Goal: Task Accomplishment & Management: Use online tool/utility

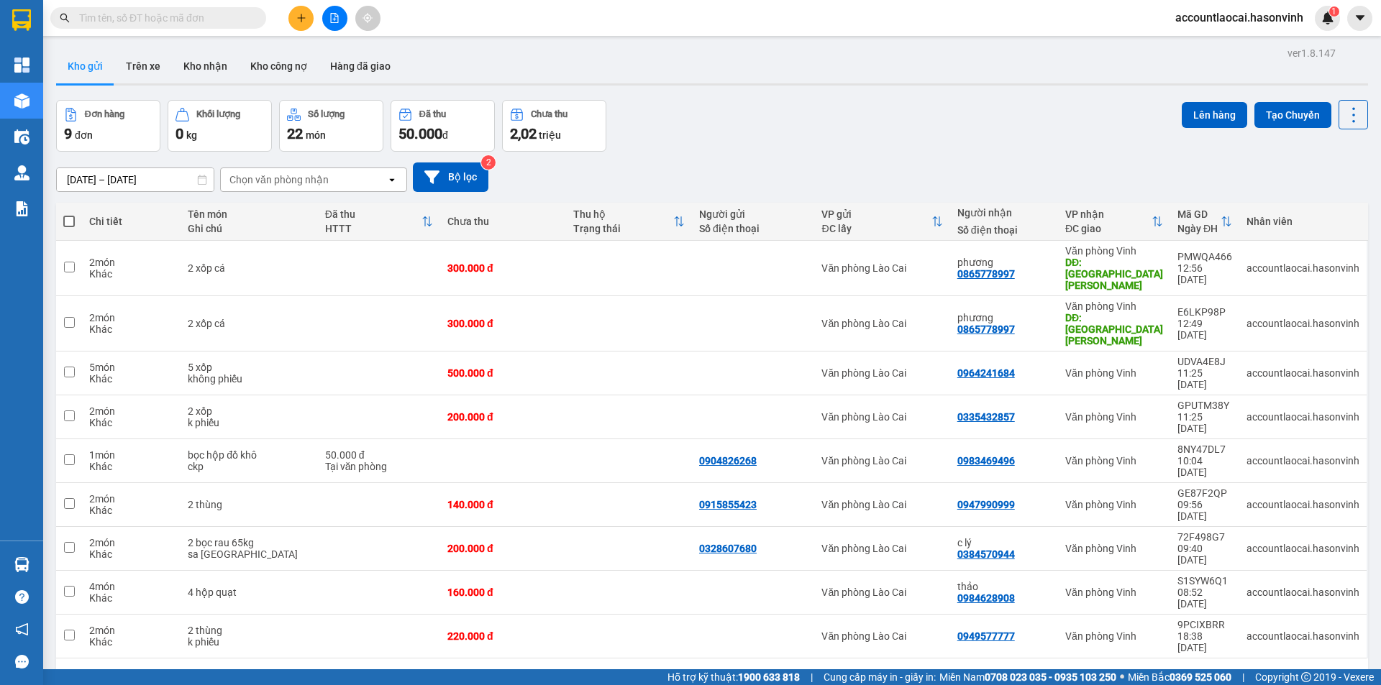
click at [129, 13] on input "text" at bounding box center [164, 18] width 170 height 16
click at [341, 19] on button at bounding box center [334, 18] width 25 height 25
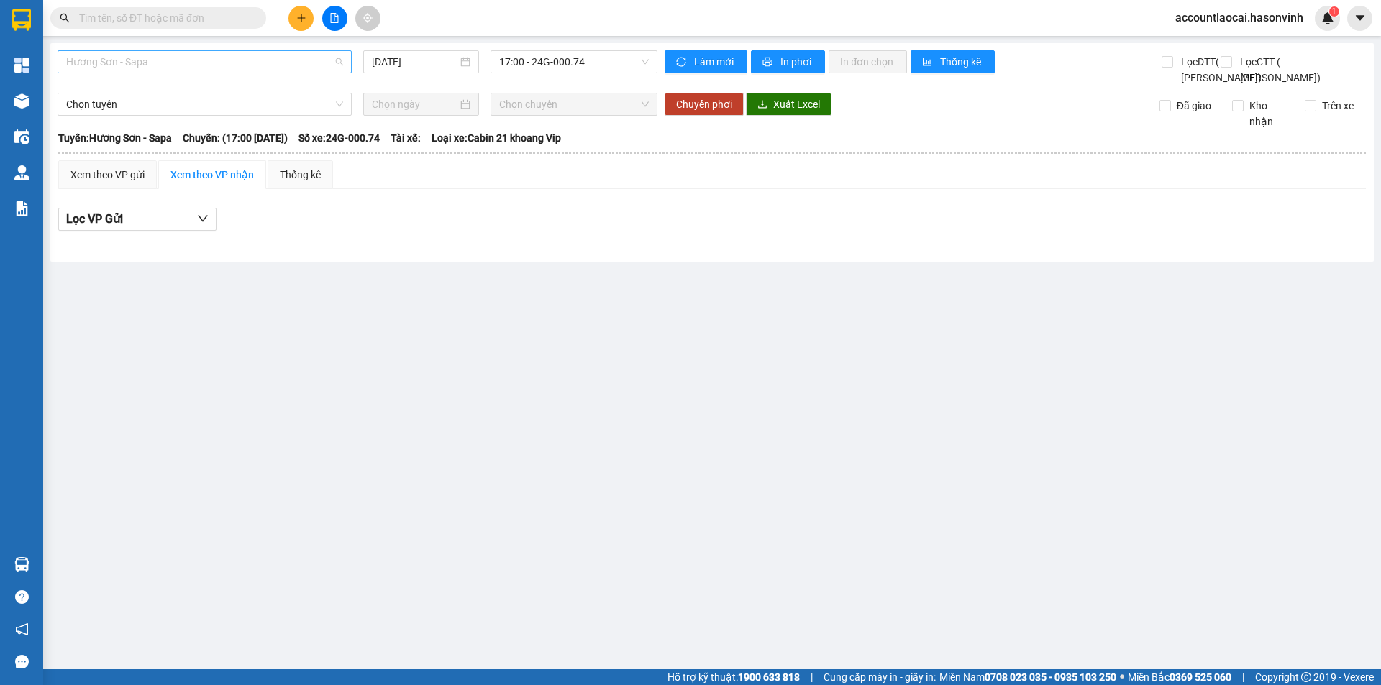
click at [260, 69] on span "Hương Sơn - Sapa" at bounding box center [204, 62] width 277 height 22
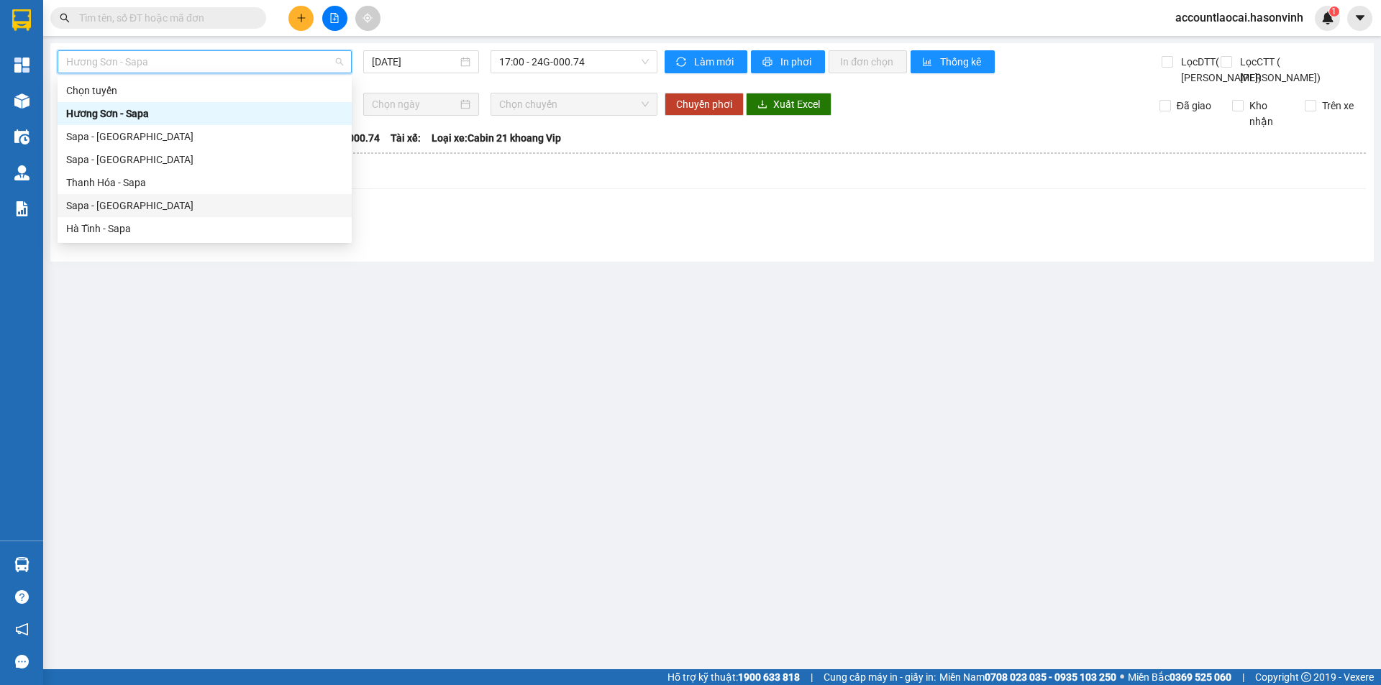
click at [260, 200] on div "Sapa - [GEOGRAPHIC_DATA]" at bounding box center [204, 206] width 277 height 16
type input "[DATE]"
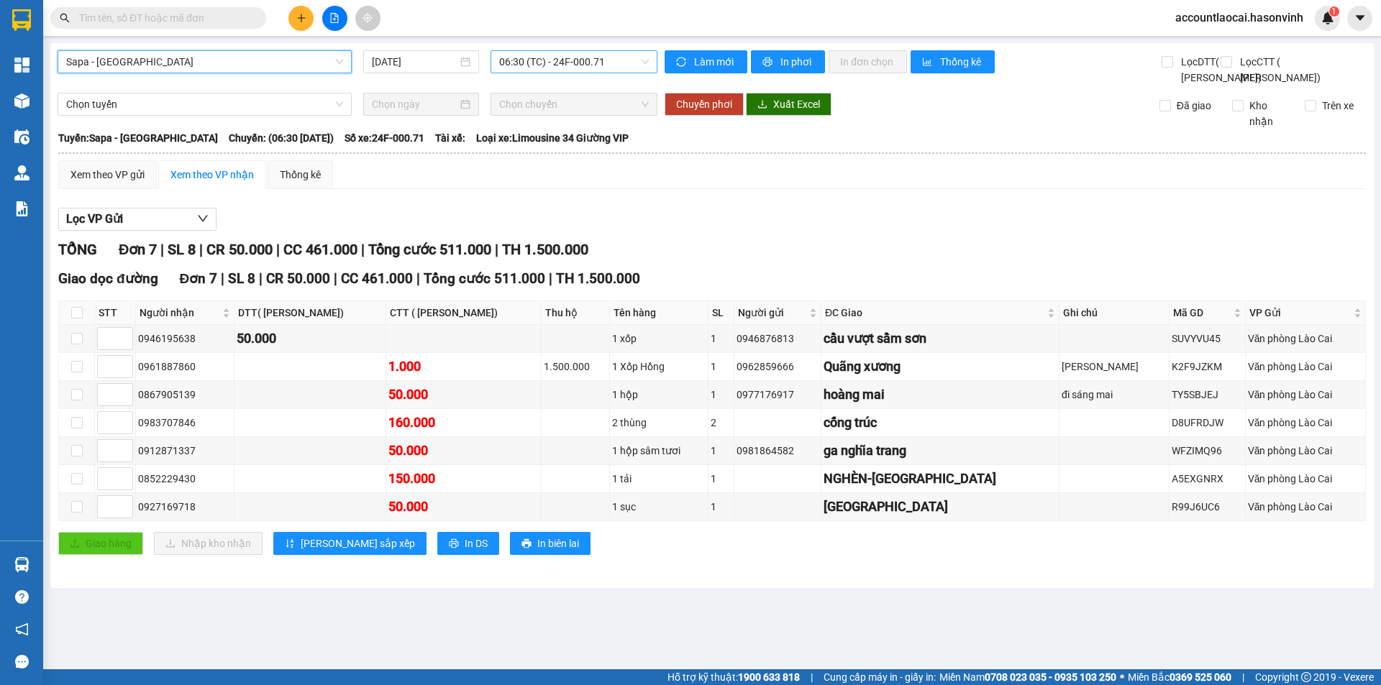
click at [567, 50] on div "06:30 (TC) - 24F-000.71" at bounding box center [573, 61] width 167 height 23
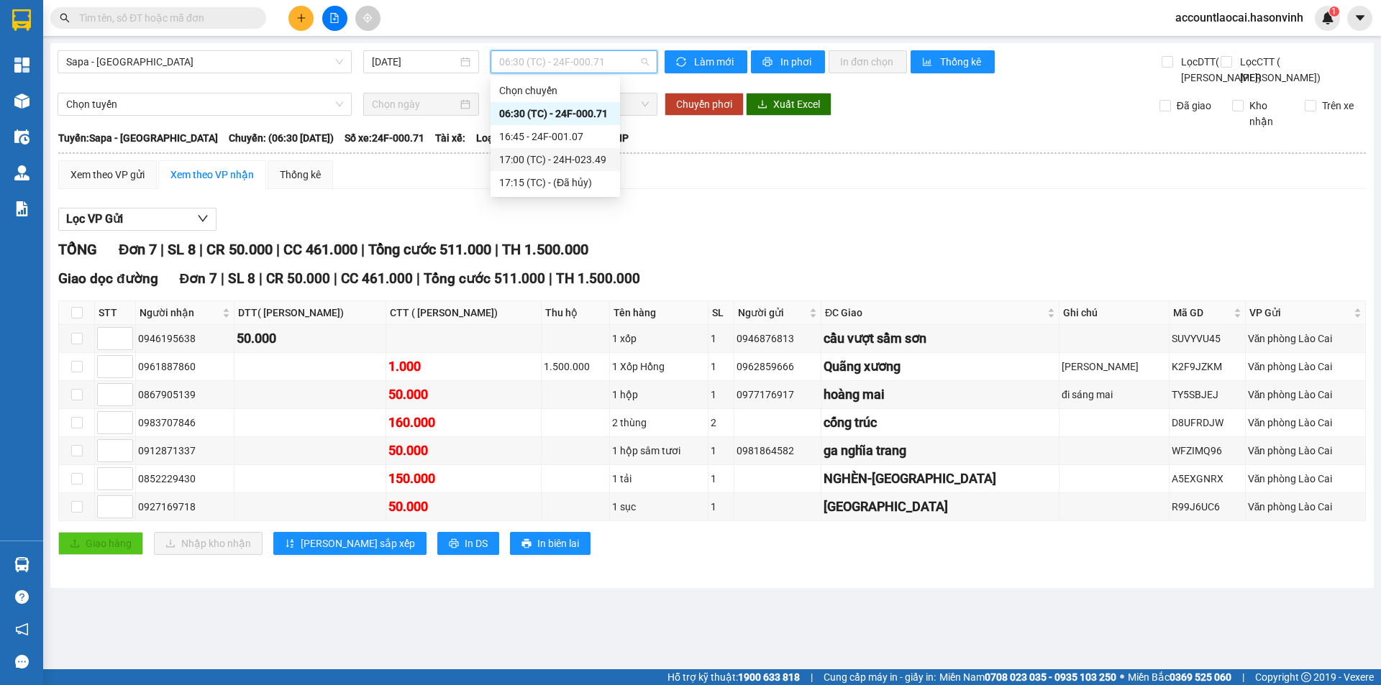
click at [541, 139] on div "16:45 - 24F-001.07" at bounding box center [555, 137] width 112 height 16
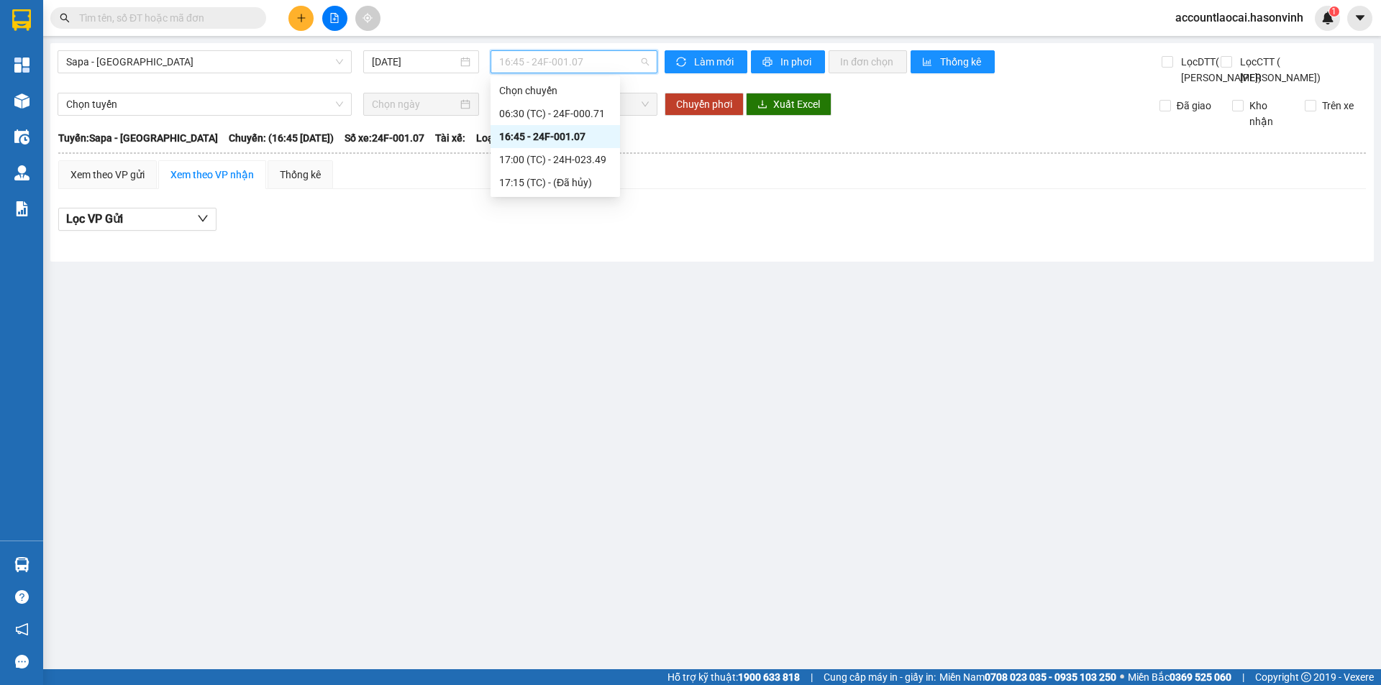
click at [555, 63] on span "16:45 - 24F-001.07" at bounding box center [574, 62] width 150 height 22
click at [561, 156] on div "17:00 (TC) - 24H-023.49" at bounding box center [555, 160] width 112 height 16
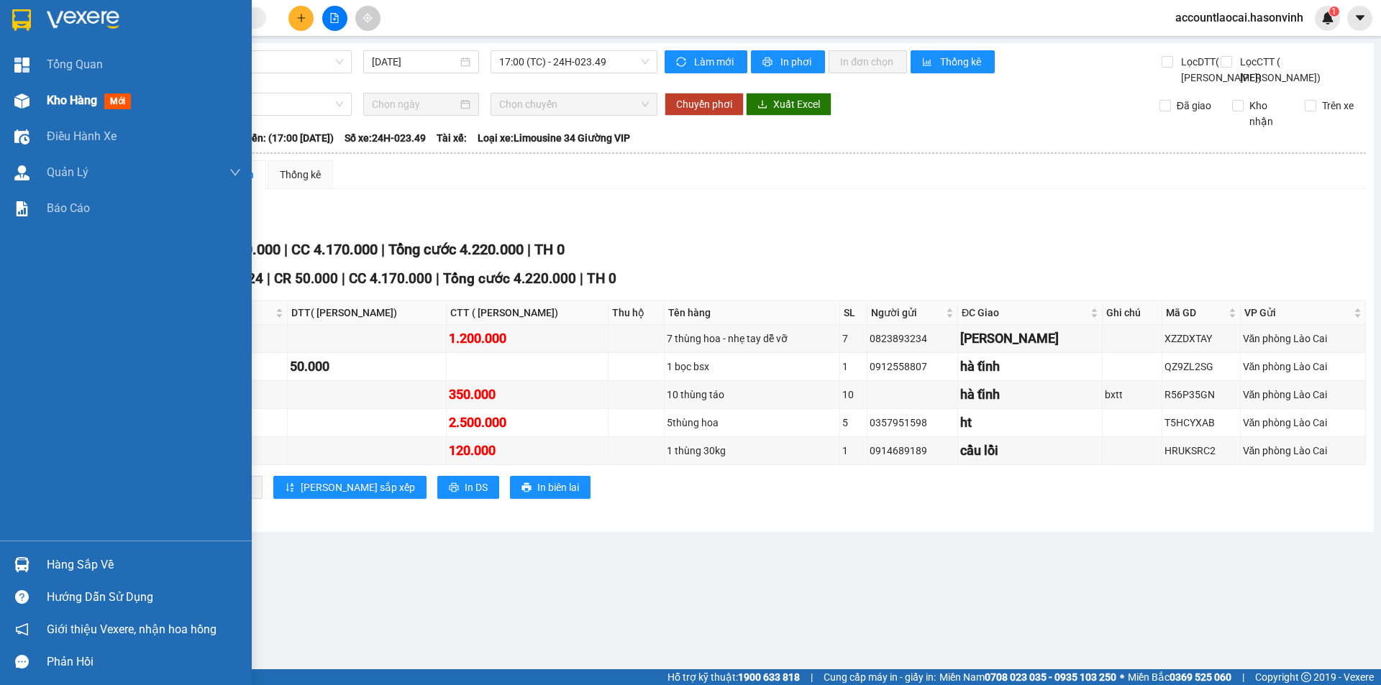
click at [40, 91] on div "Kho hàng mới" at bounding box center [126, 101] width 252 height 36
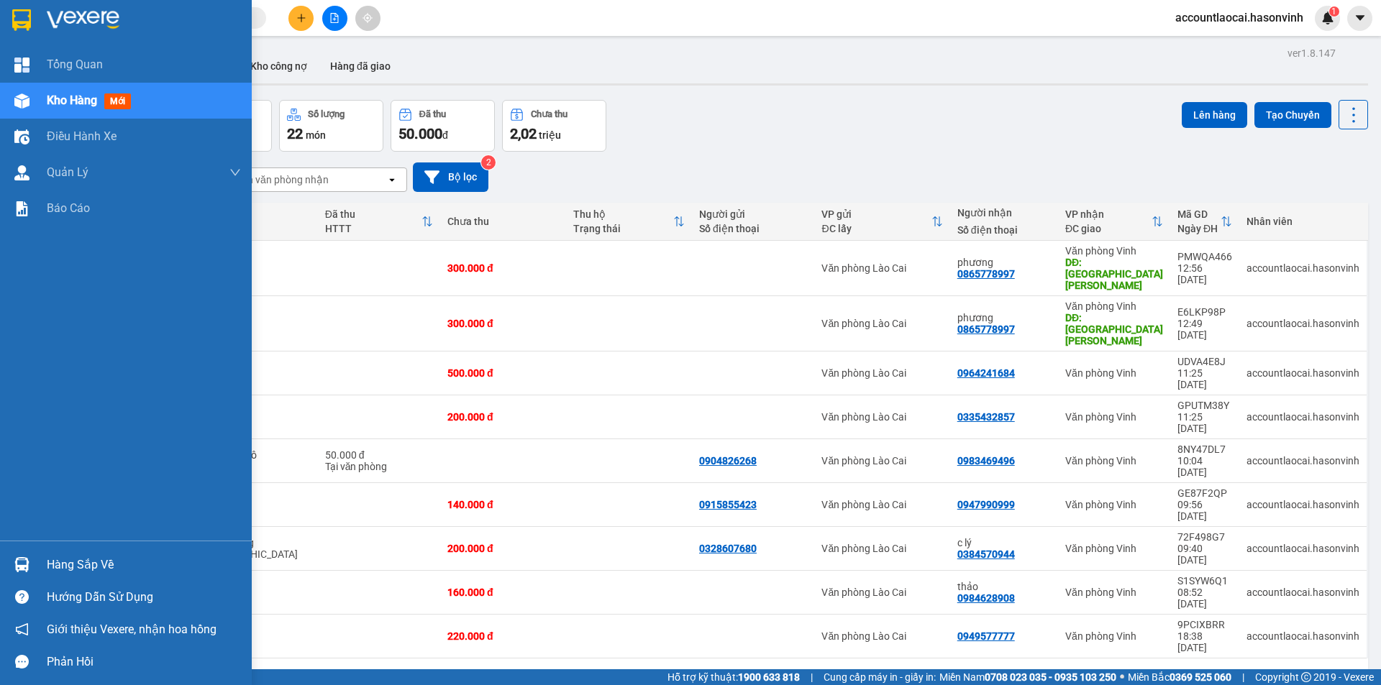
click at [118, 511] on div "Tổng Quan Kho hàng mới Điều hành xe Quản Lý Quản lý chuyến Quản lý khách hàng Q…" at bounding box center [126, 294] width 252 height 494
click at [125, 512] on div "Tổng Quan Kho hàng mới Điều hành xe Quản Lý Quản lý chuyến Quản lý khách hàng Q…" at bounding box center [126, 294] width 252 height 494
click at [131, 523] on div "Tổng Quan Kho hàng mới Điều hành xe Quản Lý Quản lý chuyến Quản lý khách hàng Q…" at bounding box center [126, 294] width 252 height 494
click at [137, 523] on div "Tổng Quan Kho hàng mới Điều hành xe Quản Lý Quản lý chuyến Quản lý khách hàng Q…" at bounding box center [126, 294] width 252 height 494
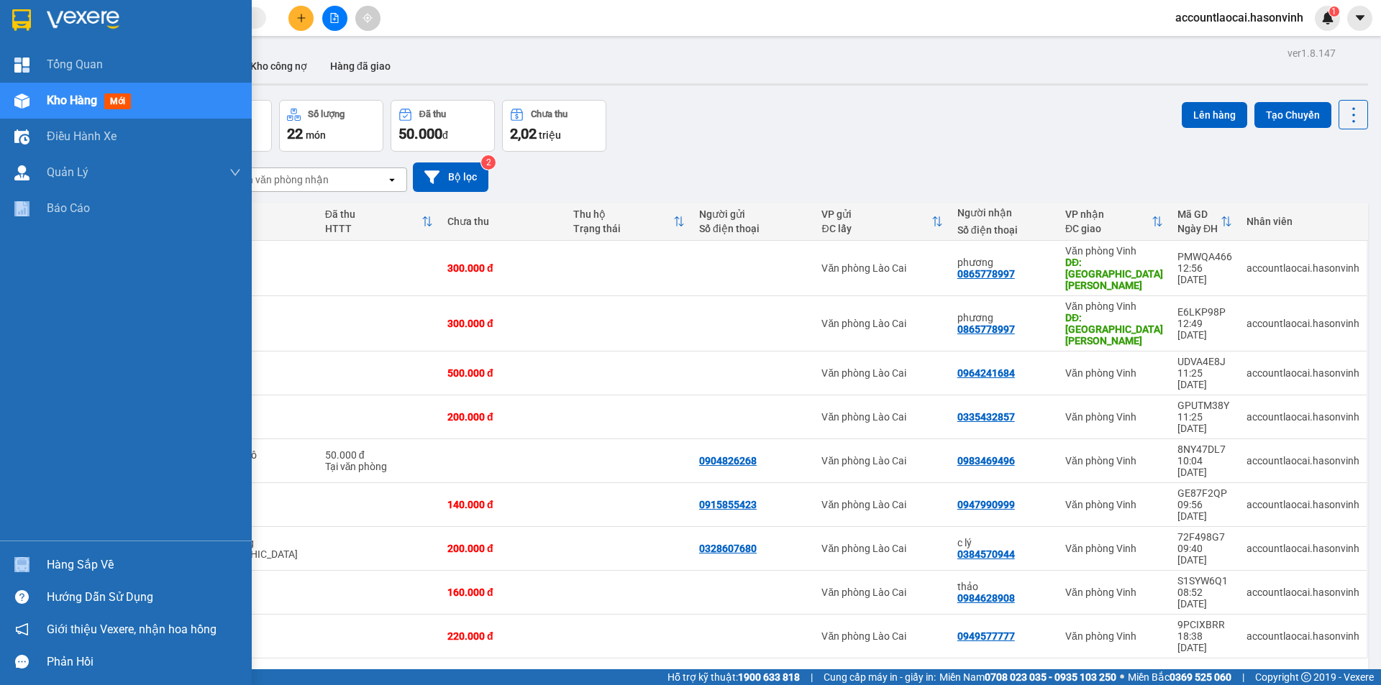
click at [137, 523] on div "Tổng Quan Kho hàng mới Điều hành xe Quản Lý Quản lý chuyến Quản lý khách hàng Q…" at bounding box center [126, 294] width 252 height 494
click at [137, 518] on div "Tổng Quan Kho hàng mới Điều hành xe Quản Lý Quản lý chuyến Quản lý khách hàng Q…" at bounding box center [126, 294] width 252 height 494
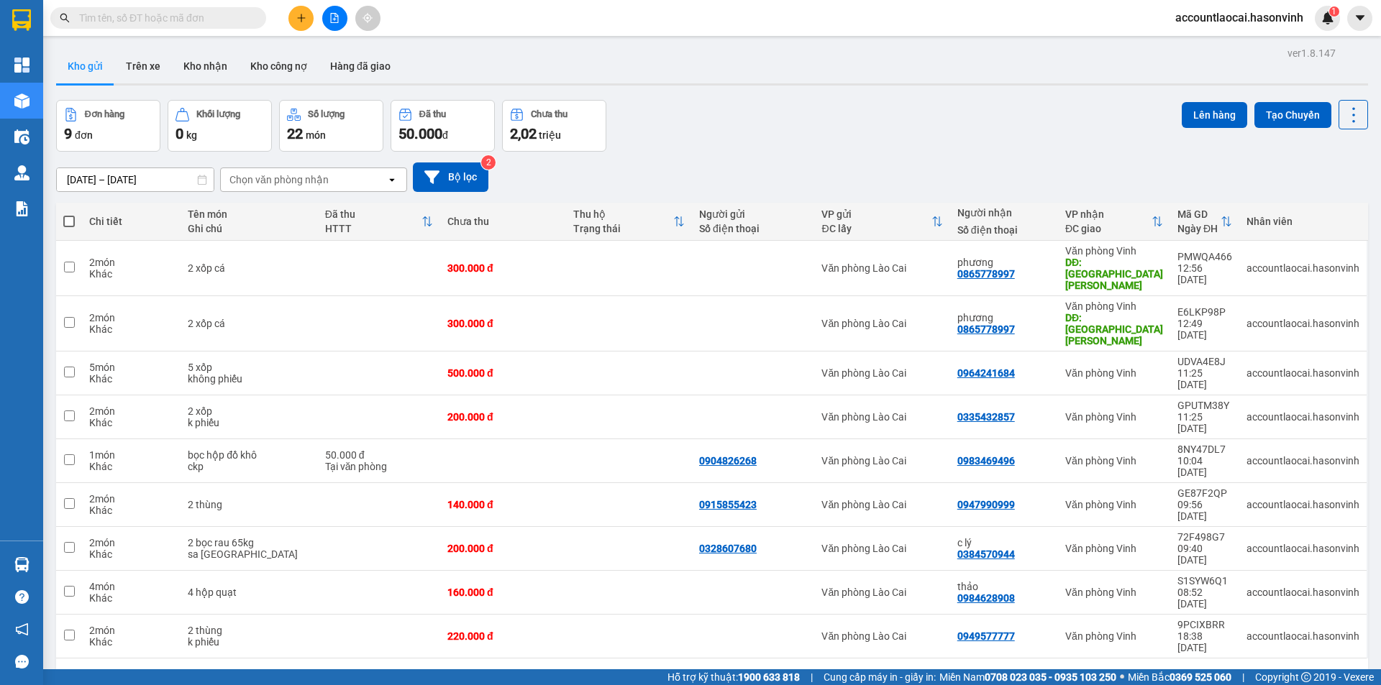
click at [843, 49] on div "Kho gửi Trên xe Kho nhận Kho công nợ Hàng đã giao" at bounding box center [712, 68] width 1312 height 38
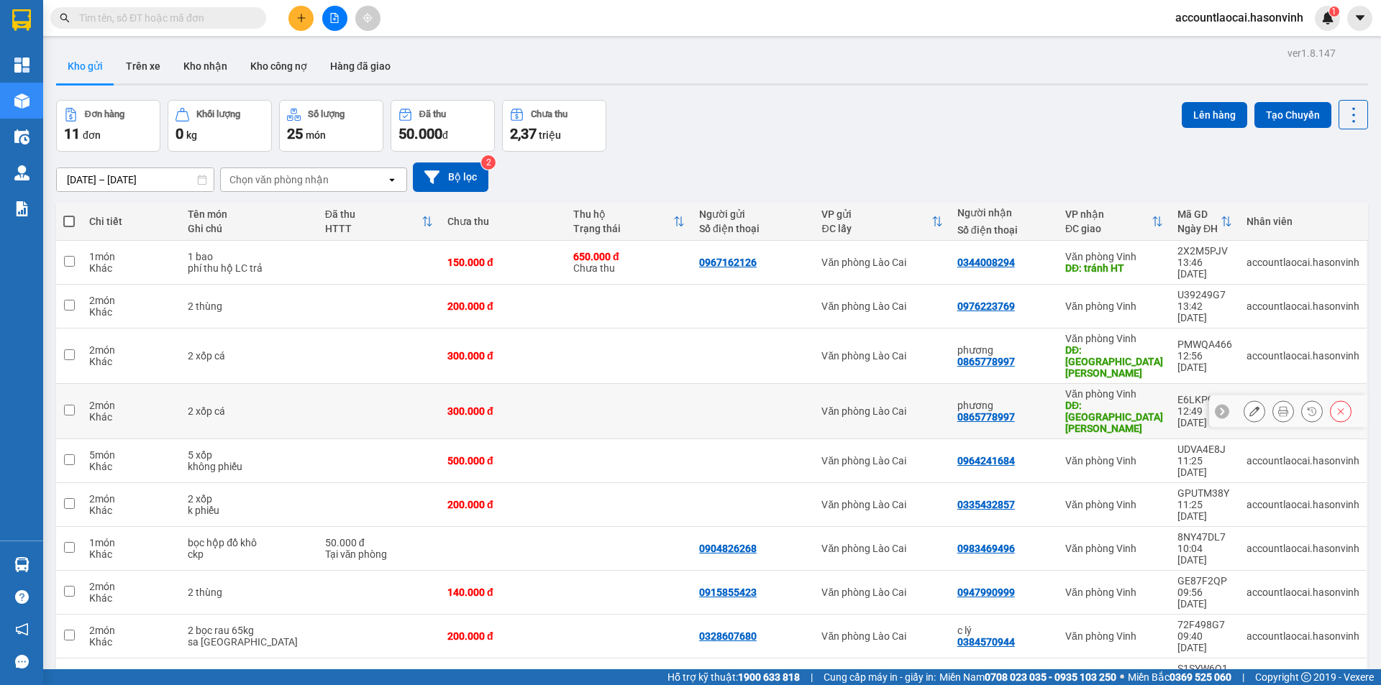
scroll to position [66, 0]
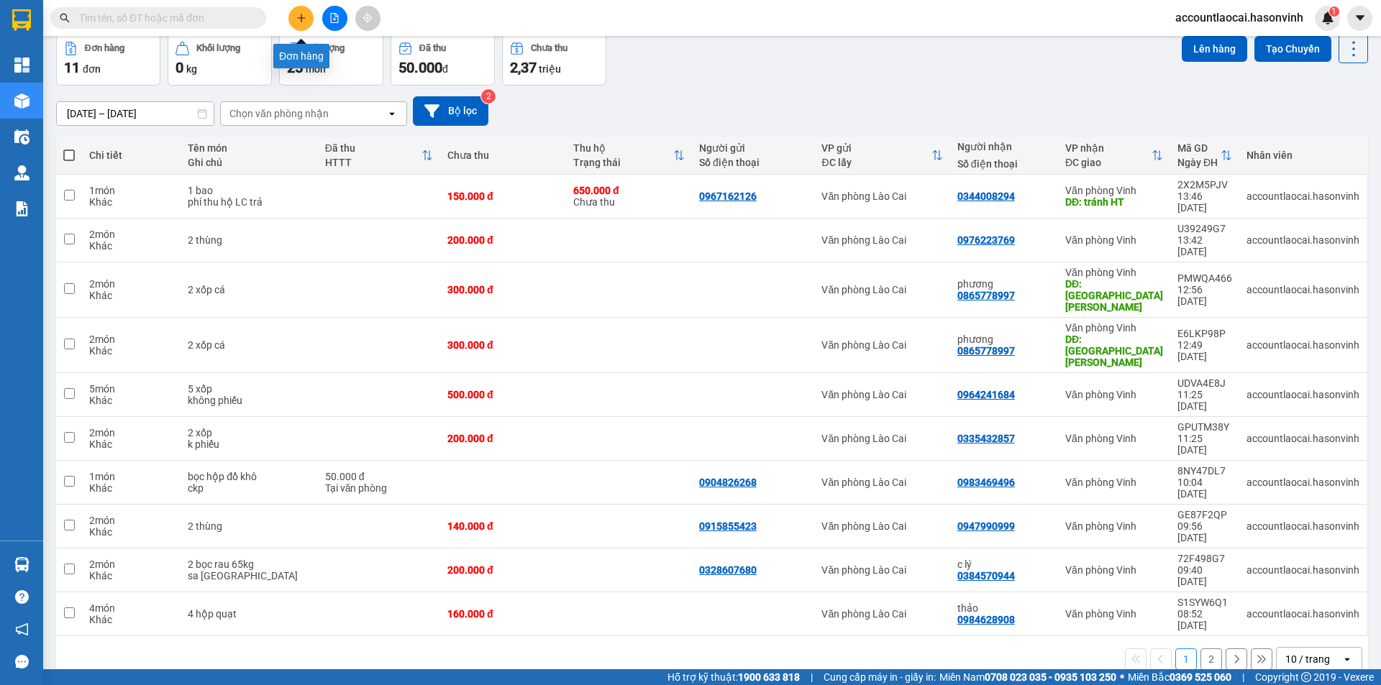
click at [303, 14] on icon "plus" at bounding box center [301, 18] width 10 height 10
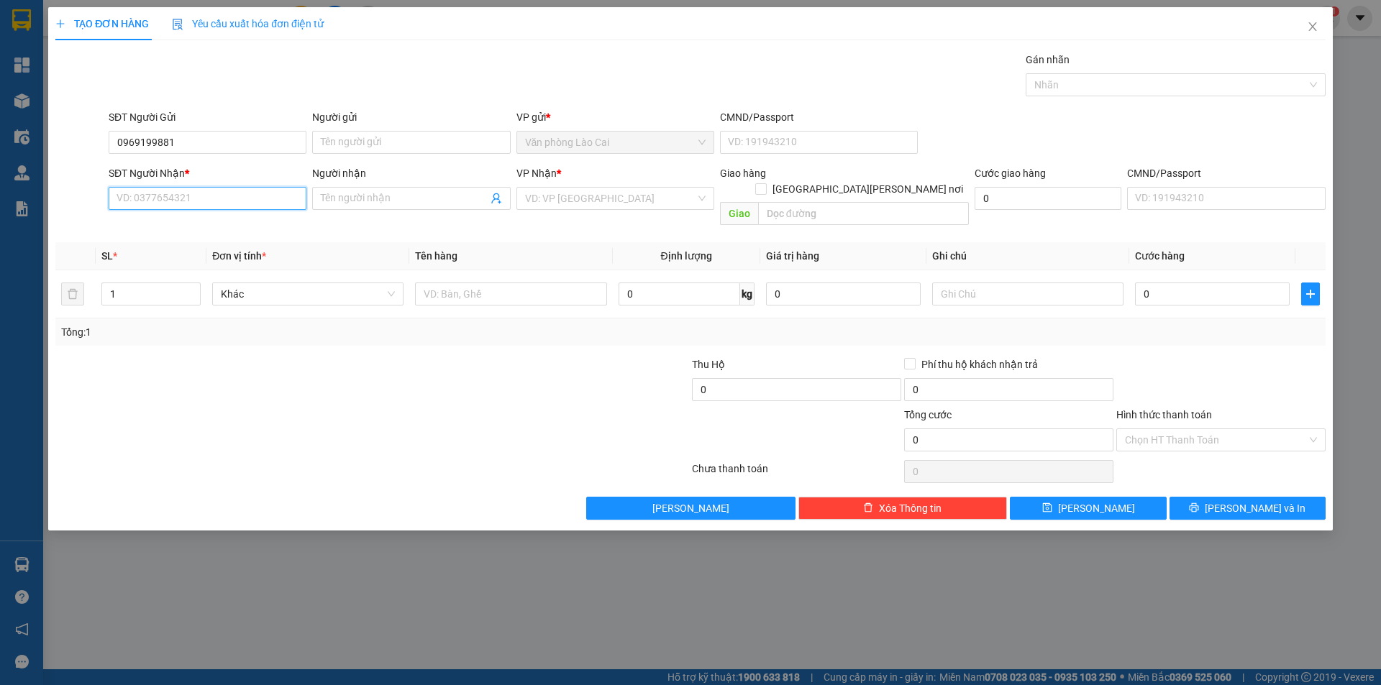
click at [229, 192] on input "SĐT Người Nhận *" at bounding box center [208, 198] width 198 height 23
click at [183, 140] on input "0969199881" at bounding box center [208, 142] width 198 height 23
click at [168, 205] on input "SĐT Người Nhận *" at bounding box center [208, 198] width 198 height 23
drag, startPoint x: 176, startPoint y: 142, endPoint x: 104, endPoint y: 145, distance: 72.7
click at [104, 145] on div "SĐT Người Gửi 0969199881 0969199881 Người gửi Tên người gửi VP gửi * Văn phòng …" at bounding box center [690, 134] width 1273 height 50
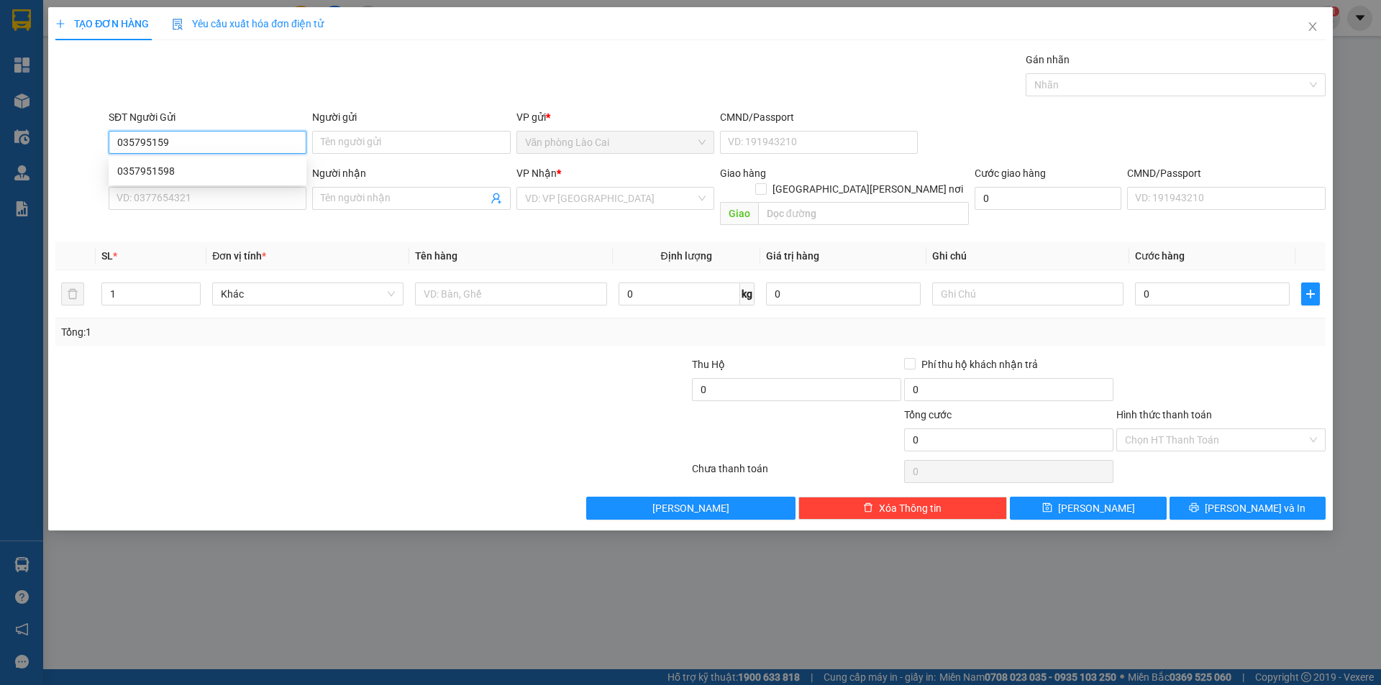
type input "0357951598"
drag, startPoint x: 170, startPoint y: 160, endPoint x: 168, endPoint y: 214, distance: 54.0
click at [169, 162] on div "0357951598" at bounding box center [208, 171] width 198 height 23
type input "0983856852"
type input "C NGOAN"
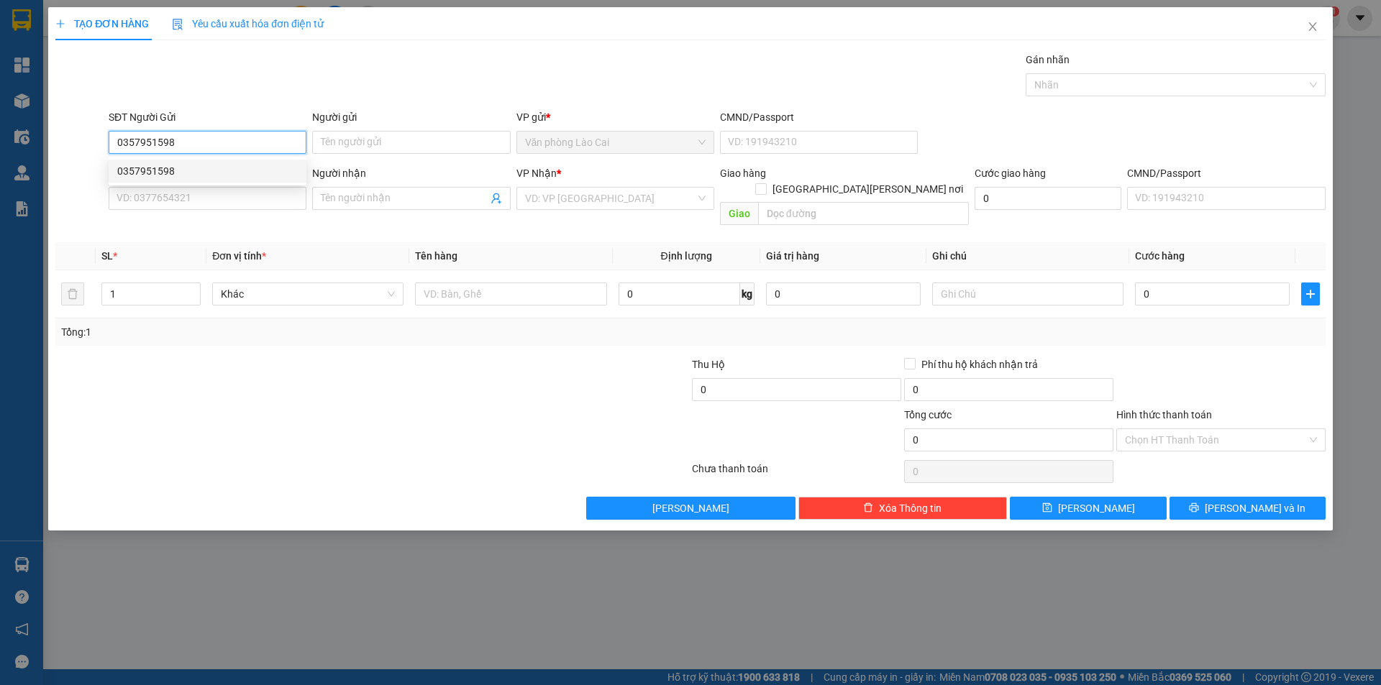
type input "ht"
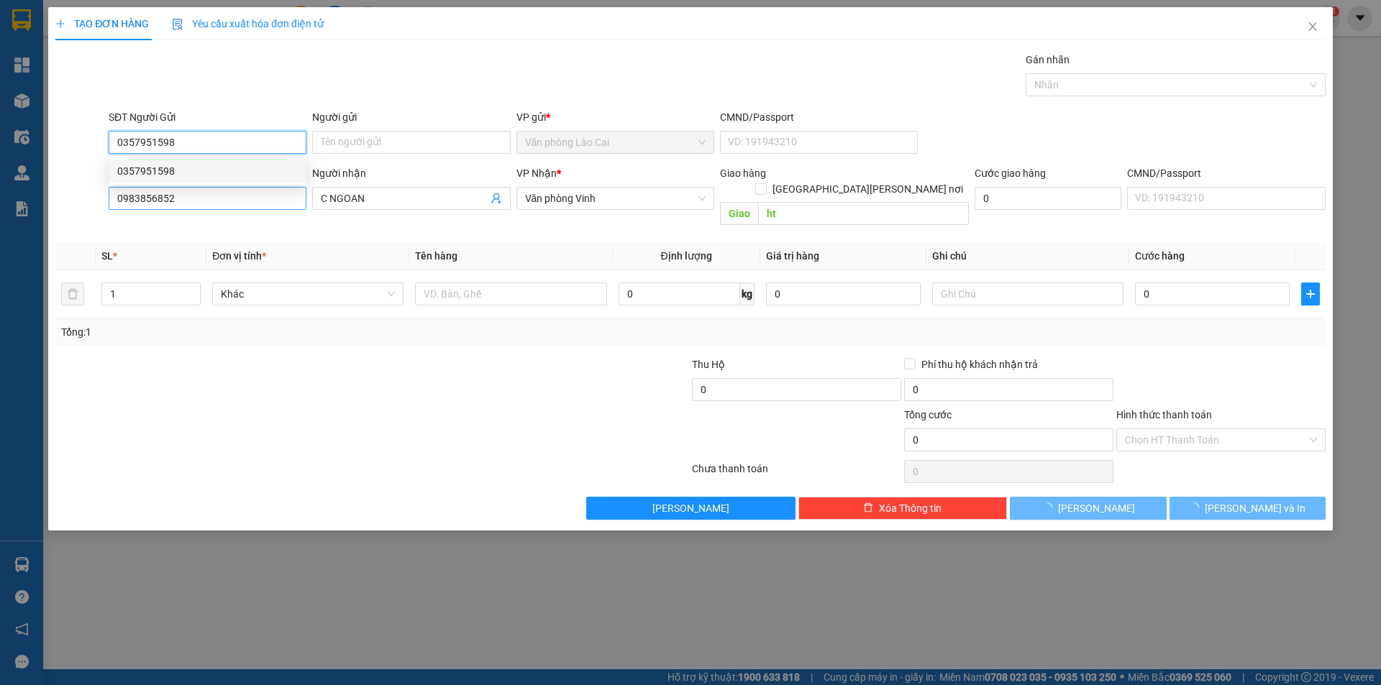
type input "2.500.000"
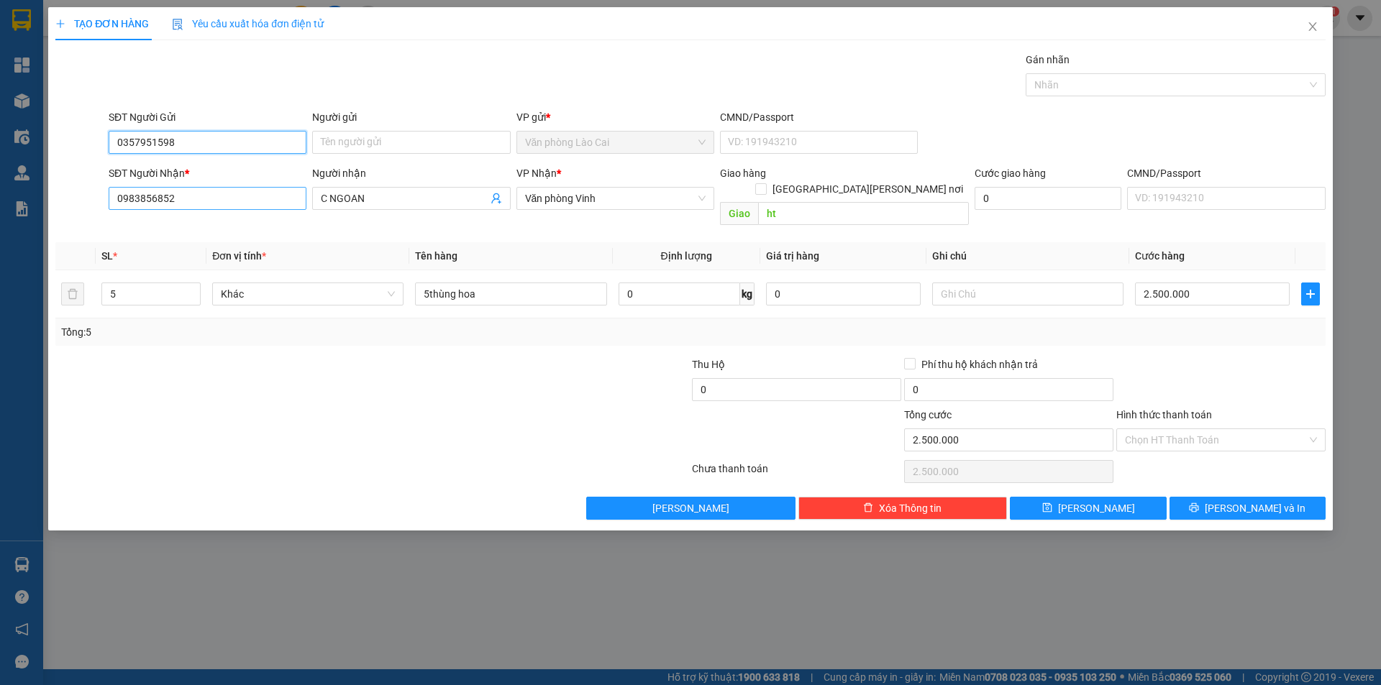
type input "0357951598"
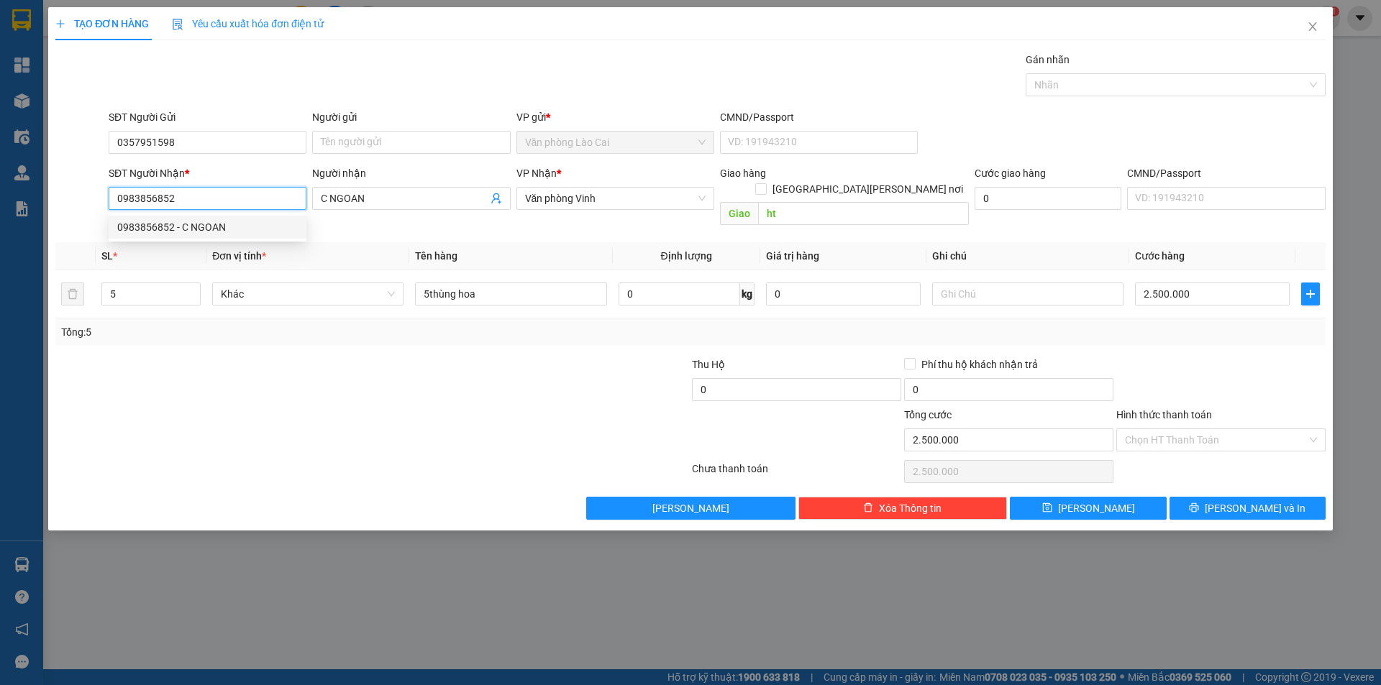
drag, startPoint x: 178, startPoint y: 198, endPoint x: 54, endPoint y: 180, distance: 125.8
click at [54, 180] on div "SĐT Người Nhận * 0983856852 Người nhận C NGOAN VP Nhận * Văn phòng Vinh Giao hà…" at bounding box center [690, 198] width 1273 height 66
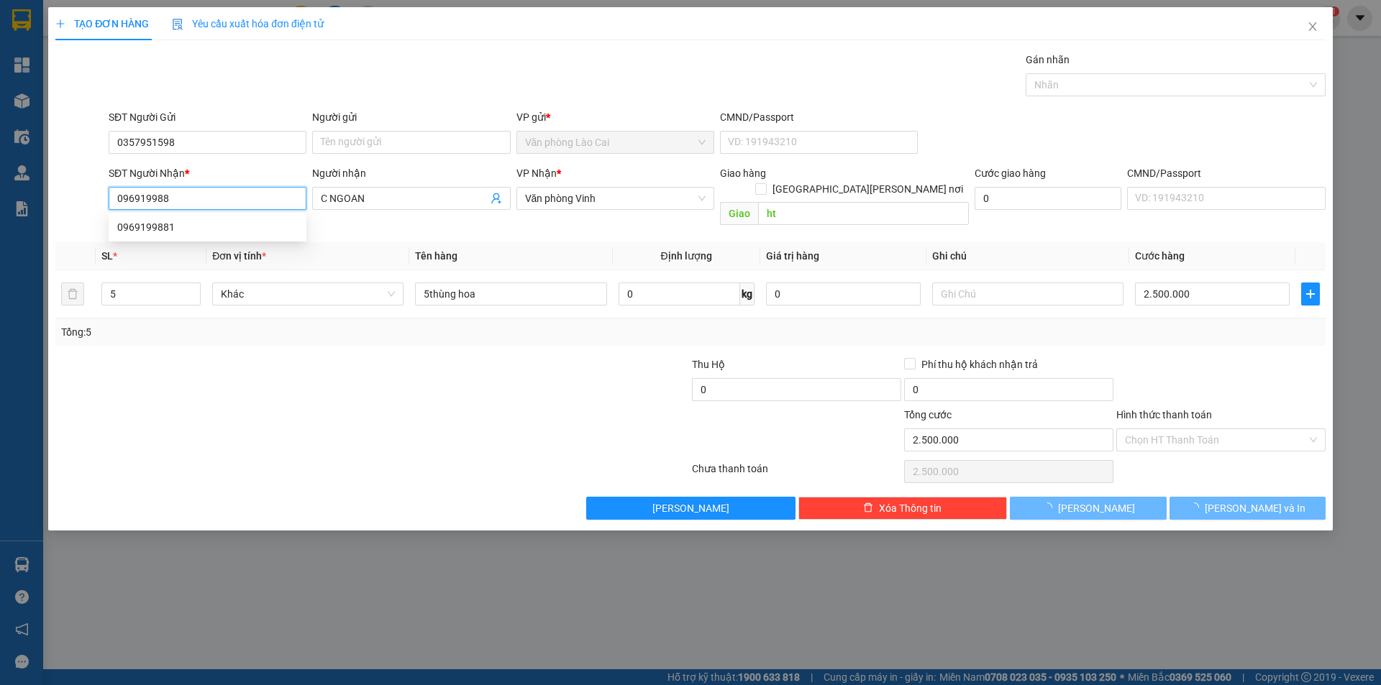
type input "0969199881"
click at [138, 222] on div "0969199881" at bounding box center [207, 227] width 180 height 16
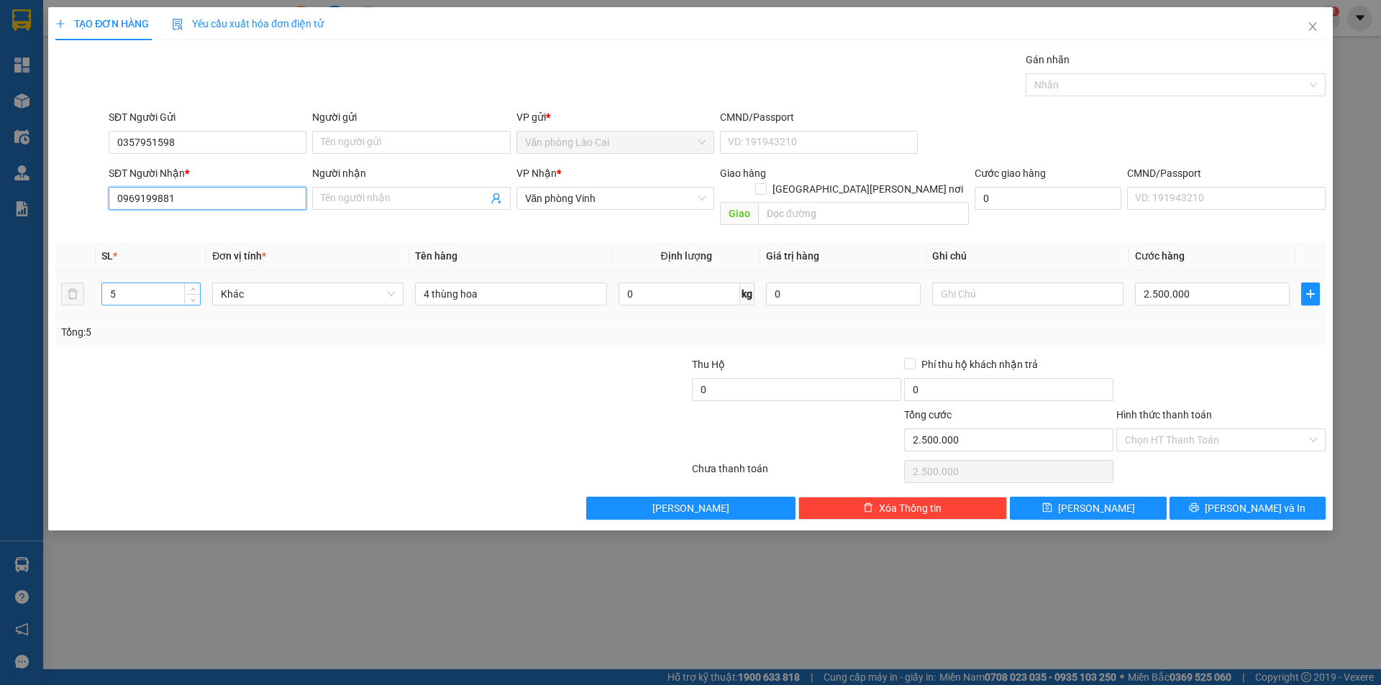
type input "0969199881"
drag, startPoint x: 142, startPoint y: 282, endPoint x: 57, endPoint y: 280, distance: 85.6
click at [57, 280] on tr "5 Khác 4 thùng hoa 0 kg 0 2.500.000" at bounding box center [690, 294] width 1270 height 48
click at [485, 284] on input "4 thùng hoa" at bounding box center [510, 294] width 191 height 23
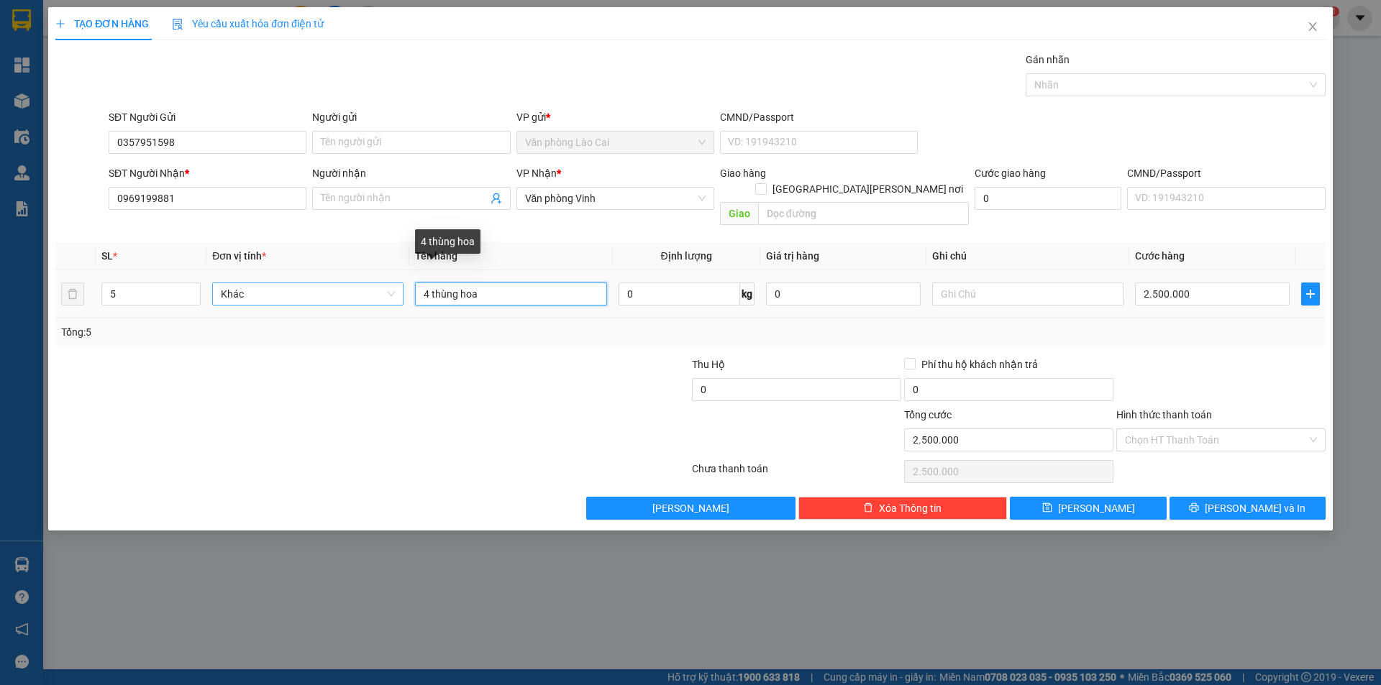
drag, startPoint x: 478, startPoint y: 285, endPoint x: 365, endPoint y: 276, distance: 113.3
click at [365, 278] on tr "5 Khác 4 thùng hoa 0 kg 0 2.500.000" at bounding box center [690, 294] width 1270 height 48
type input "5 THÙNG HOA"
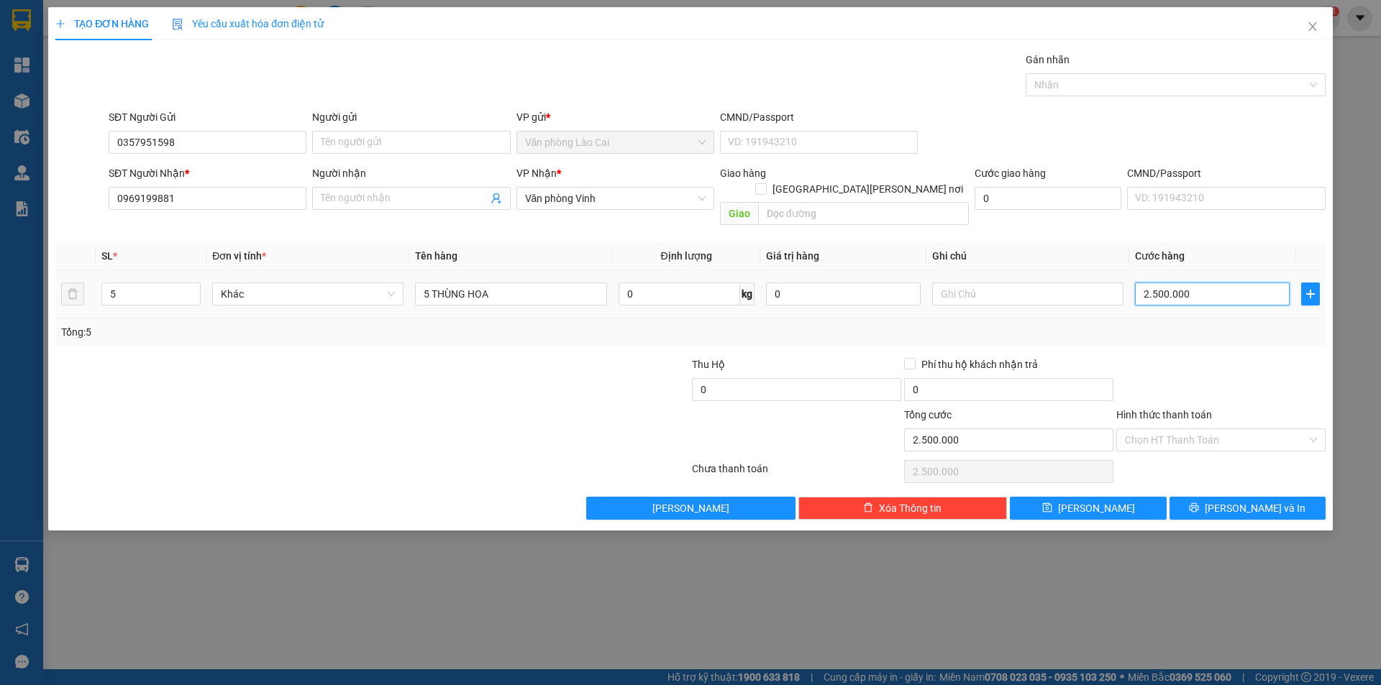
type input "0"
type input "2.500.000"
click at [1154, 270] on td "0" at bounding box center [1212, 294] width 166 height 48
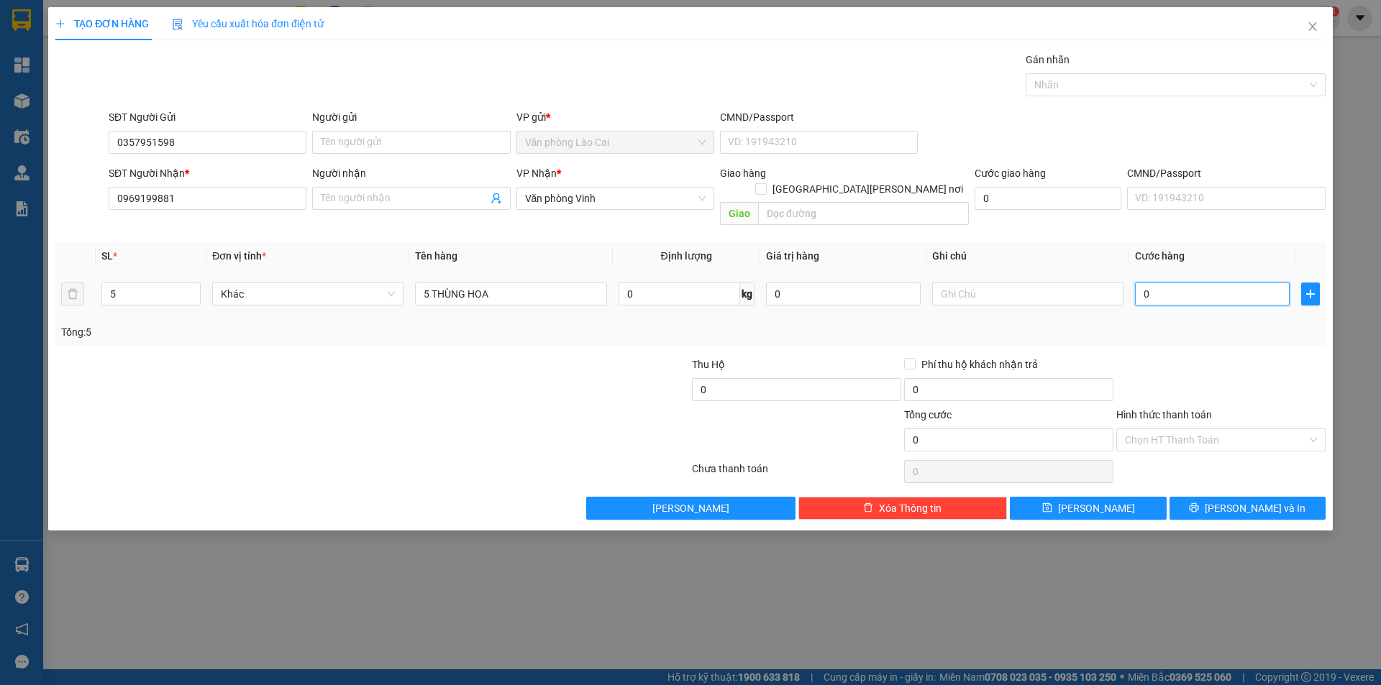
click at [1151, 283] on input "0" at bounding box center [1212, 294] width 155 height 23
type input "2"
type input "23"
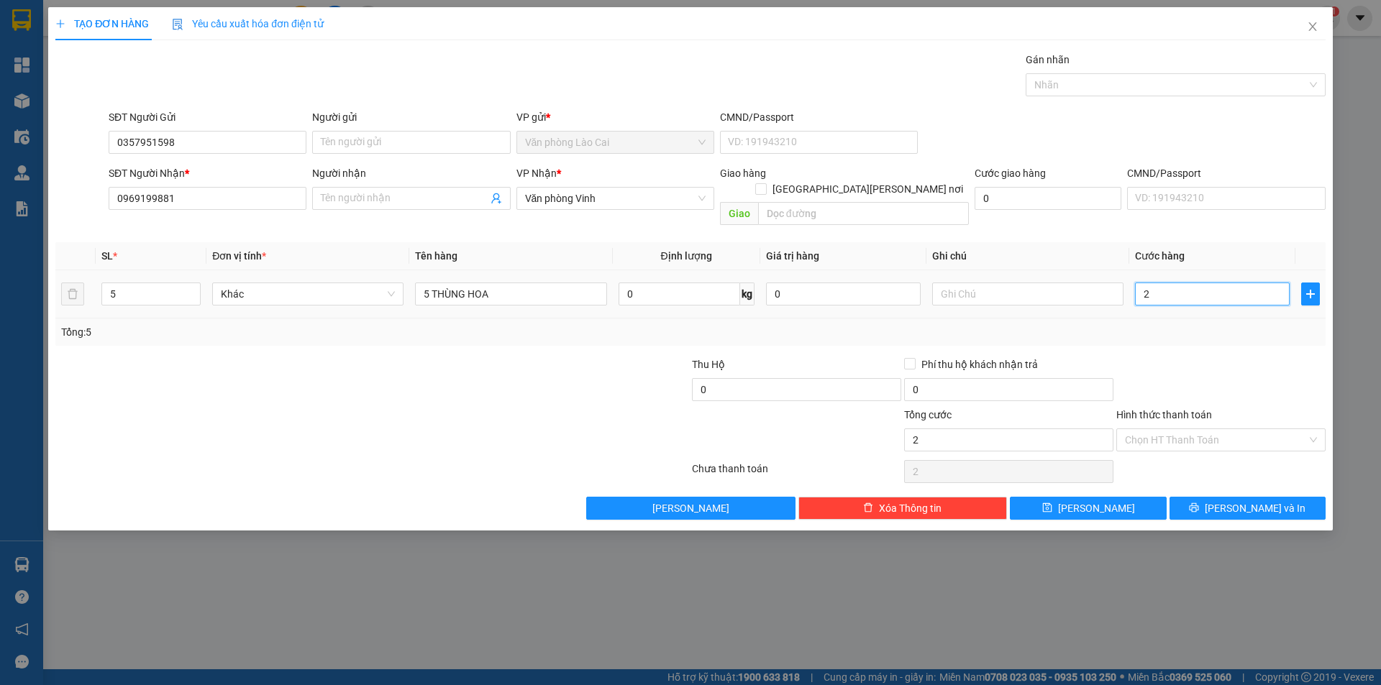
type input "23"
type input "235"
type input "2.350"
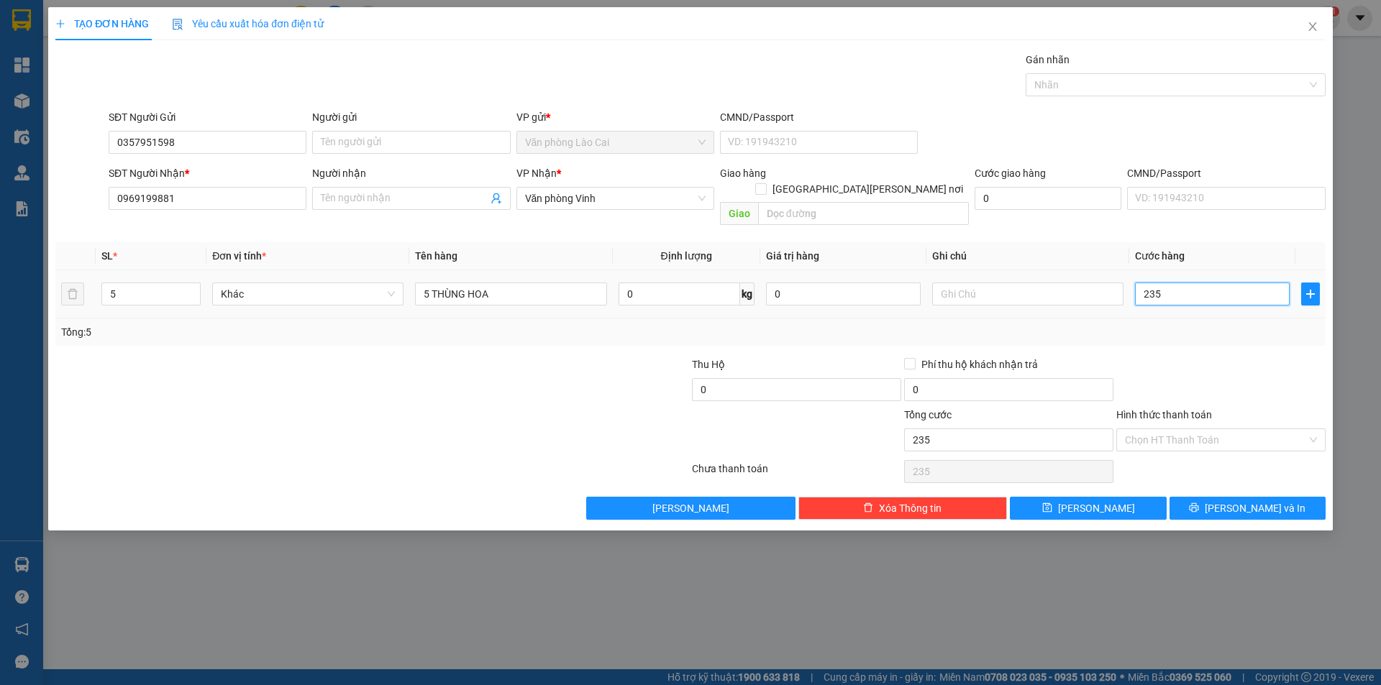
type input "2.350"
type input "2.350.000"
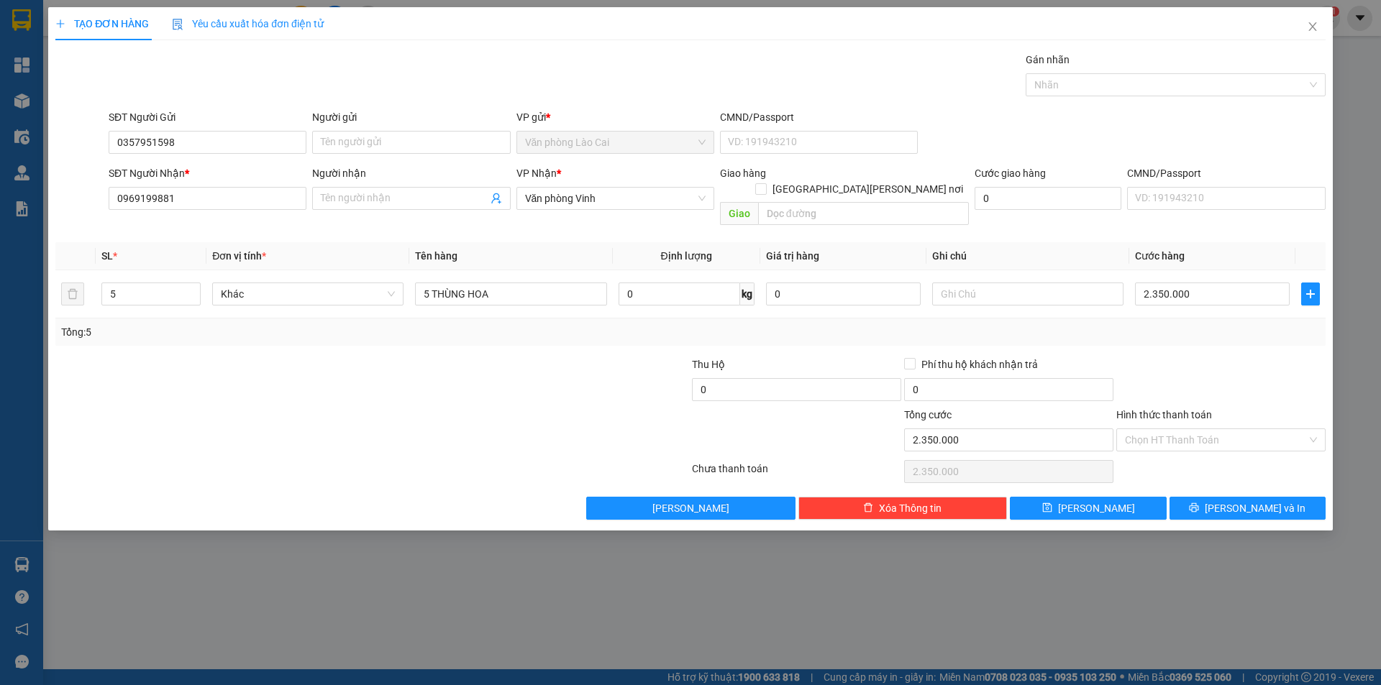
click at [1166, 334] on div "Transit Pickup Surcharge Ids Transit Deliver Surcharge Ids Transit Deliver Surc…" at bounding box center [690, 286] width 1270 height 468
click at [1033, 497] on button "Lưu" at bounding box center [1088, 508] width 156 height 23
type input "0"
click at [1312, 16] on span "Close" at bounding box center [1312, 27] width 40 height 40
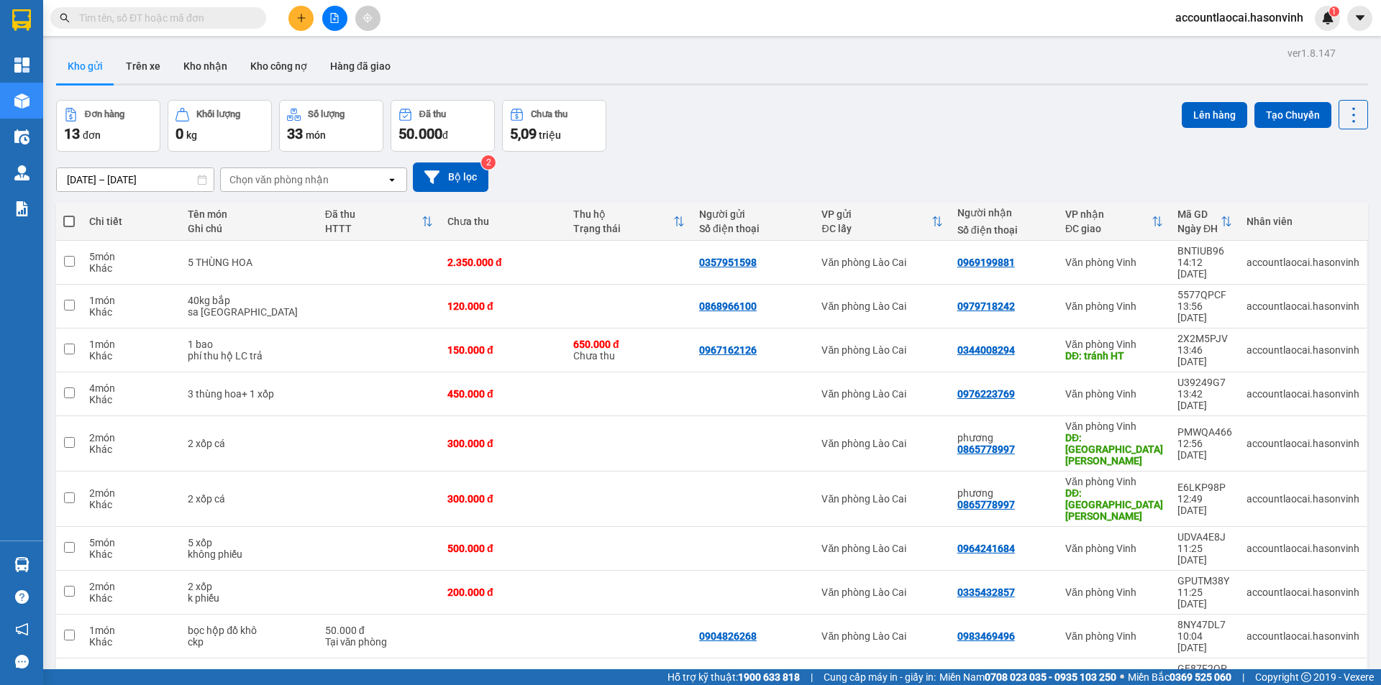
click at [1285, 498] on span "20 / trang" at bounding box center [1299, 501] width 46 height 14
drag, startPoint x: 329, startPoint y: 19, endPoint x: 326, endPoint y: 35, distance: 16.8
click at [329, 19] on button at bounding box center [334, 18] width 25 height 25
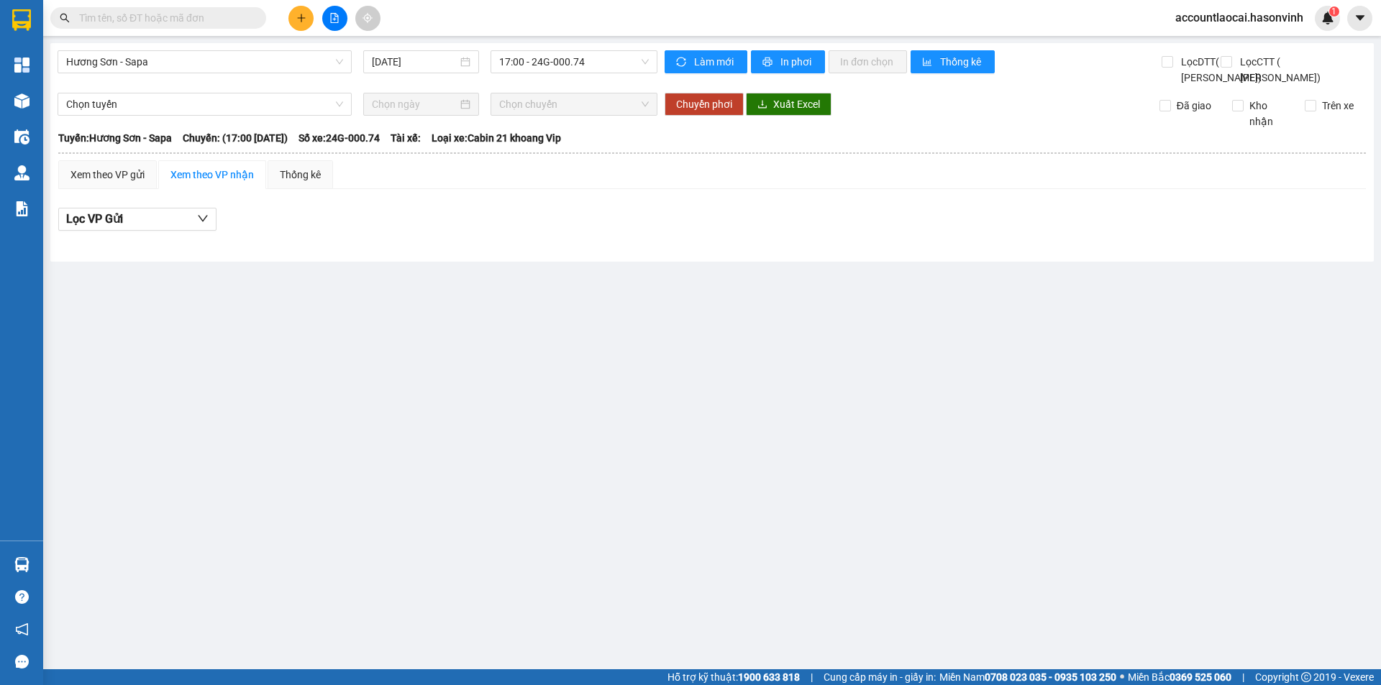
click at [258, 76] on div "Hương Sơn - Sapa 14/10/2025 17:00 - 24G-000.74" at bounding box center [358, 67] width 600 height 35
click at [244, 68] on span "Hương Sơn - Sapa" at bounding box center [204, 62] width 277 height 22
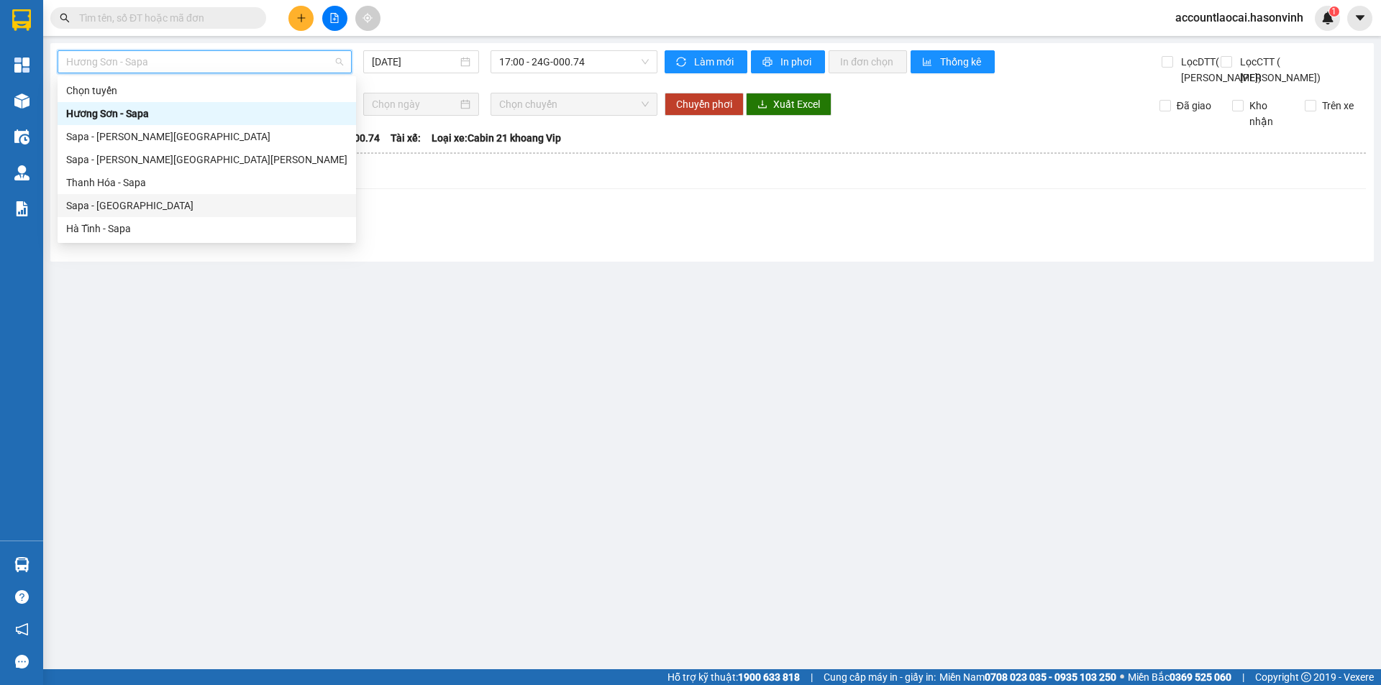
click at [188, 201] on div "Sapa - [GEOGRAPHIC_DATA]" at bounding box center [206, 206] width 281 height 16
type input "[DATE]"
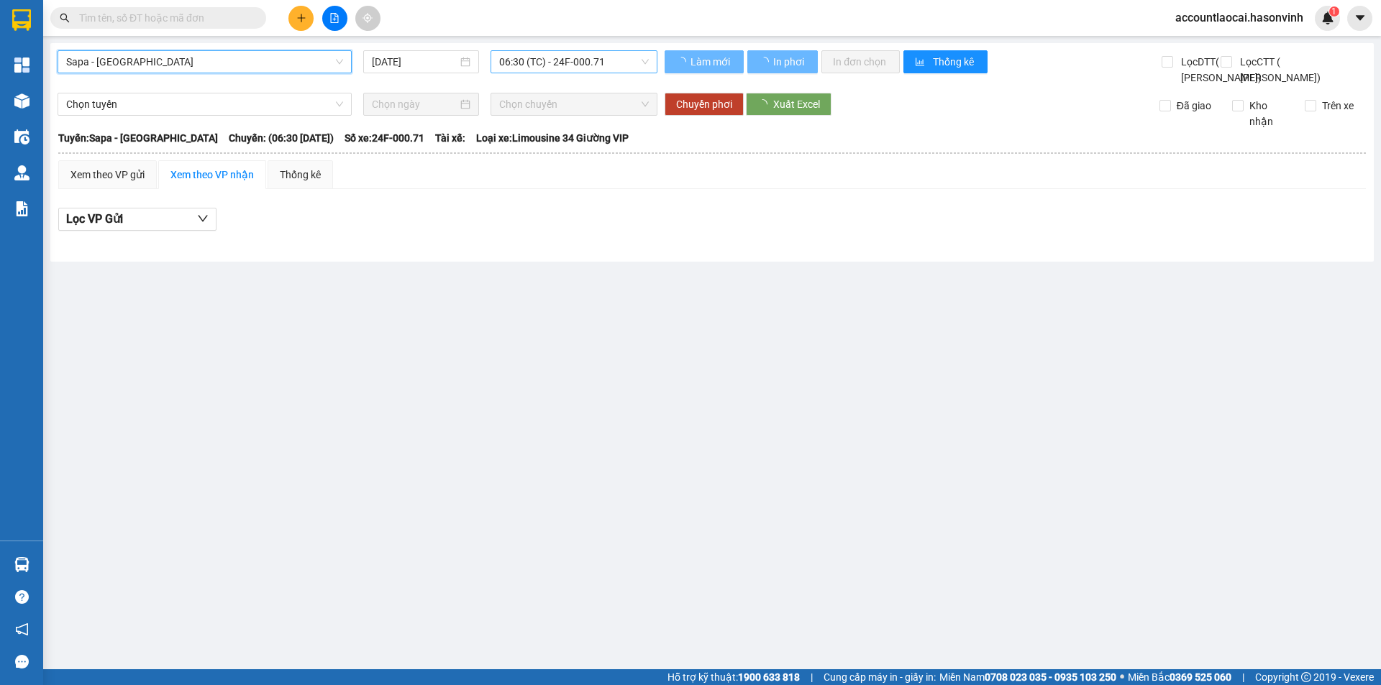
drag, startPoint x: 537, startPoint y: 47, endPoint x: 536, endPoint y: 69, distance: 22.3
click at [537, 49] on div "Sapa - Hà Tĩnh Sapa - Hà Tĩnh 14/10/2025 06:30 (TC) - 24F-000.71 Làm mới In phơ…" at bounding box center [711, 152] width 1323 height 219
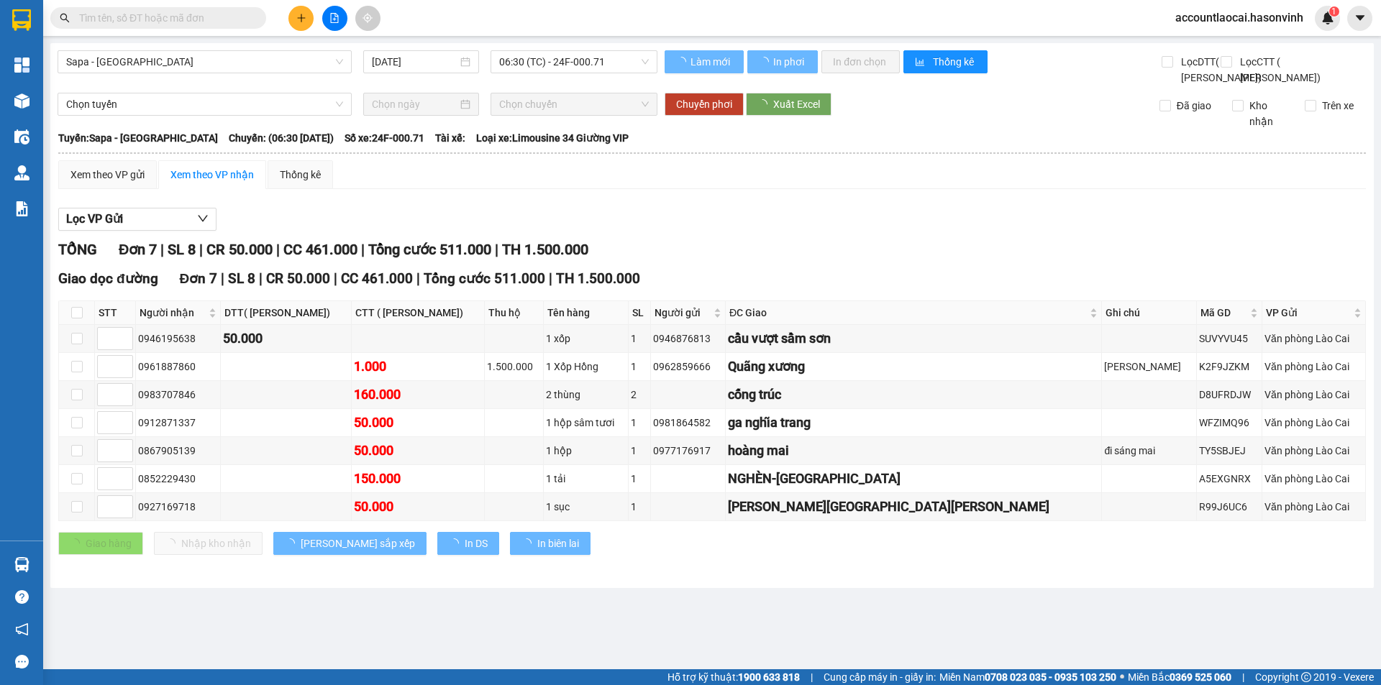
click at [536, 76] on body "Kết quả tìm kiếm ( 0 ) Bộ lọc No Data accountlaocai.hasonvinh 1 Tổng Quan Kho h…" at bounding box center [690, 342] width 1381 height 685
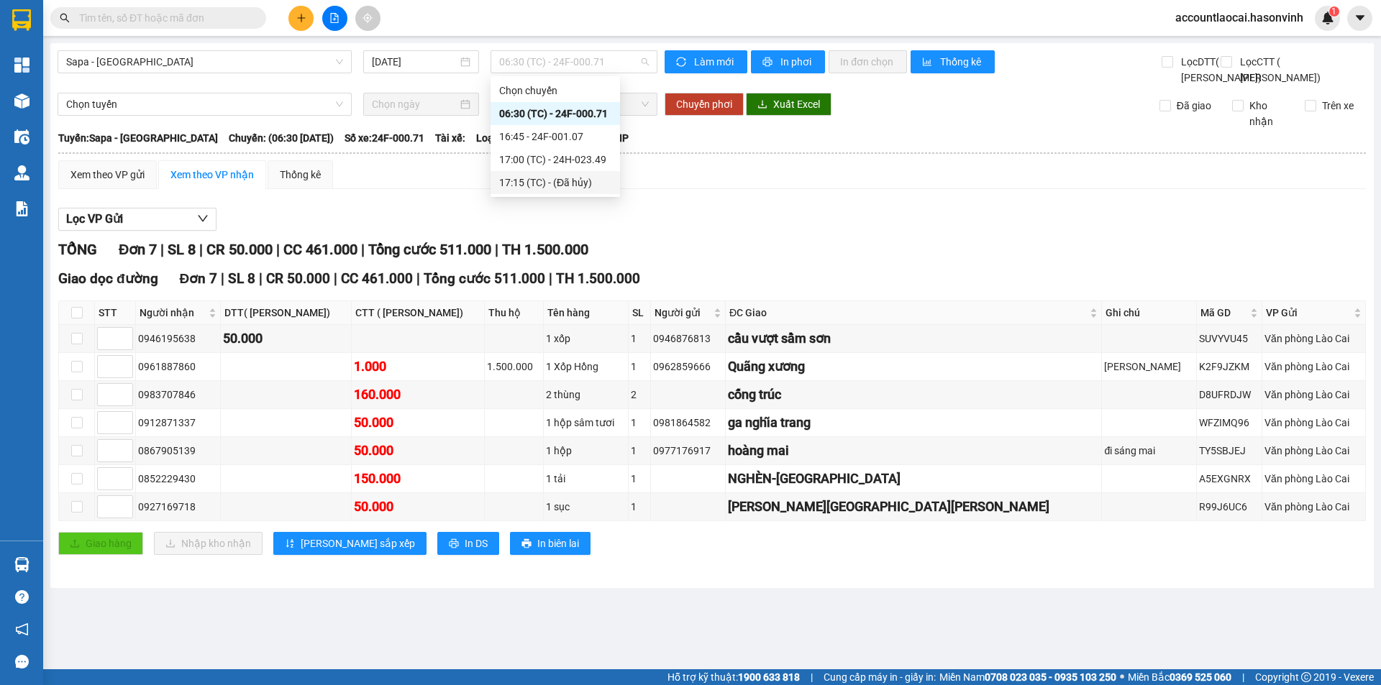
click at [554, 177] on div "17:15 (TC) - (Đã hủy)" at bounding box center [555, 183] width 112 height 16
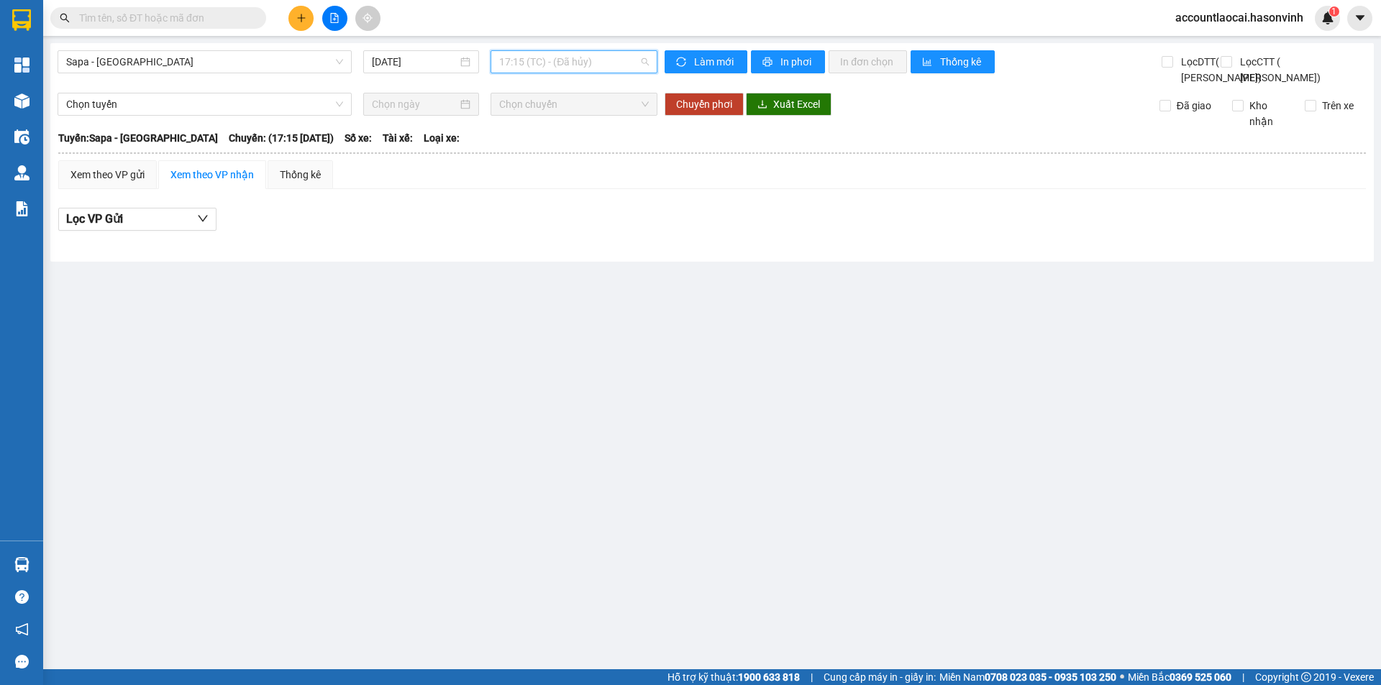
click at [544, 69] on span "17:15 (TC) - (Đã hủy)" at bounding box center [574, 62] width 150 height 22
click at [566, 152] on div "17:00 (TC) - 24H-023.49" at bounding box center [555, 160] width 112 height 16
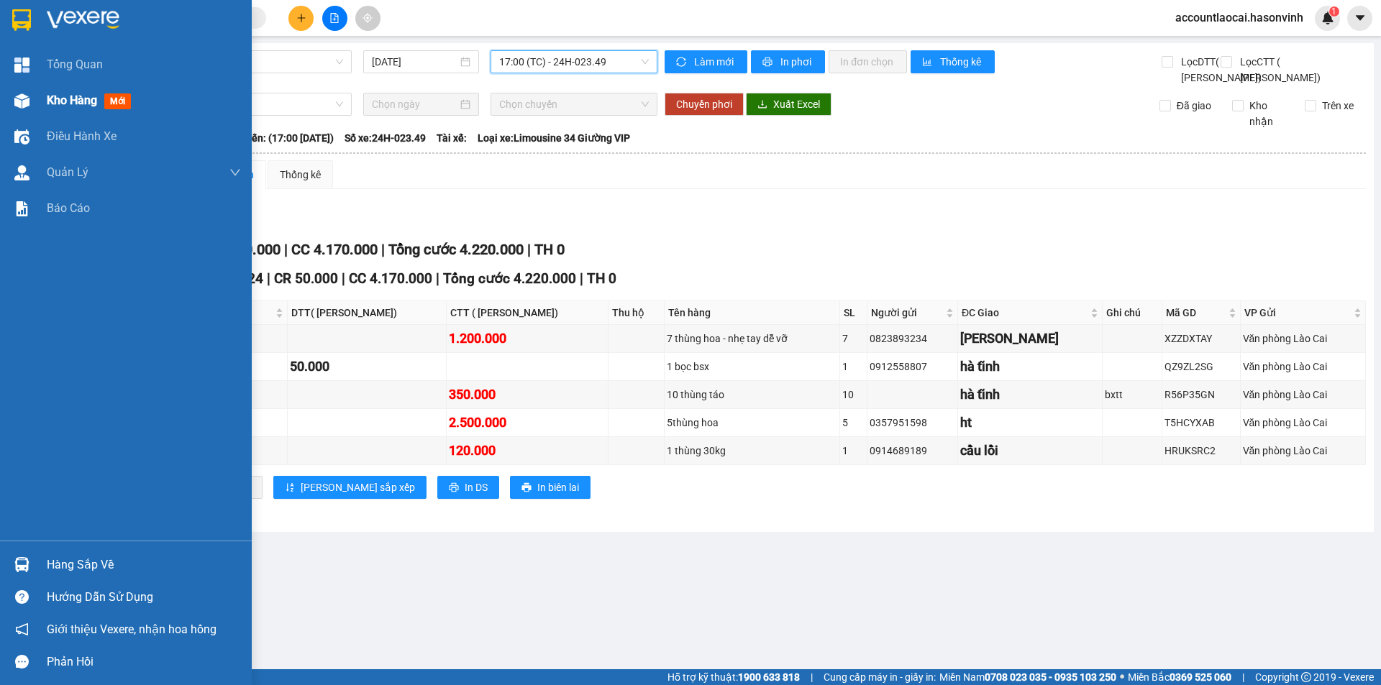
click at [32, 93] on div at bounding box center [21, 100] width 25 height 25
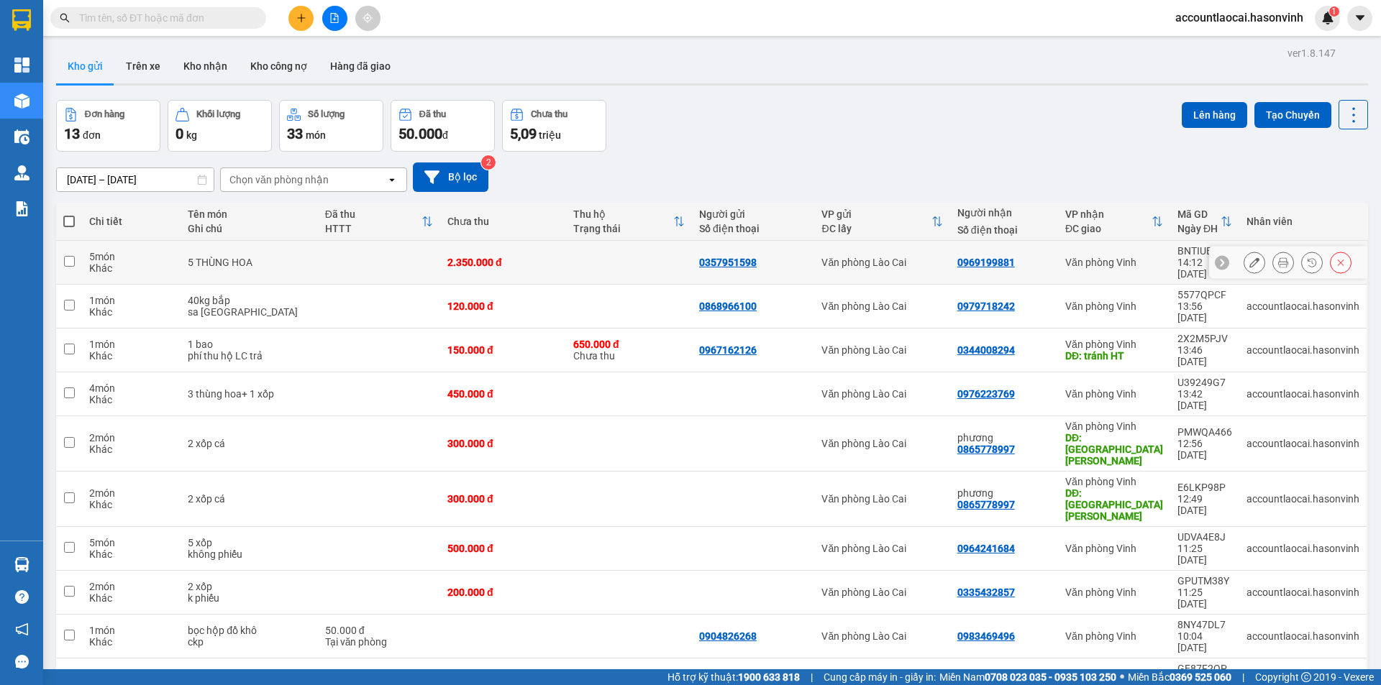
scroll to position [74, 0]
click at [257, 306] on div "sa [GEOGRAPHIC_DATA]" at bounding box center [249, 312] width 122 height 12
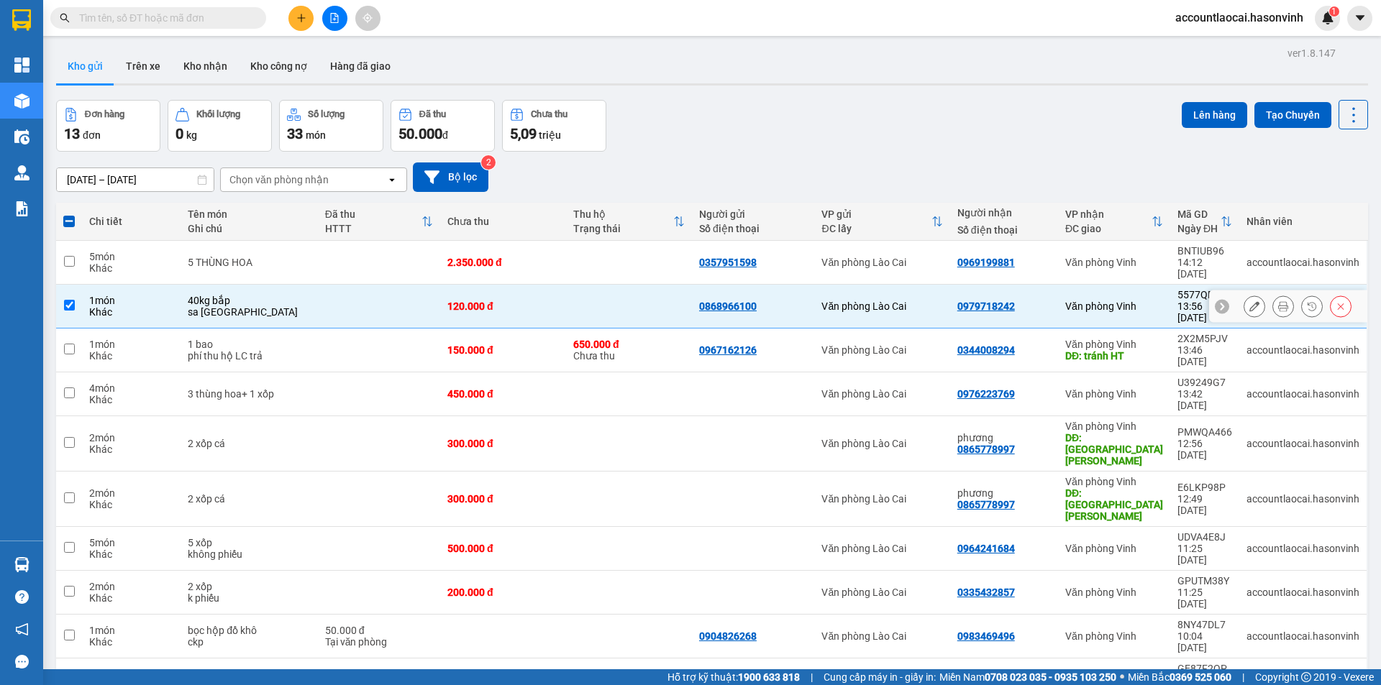
drag, startPoint x: 265, startPoint y: 292, endPoint x: 255, endPoint y: 292, distance: 10.1
click at [264, 306] on div "sa [GEOGRAPHIC_DATA]" at bounding box center [249, 312] width 122 height 12
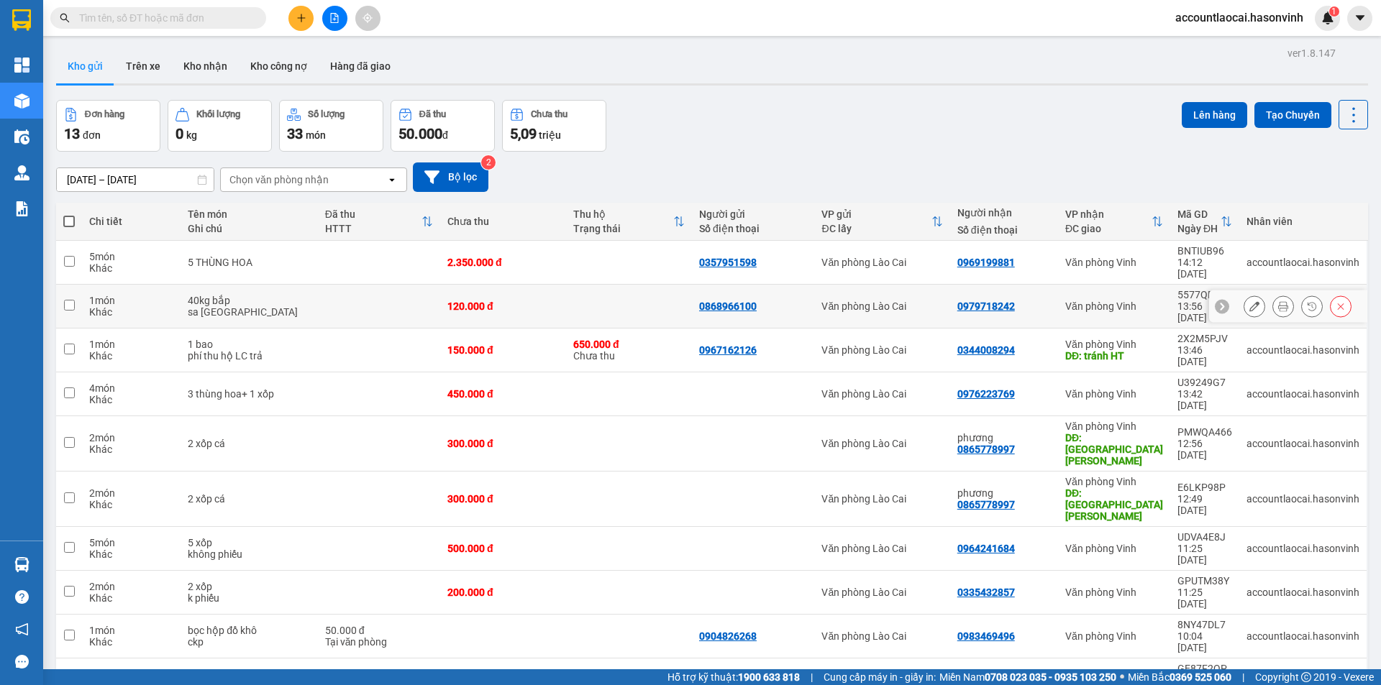
click at [242, 295] on div "40kg bắp" at bounding box center [249, 301] width 122 height 12
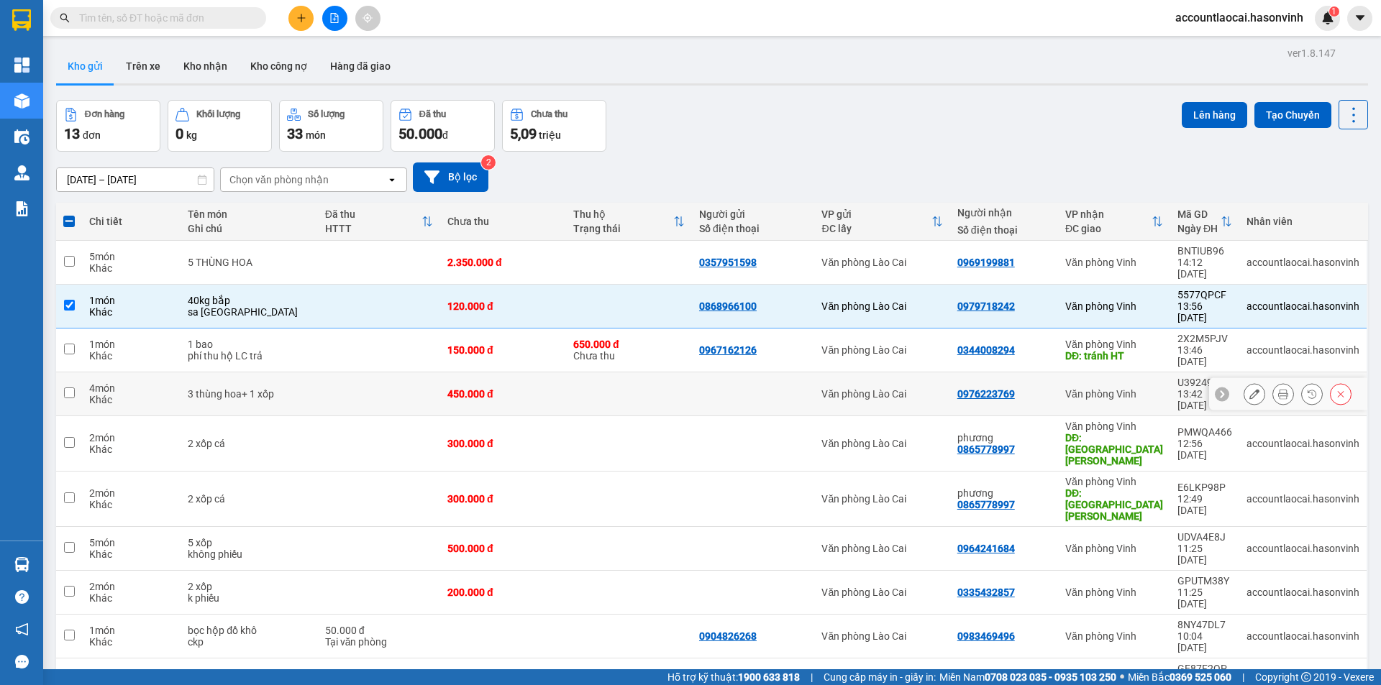
scroll to position [72, 0]
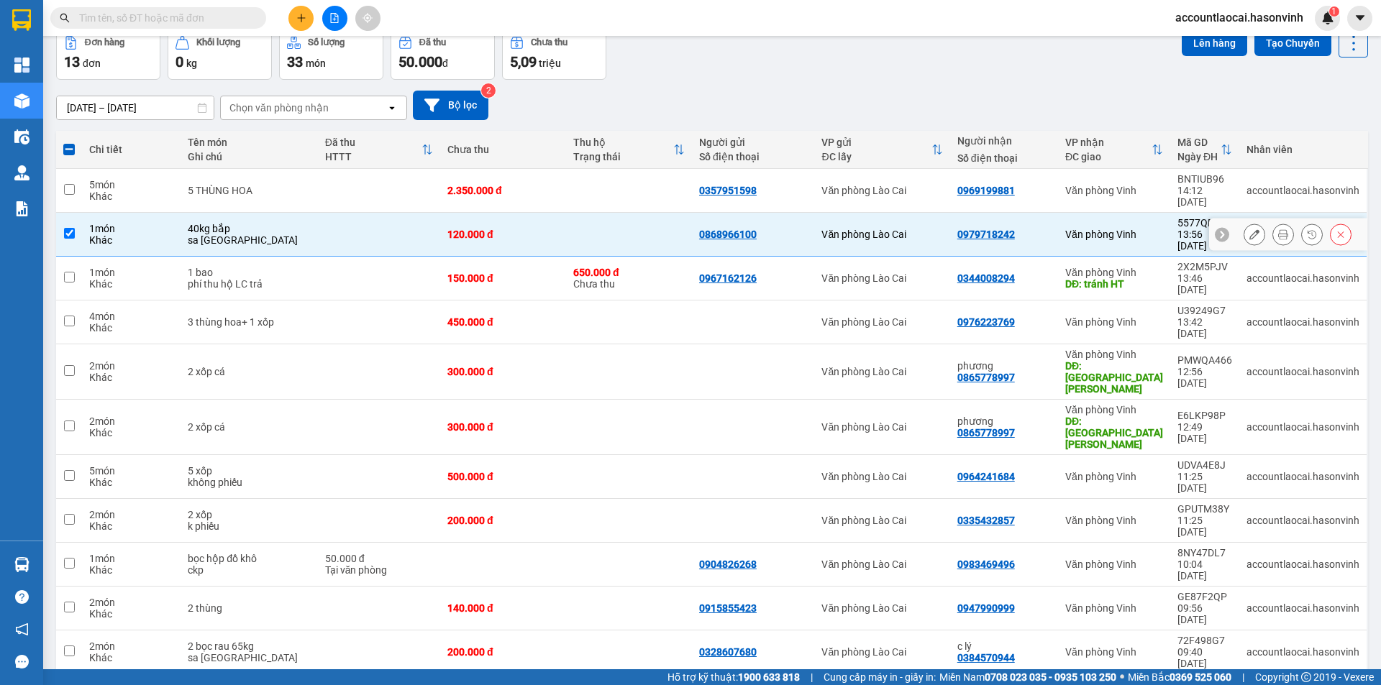
drag, startPoint x: 211, startPoint y: 214, endPoint x: 275, endPoint y: 242, distance: 70.5
click at [213, 217] on td "40kg bắp sa pa" at bounding box center [248, 235] width 137 height 44
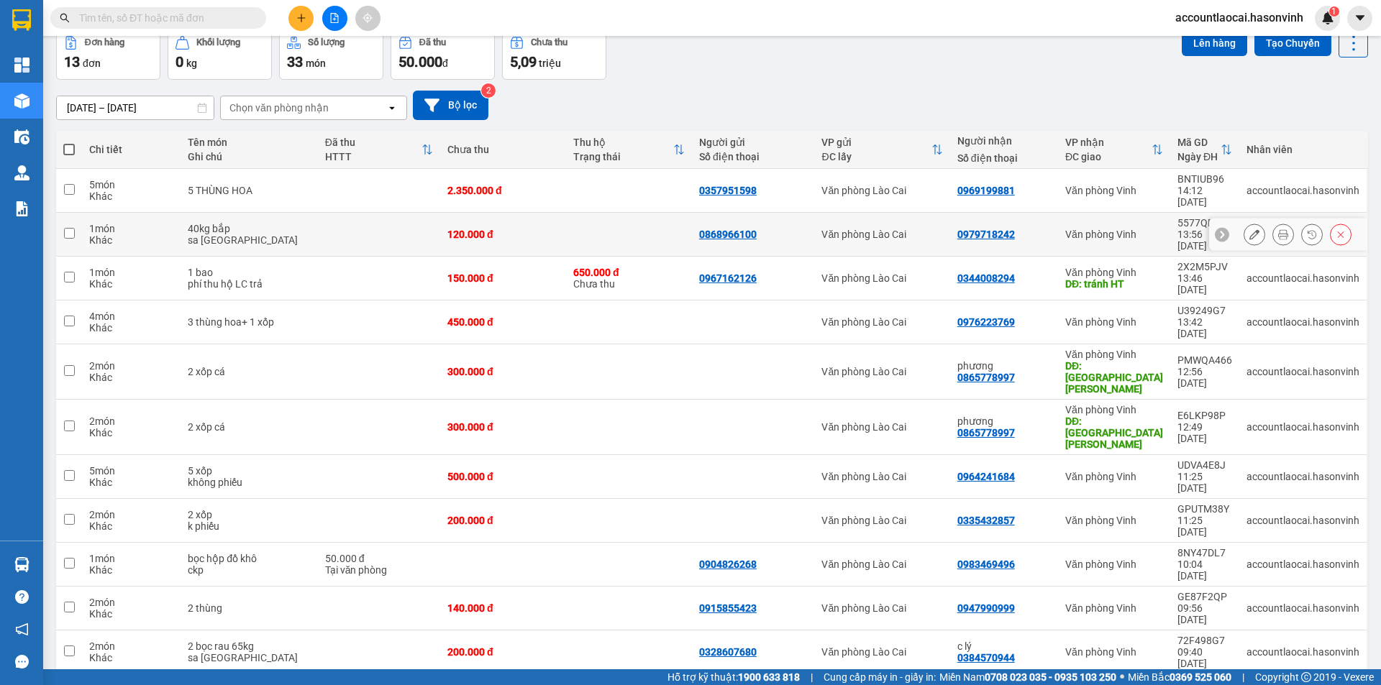
click at [131, 234] on div "Khác" at bounding box center [131, 240] width 84 height 12
checkbox input "true"
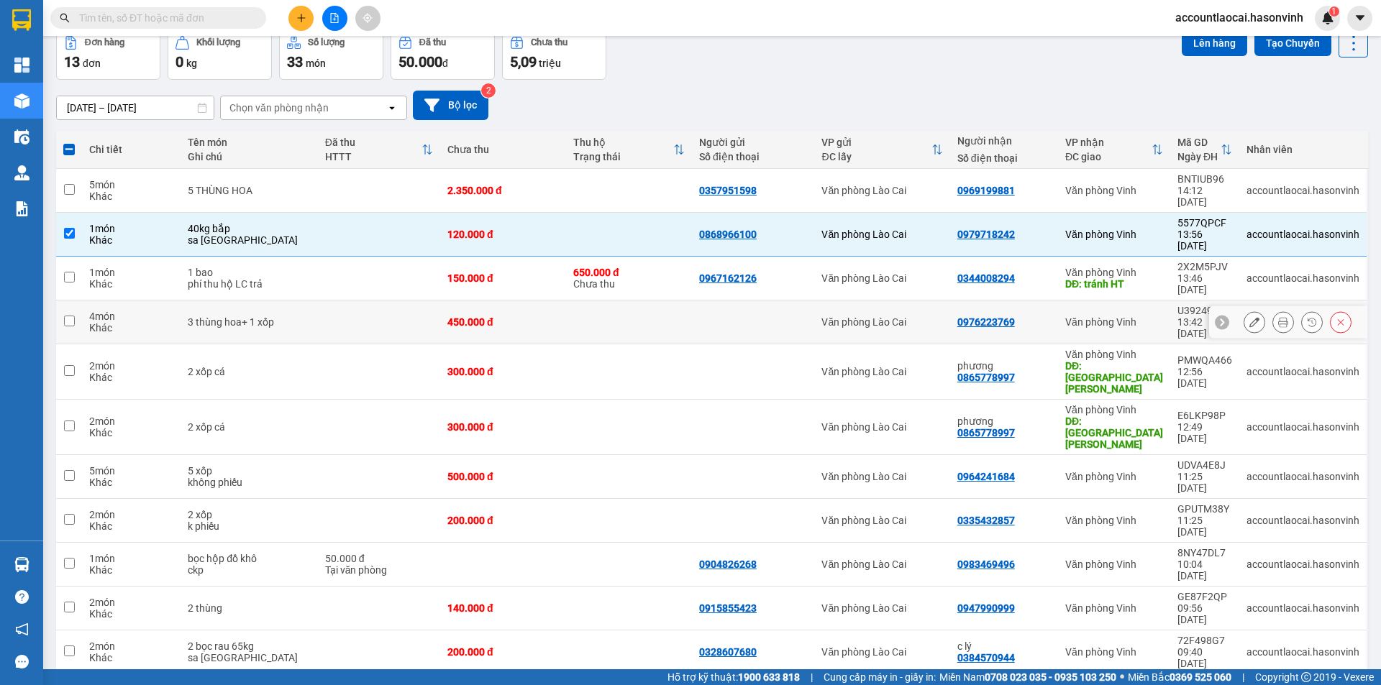
scroll to position [74, 0]
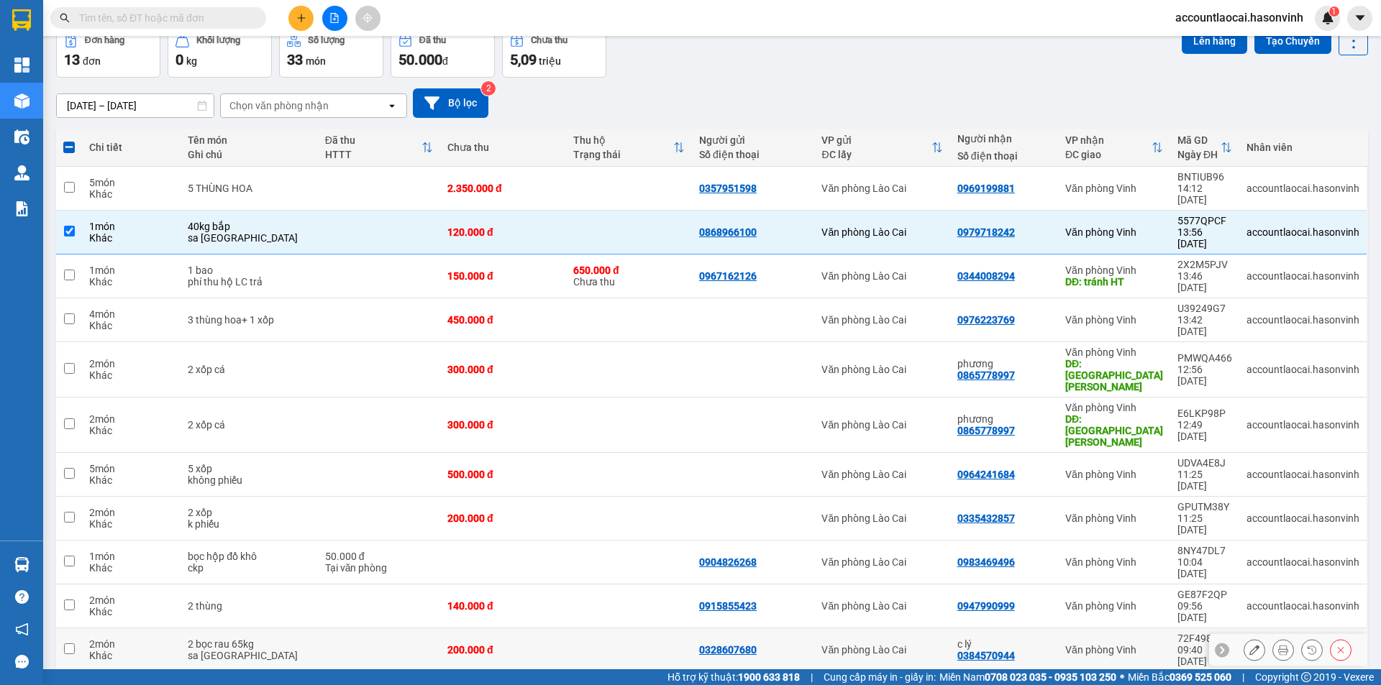
click at [188, 628] on td "2 bọc rau 65kg sa pa" at bounding box center [248, 650] width 137 height 44
checkbox input "true"
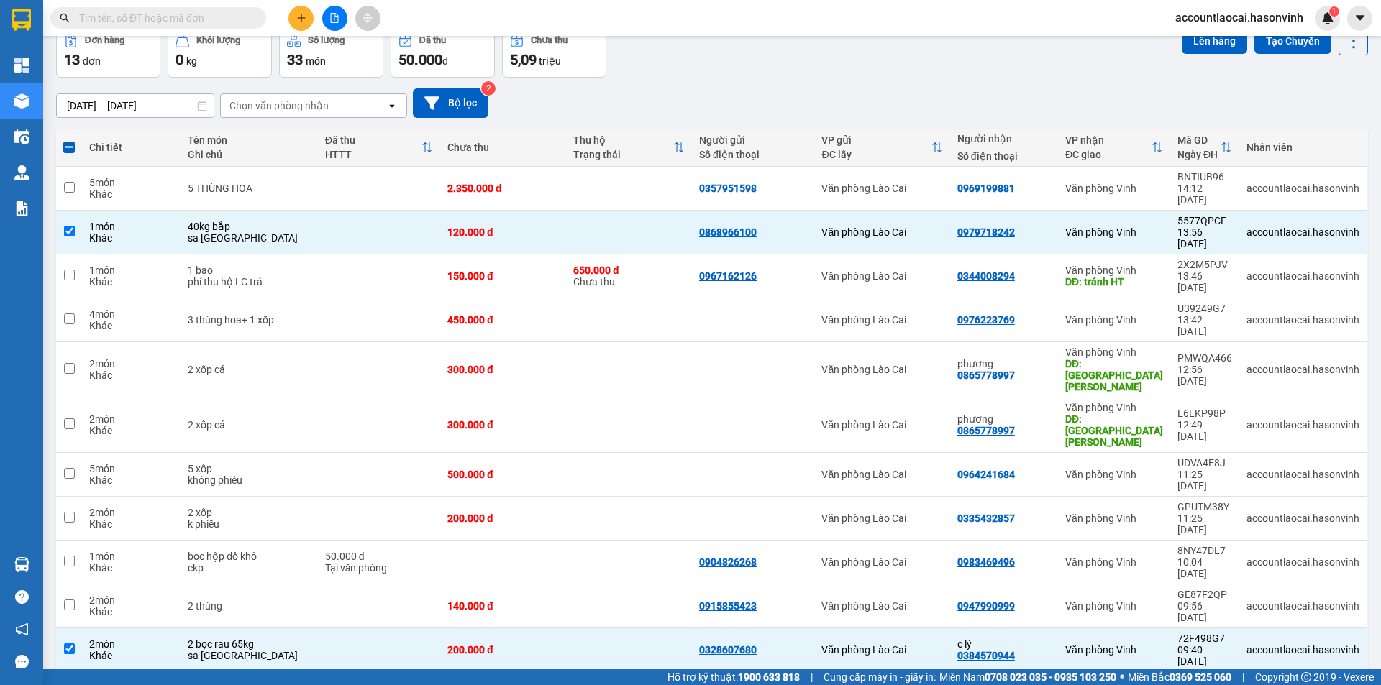
scroll to position [0, 0]
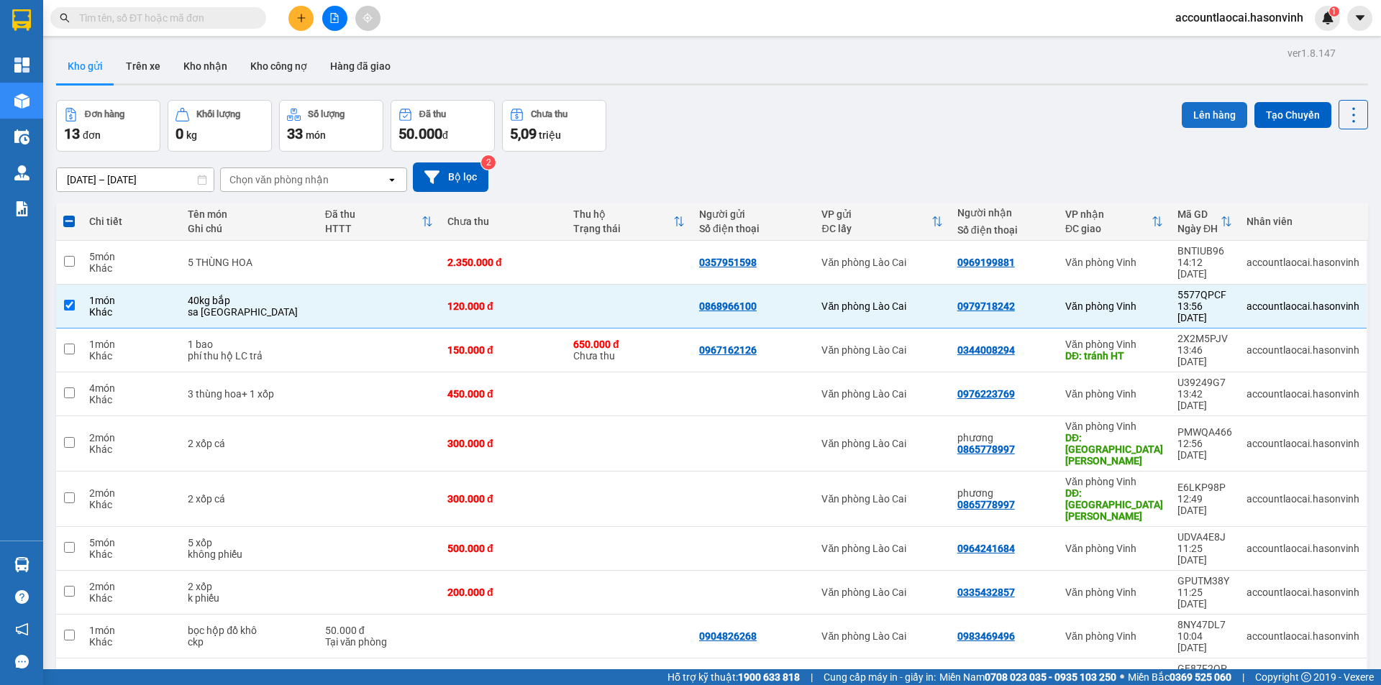
click at [1202, 121] on button "Lên hàng" at bounding box center [1213, 115] width 65 height 26
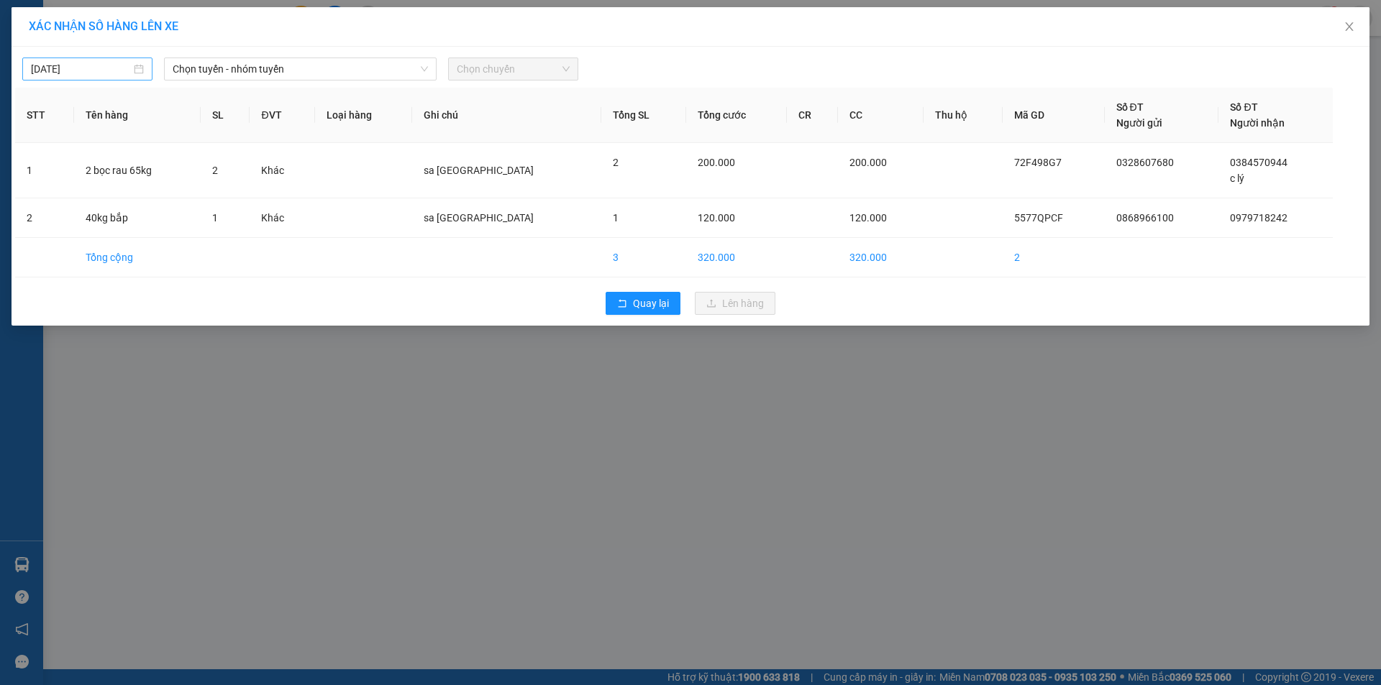
click at [86, 70] on body "Kết quả tìm kiếm ( 0 ) Bộ lọc No Data accountlaocai.hasonvinh 1 Tổng Quan Kho h…" at bounding box center [690, 342] width 1381 height 685
type input "[DATE]"
click at [102, 195] on div "14" at bounding box center [95, 195] width 17 height 17
click at [224, 73] on span "Chọn tuyến - nhóm tuyến" at bounding box center [300, 69] width 255 height 22
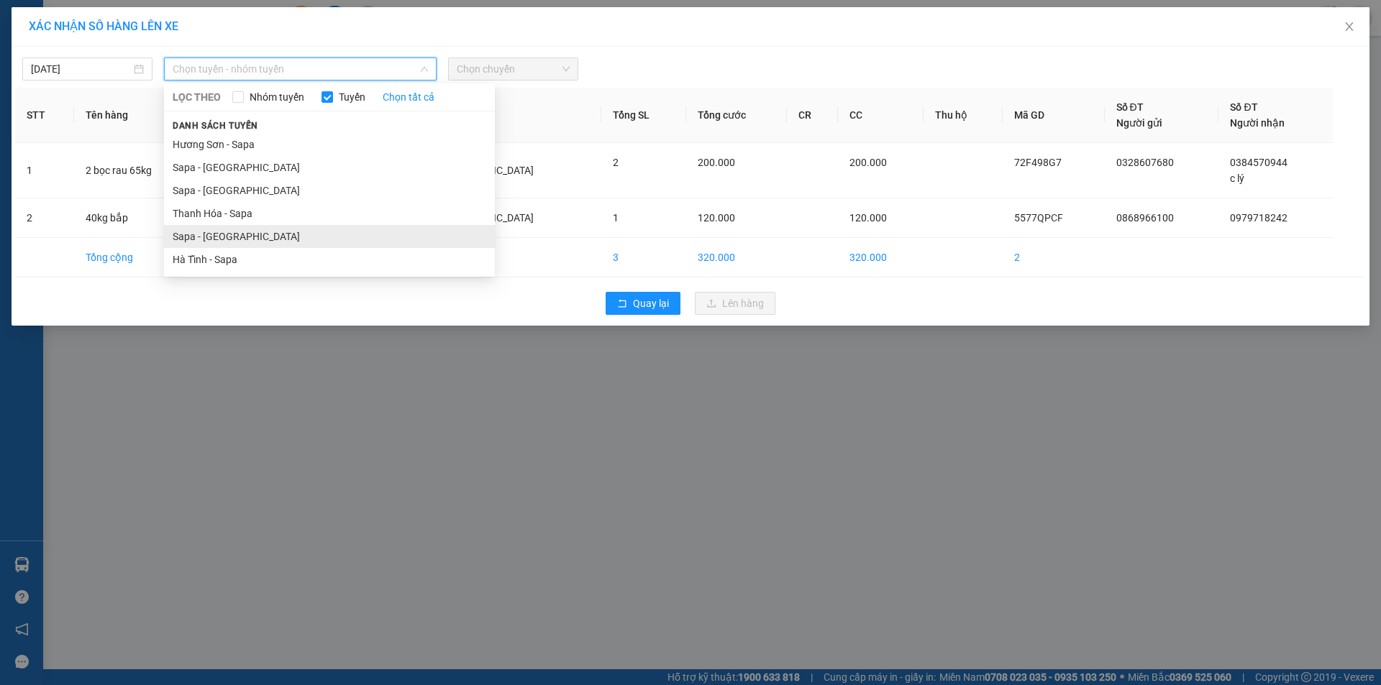
click at [230, 244] on li "Sapa - [GEOGRAPHIC_DATA]" at bounding box center [329, 236] width 331 height 23
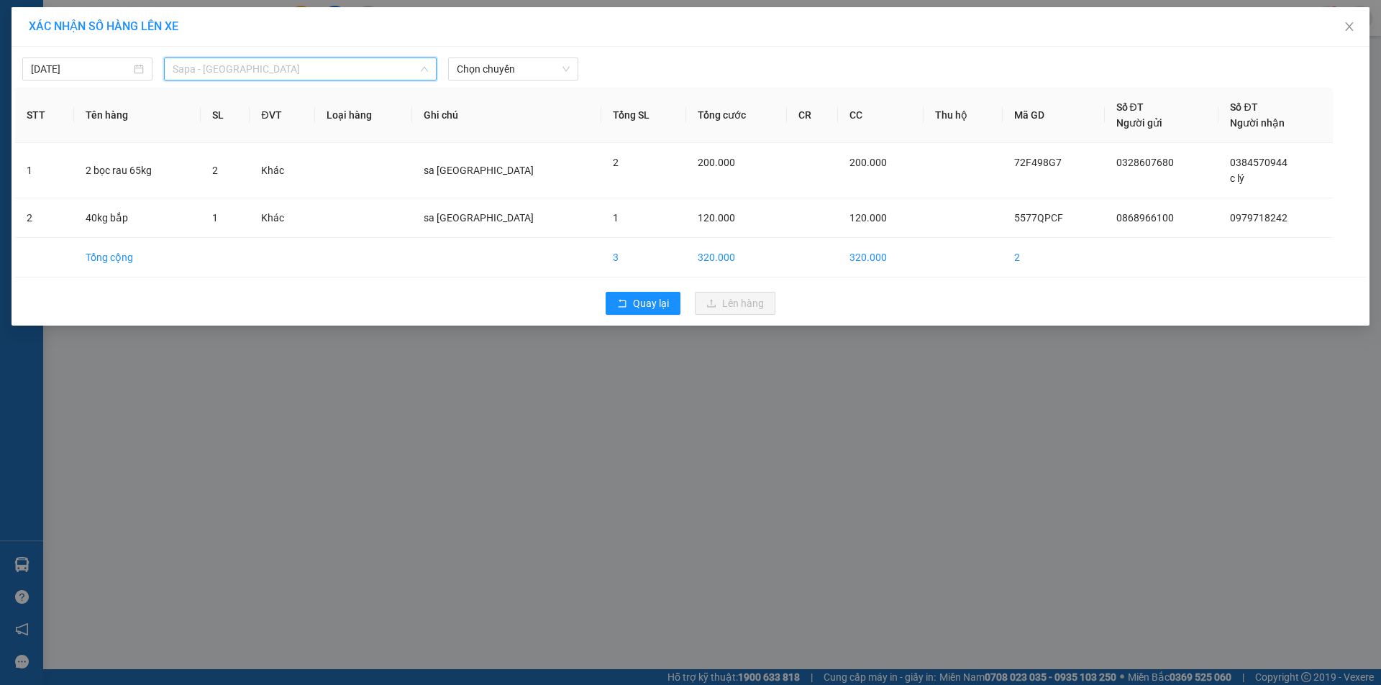
click at [335, 65] on span "Sapa - [GEOGRAPHIC_DATA]" at bounding box center [300, 69] width 255 height 22
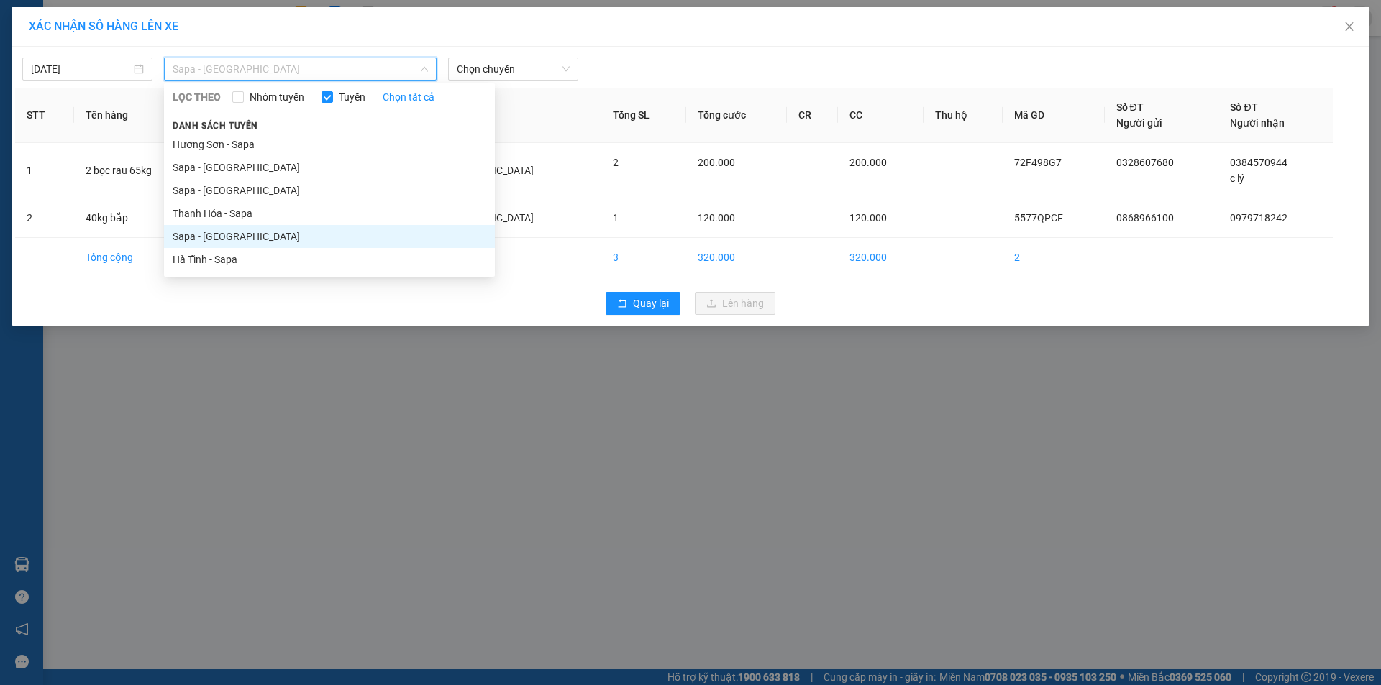
click at [275, 233] on li "Sapa - [GEOGRAPHIC_DATA]" at bounding box center [329, 236] width 331 height 23
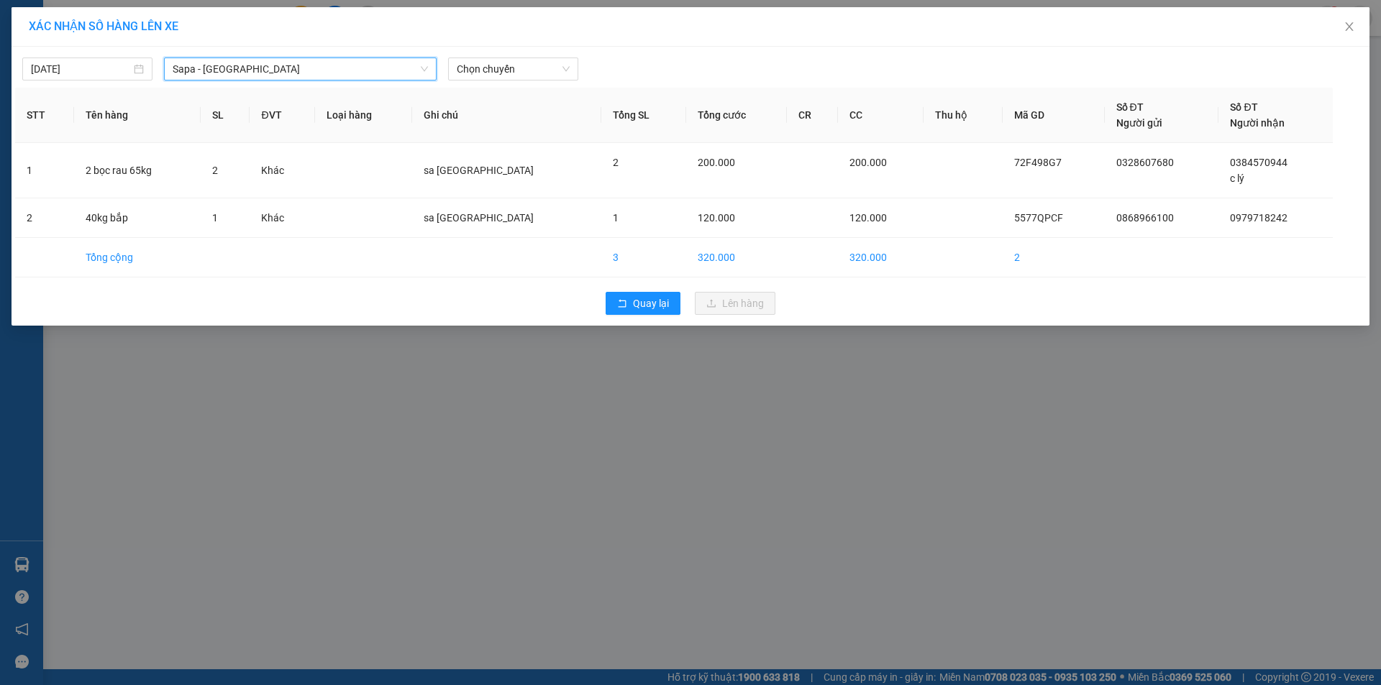
click at [343, 58] on div "Sapa - [GEOGRAPHIC_DATA]" at bounding box center [300, 69] width 273 height 23
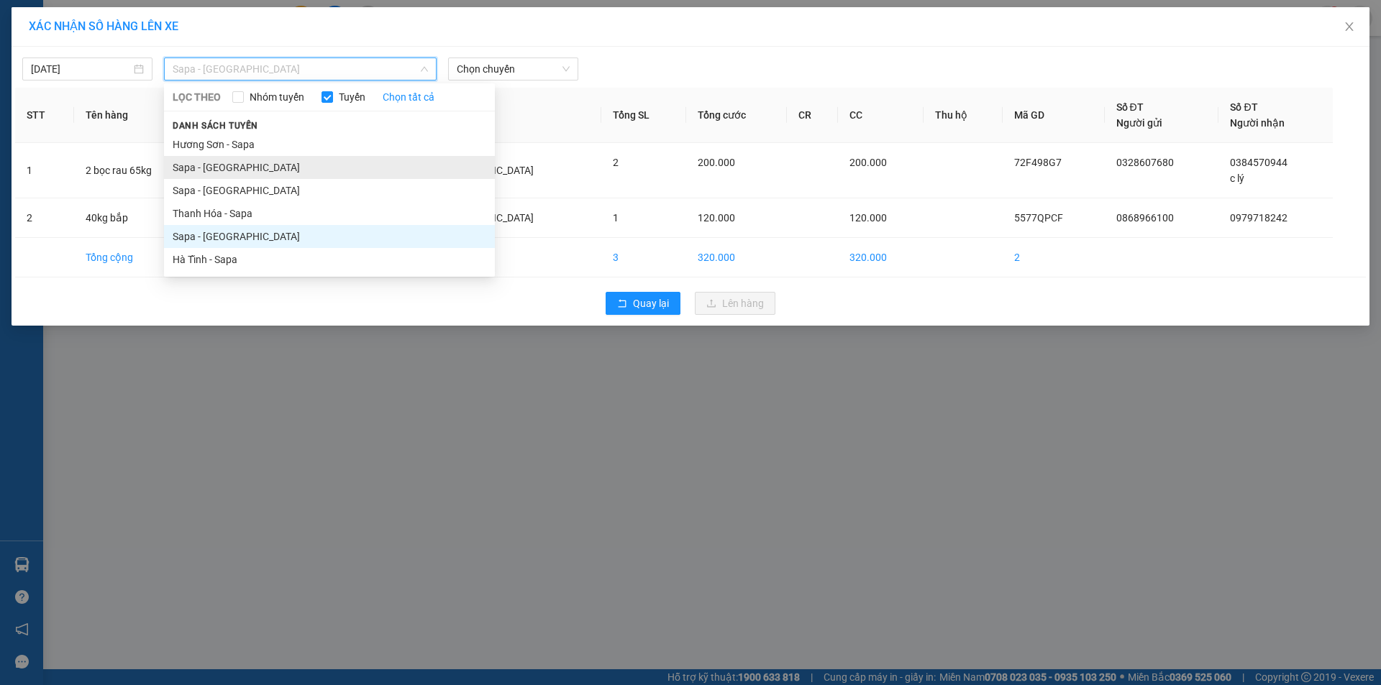
click at [221, 170] on li "Sapa - [GEOGRAPHIC_DATA]" at bounding box center [329, 167] width 331 height 23
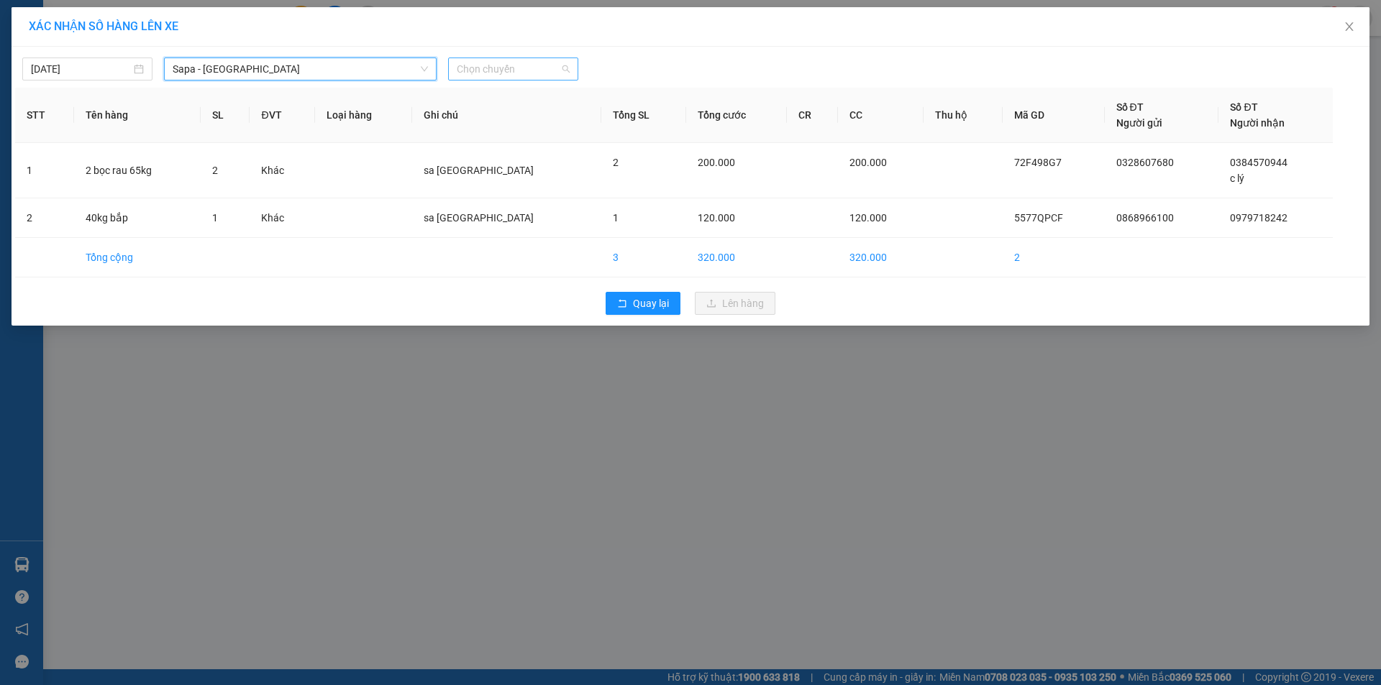
click at [495, 78] on span "Chọn chuyến" at bounding box center [513, 69] width 113 height 22
click at [521, 122] on div "17:30 - 24H-034.11" at bounding box center [513, 121] width 112 height 16
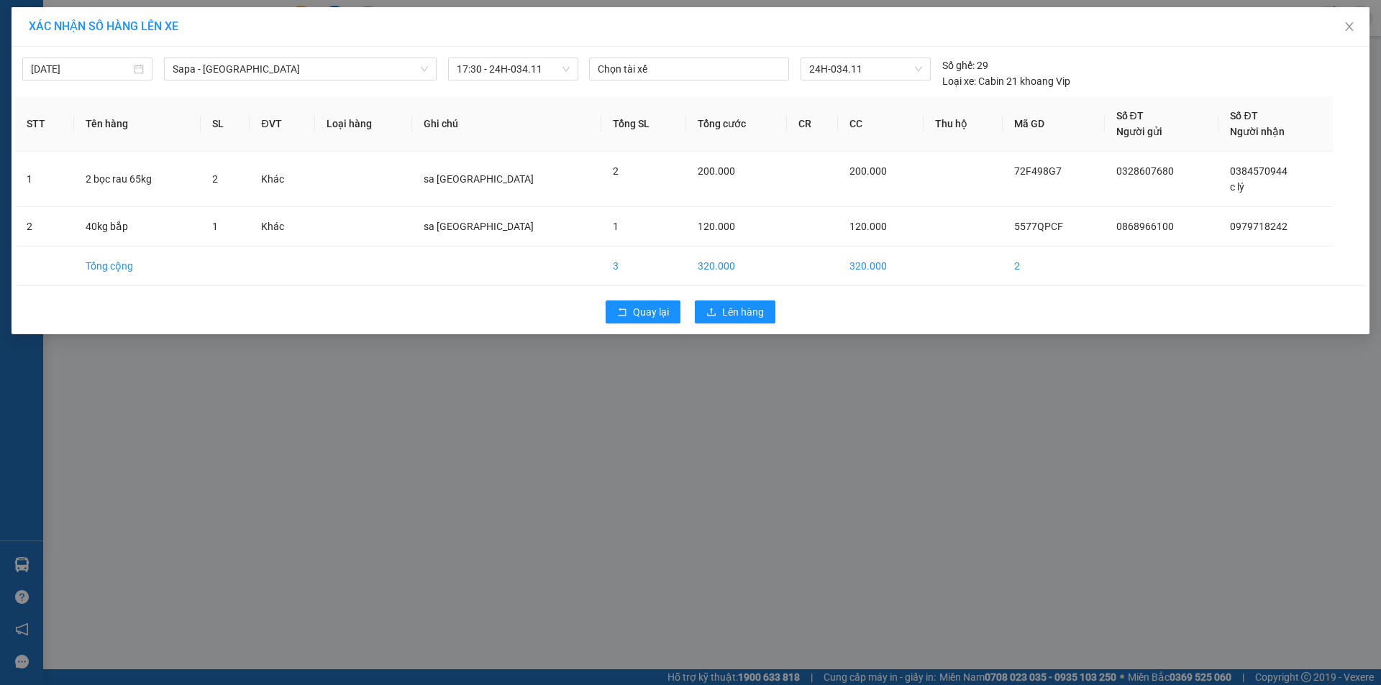
click at [744, 294] on div "Quay lại Lên hàng" at bounding box center [690, 311] width 1350 height 37
click at [745, 315] on span "Lên hàng" at bounding box center [743, 312] width 42 height 16
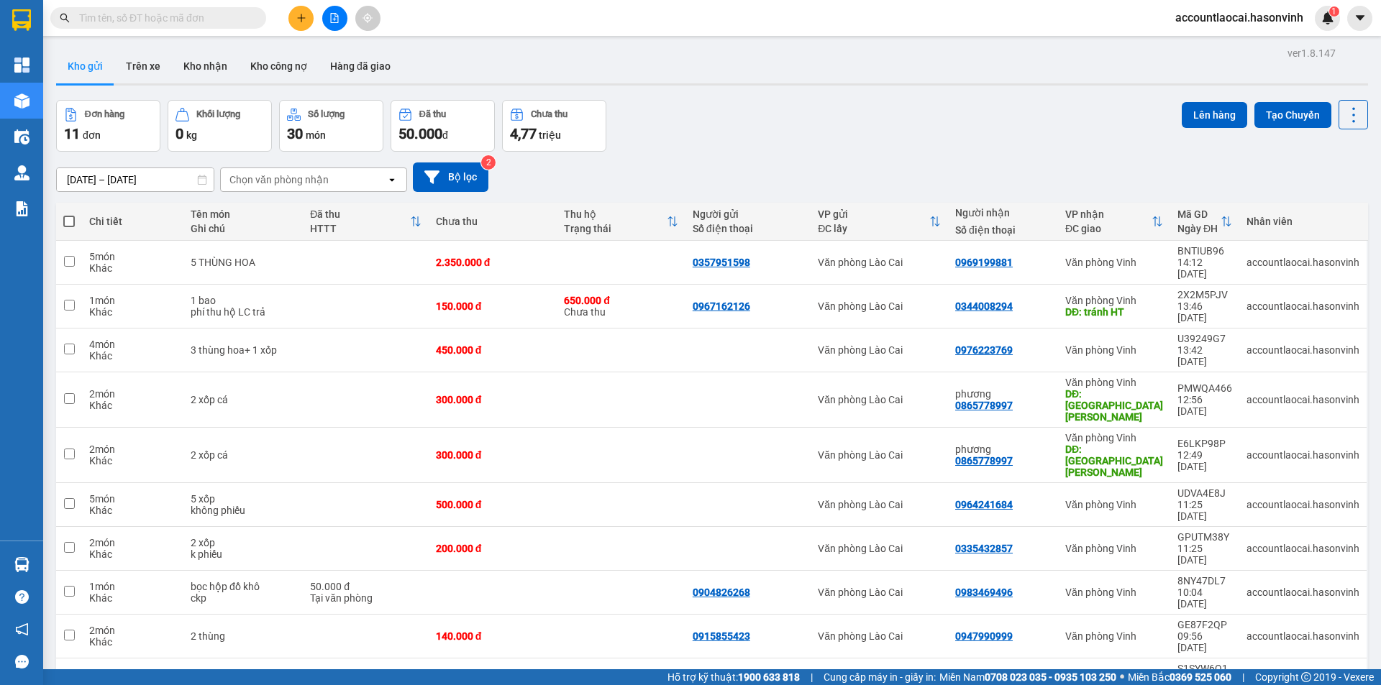
click at [330, 12] on button at bounding box center [334, 18] width 25 height 25
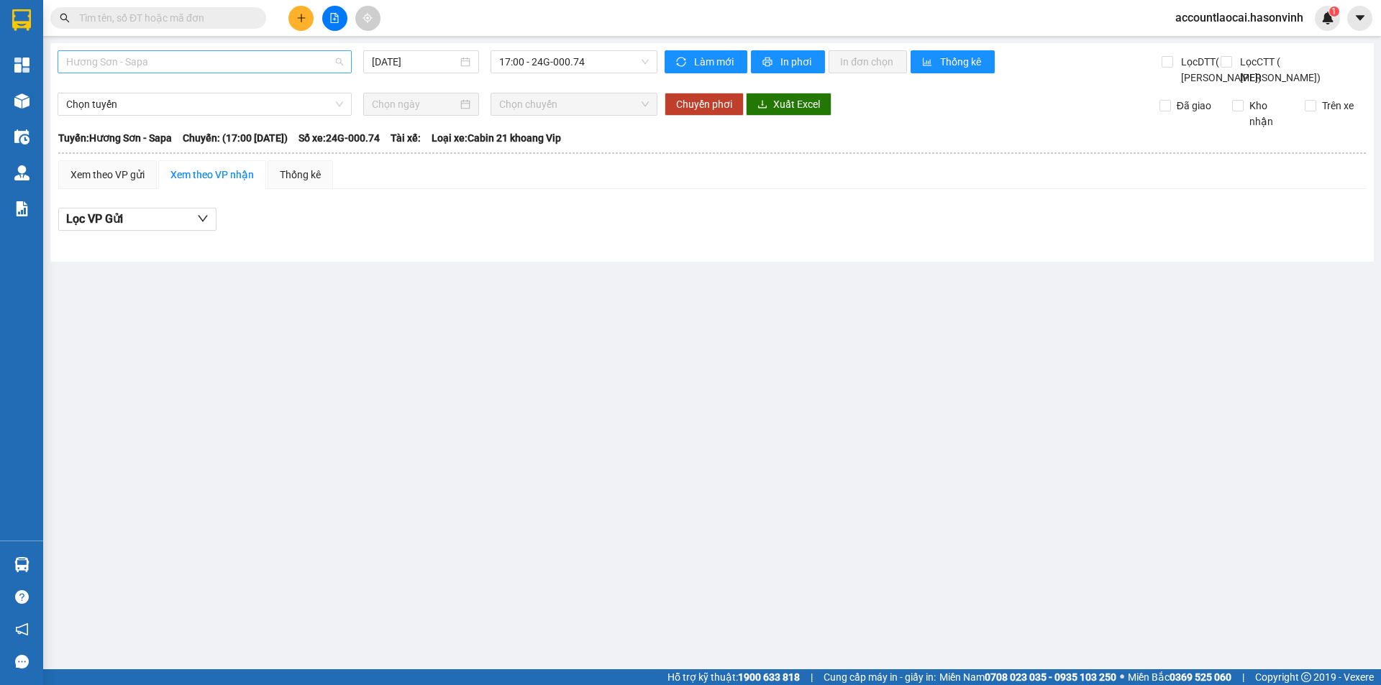
click at [181, 73] on div "Hương Sơn - Sapa" at bounding box center [205, 61] width 294 height 23
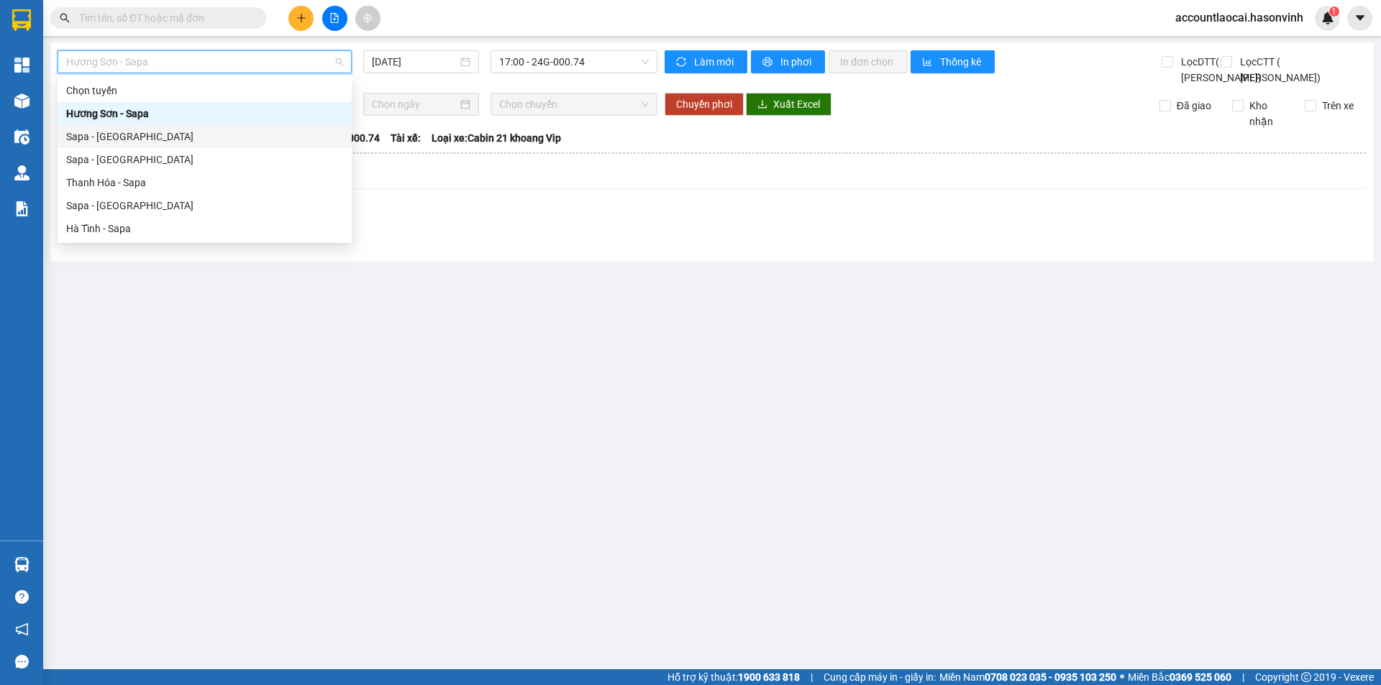
click at [167, 142] on div "Sapa - [GEOGRAPHIC_DATA]" at bounding box center [204, 137] width 277 height 16
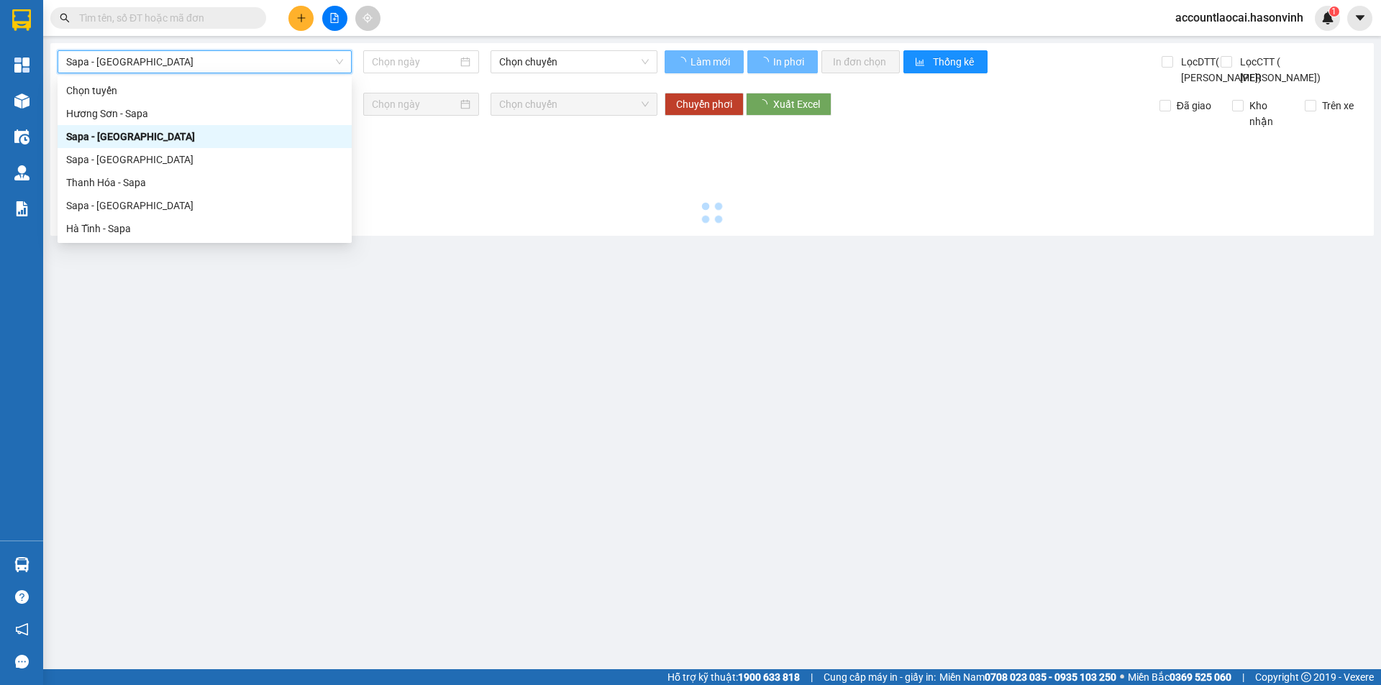
type input "[DATE]"
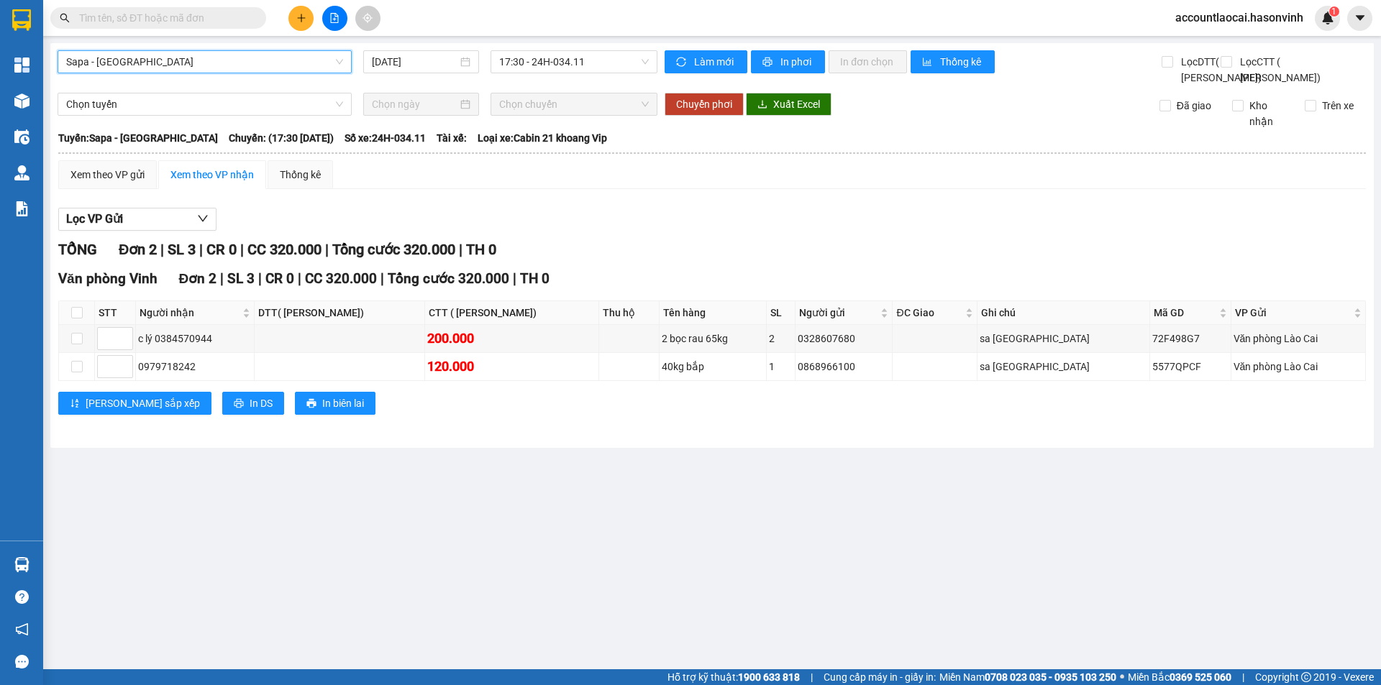
click at [535, 76] on div "Sapa - Hương Sơn Sapa - Hương Sơn 14/10/2025 17:30 - 24H-034.11" at bounding box center [358, 67] width 600 height 35
click at [306, 1] on div "Kết quả tìm kiếm ( 0 ) Bộ lọc No Data accountlaocai.hasonvinh 1" at bounding box center [690, 18] width 1381 height 36
click at [308, 15] on button at bounding box center [300, 18] width 25 height 25
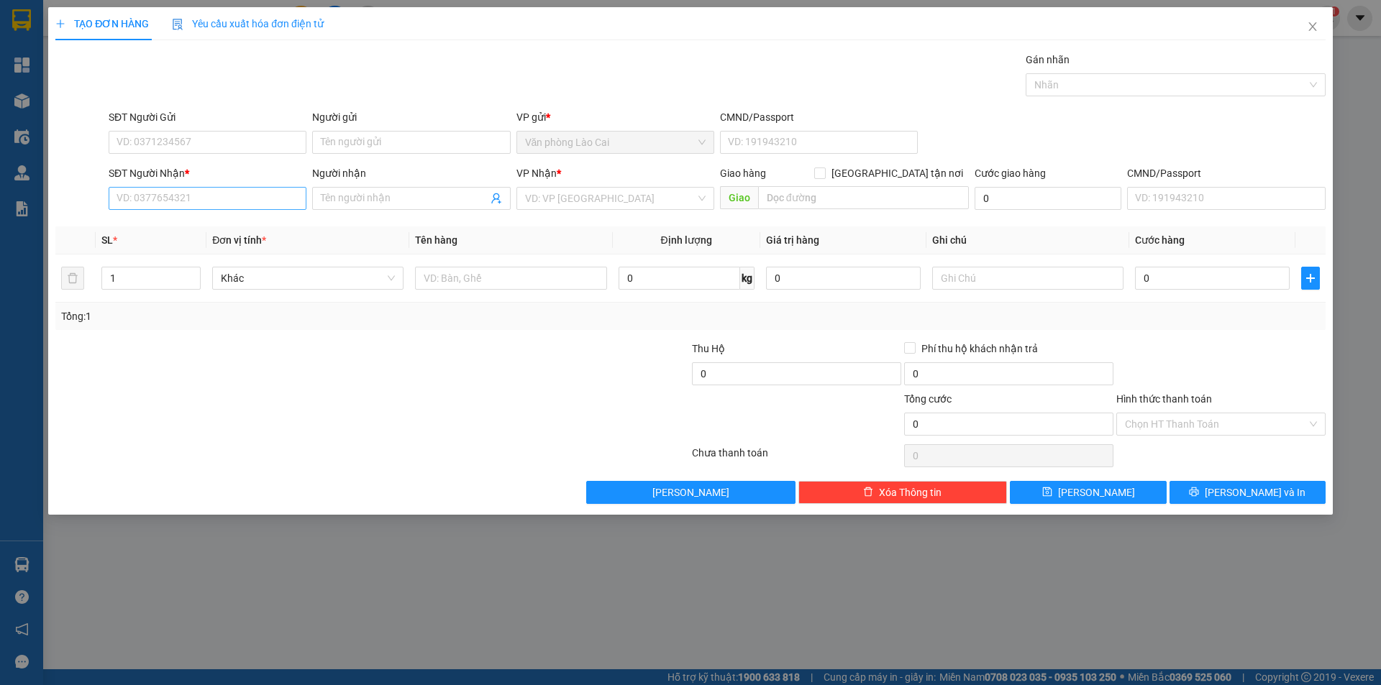
click at [140, 188] on div "SĐT Người Nhận * VD: 0377654321" at bounding box center [208, 190] width 198 height 50
click at [140, 191] on input "SĐT Người Nhận *" at bounding box center [208, 198] width 198 height 23
paste input "098 9615903"
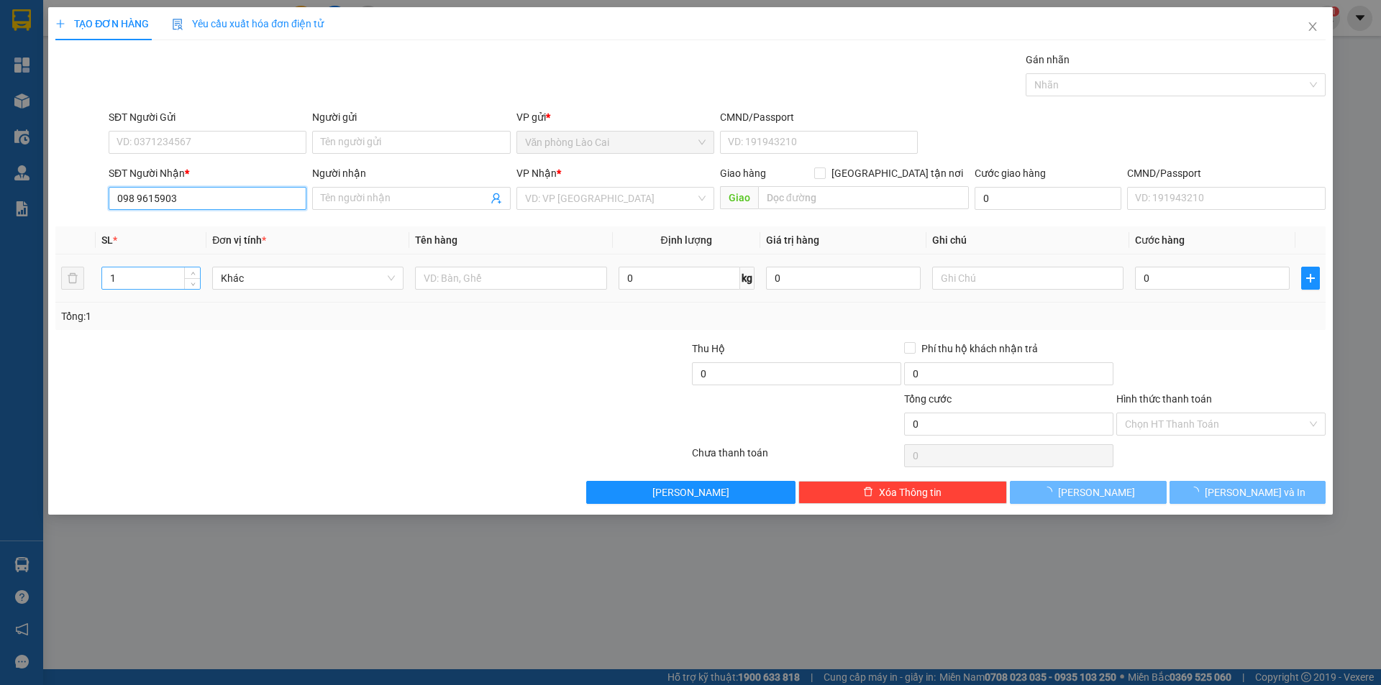
type input "098 9615903"
click at [161, 273] on input "1" at bounding box center [151, 278] width 98 height 22
click at [475, 285] on input "text" at bounding box center [510, 278] width 191 height 23
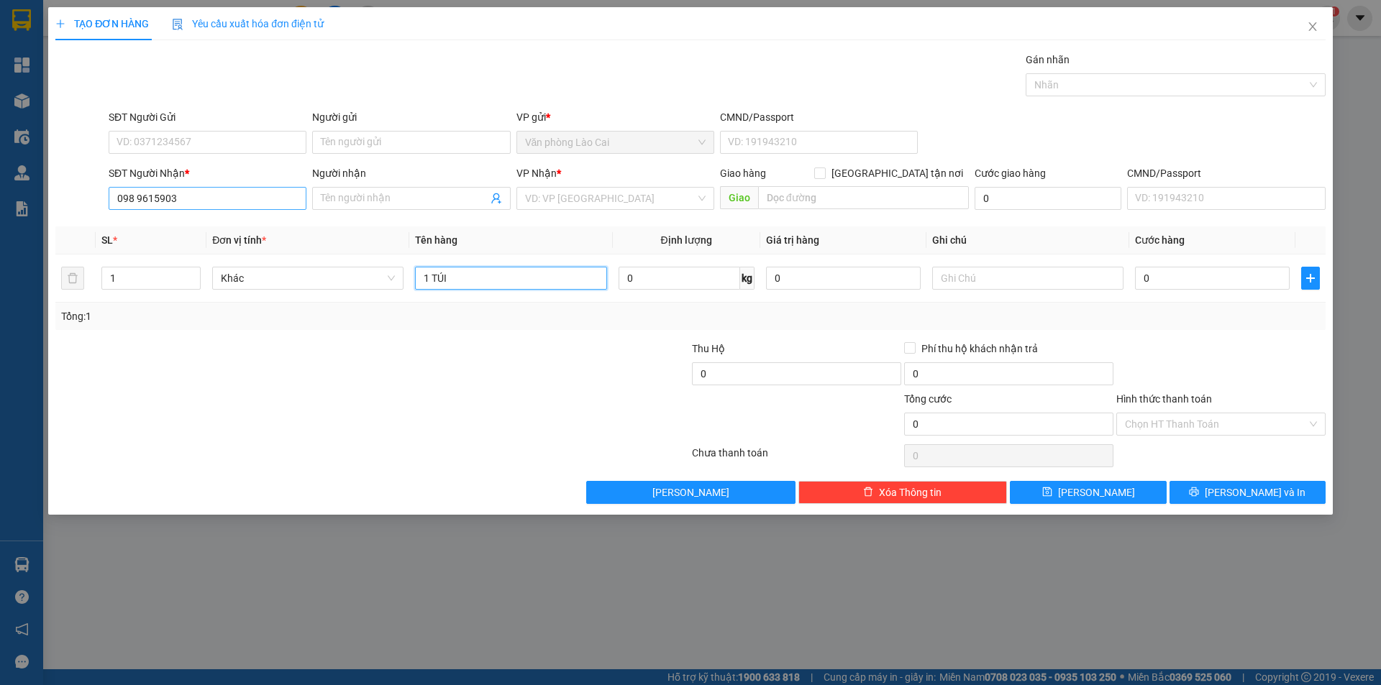
type input "1 TÚI"
click at [140, 201] on input "098 9615903" at bounding box center [208, 198] width 198 height 23
click at [139, 198] on input "098 9615903" at bounding box center [208, 198] width 198 height 23
click at [137, 202] on input "098 9615903" at bounding box center [208, 198] width 198 height 23
type input "0989615903"
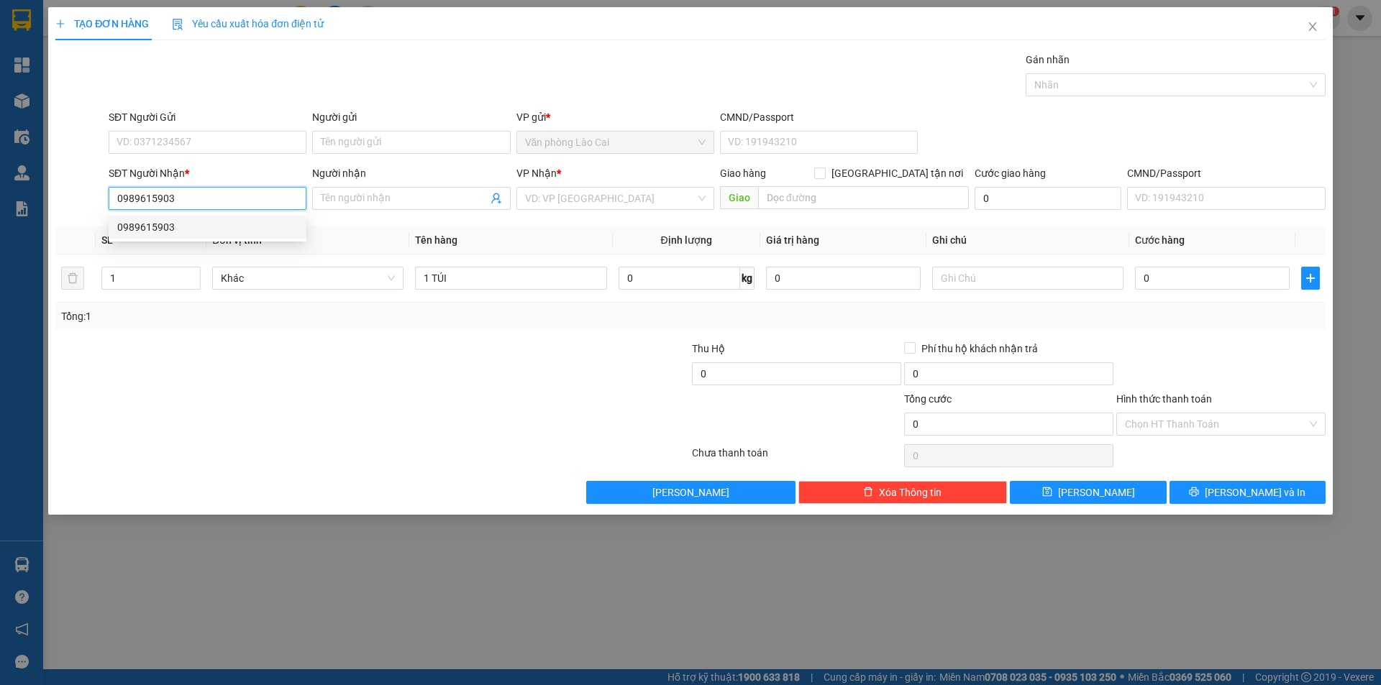
click at [233, 227] on div "0989615903" at bounding box center [207, 227] width 180 height 16
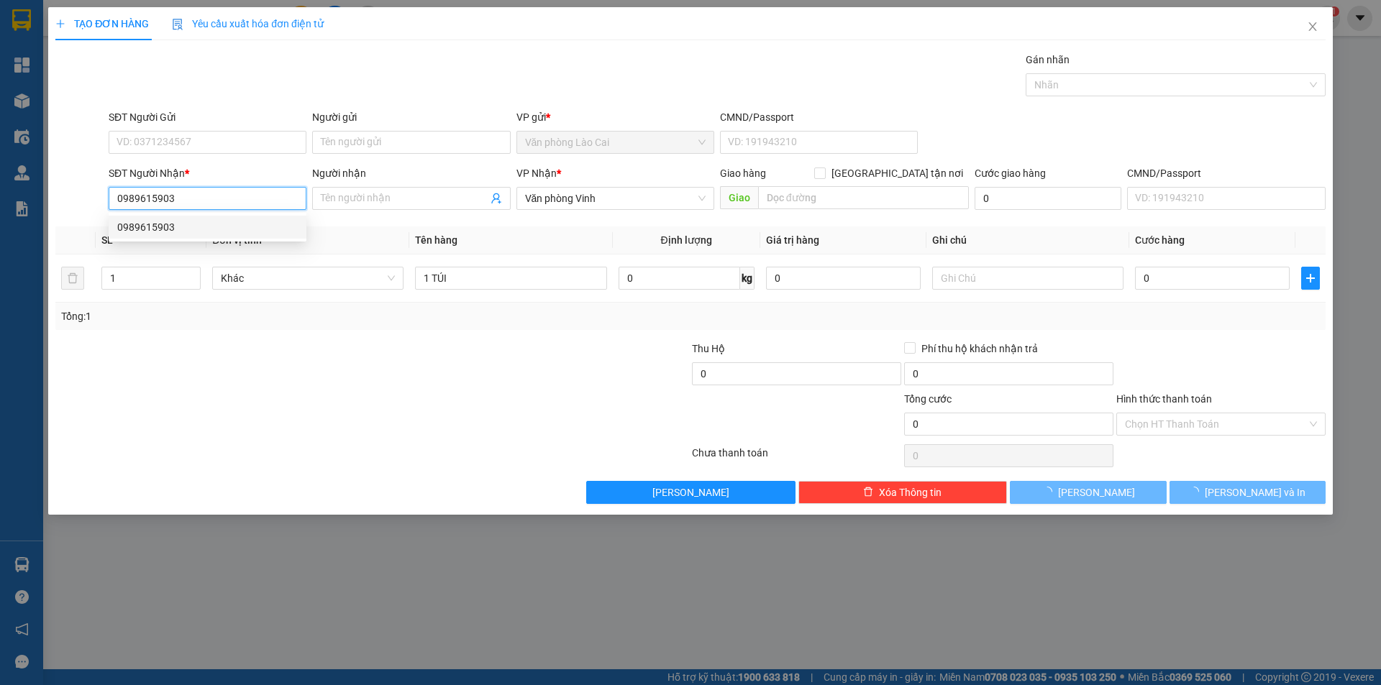
type input "120.000"
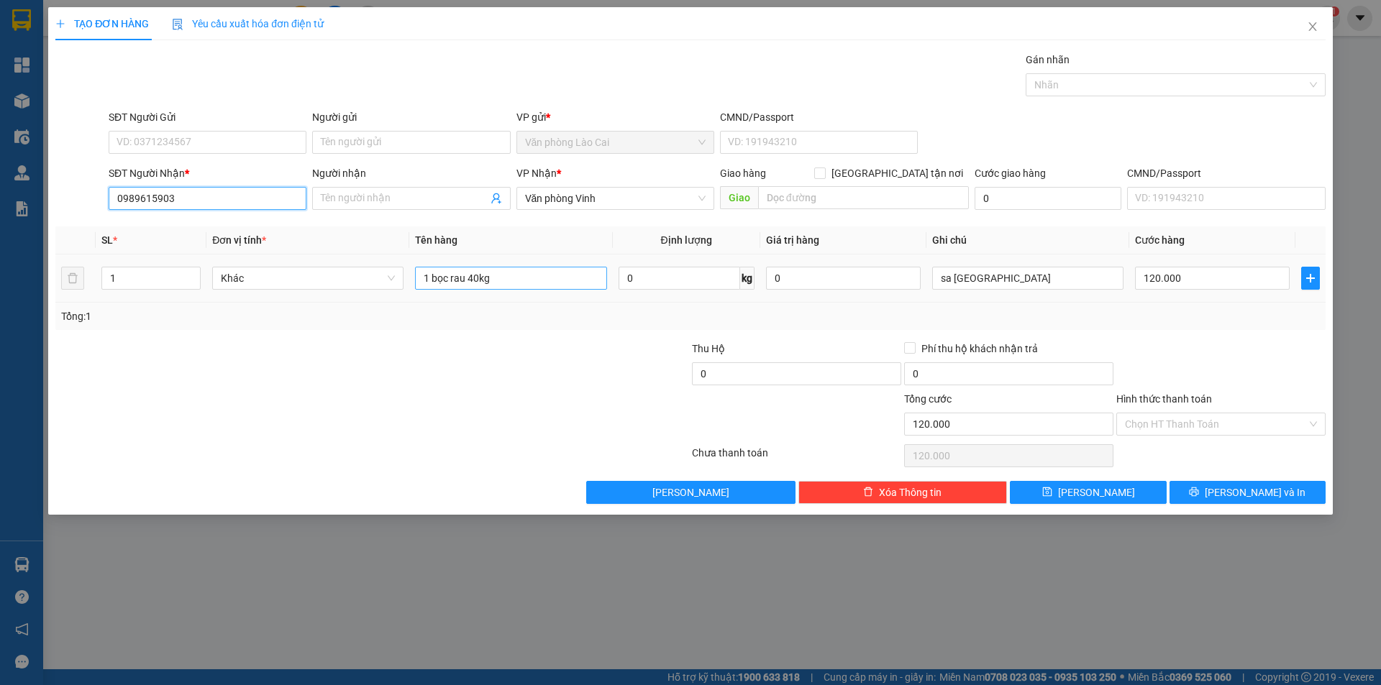
type input "0989615903"
click at [507, 285] on input "1 bọc rau 40kg" at bounding box center [510, 278] width 191 height 23
click at [480, 279] on input "1 bọc rau 40kg" at bounding box center [510, 278] width 191 height 23
type input "1 bọc rau 45kg"
click at [1183, 285] on input "120.000" at bounding box center [1212, 278] width 155 height 23
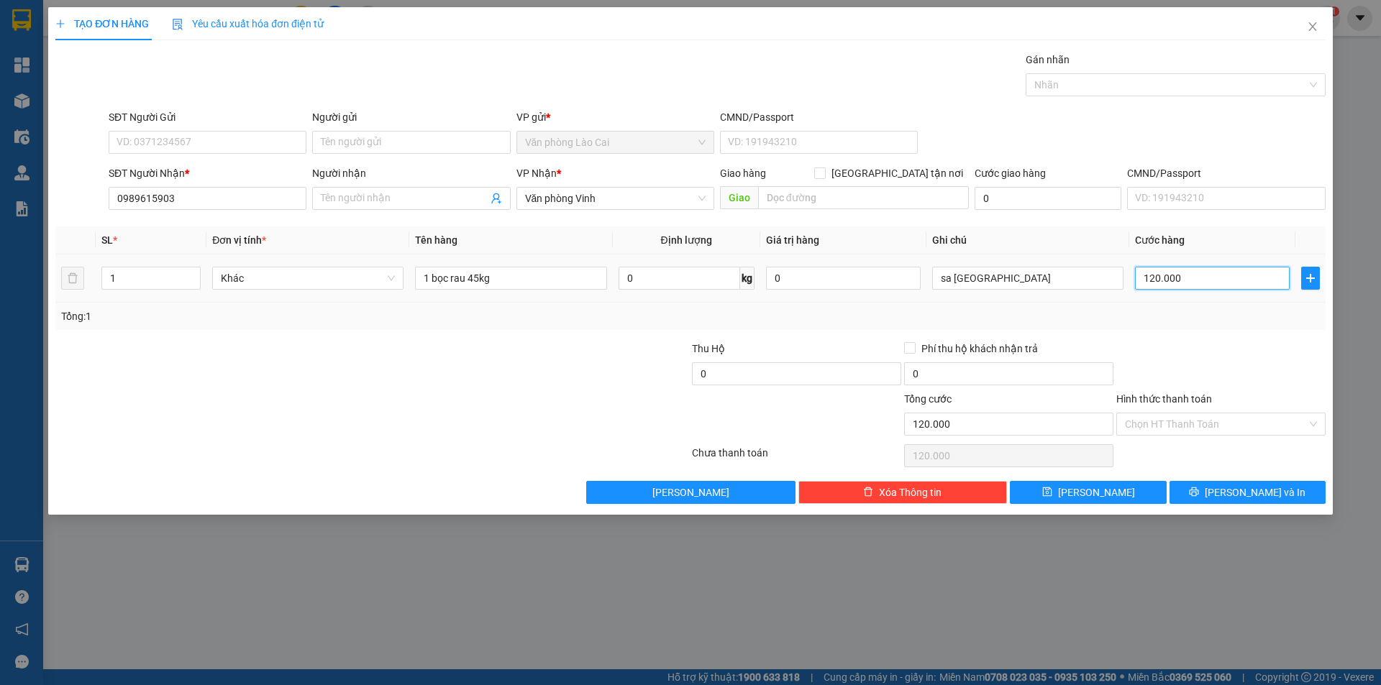
type input "1"
type input "14"
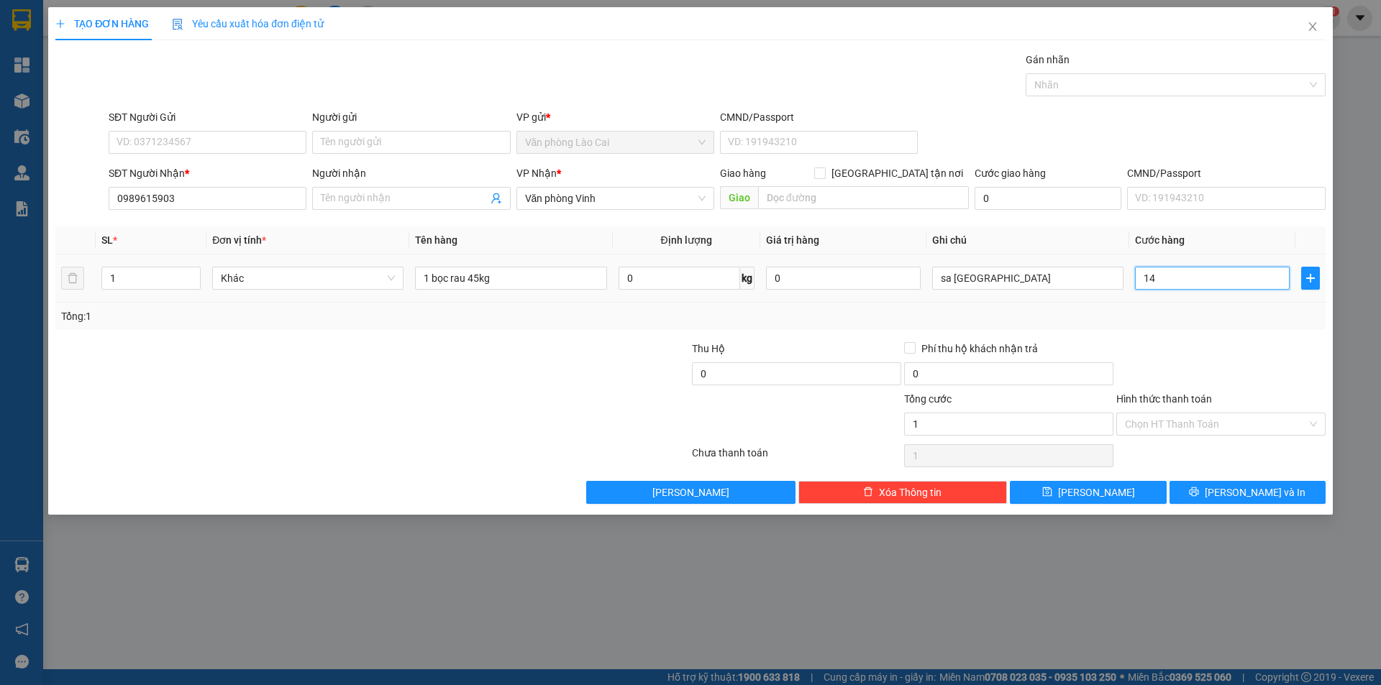
type input "14"
type input "140"
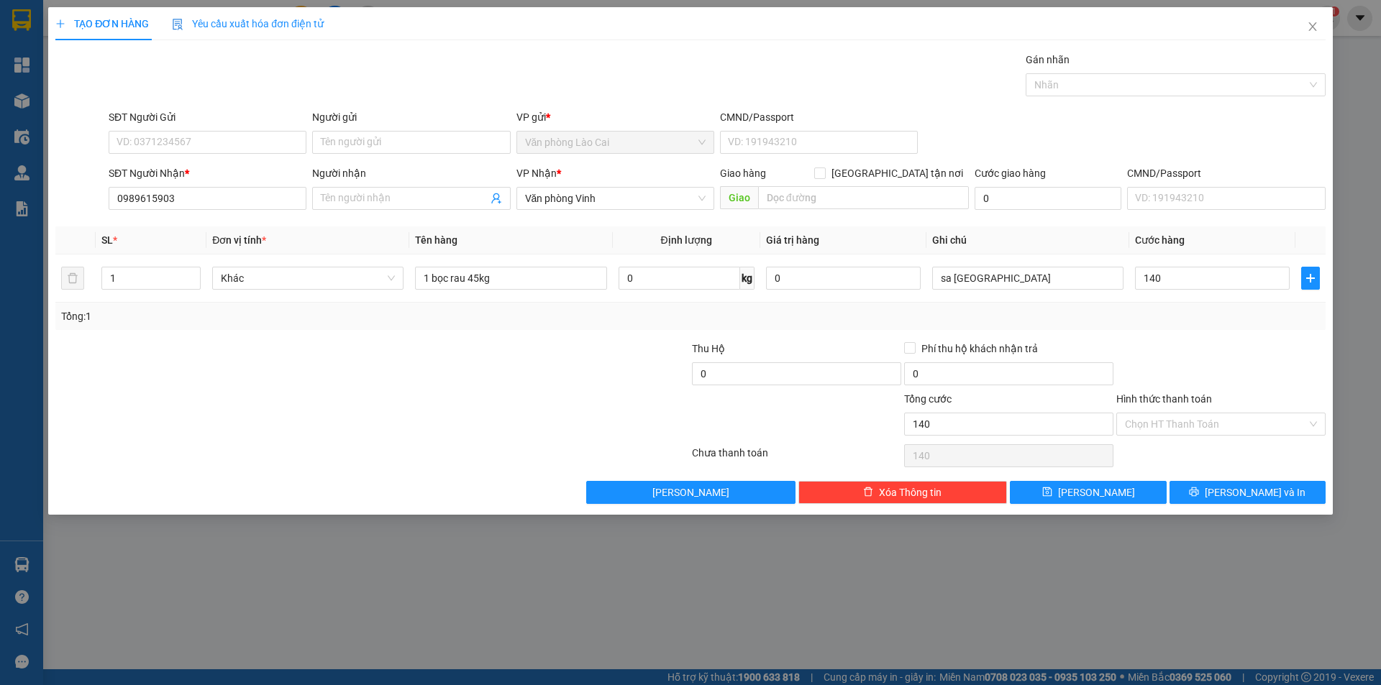
type input "140.000"
click at [1167, 331] on div "Transit Pickup Surcharge Ids Transit Deliver Surcharge Ids Transit Deliver Surc…" at bounding box center [690, 278] width 1270 height 452
click at [1102, 498] on span "Lưu" at bounding box center [1096, 493] width 77 height 16
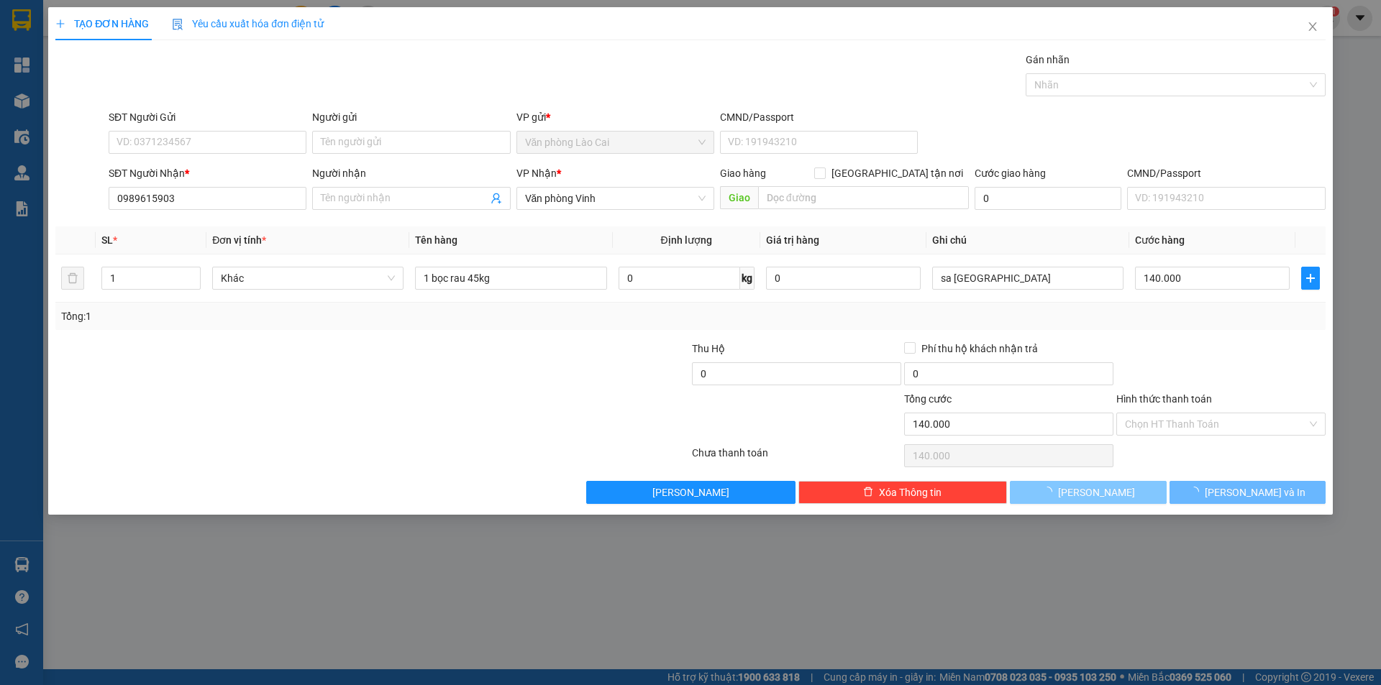
type input "0"
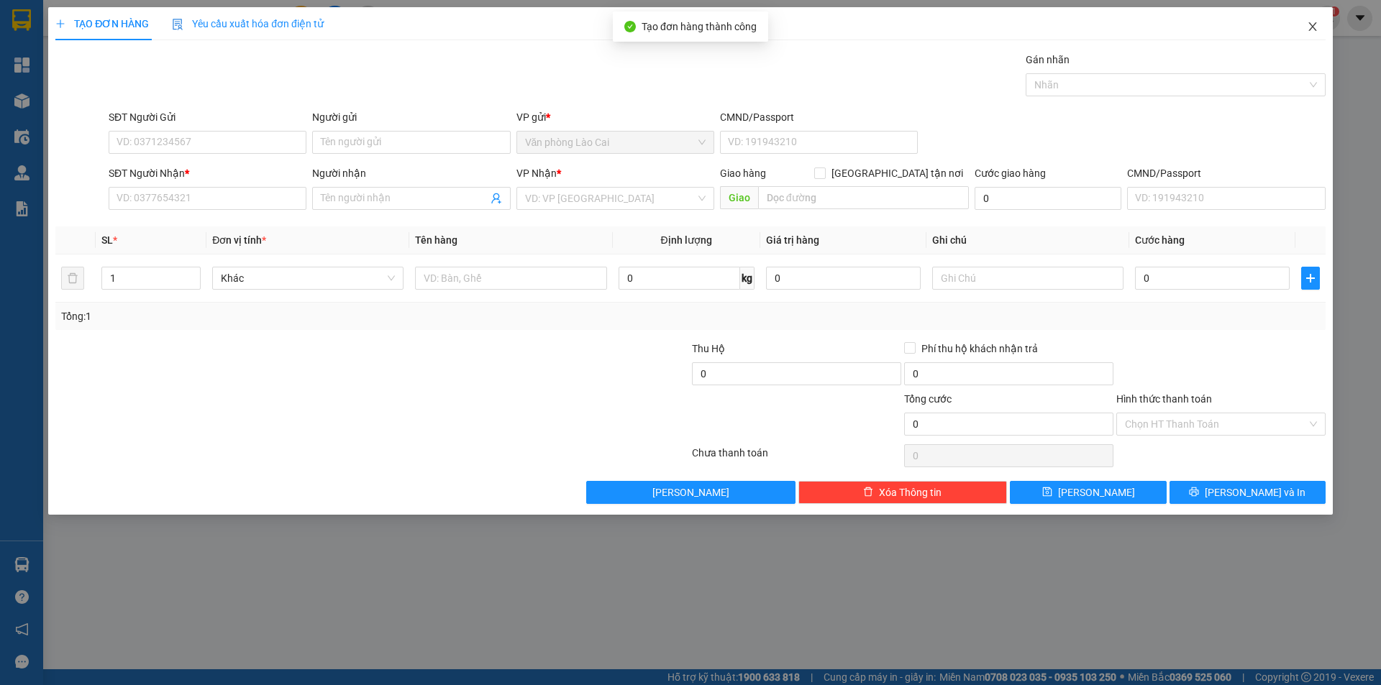
click at [1312, 28] on icon "close" at bounding box center [1312, 26] width 8 height 9
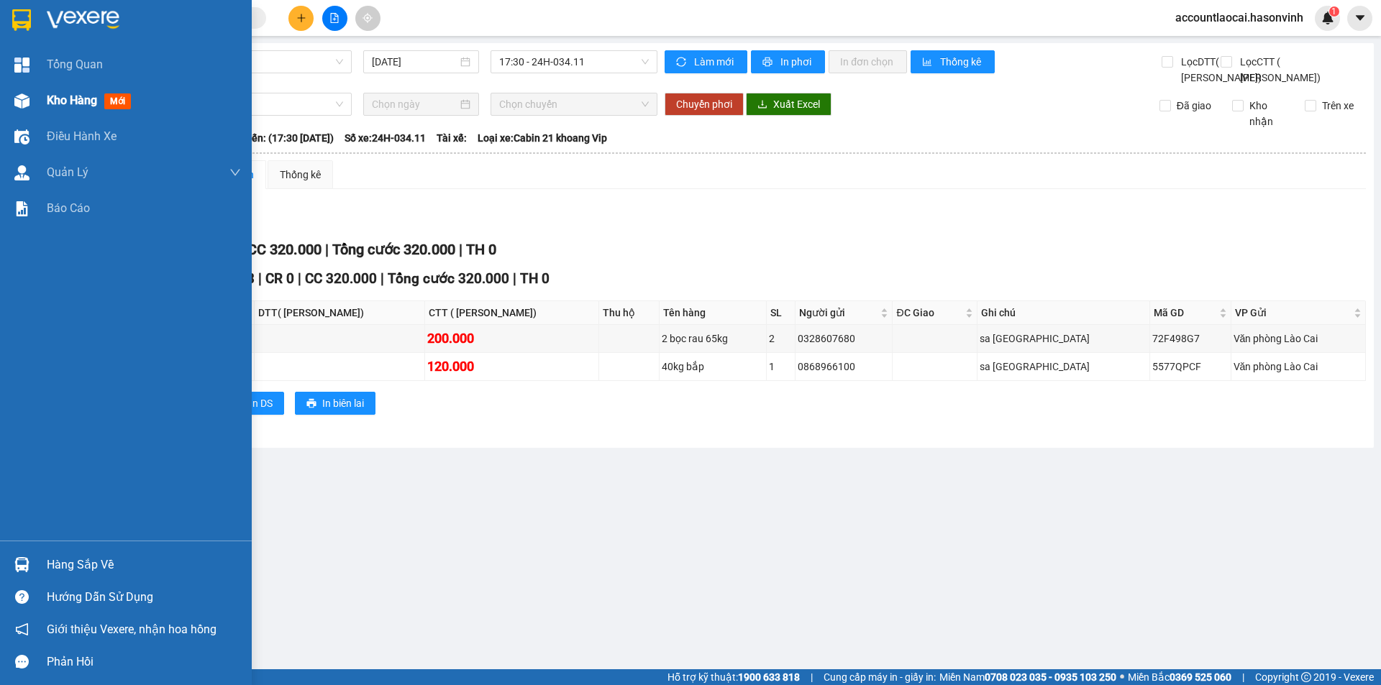
click at [27, 106] on img at bounding box center [21, 100] width 15 height 15
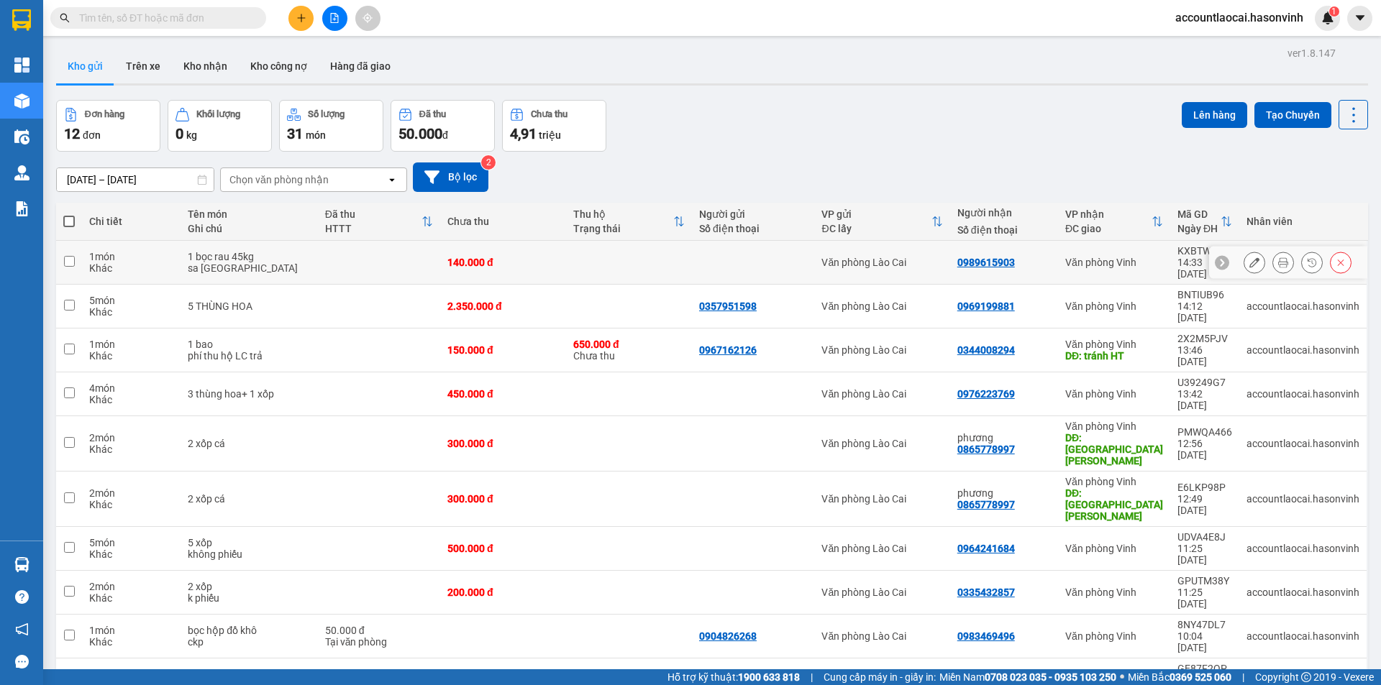
click at [67, 256] on input "checkbox" at bounding box center [69, 261] width 11 height 11
checkbox input "true"
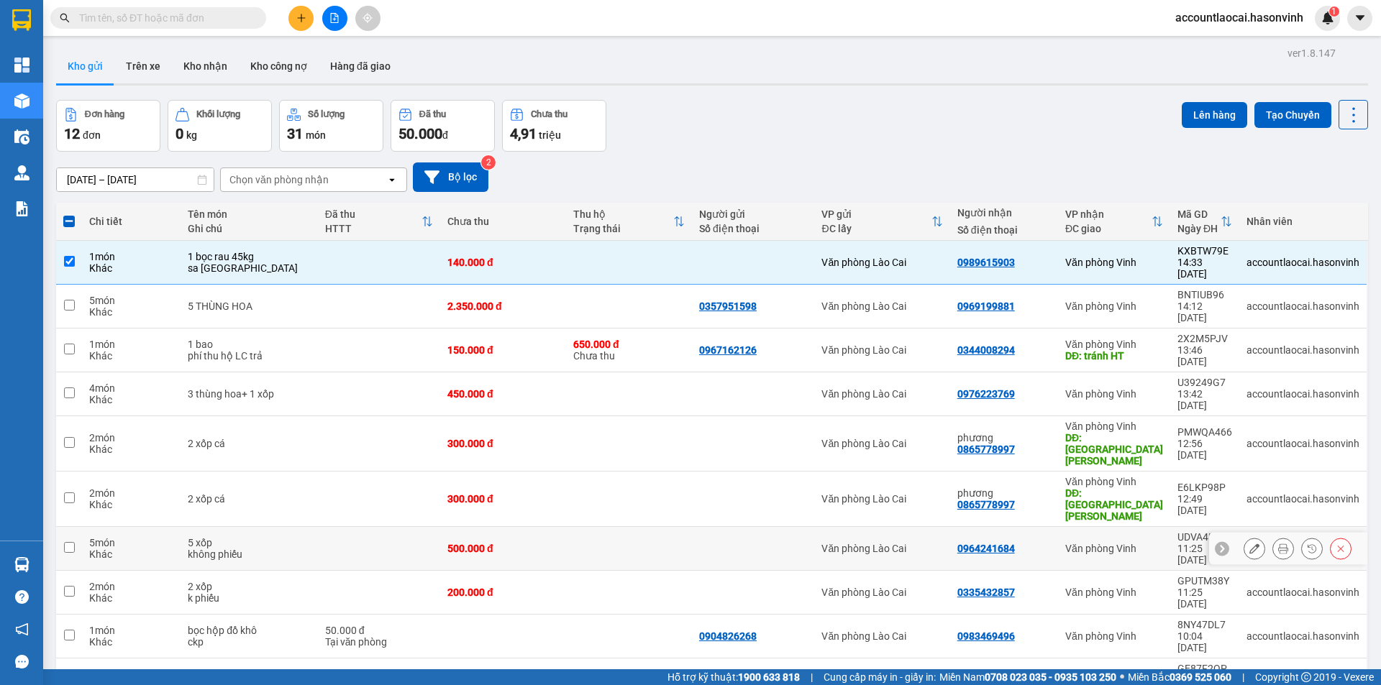
scroll to position [66, 0]
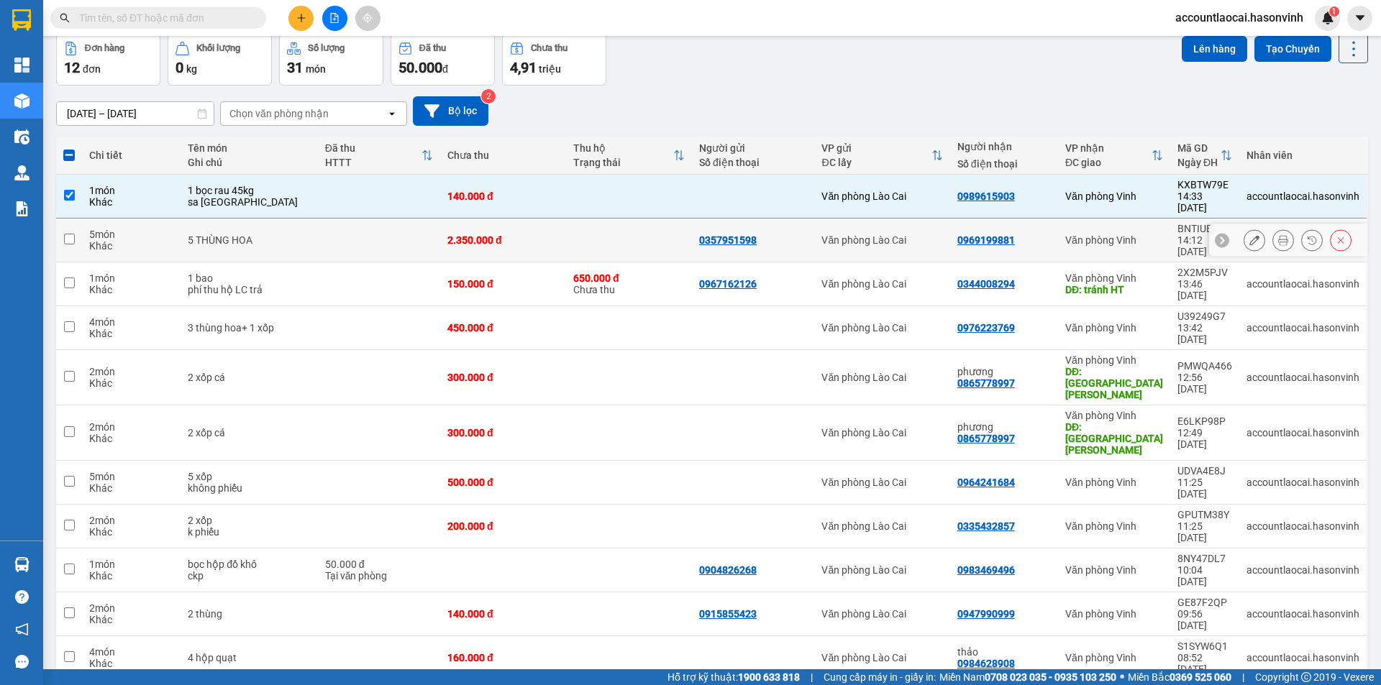
click at [114, 229] on div "5 món" at bounding box center [131, 235] width 84 height 12
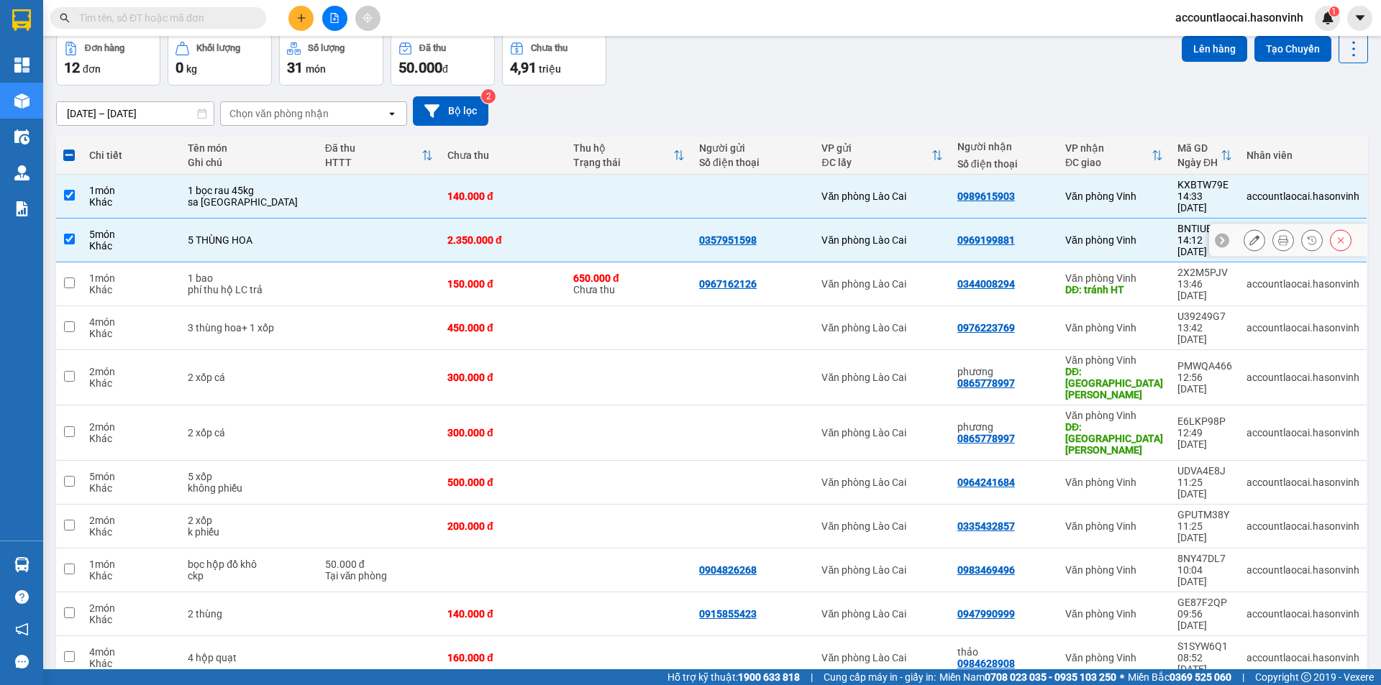
click at [116, 229] on div "5 món" at bounding box center [131, 235] width 84 height 12
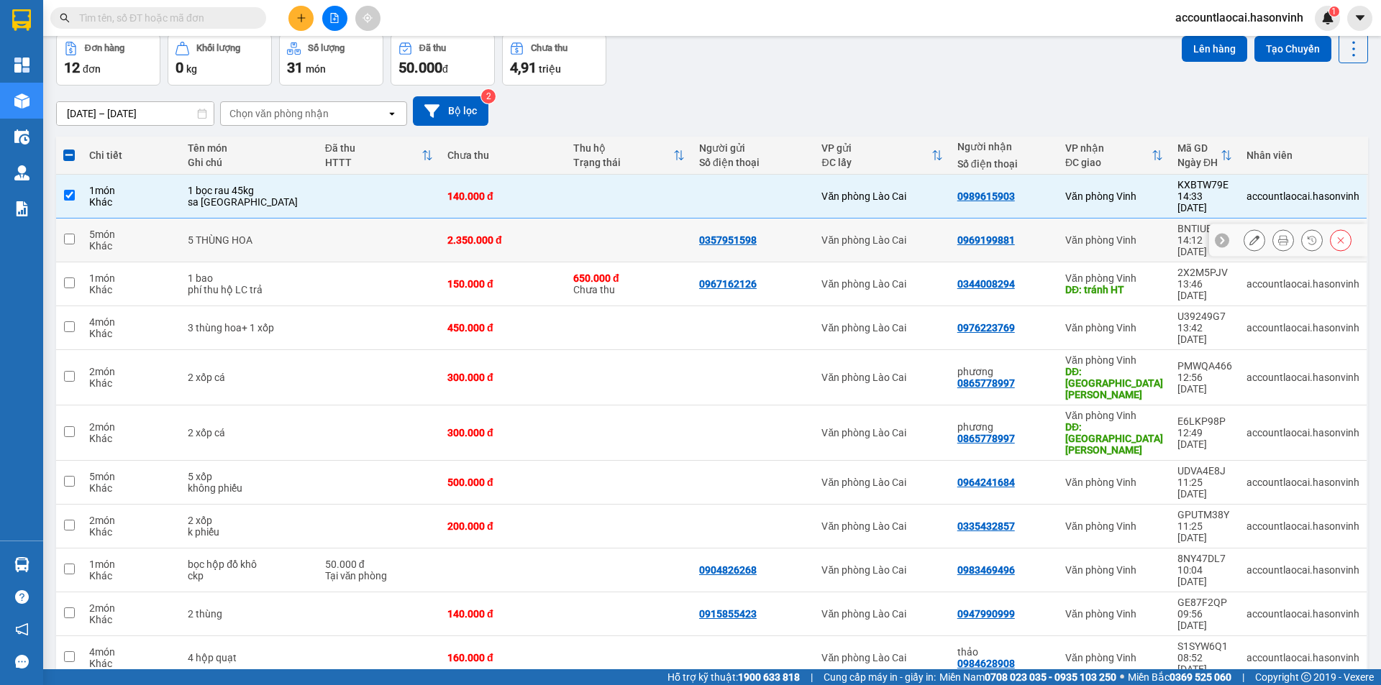
click at [116, 229] on div "5 món" at bounding box center [131, 235] width 84 height 12
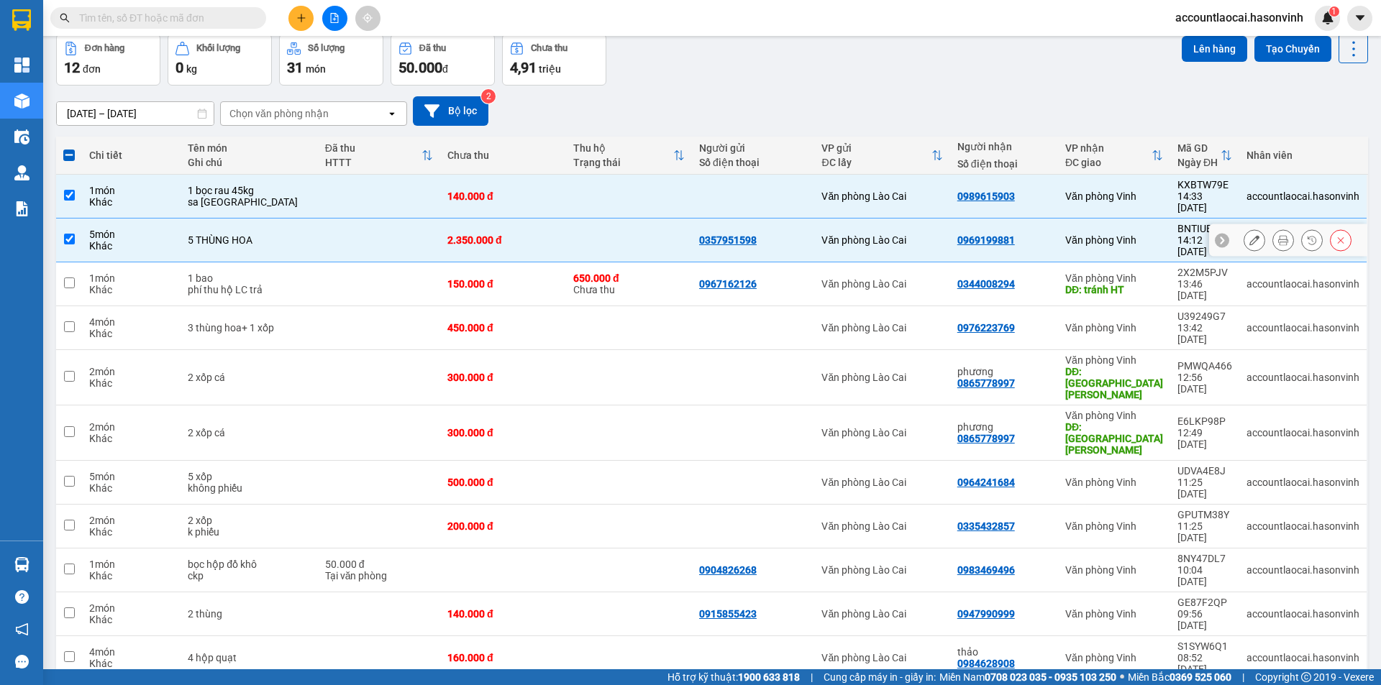
drag, startPoint x: 347, startPoint y: 216, endPoint x: 310, endPoint y: 219, distance: 37.5
click at [346, 219] on td at bounding box center [379, 241] width 122 height 44
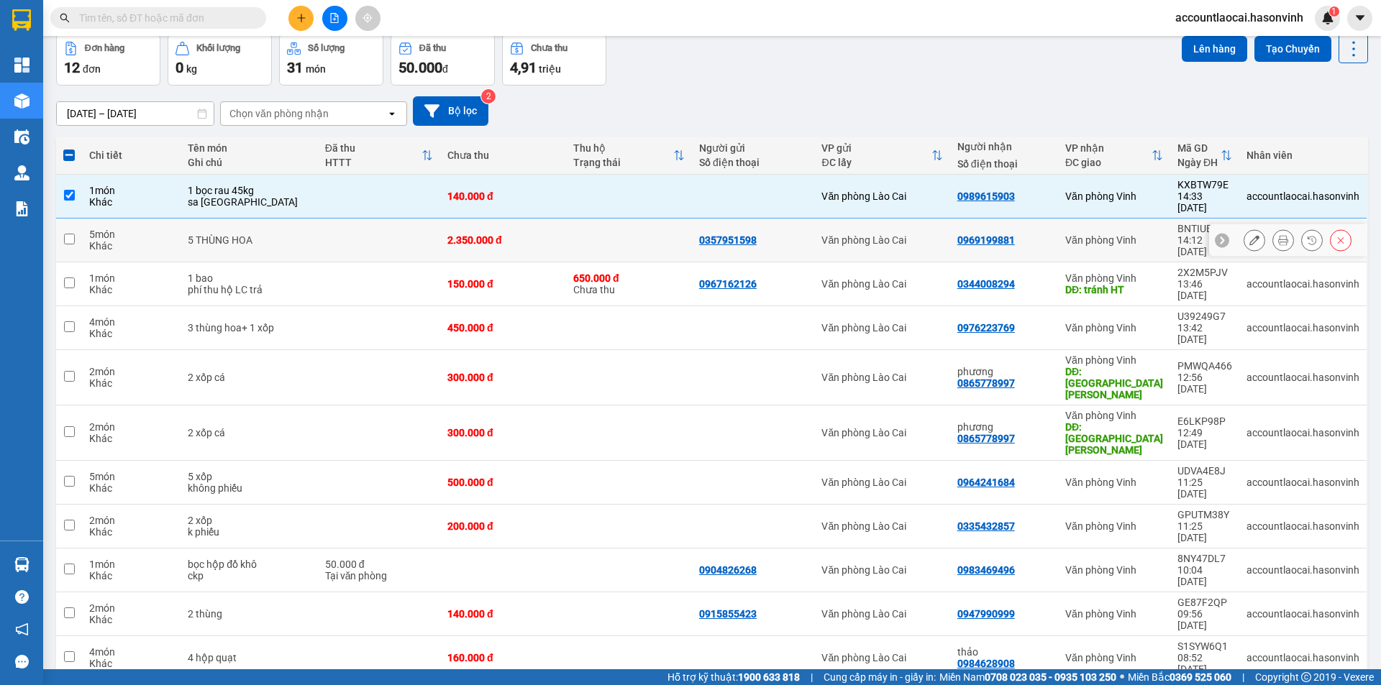
click at [255, 229] on td "5 THÙNG HOA" at bounding box center [248, 241] width 137 height 44
checkbox input "true"
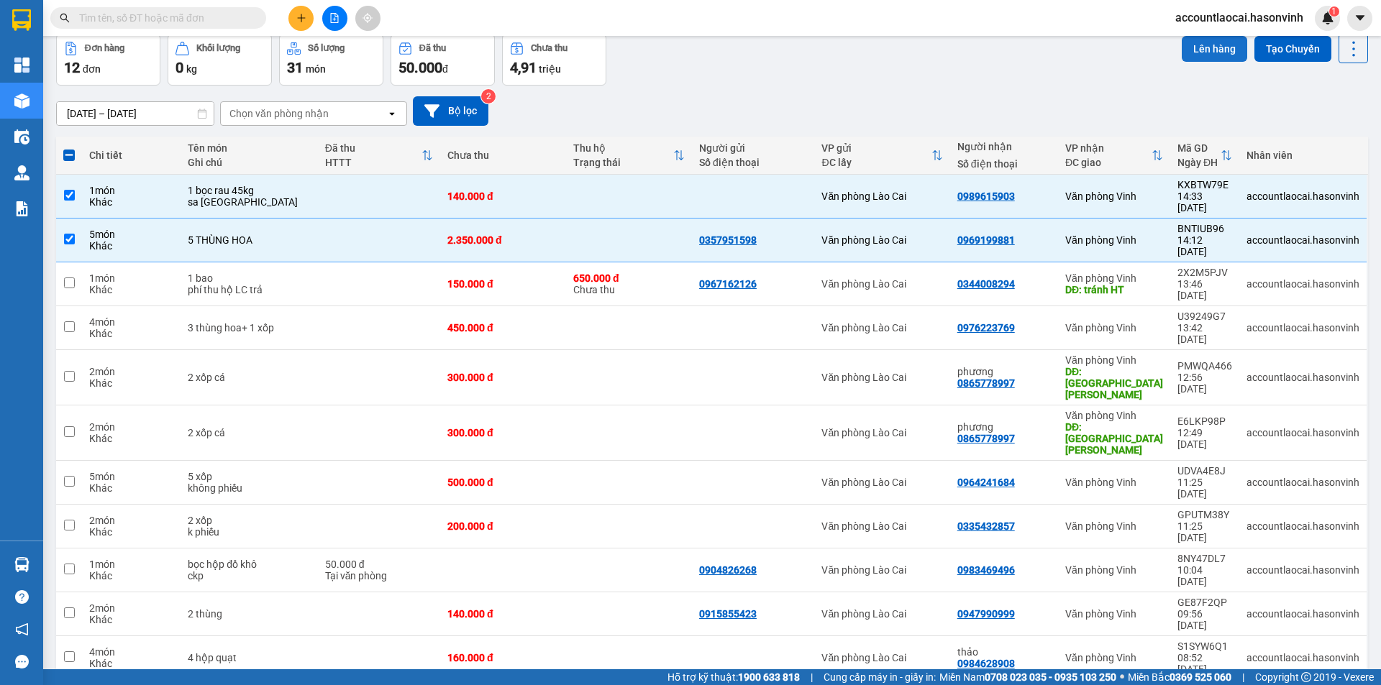
click at [1190, 47] on button "Lên hàng" at bounding box center [1213, 49] width 65 height 26
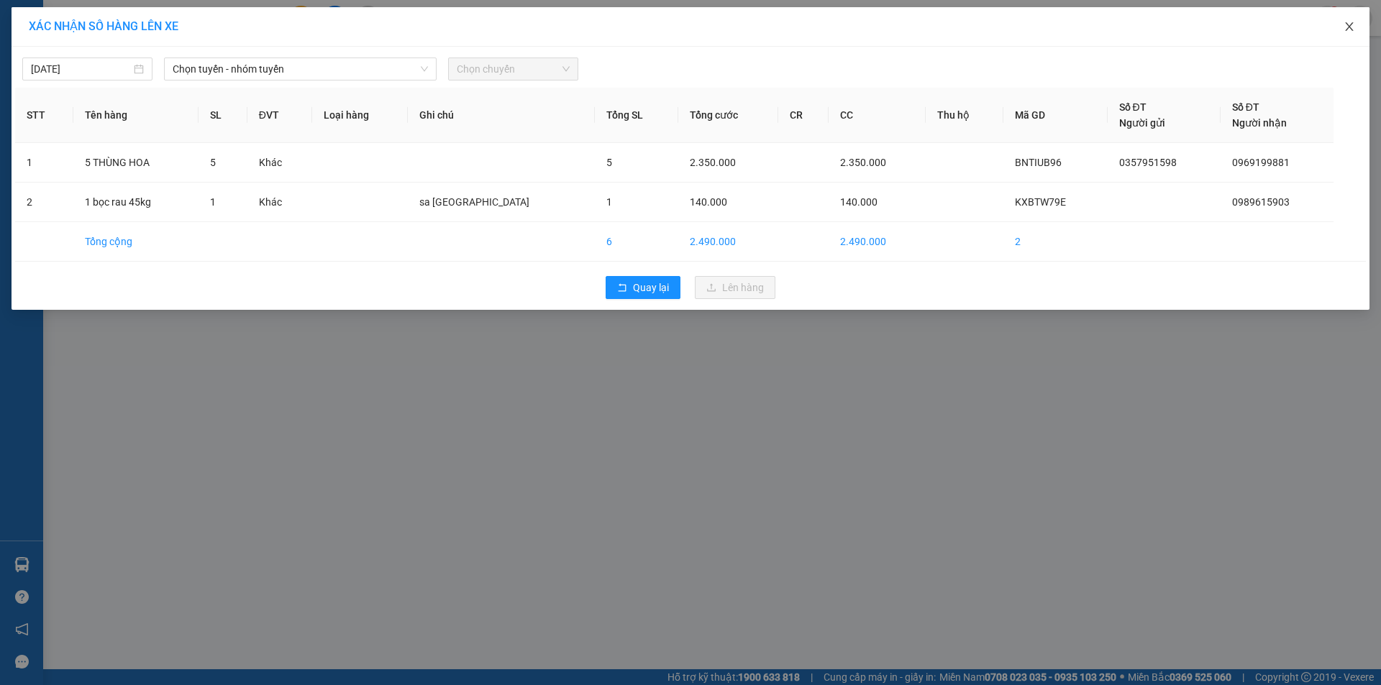
click at [1355, 34] on span "Close" at bounding box center [1349, 27] width 40 height 40
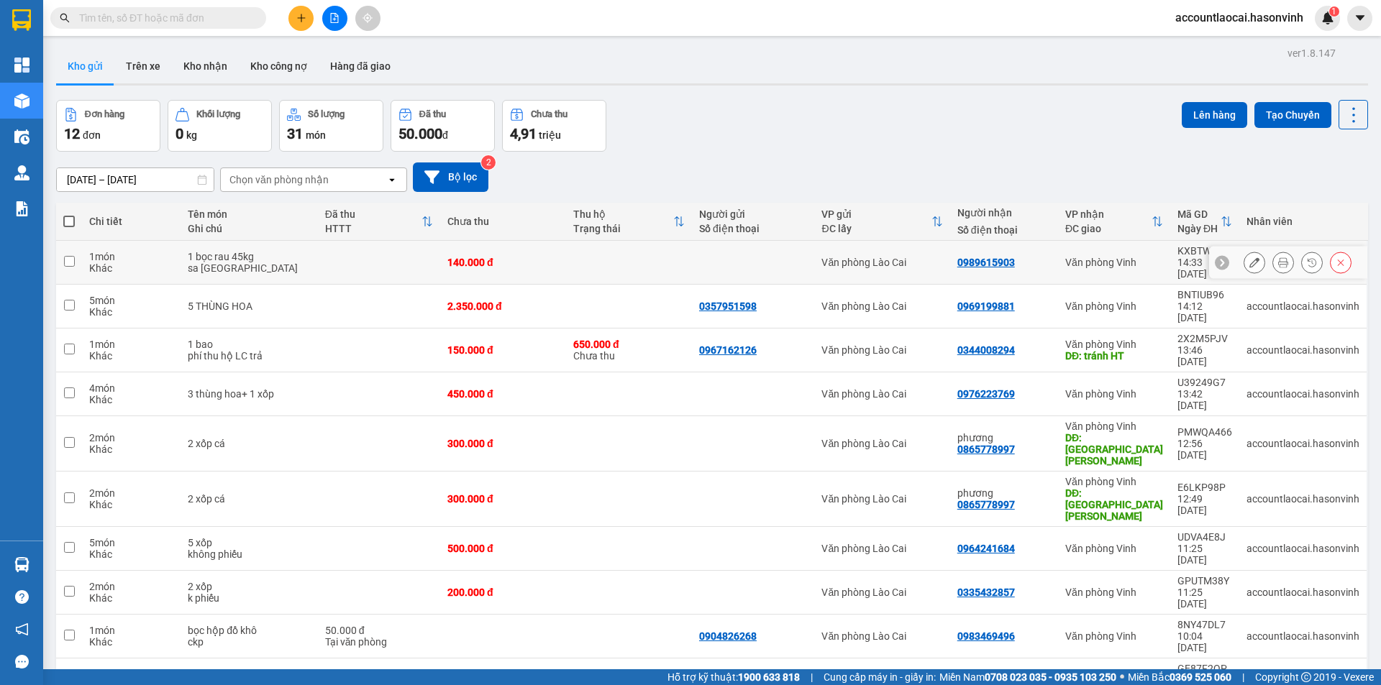
click at [71, 256] on input "checkbox" at bounding box center [69, 261] width 11 height 11
checkbox input "true"
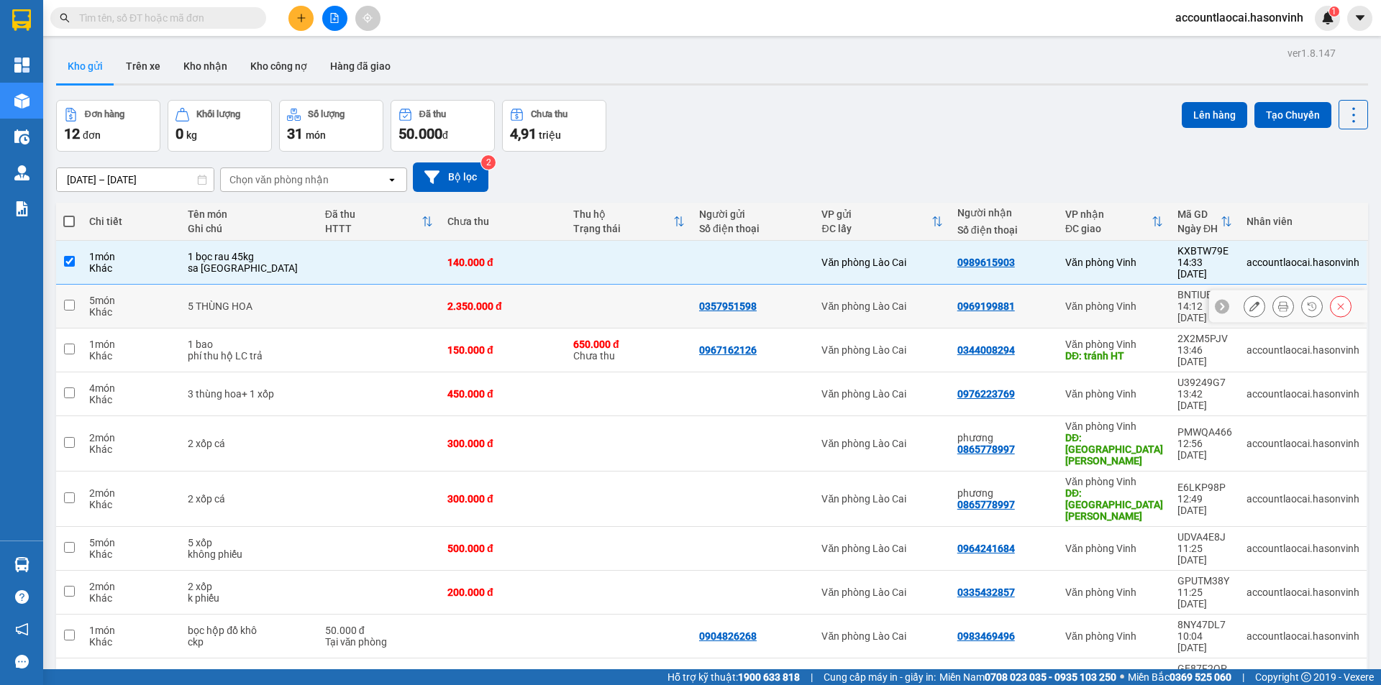
click at [71, 300] on input "checkbox" at bounding box center [69, 305] width 11 height 11
checkbox input "true"
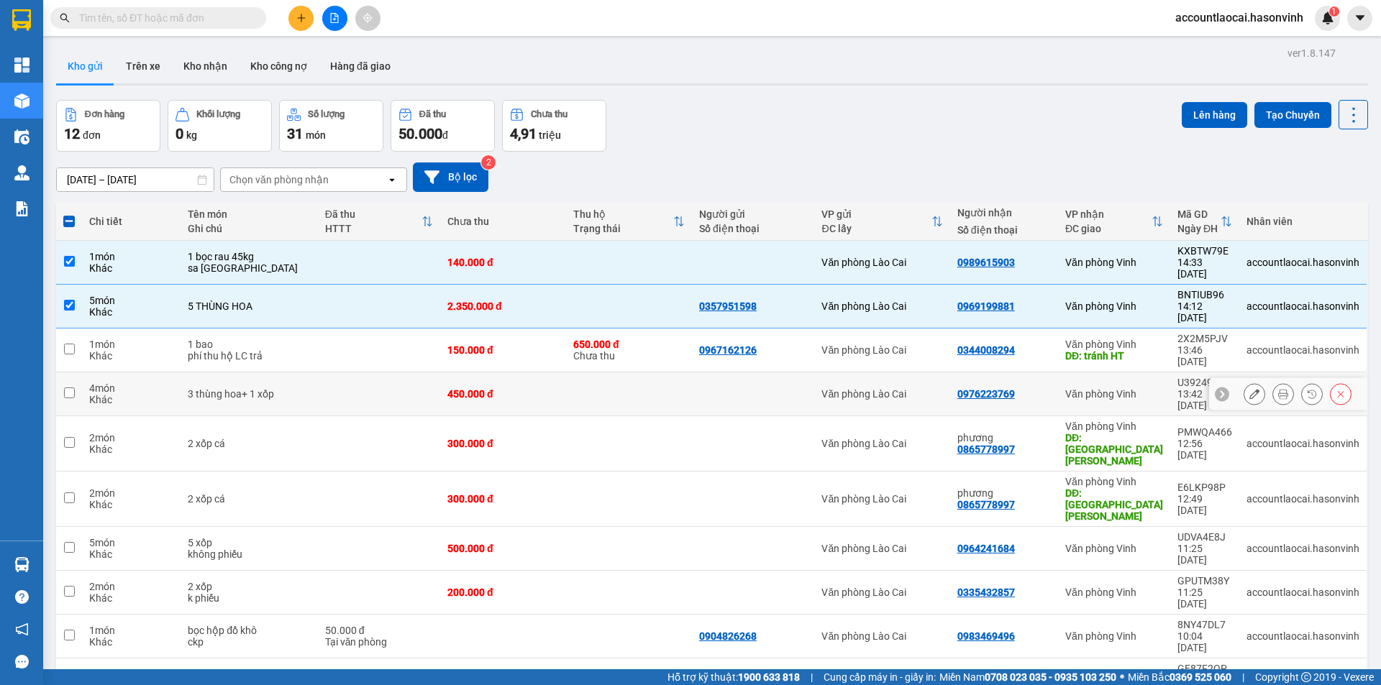
click at [70, 388] on input "checkbox" at bounding box center [69, 393] width 11 height 11
checkbox input "true"
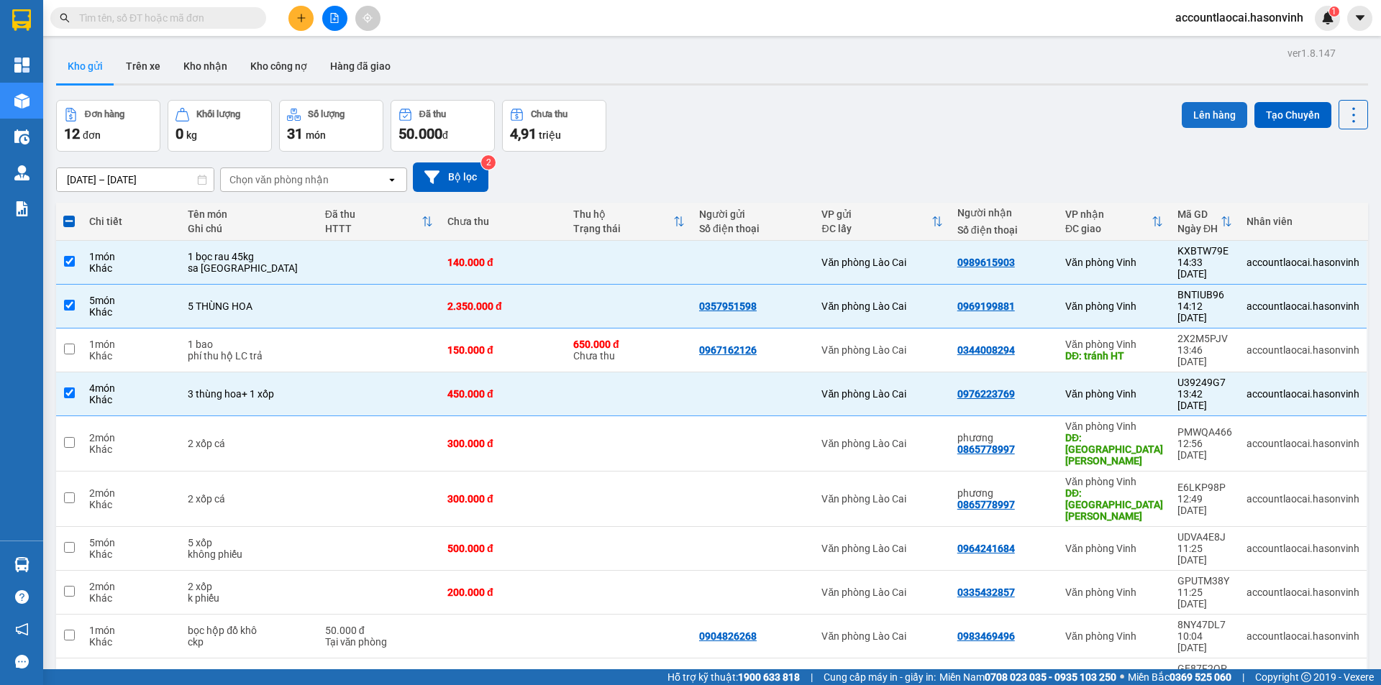
click at [1209, 119] on button "Lên hàng" at bounding box center [1213, 115] width 65 height 26
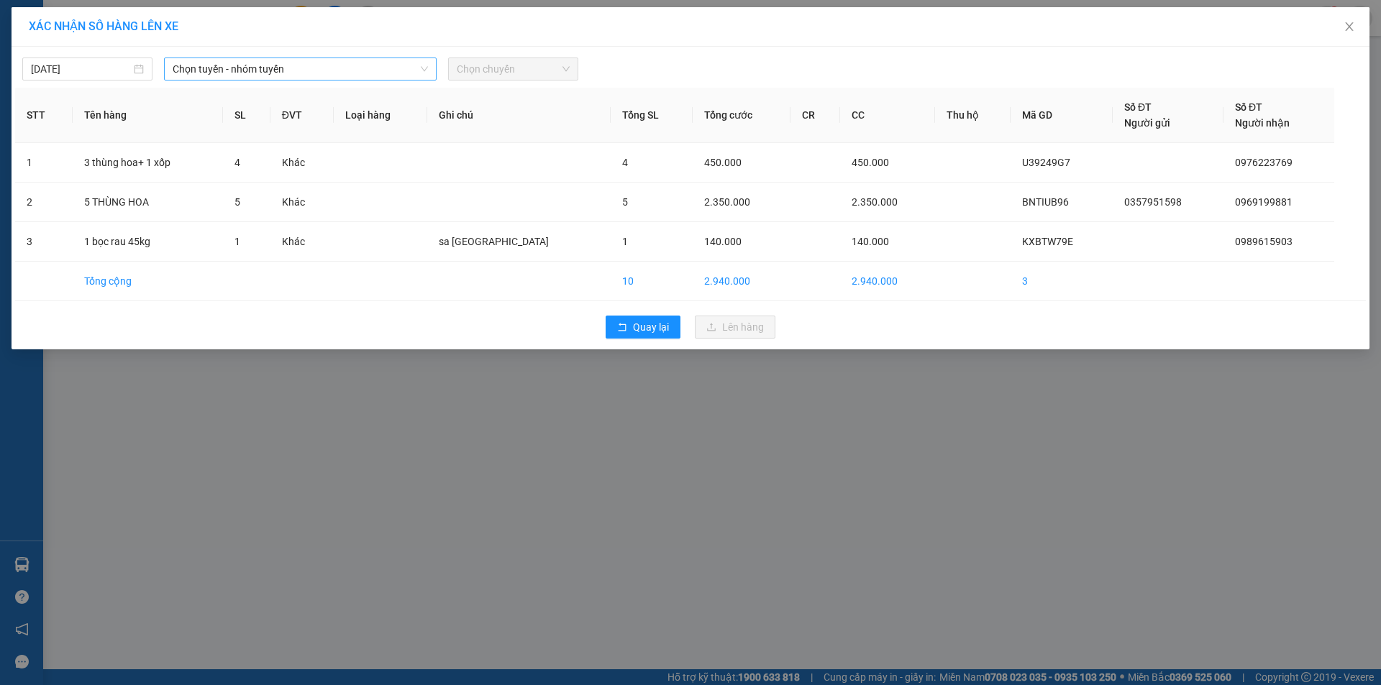
click at [347, 60] on span "Chọn tuyến - nhóm tuyến" at bounding box center [300, 69] width 255 height 22
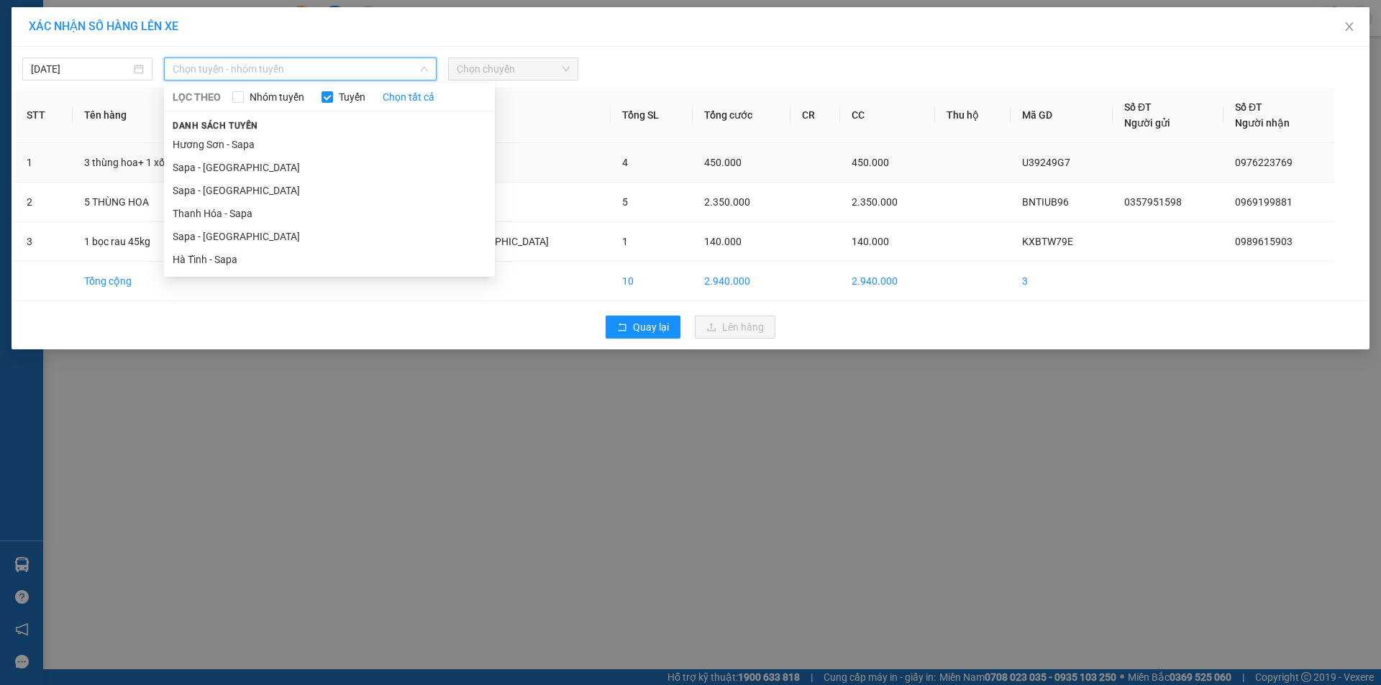
click at [255, 175] on li "Sapa - [GEOGRAPHIC_DATA]" at bounding box center [329, 167] width 331 height 23
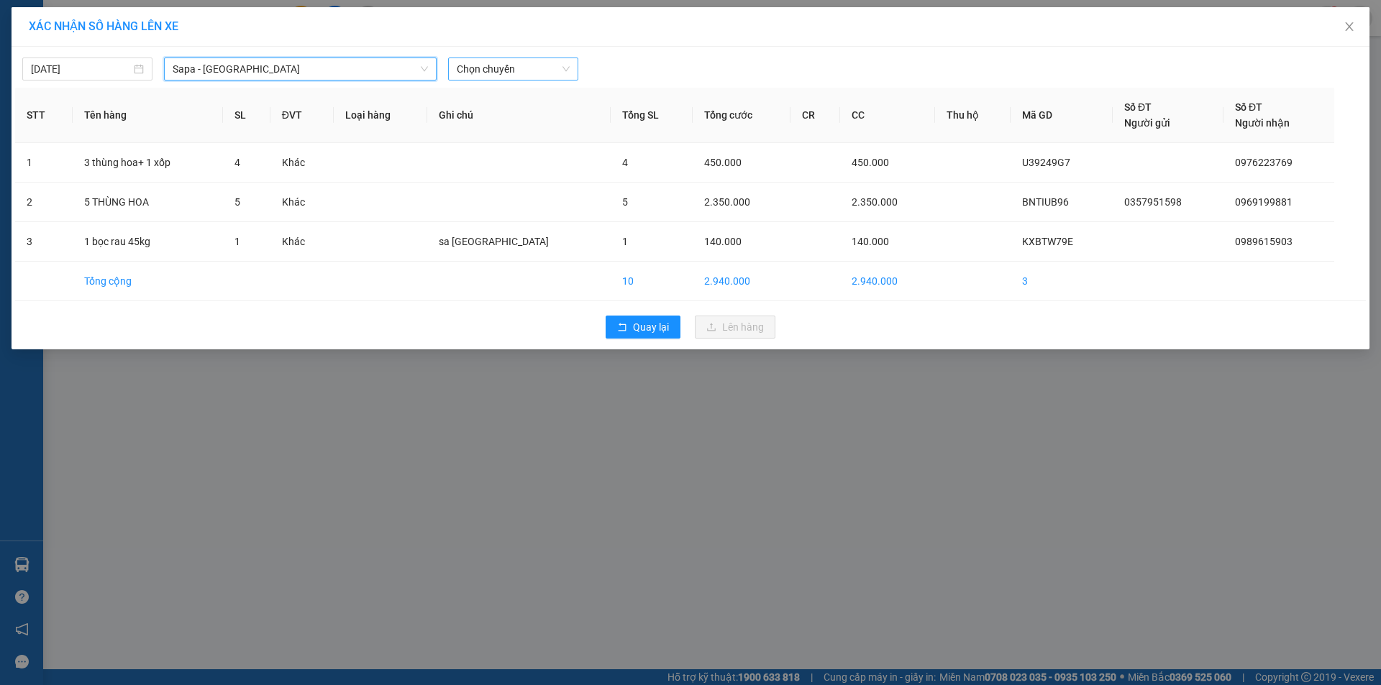
click at [459, 71] on span "Chọn chuyến" at bounding box center [513, 69] width 113 height 22
click at [479, 117] on div "17:30 - 24H-034.11" at bounding box center [513, 121] width 112 height 16
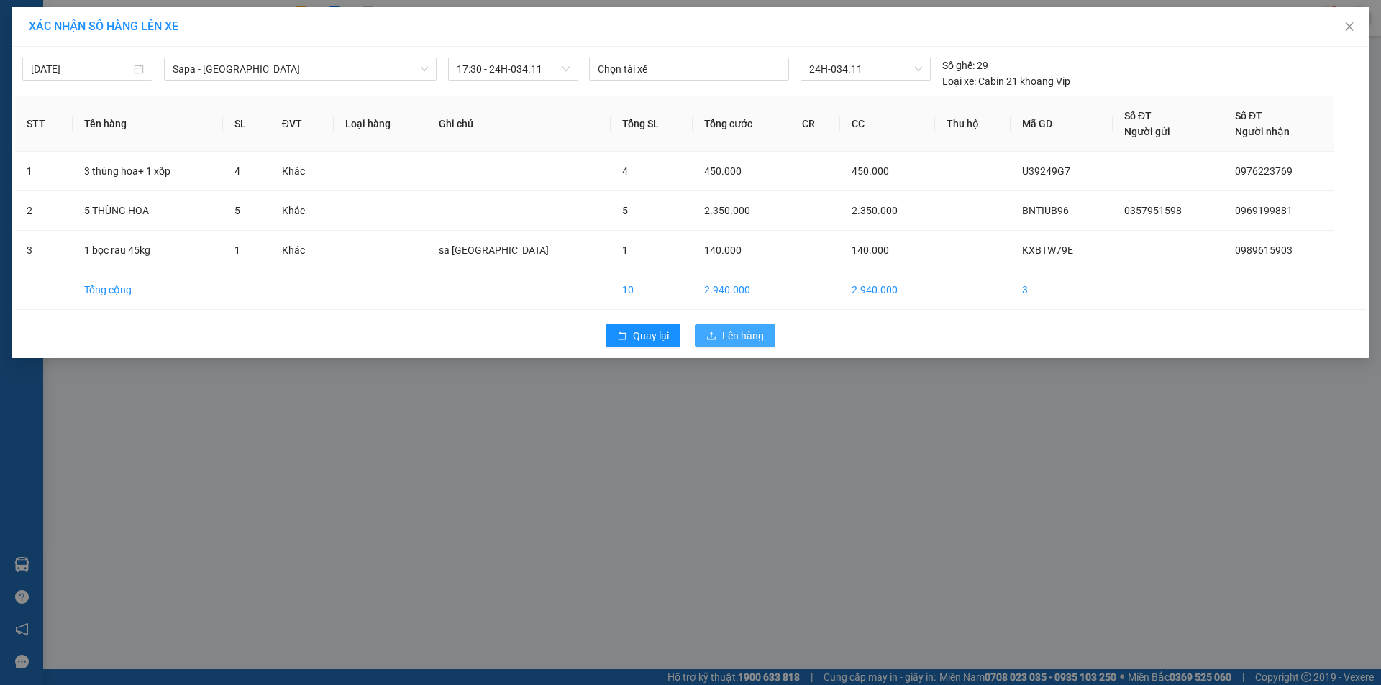
click at [724, 338] on span "Lên hàng" at bounding box center [743, 336] width 42 height 16
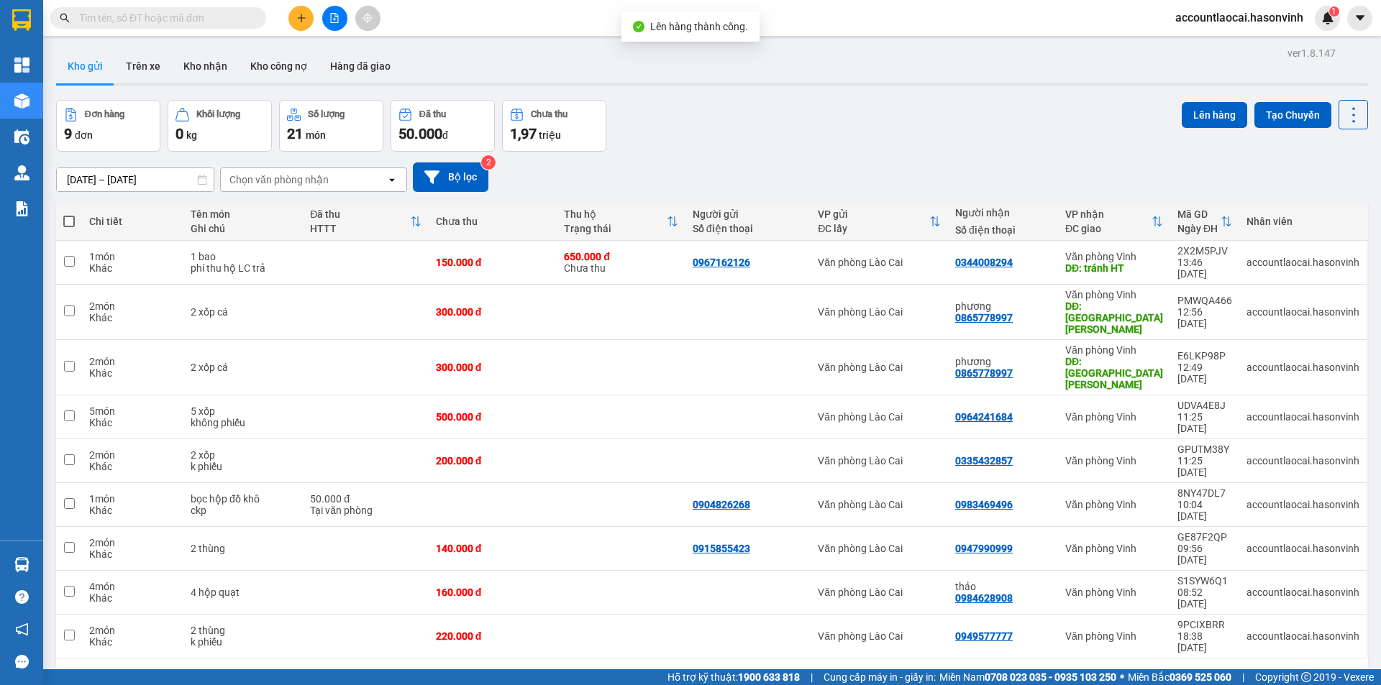
click at [324, 2] on div "Kết quả tìm kiếm ( 0 ) Bộ lọc No Data accountlaocai.hasonvinh 1" at bounding box center [690, 18] width 1381 height 36
click at [334, 20] on icon "file-add" at bounding box center [335, 18] width 8 height 10
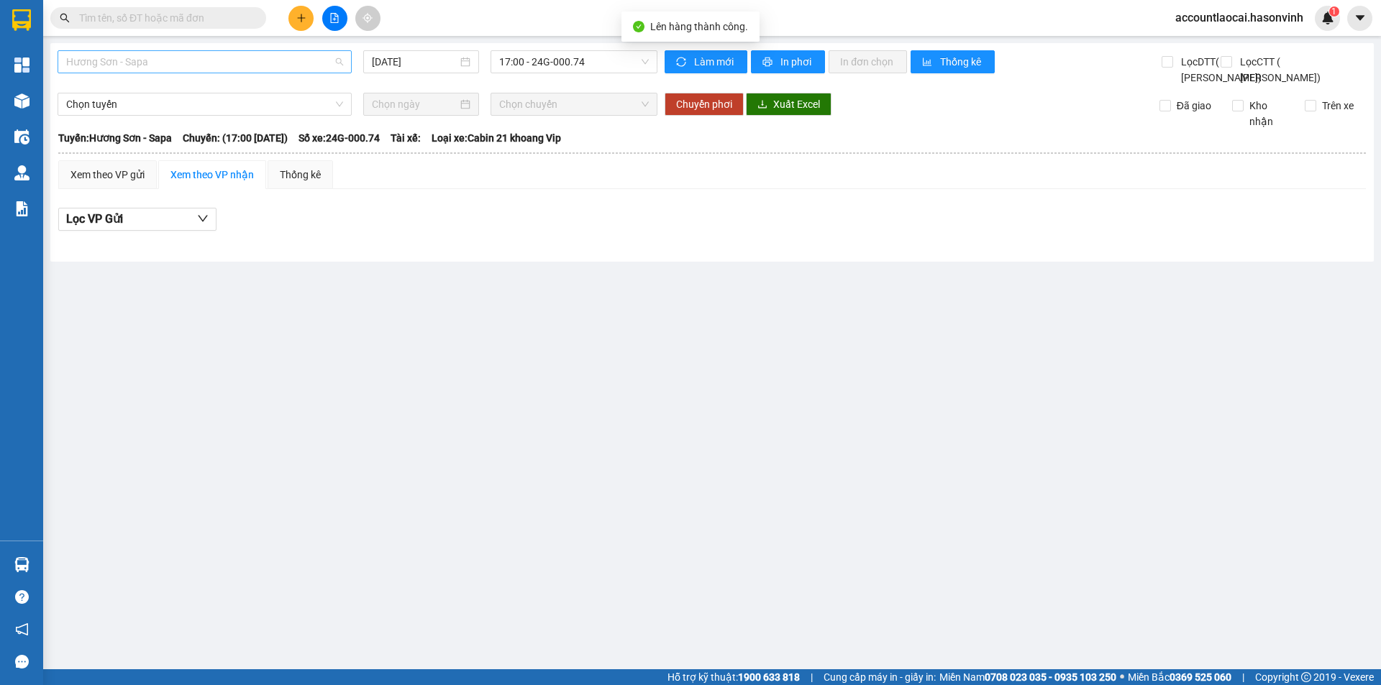
click at [139, 63] on span "Hương Sơn - Sapa" at bounding box center [204, 62] width 277 height 22
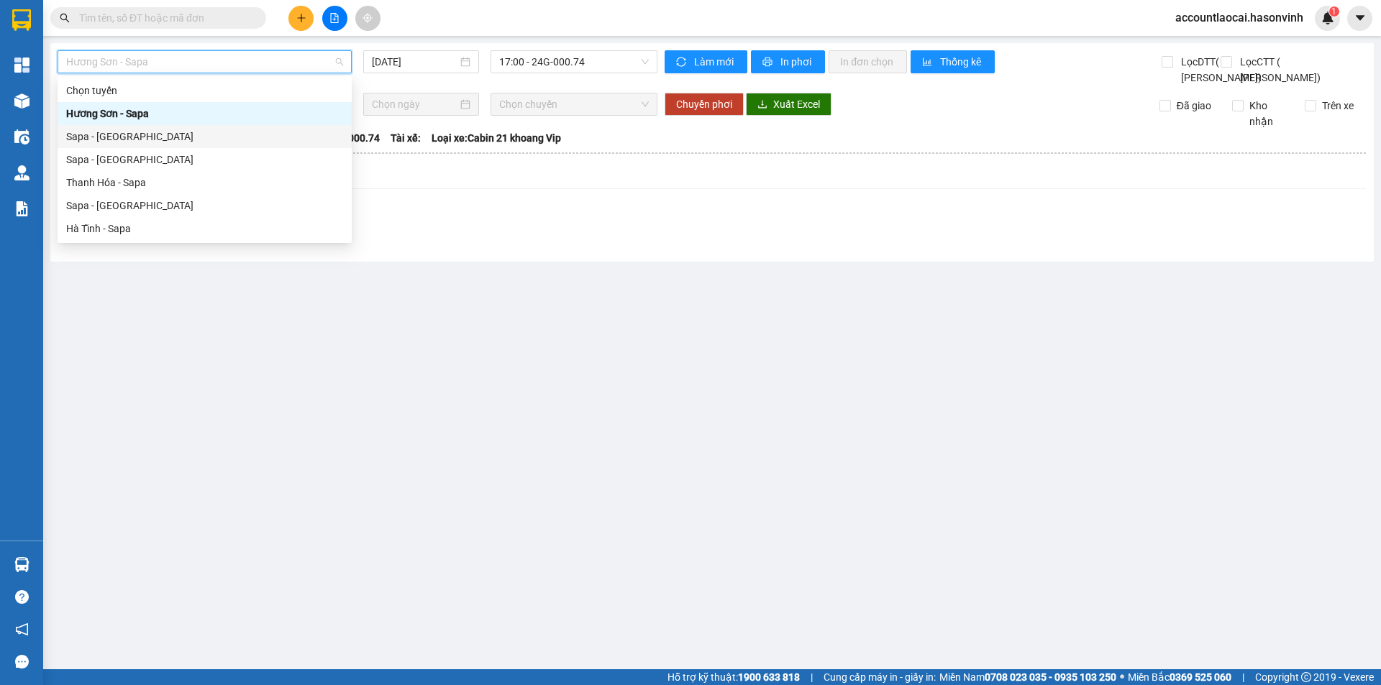
click at [138, 139] on div "Sapa - [GEOGRAPHIC_DATA]" at bounding box center [204, 137] width 277 height 16
type input "[DATE]"
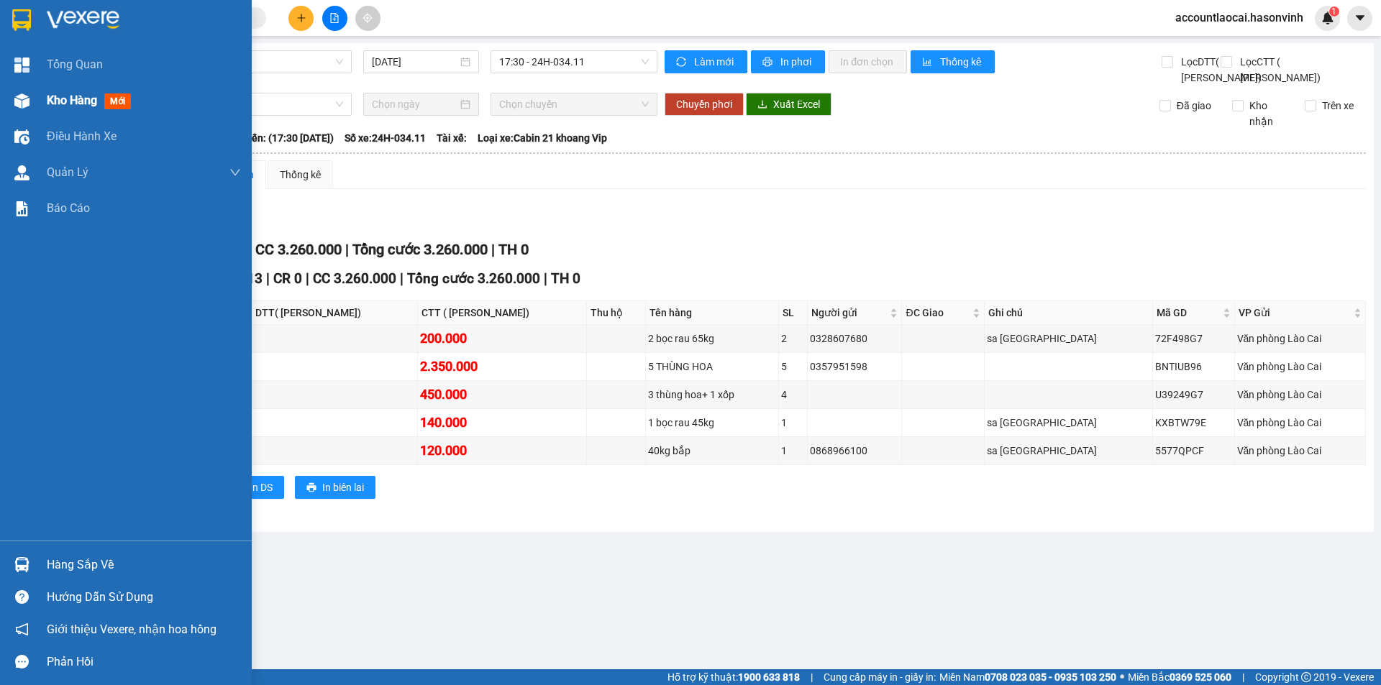
click at [37, 107] on div "Kho hàng mới" at bounding box center [126, 101] width 252 height 36
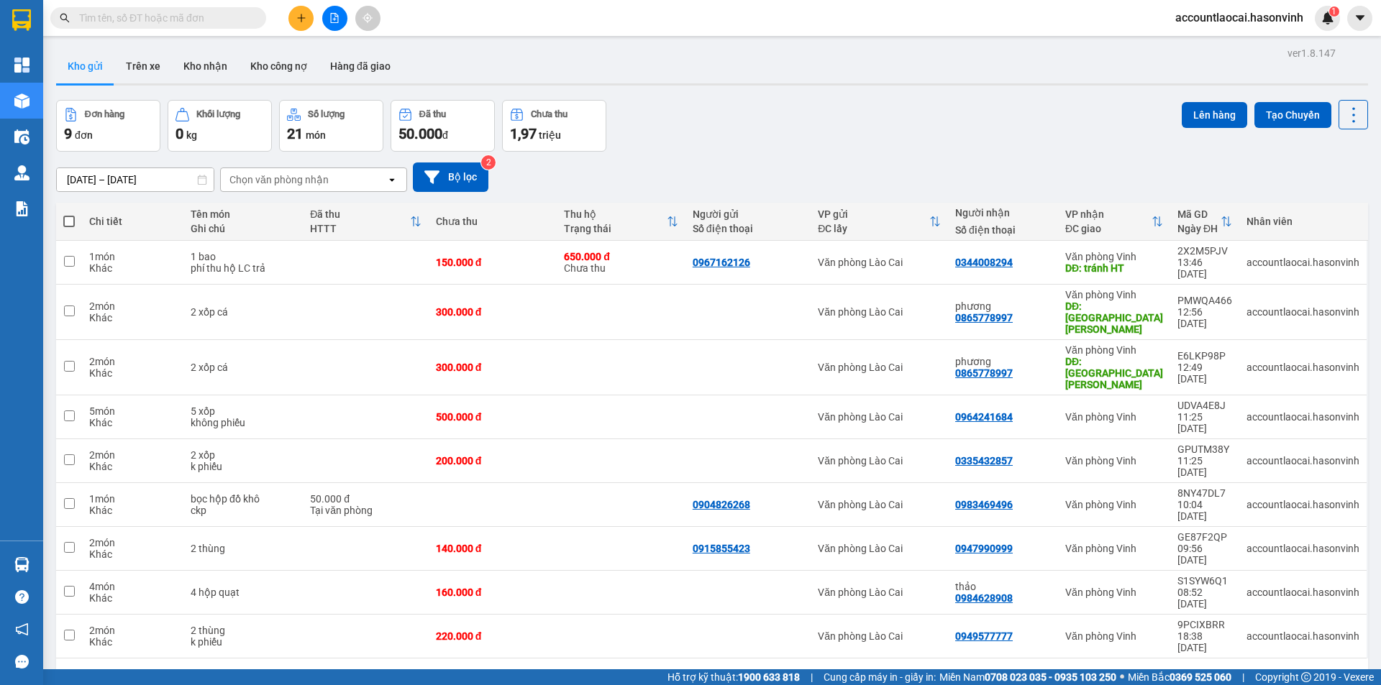
drag, startPoint x: 338, startPoint y: 21, endPoint x: 325, endPoint y: 36, distance: 19.9
click at [337, 21] on icon "file-add" at bounding box center [334, 18] width 10 height 10
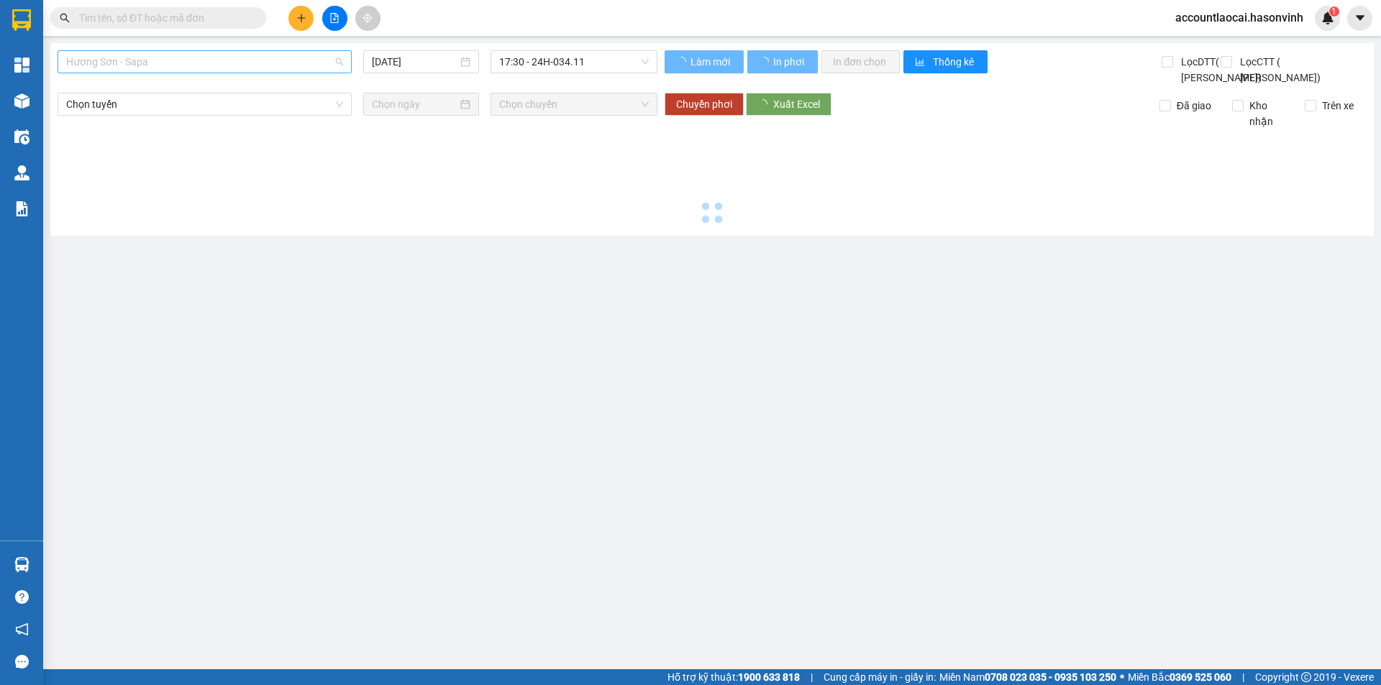
click at [226, 72] on span "Hương Sơn - Sapa" at bounding box center [204, 62] width 277 height 22
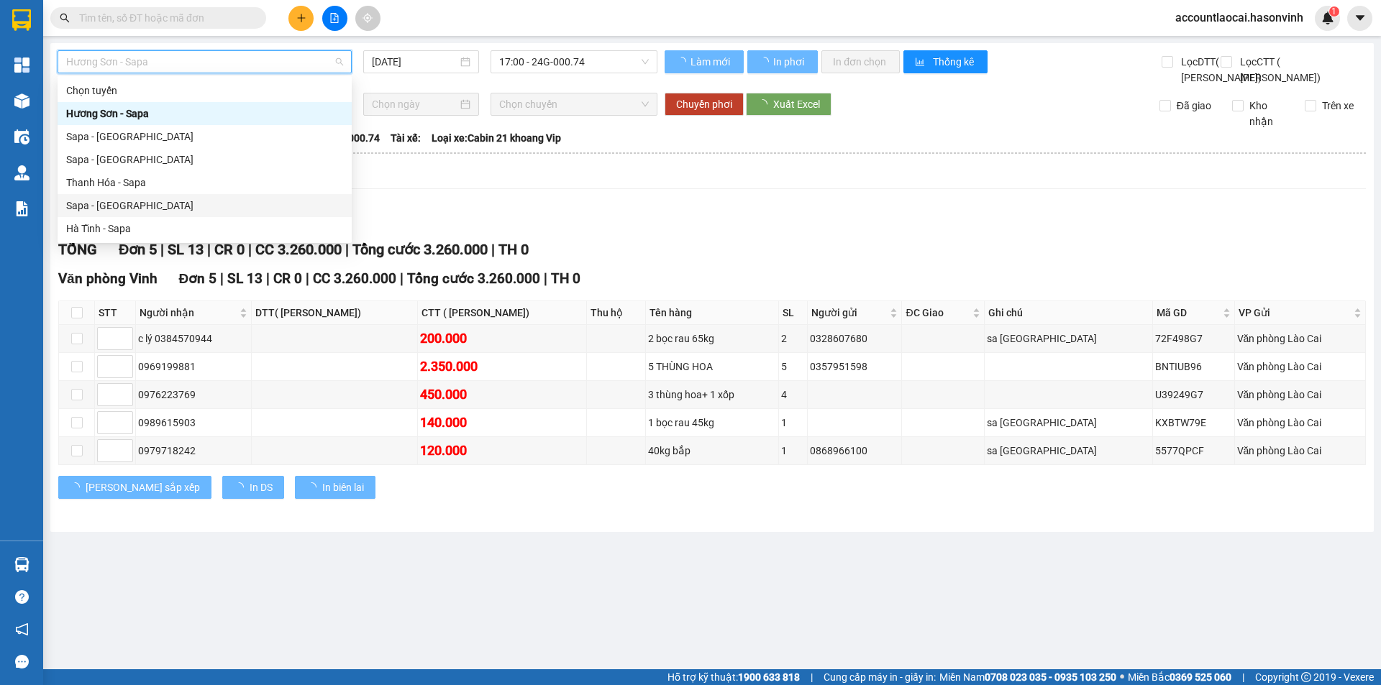
click at [185, 209] on div "Sapa - [GEOGRAPHIC_DATA]" at bounding box center [204, 206] width 277 height 16
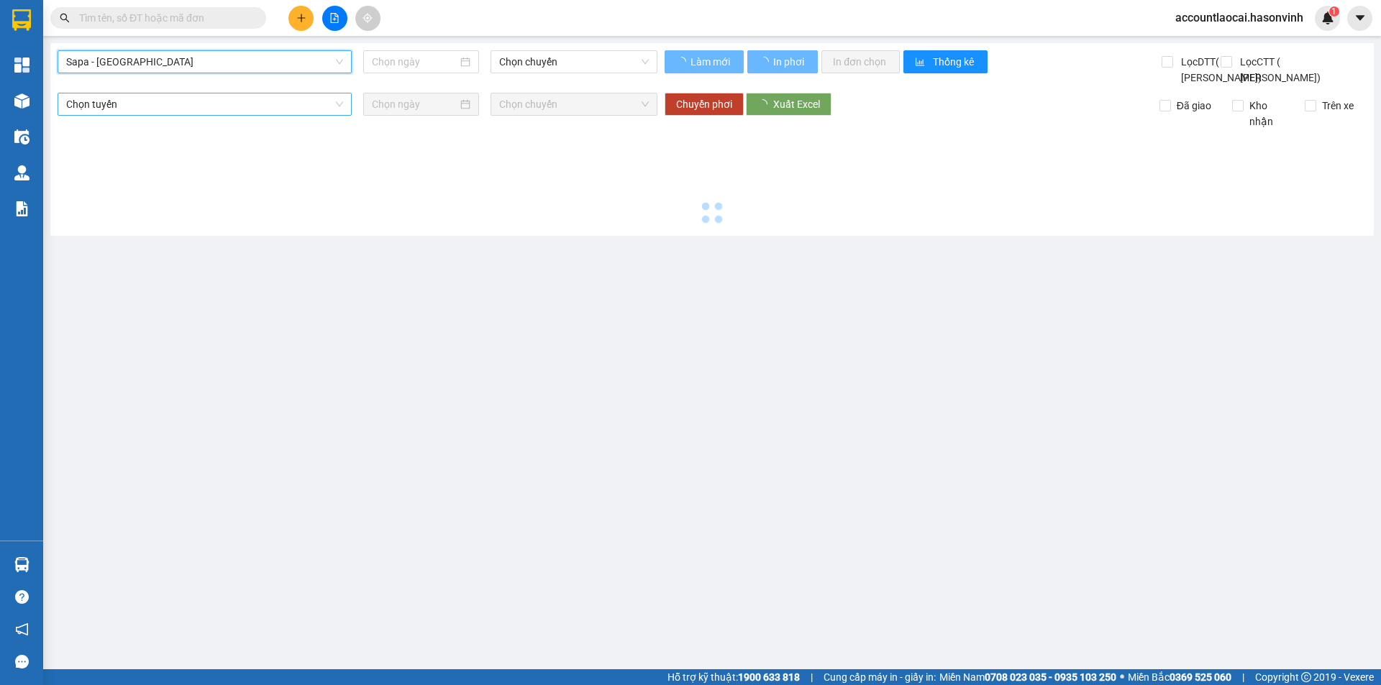
type input "[DATE]"
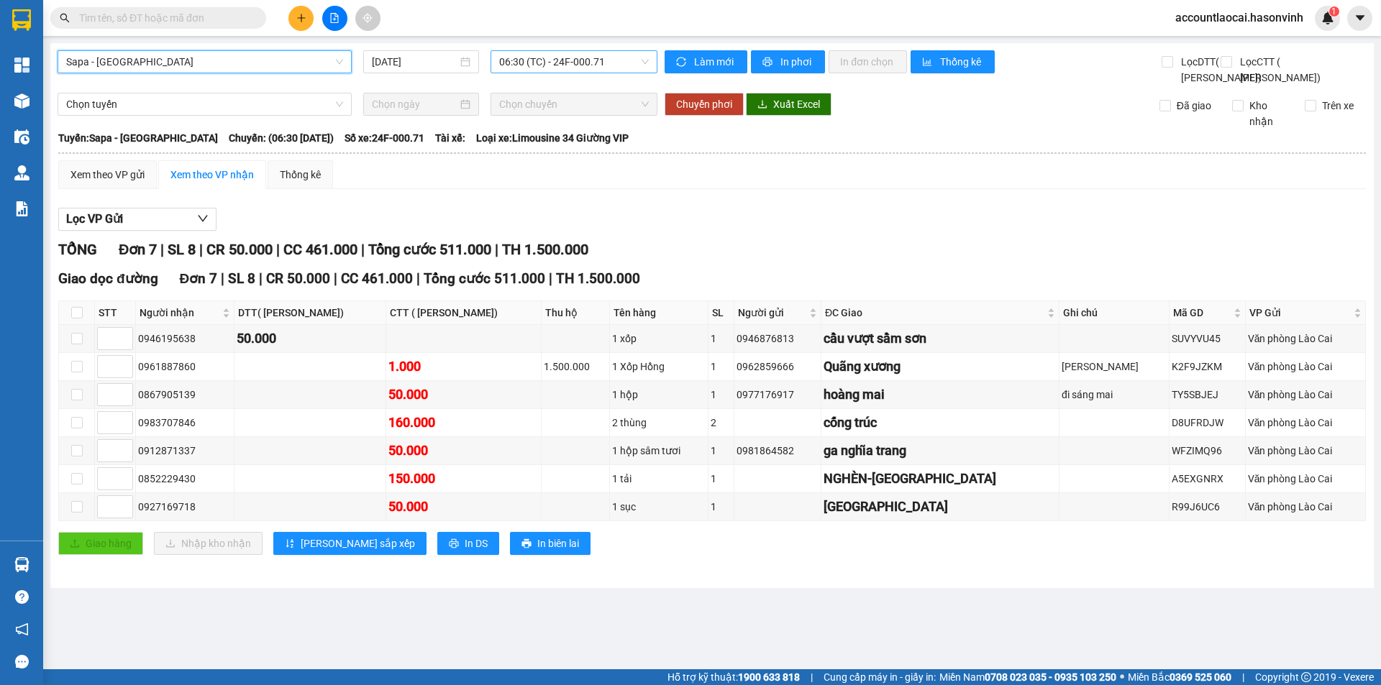
click at [513, 59] on span "06:30 (TC) - 24F-000.71" at bounding box center [574, 62] width 150 height 22
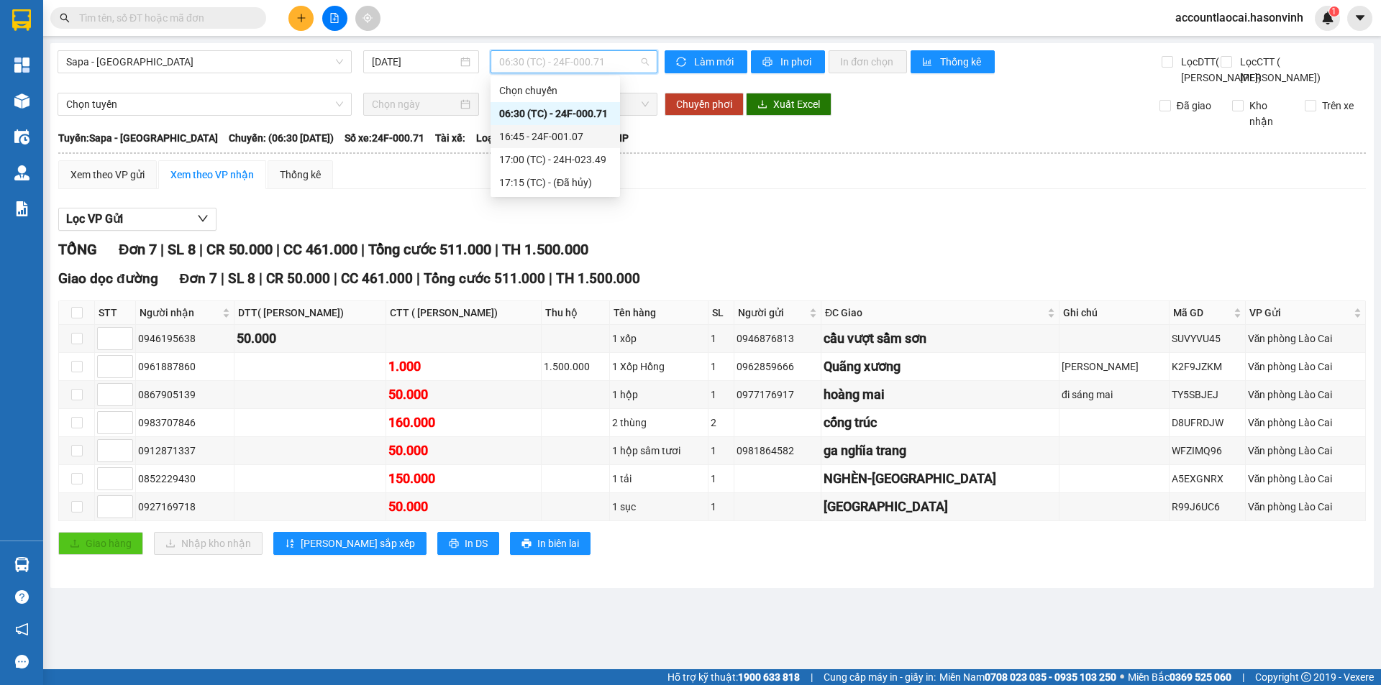
click at [537, 132] on div "16:45 - 24F-001.07" at bounding box center [555, 137] width 112 height 16
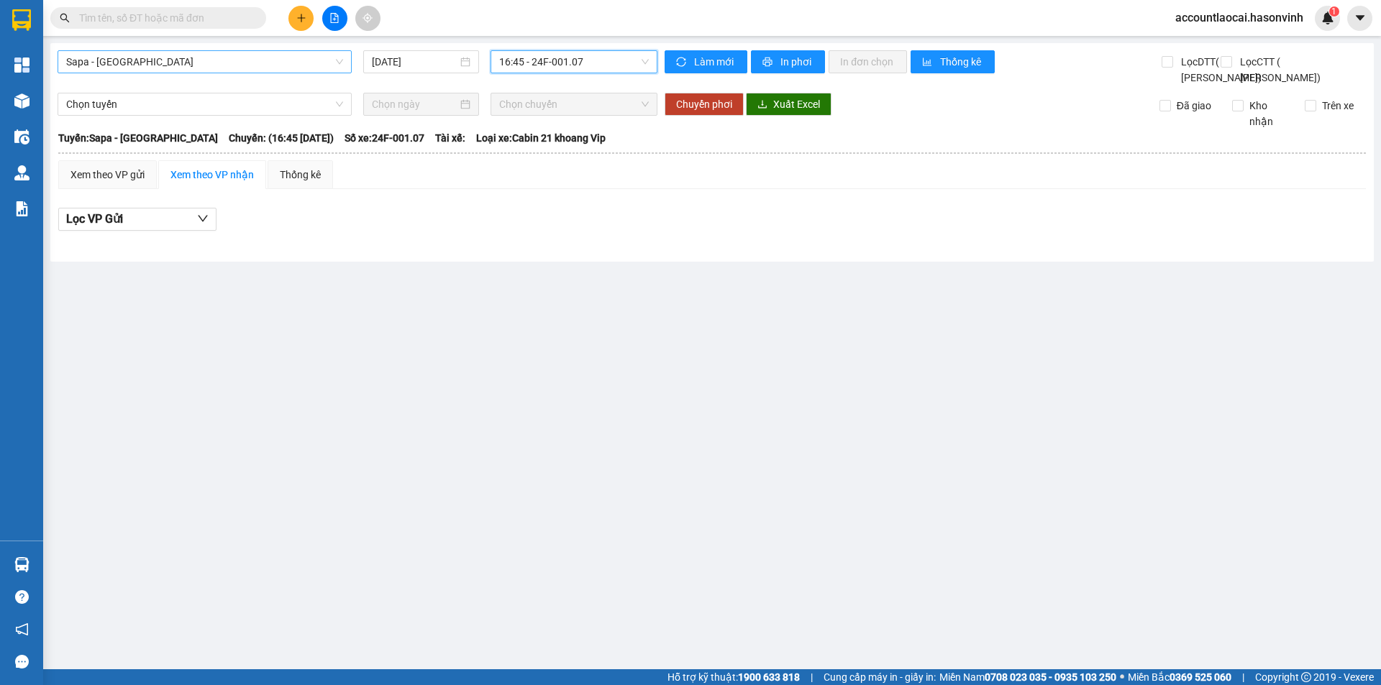
click at [271, 65] on span "Sapa - [GEOGRAPHIC_DATA]" at bounding box center [204, 62] width 277 height 22
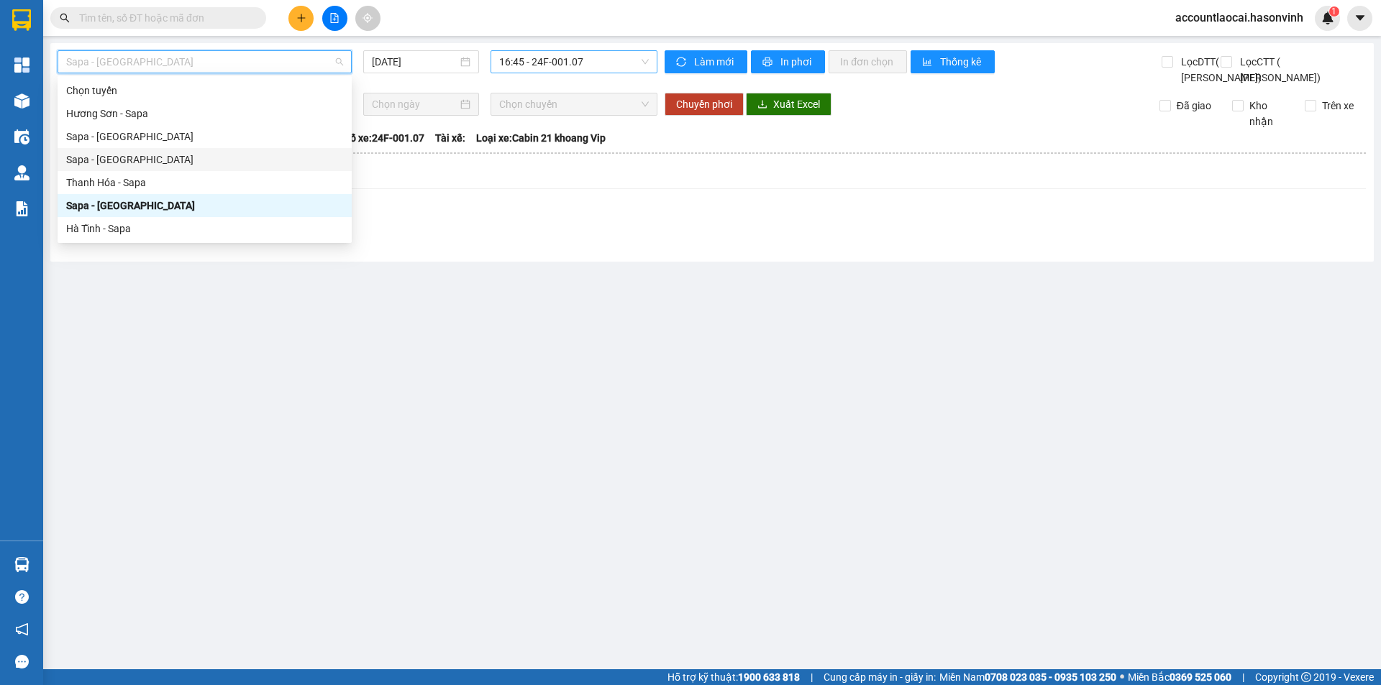
click at [549, 63] on span "16:45 - 24F-001.07" at bounding box center [574, 62] width 150 height 22
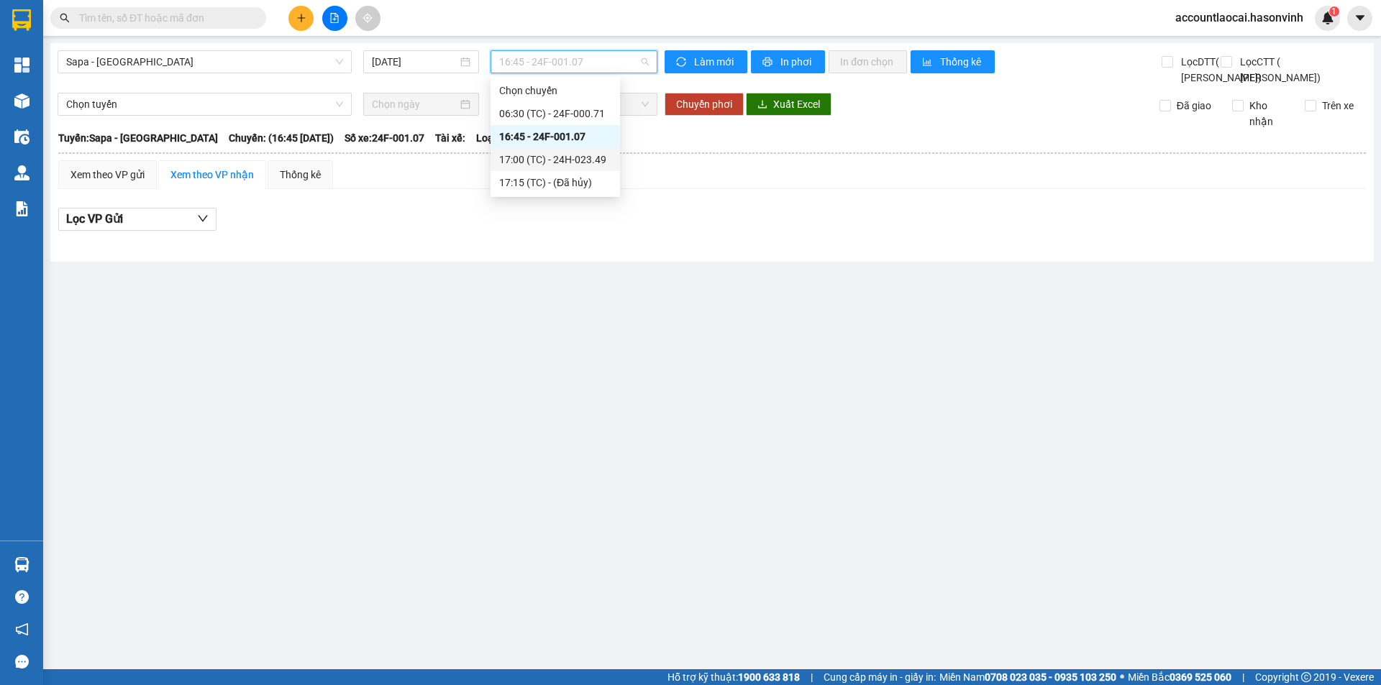
click at [559, 157] on div "17:00 (TC) - 24H-023.49" at bounding box center [555, 160] width 112 height 16
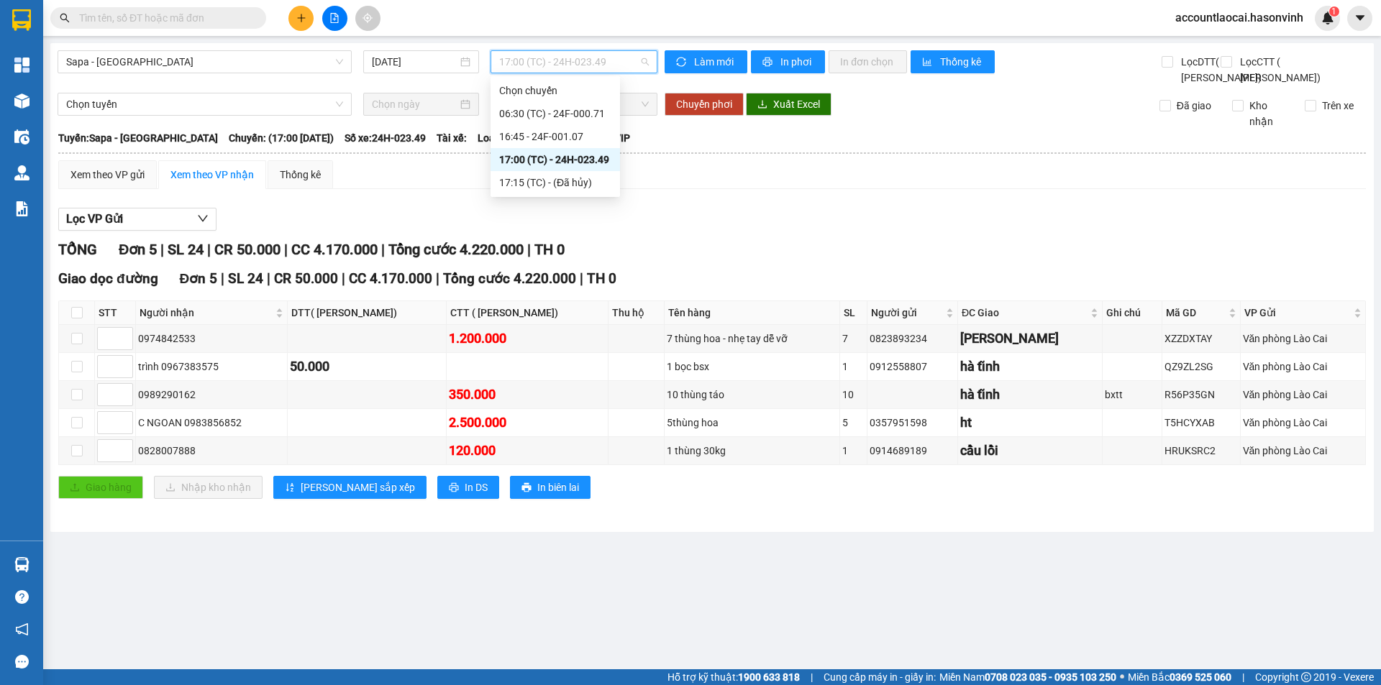
click at [549, 63] on span "17:00 (TC) - 24H-023.49" at bounding box center [574, 62] width 150 height 22
click at [506, 79] on div "Chọn chuyến" at bounding box center [554, 90] width 129 height 23
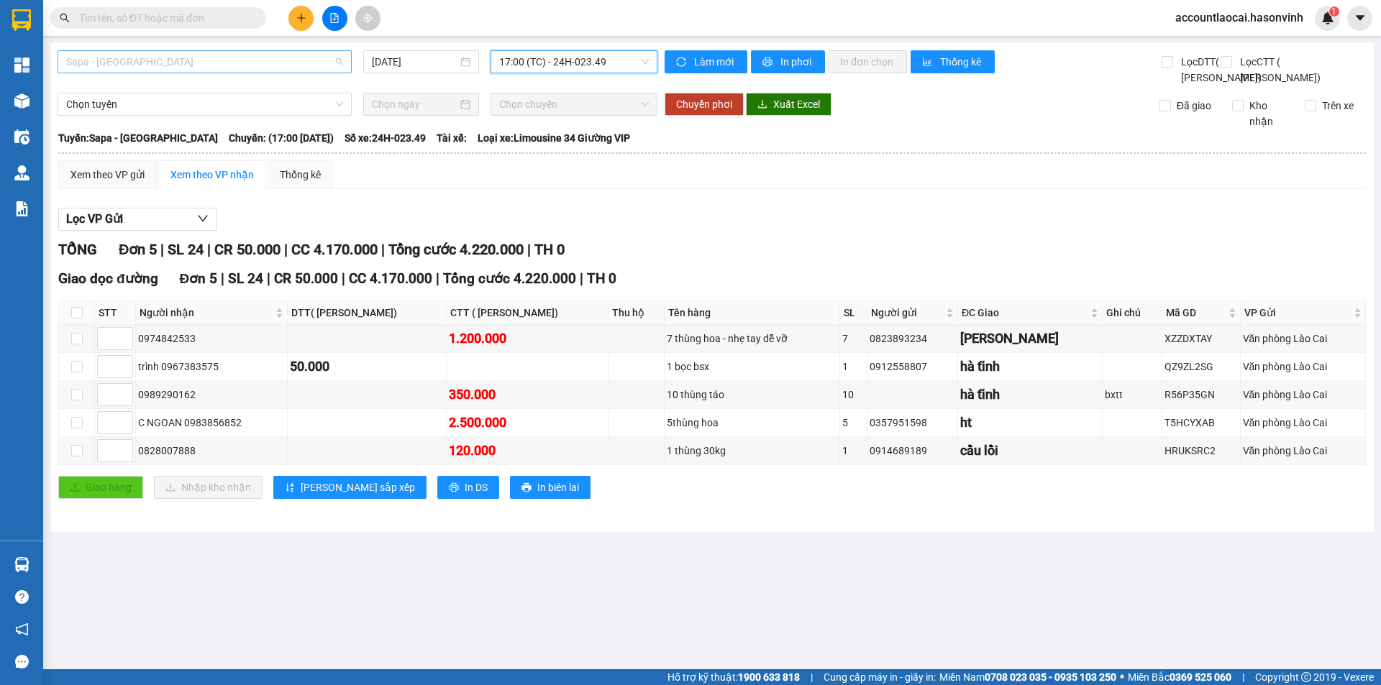
click at [120, 68] on span "Sapa - [GEOGRAPHIC_DATA]" at bounding box center [204, 62] width 277 height 22
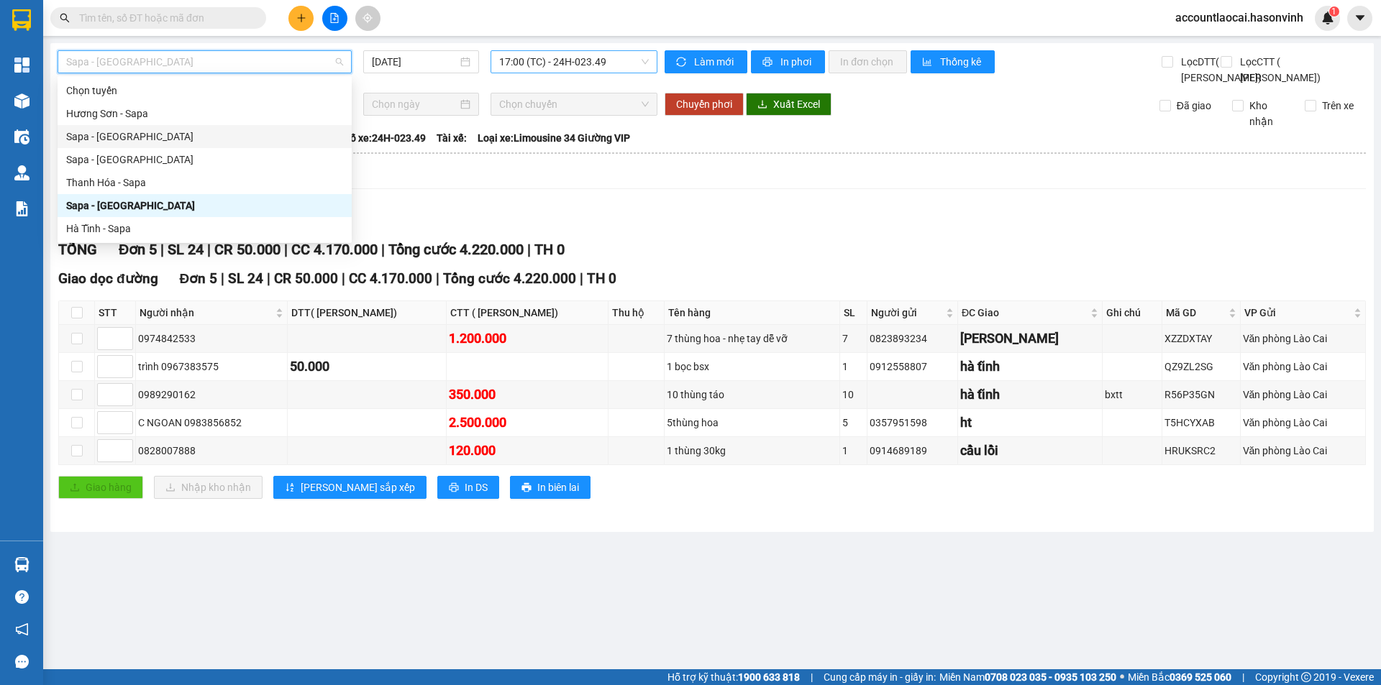
click at [536, 57] on span "17:00 (TC) - 24H-023.49" at bounding box center [574, 62] width 150 height 22
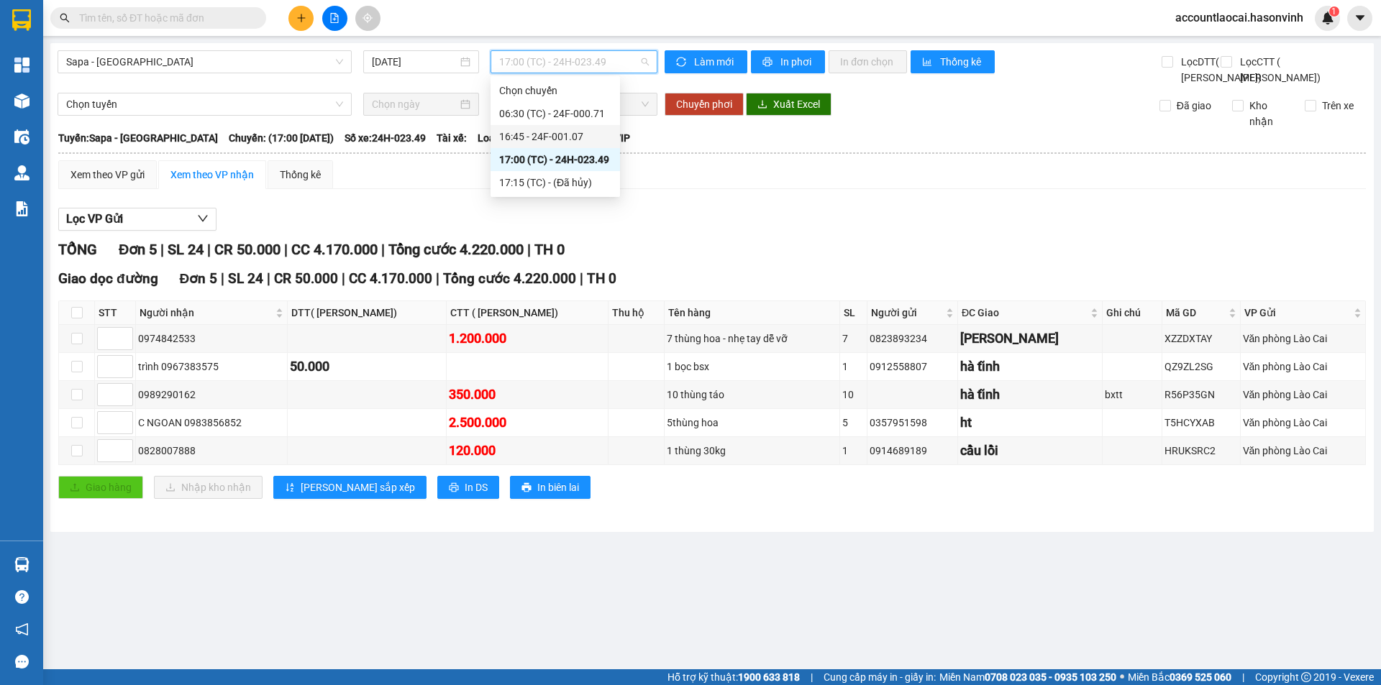
click at [516, 146] on div "16:45 - 24F-001.07" at bounding box center [554, 136] width 129 height 23
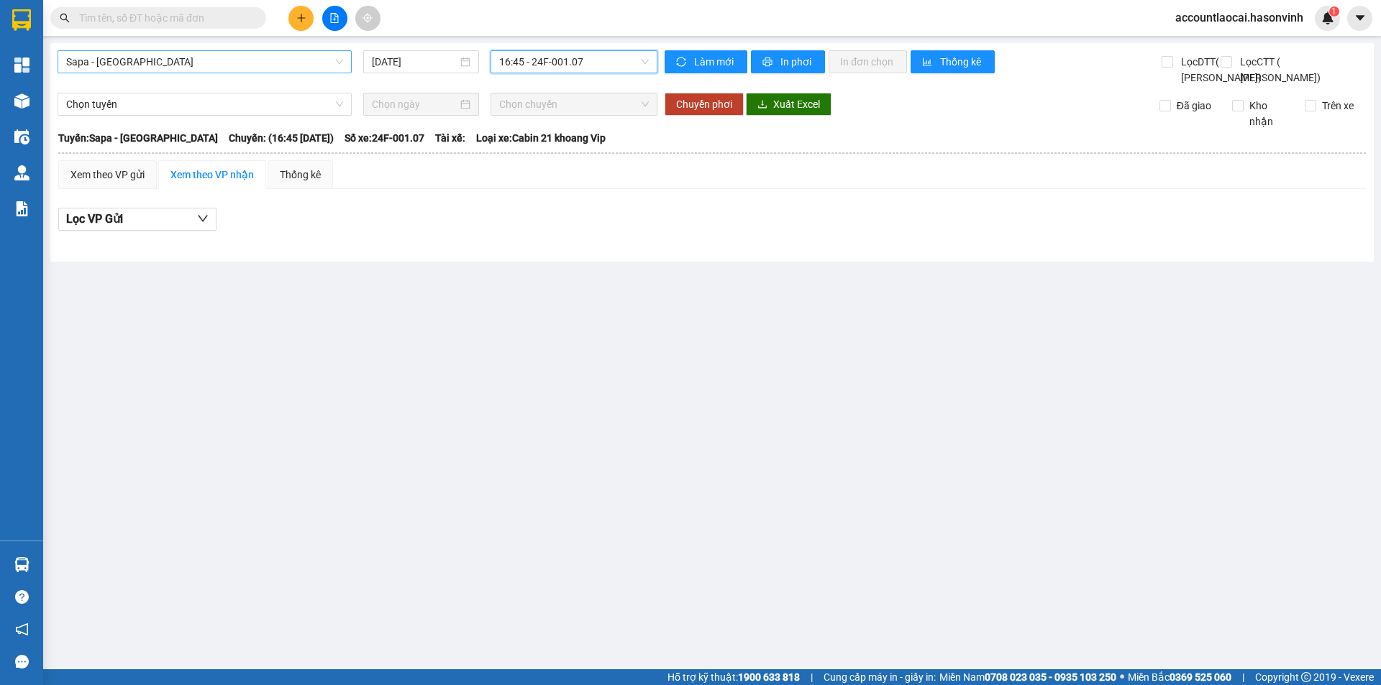
click at [183, 52] on span "Sapa - [GEOGRAPHIC_DATA]" at bounding box center [204, 62] width 277 height 22
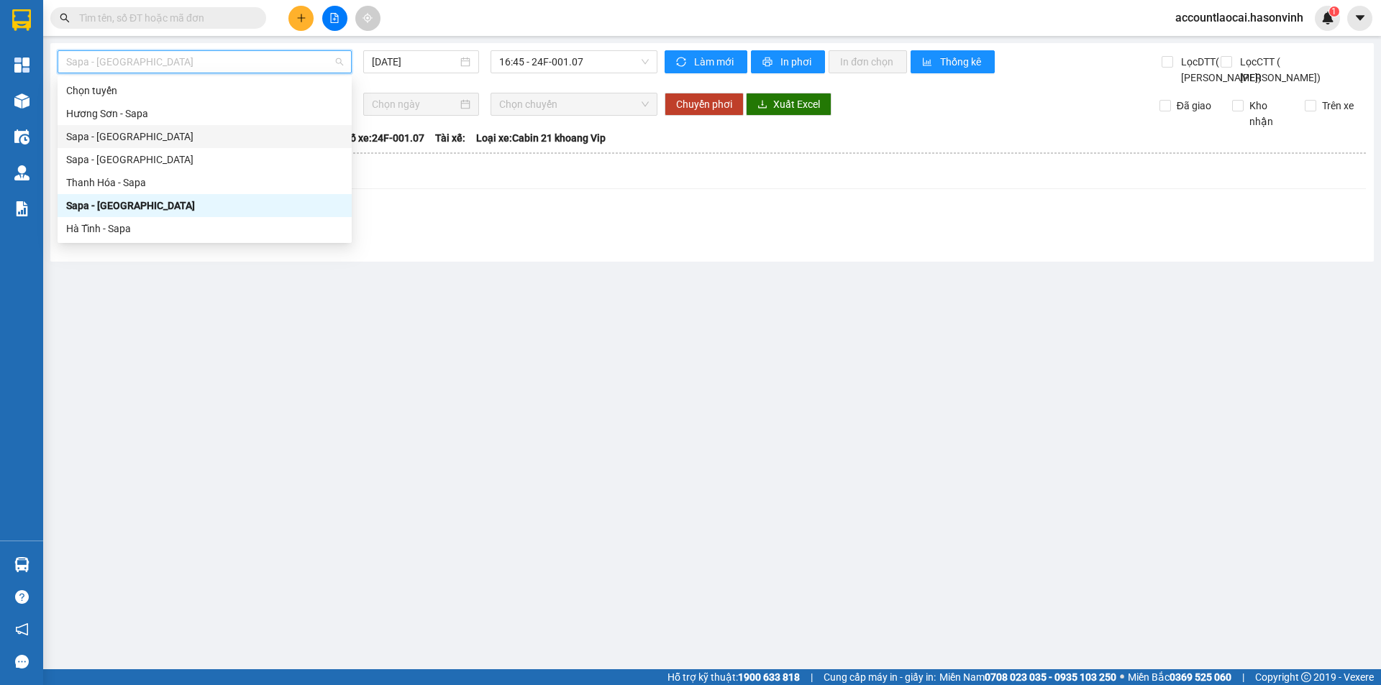
click at [147, 133] on div "Sapa - [GEOGRAPHIC_DATA]" at bounding box center [204, 137] width 277 height 16
type input "[DATE]"
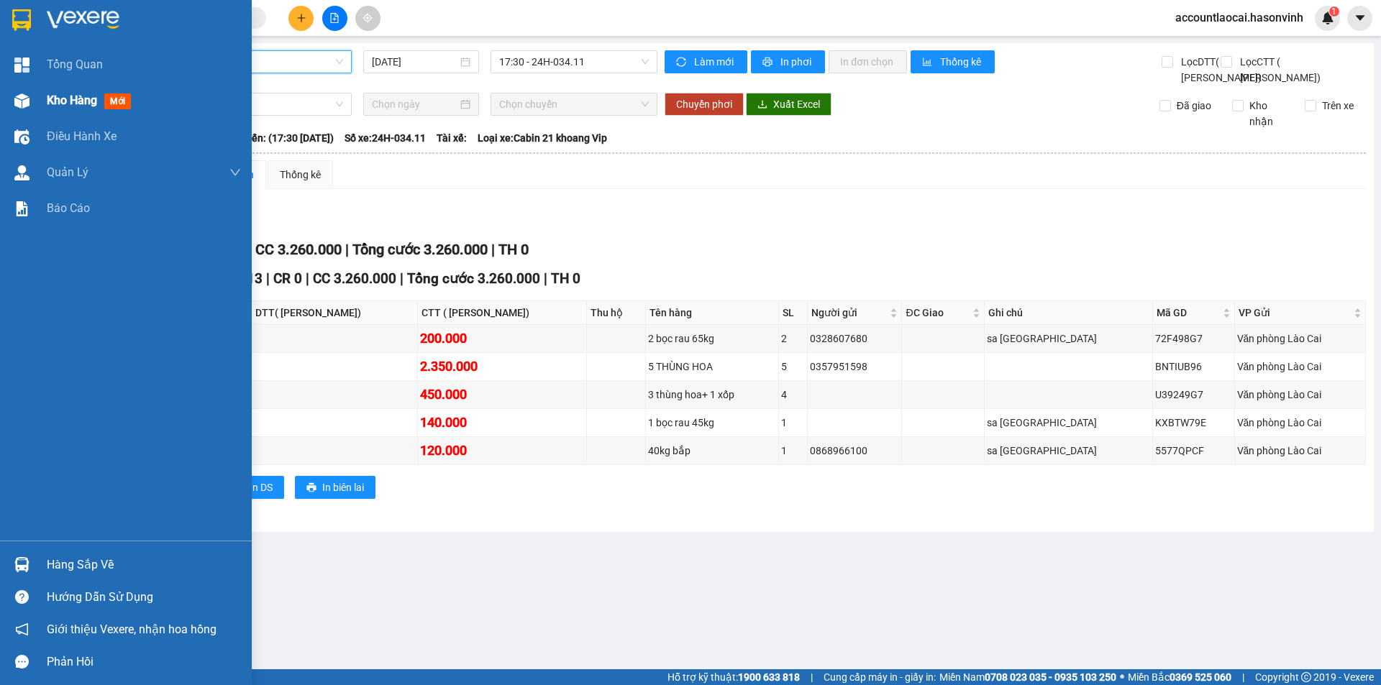
click at [27, 93] on img at bounding box center [21, 100] width 15 height 15
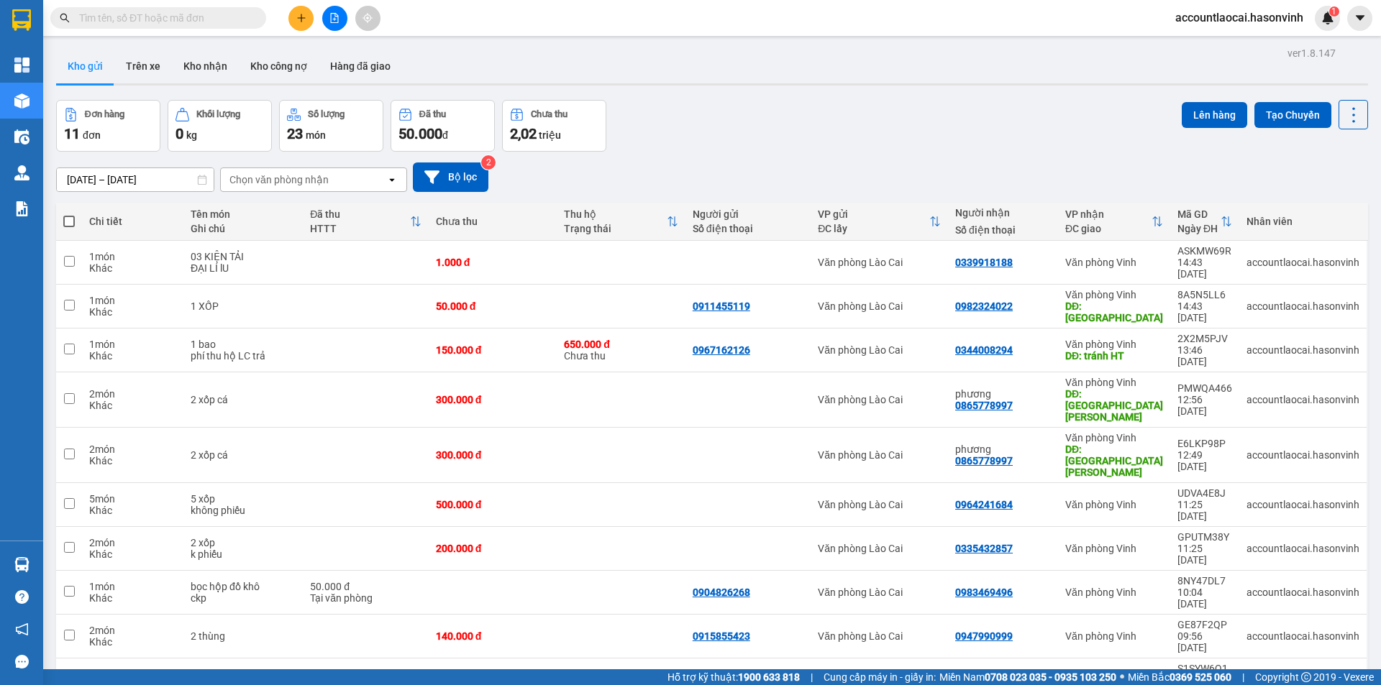
checkbox input "true"
click at [670, 659] on td at bounding box center [621, 681] width 129 height 44
checkbox input "true"
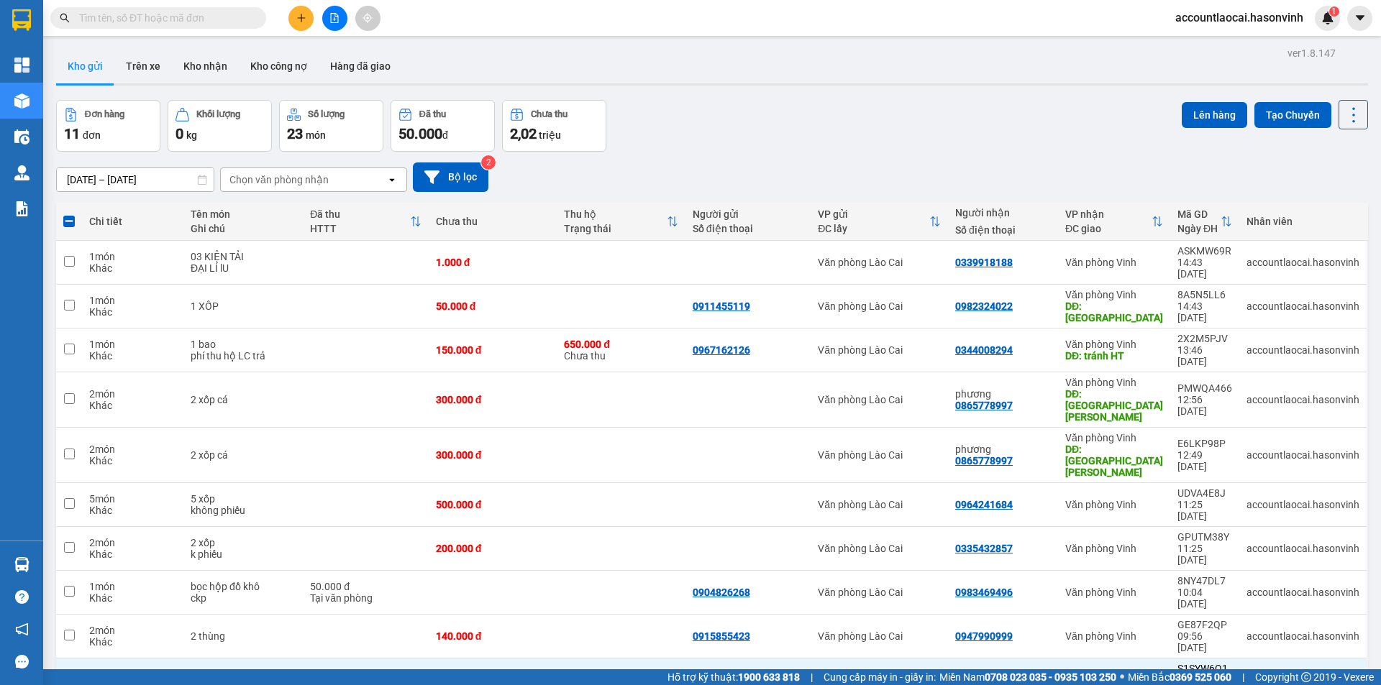
checkbox input "false"
click at [667, 659] on td at bounding box center [621, 681] width 129 height 44
checkbox input "false"
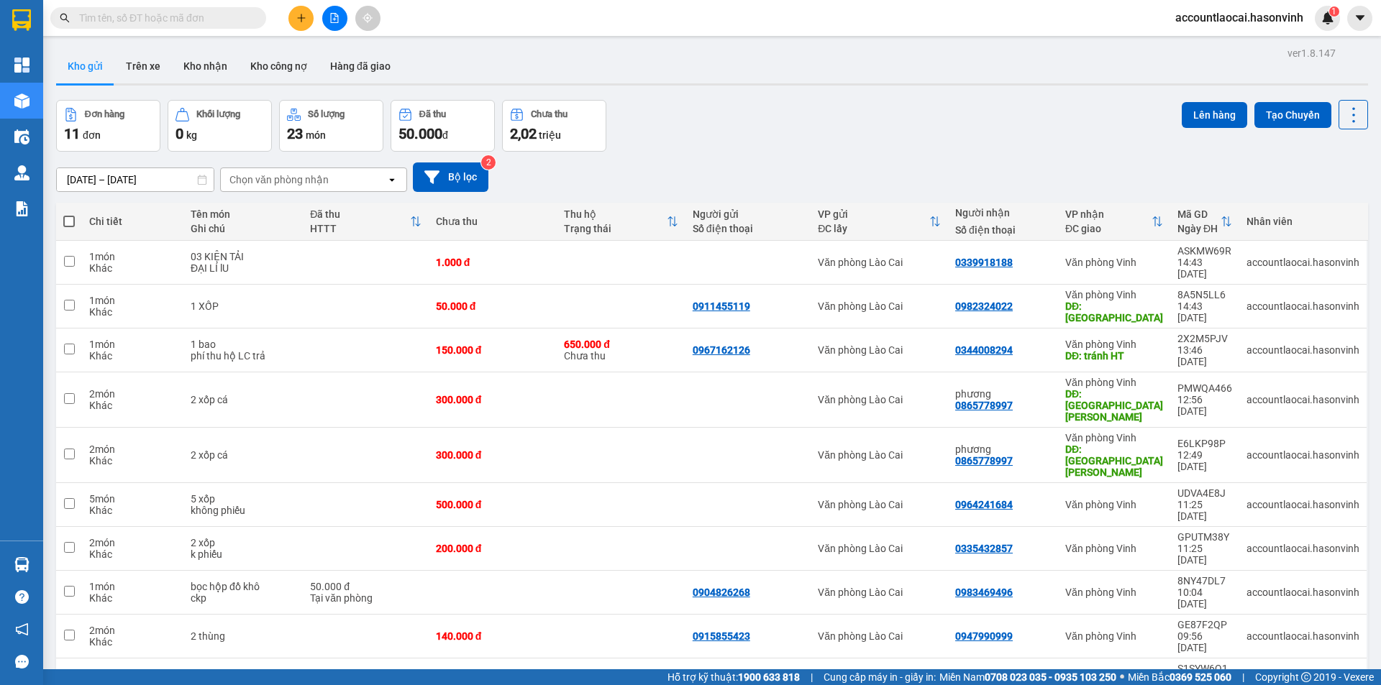
checkbox input "true"
click at [654, 659] on td at bounding box center [621, 681] width 129 height 44
checkbox input "true"
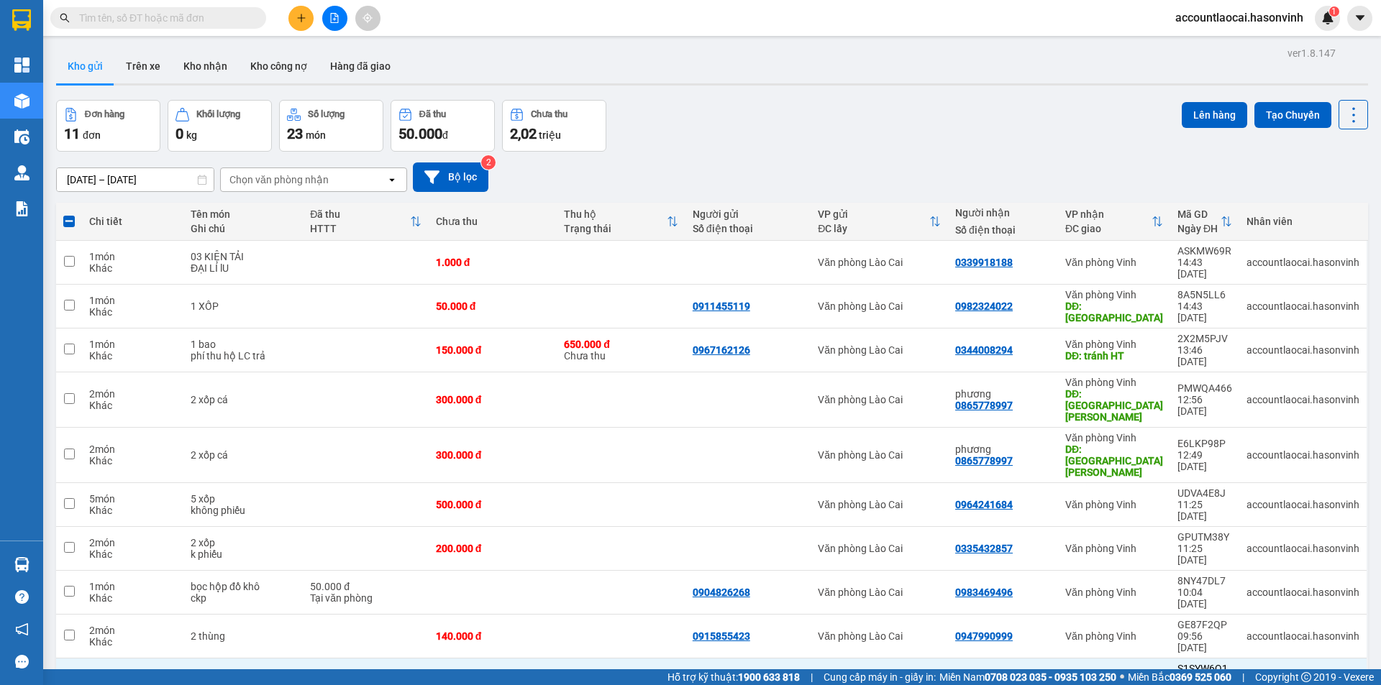
checkbox input "false"
click at [628, 659] on td at bounding box center [621, 681] width 129 height 44
checkbox input "false"
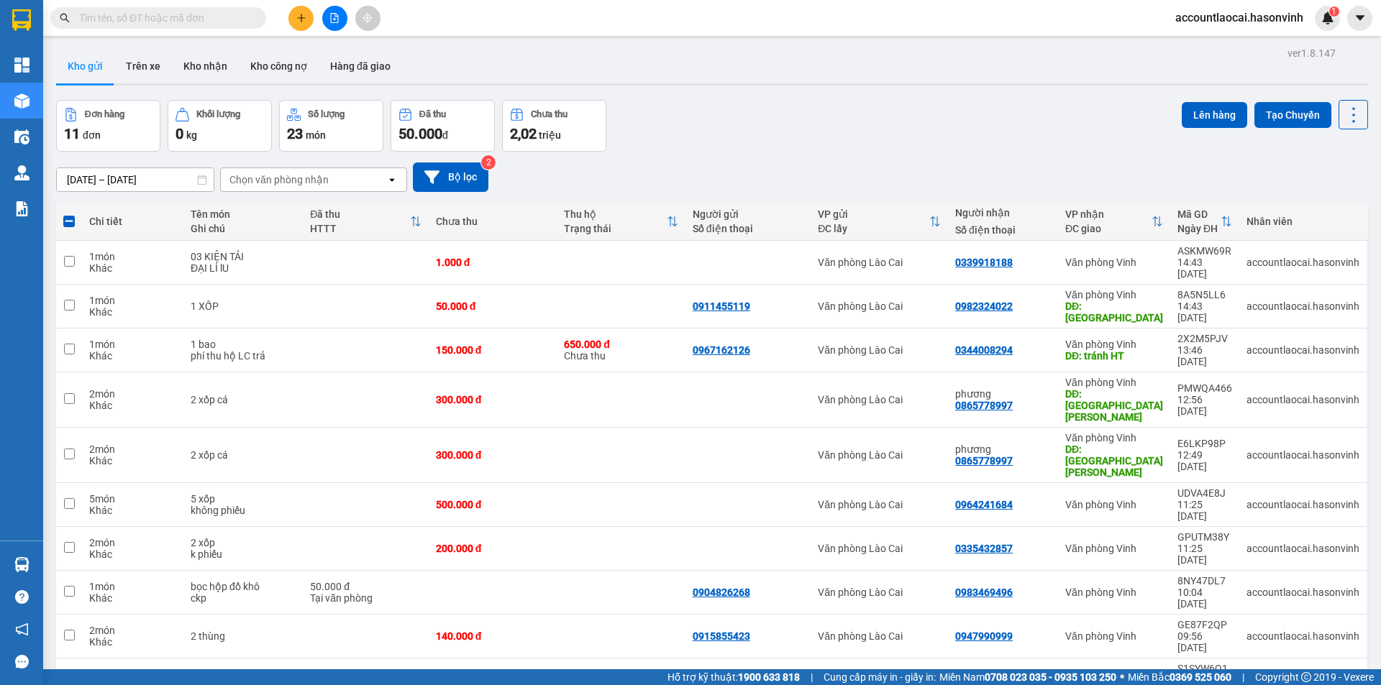
checkbox input "true"
click at [598, 659] on td at bounding box center [621, 681] width 129 height 44
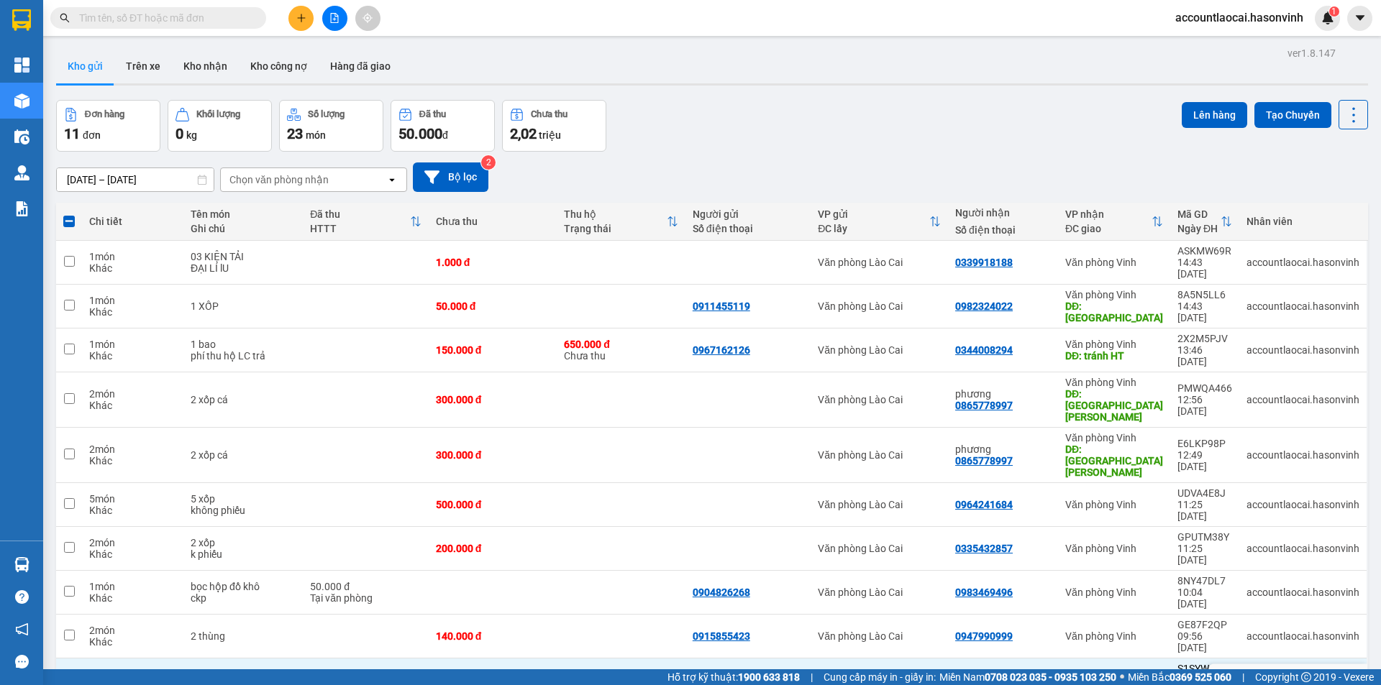
click at [598, 659] on td at bounding box center [621, 681] width 129 height 44
checkbox input "false"
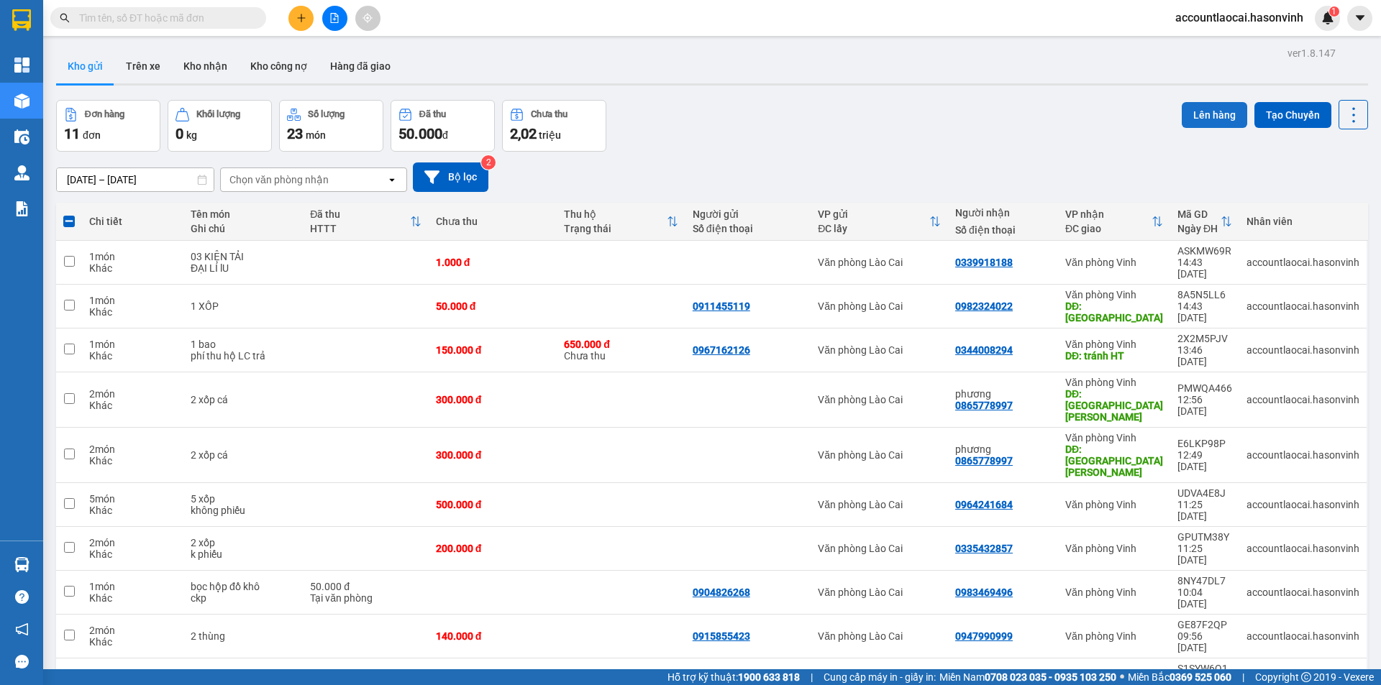
click at [1209, 115] on button "Lên hàng" at bounding box center [1213, 115] width 65 height 26
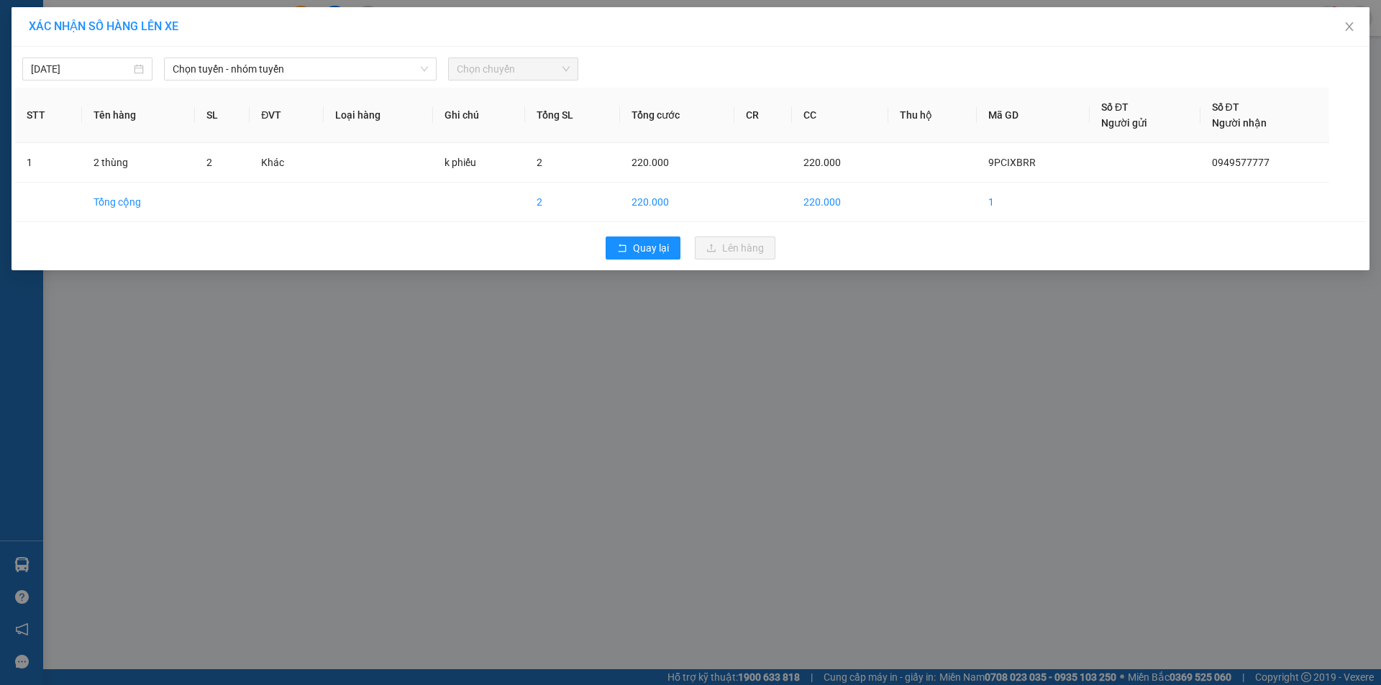
click at [479, 70] on span "Chọn chuyến" at bounding box center [513, 69] width 113 height 22
type input "[DATE]"
click at [96, 68] on input "[DATE]" at bounding box center [81, 69] width 100 height 16
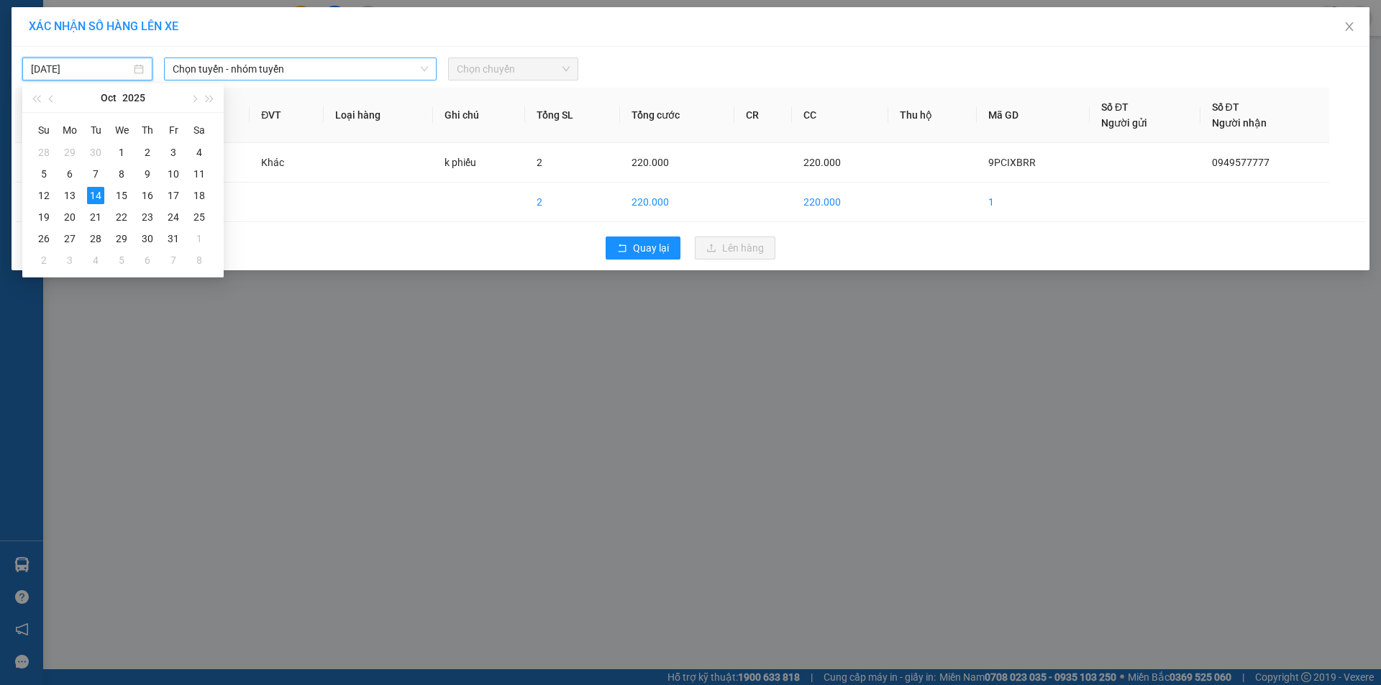
click at [215, 68] on span "Chọn tuyến - nhóm tuyến" at bounding box center [300, 69] width 255 height 22
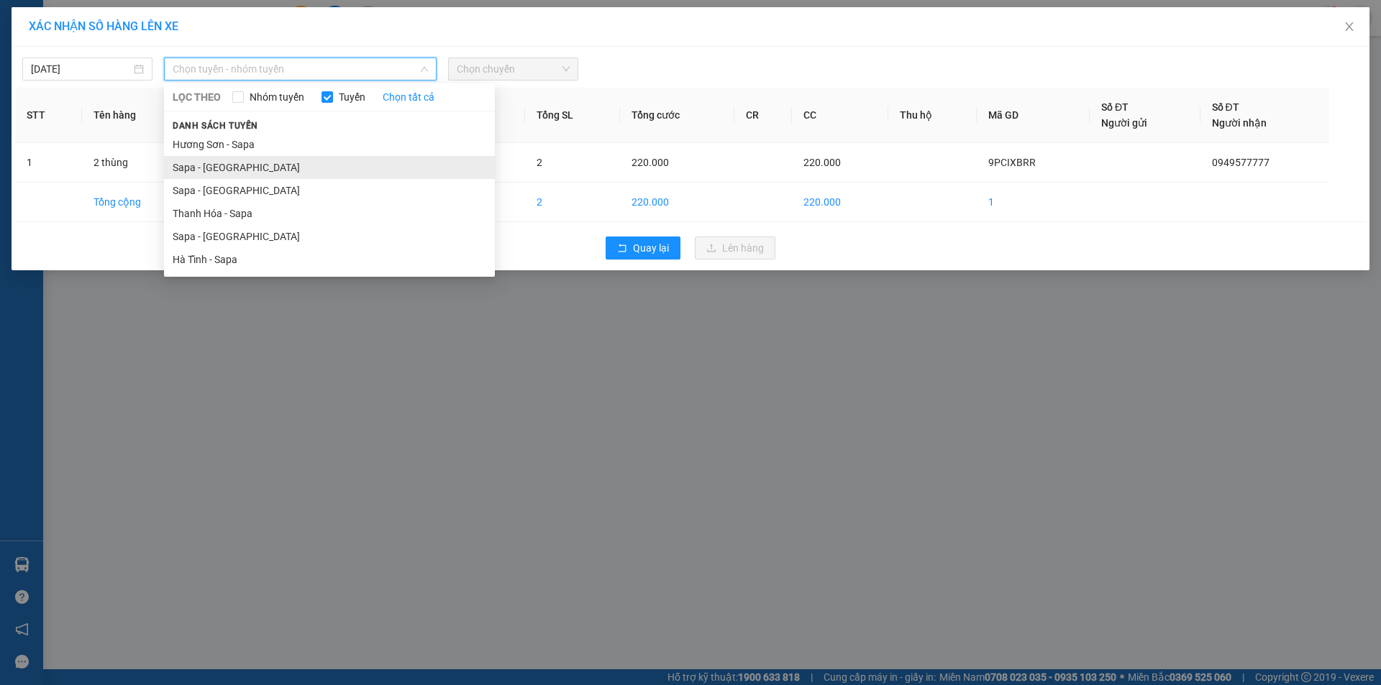
drag, startPoint x: 247, startPoint y: 237, endPoint x: 250, endPoint y: 171, distance: 65.5
click at [250, 171] on ul "Hương Sơn - Sapa Sapa - Hương Sơn Sapa - Thanh Hóa Thanh Hóa - Sapa Sapa - Hà T…" at bounding box center [329, 202] width 331 height 138
click at [825, 438] on div "XÁC NHẬN SỐ HÀNG LÊN XE 14/10/2025 Chọn tuyến - nhóm tuyến LỌC THEO Nhóm tuyến …" at bounding box center [690, 342] width 1381 height 685
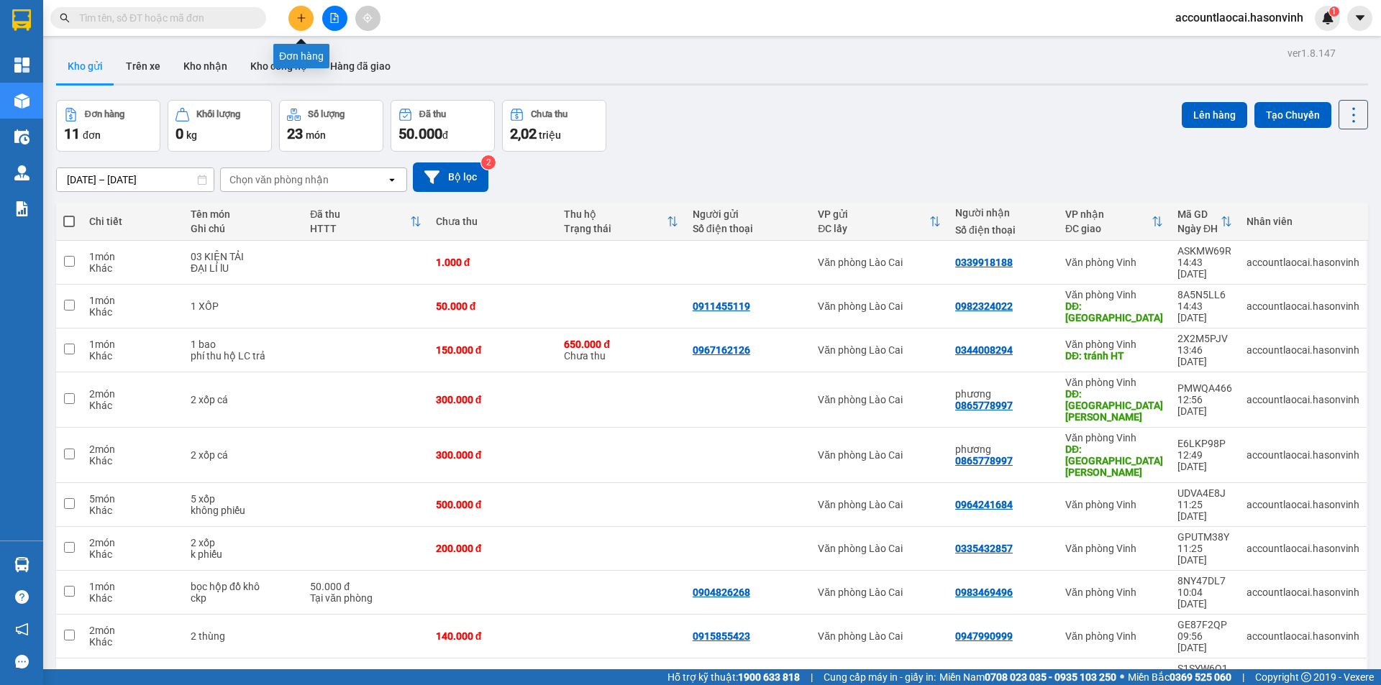
click at [293, 27] on button at bounding box center [300, 18] width 25 height 25
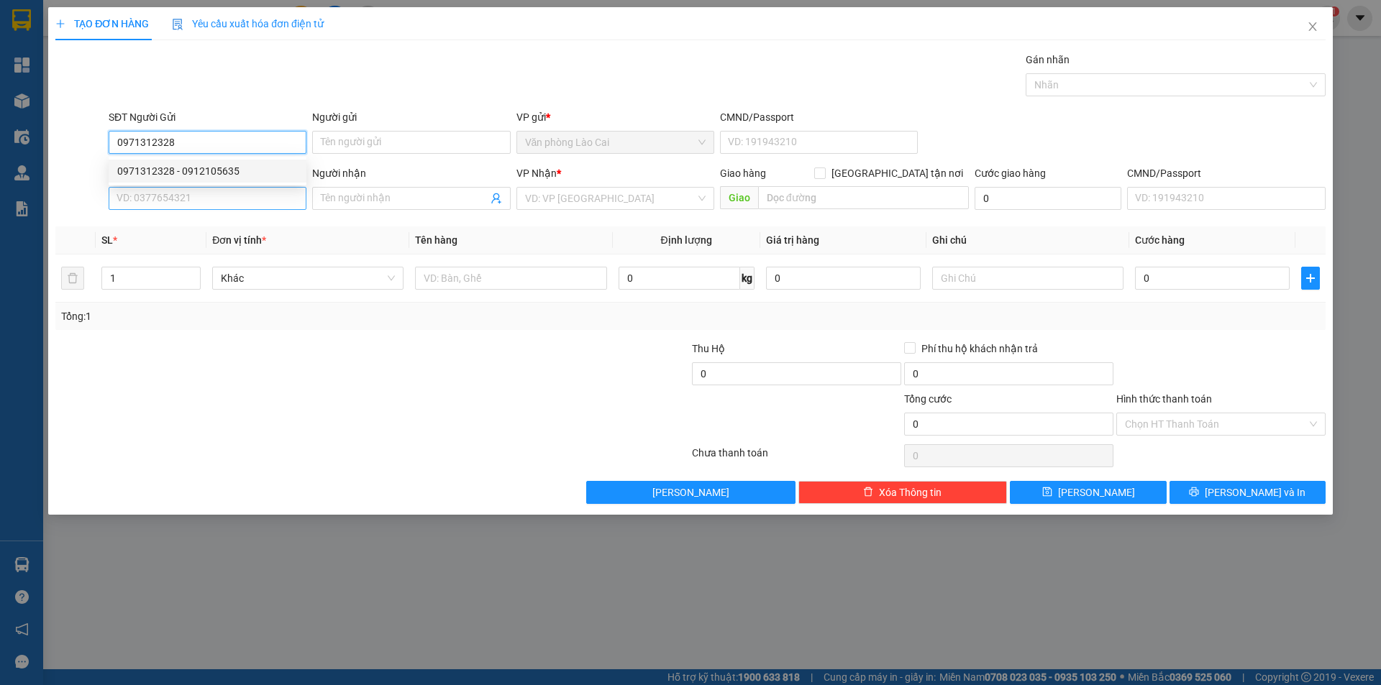
type input "0971312328"
click at [197, 209] on input "SĐT Người Nhận *" at bounding box center [208, 198] width 198 height 23
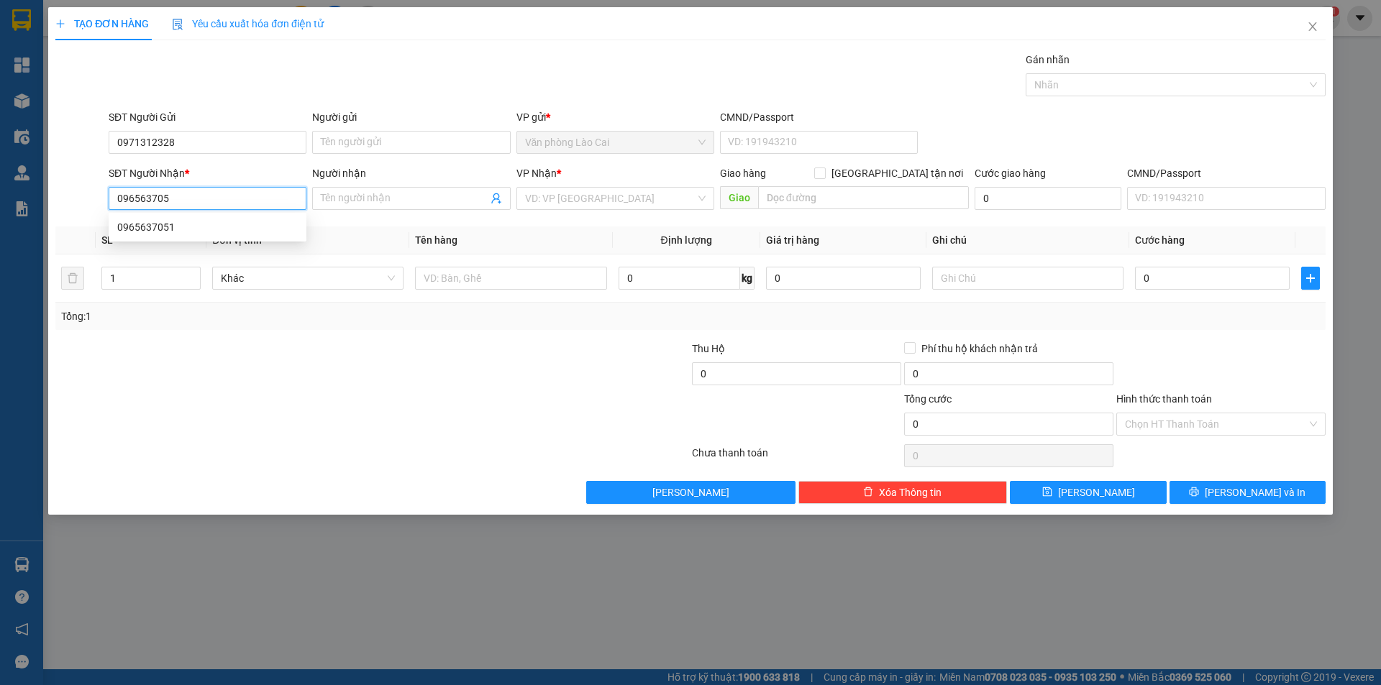
type input "0965637051"
click at [231, 224] on div "0965637051" at bounding box center [207, 227] width 180 height 16
type input "THANH HOÁ"
type input "600.000"
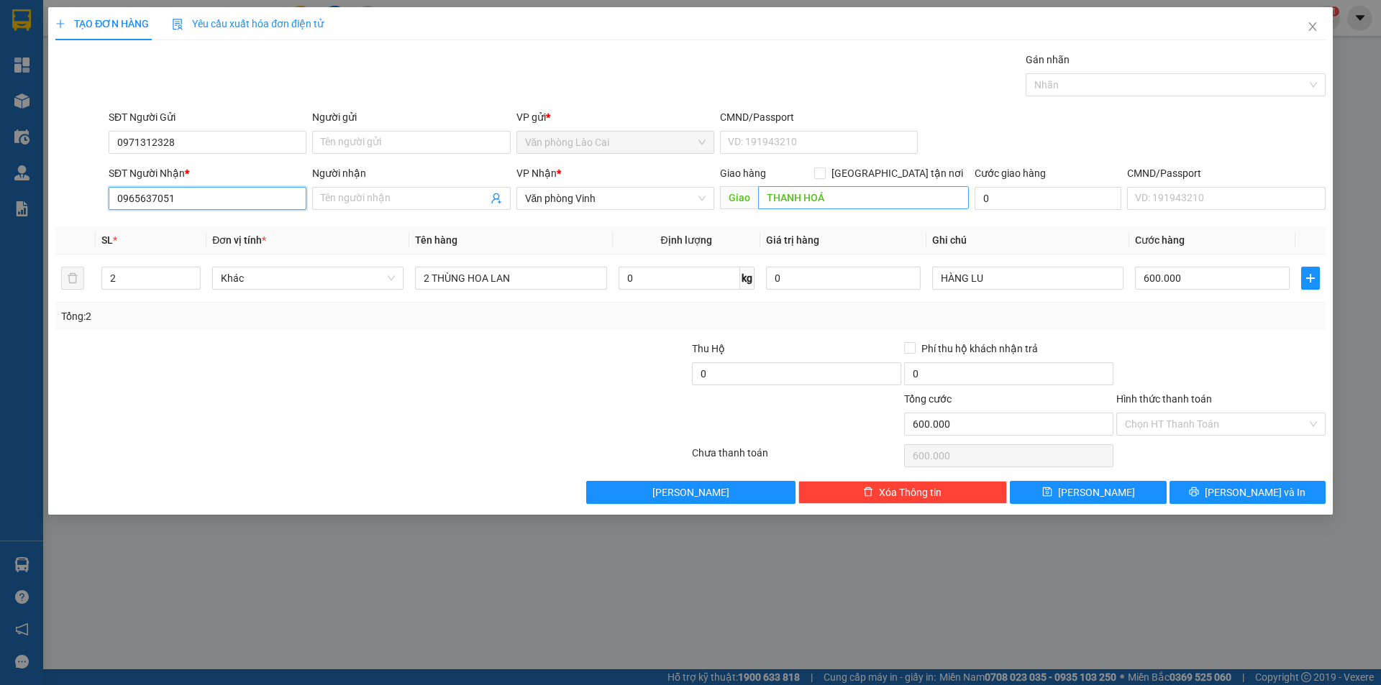
type input "0965637051"
type input "VINH"
click at [741, 221] on div "Transit Pickup Surcharge Ids Transit Deliver Surcharge Ids Transit Deliver Surc…" at bounding box center [690, 278] width 1270 height 452
click at [140, 275] on input "2" at bounding box center [151, 278] width 98 height 22
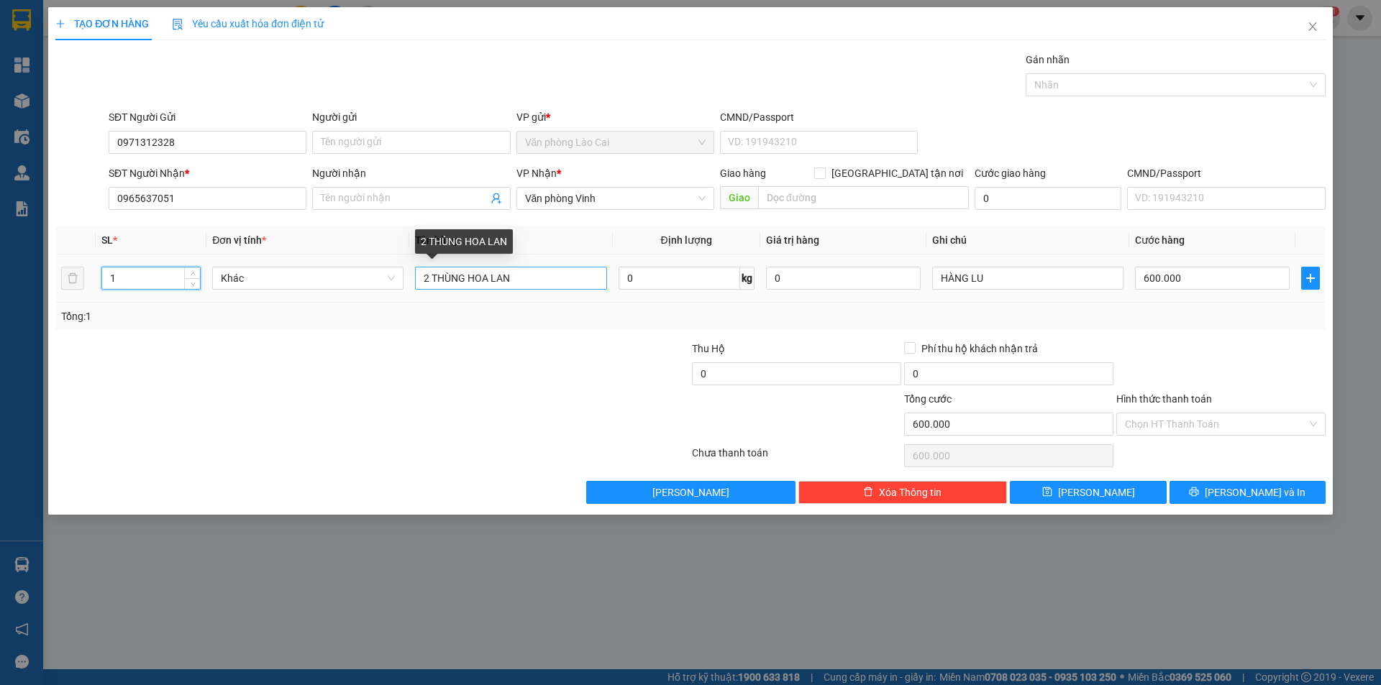
type input "1"
drag, startPoint x: 492, startPoint y: 278, endPoint x: 598, endPoint y: 289, distance: 106.3
click at [598, 289] on input "2 THÙNG HOA LAN" at bounding box center [510, 278] width 191 height 23
drag, startPoint x: 429, startPoint y: 275, endPoint x: 421, endPoint y: 275, distance: 7.9
click at [421, 275] on input "2 THÙNG HOA" at bounding box center [510, 278] width 191 height 23
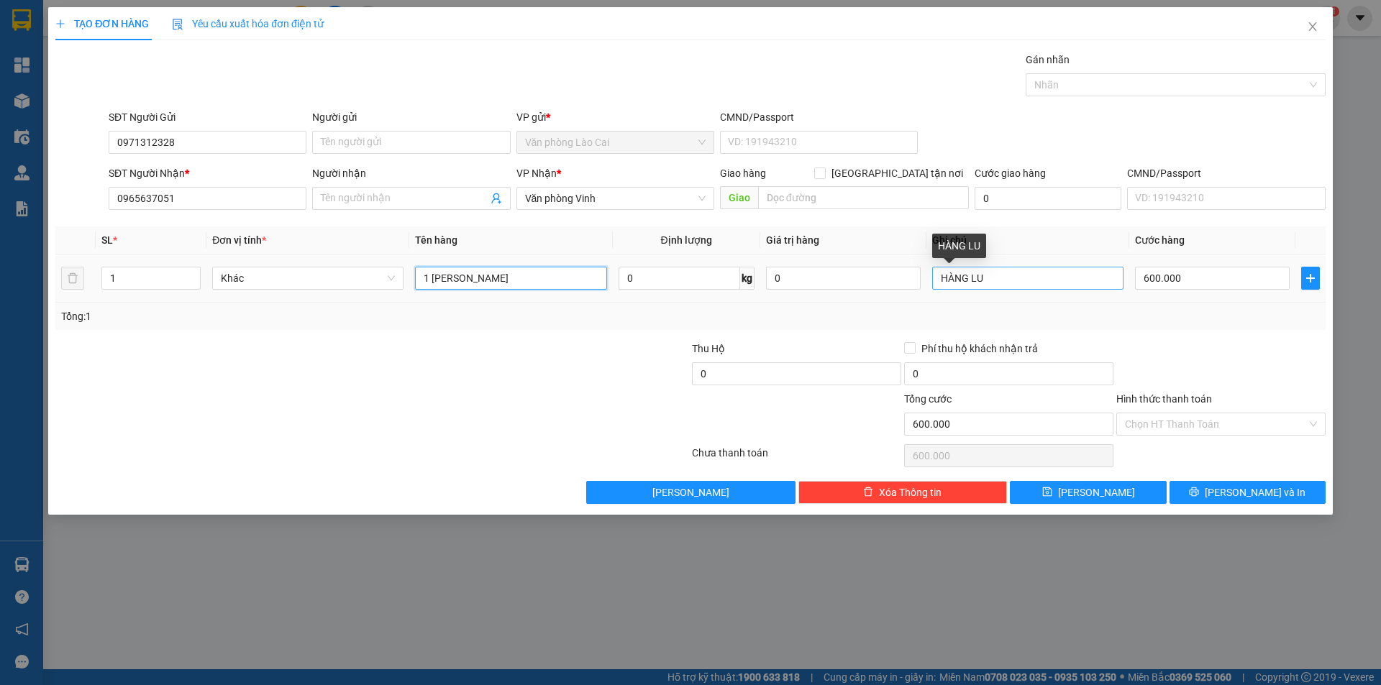
type input "1 [PERSON_NAME]"
drag, startPoint x: 1033, startPoint y: 273, endPoint x: 1016, endPoint y: 274, distance: 16.6
click at [1024, 273] on input "HÀNG LU" at bounding box center [1027, 278] width 191 height 23
drag, startPoint x: 1016, startPoint y: 274, endPoint x: 897, endPoint y: 266, distance: 118.9
click at [897, 266] on tr "1 Khác 1 THÙNG HOA 0 kg 0 HÀNG LU 600.000" at bounding box center [690, 279] width 1270 height 48
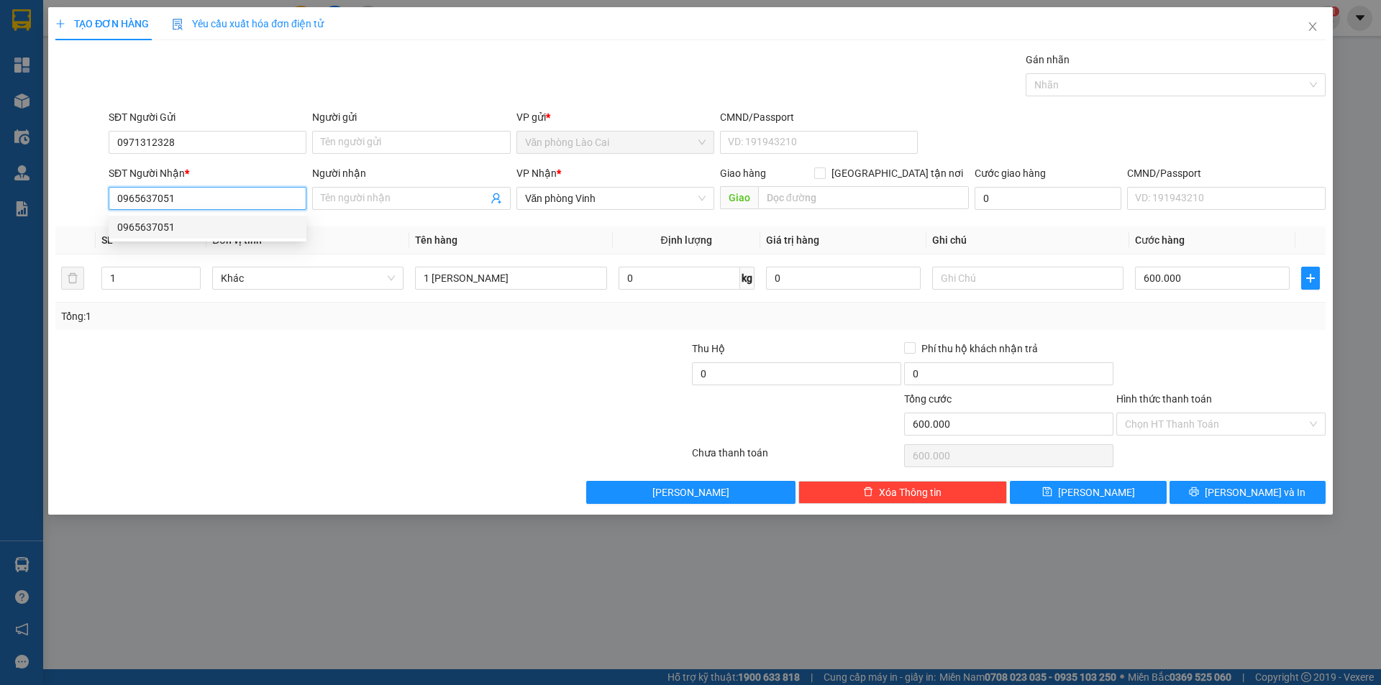
drag, startPoint x: 175, startPoint y: 206, endPoint x: 99, endPoint y: 206, distance: 76.2
click at [99, 206] on div "SĐT Người Nhận * 0965637051 Người nhận Tên người nhận VP Nhận * Văn phòng Vinh …" at bounding box center [690, 190] width 1273 height 50
click at [179, 141] on input "0971312328" at bounding box center [208, 142] width 198 height 23
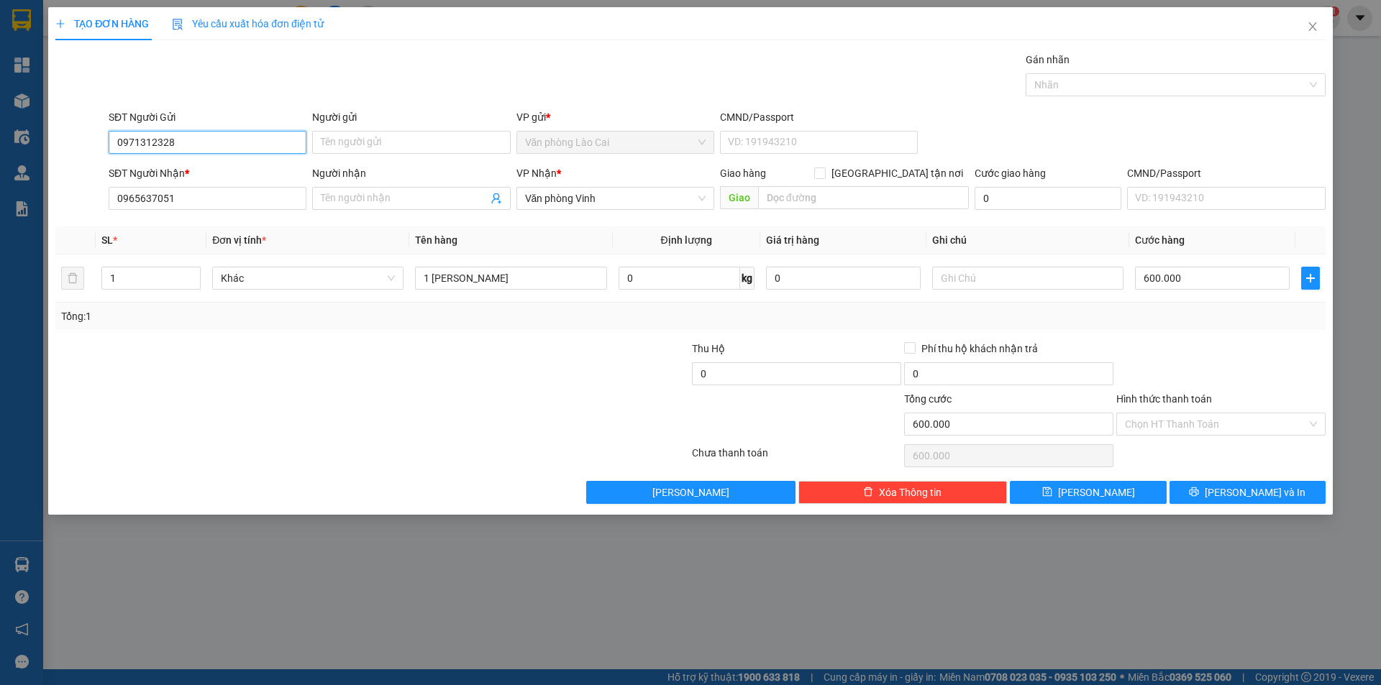
paste input "0965637051"
click at [169, 134] on input "09713123280965637051" at bounding box center [208, 142] width 198 height 23
drag, startPoint x: 172, startPoint y: 136, endPoint x: 250, endPoint y: 137, distance: 78.4
click at [250, 137] on input "09713123280965637051" at bounding box center [208, 142] width 198 height 23
type input "0971312328"
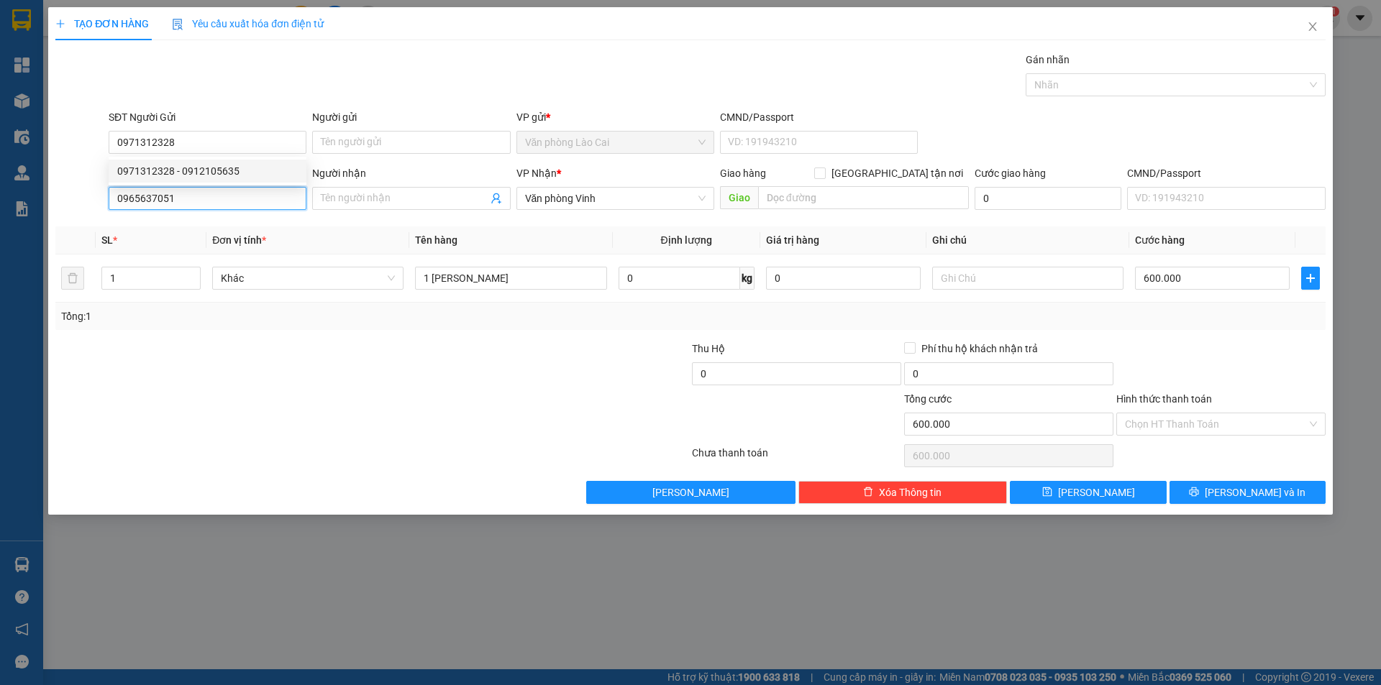
drag, startPoint x: 192, startPoint y: 203, endPoint x: 81, endPoint y: 219, distance: 111.9
click at [81, 219] on div "Transit Pickup Surcharge Ids Transit Deliver Surcharge Ids Transit Deliver Surc…" at bounding box center [690, 278] width 1270 height 452
type input "0965637051"
click at [190, 227] on div "0965637051" at bounding box center [207, 227] width 180 height 16
type input "THANH HOÁ"
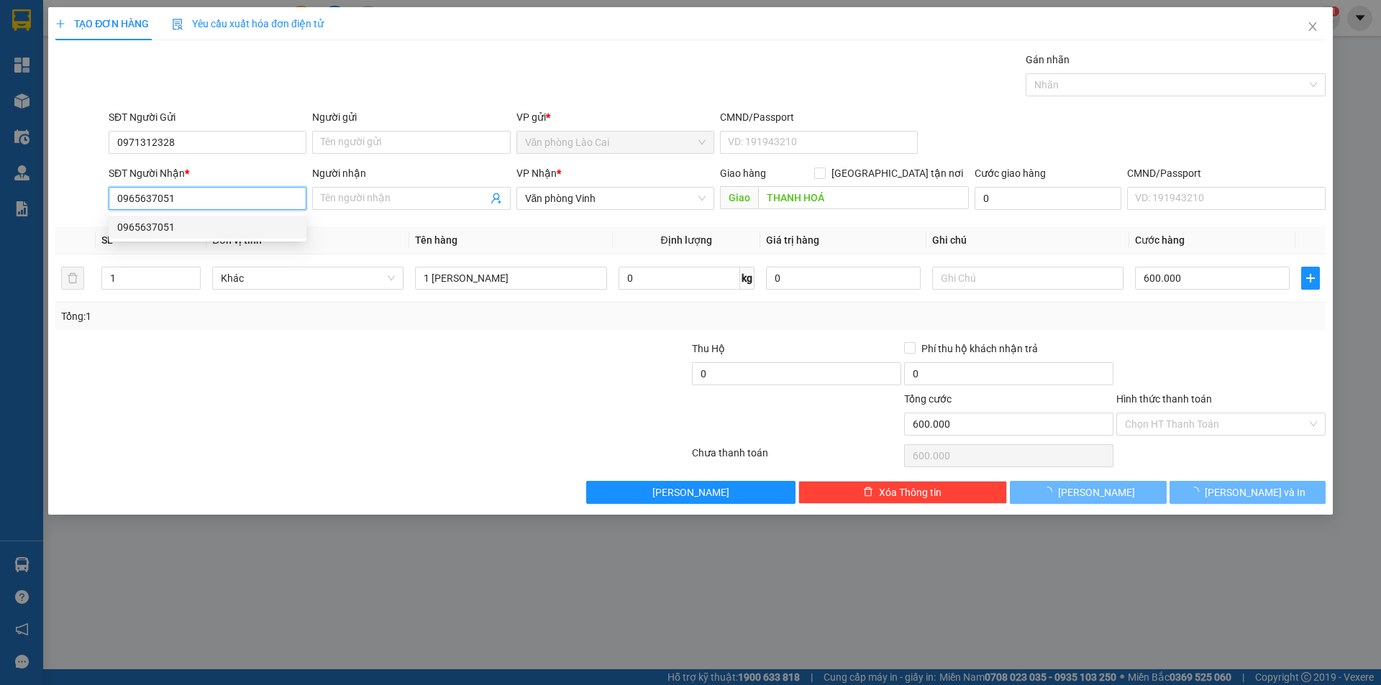
type input "2"
type input "2 THÙNG HOA LAN"
type input "HÀNG LU"
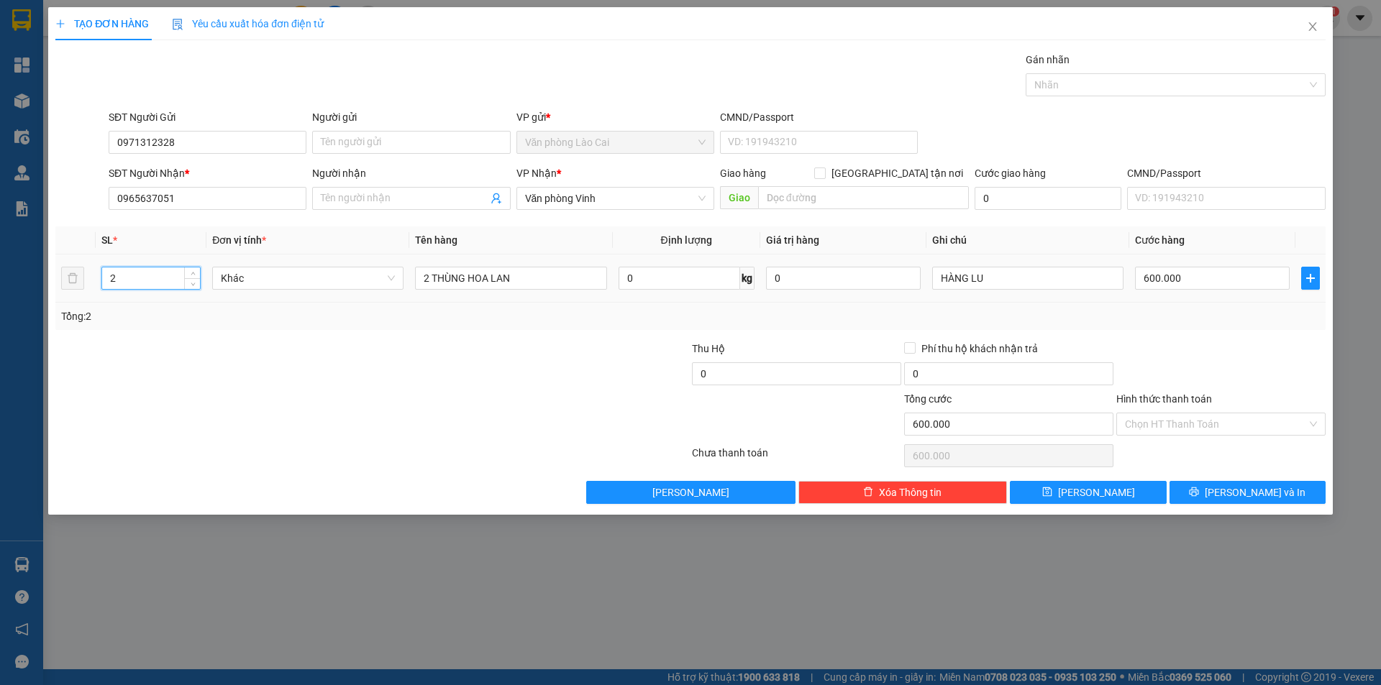
click at [122, 284] on input "2" at bounding box center [151, 278] width 98 height 22
type input "1"
drag, startPoint x: 428, startPoint y: 281, endPoint x: 412, endPoint y: 281, distance: 15.8
click at [412, 281] on td "2 THÙNG HOA LAN" at bounding box center [510, 279] width 203 height 48
drag, startPoint x: 493, startPoint y: 278, endPoint x: 587, endPoint y: 256, distance: 96.6
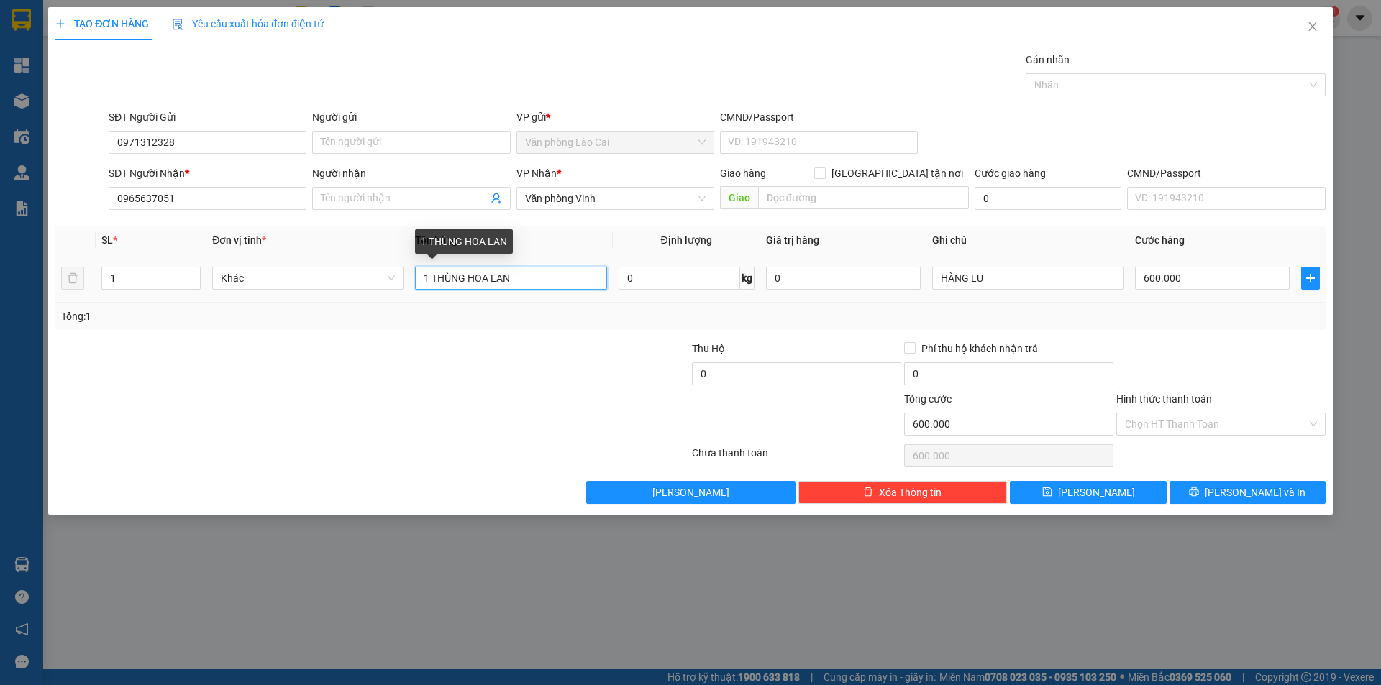
click at [589, 277] on input "1 THÙNG HOA LAN" at bounding box center [510, 278] width 191 height 23
type input "1 [PERSON_NAME]"
click at [1196, 275] on input "600.000" at bounding box center [1212, 278] width 155 height 23
type input "3"
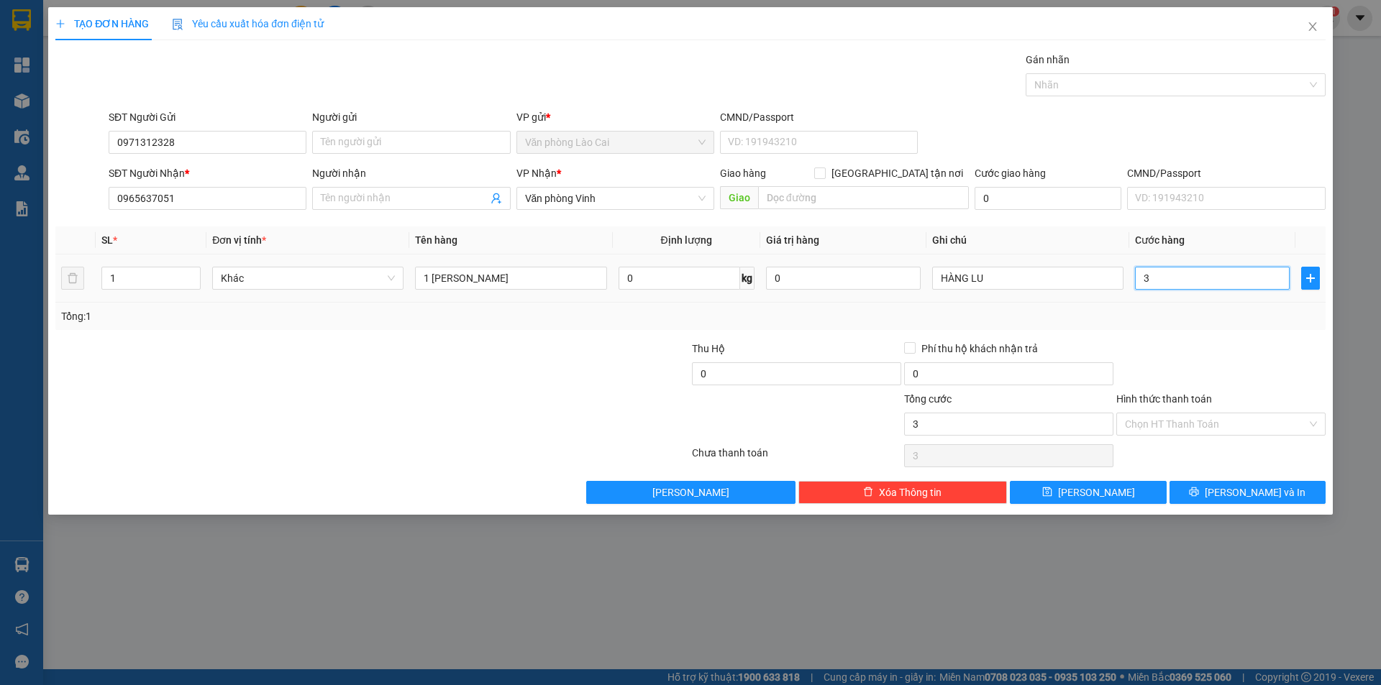
type input "35"
type input "350"
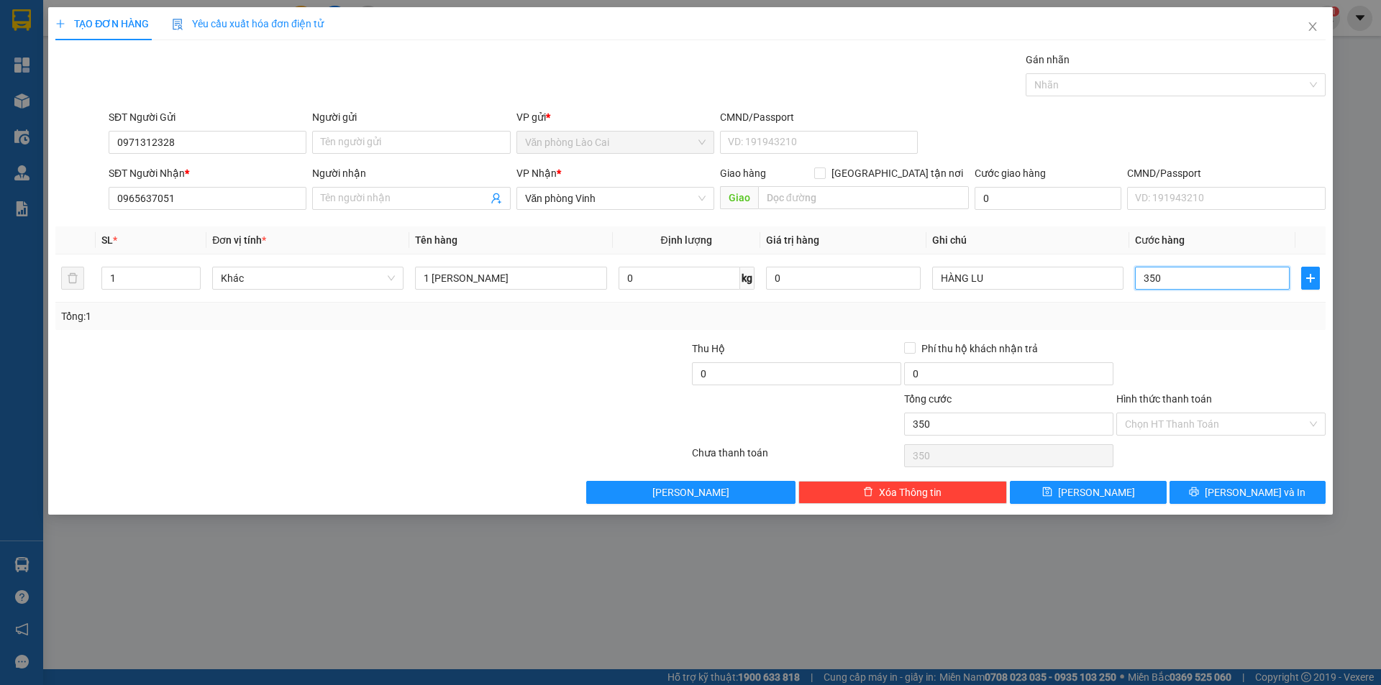
type input "350"
click at [1206, 328] on div "Tổng: 1" at bounding box center [690, 316] width 1270 height 27
type input "350.000"
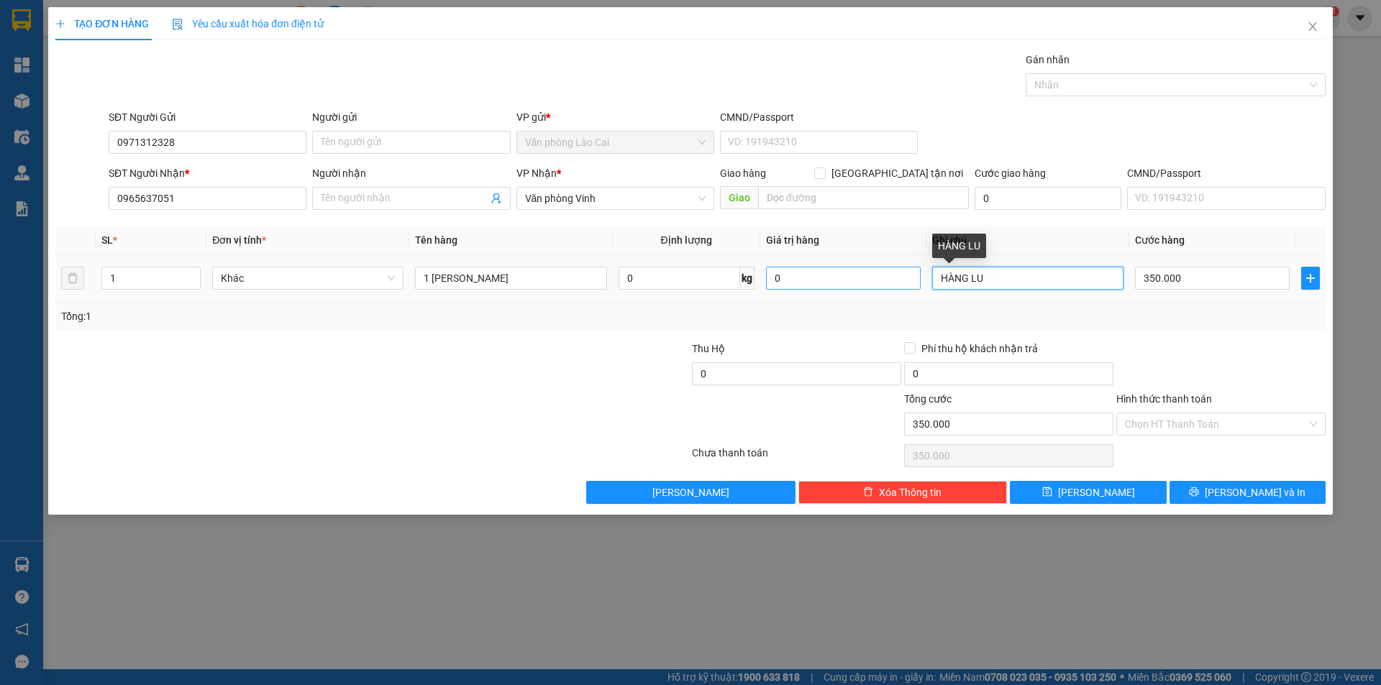
drag, startPoint x: 1013, startPoint y: 275, endPoint x: 915, endPoint y: 274, distance: 97.8
click at [915, 274] on tr "1 Khác 1 THÙNG HOA 0 kg 0 HÀNG LU 350.000" at bounding box center [690, 279] width 1270 height 48
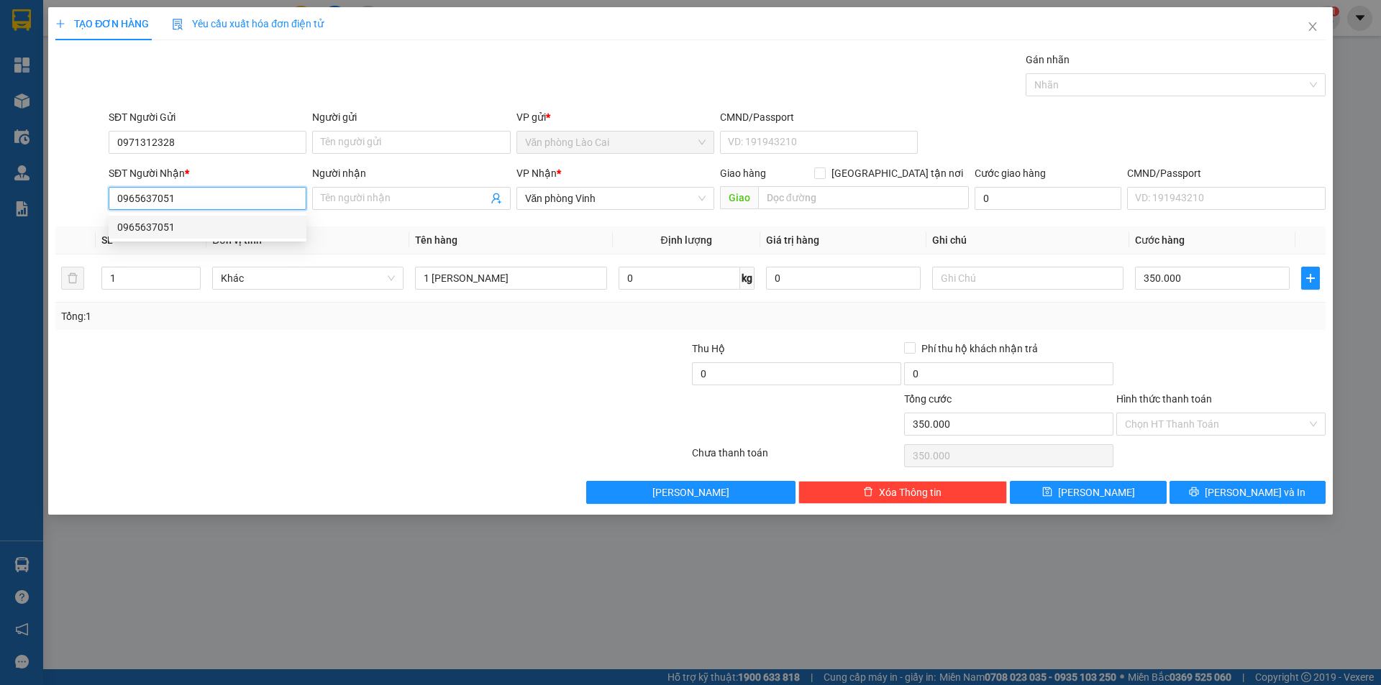
drag, startPoint x: 212, startPoint y: 198, endPoint x: 99, endPoint y: 198, distance: 112.9
click at [99, 198] on div "SĐT Người Nhận * 0965637051 Người nhận Tên người nhận VP Nhận * Văn phòng Vinh …" at bounding box center [690, 190] width 1273 height 50
type input "0965637051"
click at [165, 223] on div "0965637051" at bounding box center [207, 227] width 180 height 16
type input "THANH HOÁ"
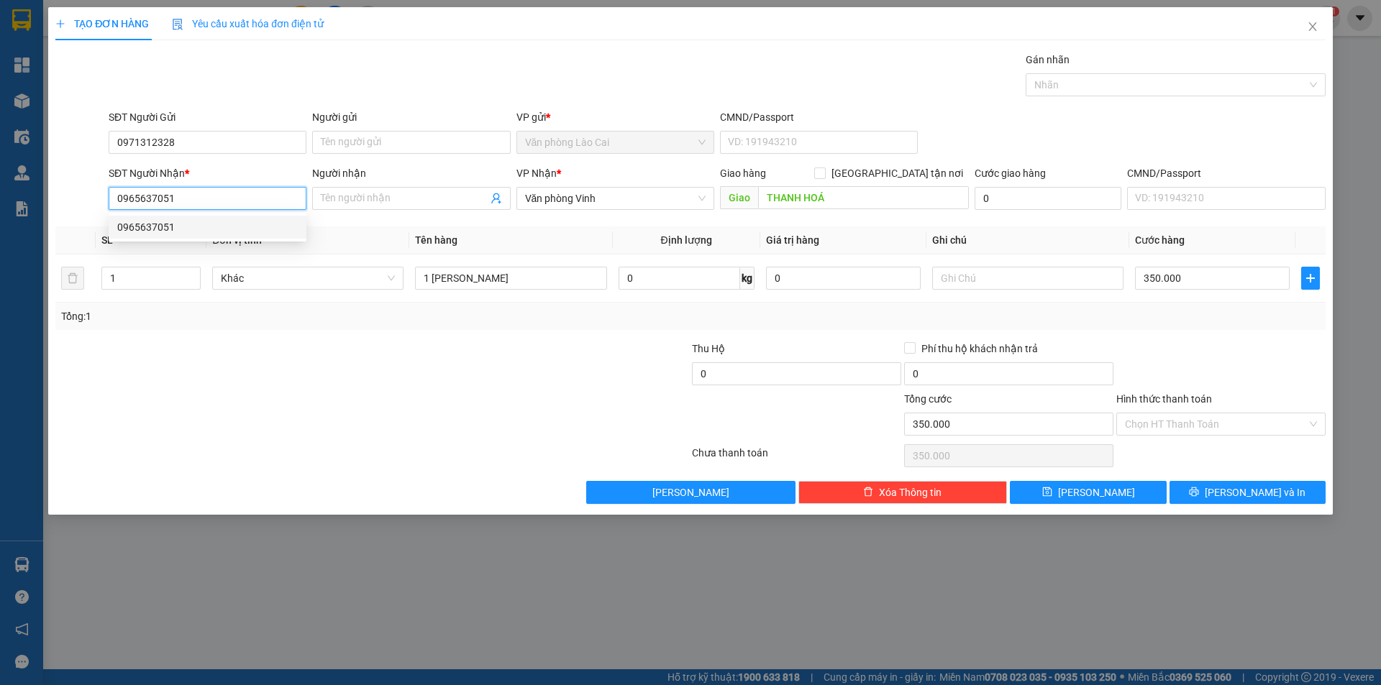
type input "600.000"
type input "2"
type input "2 THÙNG HOA LAN"
type input "HÀNG LU"
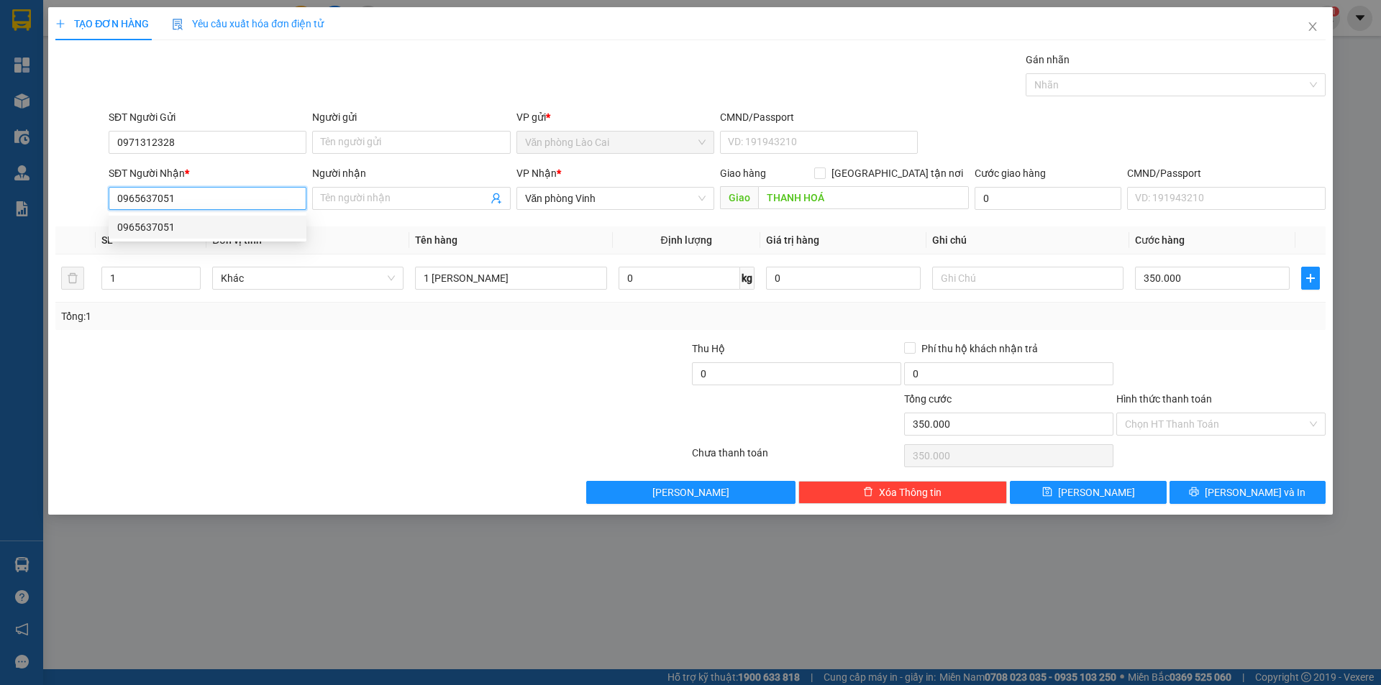
type input "600.000"
click at [92, 283] on tr "2 Khác 2 THÙNG HOA LAN 0 kg 0 HÀNG LU 600.000" at bounding box center [690, 279] width 1270 height 48
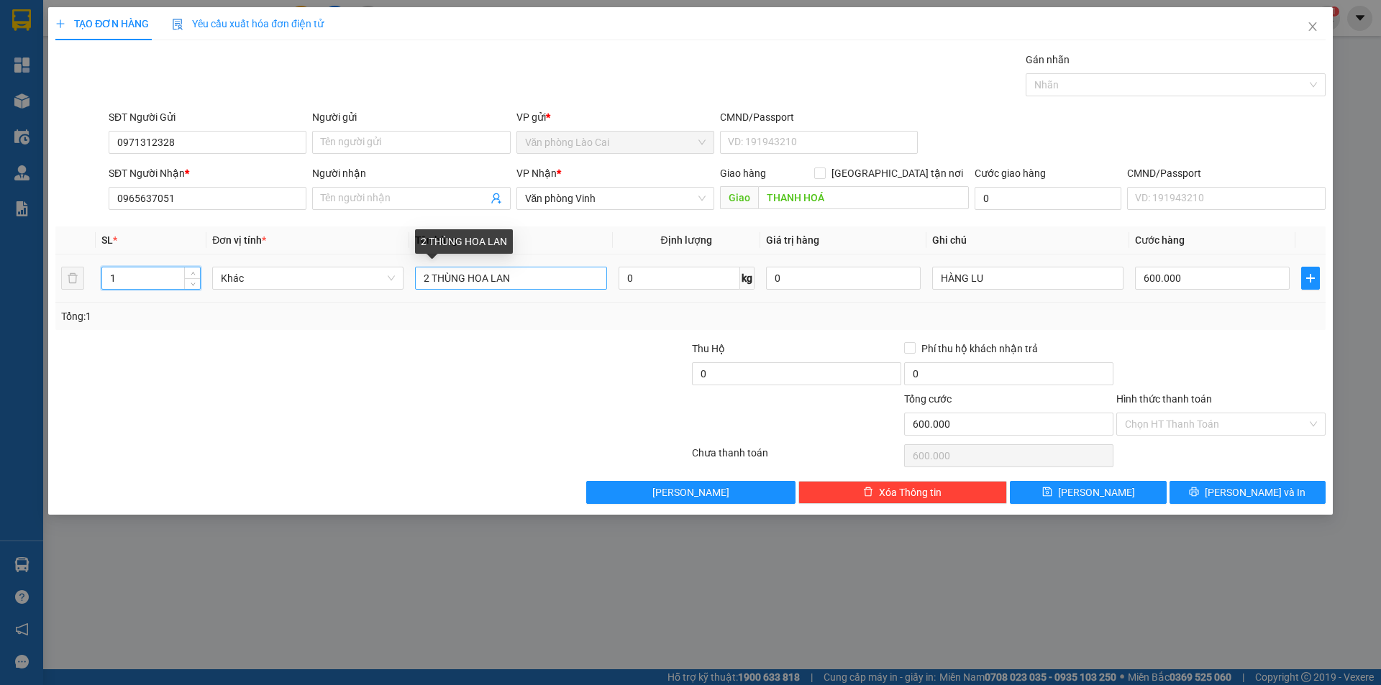
type input "1"
drag, startPoint x: 428, startPoint y: 278, endPoint x: 408, endPoint y: 278, distance: 20.1
click at [408, 278] on tr "1 Khác 2 THÙNG HOA LAN 0 kg 0 HÀNG LU 600.000" at bounding box center [690, 279] width 1270 height 48
drag, startPoint x: 489, startPoint y: 278, endPoint x: 562, endPoint y: 278, distance: 73.3
click at [562, 278] on input "1 THÙNG HOA LAN" at bounding box center [510, 278] width 191 height 23
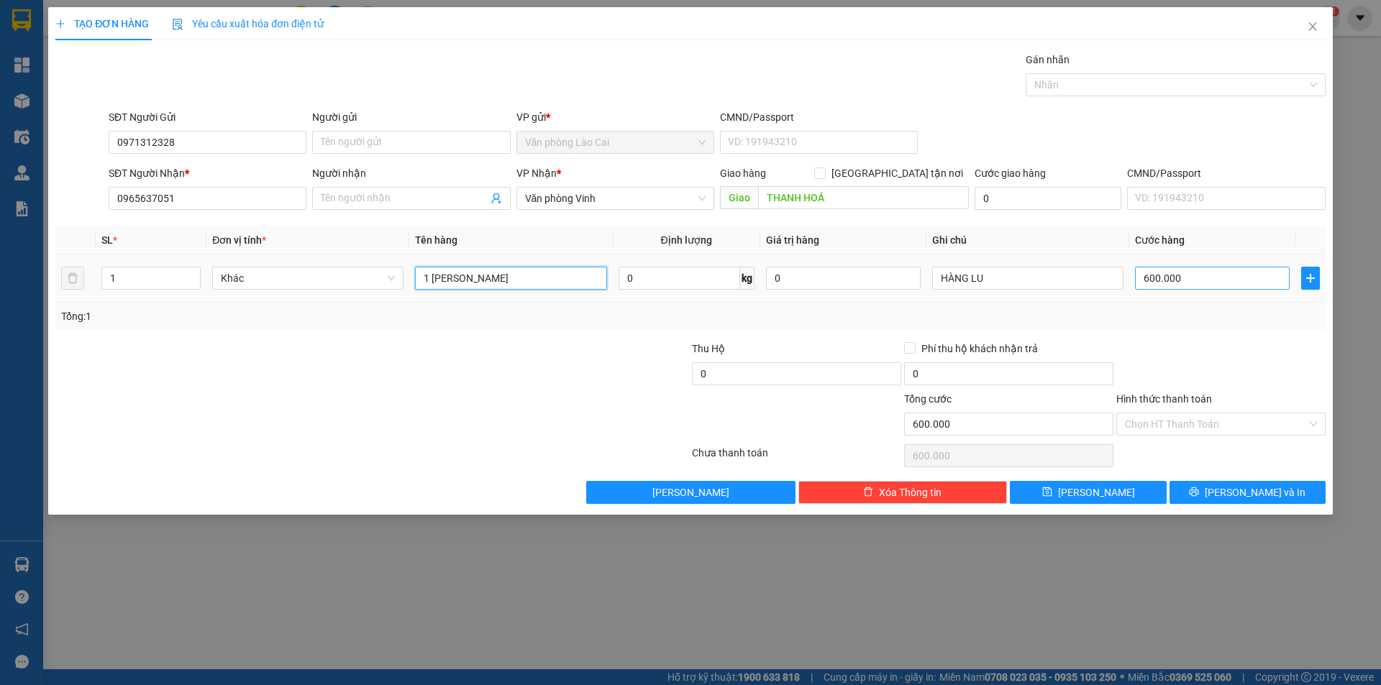
type input "1 [PERSON_NAME]"
click at [1184, 282] on input "600.000" at bounding box center [1212, 278] width 155 height 23
type input "3"
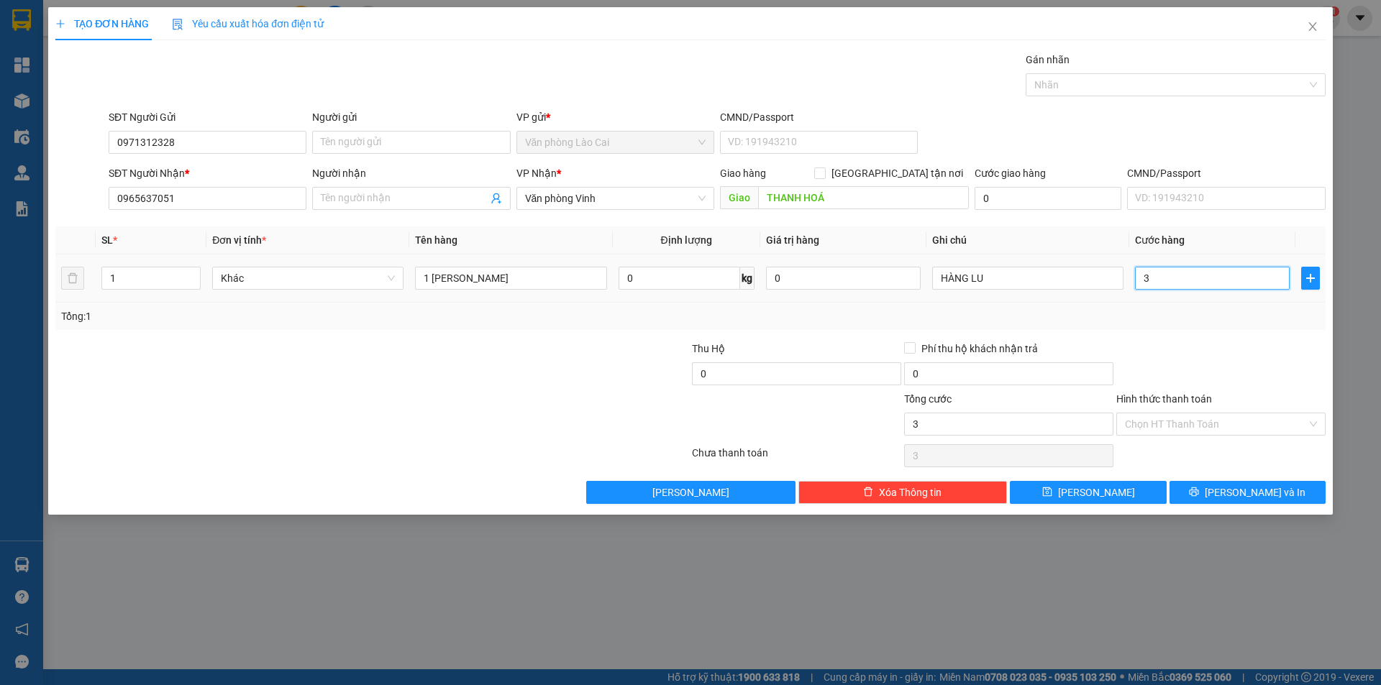
type input "35"
type input "350"
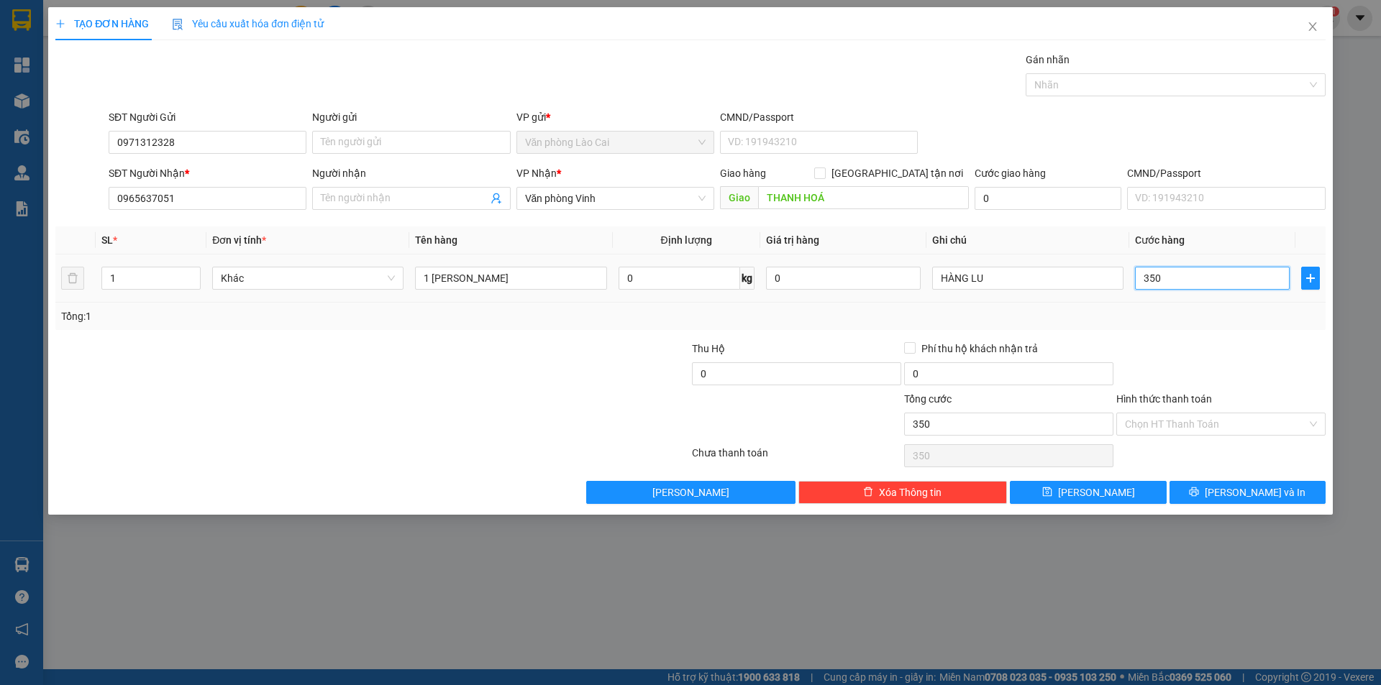
type input "350"
click at [1195, 354] on div at bounding box center [1221, 366] width 212 height 50
type input "350.000"
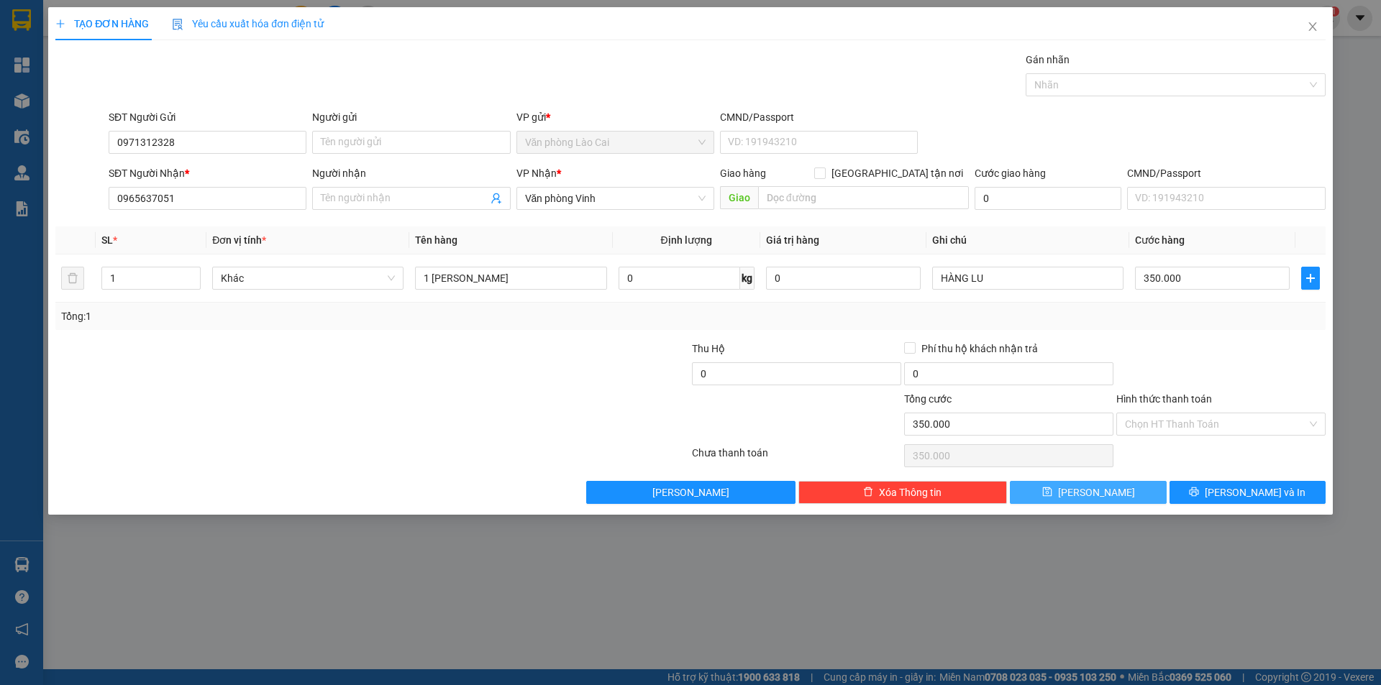
click at [1092, 489] on span "Lưu" at bounding box center [1096, 493] width 77 height 16
type input "0"
click at [1312, 32] on icon "close" at bounding box center [1313, 27] width 12 height 12
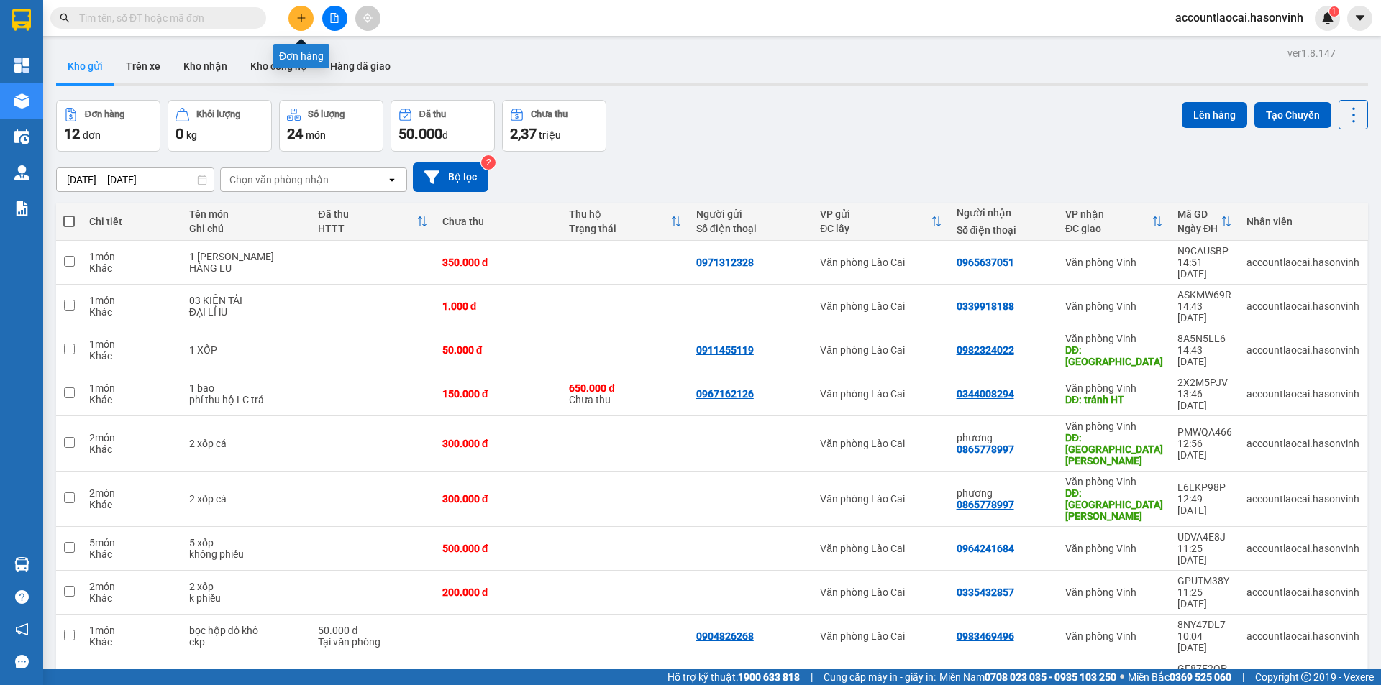
click at [298, 21] on icon "plus" at bounding box center [301, 18] width 10 height 10
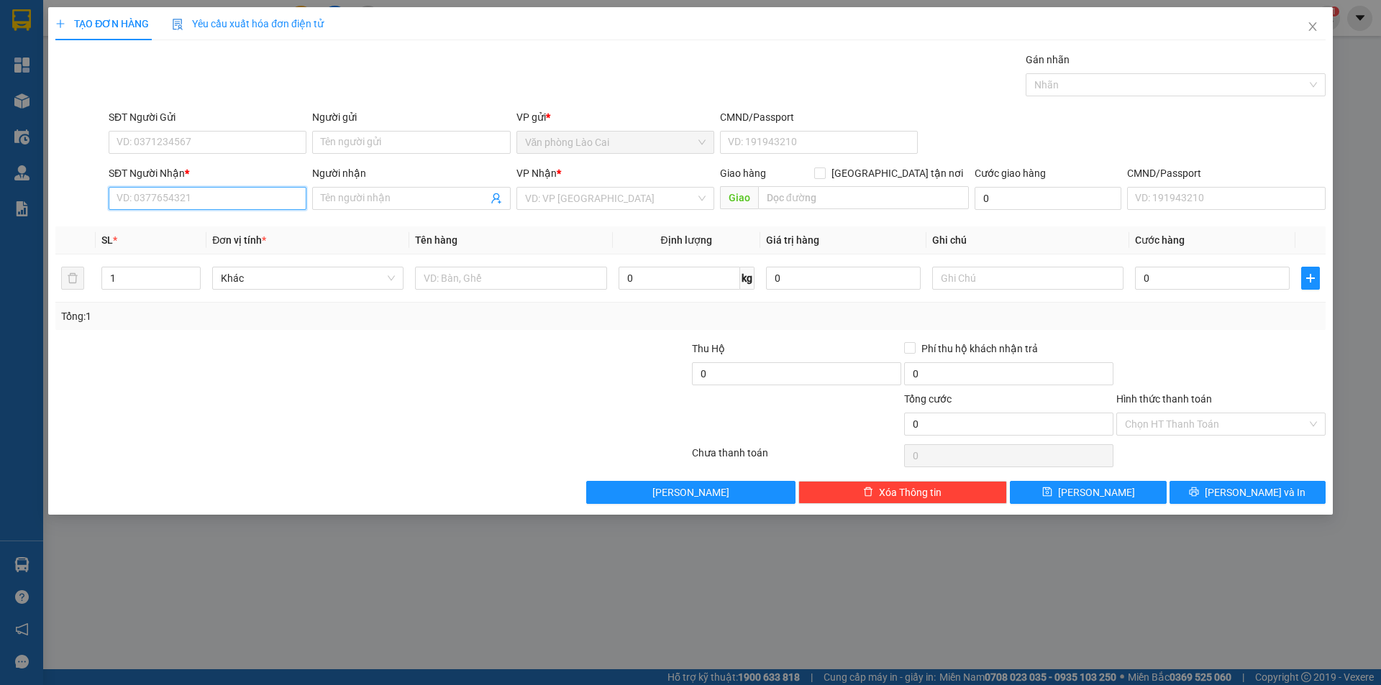
click at [186, 188] on input "SĐT Người Nhận *" at bounding box center [208, 198] width 198 height 23
click at [191, 252] on div "0969200797" at bounding box center [207, 250] width 180 height 16
type input "0969200797"
type input "hà tĩnh"
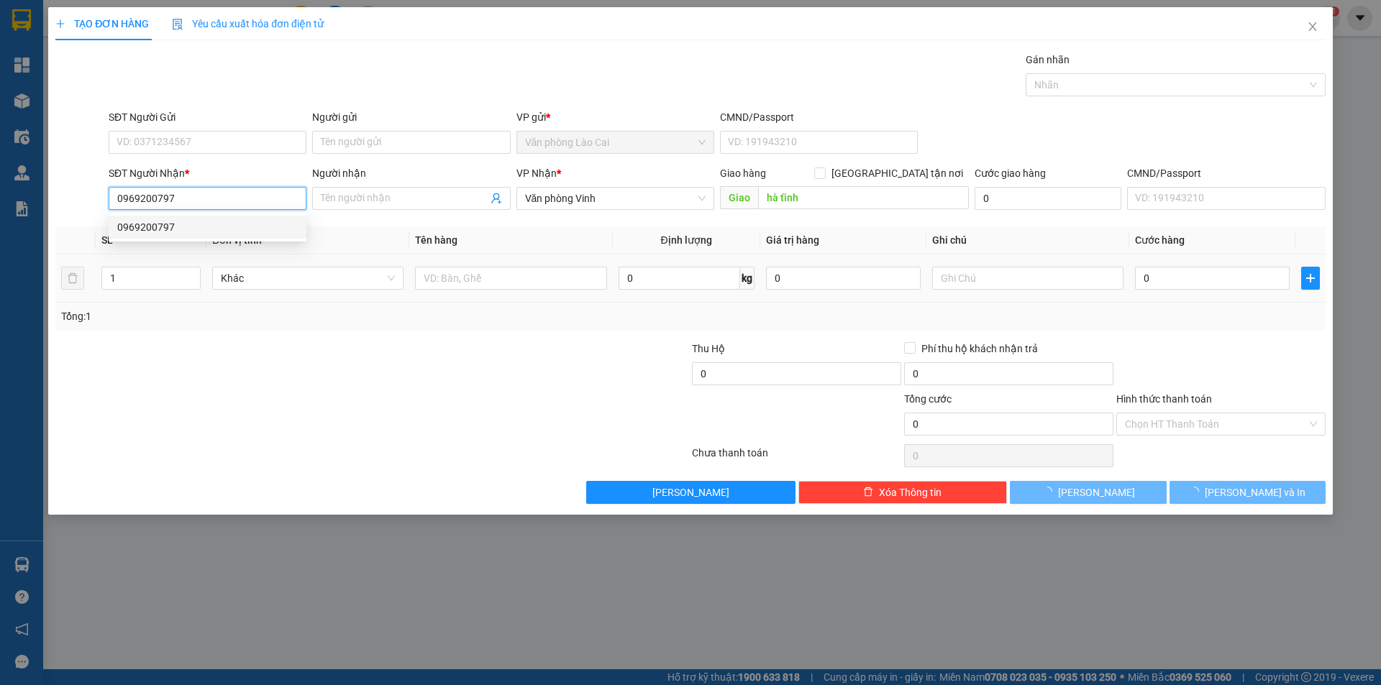
type input "50.000"
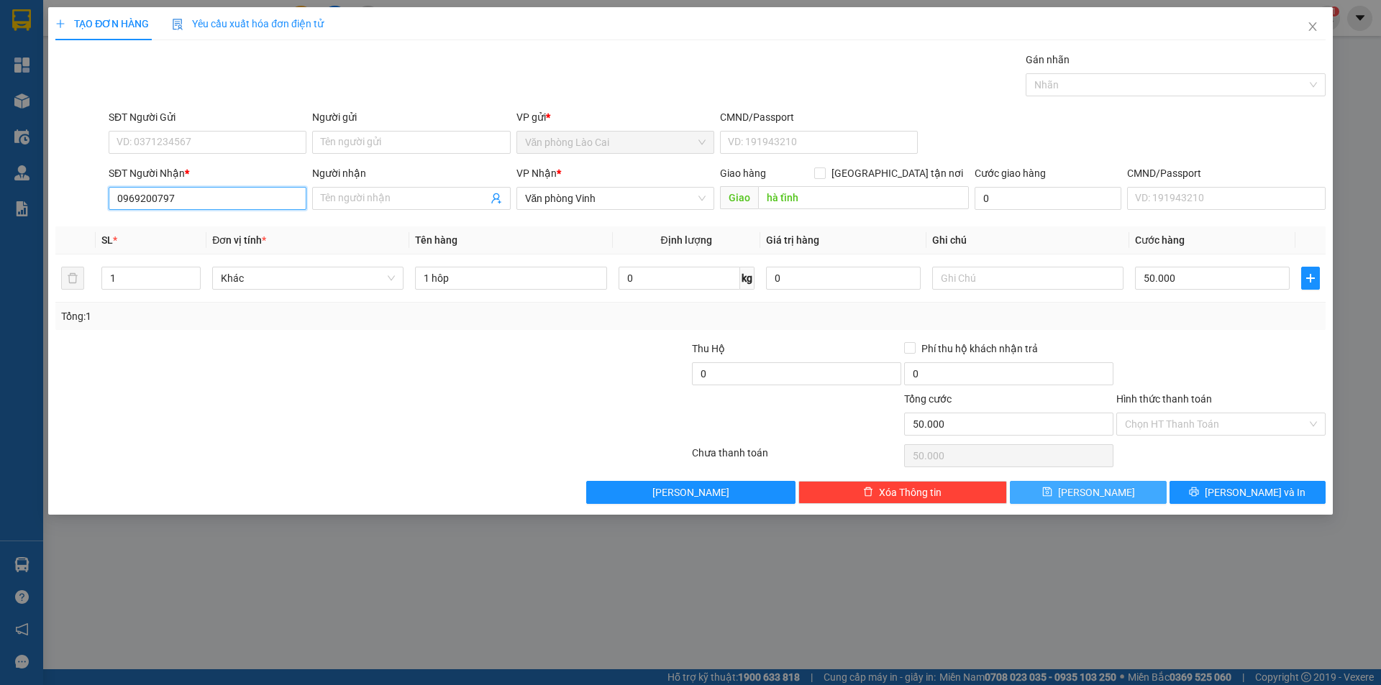
type input "0969200797"
click at [1097, 493] on span "Lưu" at bounding box center [1096, 493] width 77 height 16
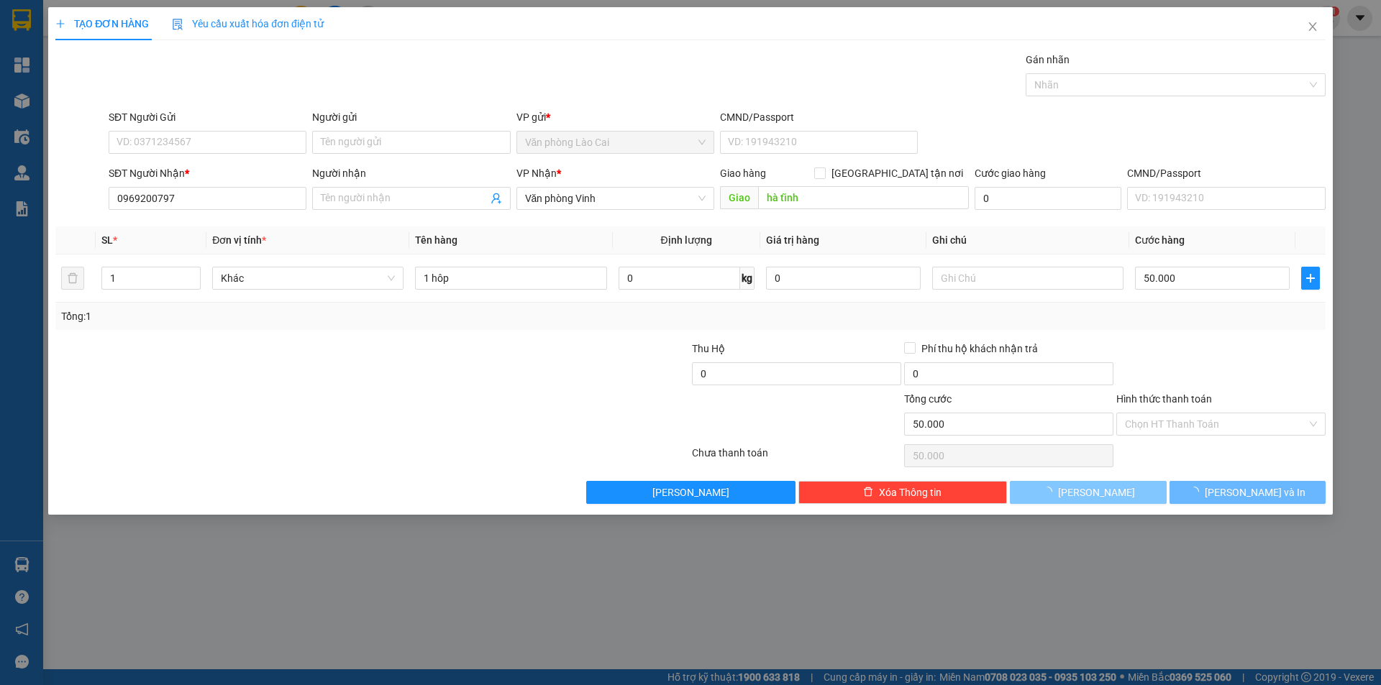
type input "0"
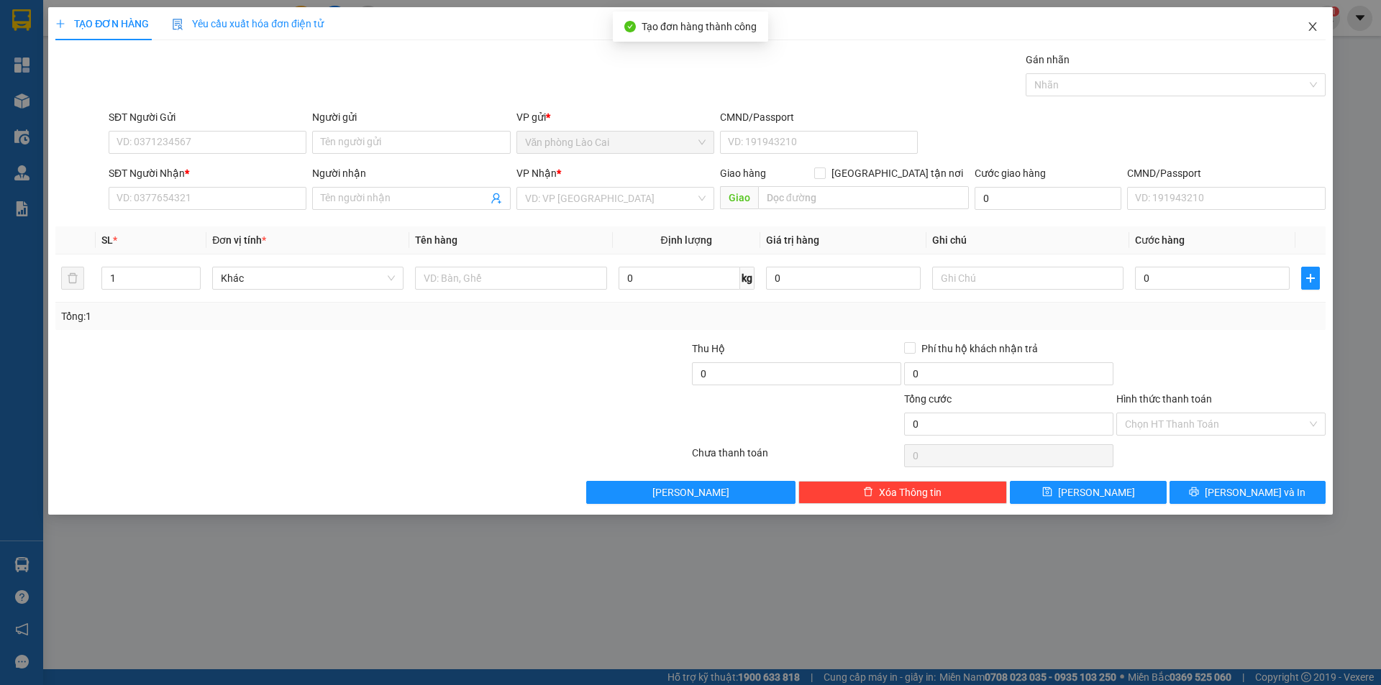
click at [1322, 32] on span "Close" at bounding box center [1312, 27] width 40 height 40
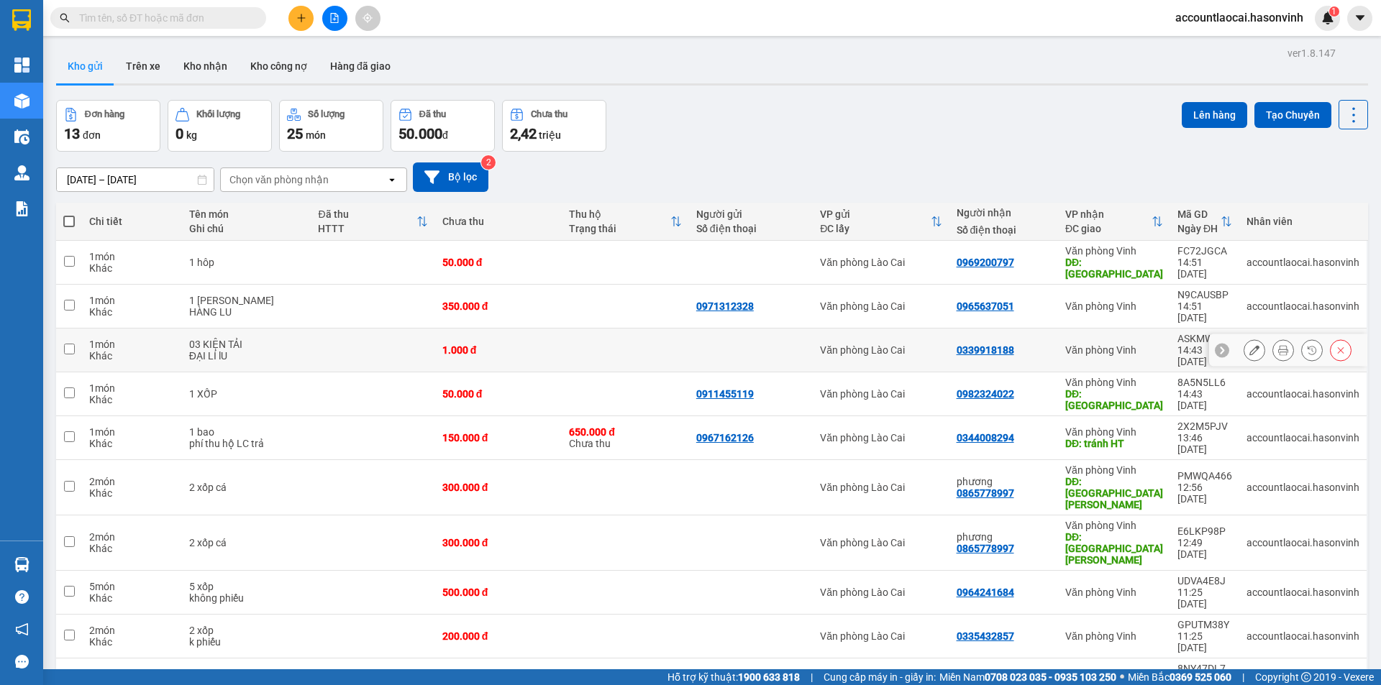
scroll to position [72, 0]
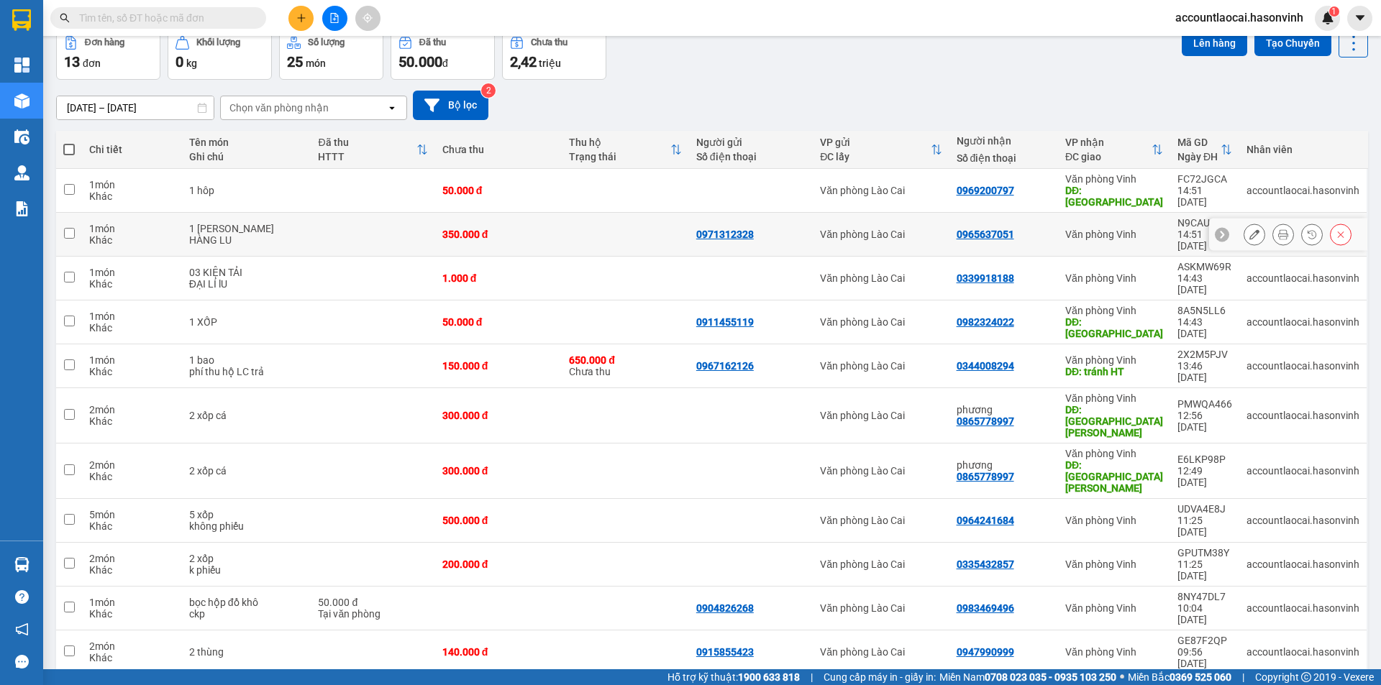
click at [119, 234] on div "Khác" at bounding box center [132, 240] width 86 height 12
checkbox input "true"
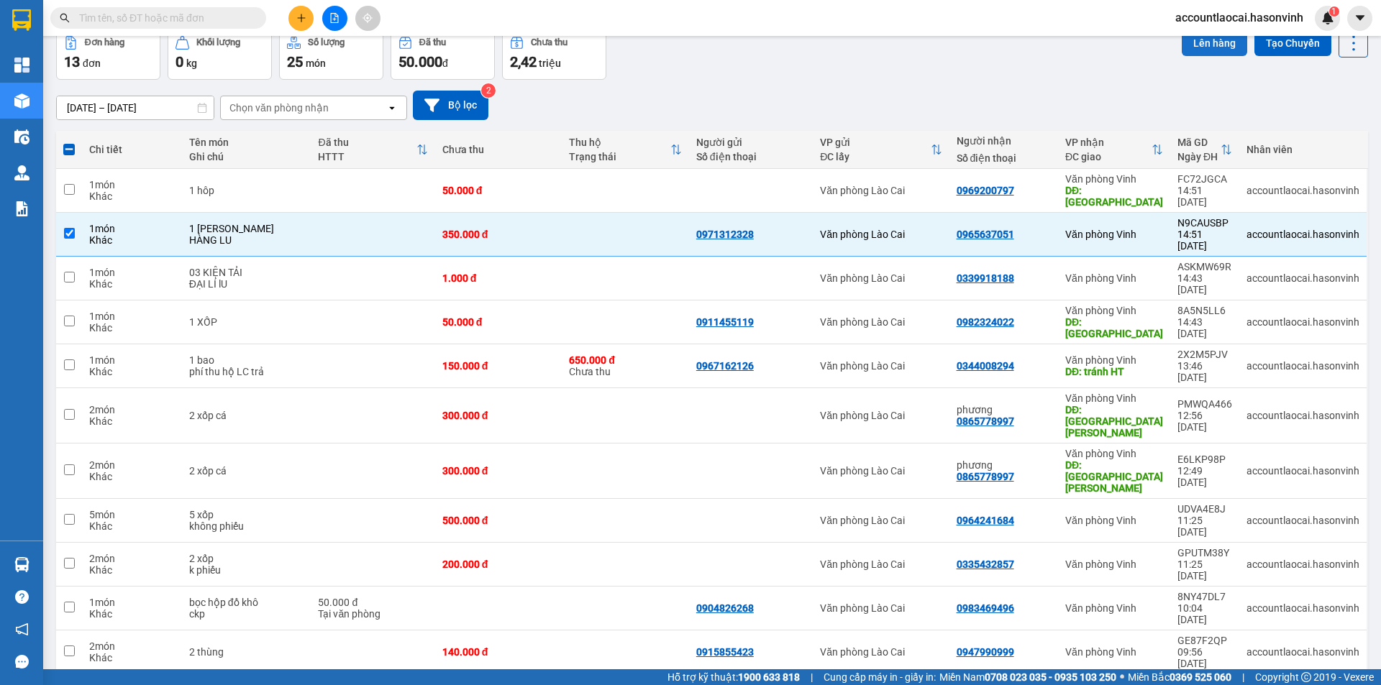
click at [1199, 42] on button "Lên hàng" at bounding box center [1213, 43] width 65 height 26
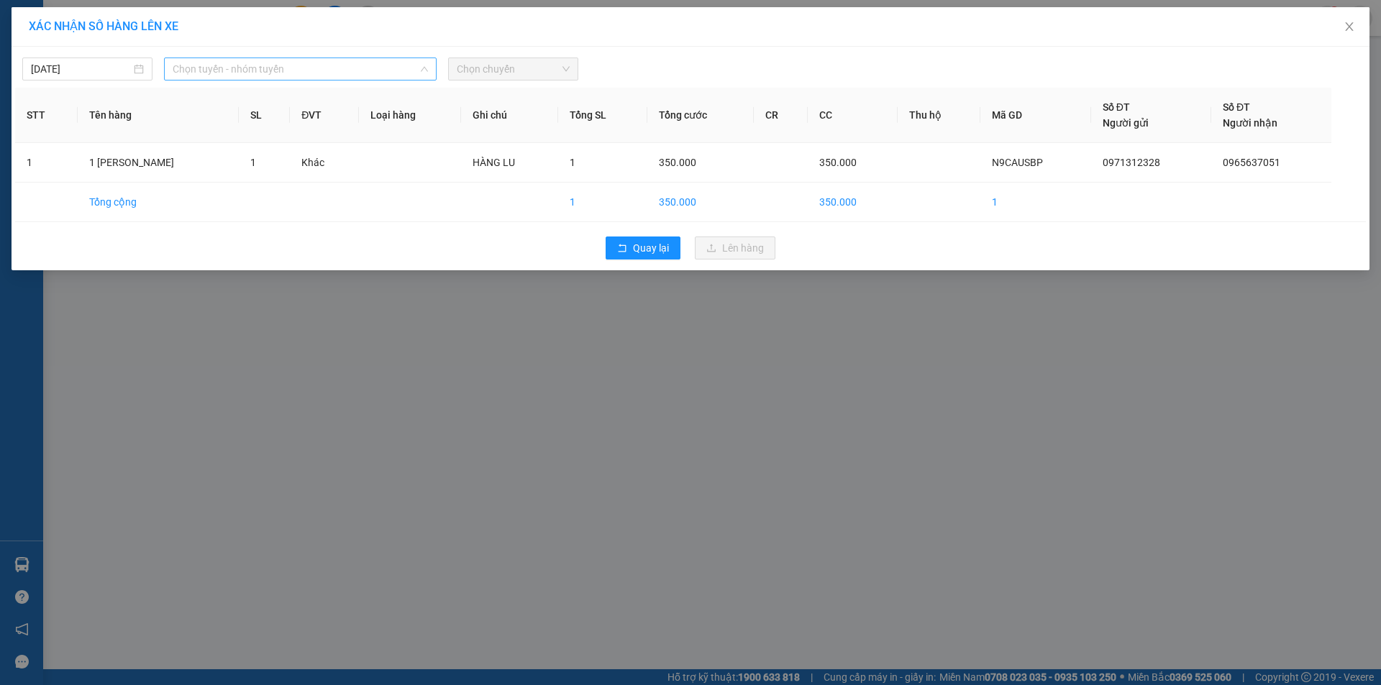
click at [315, 63] on span "Chọn tuyến - nhóm tuyến" at bounding box center [300, 69] width 255 height 22
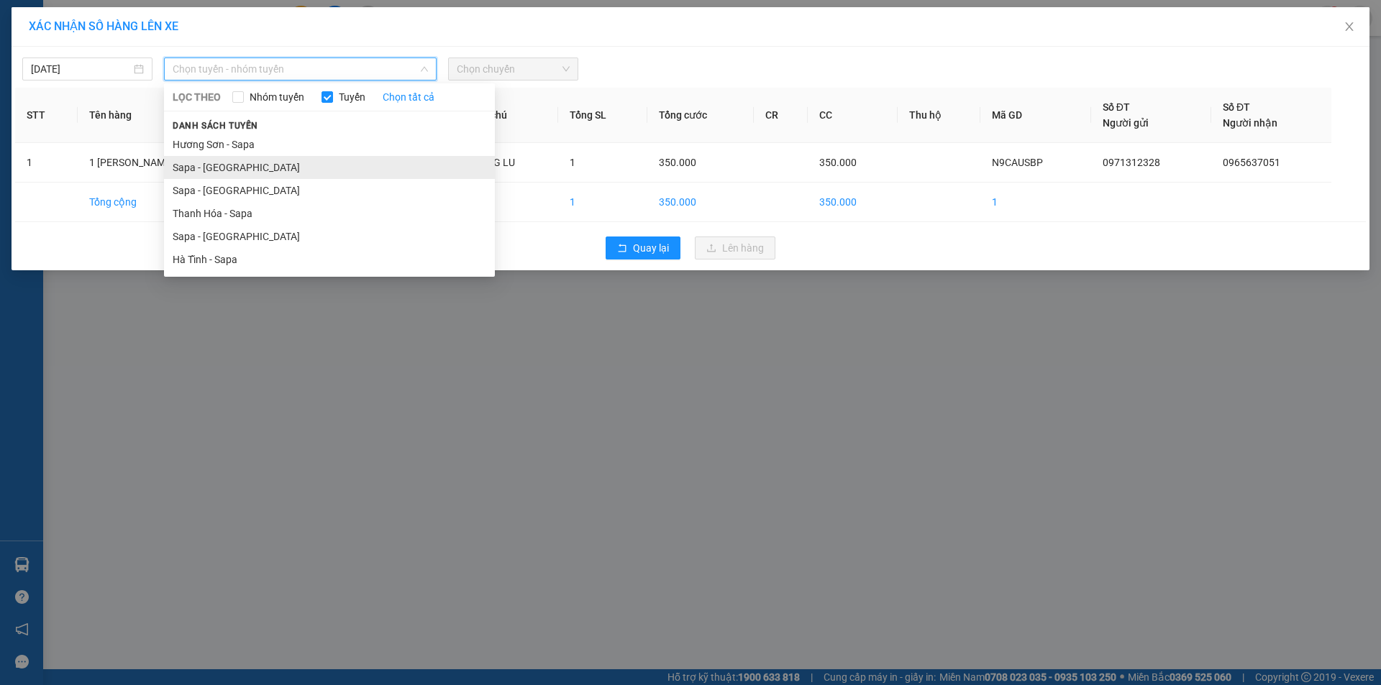
click at [196, 161] on li "Sapa - [GEOGRAPHIC_DATA]" at bounding box center [329, 167] width 331 height 23
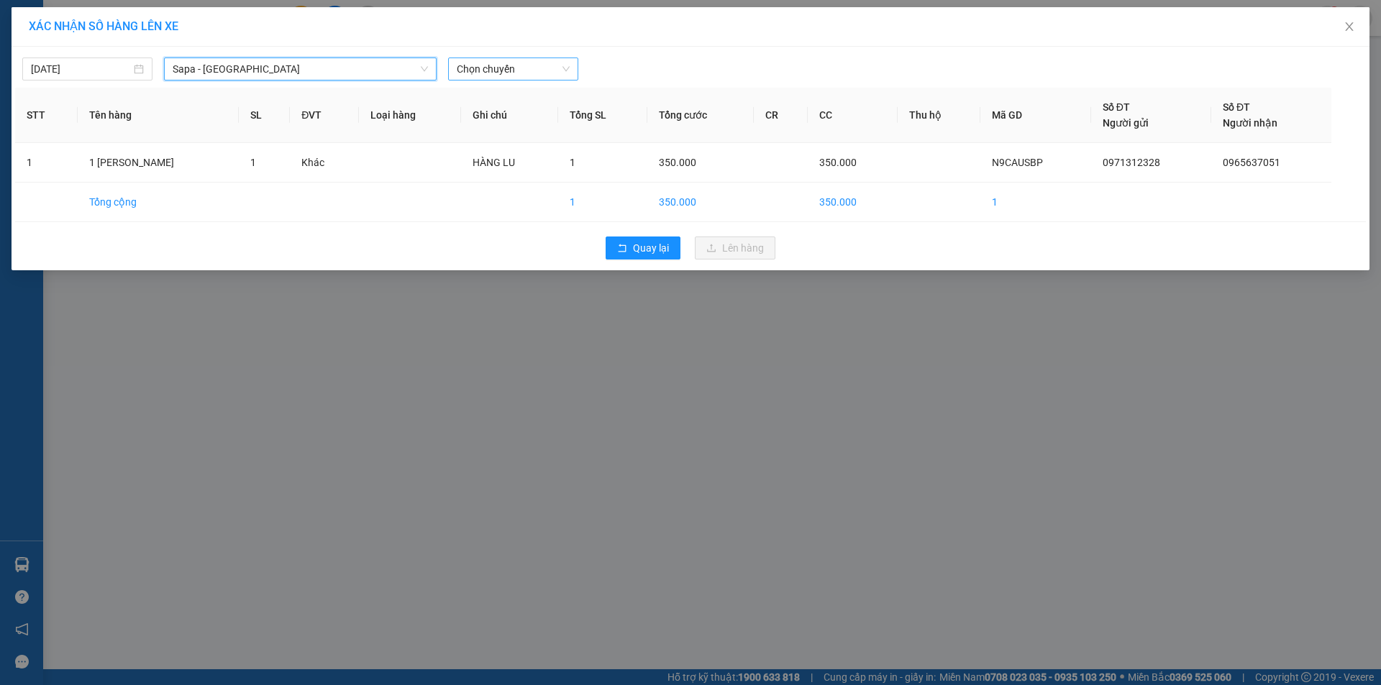
click at [508, 80] on div "Chọn chuyến" at bounding box center [513, 69] width 130 height 23
click at [519, 112] on div "17:30 - 24H-034.11" at bounding box center [512, 120] width 129 height 23
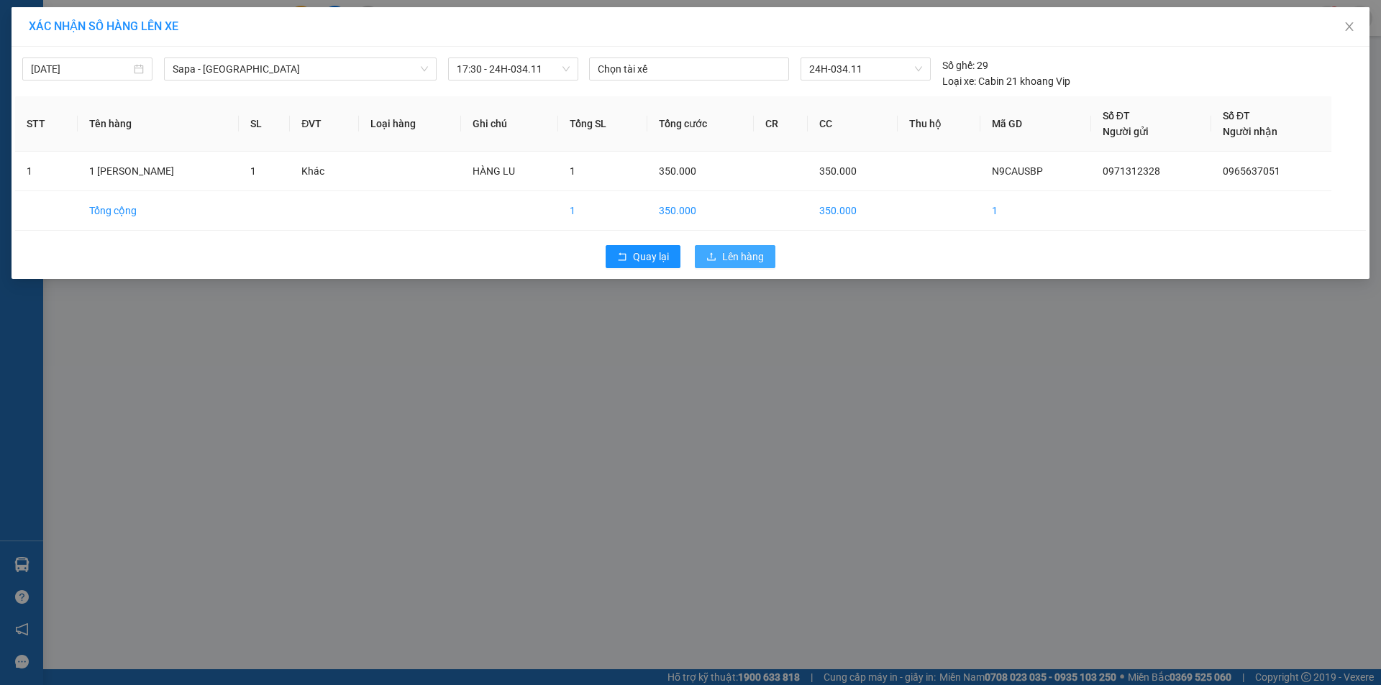
click at [728, 260] on span "Lên hàng" at bounding box center [743, 257] width 42 height 16
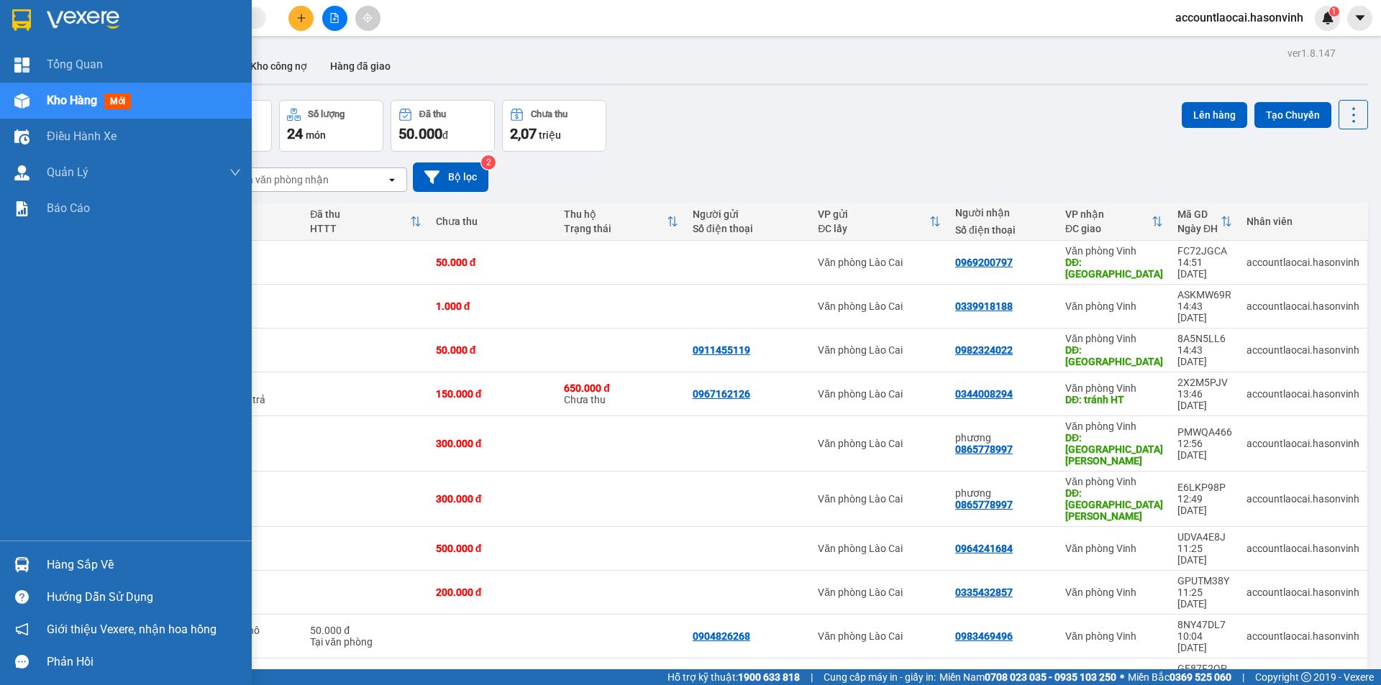
click at [50, 91] on div "Kho hàng mới" at bounding box center [92, 100] width 90 height 18
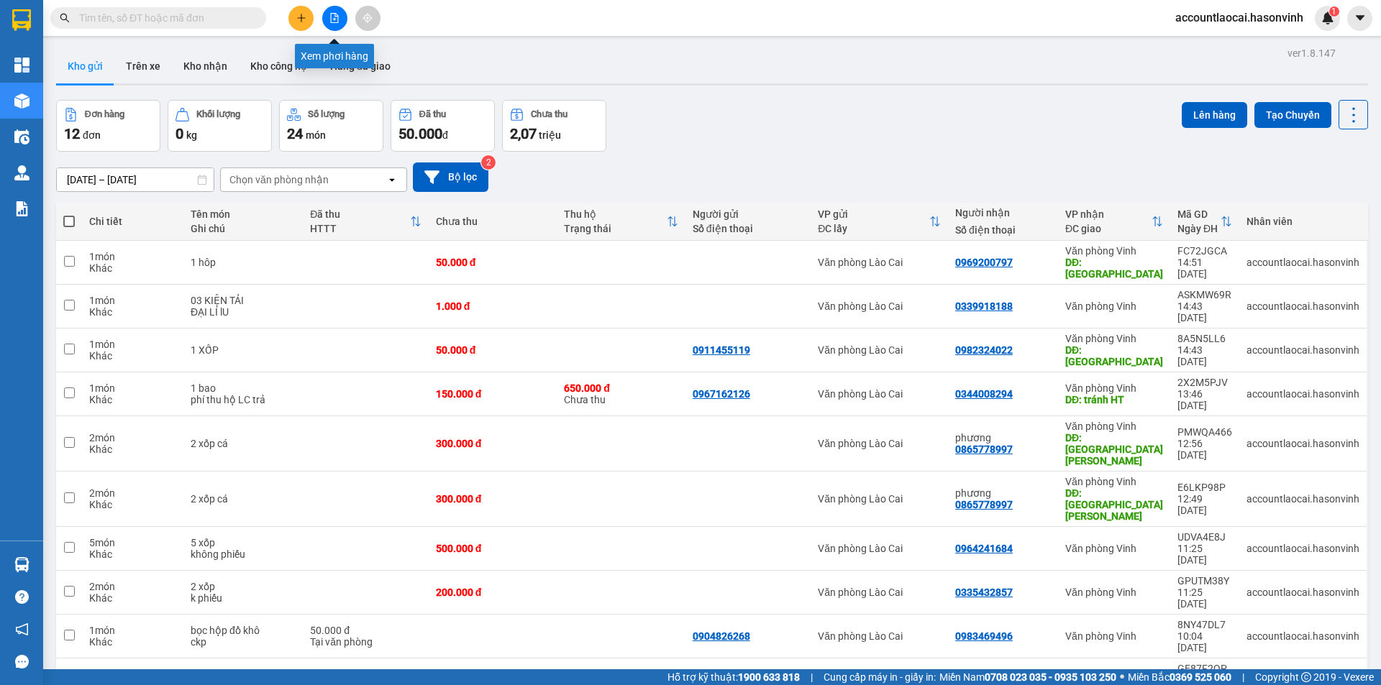
click at [331, 18] on icon "file-add" at bounding box center [334, 18] width 10 height 10
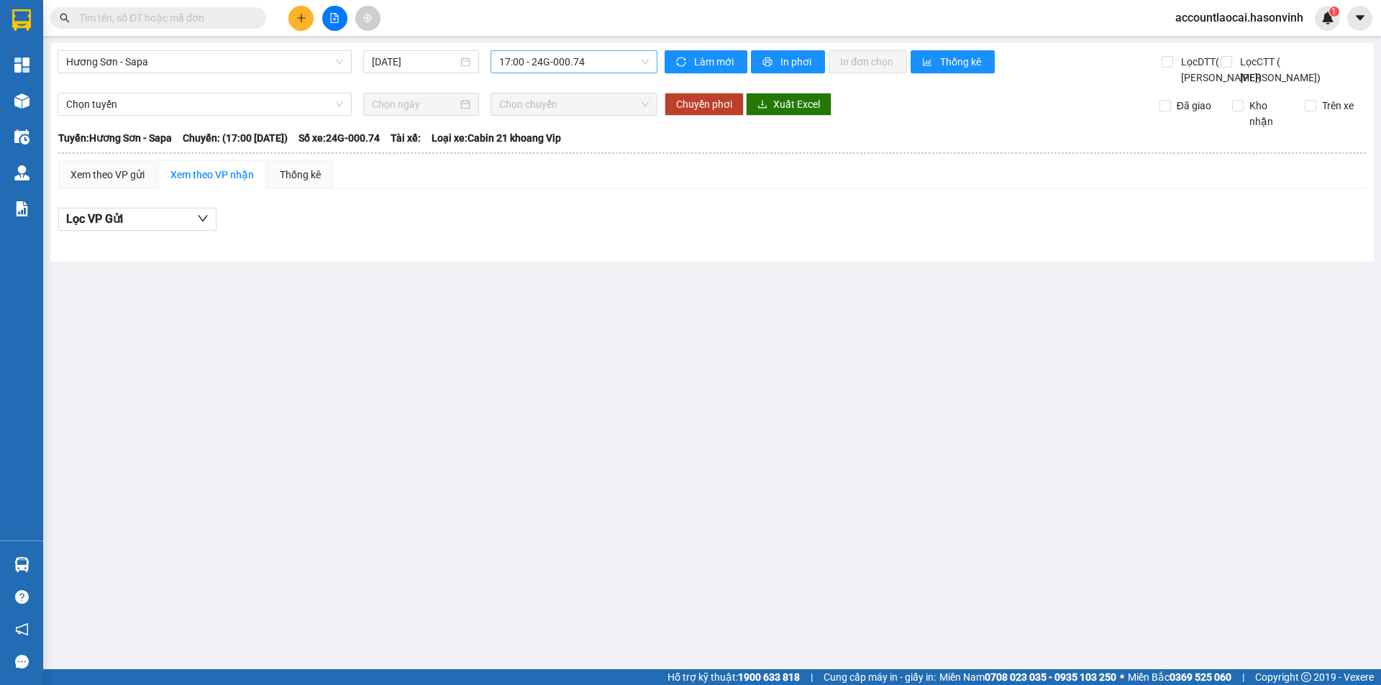
click at [570, 69] on span "17:00 - 24G-000.74" at bounding box center [574, 62] width 150 height 22
click at [516, 111] on div "17:00 - 24G-000.74" at bounding box center [555, 114] width 112 height 16
click at [525, 69] on span "17:00 - 24G-000.74" at bounding box center [574, 62] width 150 height 22
click at [168, 51] on span "Hương Sơn - Sapa" at bounding box center [204, 62] width 277 height 22
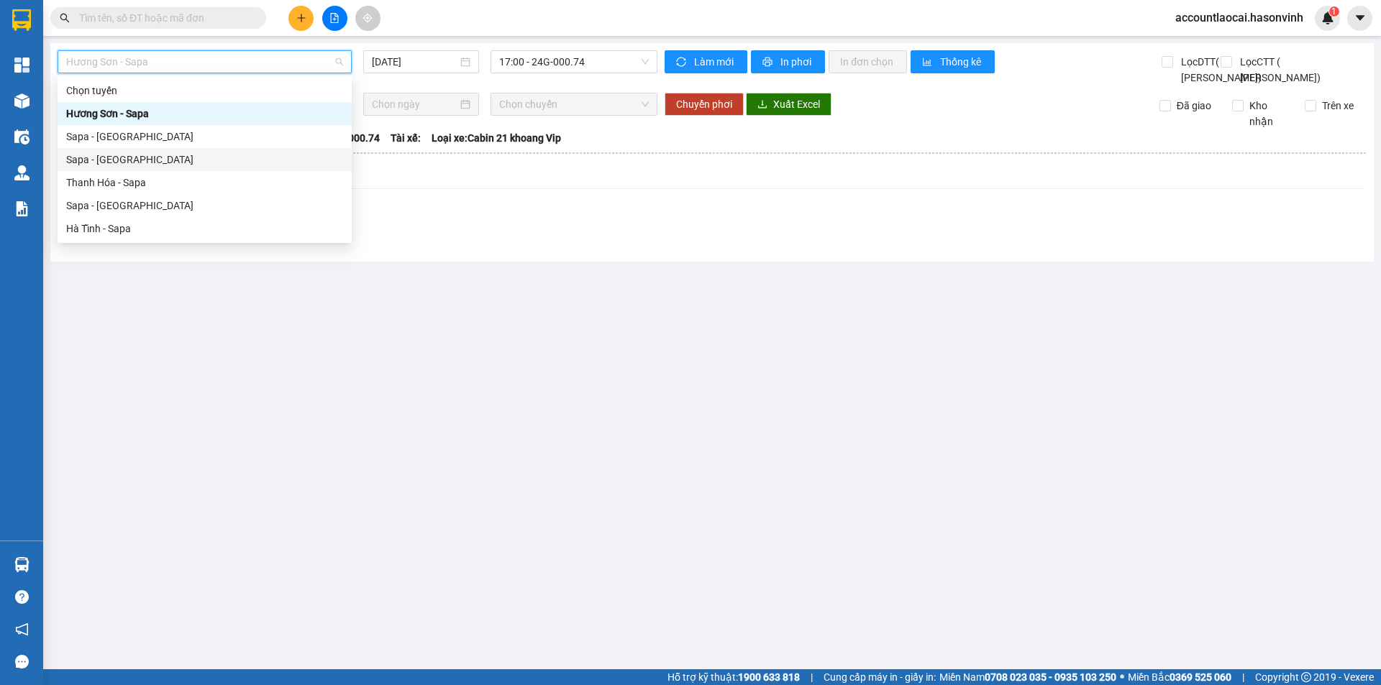
click at [165, 164] on div "Sapa - [GEOGRAPHIC_DATA]" at bounding box center [204, 160] width 277 height 16
type input "[DATE]"
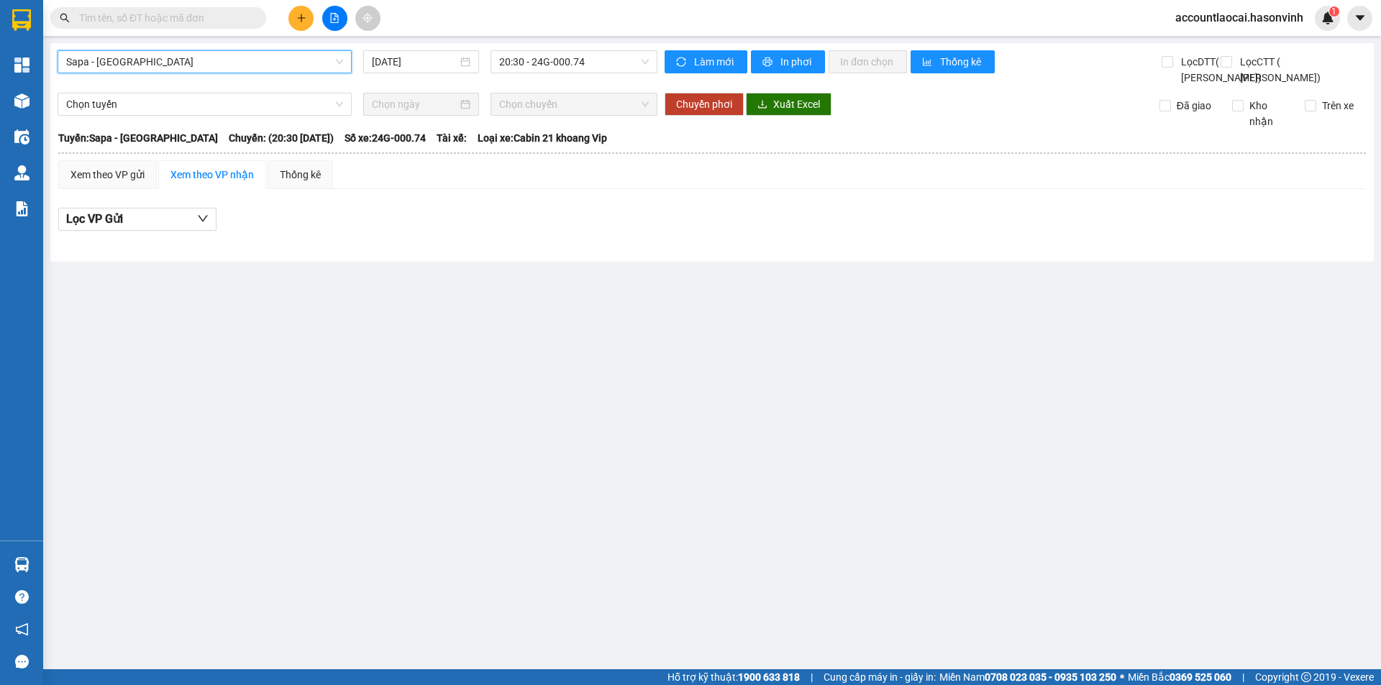
click at [232, 58] on span "Sapa - [GEOGRAPHIC_DATA]" at bounding box center [204, 62] width 277 height 22
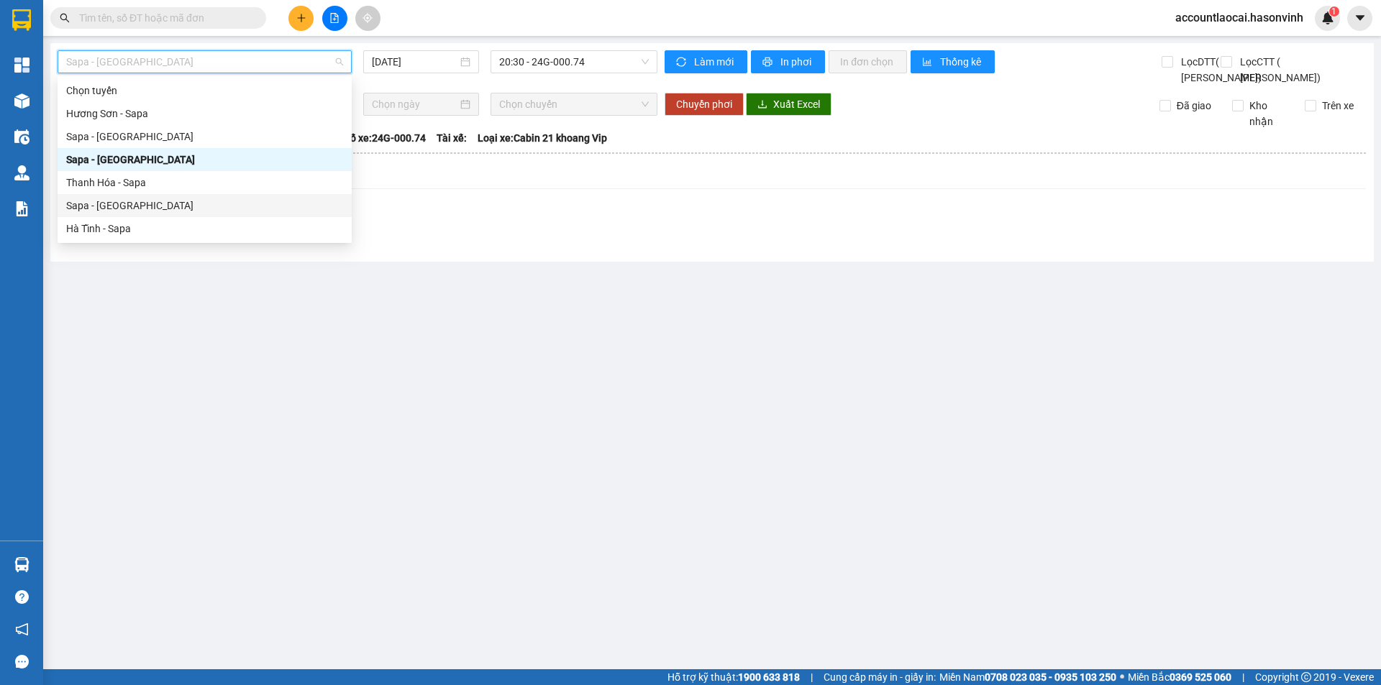
click at [133, 205] on div "Sapa - [GEOGRAPHIC_DATA]" at bounding box center [204, 206] width 277 height 16
type input "[DATE]"
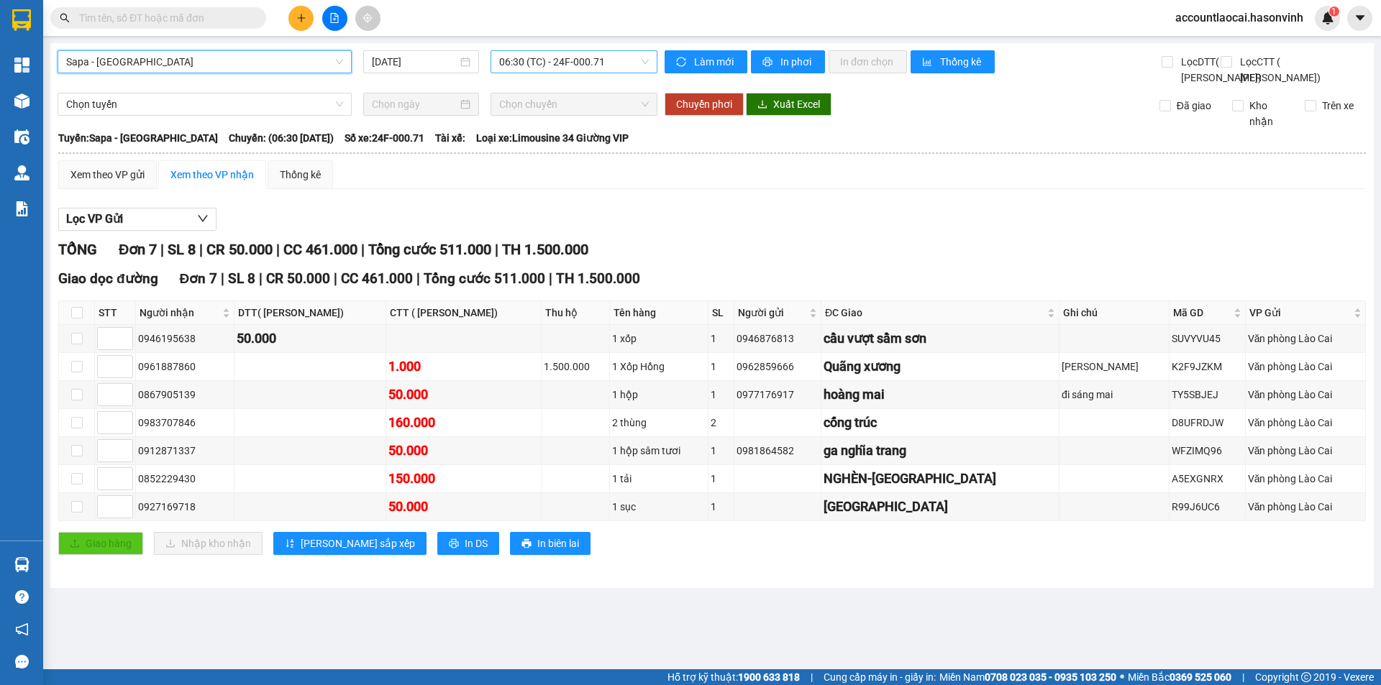
click at [528, 55] on span "06:30 (TC) - 24F-000.71" at bounding box center [574, 62] width 150 height 22
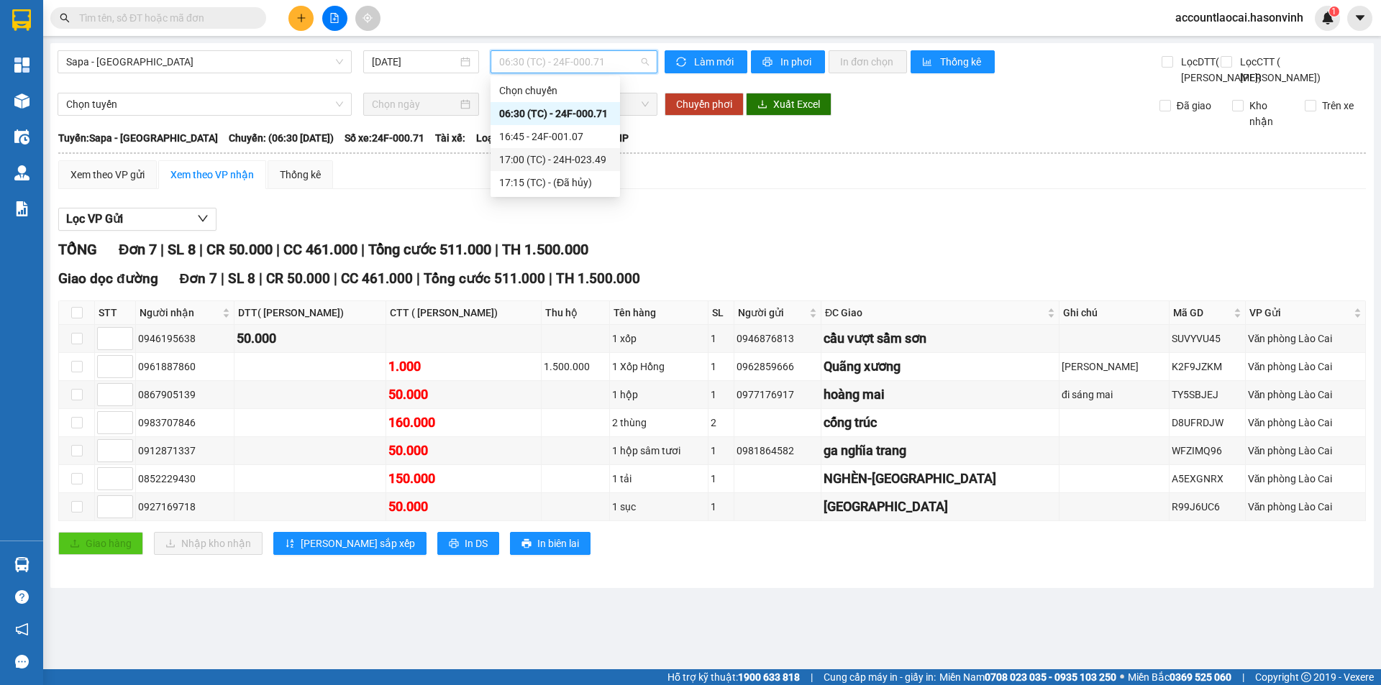
click at [546, 169] on div "17:00 (TC) - 24H-023.49" at bounding box center [554, 159] width 129 height 23
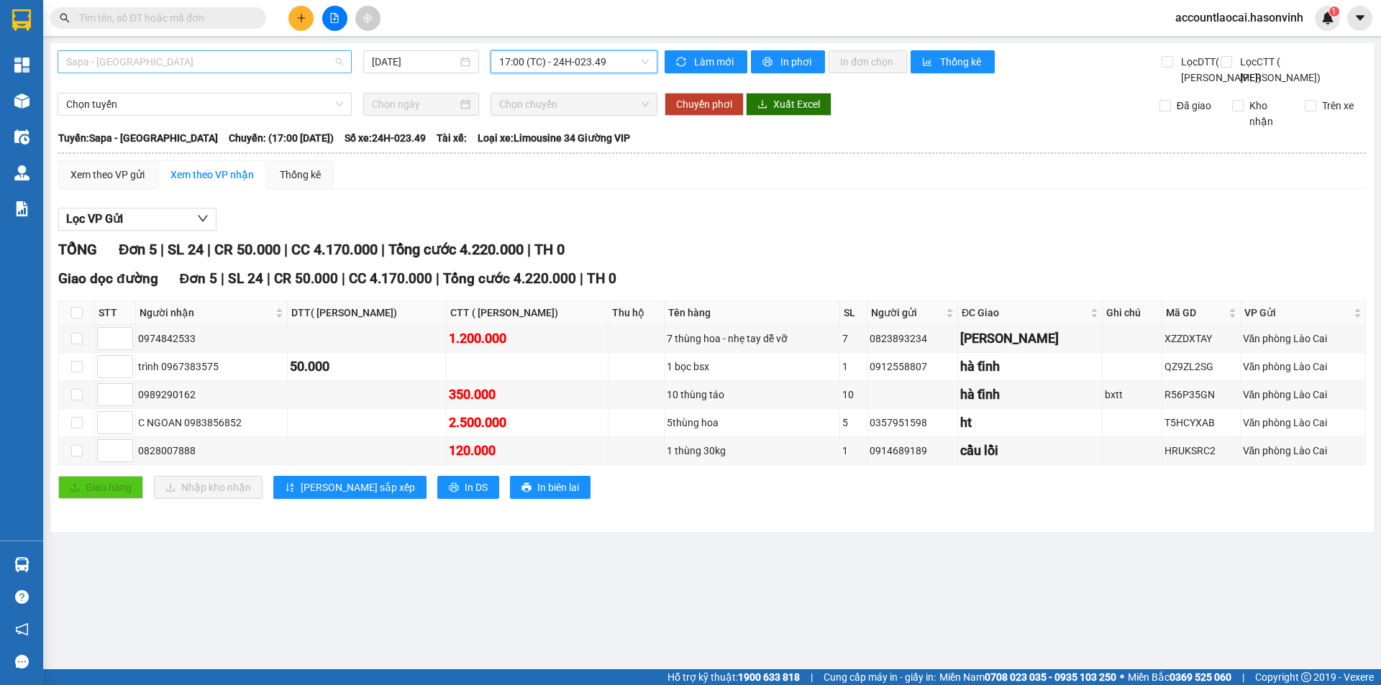
click at [133, 68] on span "Sapa - [GEOGRAPHIC_DATA]" at bounding box center [204, 62] width 277 height 22
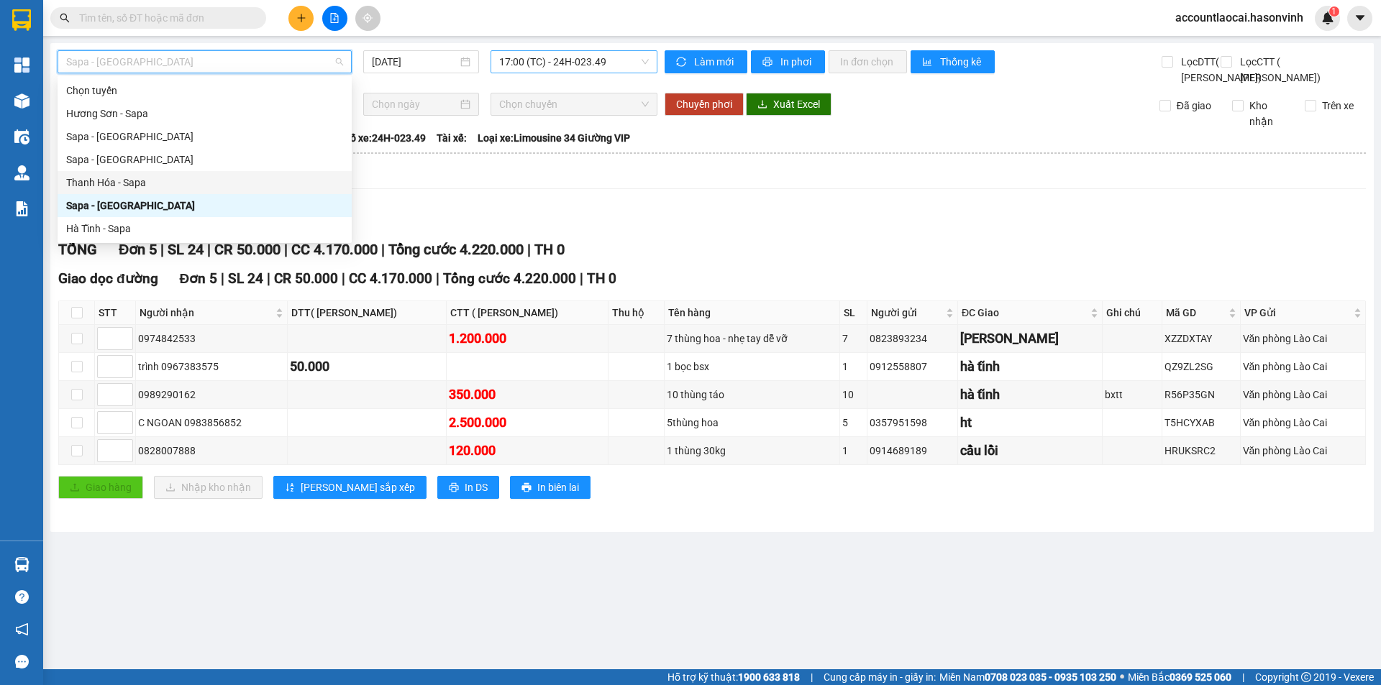
click at [553, 63] on span "17:00 (TC) - 24H-023.49" at bounding box center [574, 62] width 150 height 22
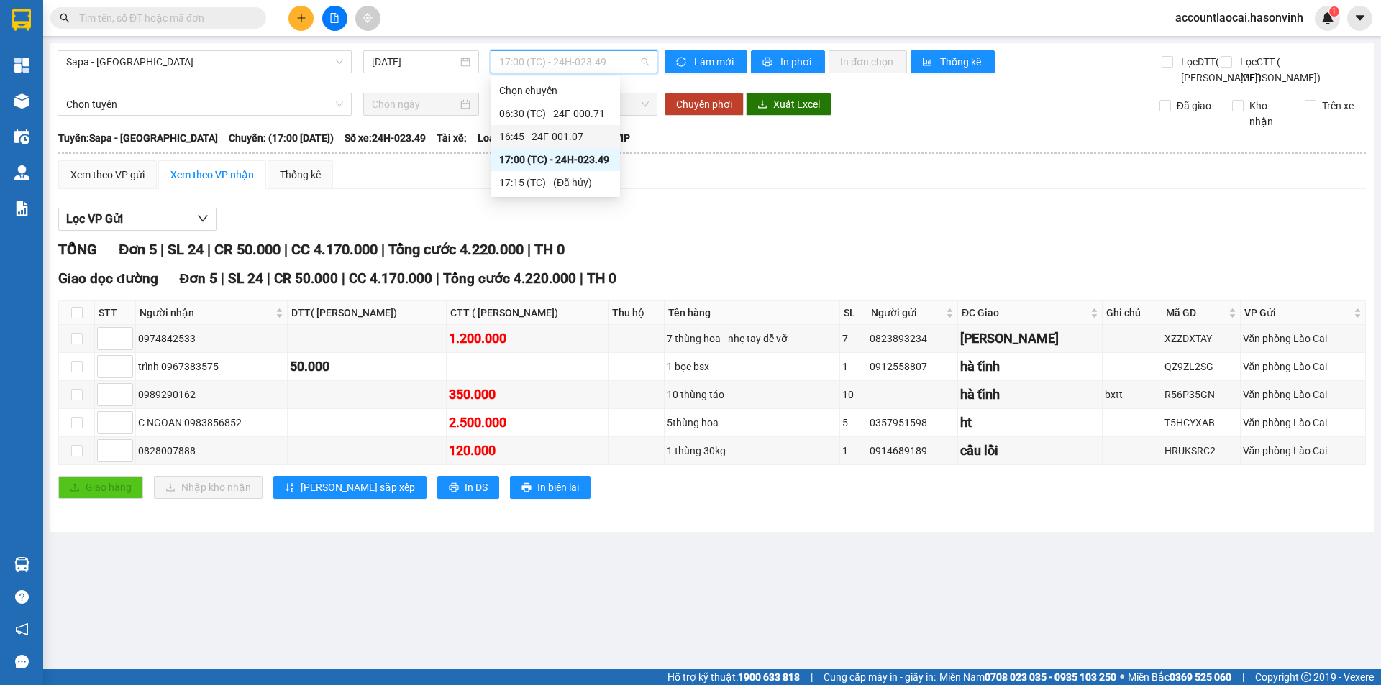
drag, startPoint x: 303, startPoint y: 76, endPoint x: 82, endPoint y: 69, distance: 221.6
click at [301, 76] on div "Sapa - Hà Tĩnh 14/10/2025 17:00 (TC) - 24H-023.49" at bounding box center [358, 67] width 600 height 35
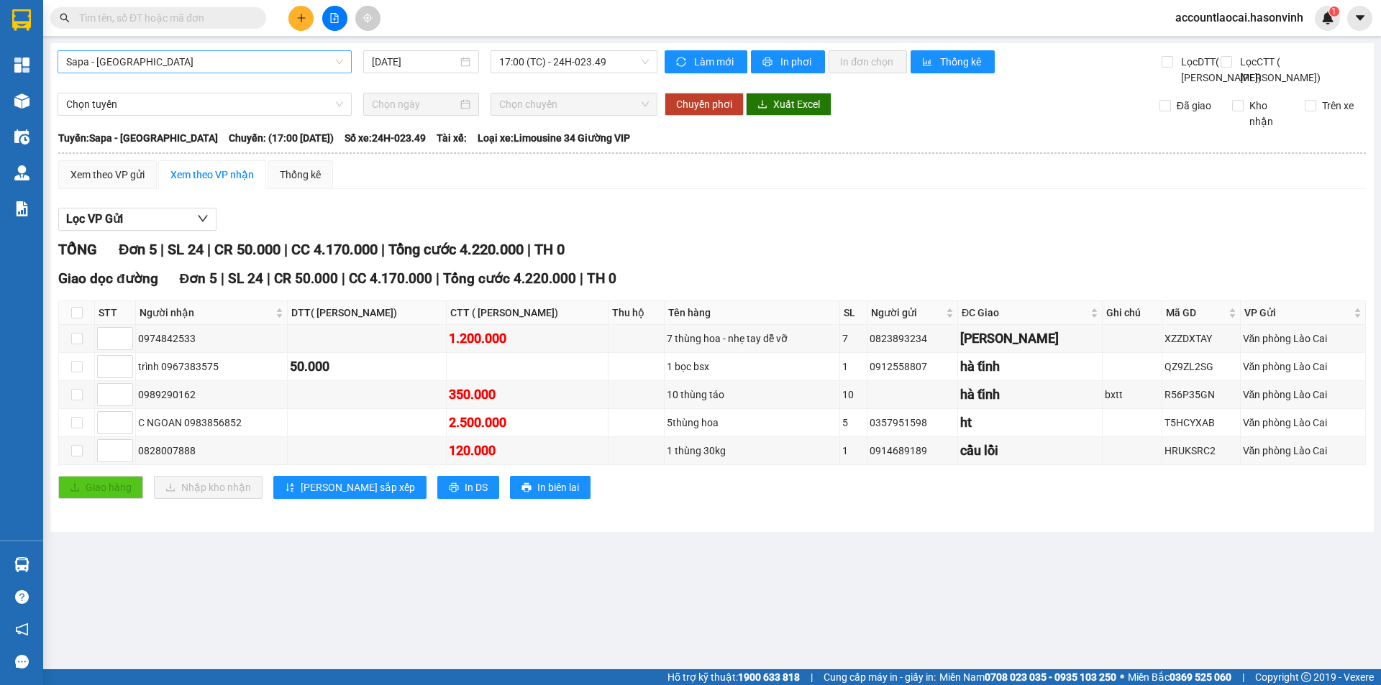
click at [86, 60] on span "Sapa - [GEOGRAPHIC_DATA]" at bounding box center [204, 62] width 277 height 22
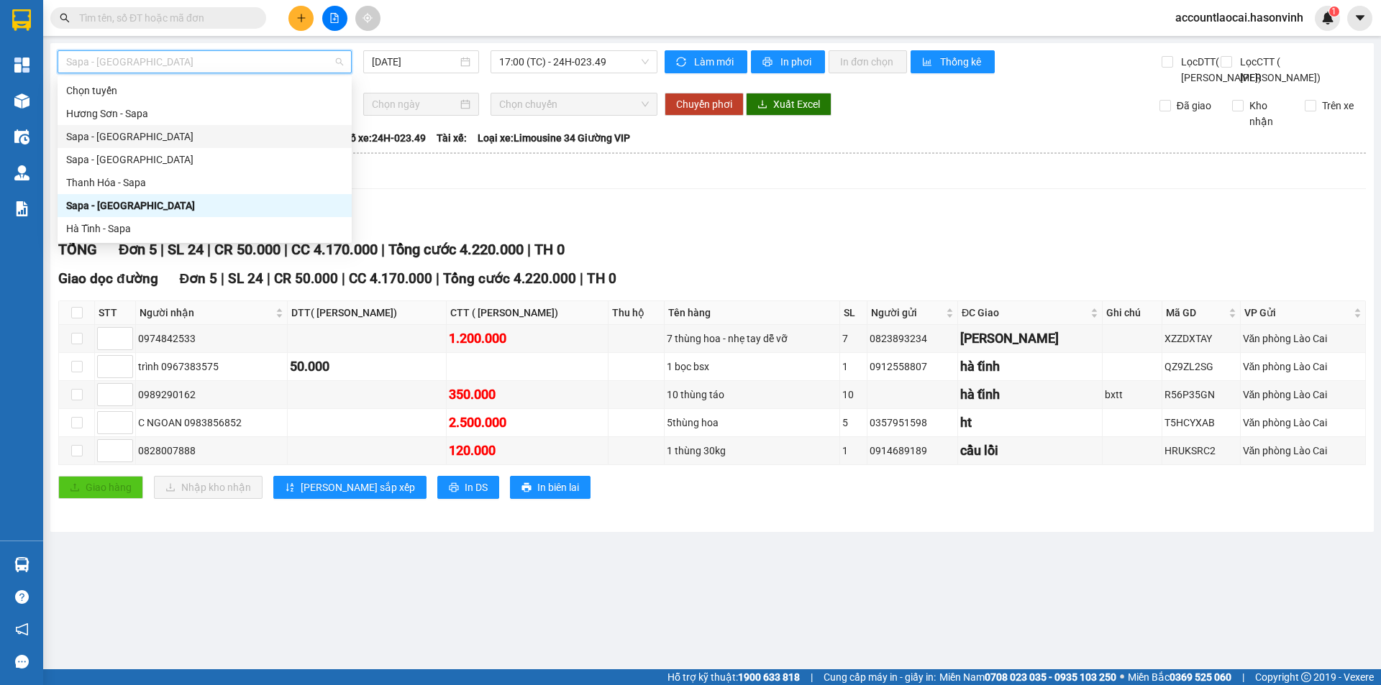
click at [89, 137] on div "Sapa - [GEOGRAPHIC_DATA]" at bounding box center [204, 137] width 277 height 16
type input "[DATE]"
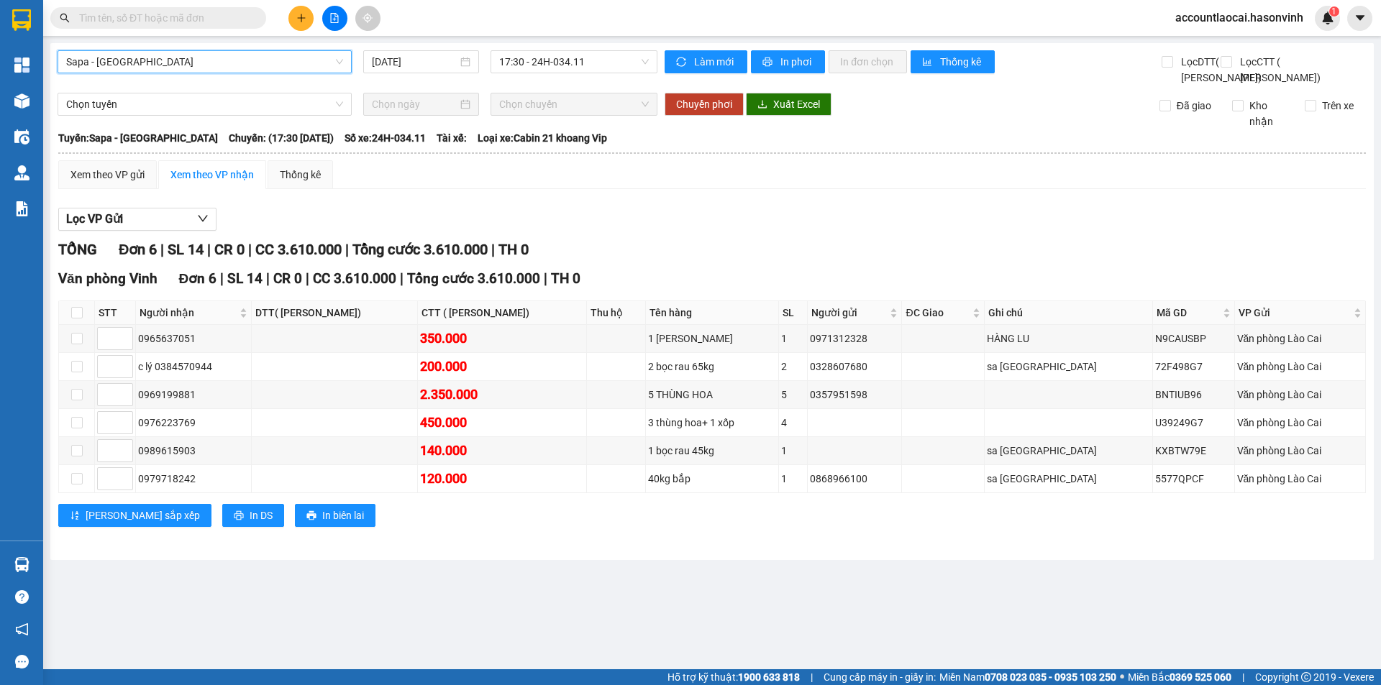
click at [571, 229] on div "Xem theo VP gửi Xem theo VP nhận Thống kê Lọc VP Gửi TỔNG Đơn 6 | SL 14 | CR 0…" at bounding box center [711, 352] width 1307 height 385
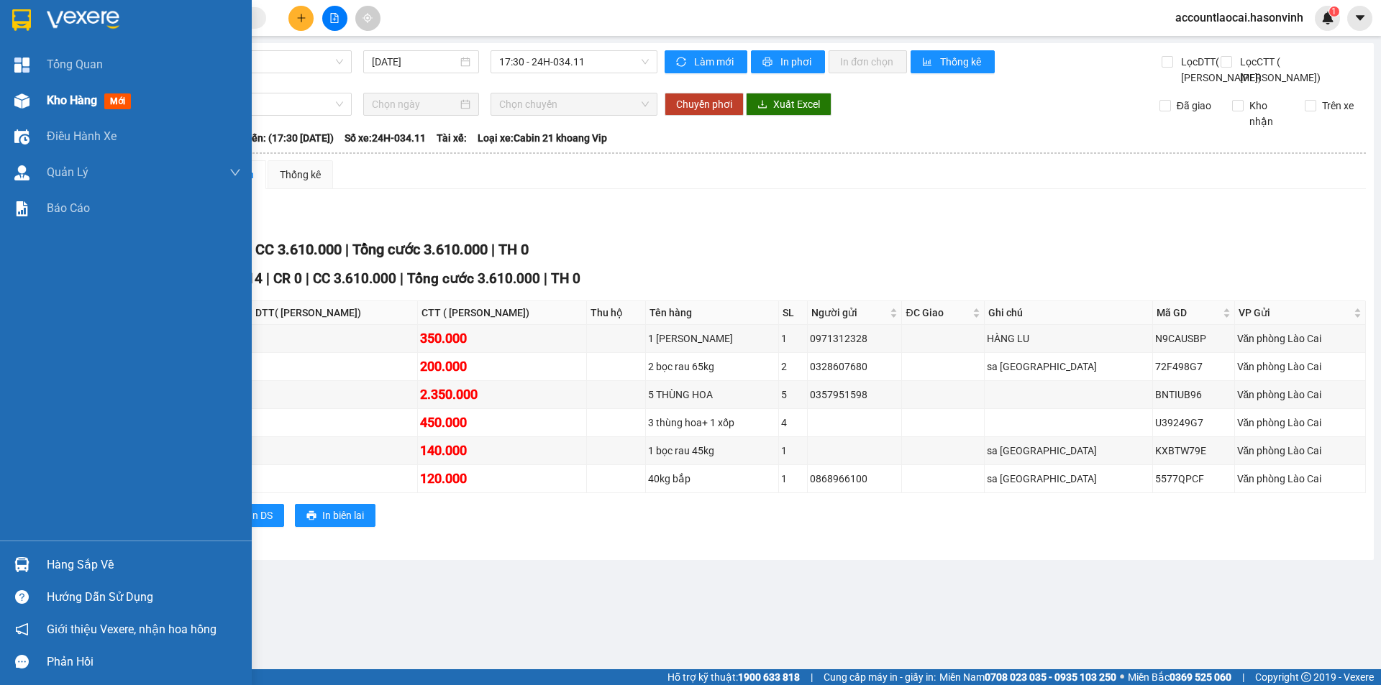
click at [66, 95] on span "Kho hàng" at bounding box center [72, 100] width 50 height 14
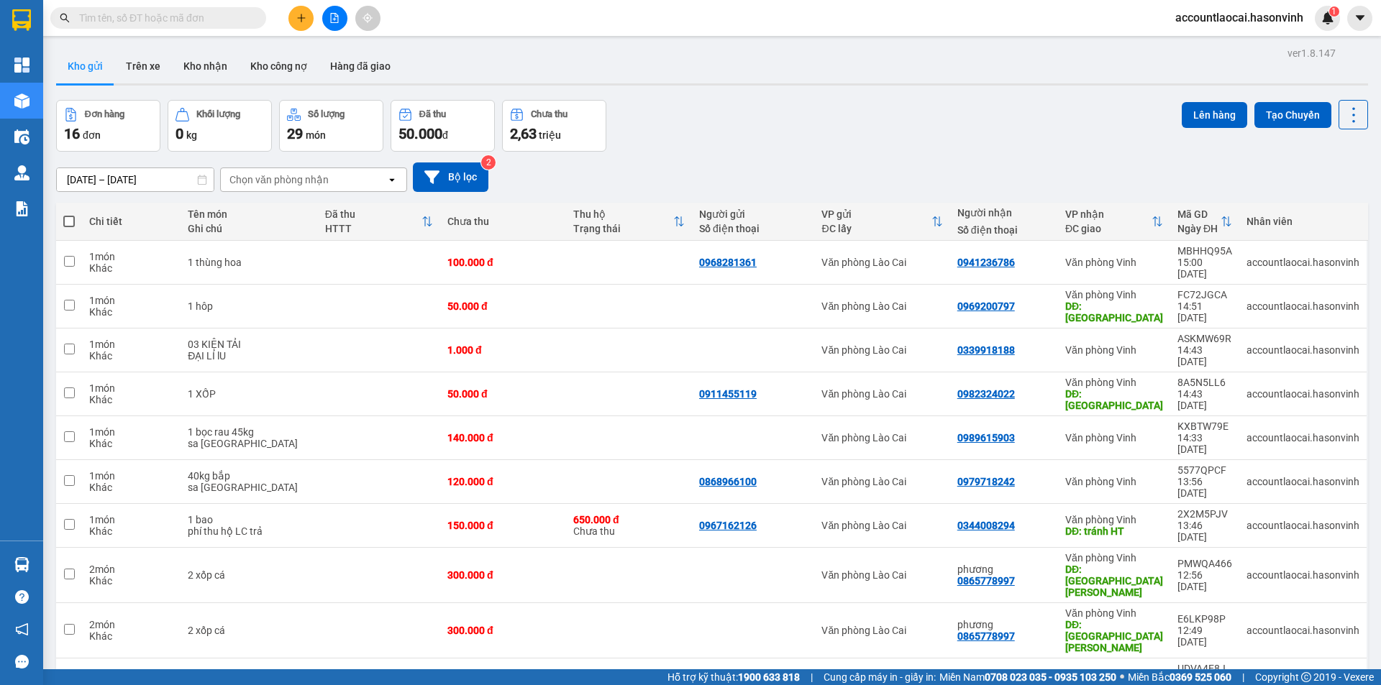
click at [1156, 219] on icon at bounding box center [1157, 222] width 12 height 12
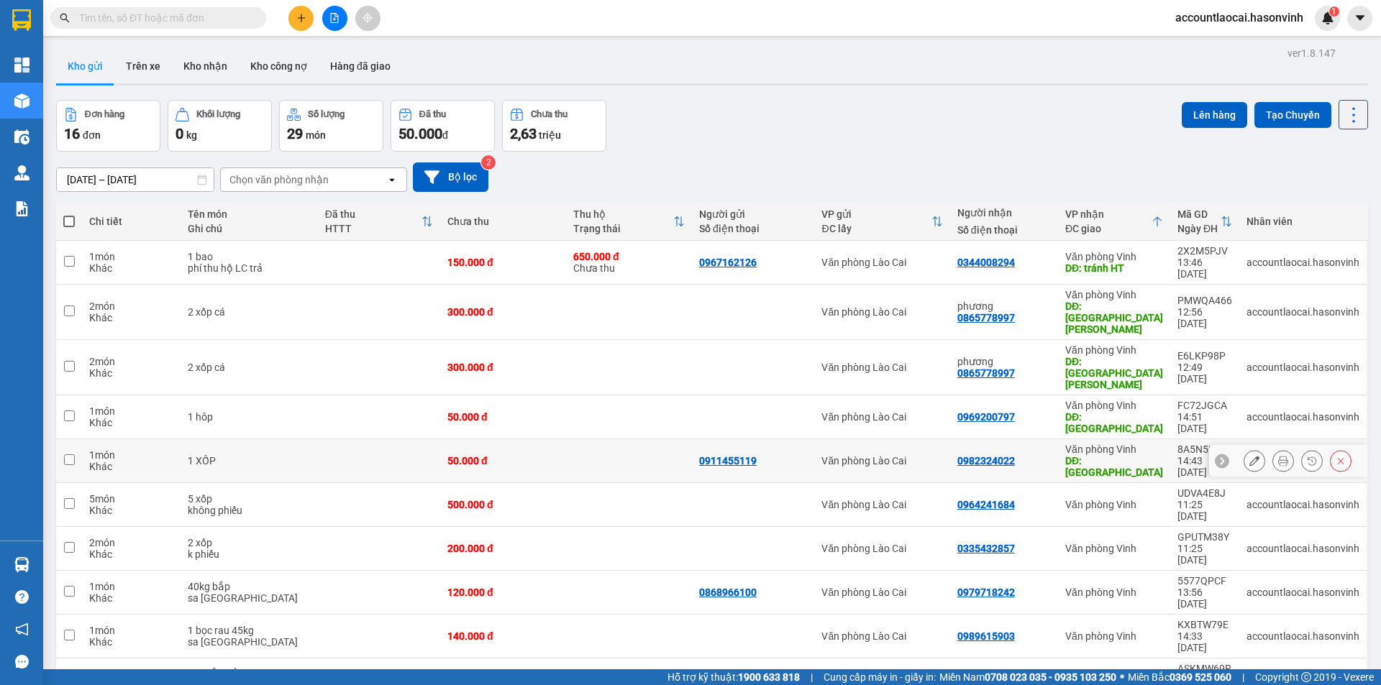
drag, startPoint x: 1136, startPoint y: 418, endPoint x: 1120, endPoint y: 373, distance: 47.5
click at [1136, 455] on div "DĐ: ngã ba giang HT" at bounding box center [1114, 466] width 98 height 23
checkbox input "true"
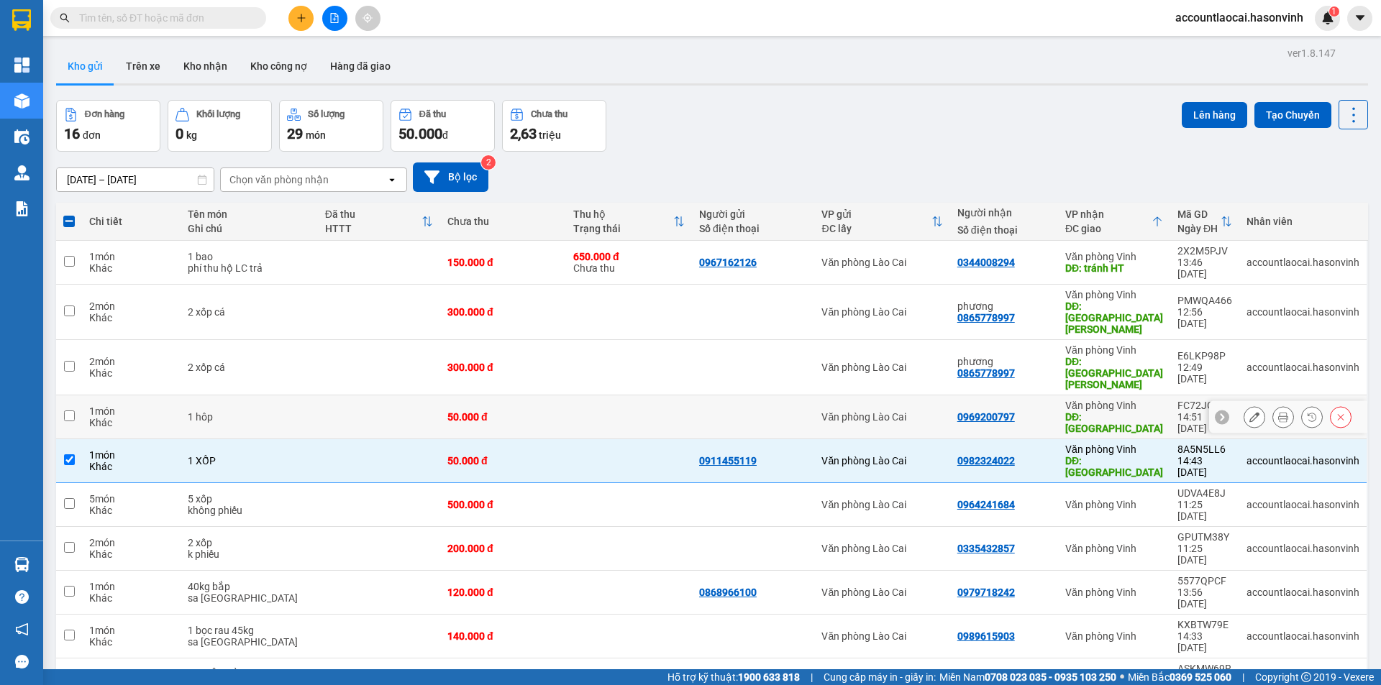
click at [1120, 400] on div "Văn phòng Vinh" at bounding box center [1114, 406] width 98 height 12
checkbox input "true"
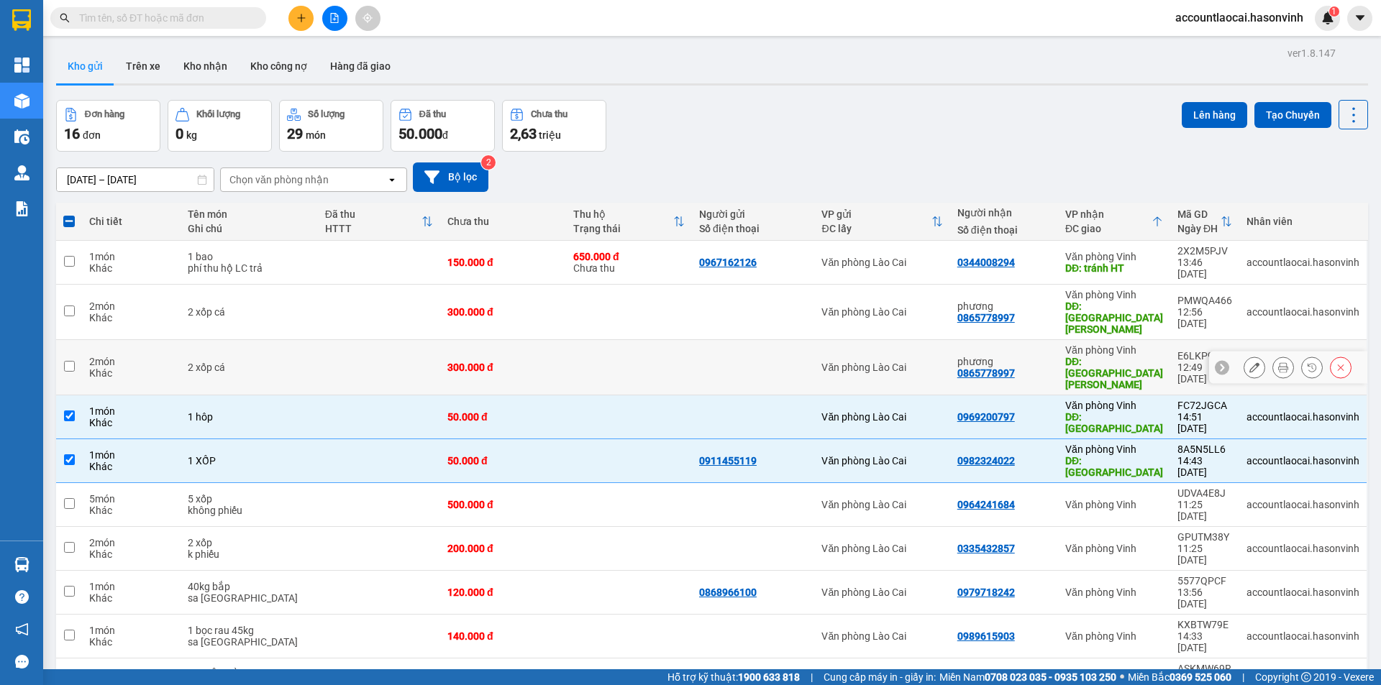
click at [1119, 356] on div "DĐ: bãi dương châu" at bounding box center [1114, 373] width 98 height 35
checkbox input "true"
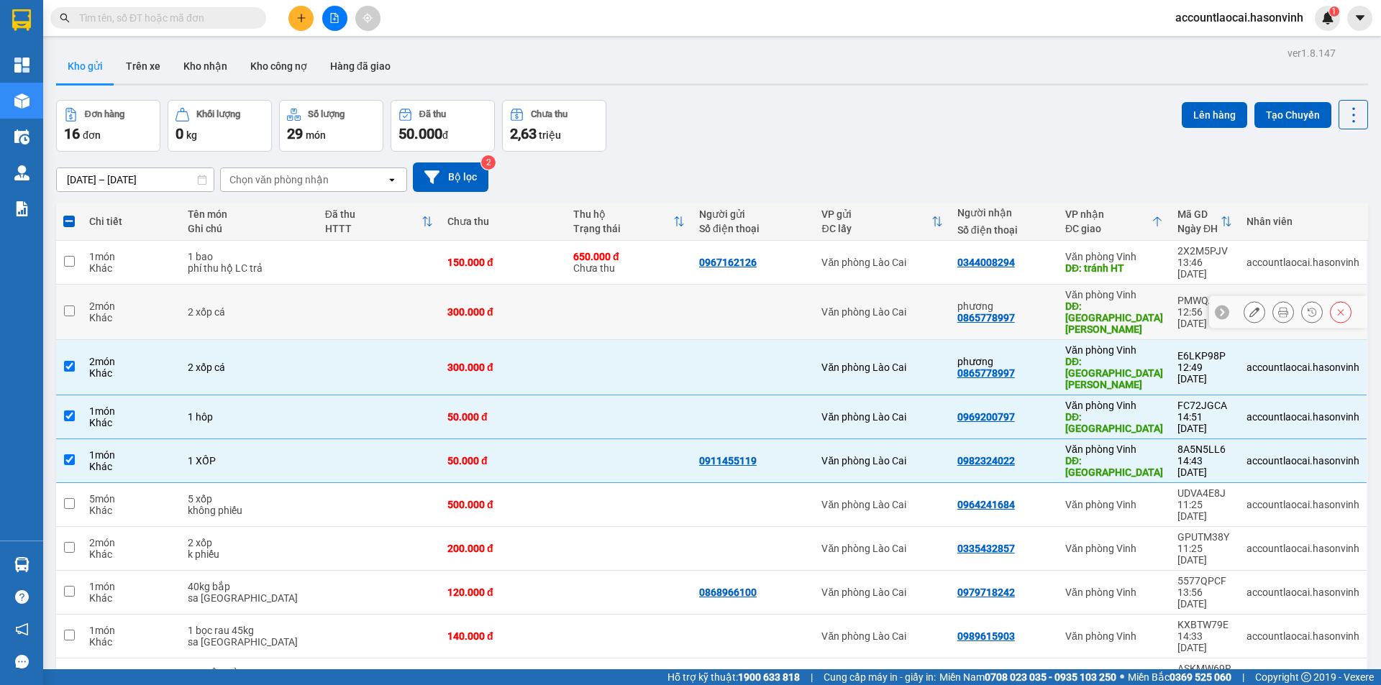
click at [1118, 301] on div "DĐ: bãi dương châu" at bounding box center [1114, 318] width 98 height 35
checkbox input "true"
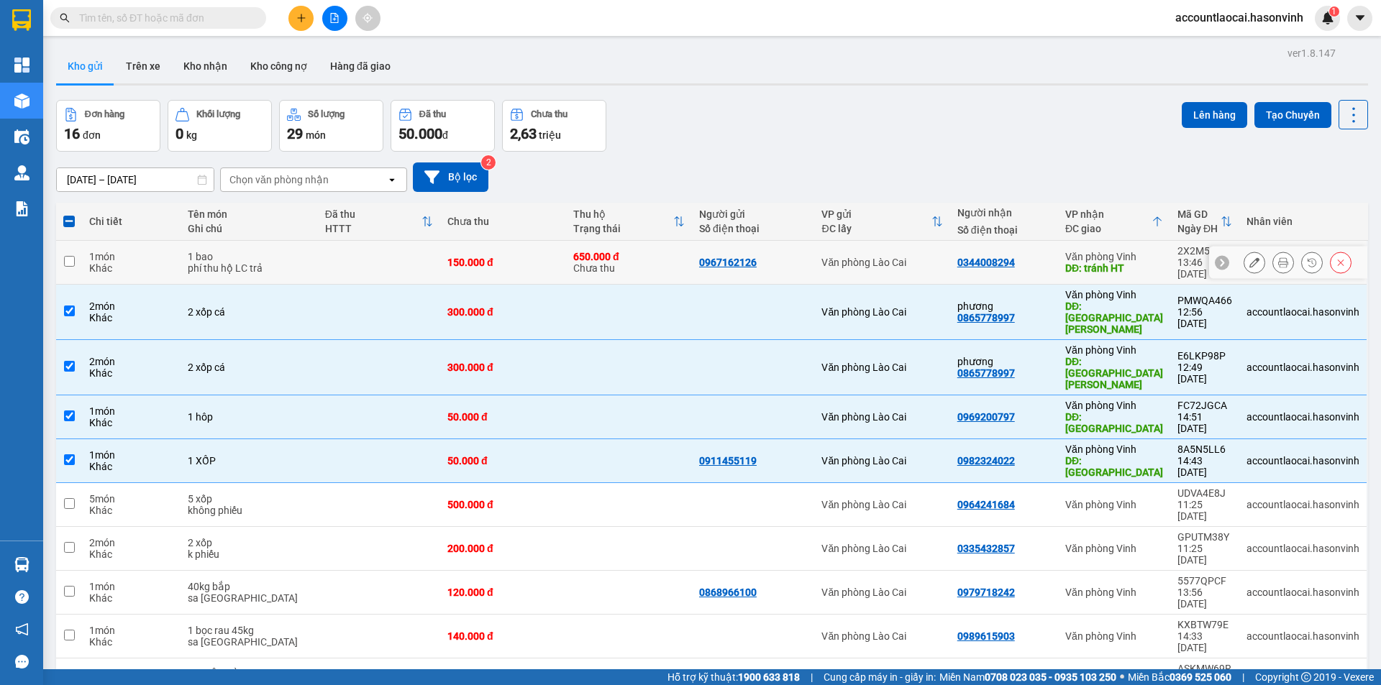
click at [1121, 262] on div "DĐ: tránh HT" at bounding box center [1114, 268] width 98 height 12
checkbox input "true"
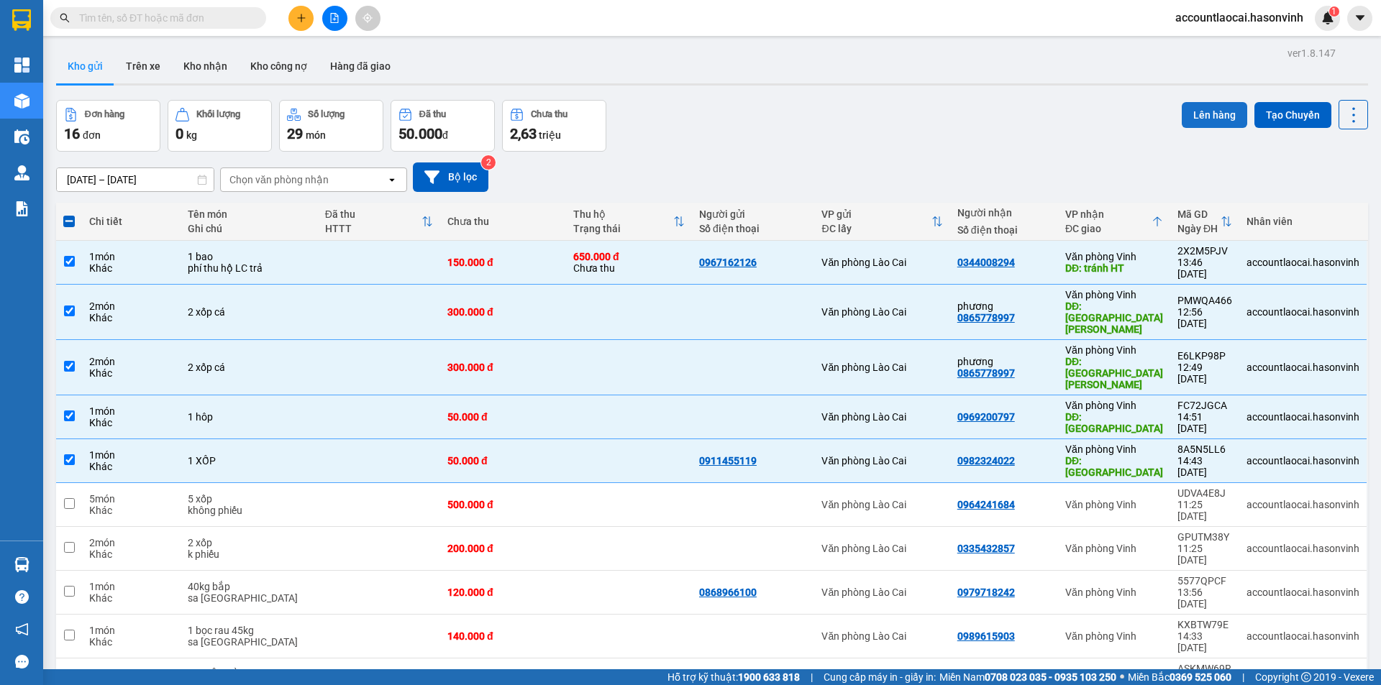
click at [1200, 111] on button "Lên hàng" at bounding box center [1213, 115] width 65 height 26
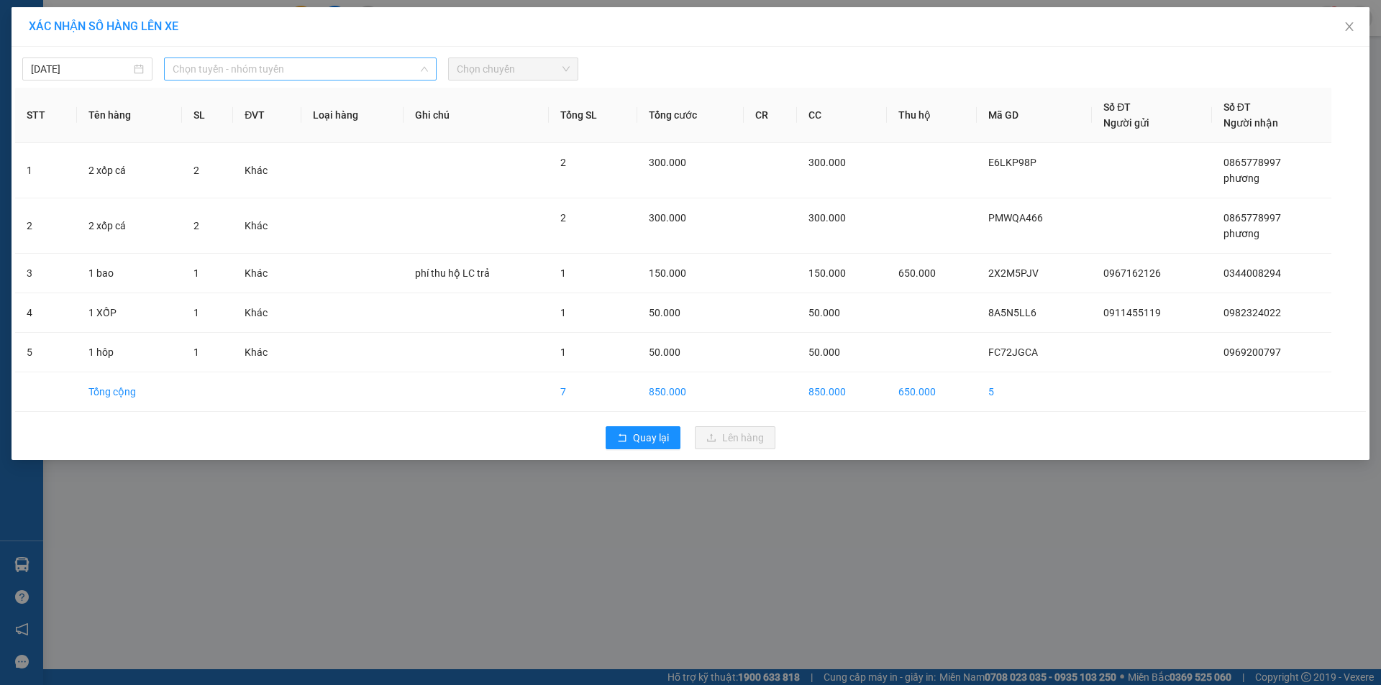
click at [340, 70] on span "Chọn tuyến - nhóm tuyến" at bounding box center [300, 69] width 255 height 22
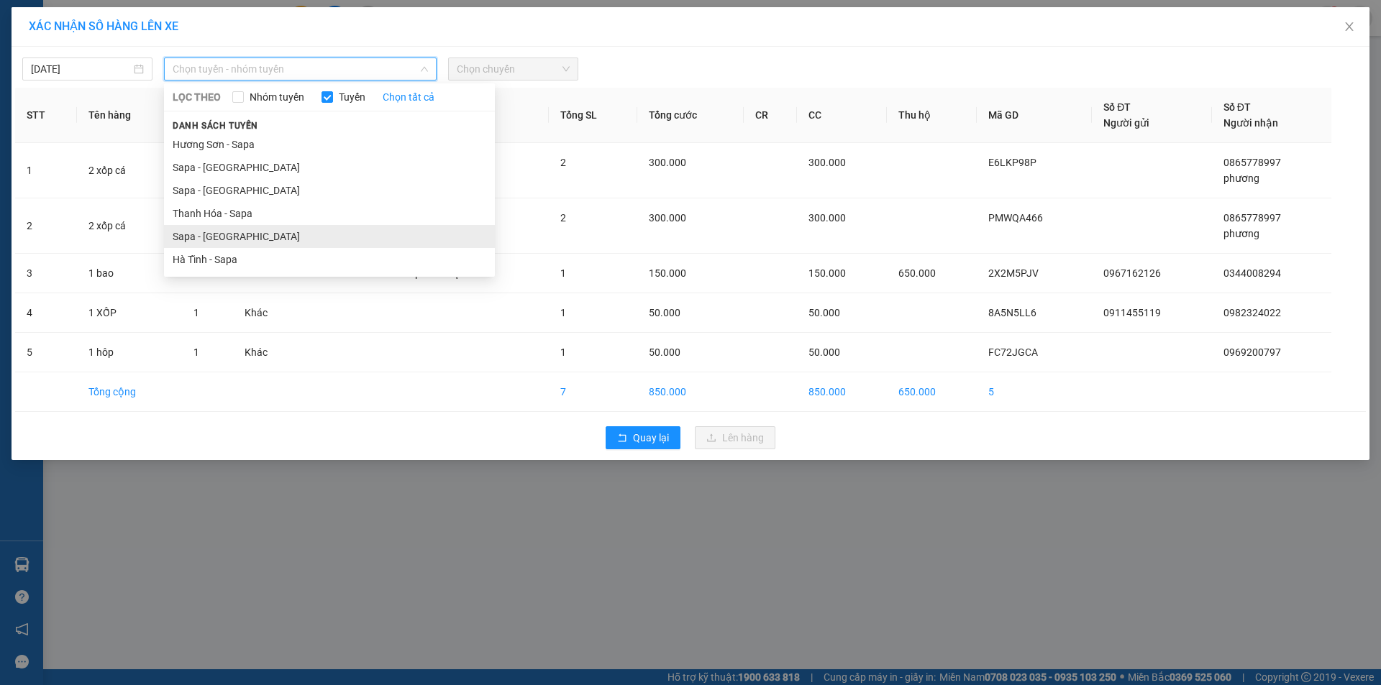
click at [230, 232] on li "Sapa - [GEOGRAPHIC_DATA]" at bounding box center [329, 236] width 331 height 23
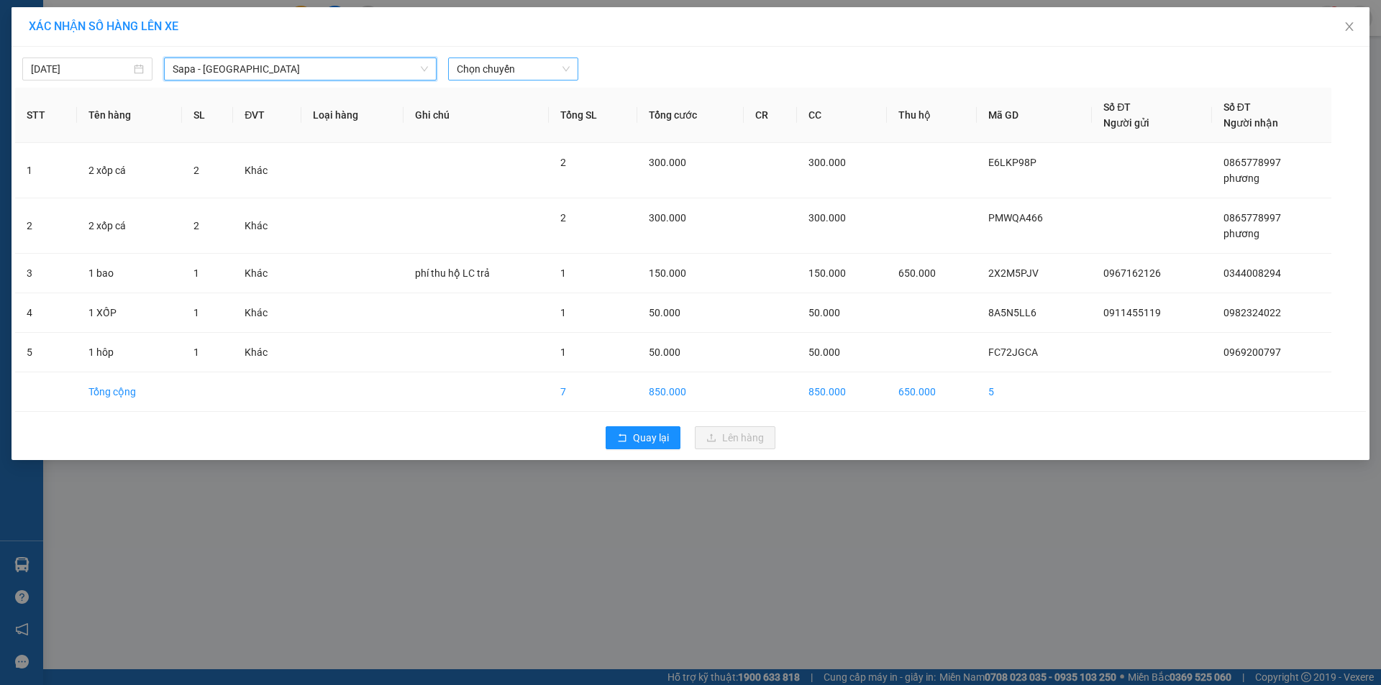
click at [537, 67] on span "Chọn chuyến" at bounding box center [513, 69] width 113 height 22
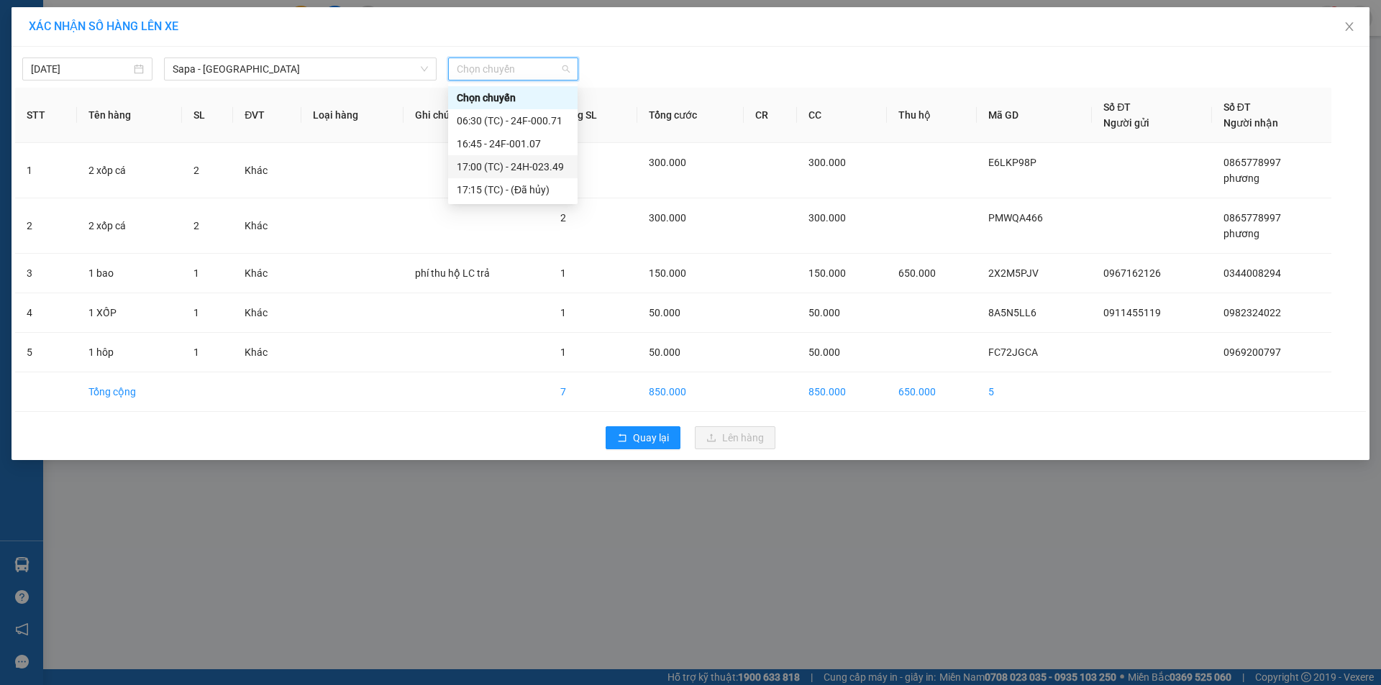
click at [546, 165] on div "17:00 (TC) - 24H-023.49" at bounding box center [513, 167] width 112 height 16
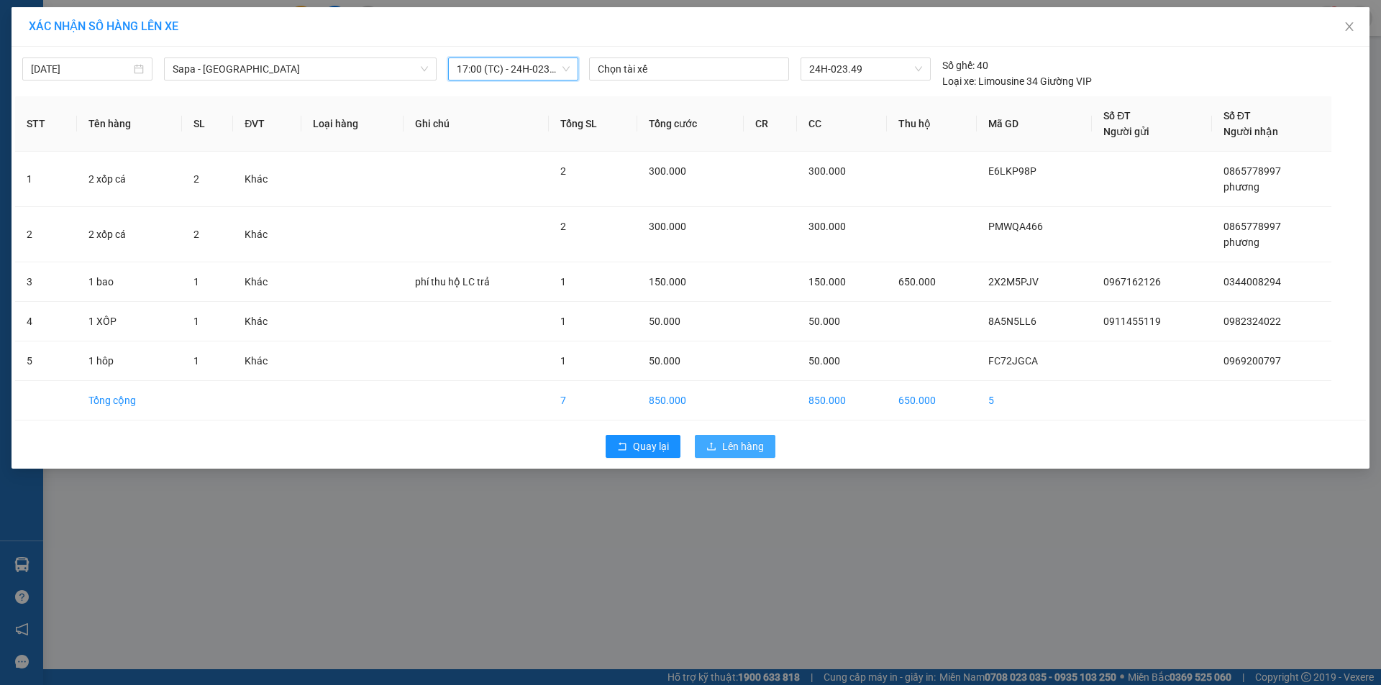
click at [727, 451] on span "Lên hàng" at bounding box center [743, 447] width 42 height 16
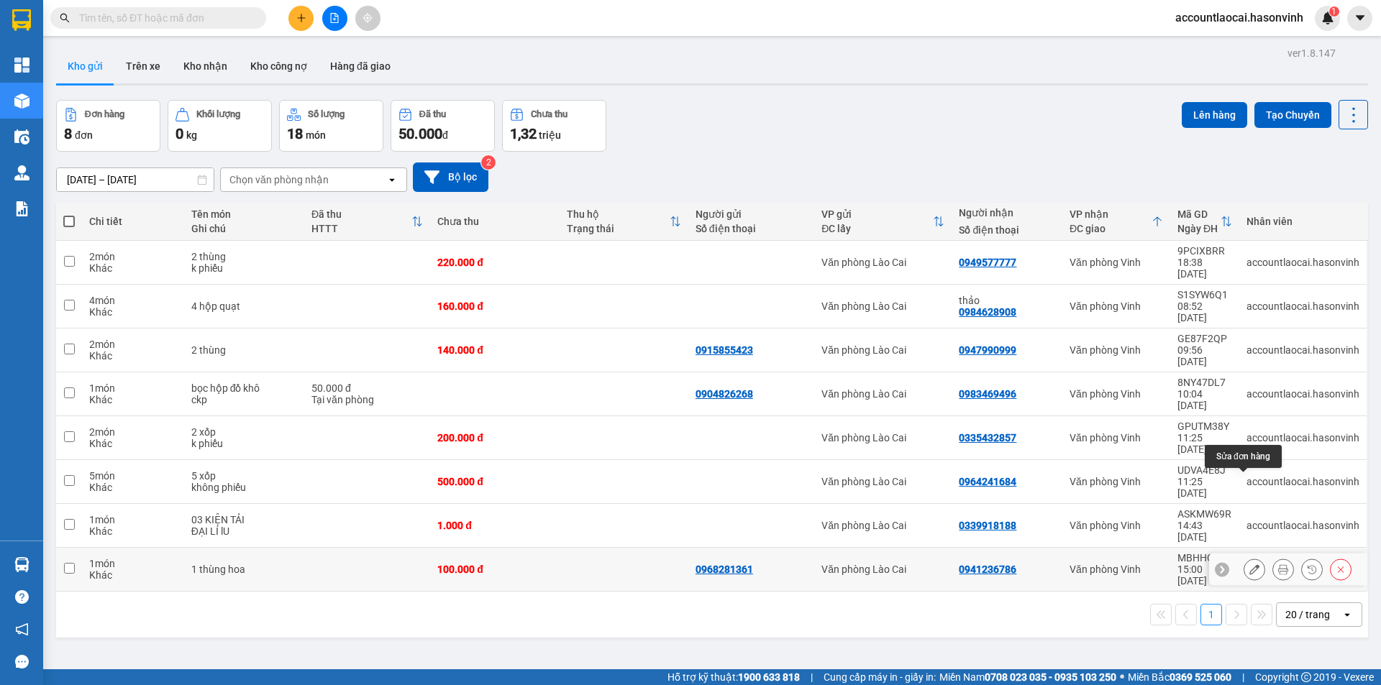
click at [1249, 564] on icon at bounding box center [1254, 569] width 10 height 10
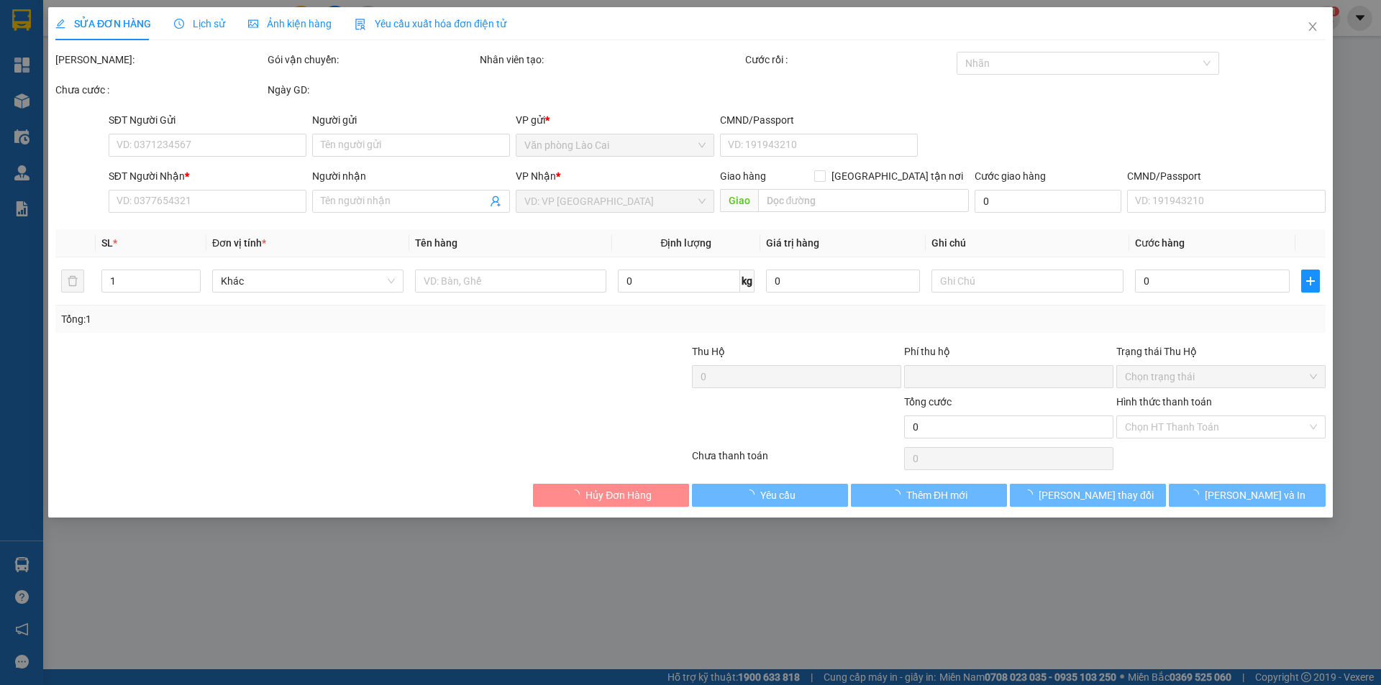
type input "0968281361"
type input "0941236786"
type input "0"
type input "100.000"
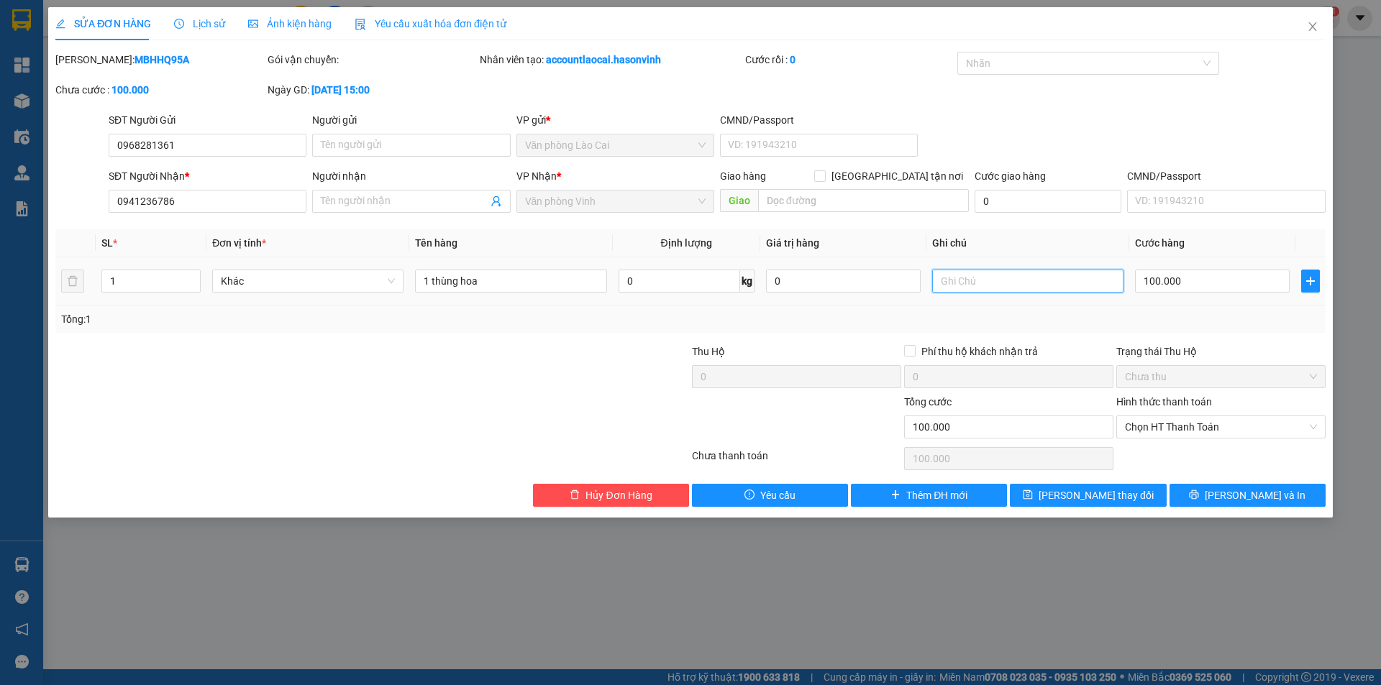
click at [1034, 284] on input "text" at bounding box center [1027, 281] width 191 height 23
type input "C"
type input "D"
type input "ĐÃ BÁO CÓ THỂ ĐI CHÂM"
click at [1055, 316] on div "Tổng: 1" at bounding box center [690, 319] width 1258 height 16
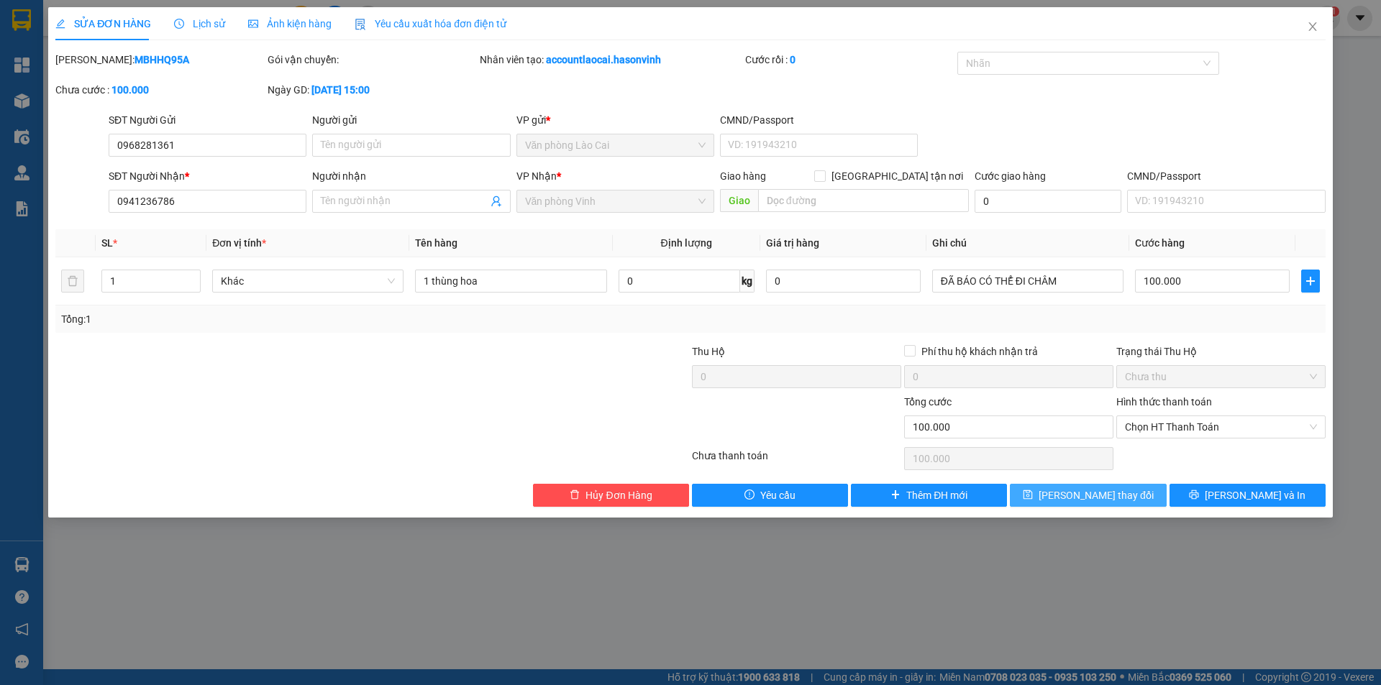
click at [1133, 493] on button "Lưu thay đổi" at bounding box center [1088, 495] width 156 height 23
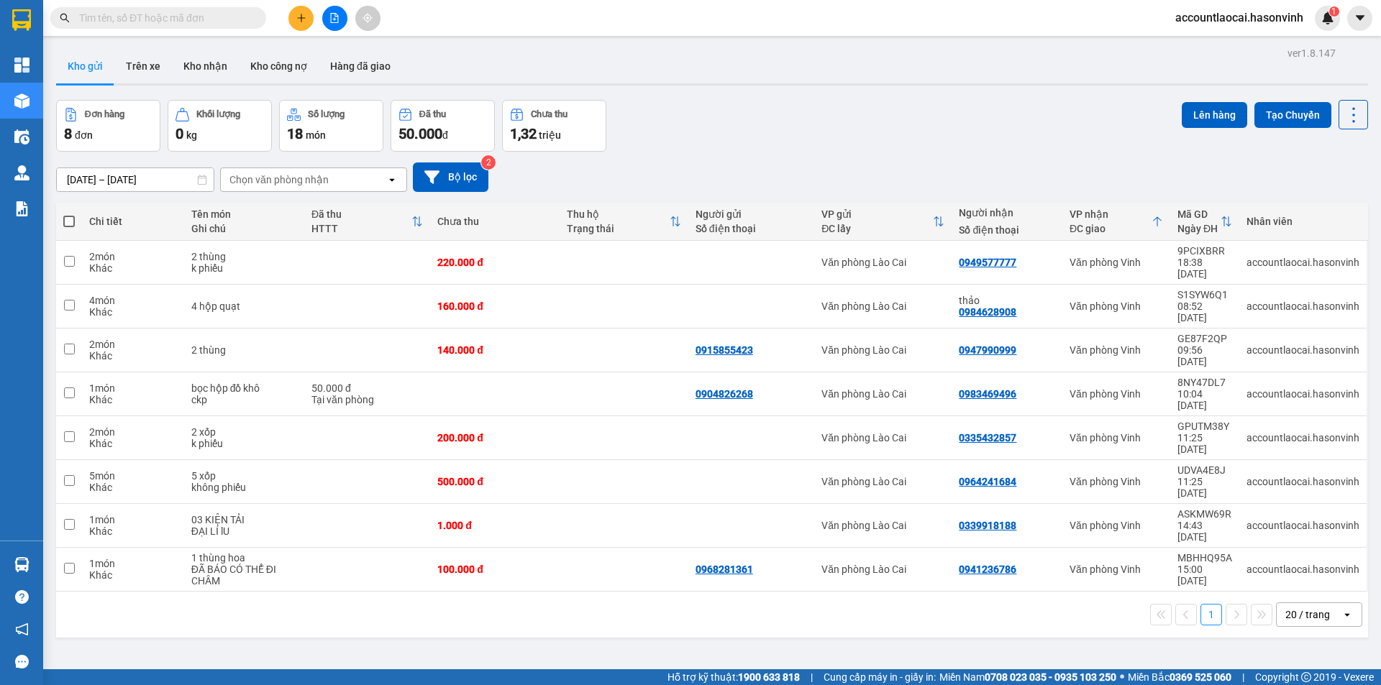
click at [336, 17] on icon "file-add" at bounding box center [335, 18] width 8 height 10
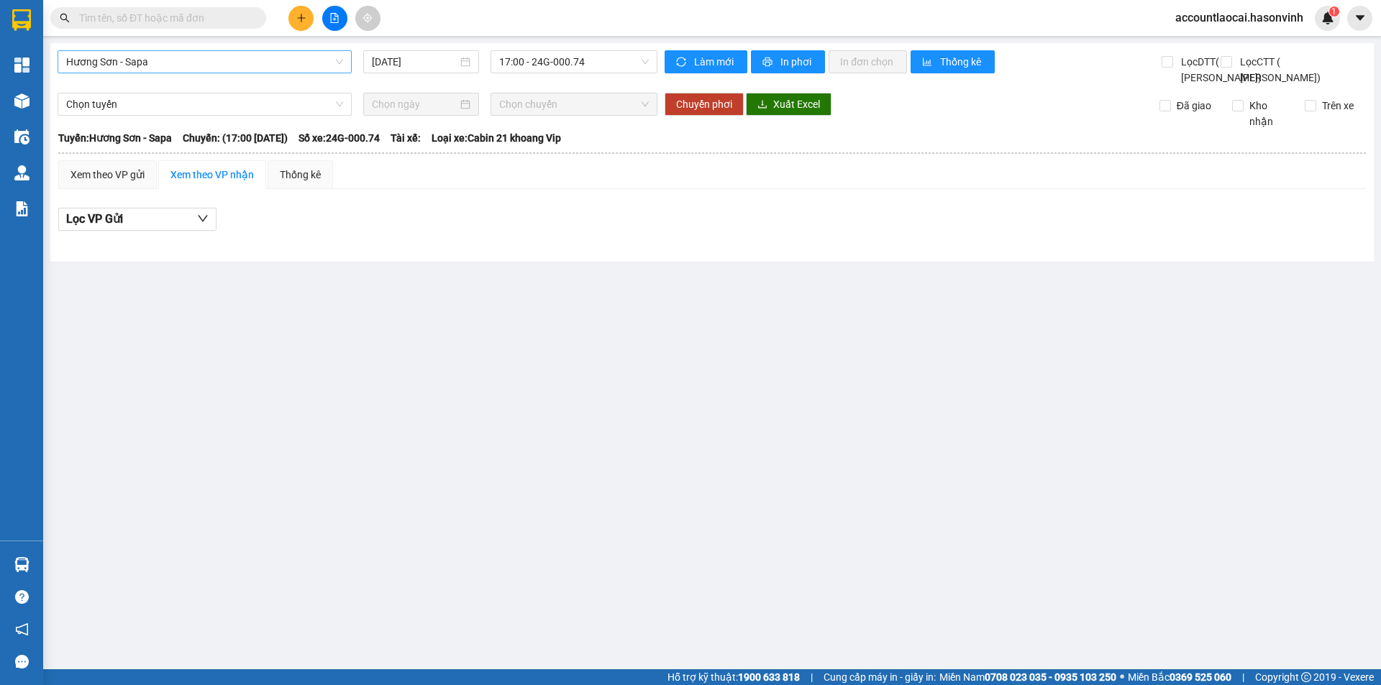
click at [104, 67] on span "Hương Sơn - Sapa" at bounding box center [204, 62] width 277 height 22
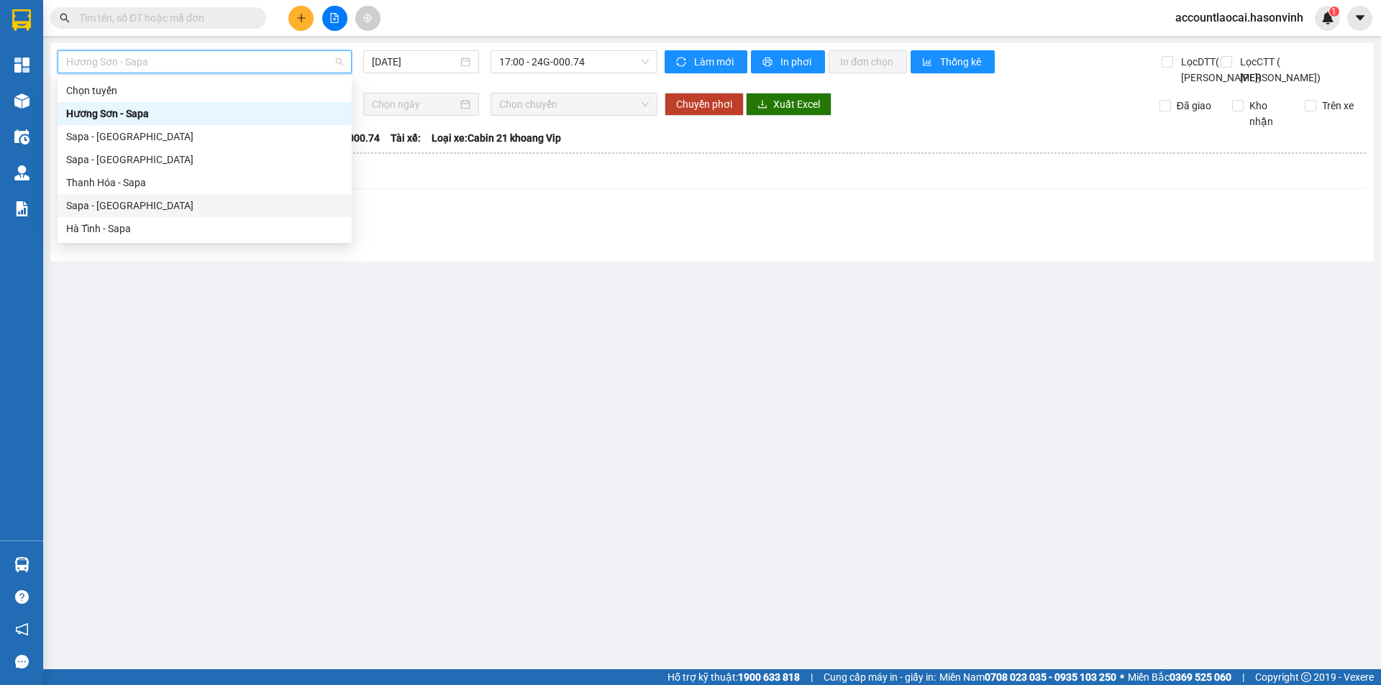
click at [120, 209] on div "Sapa - [GEOGRAPHIC_DATA]" at bounding box center [204, 206] width 277 height 16
type input "[DATE]"
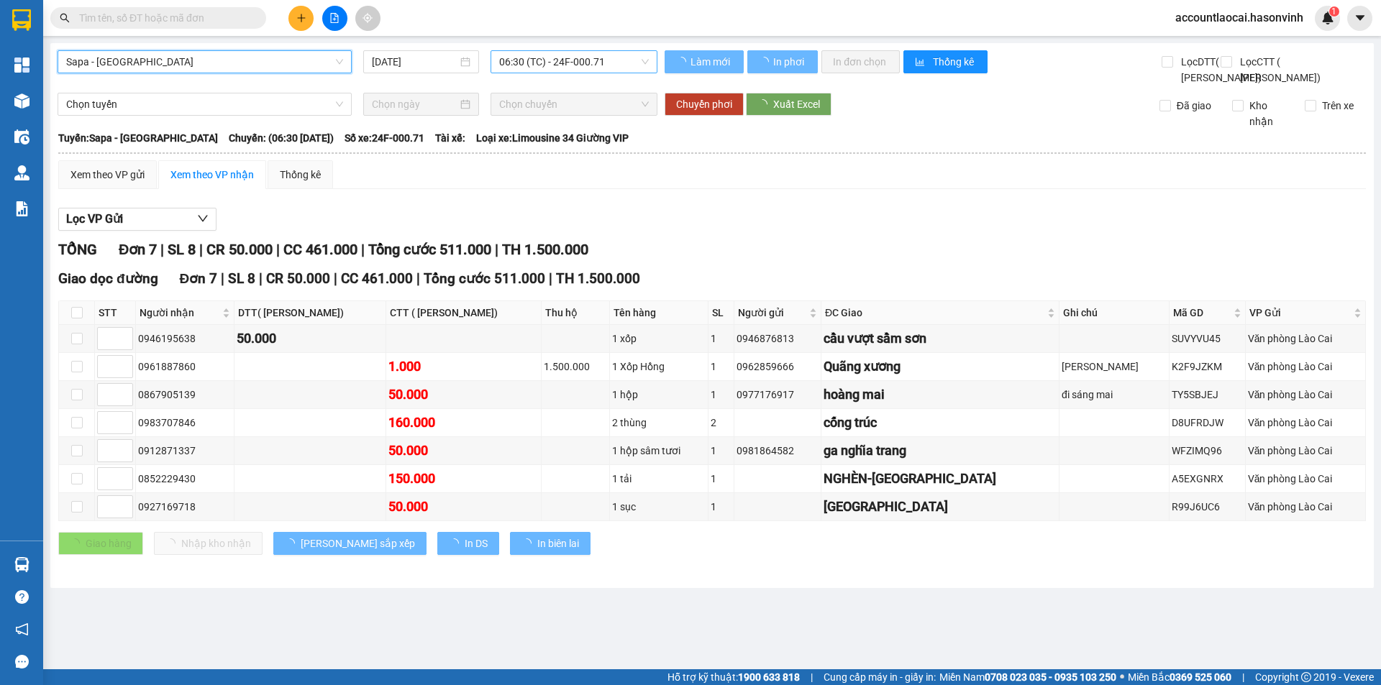
click at [592, 64] on span "06:30 (TC) - 24F-000.71" at bounding box center [574, 62] width 150 height 22
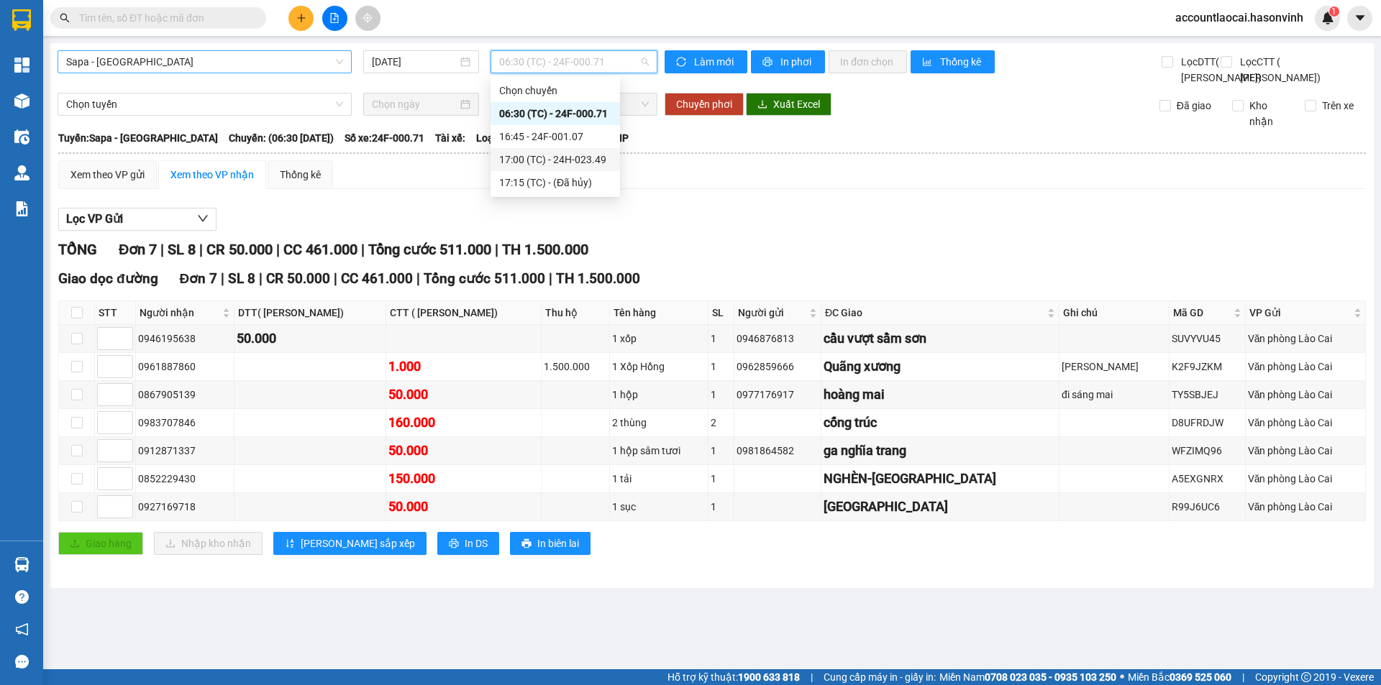
click at [124, 59] on span "Sapa - [GEOGRAPHIC_DATA]" at bounding box center [204, 62] width 277 height 22
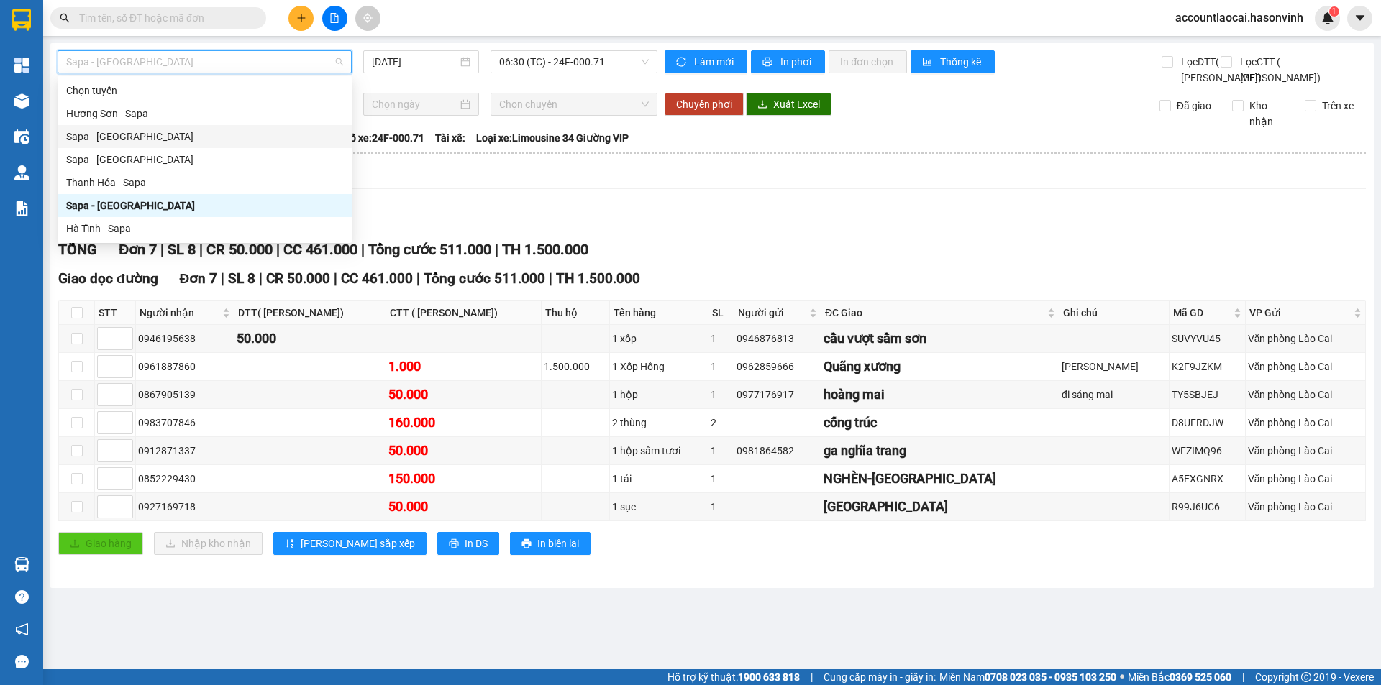
click at [132, 144] on div "Sapa - [GEOGRAPHIC_DATA]" at bounding box center [204, 137] width 277 height 16
type input "[DATE]"
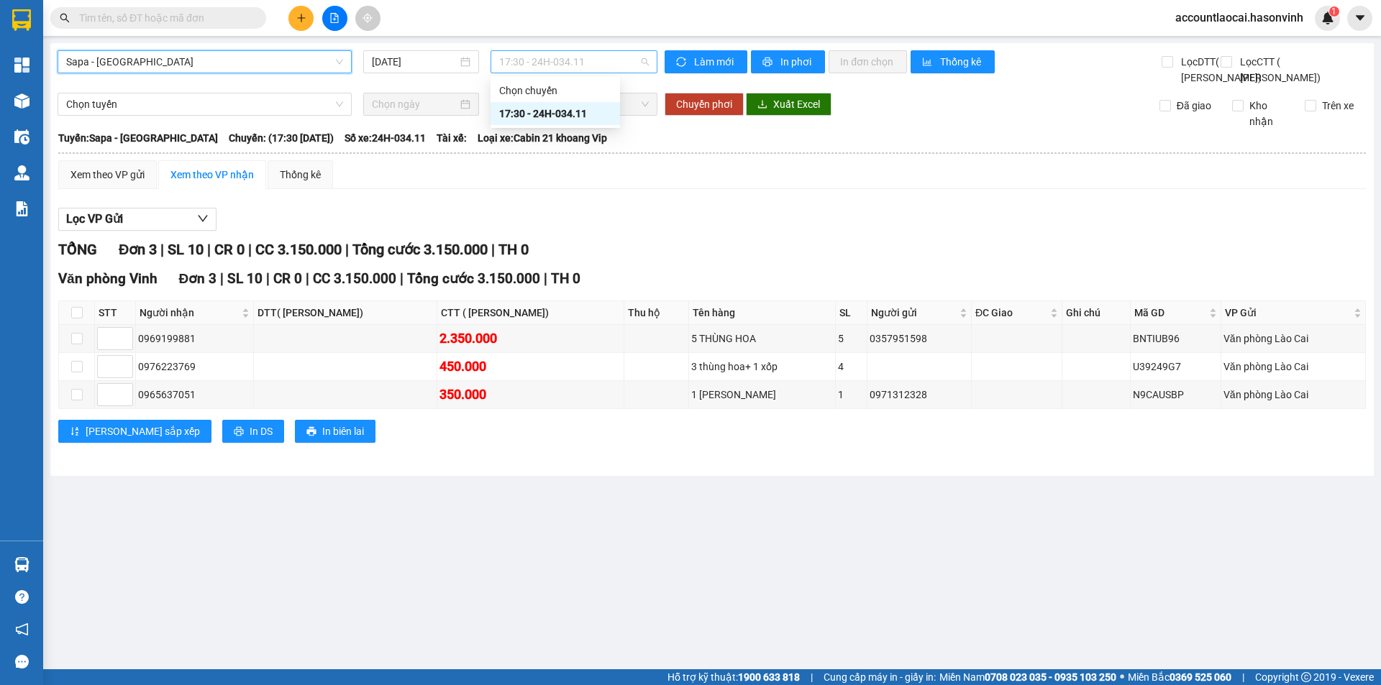
click at [574, 52] on span "17:30 - 24H-034.11" at bounding box center [574, 62] width 150 height 22
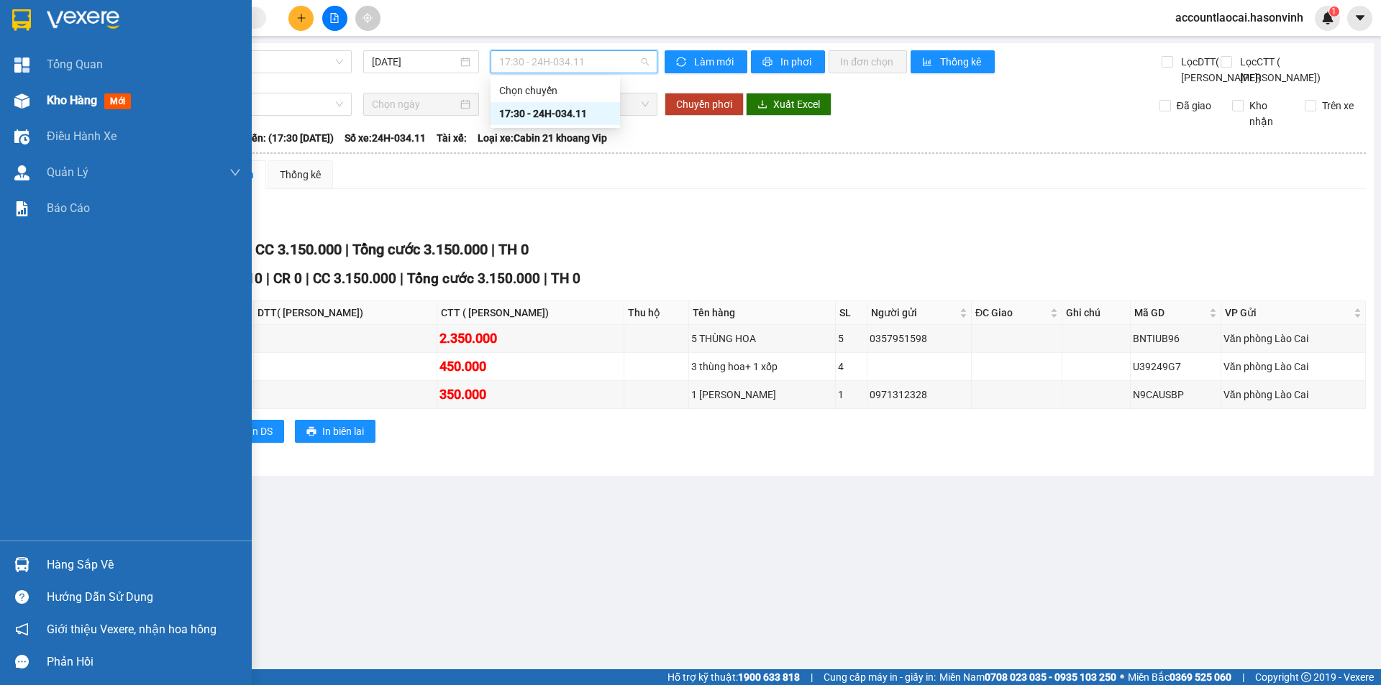
click at [31, 102] on div at bounding box center [21, 100] width 25 height 25
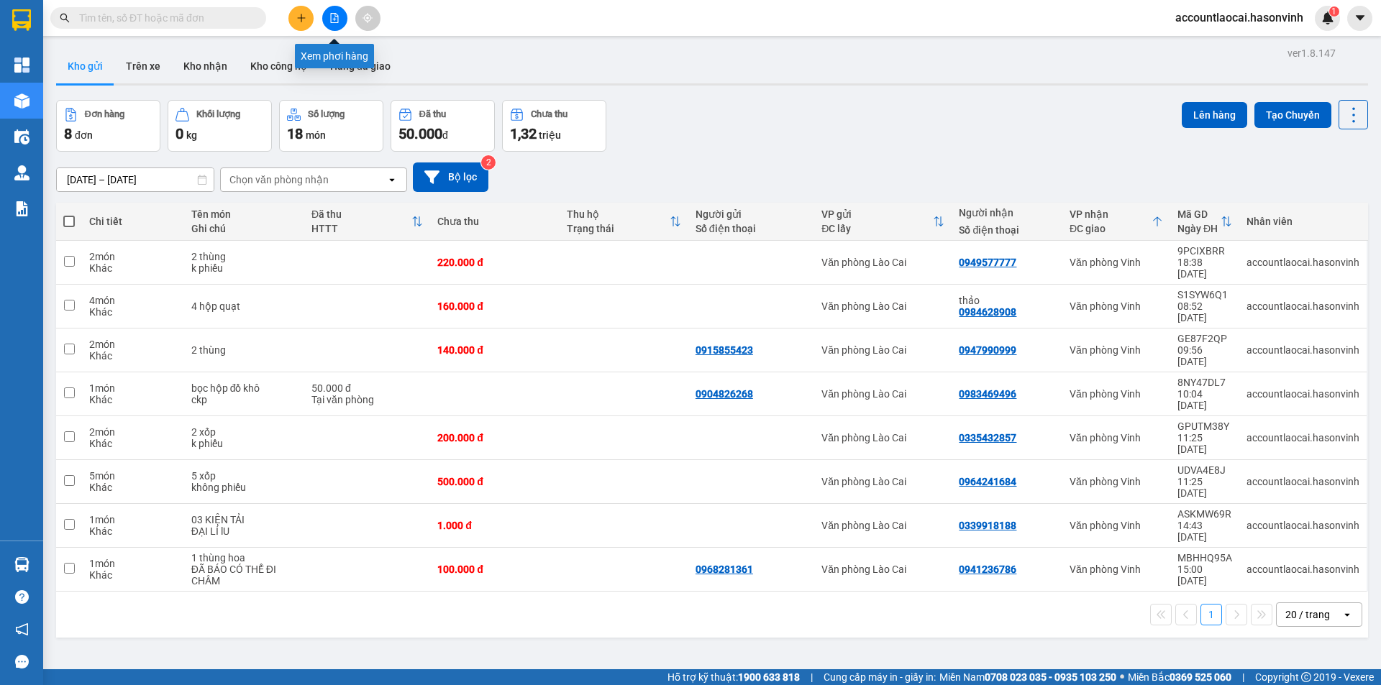
click at [334, 17] on icon "file-add" at bounding box center [334, 18] width 10 height 10
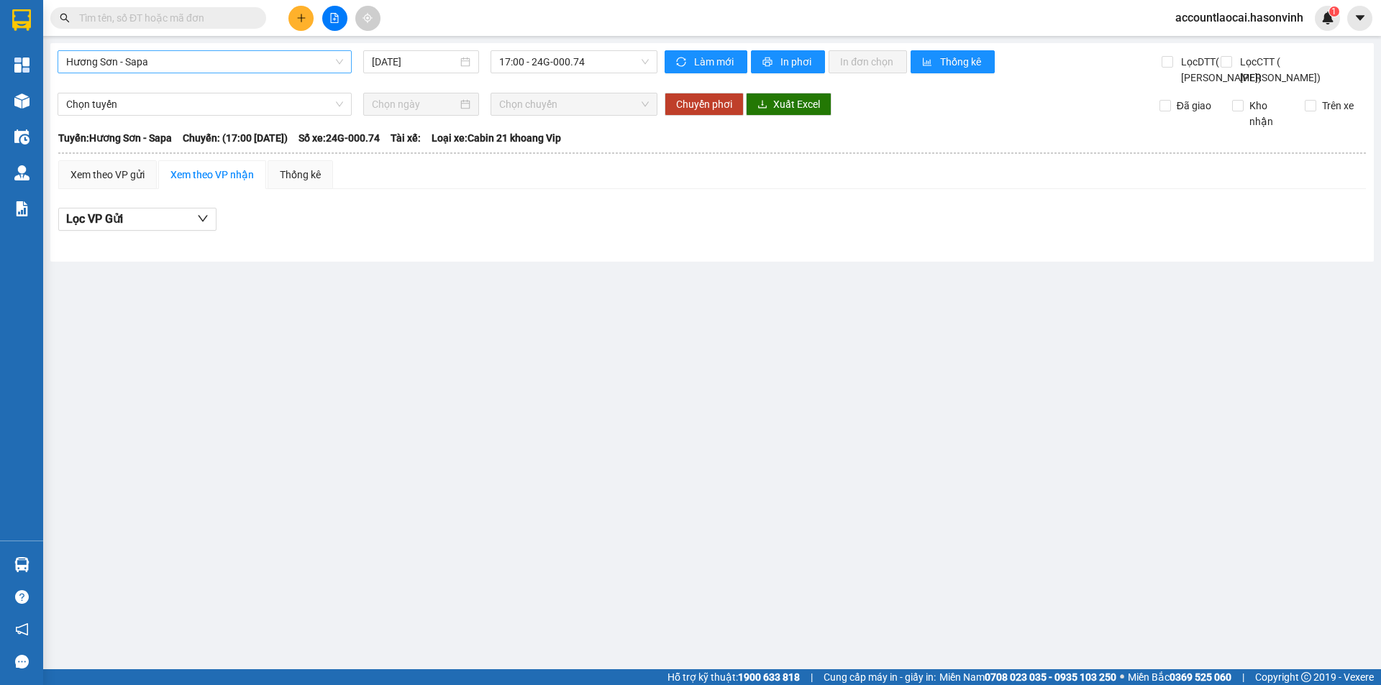
click at [142, 63] on span "Hương Sơn - Sapa" at bounding box center [204, 62] width 277 height 22
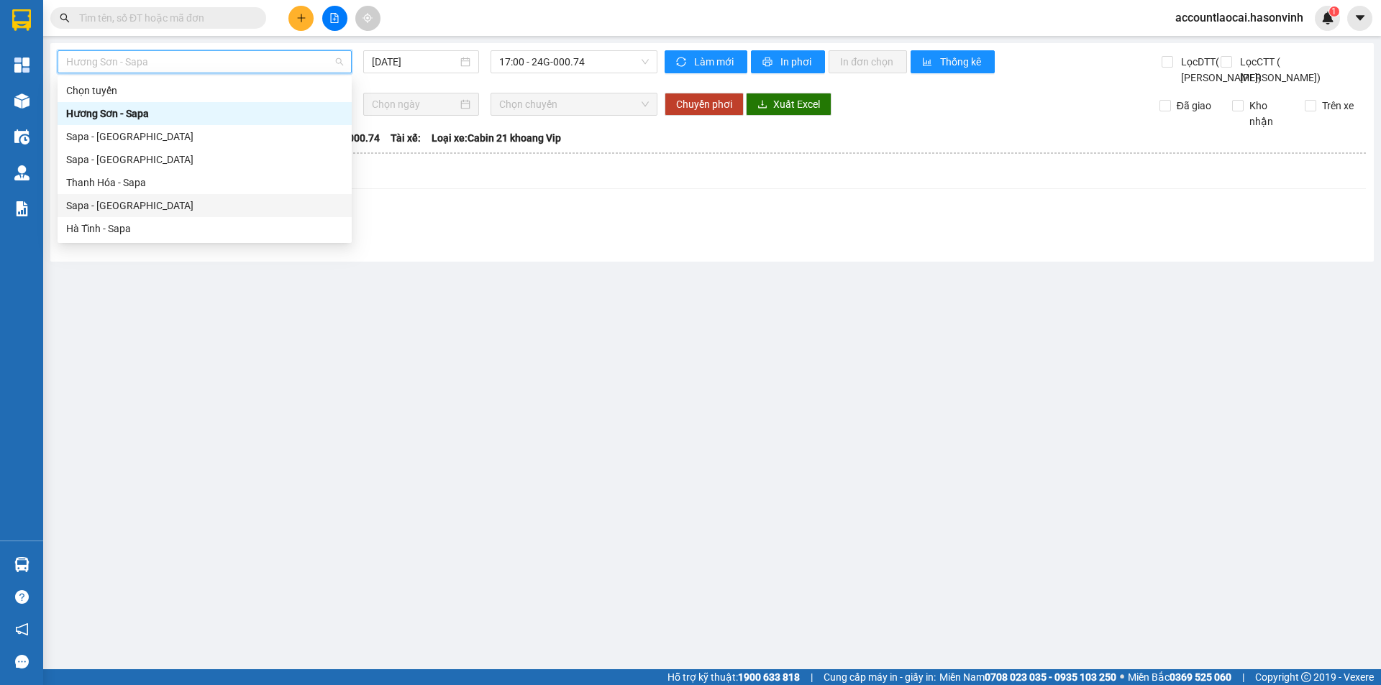
click at [135, 198] on div "Sapa - [GEOGRAPHIC_DATA]" at bounding box center [204, 206] width 277 height 16
type input "[DATE]"
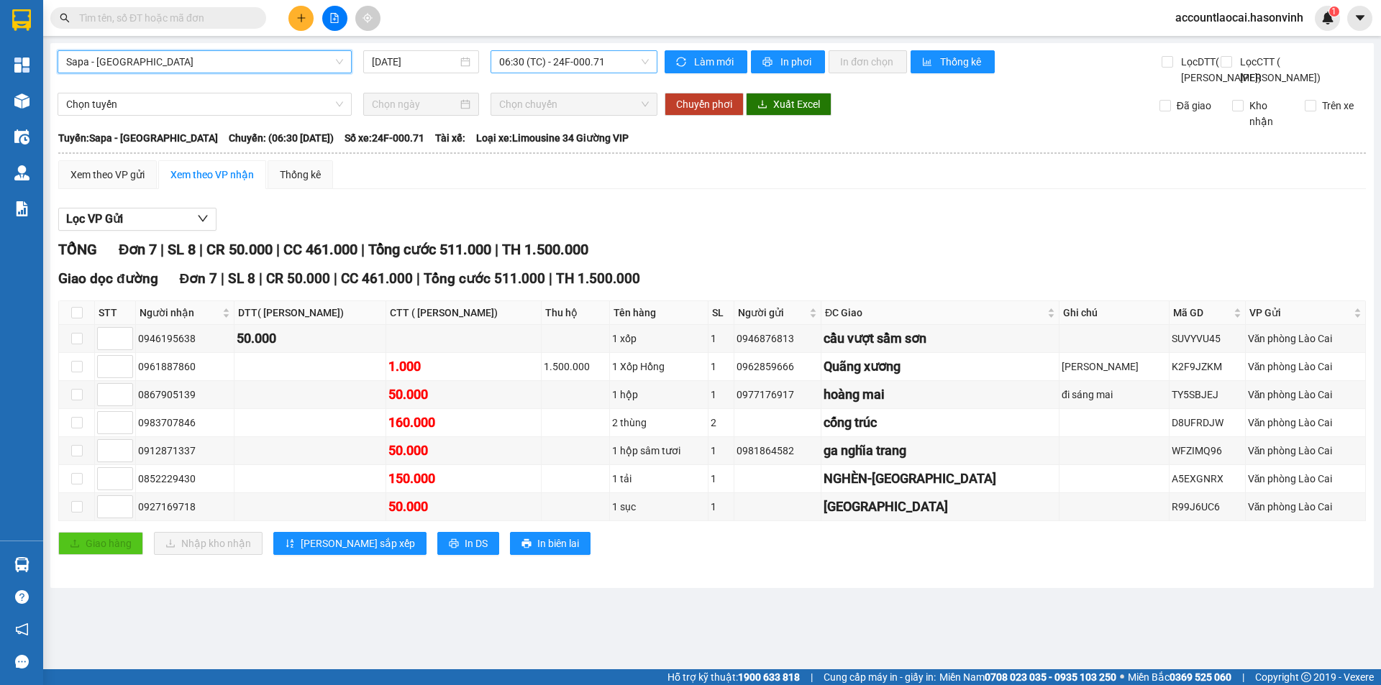
click at [597, 61] on span "06:30 (TC) - 24F-000.71" at bounding box center [574, 62] width 150 height 22
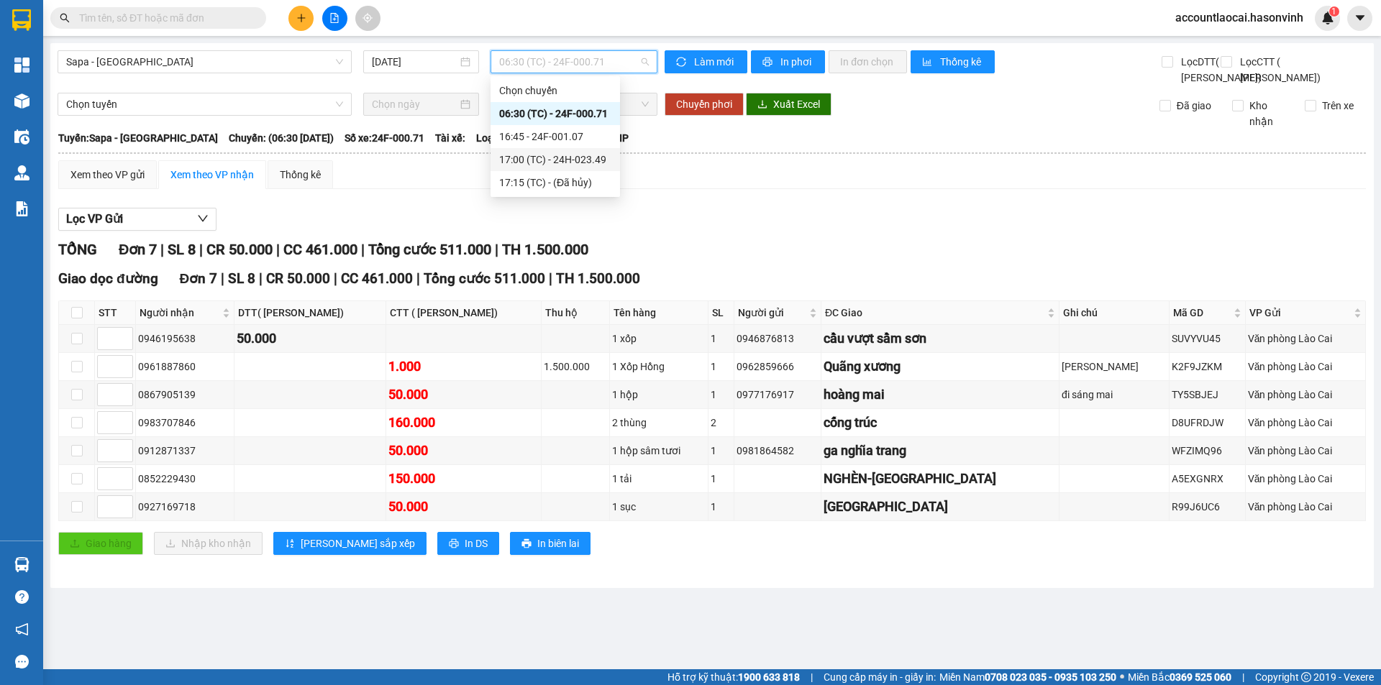
click at [590, 158] on div "17:00 (TC) - 24H-023.49" at bounding box center [555, 160] width 112 height 16
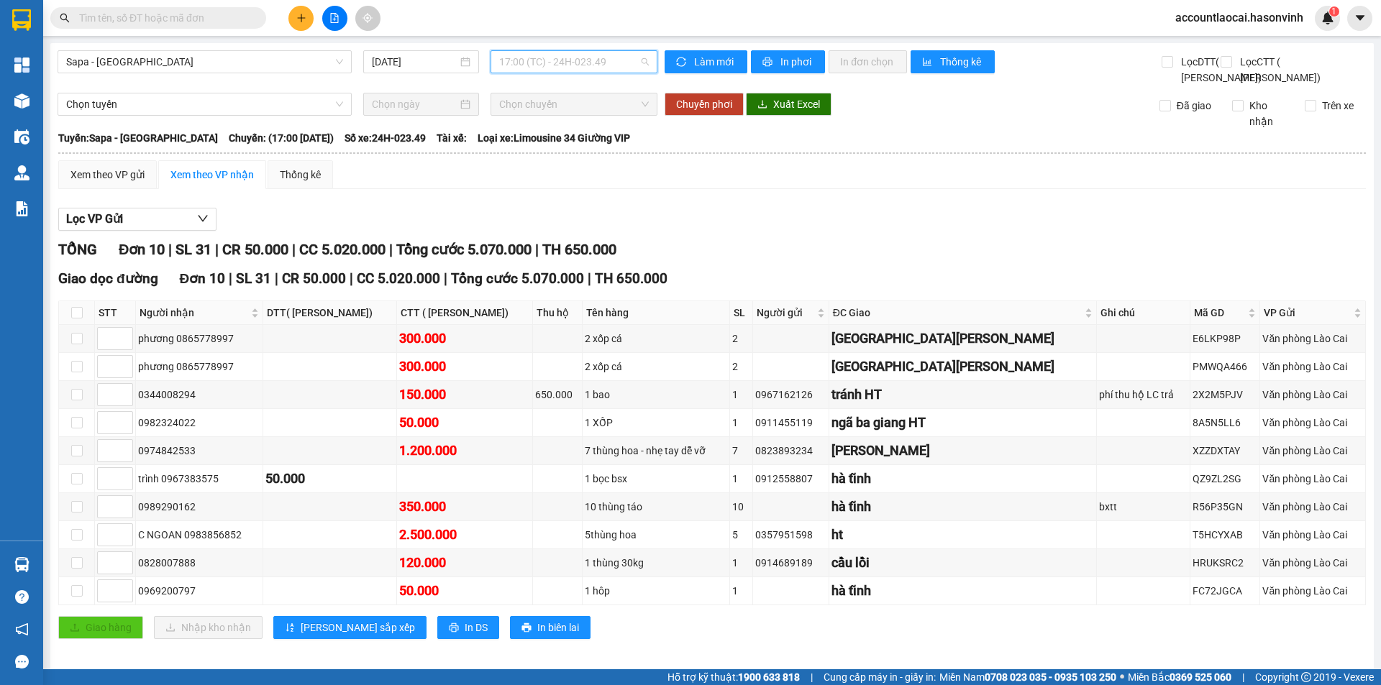
click at [616, 63] on span "17:00 (TC) - 24H-023.49" at bounding box center [574, 62] width 150 height 22
click at [590, 130] on div "16:45 - 24F-001.07" at bounding box center [551, 137] width 112 height 16
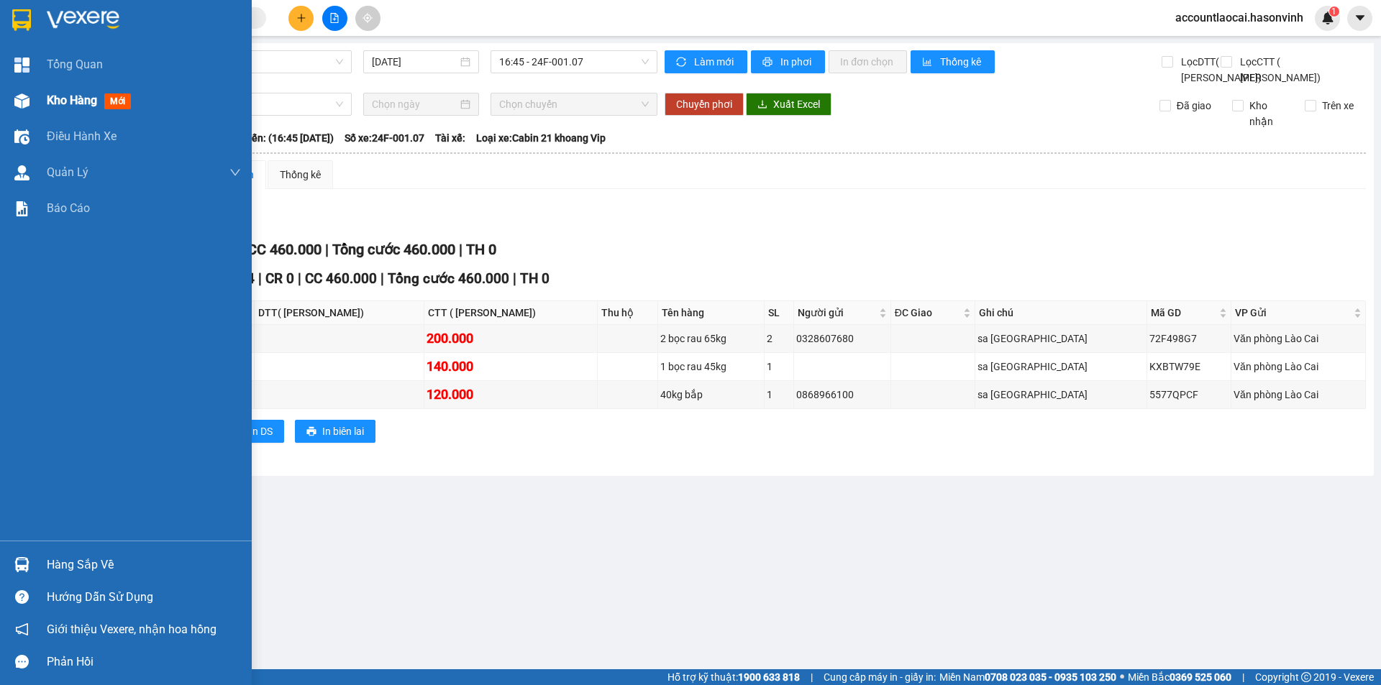
click at [70, 93] on span "Kho hàng" at bounding box center [72, 100] width 50 height 14
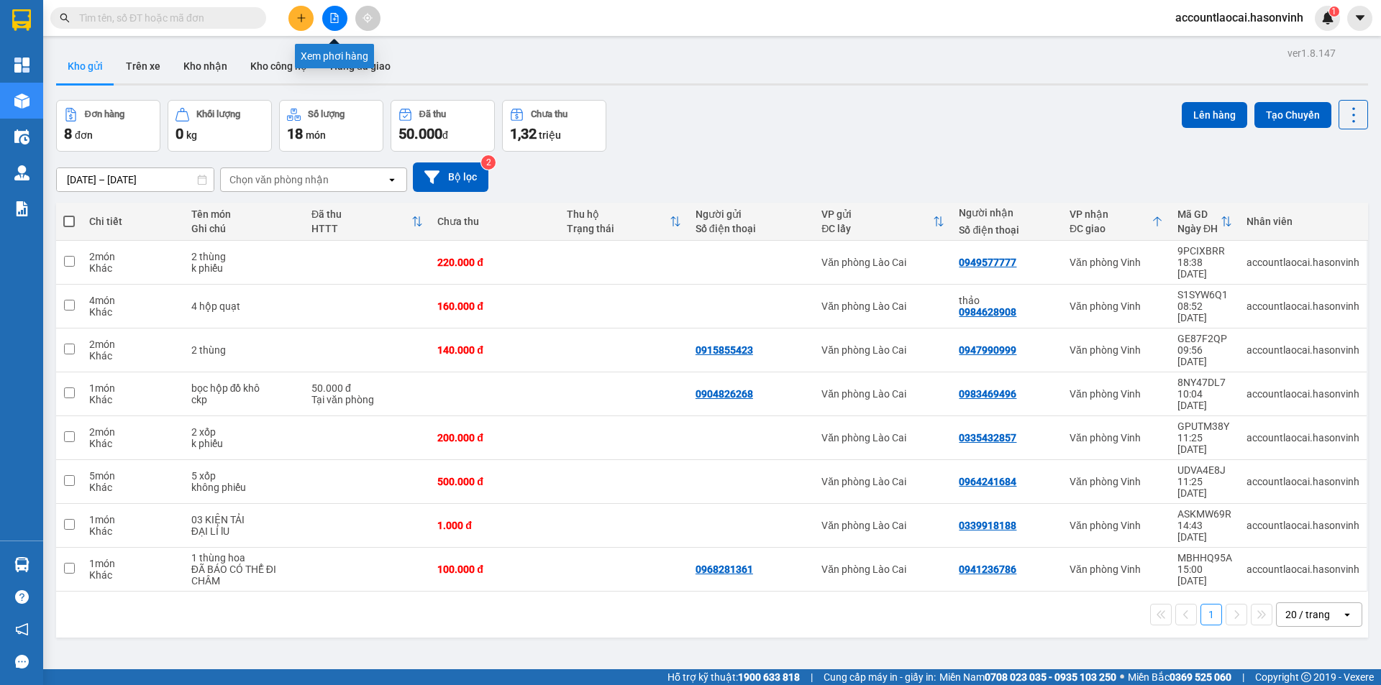
click at [335, 19] on icon "file-add" at bounding box center [334, 18] width 10 height 10
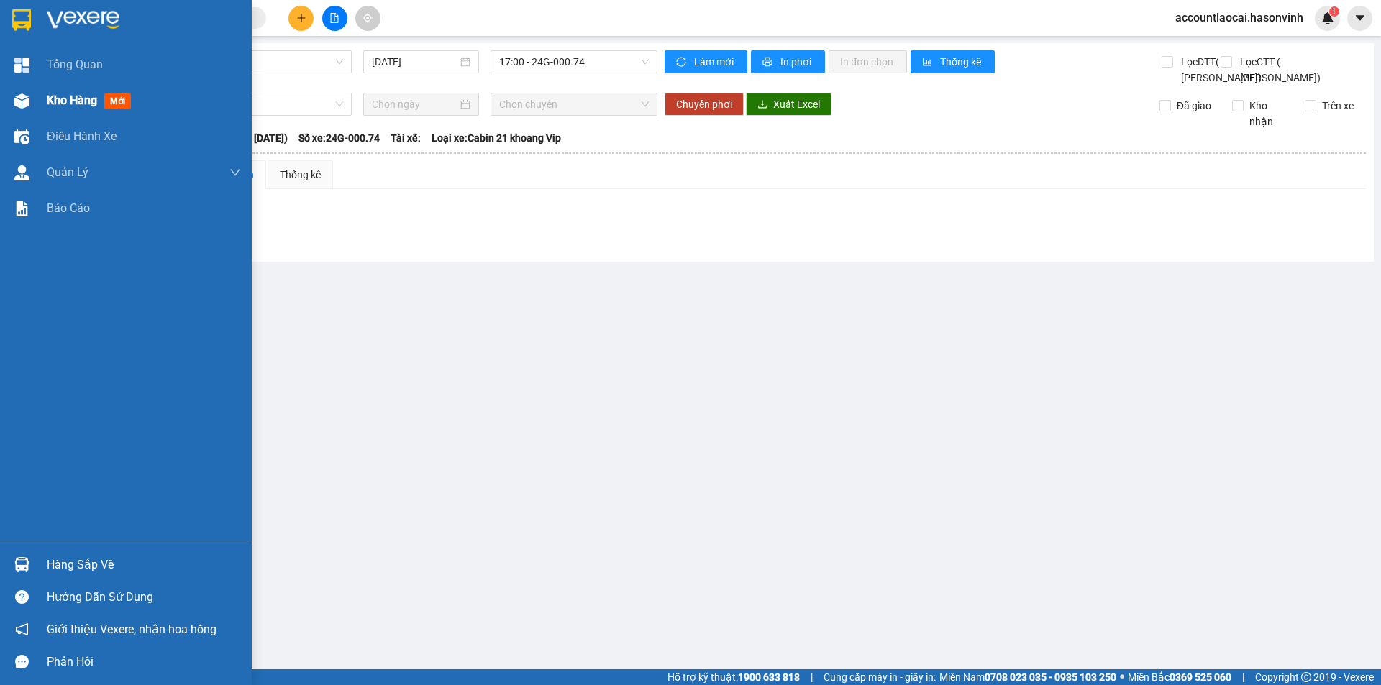
click at [61, 101] on span "Kho hàng" at bounding box center [72, 100] width 50 height 14
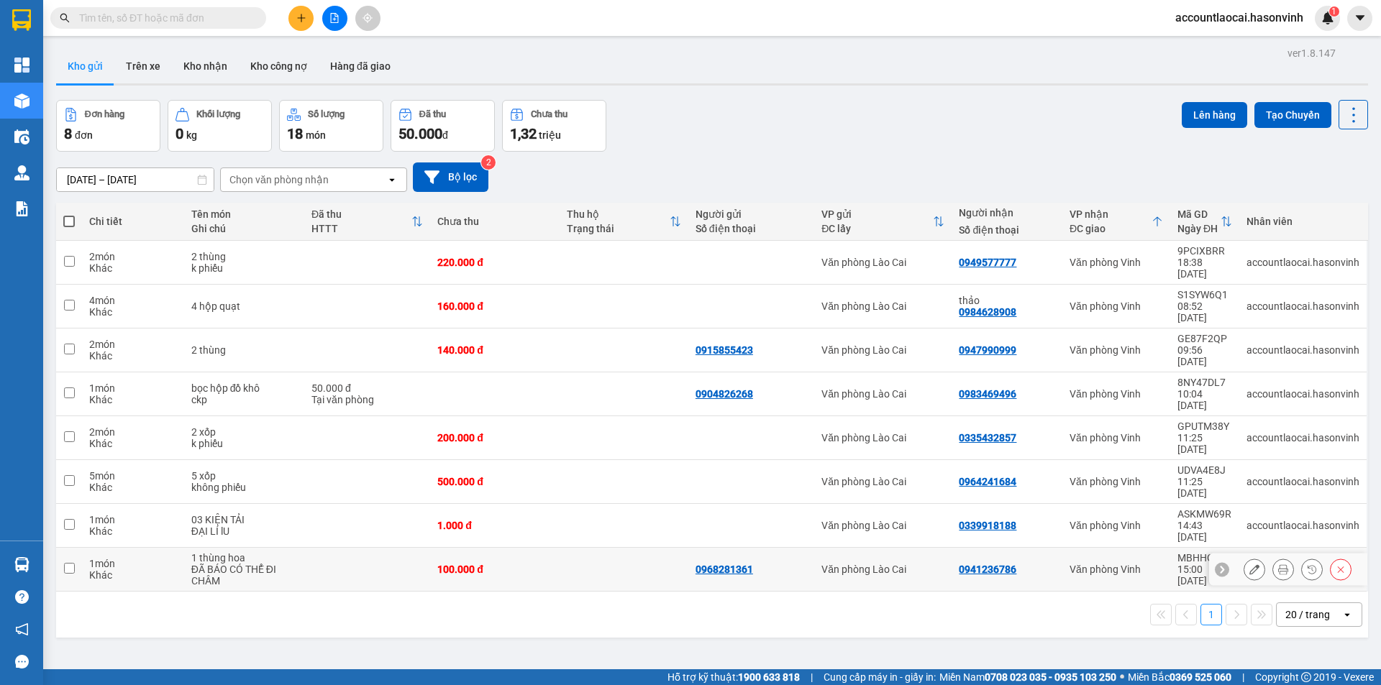
click at [1033, 564] on div "0941236786" at bounding box center [1006, 570] width 96 height 12
checkbox input "true"
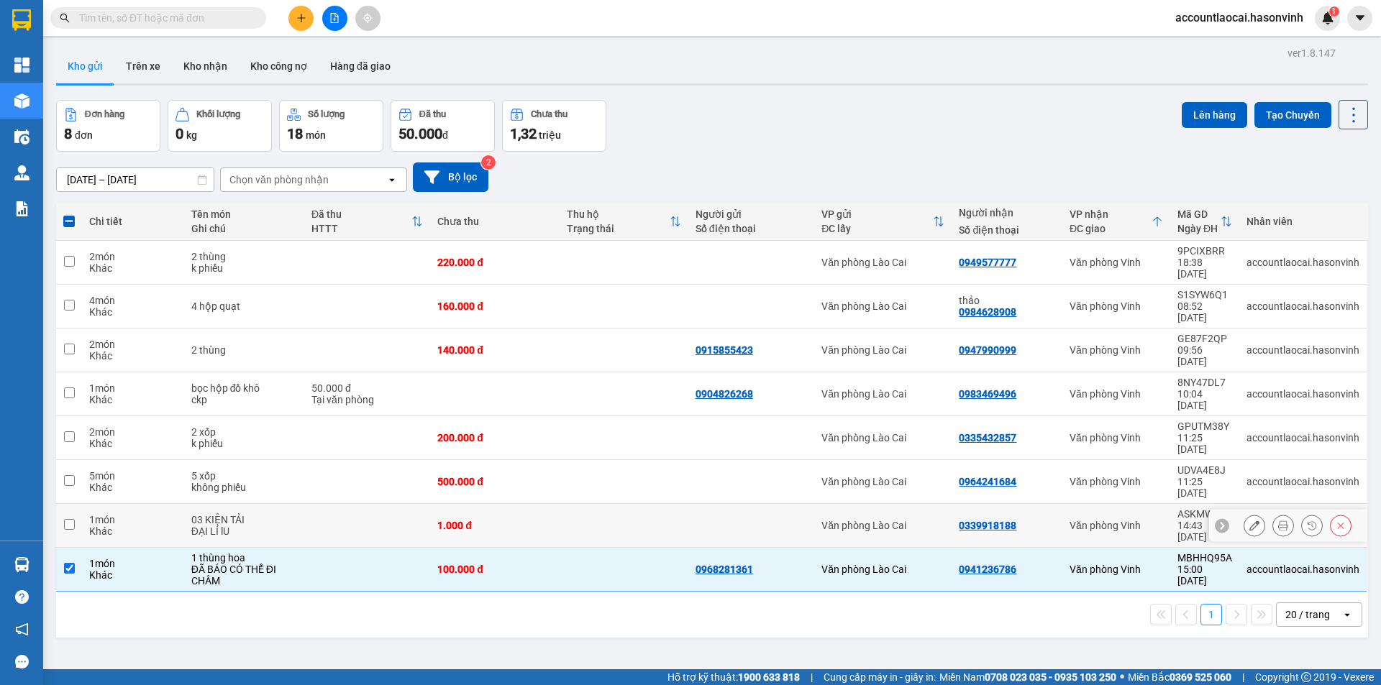
click at [1033, 520] on div "0339918188" at bounding box center [1006, 526] width 96 height 12
checkbox input "true"
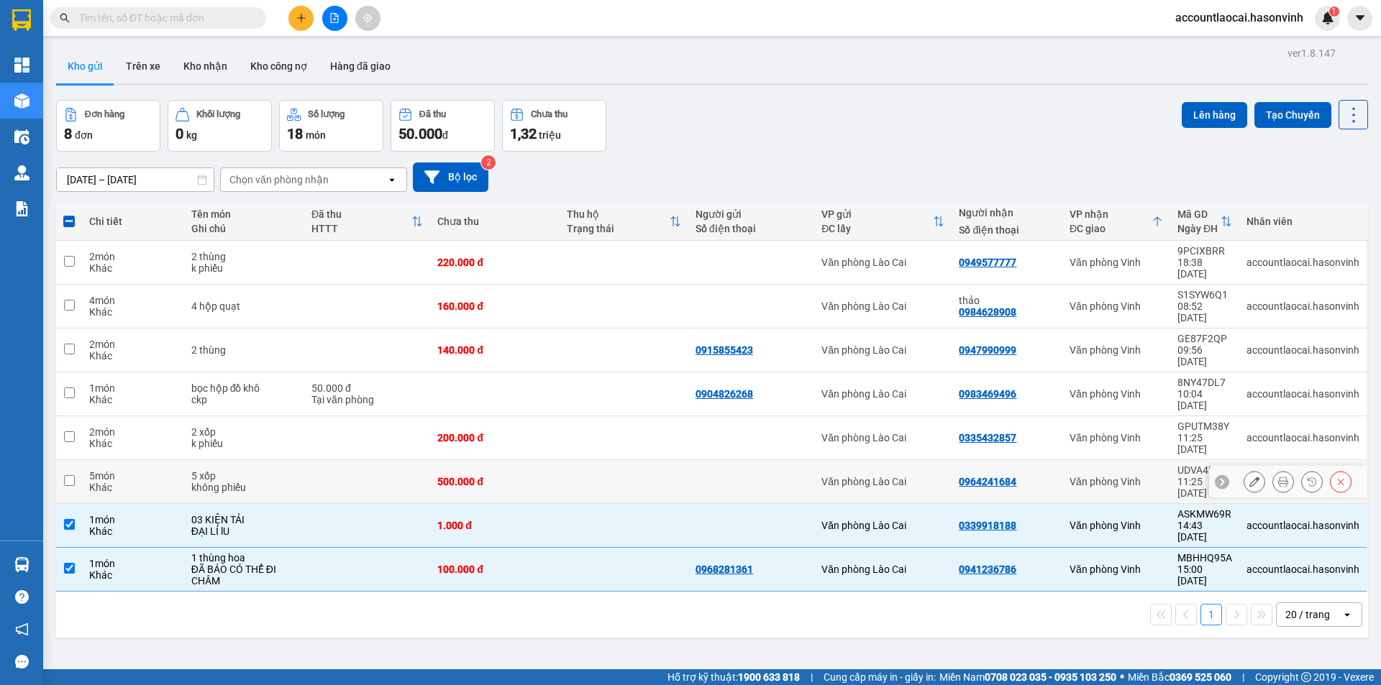
click at [1034, 476] on div "0964241684" at bounding box center [1006, 482] width 96 height 12
checkbox input "true"
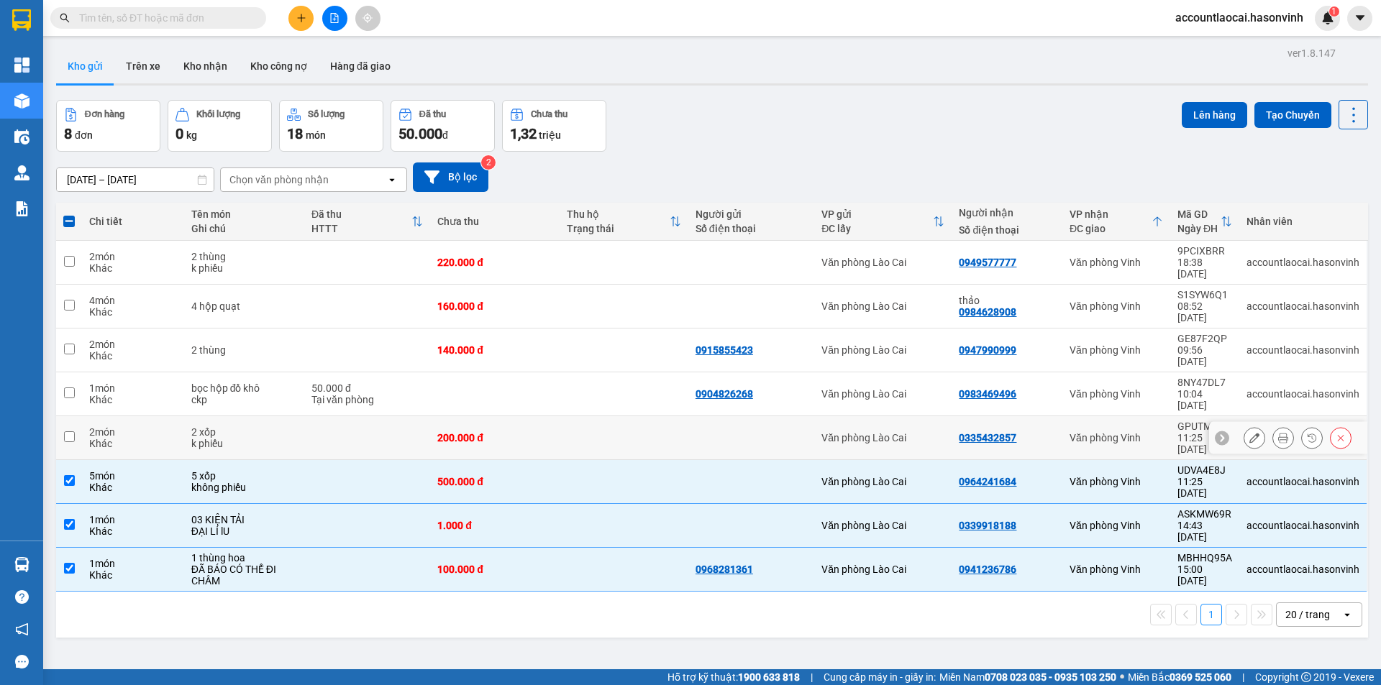
click at [1034, 432] on div "0335432857" at bounding box center [1006, 438] width 96 height 12
checkbox input "true"
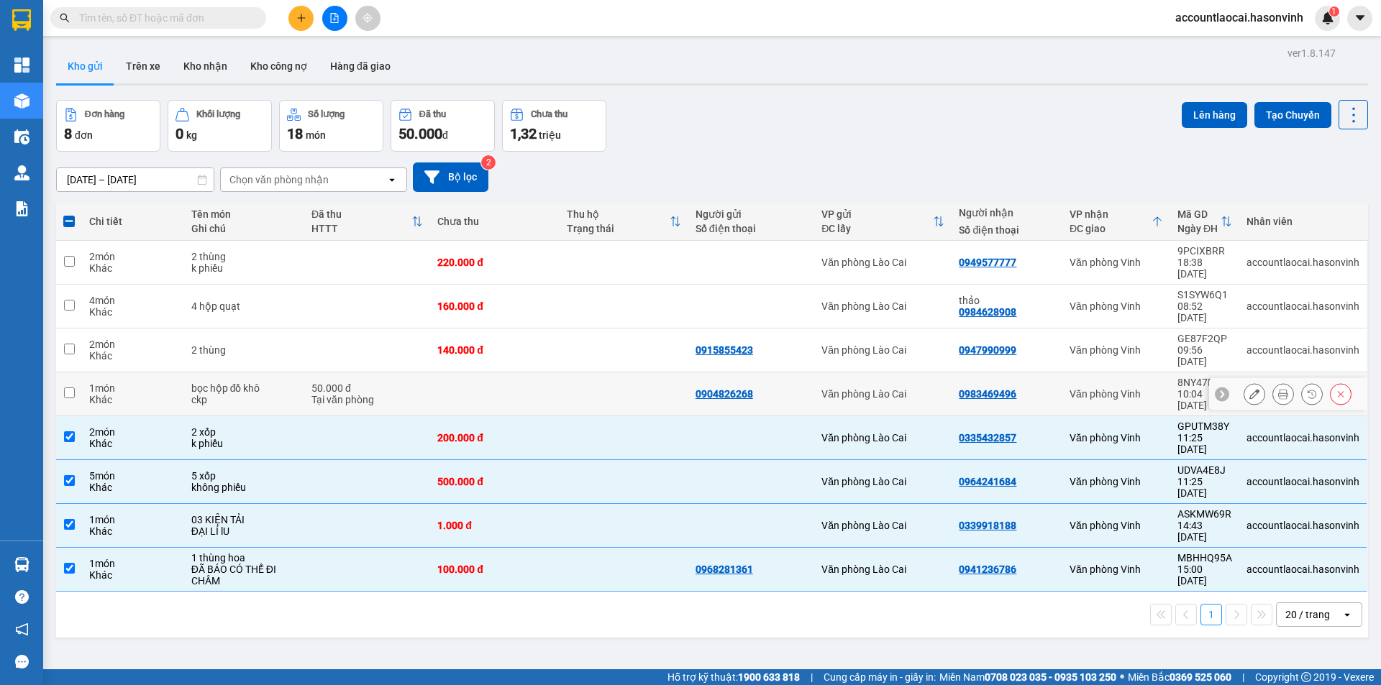
click at [1034, 334] on td "0947990999" at bounding box center [1006, 351] width 110 height 44
checkbox input "true"
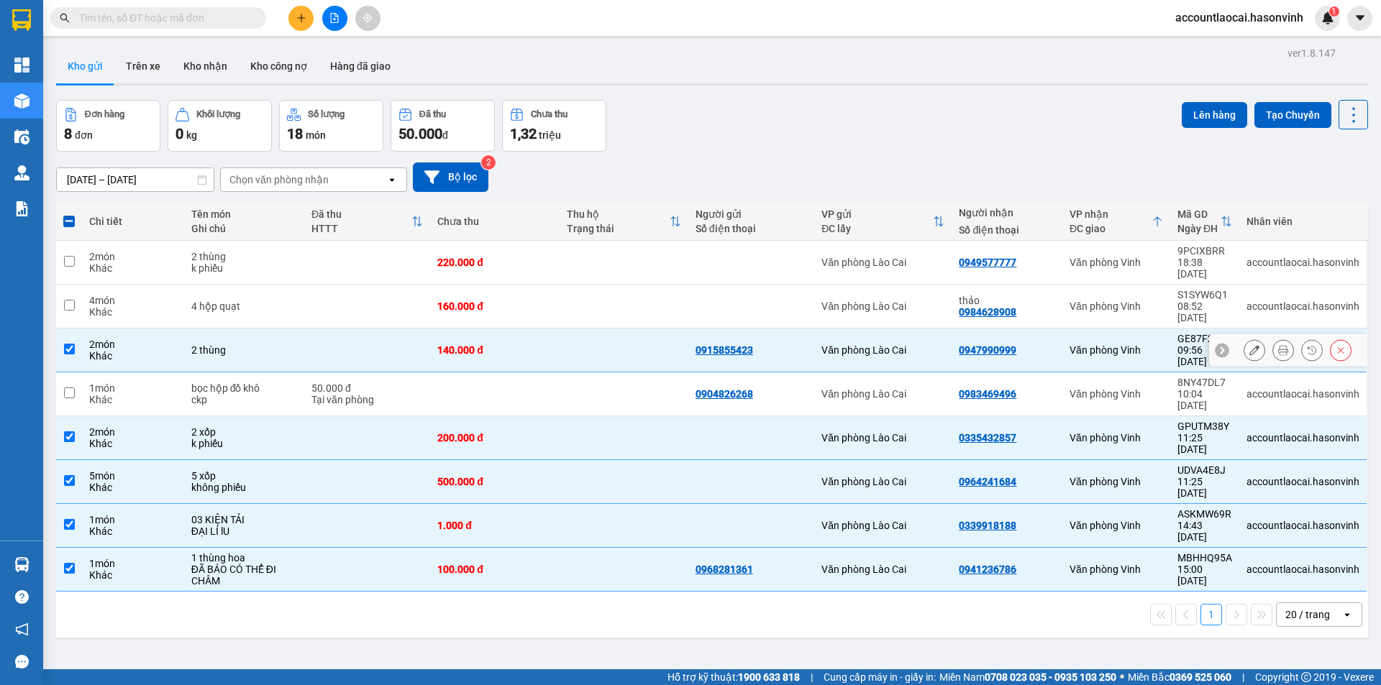
click at [1028, 372] on td "0983469496" at bounding box center [1006, 394] width 110 height 44
checkbox input "true"
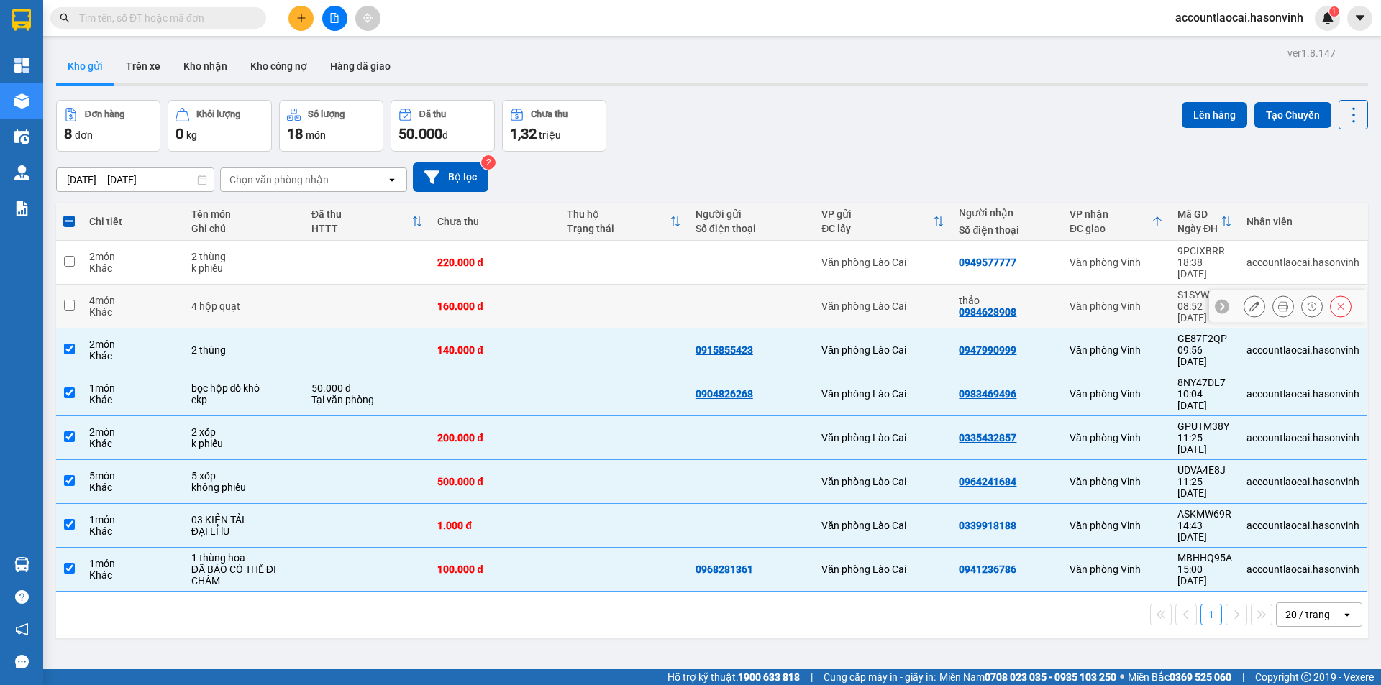
click at [1024, 295] on div "thảo" at bounding box center [1006, 301] width 96 height 12
checkbox input "true"
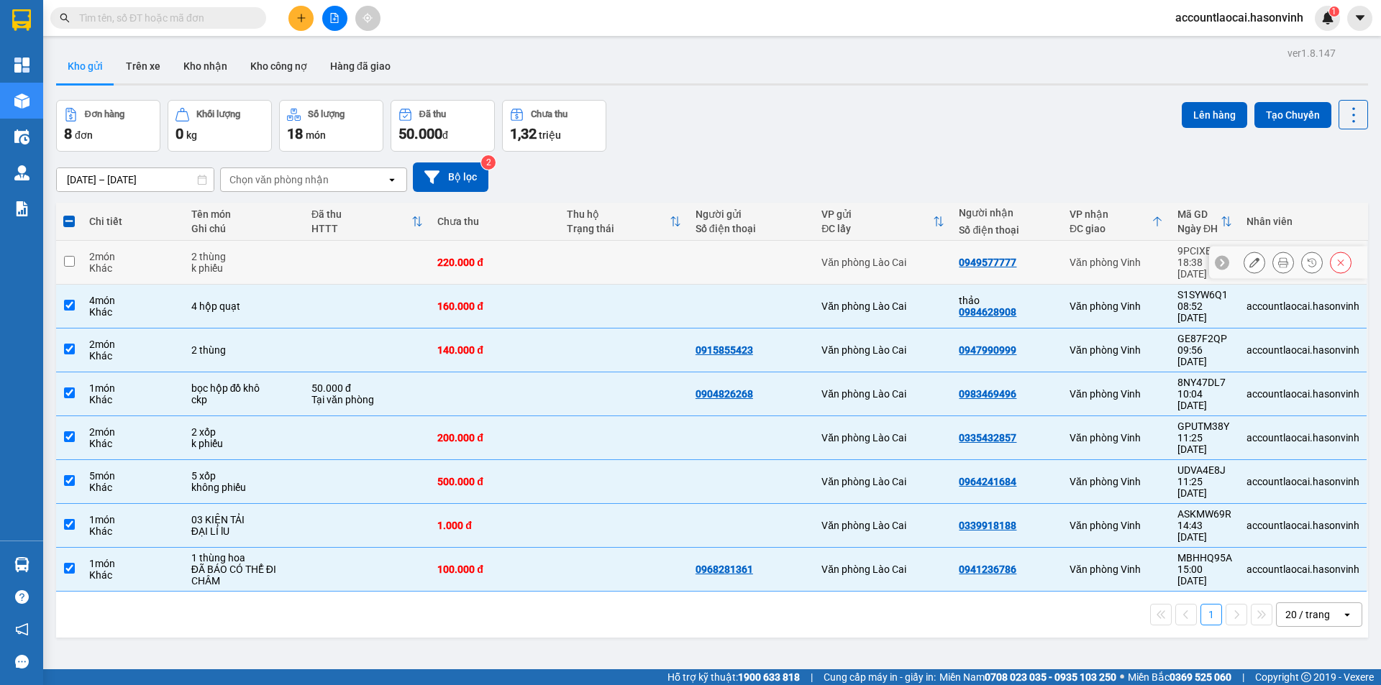
click at [1023, 257] on div "0949577777" at bounding box center [1006, 263] width 96 height 12
checkbox input "true"
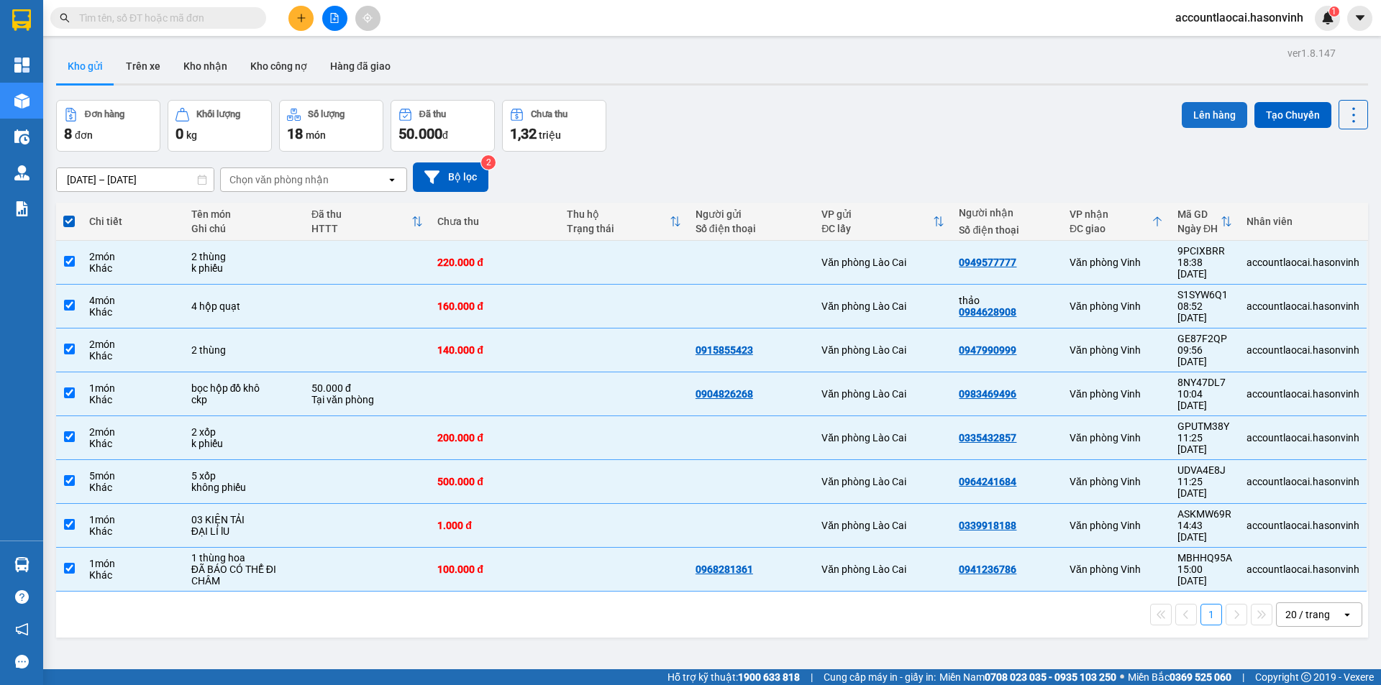
drag, startPoint x: 1192, startPoint y: 104, endPoint x: 1184, endPoint y: 110, distance: 9.8
click at [1189, 109] on button "Lên hàng" at bounding box center [1213, 115] width 65 height 26
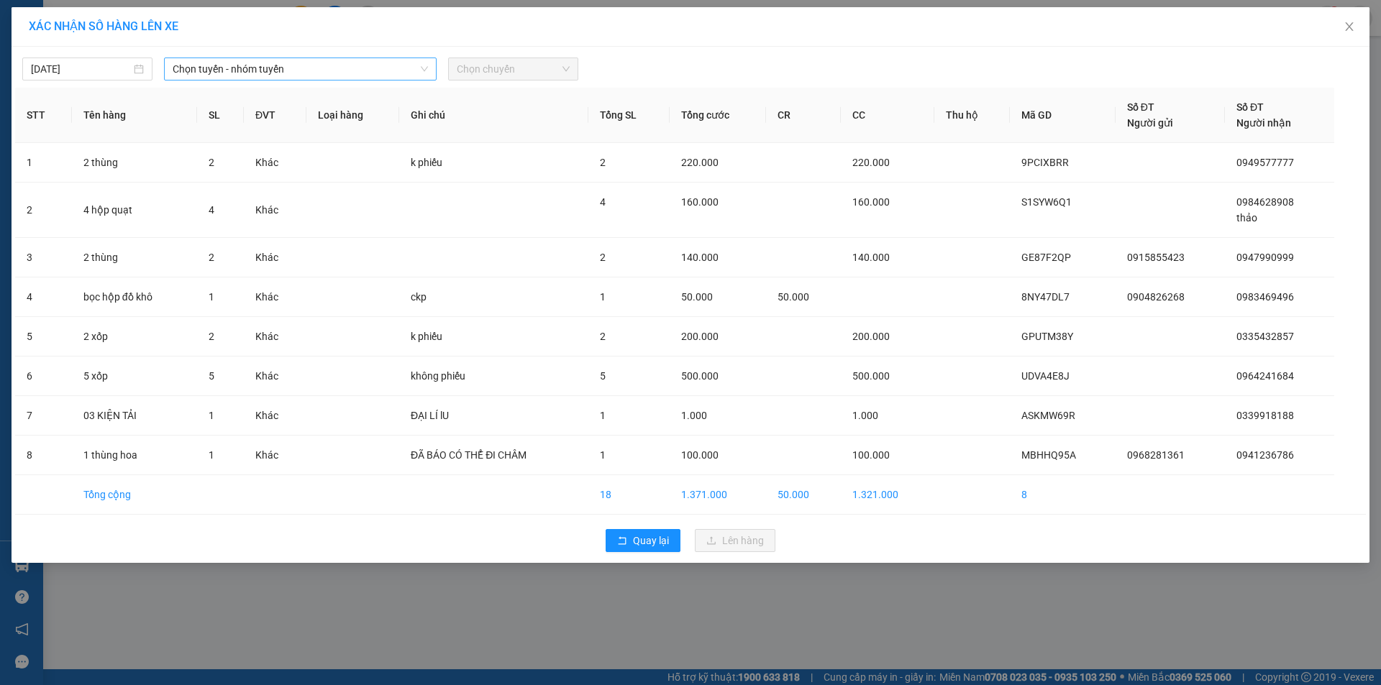
click at [204, 69] on span "Chọn tuyến - nhóm tuyến" at bounding box center [300, 69] width 255 height 22
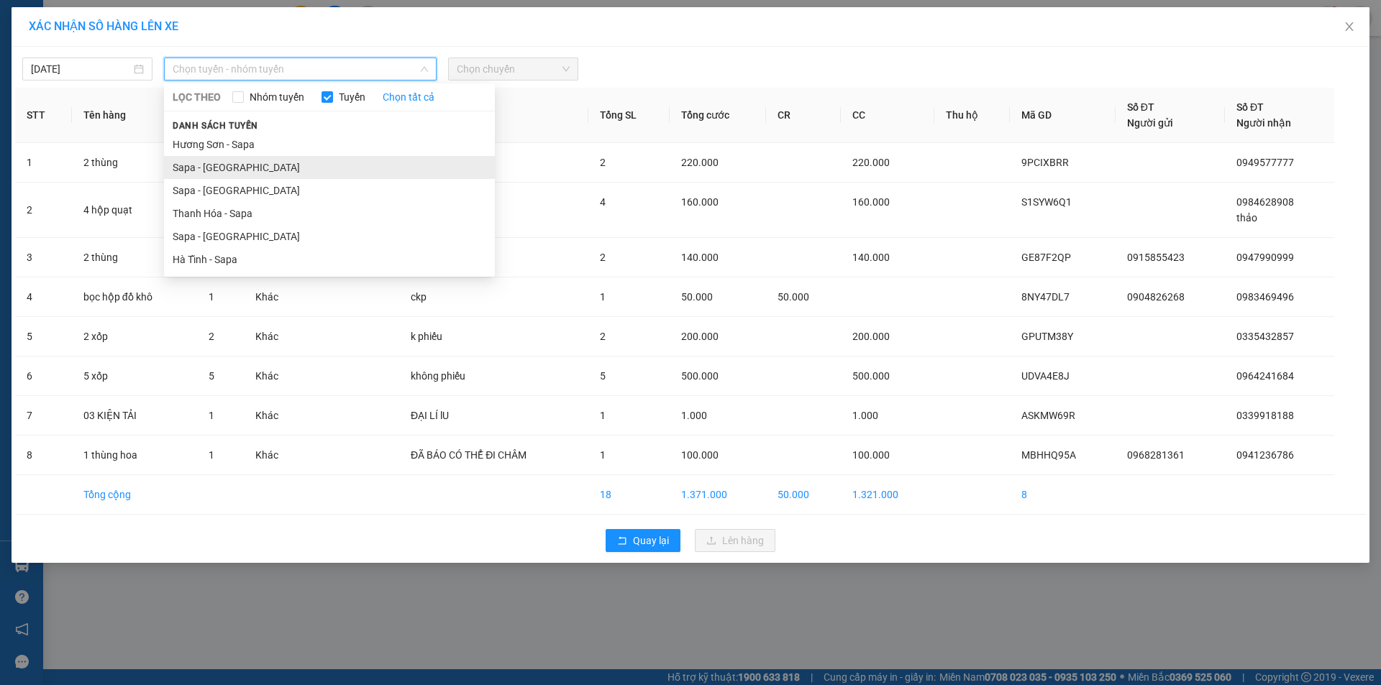
click at [223, 163] on li "Sapa - [GEOGRAPHIC_DATA]" at bounding box center [329, 167] width 331 height 23
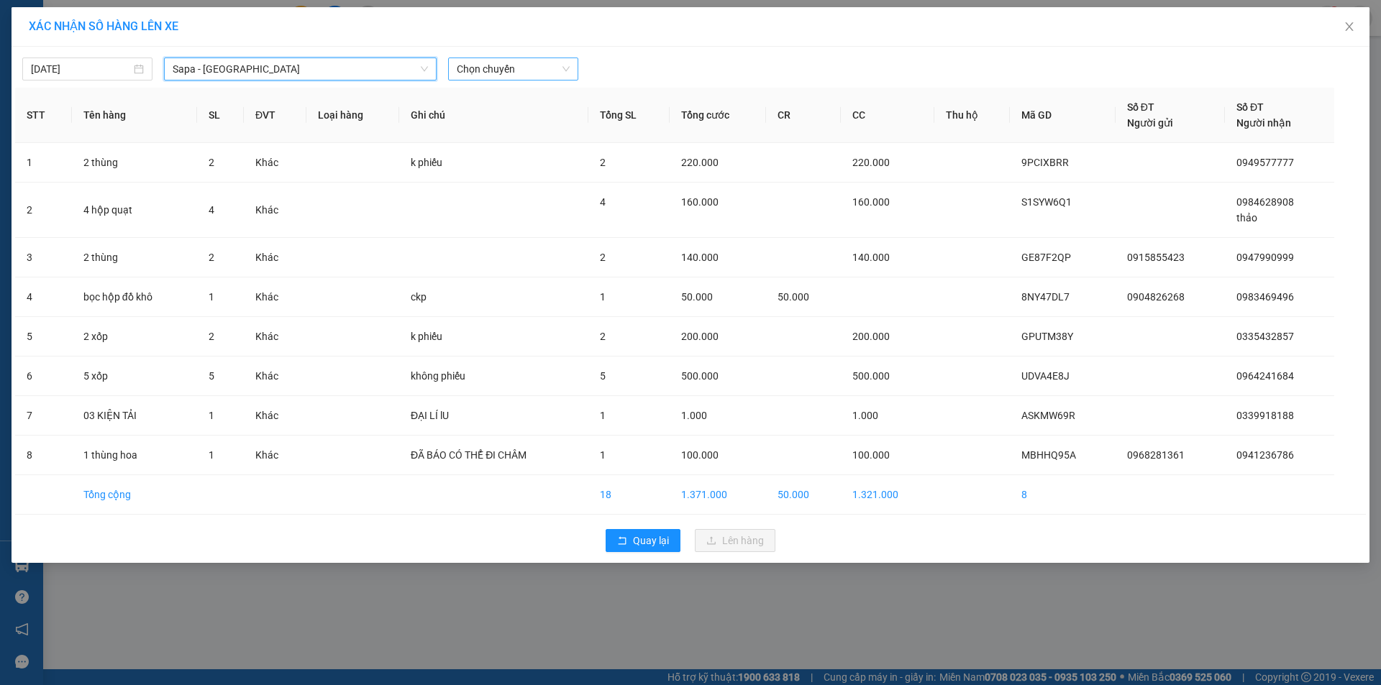
click at [495, 76] on span "Chọn chuyến" at bounding box center [513, 69] width 113 height 22
click at [514, 119] on div "17:30 - 24H-034.11" at bounding box center [513, 121] width 112 height 16
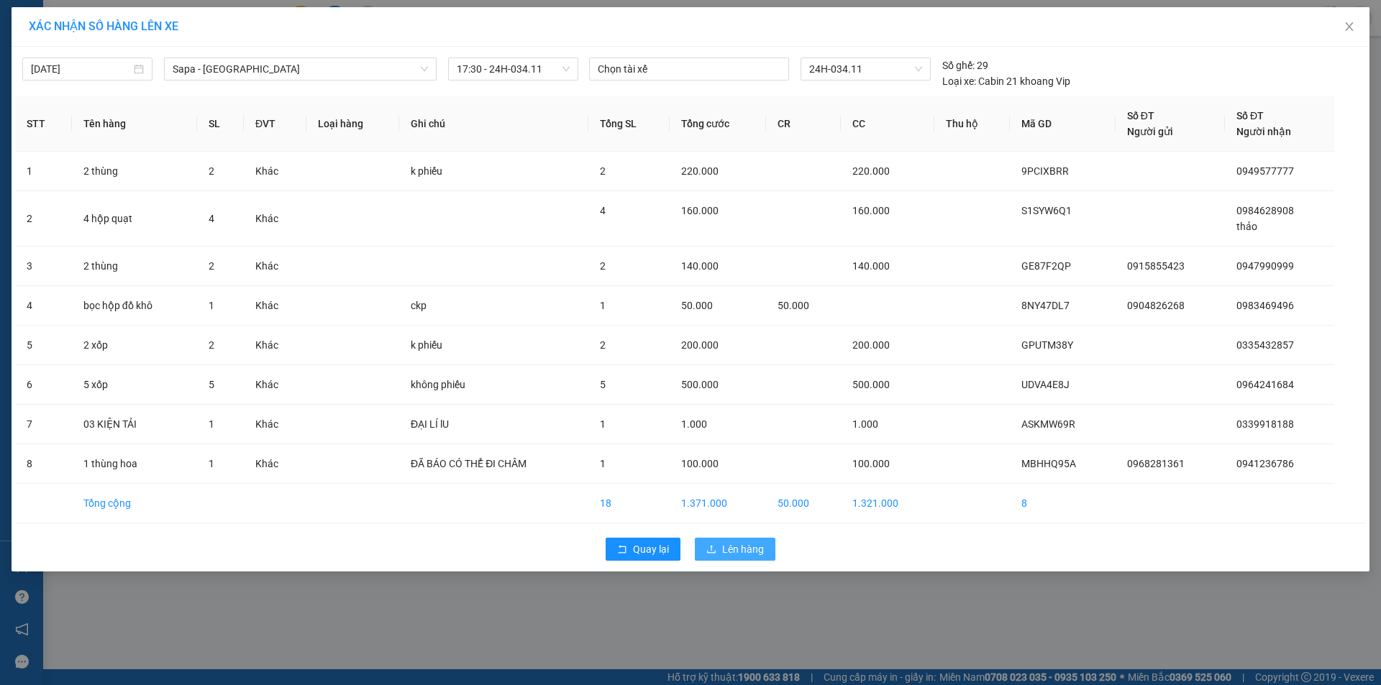
click at [722, 551] on span "Lên hàng" at bounding box center [743, 549] width 42 height 16
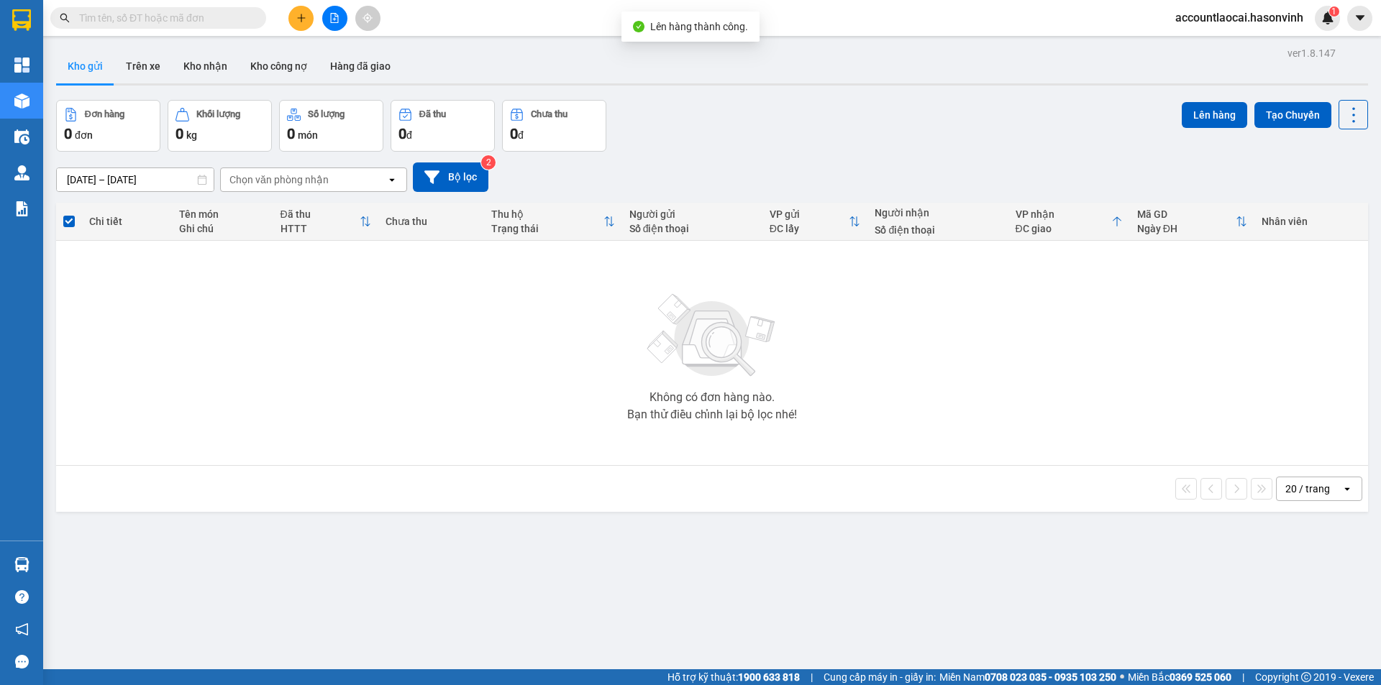
click at [331, 18] on icon "file-add" at bounding box center [335, 18] width 8 height 10
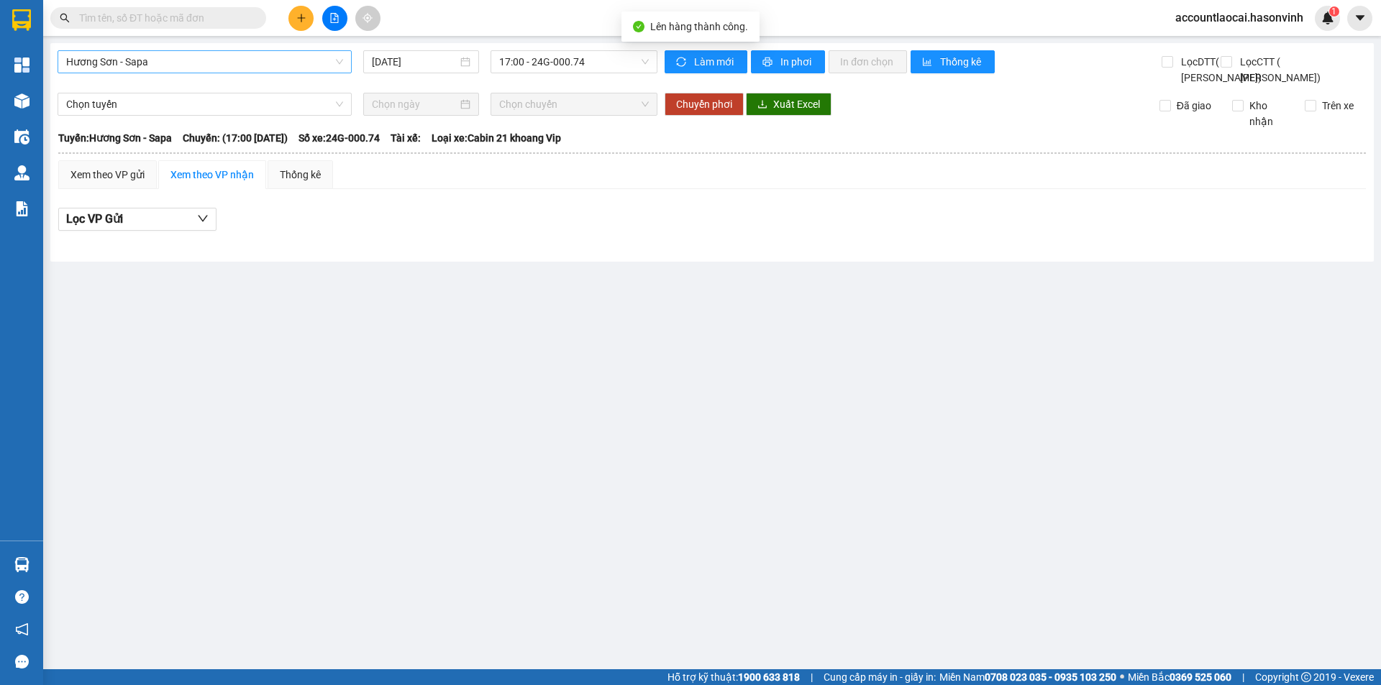
click at [171, 64] on span "Hương Sơn - Sapa" at bounding box center [204, 62] width 277 height 22
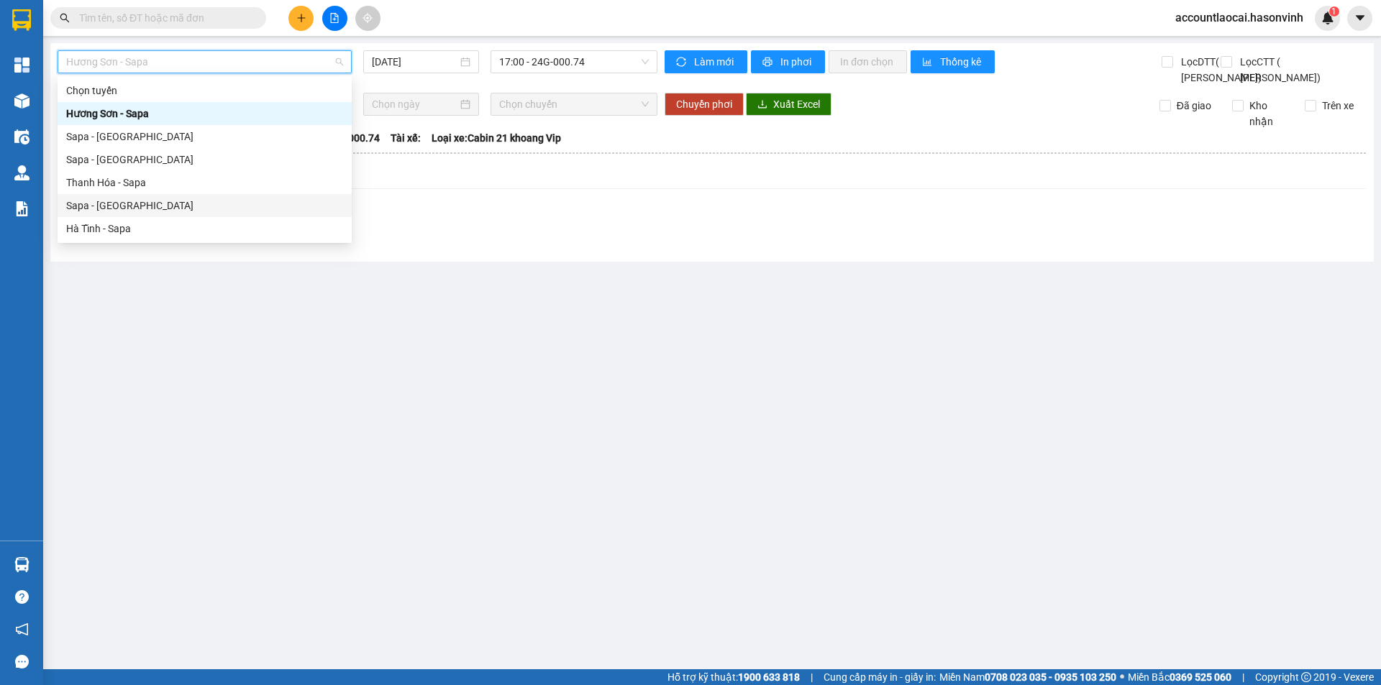
click at [119, 203] on div "Sapa - [GEOGRAPHIC_DATA]" at bounding box center [204, 206] width 277 height 16
type input "[DATE]"
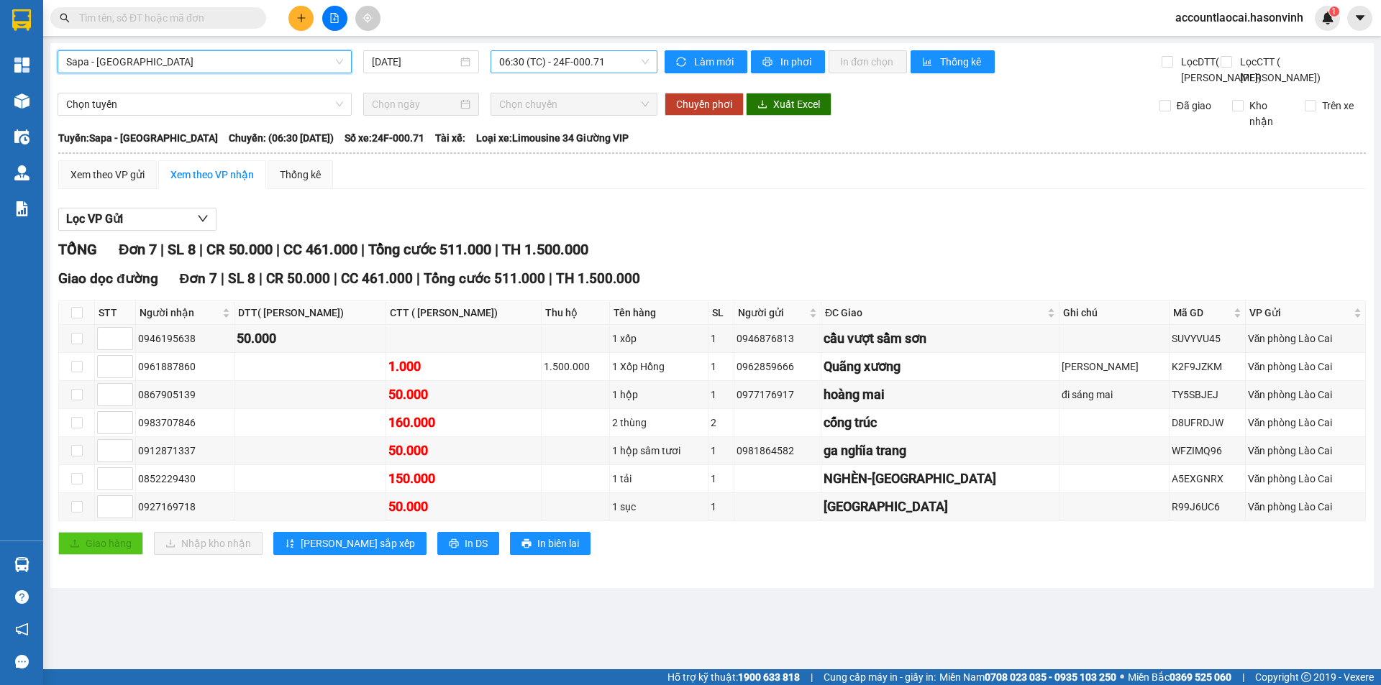
click at [604, 53] on span "06:30 (TC) - 24F-000.71" at bounding box center [574, 62] width 150 height 22
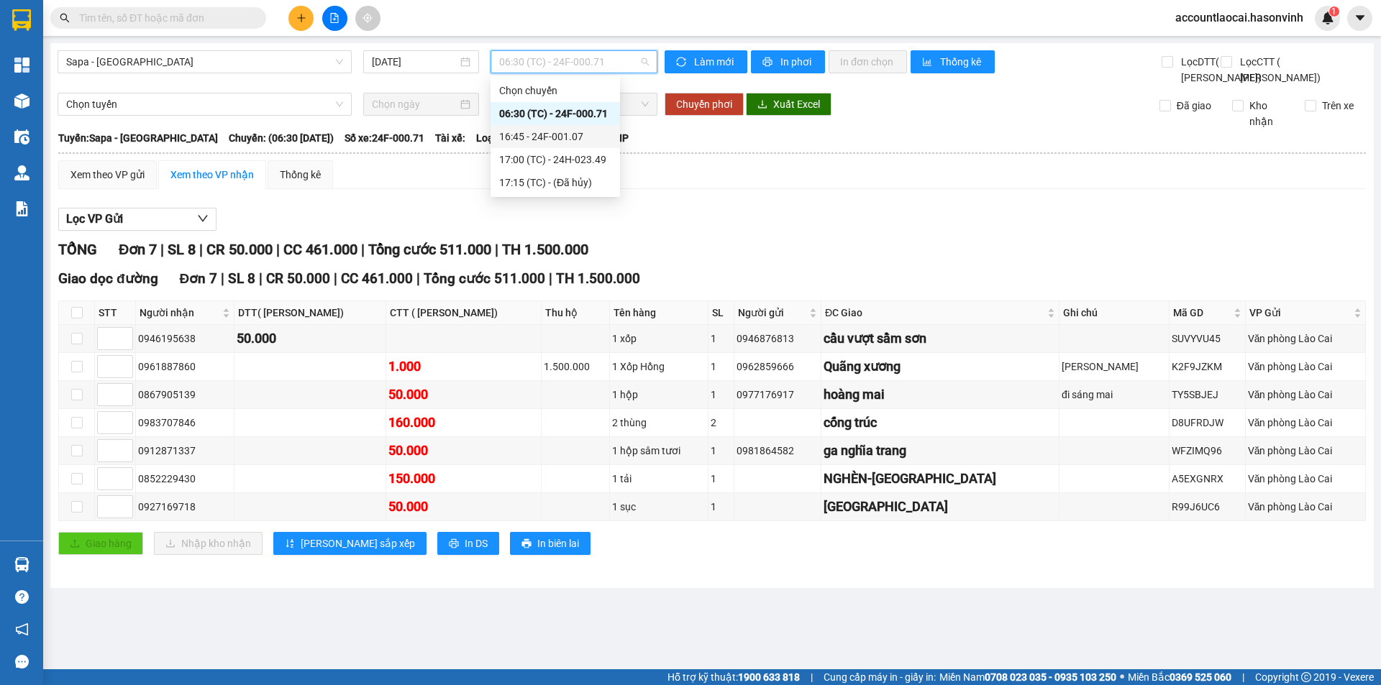
click at [588, 138] on div "16:45 - 24F-001.07" at bounding box center [555, 137] width 112 height 16
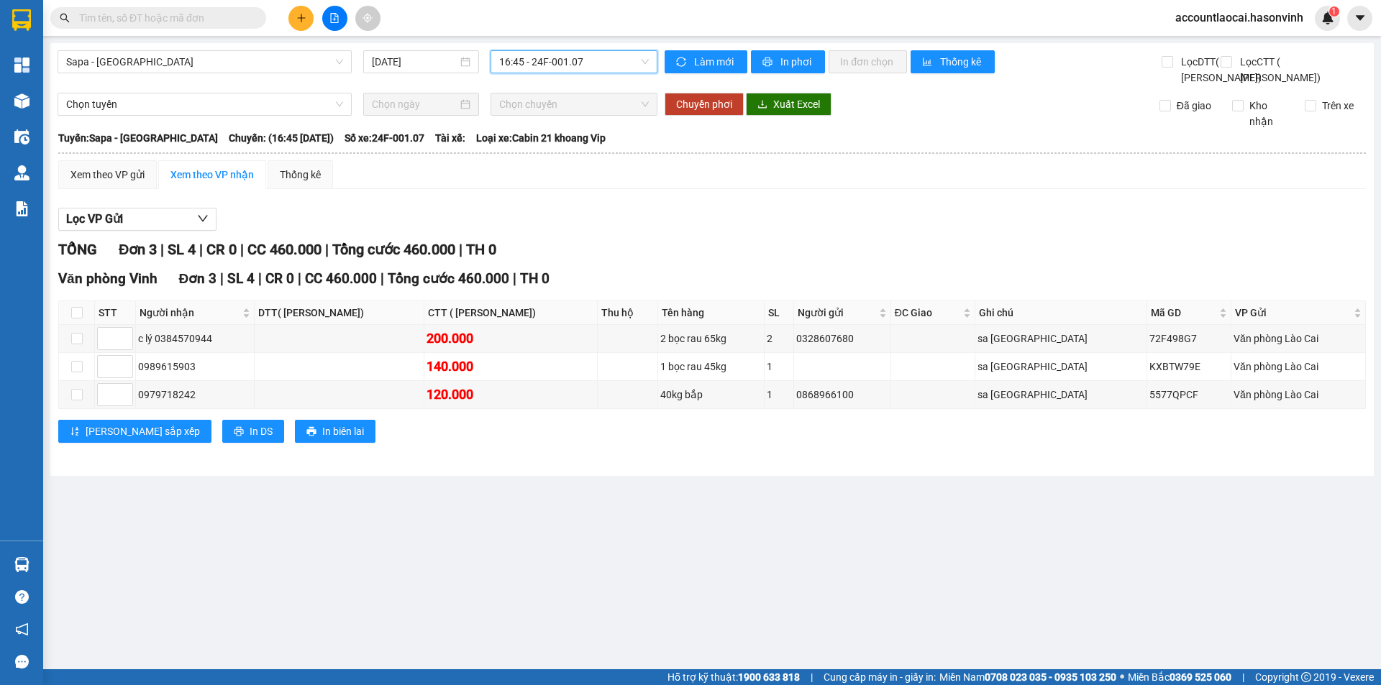
click at [595, 60] on span "16:45 - 24F-001.07" at bounding box center [574, 62] width 150 height 22
click at [587, 150] on div "17:00 (TC) - 24H-023.49" at bounding box center [554, 159] width 129 height 23
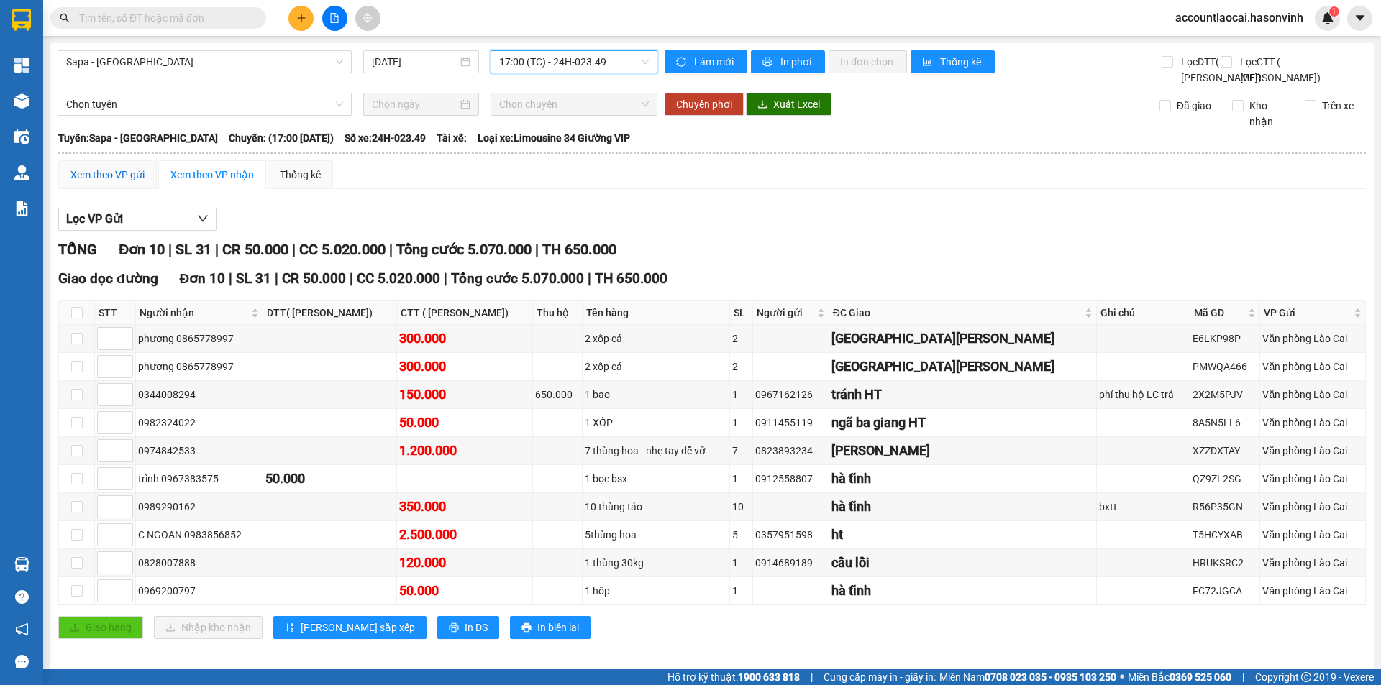
click at [91, 183] on div "Xem theo VP gửi" at bounding box center [107, 175] width 74 height 16
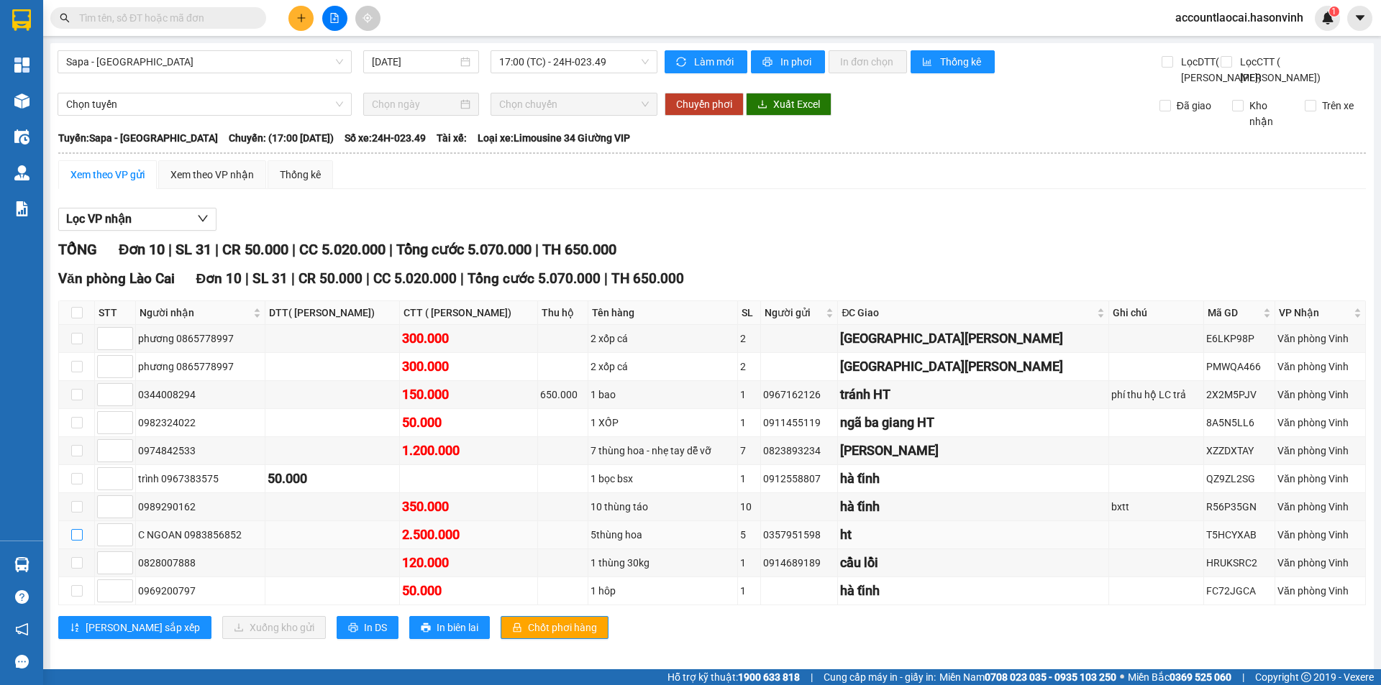
click at [76, 541] on input "checkbox" at bounding box center [77, 535] width 12 height 12
checkbox input "true"
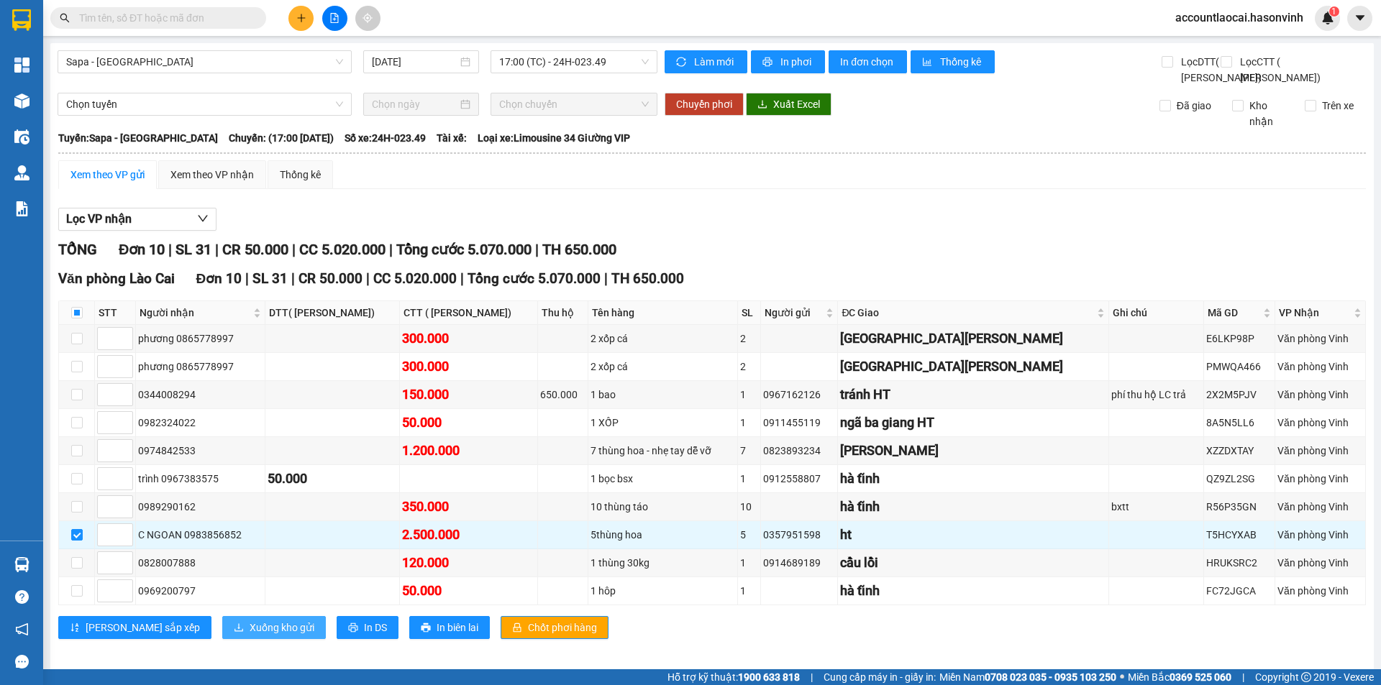
click at [250, 636] on span "Xuống kho gửi" at bounding box center [282, 628] width 65 height 16
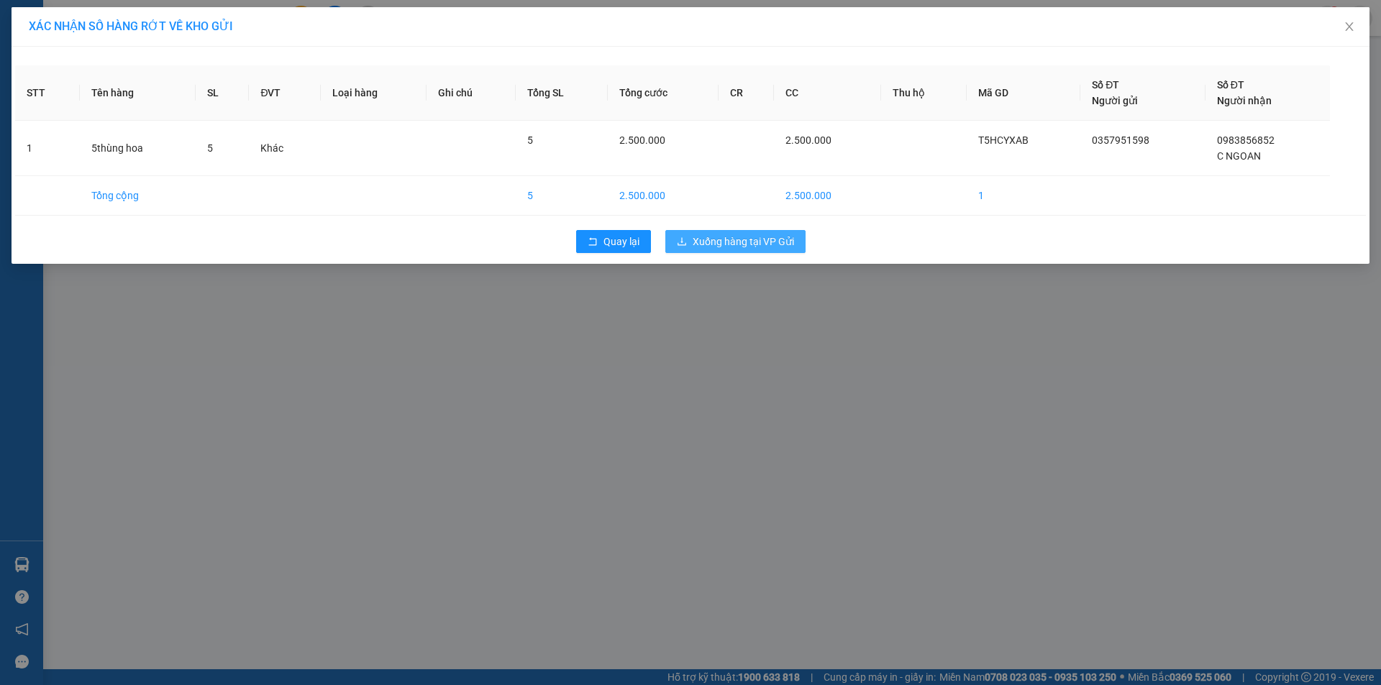
click at [746, 242] on span "Xuống hàng tại VP Gửi" at bounding box center [742, 242] width 101 height 16
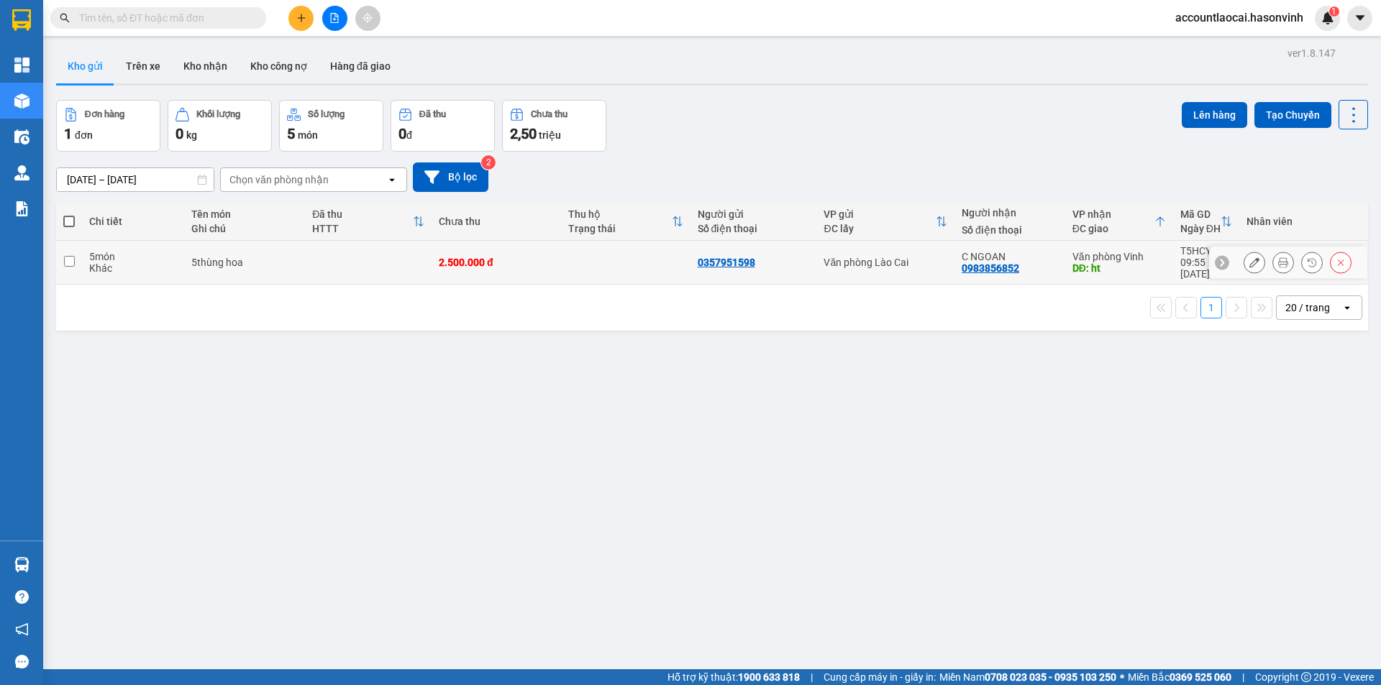
click at [663, 258] on td at bounding box center [625, 263] width 129 height 44
checkbox input "true"
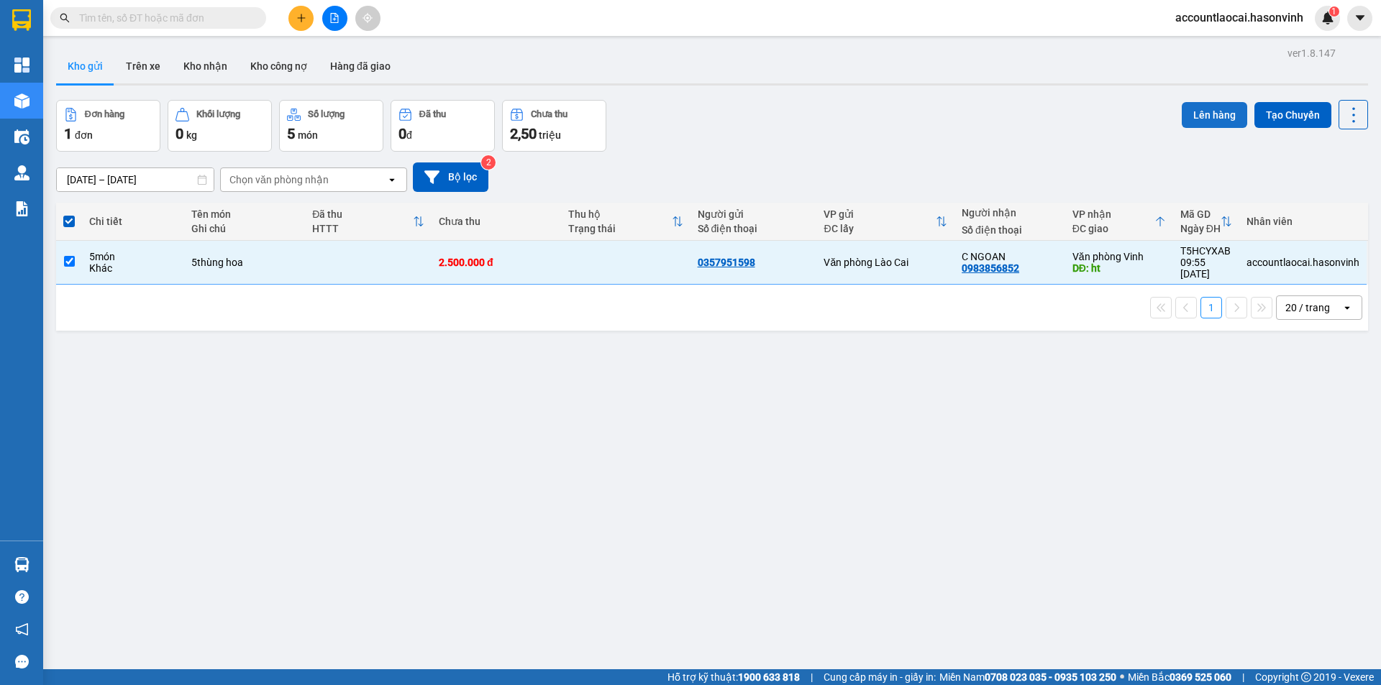
click at [1210, 111] on button "Lên hàng" at bounding box center [1213, 115] width 65 height 26
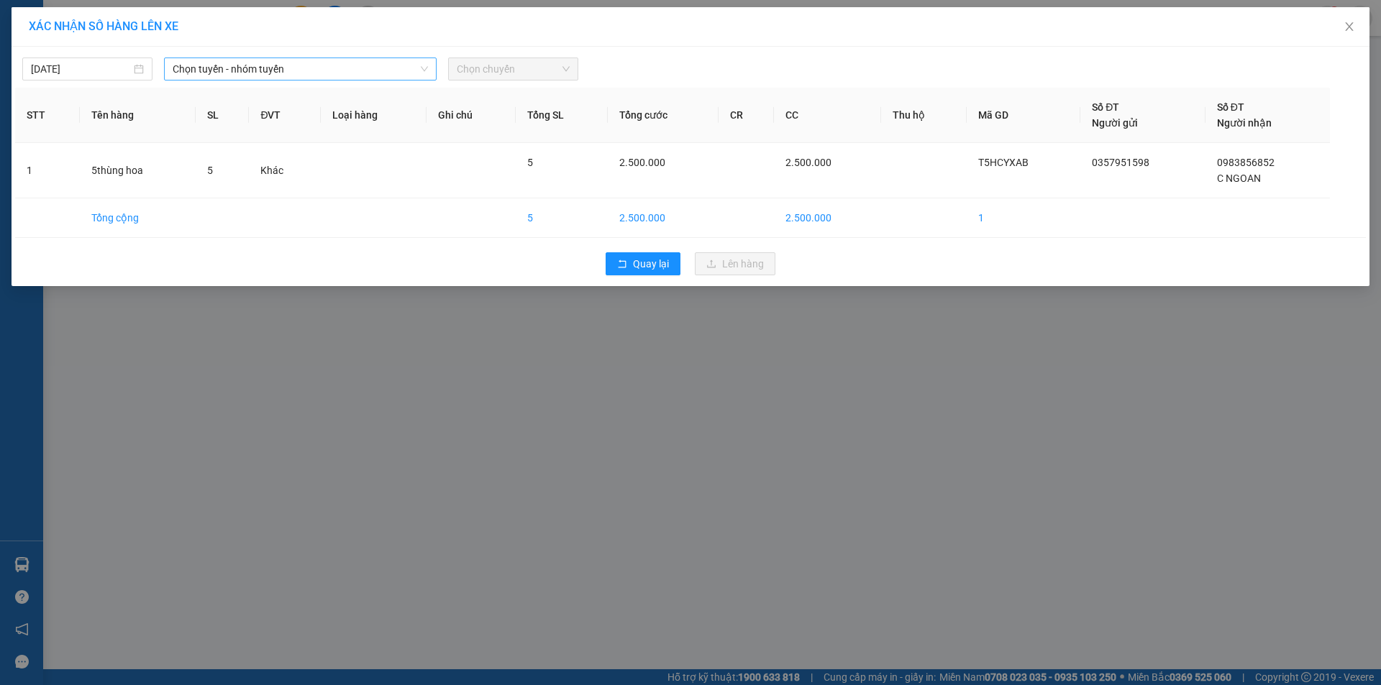
click at [250, 68] on span "Chọn tuyến - nhóm tuyến" at bounding box center [300, 69] width 255 height 22
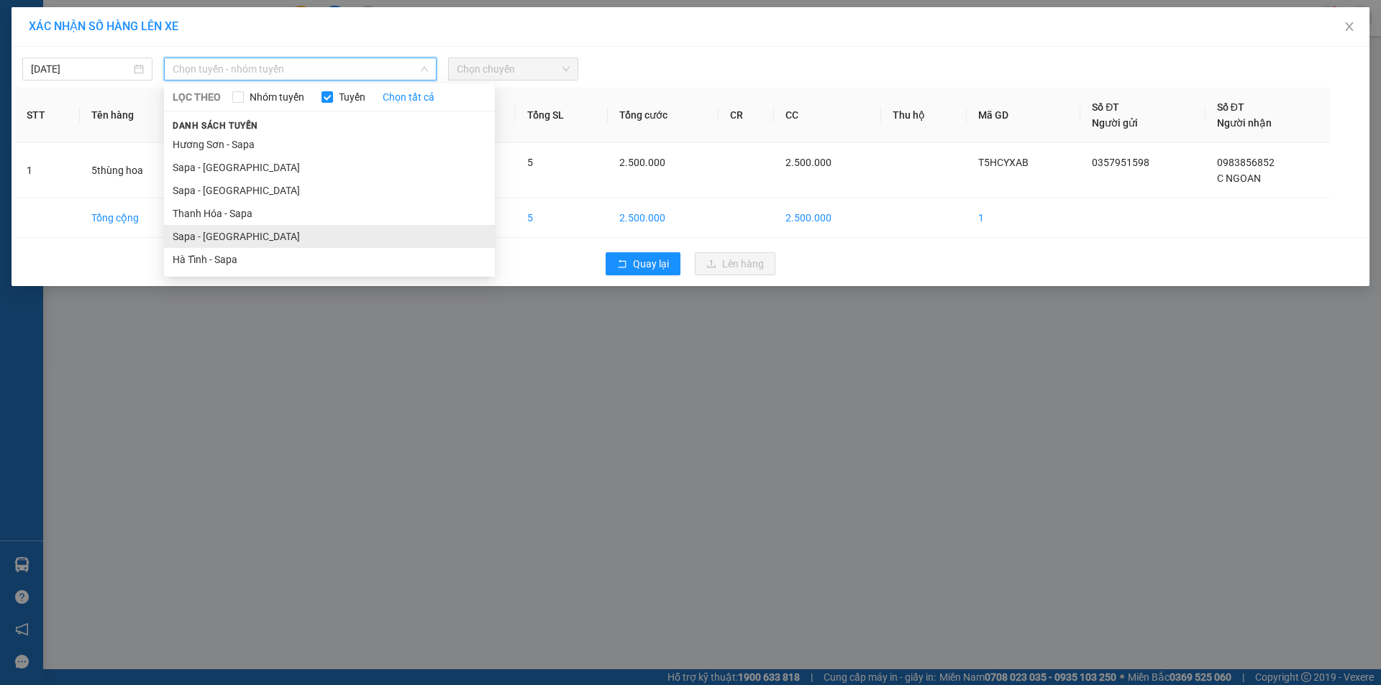
click at [221, 239] on li "Sapa - [GEOGRAPHIC_DATA]" at bounding box center [329, 236] width 331 height 23
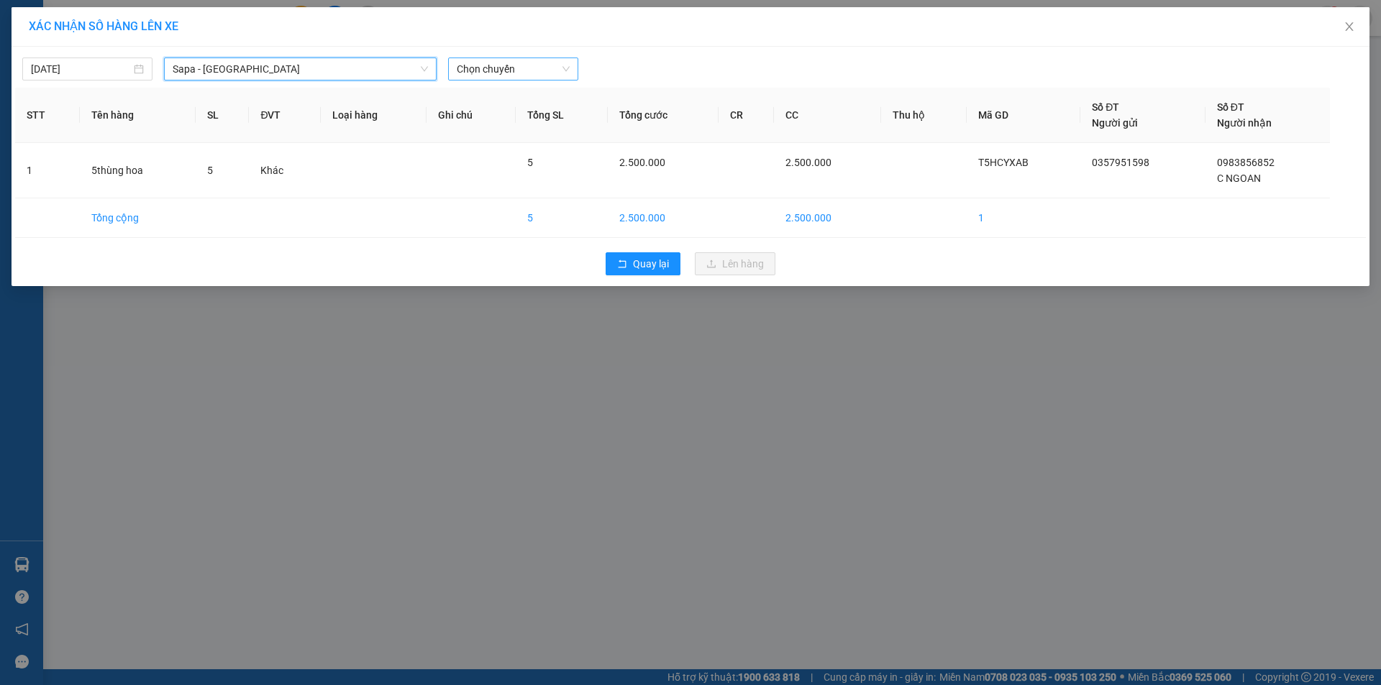
click at [520, 66] on span "Chọn chuyến" at bounding box center [513, 69] width 113 height 22
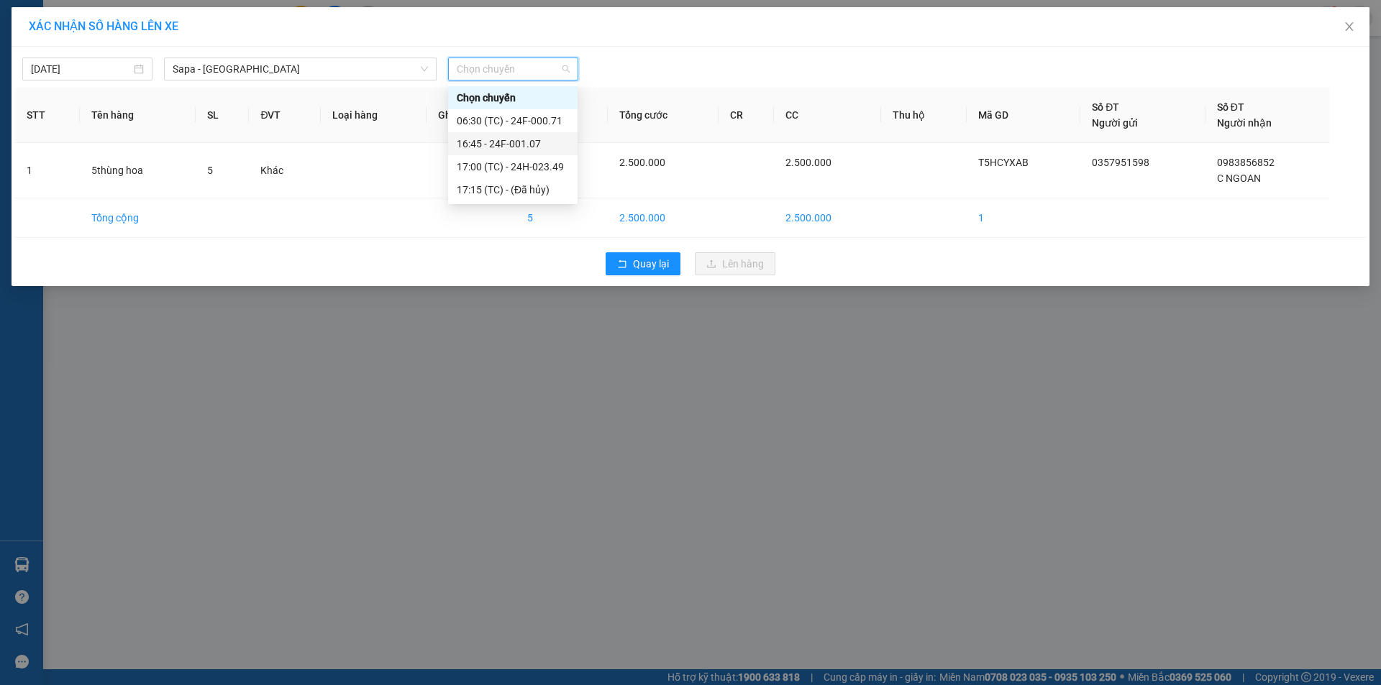
click at [534, 142] on div "16:45 - 24F-001.07" at bounding box center [513, 144] width 112 height 16
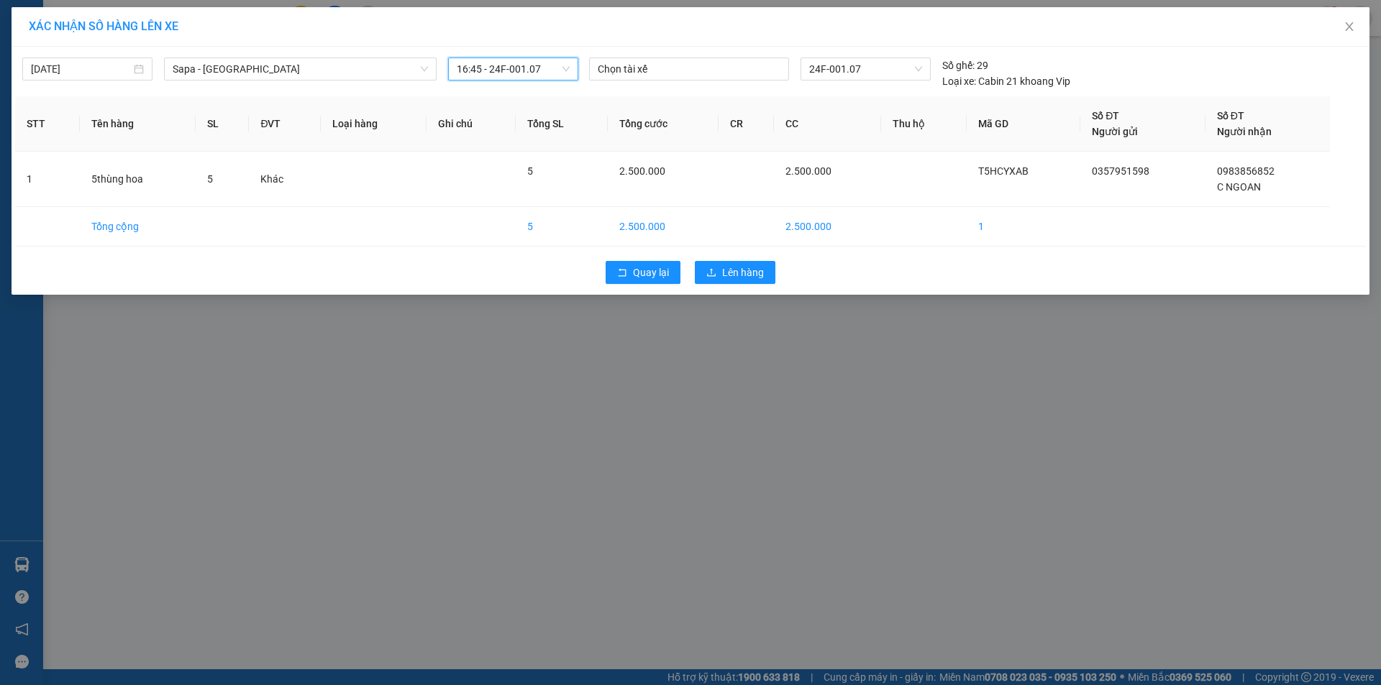
click at [738, 285] on div "Quay lại Lên hàng" at bounding box center [690, 272] width 1350 height 37
click at [738, 275] on span "Lên hàng" at bounding box center [743, 273] width 42 height 16
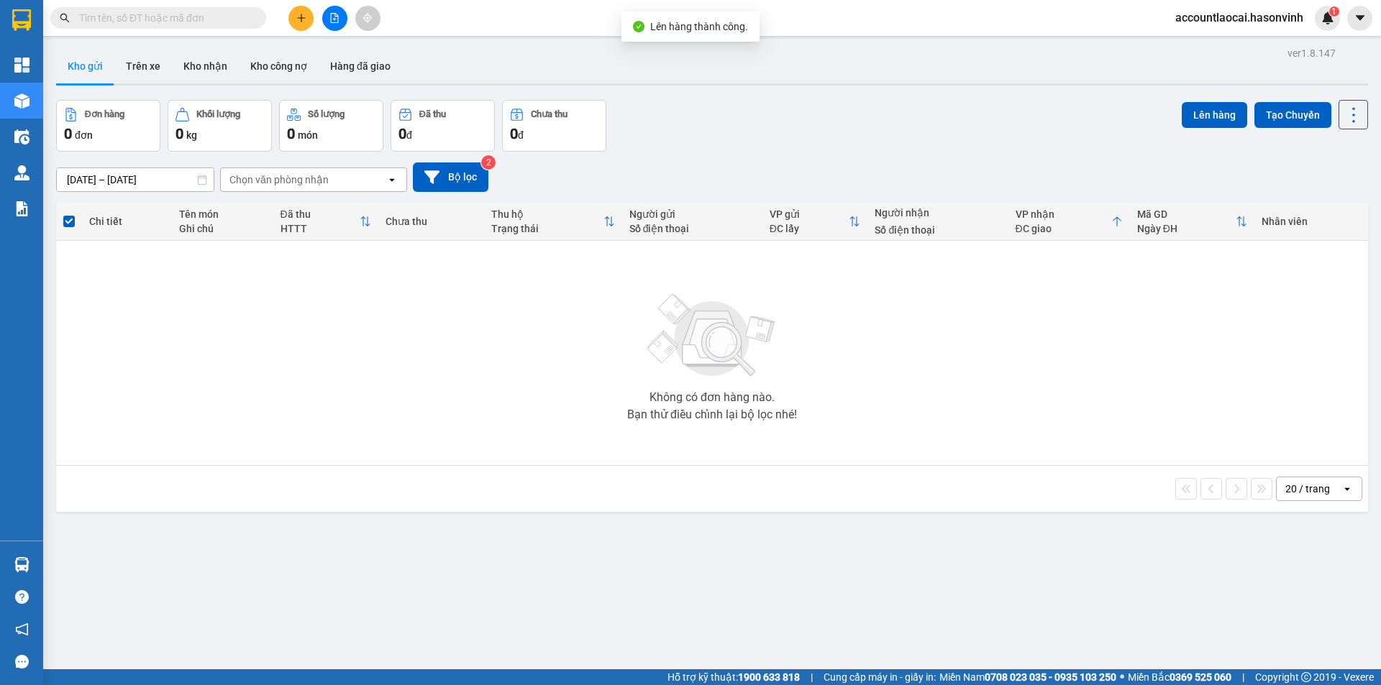
click at [339, 19] on icon "file-add" at bounding box center [334, 18] width 10 height 10
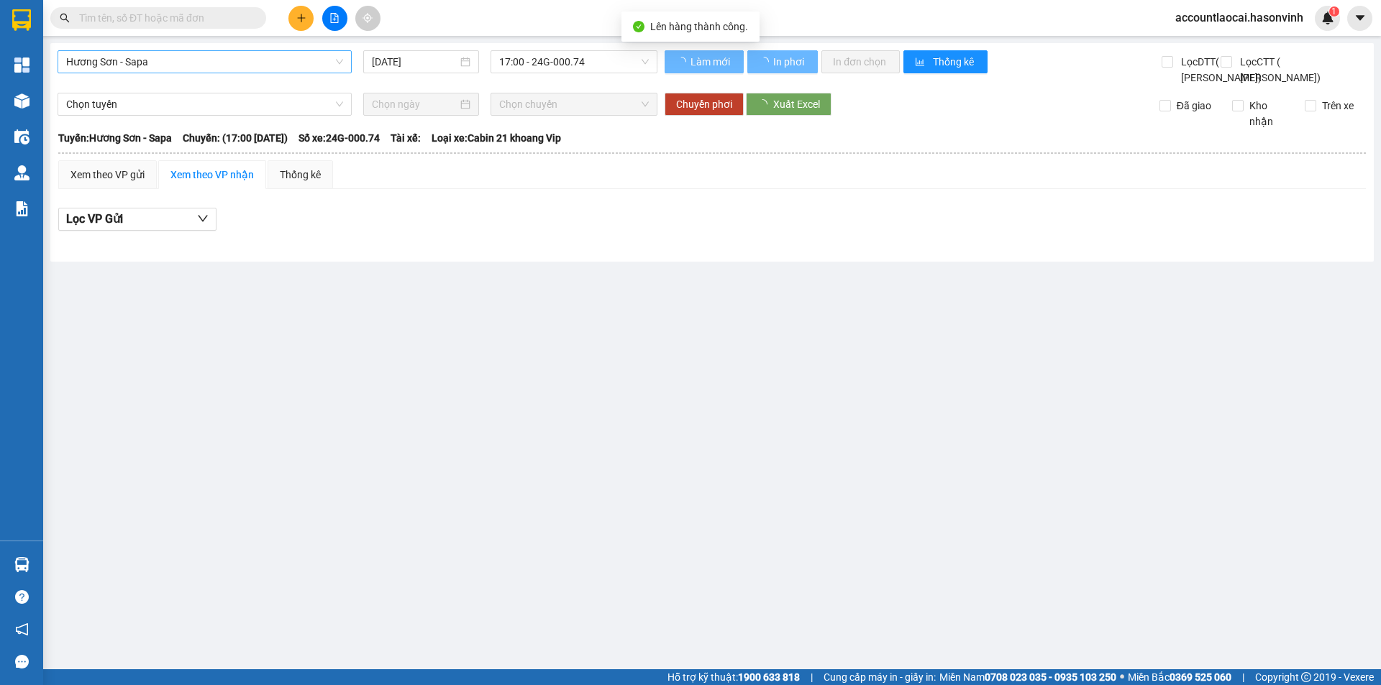
click at [199, 67] on span "Hương Sơn - Sapa" at bounding box center [204, 62] width 277 height 22
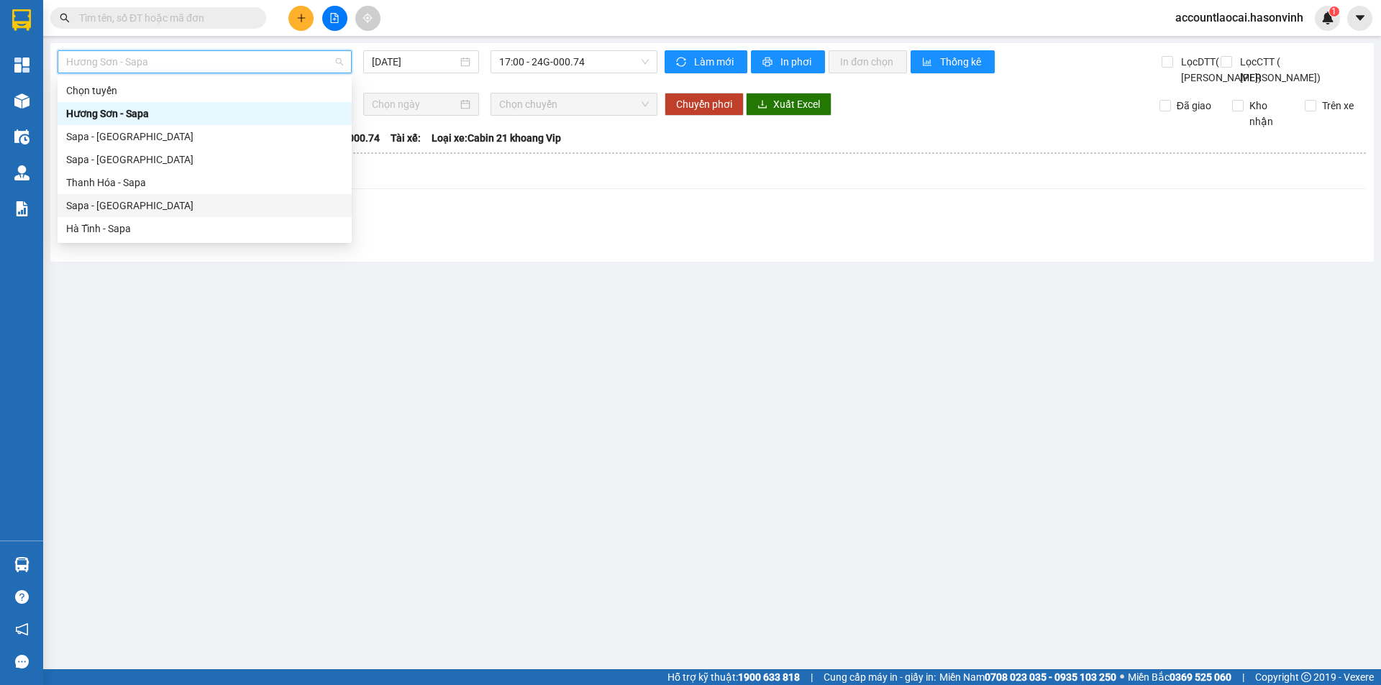
click at [152, 203] on div "Sapa - [GEOGRAPHIC_DATA]" at bounding box center [204, 206] width 277 height 16
type input "[DATE]"
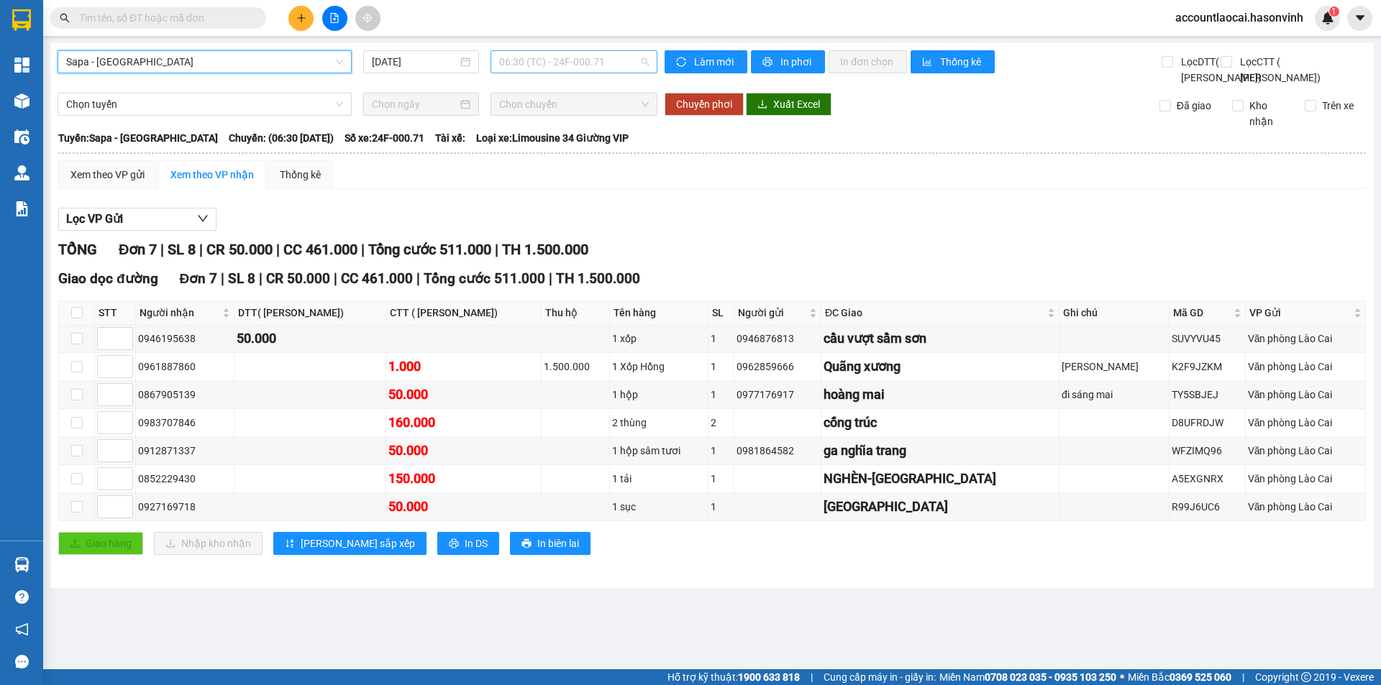
click at [590, 60] on span "06:30 (TC) - 24F-000.71" at bounding box center [574, 62] width 150 height 22
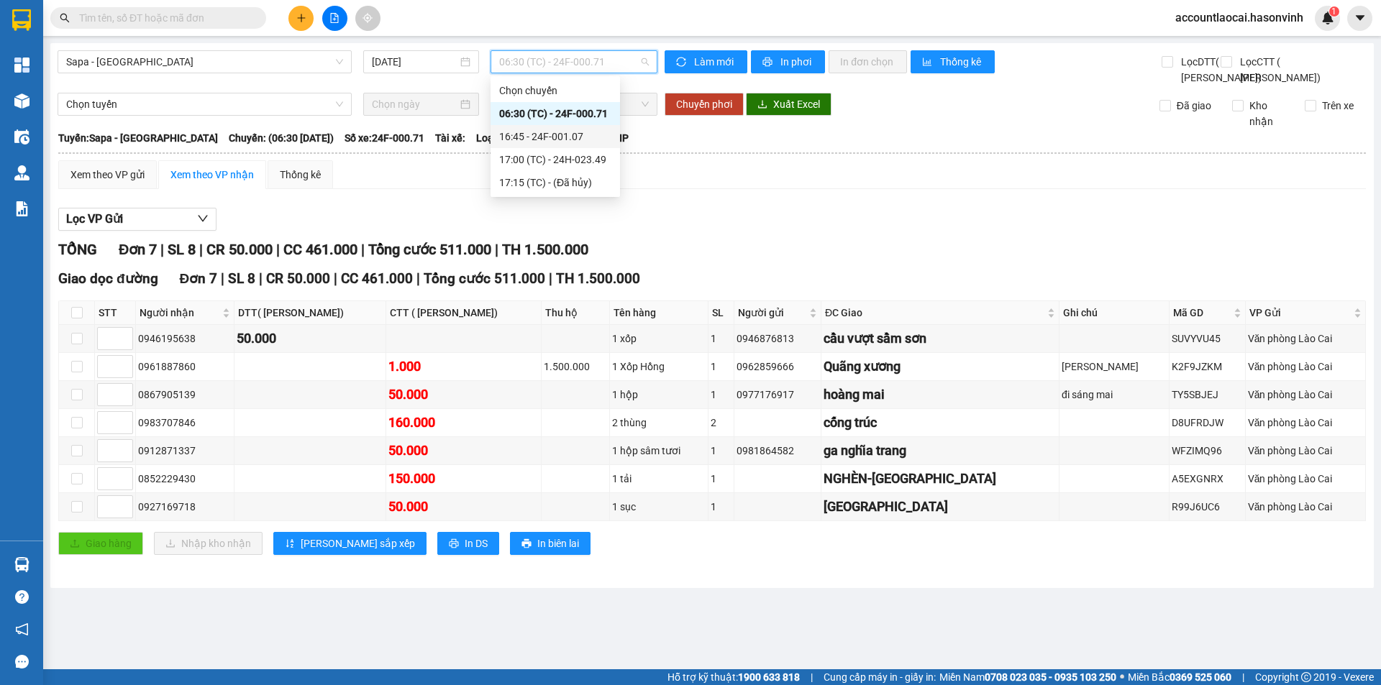
click at [555, 134] on div "16:45 - 24F-001.07" at bounding box center [555, 137] width 112 height 16
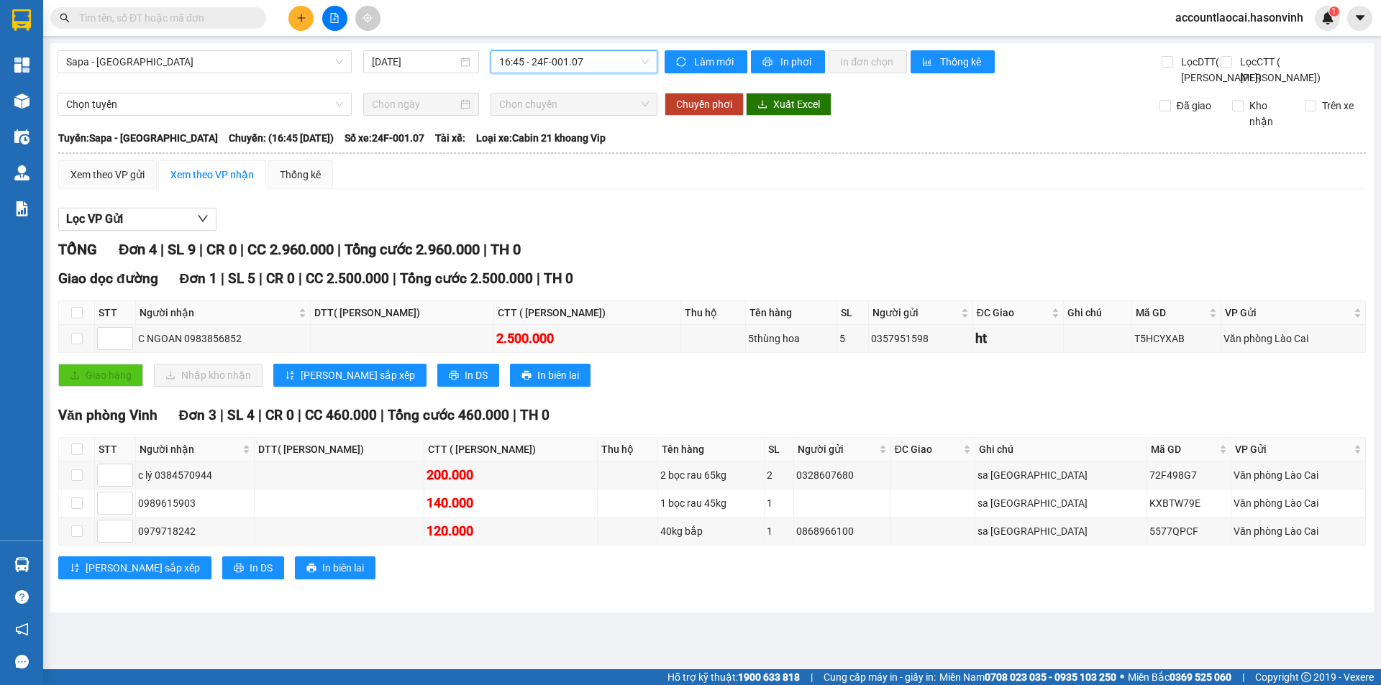
click at [585, 65] on span "16:45 - 24F-001.07" at bounding box center [574, 62] width 150 height 22
click at [584, 155] on div "17:00 (TC) - 24H-023.49" at bounding box center [555, 160] width 112 height 16
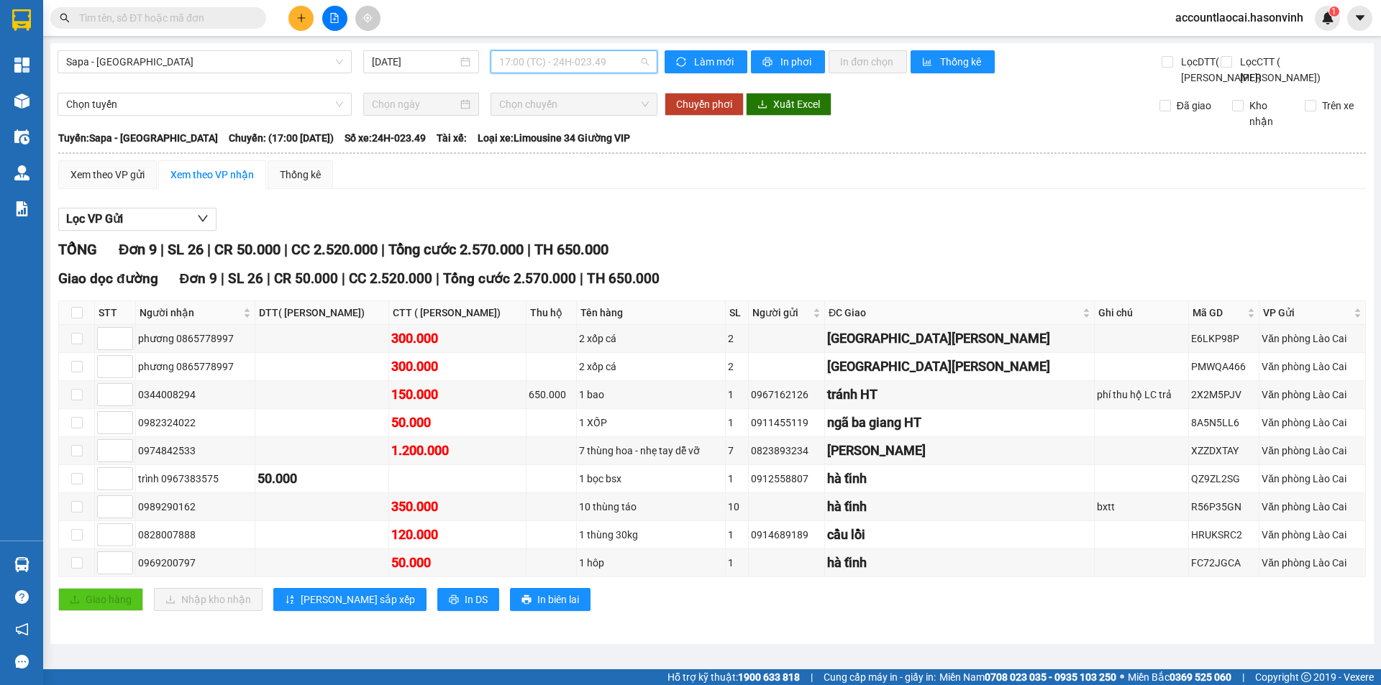
click at [563, 62] on span "17:00 (TC) - 24H-023.49" at bounding box center [574, 62] width 150 height 22
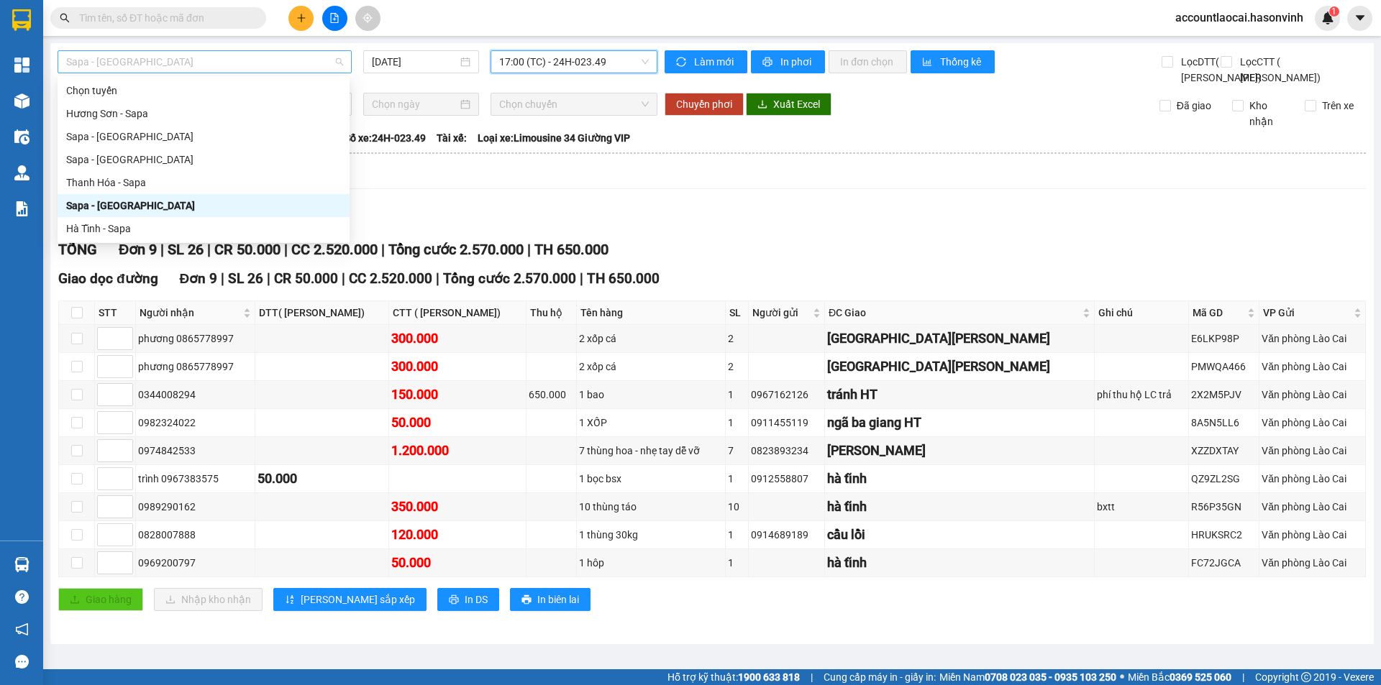
click at [160, 68] on span "Sapa - [GEOGRAPHIC_DATA]" at bounding box center [204, 62] width 277 height 22
click at [139, 138] on div "Sapa - [GEOGRAPHIC_DATA]" at bounding box center [203, 137] width 275 height 16
type input "[DATE]"
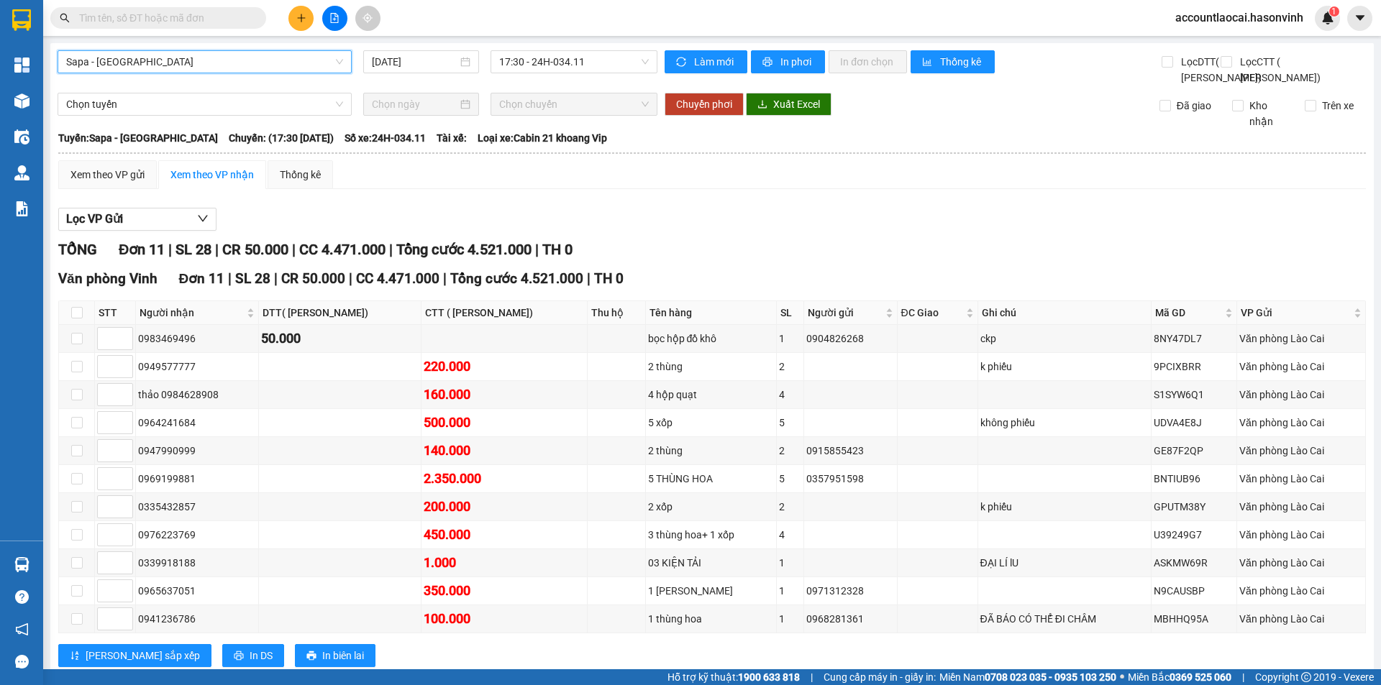
scroll to position [70, 0]
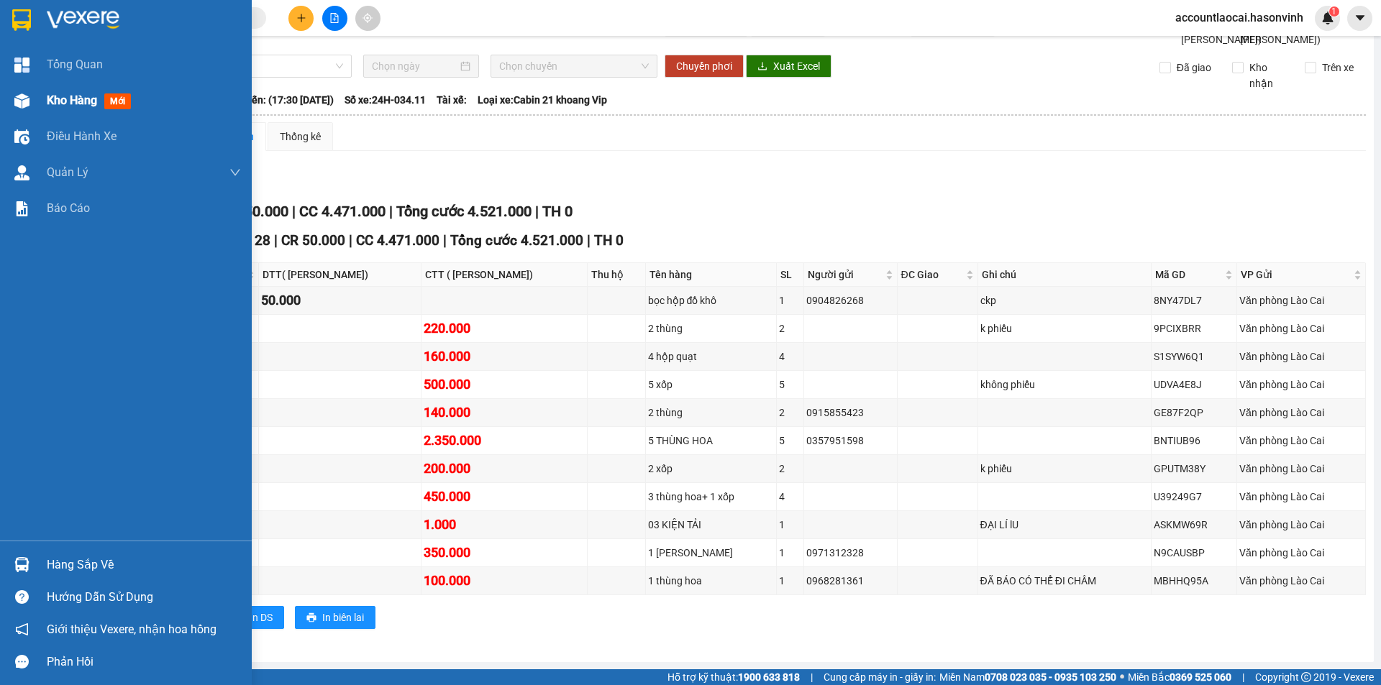
click at [89, 96] on span "Kho hàng" at bounding box center [72, 100] width 50 height 14
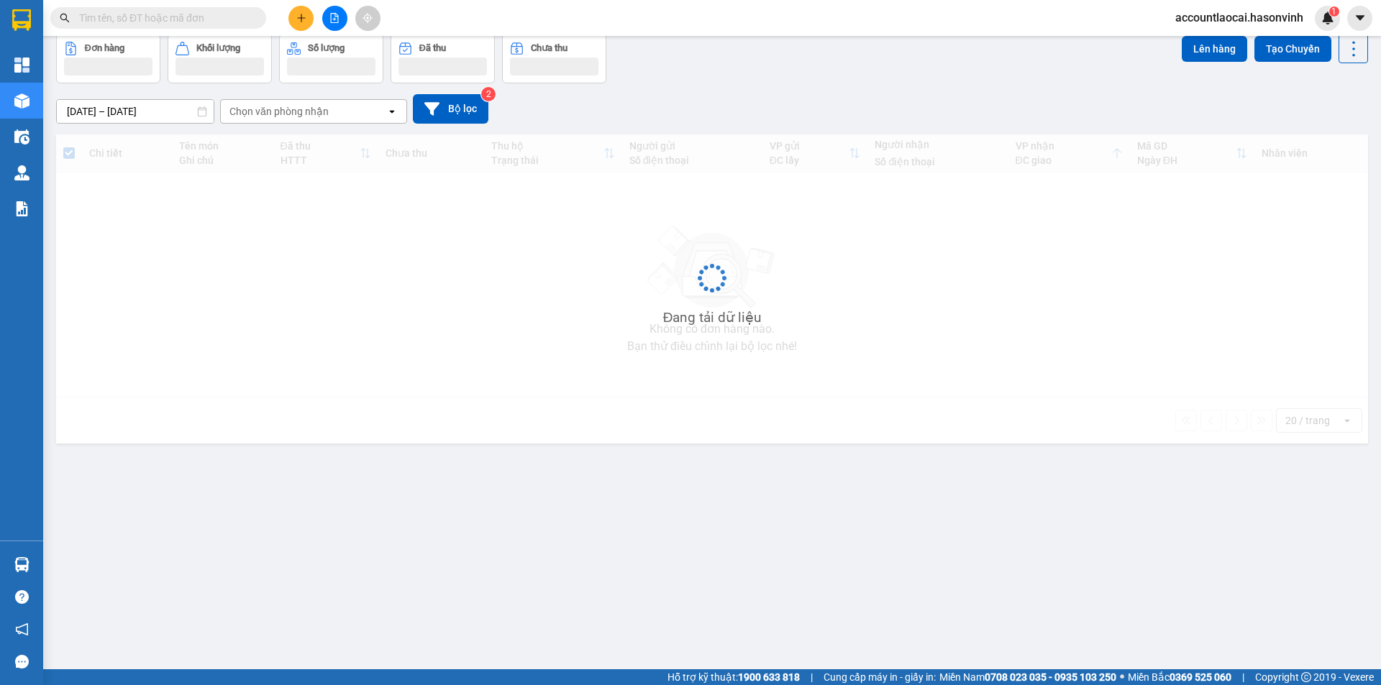
scroll to position [66, 0]
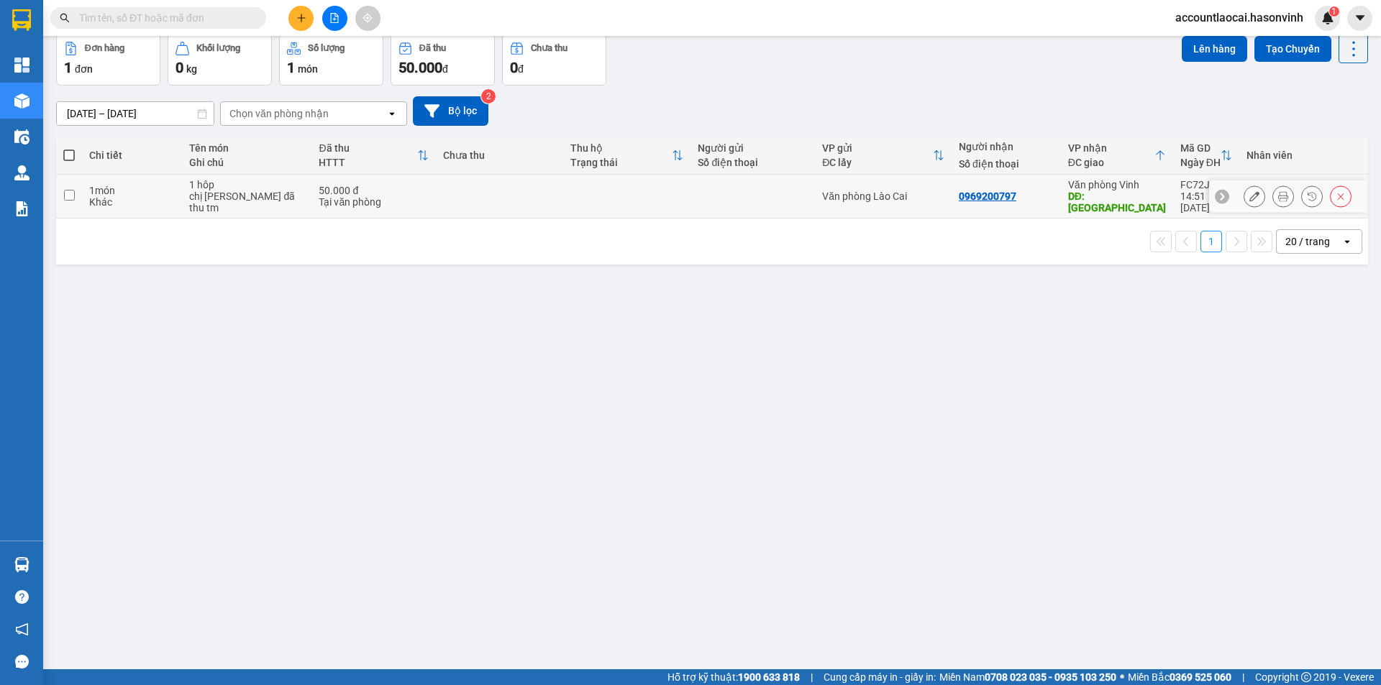
click at [1156, 189] on div "Văn phòng Vinh" at bounding box center [1117, 185] width 98 height 12
checkbox input "true"
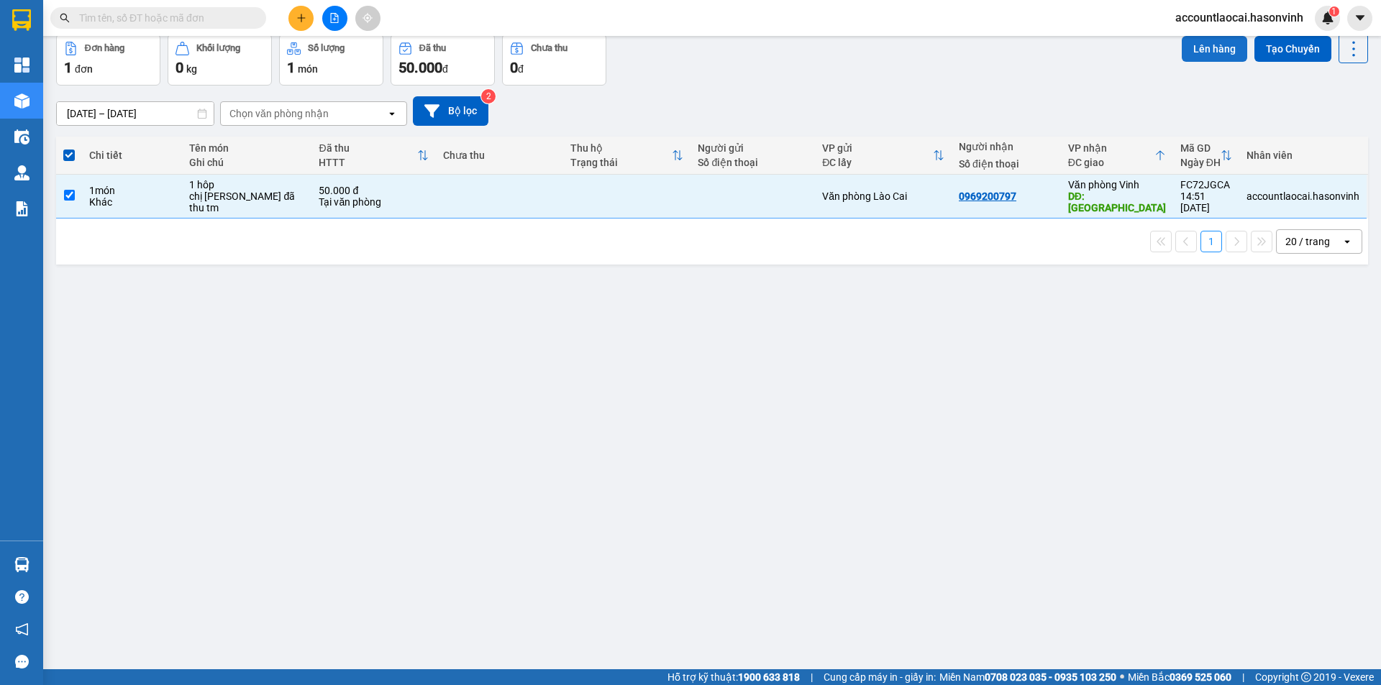
click at [1204, 51] on button "Lên hàng" at bounding box center [1213, 49] width 65 height 26
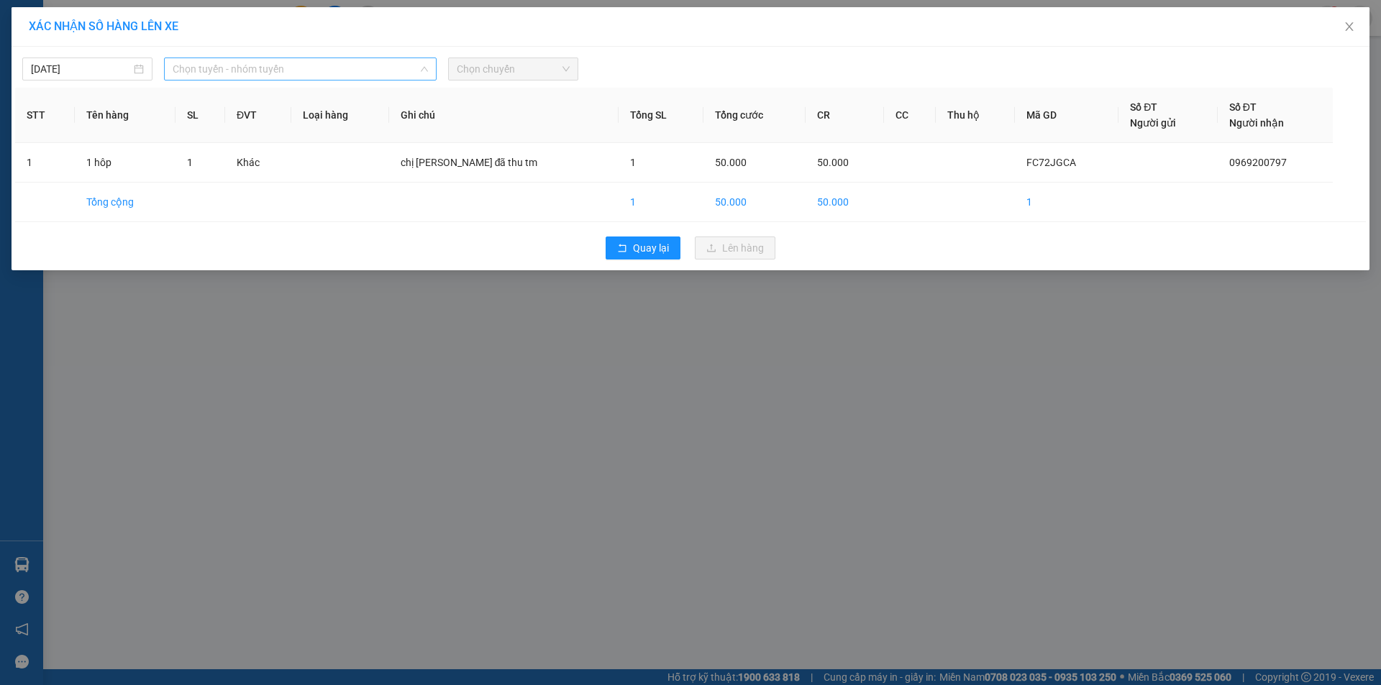
click at [229, 67] on span "Chọn tuyến - nhóm tuyến" at bounding box center [300, 69] width 255 height 22
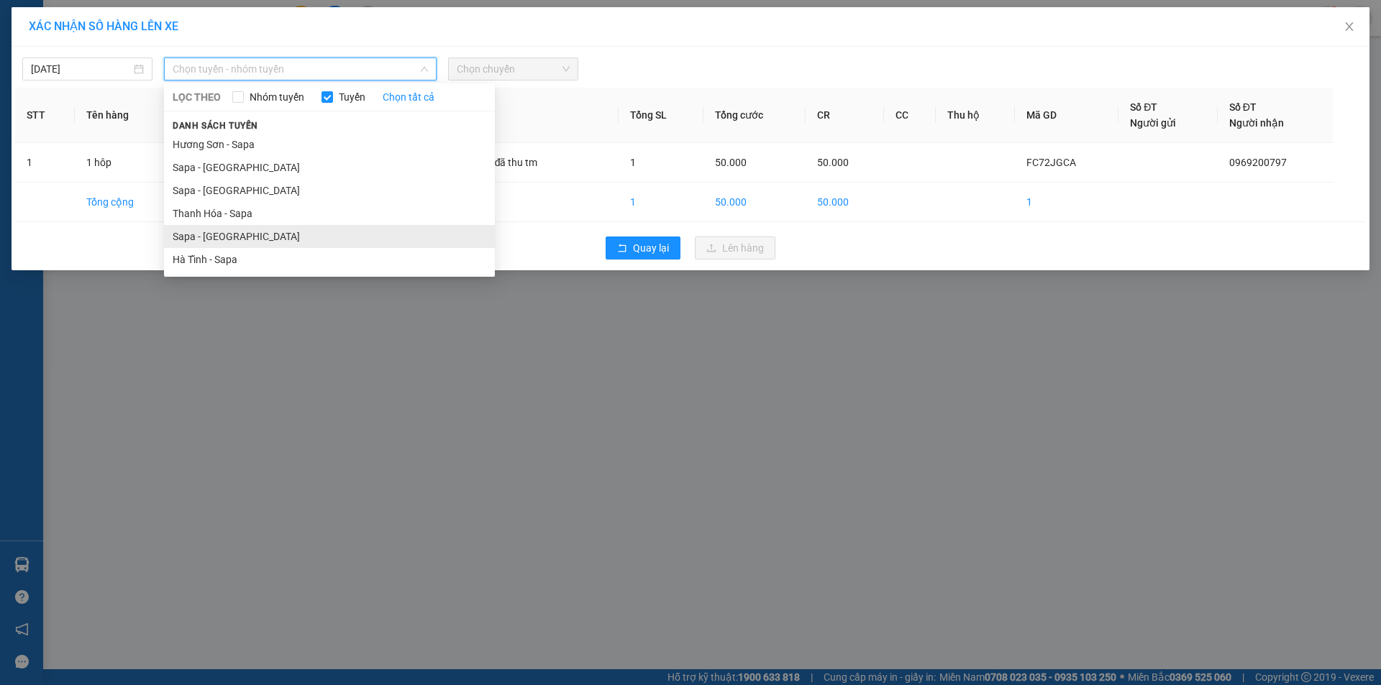
click at [211, 231] on li "Sapa - [GEOGRAPHIC_DATA]" at bounding box center [329, 236] width 331 height 23
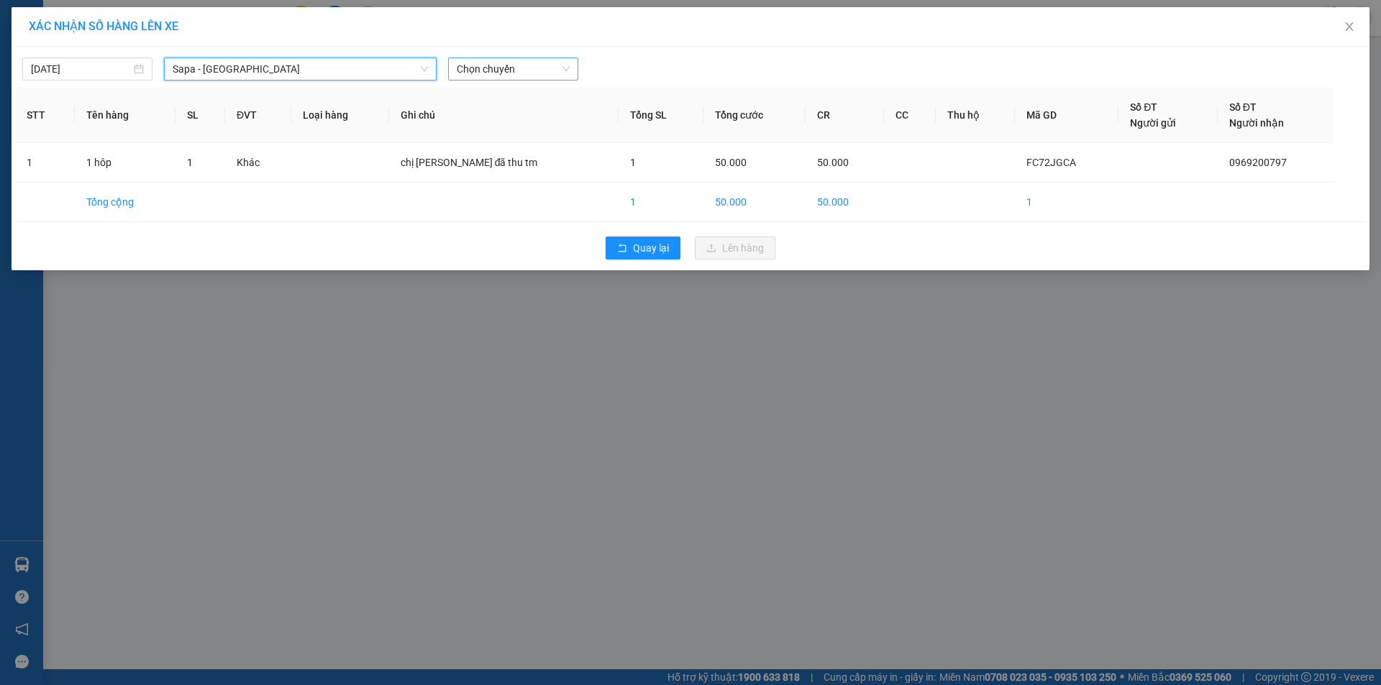
click at [529, 69] on span "Chọn chuyến" at bounding box center [513, 69] width 113 height 22
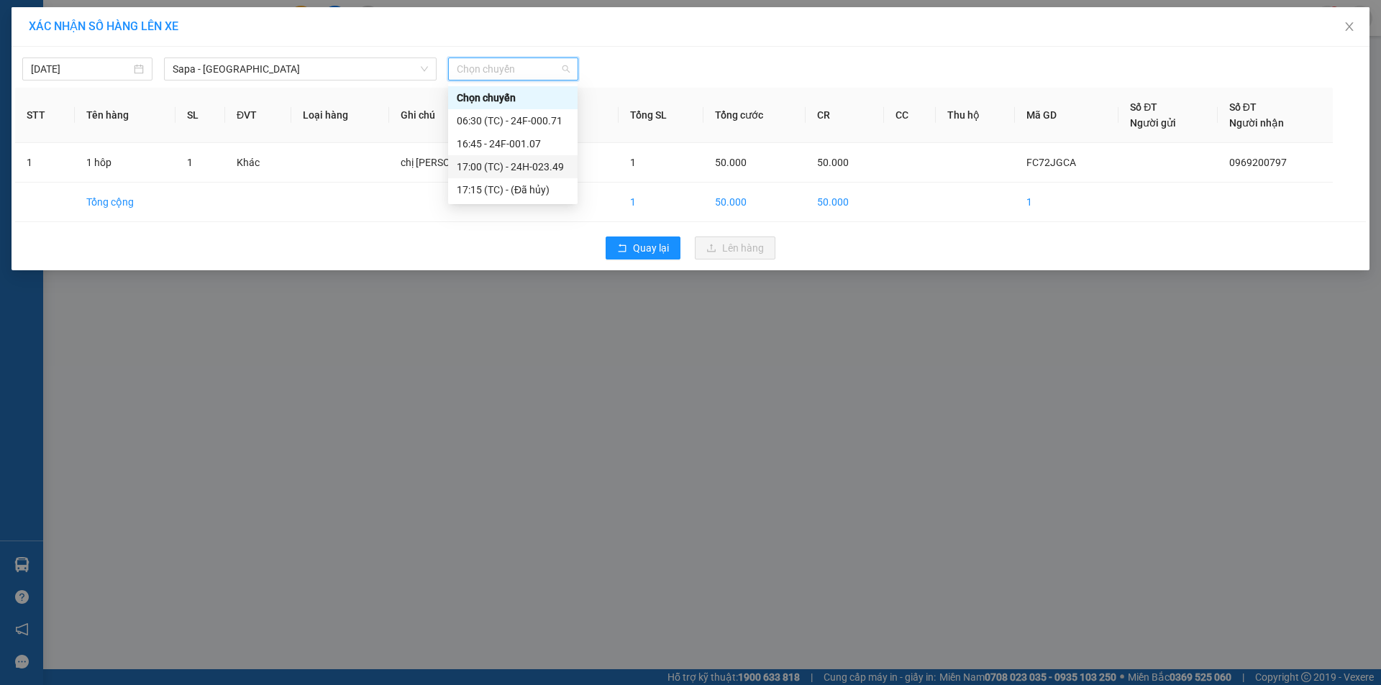
click at [536, 164] on div "17:00 (TC) - 24H-023.49" at bounding box center [513, 167] width 112 height 16
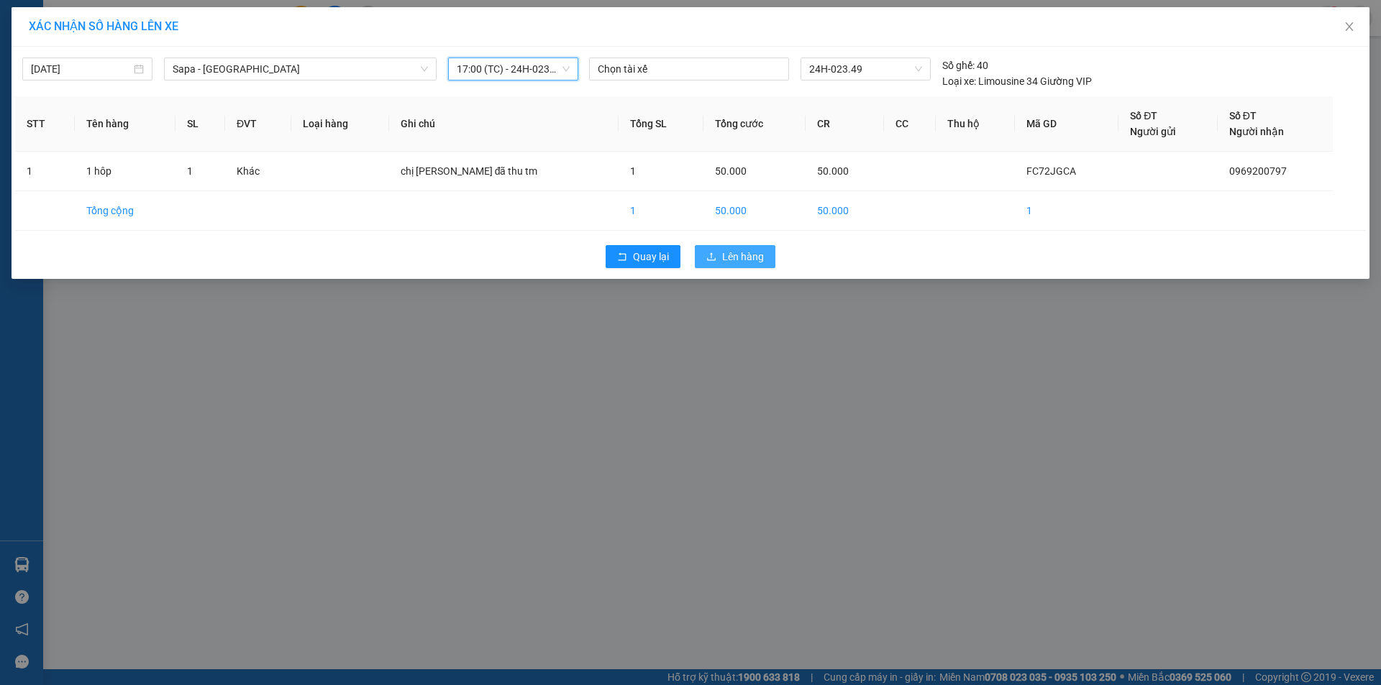
click at [748, 250] on span "Lên hàng" at bounding box center [743, 257] width 42 height 16
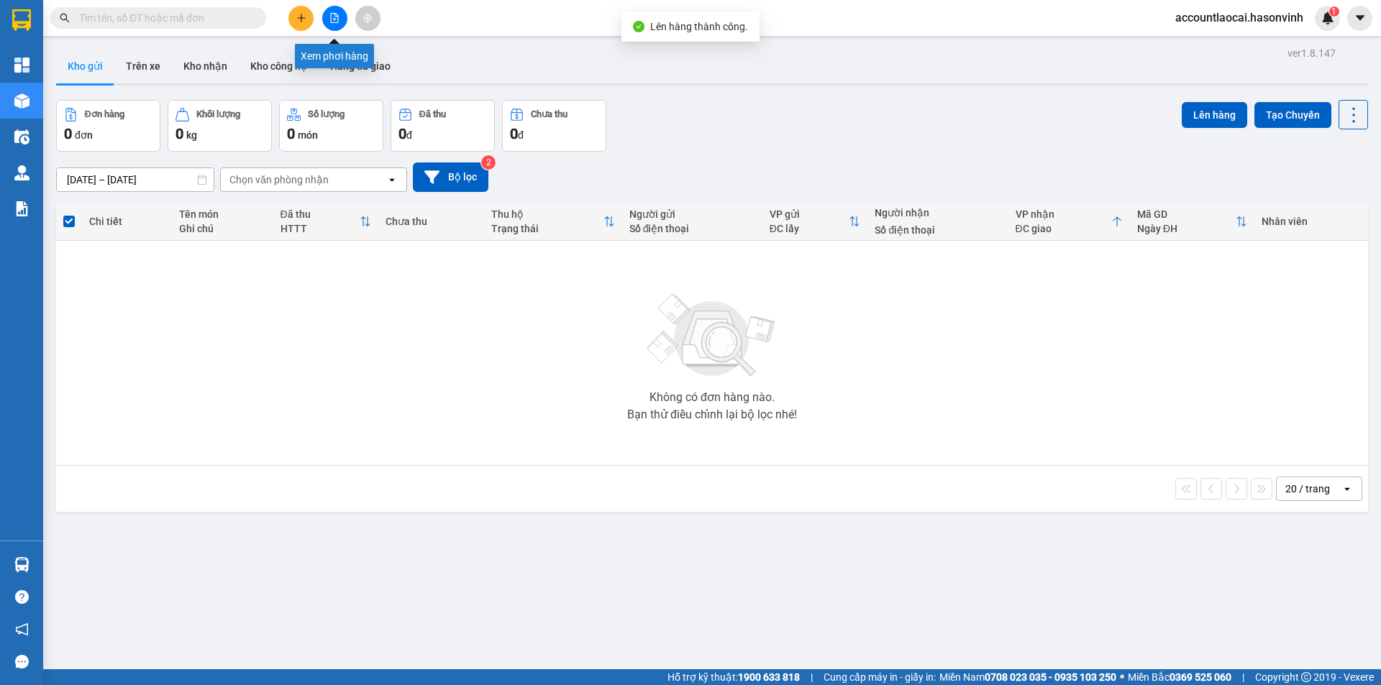
click at [331, 19] on icon "file-add" at bounding box center [334, 18] width 10 height 10
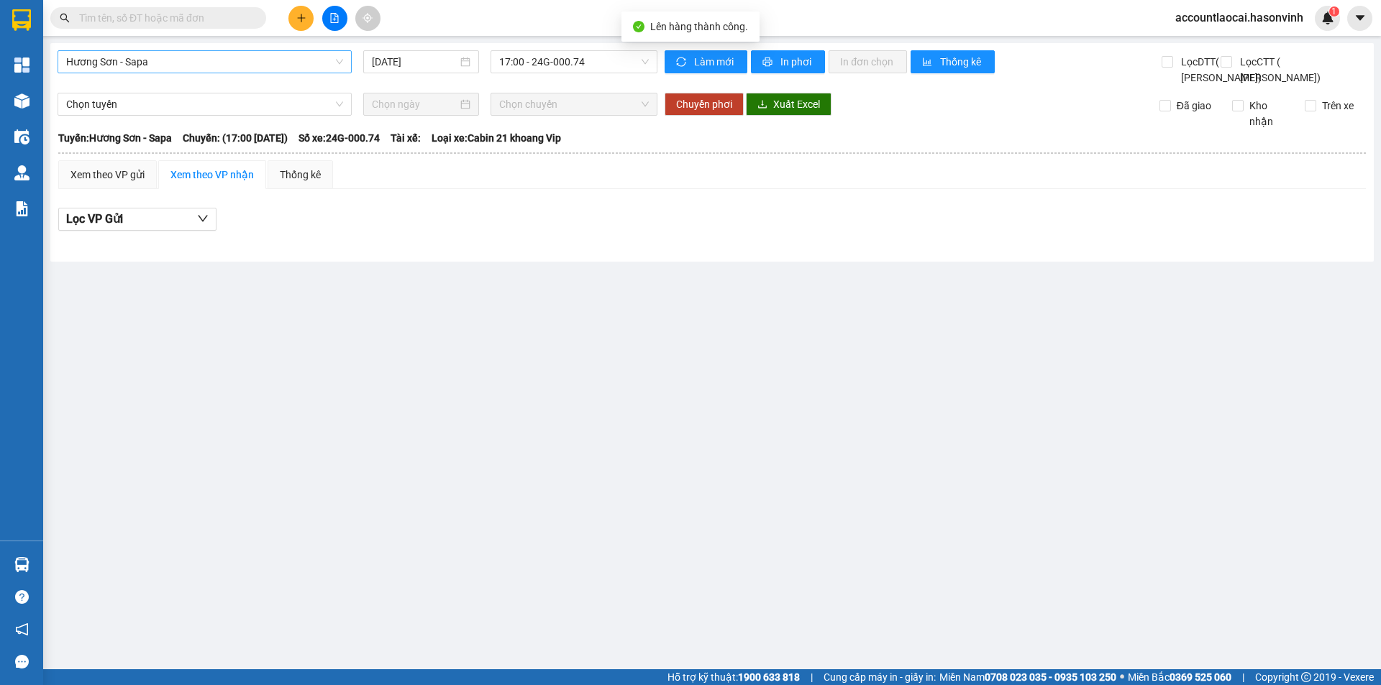
click at [168, 52] on span "Hương Sơn - Sapa" at bounding box center [204, 62] width 277 height 22
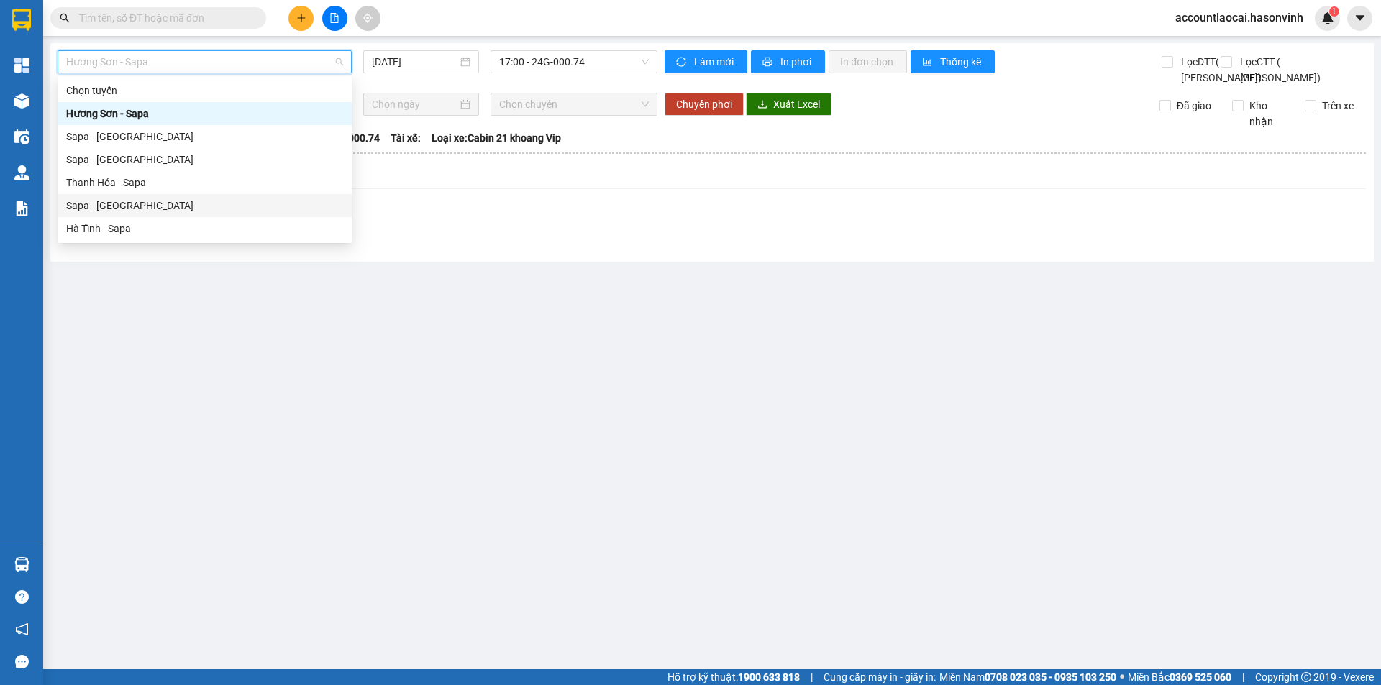
click at [113, 204] on div "Sapa - [GEOGRAPHIC_DATA]" at bounding box center [204, 206] width 277 height 16
type input "[DATE]"
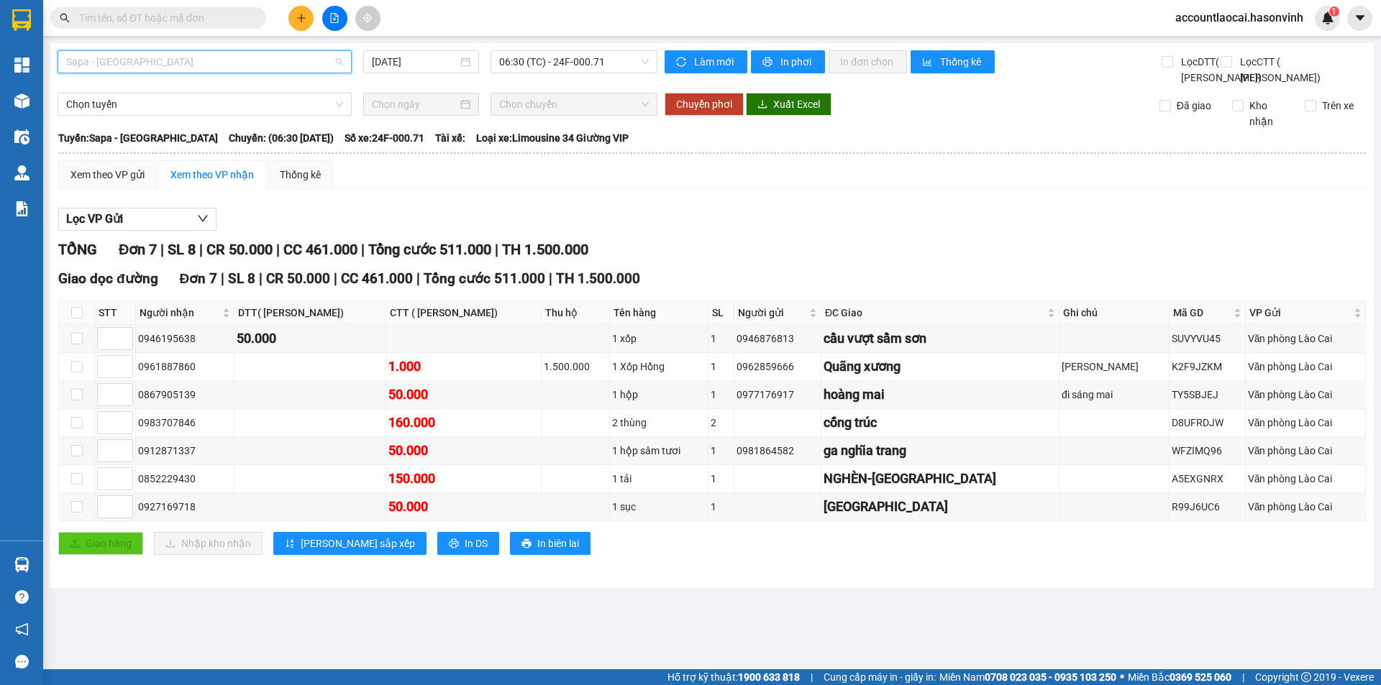
drag, startPoint x: 243, startPoint y: 70, endPoint x: 181, endPoint y: 111, distance: 74.2
click at [240, 69] on span "Sapa - [GEOGRAPHIC_DATA]" at bounding box center [204, 62] width 277 height 22
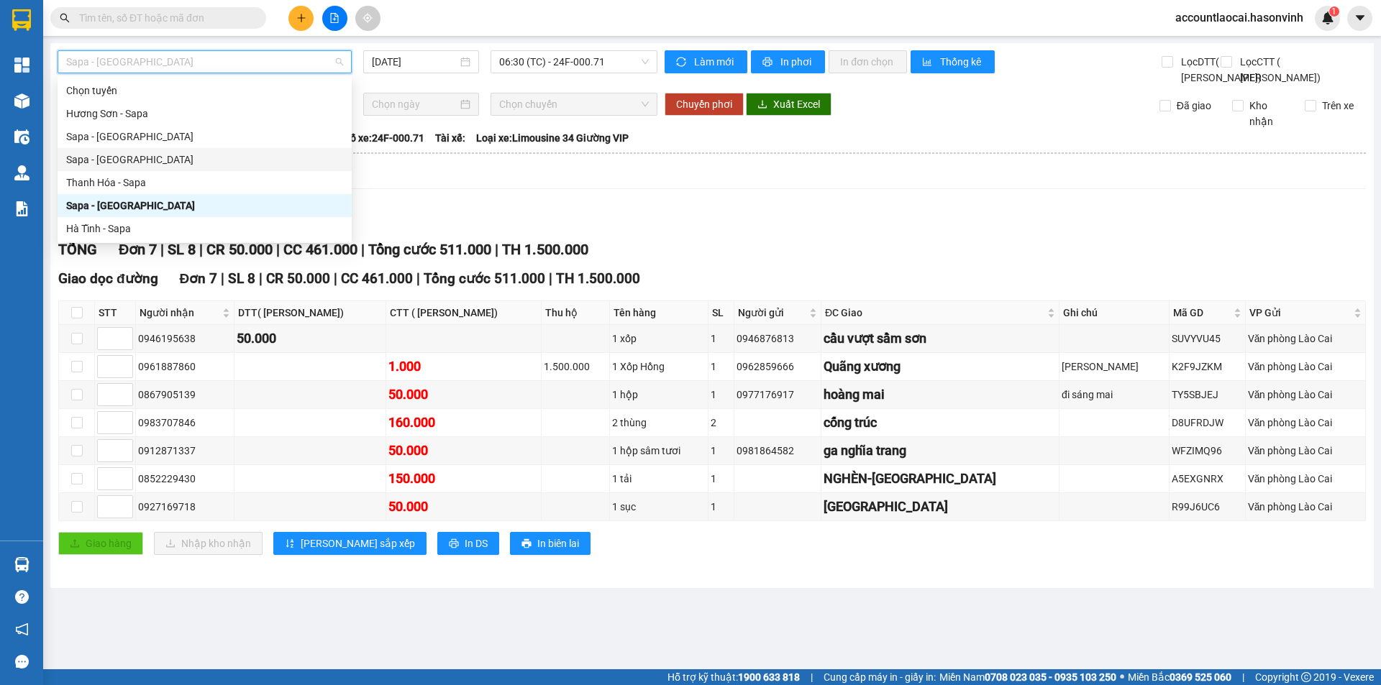
click at [136, 136] on div "Sapa - [GEOGRAPHIC_DATA]" at bounding box center [204, 137] width 277 height 16
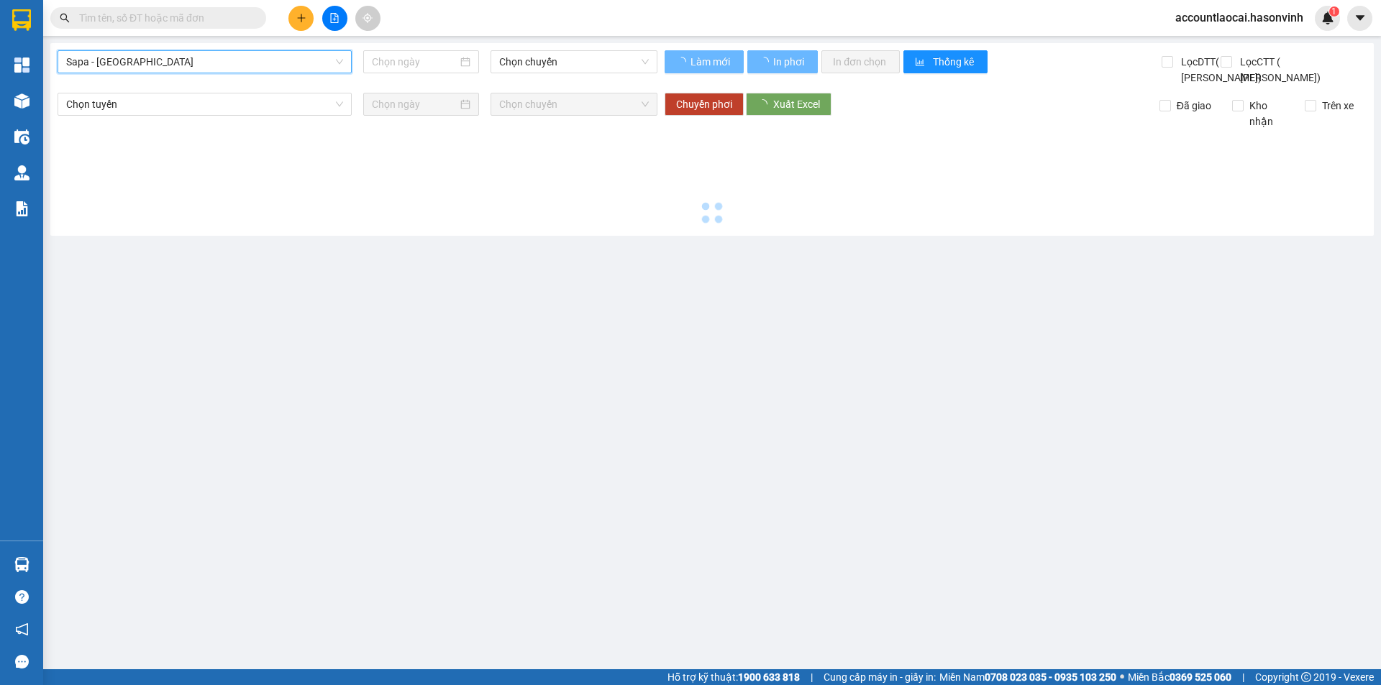
type input "[DATE]"
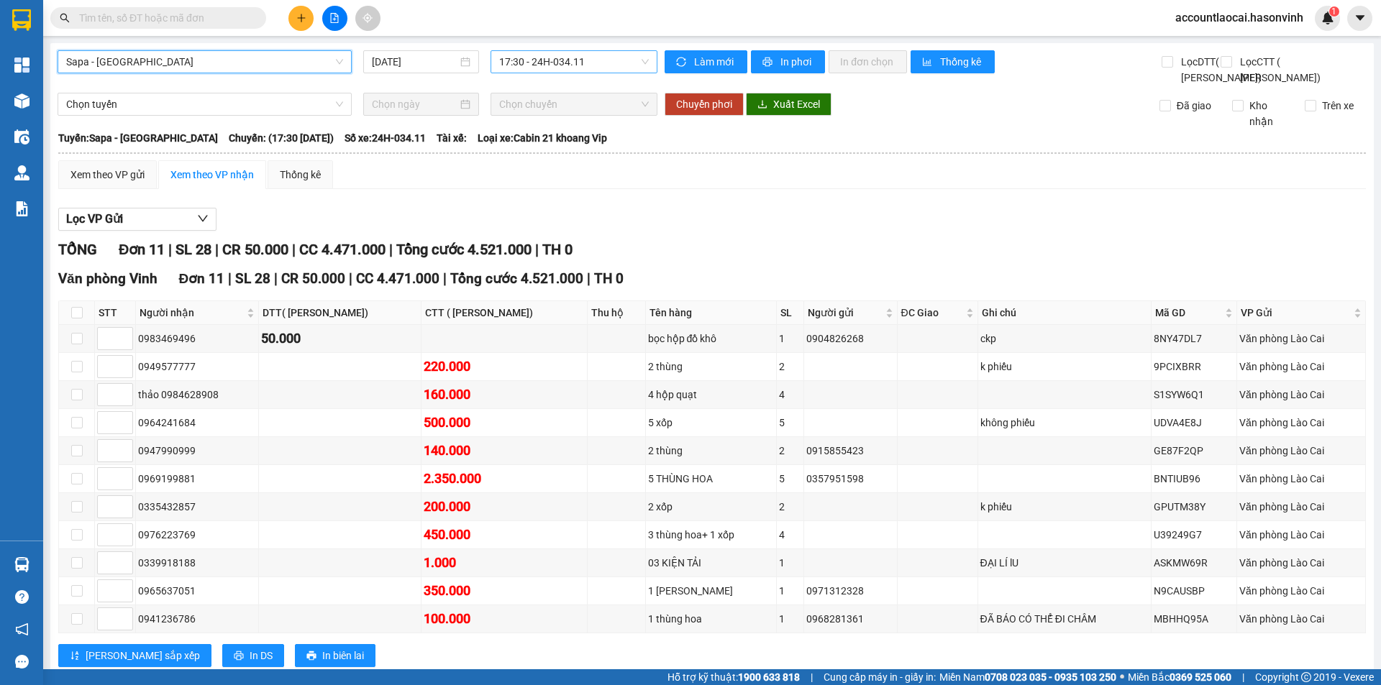
click at [589, 65] on span "17:30 - 24H-034.11" at bounding box center [574, 62] width 150 height 22
click at [173, 61] on span "Sapa - [GEOGRAPHIC_DATA]" at bounding box center [204, 62] width 277 height 22
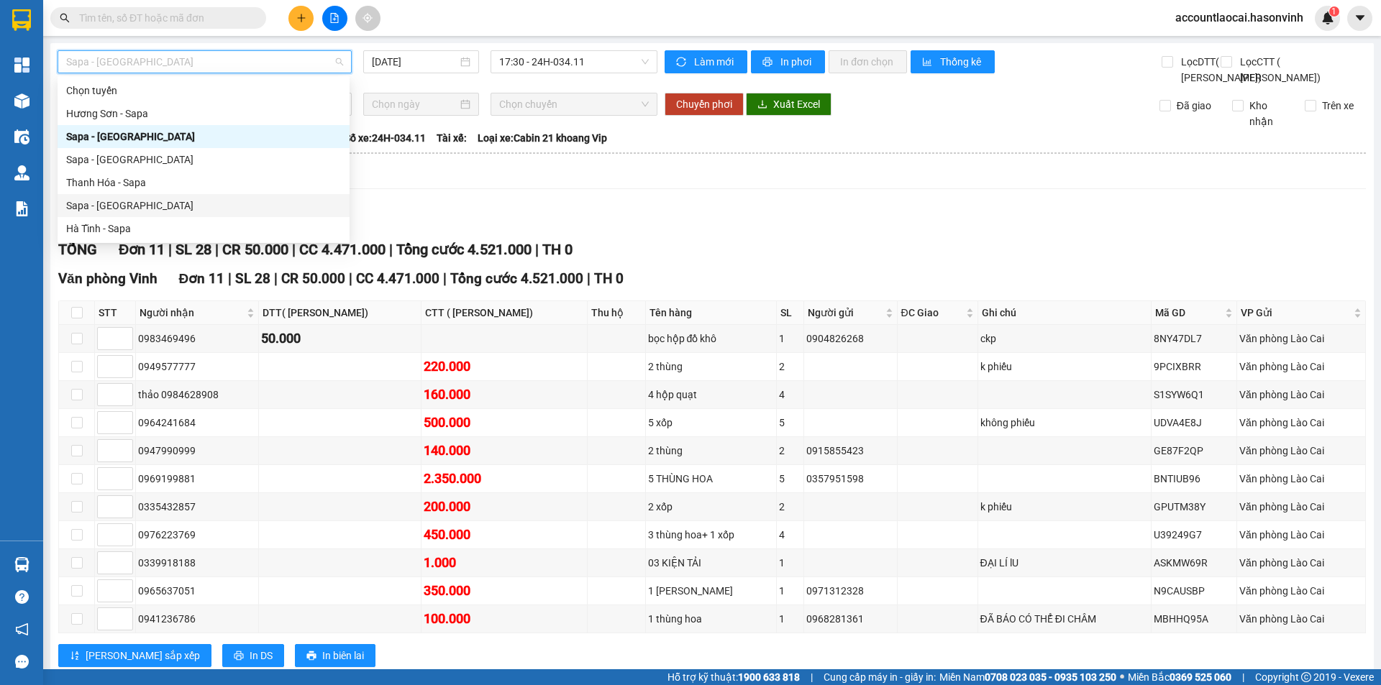
click at [116, 205] on div "Sapa - [GEOGRAPHIC_DATA]" at bounding box center [203, 206] width 275 height 16
type input "[DATE]"
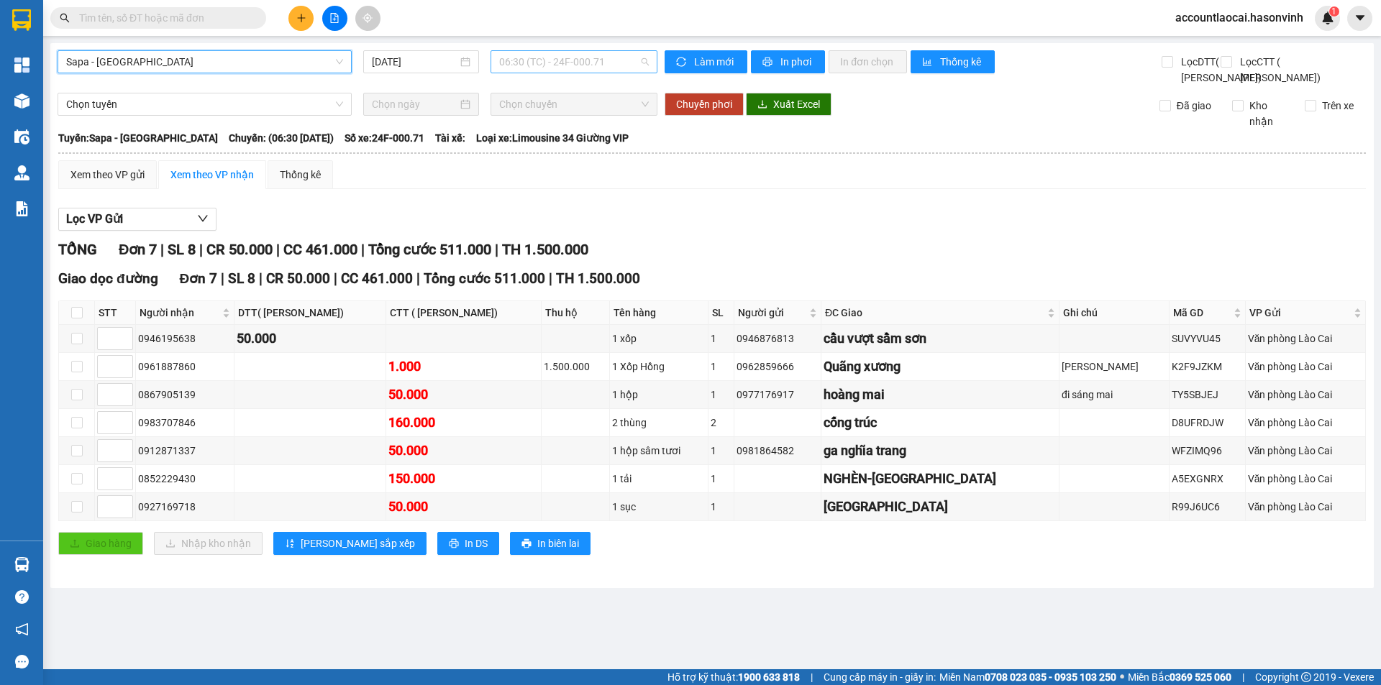
click at [601, 64] on span "06:30 (TC) - 24F-000.71" at bounding box center [574, 62] width 150 height 22
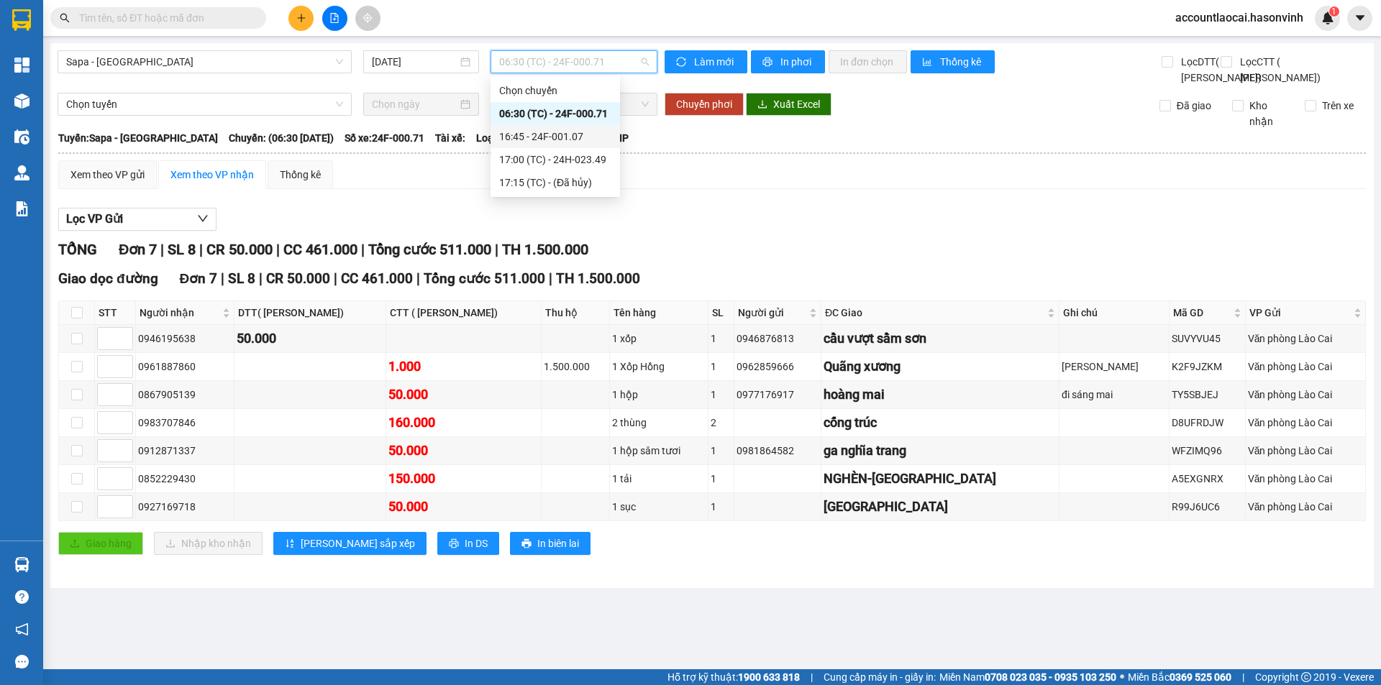
click at [595, 135] on div "16:45 - 24F-001.07" at bounding box center [555, 137] width 112 height 16
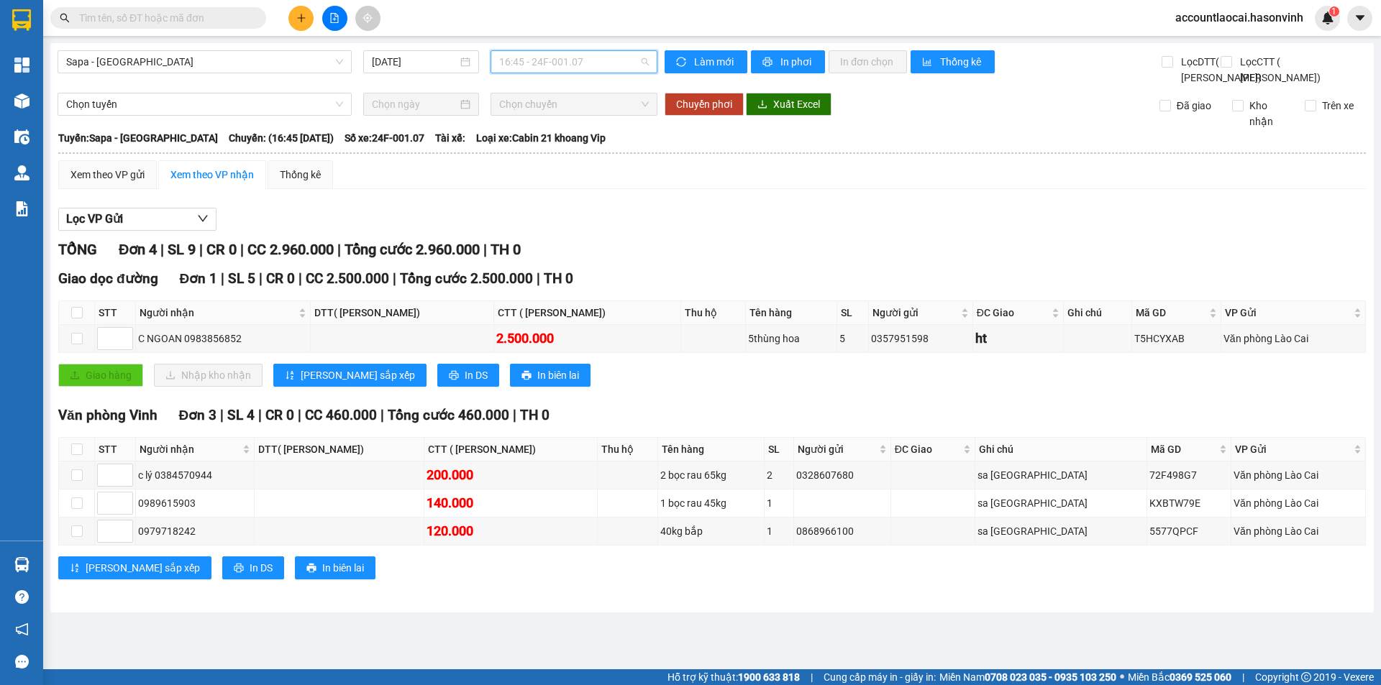
click at [608, 60] on span "16:45 - 24F-001.07" at bounding box center [574, 62] width 150 height 22
click at [596, 164] on div "17:00 (TC) - 24H-023.49" at bounding box center [555, 160] width 112 height 16
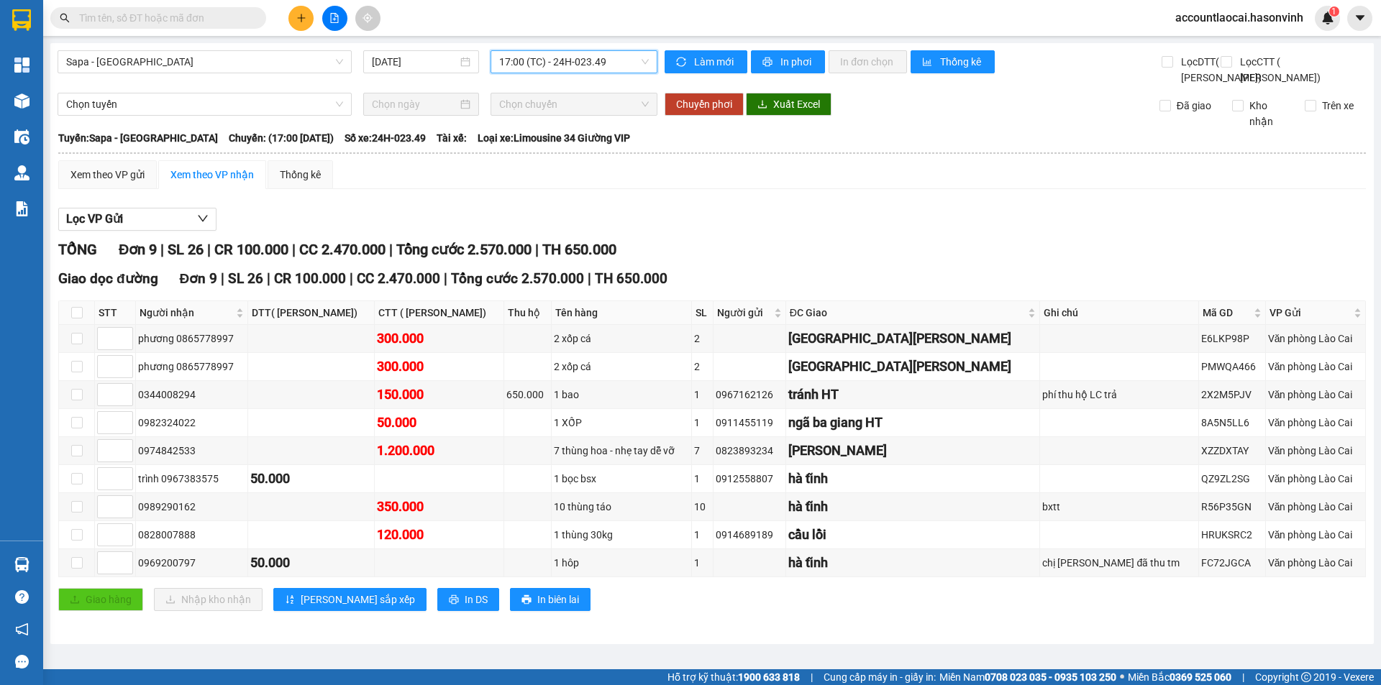
click at [559, 68] on span "17:00 (TC) - 24H-023.49" at bounding box center [574, 62] width 150 height 22
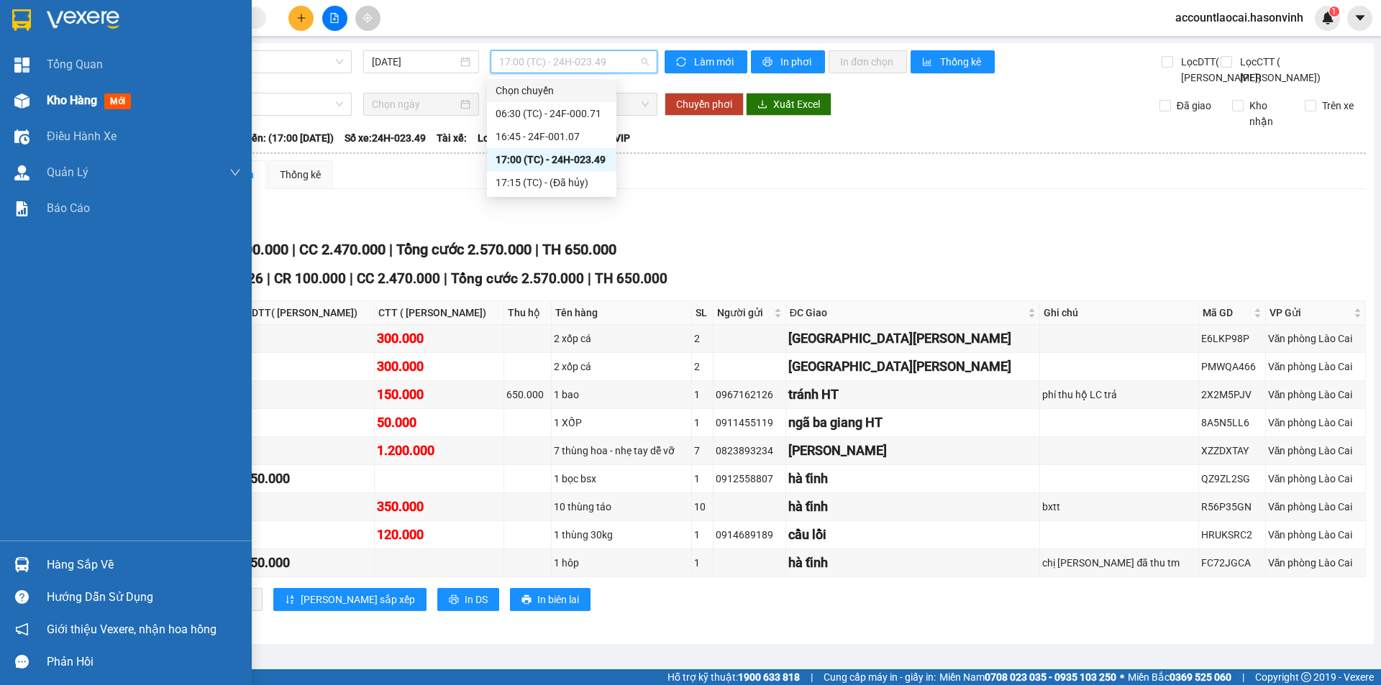
click at [21, 98] on img at bounding box center [21, 100] width 15 height 15
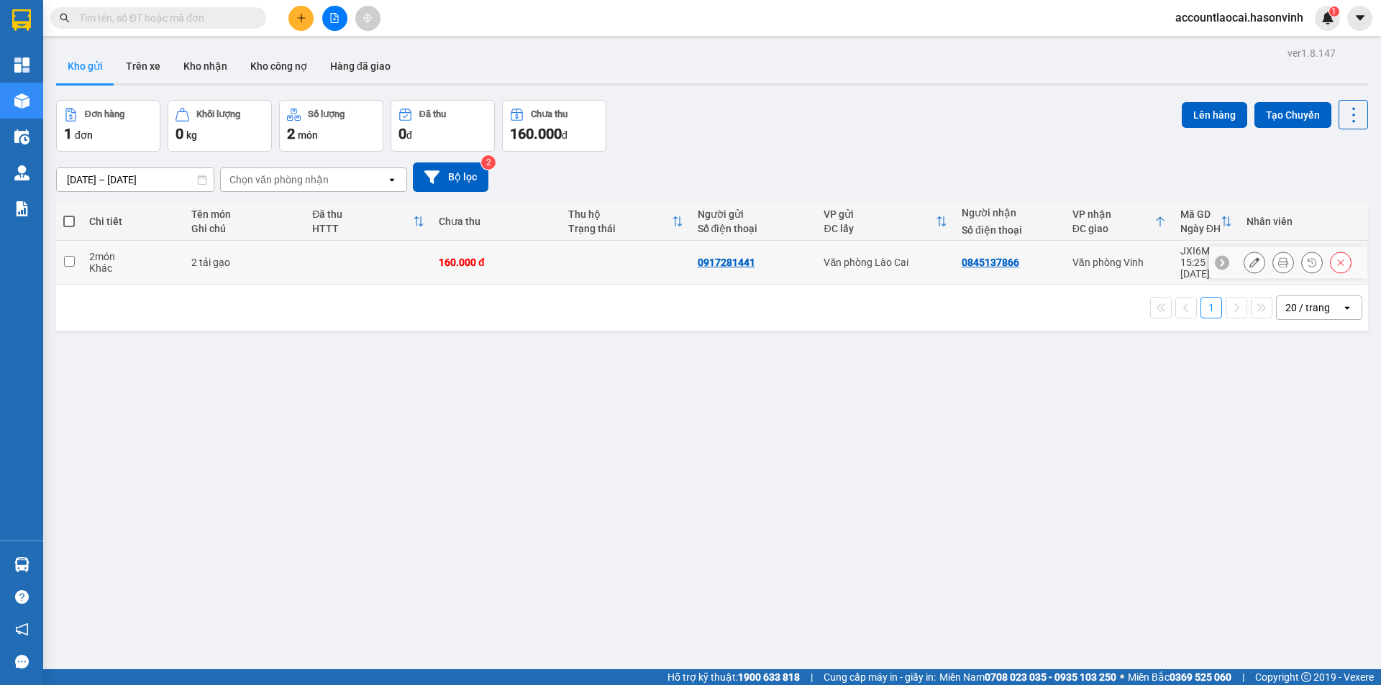
click at [290, 257] on div "2 tải gạo" at bounding box center [244, 263] width 106 height 12
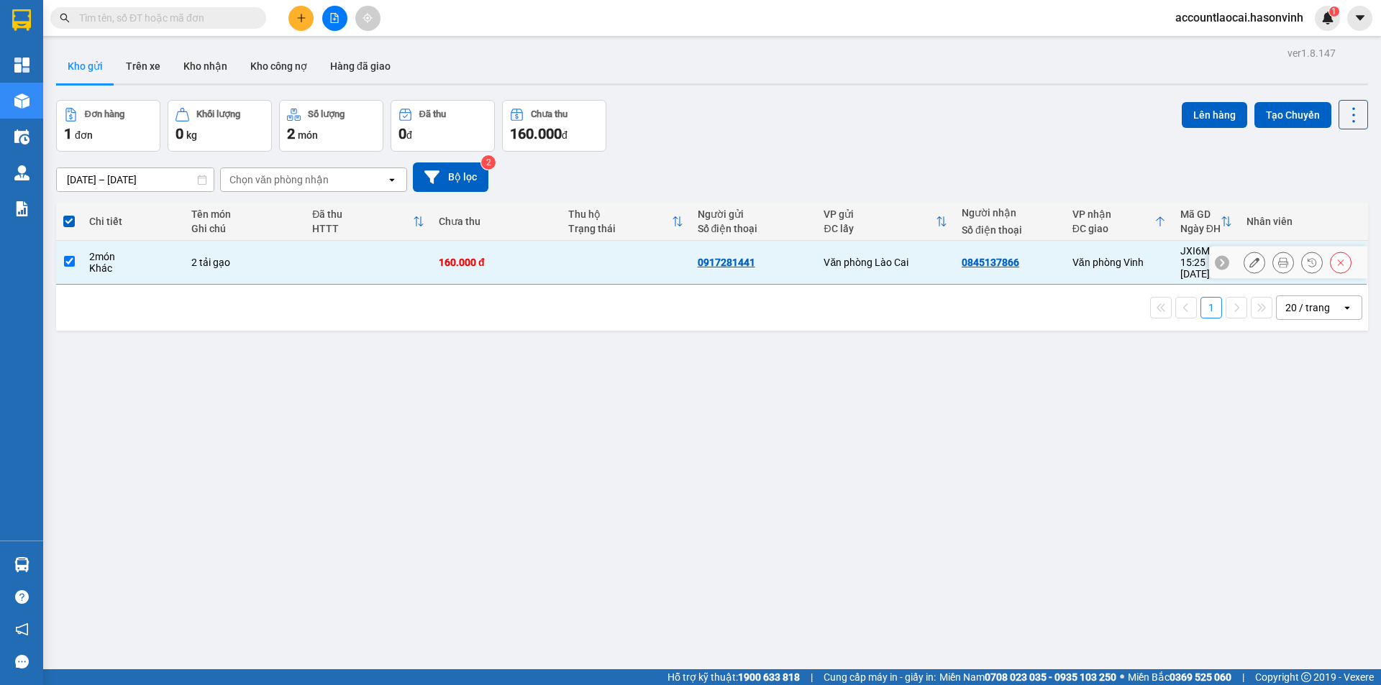
click at [241, 262] on td "2 tải gạo" at bounding box center [244, 263] width 121 height 44
checkbox input "false"
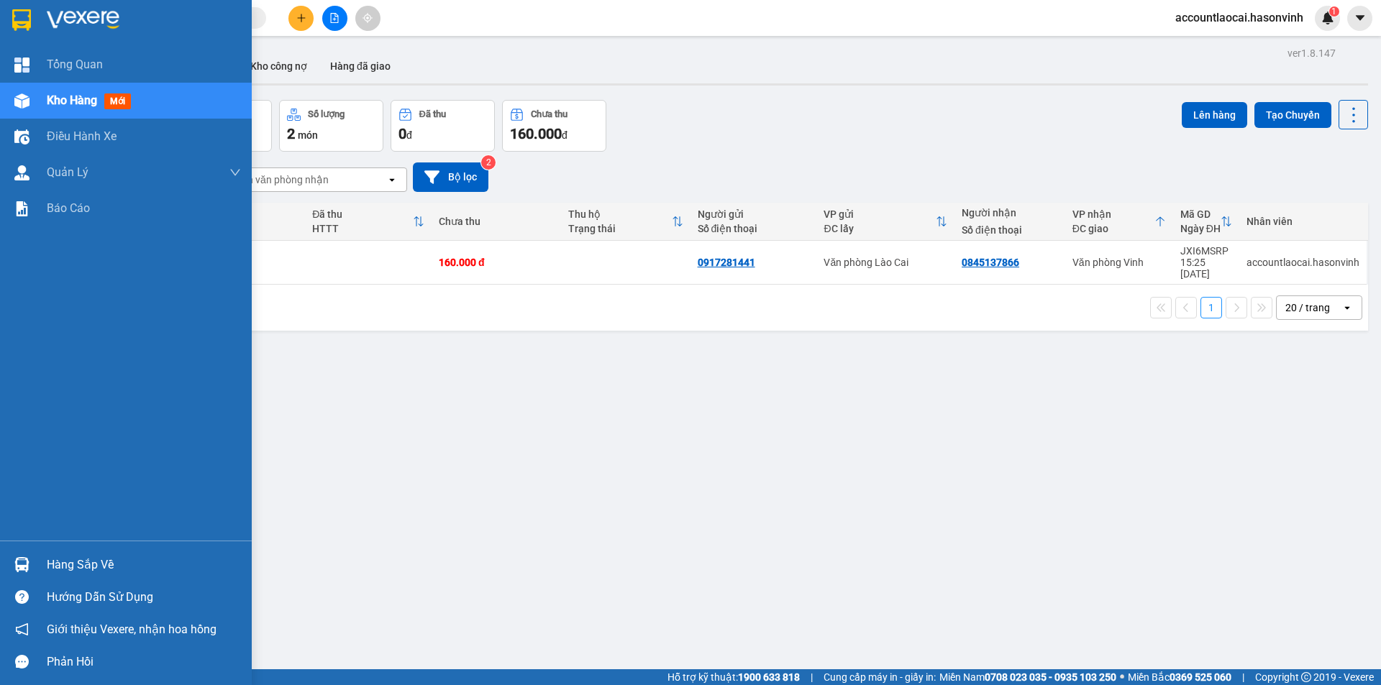
click at [27, 99] on img at bounding box center [21, 100] width 15 height 15
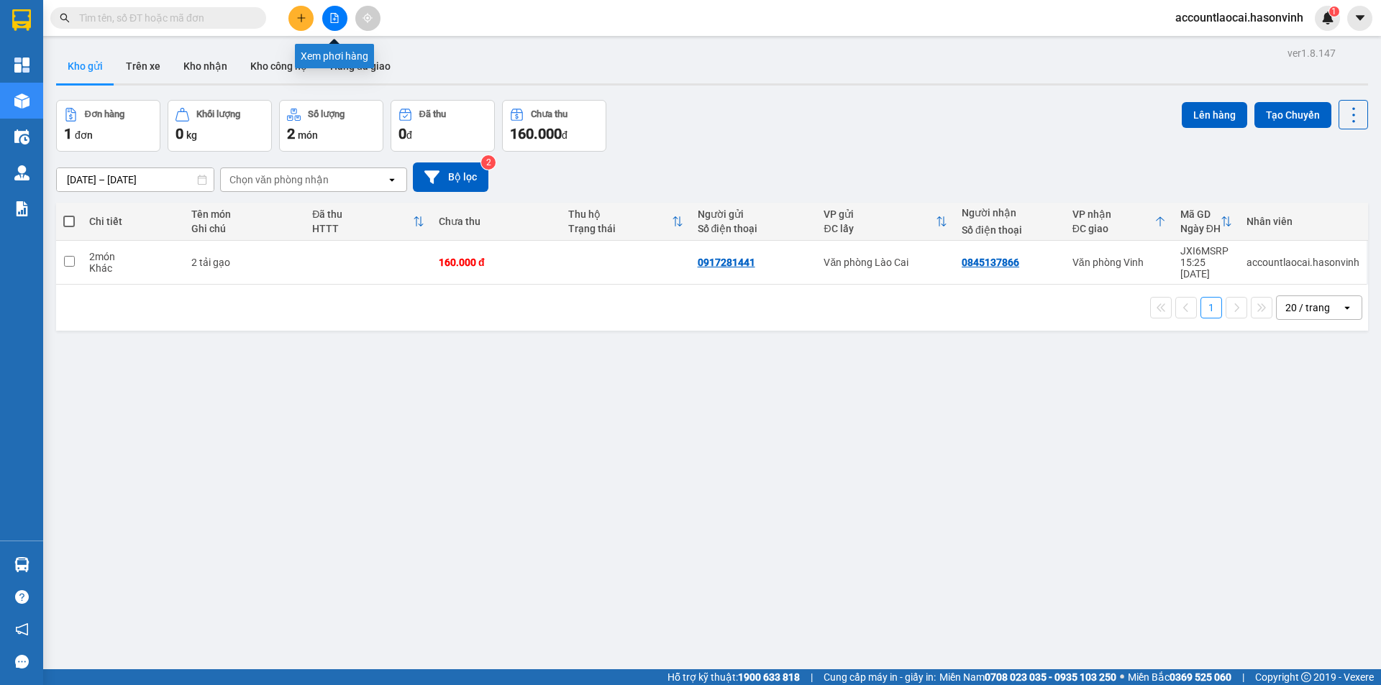
click at [344, 19] on button at bounding box center [334, 18] width 25 height 25
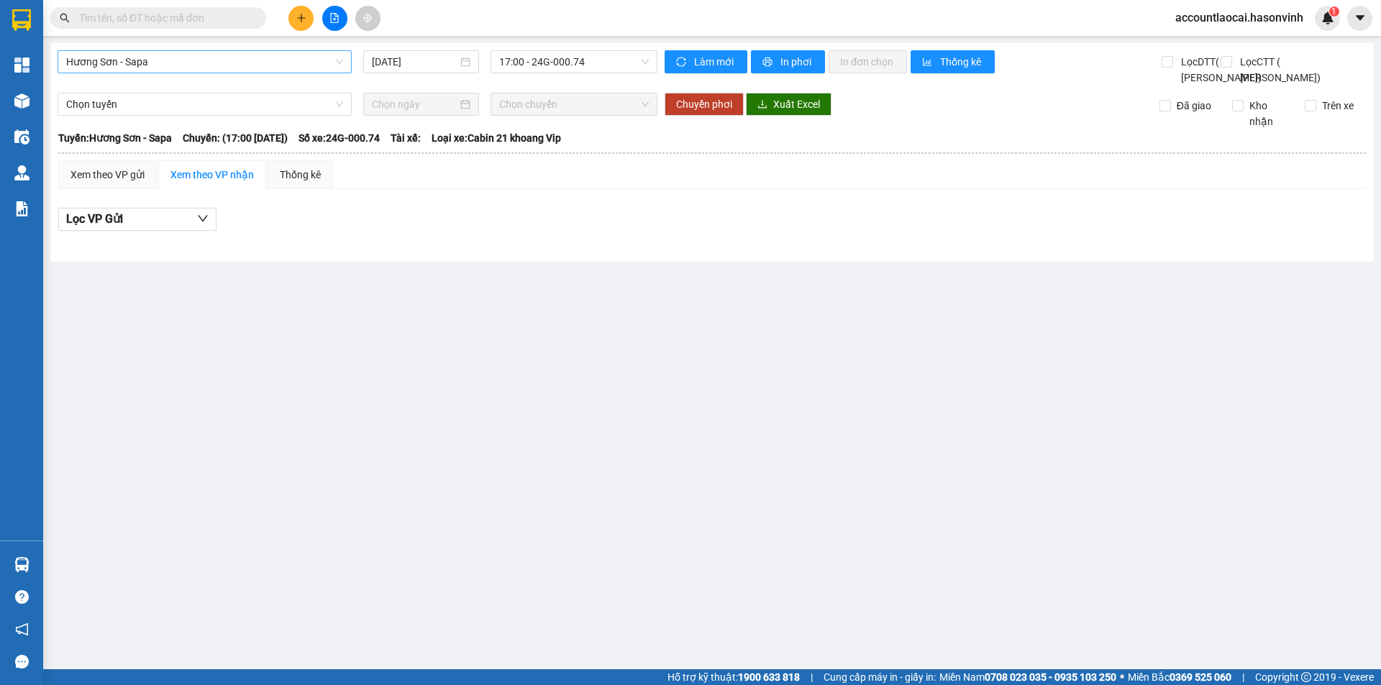
drag, startPoint x: 255, startPoint y: 70, endPoint x: 239, endPoint y: 68, distance: 16.0
click at [255, 70] on span "Hương Sơn - Sapa" at bounding box center [204, 62] width 277 height 22
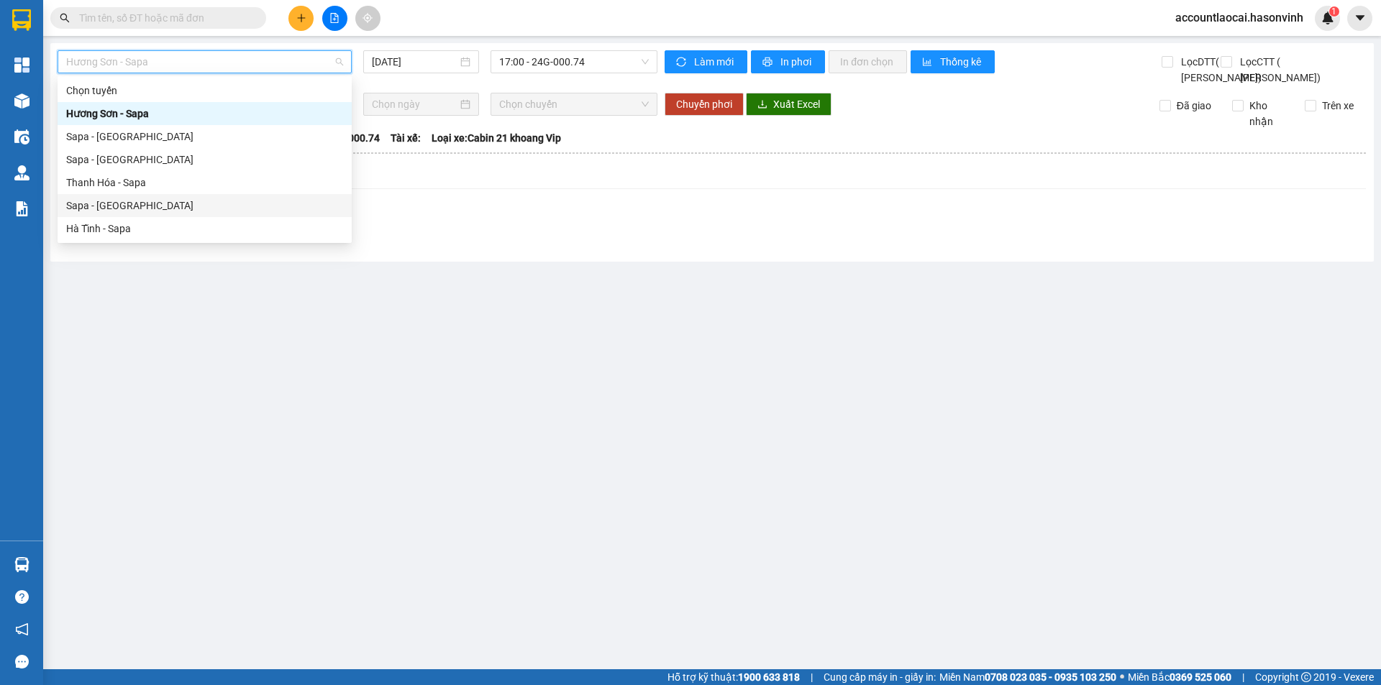
click at [155, 206] on div "Sapa - [GEOGRAPHIC_DATA]" at bounding box center [204, 206] width 277 height 16
type input "[DATE]"
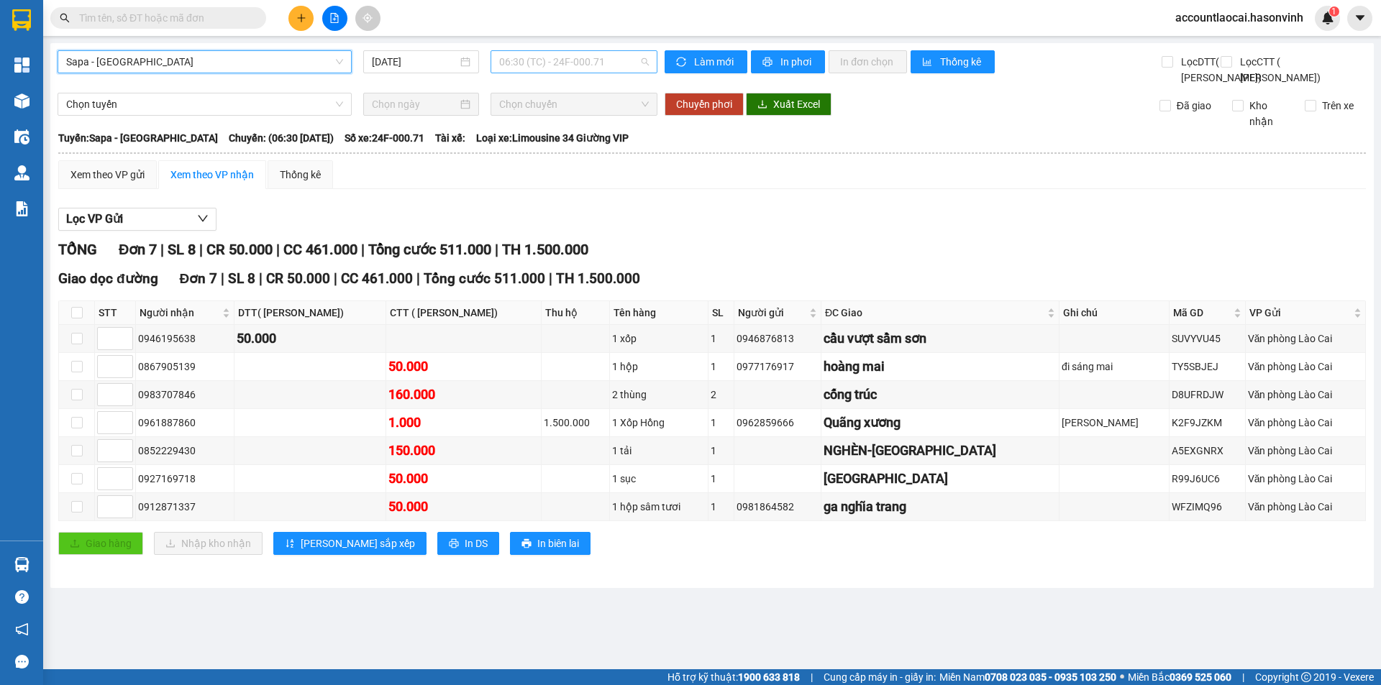
click at [552, 51] on span "06:30 (TC) - 24F-000.71" at bounding box center [574, 62] width 150 height 22
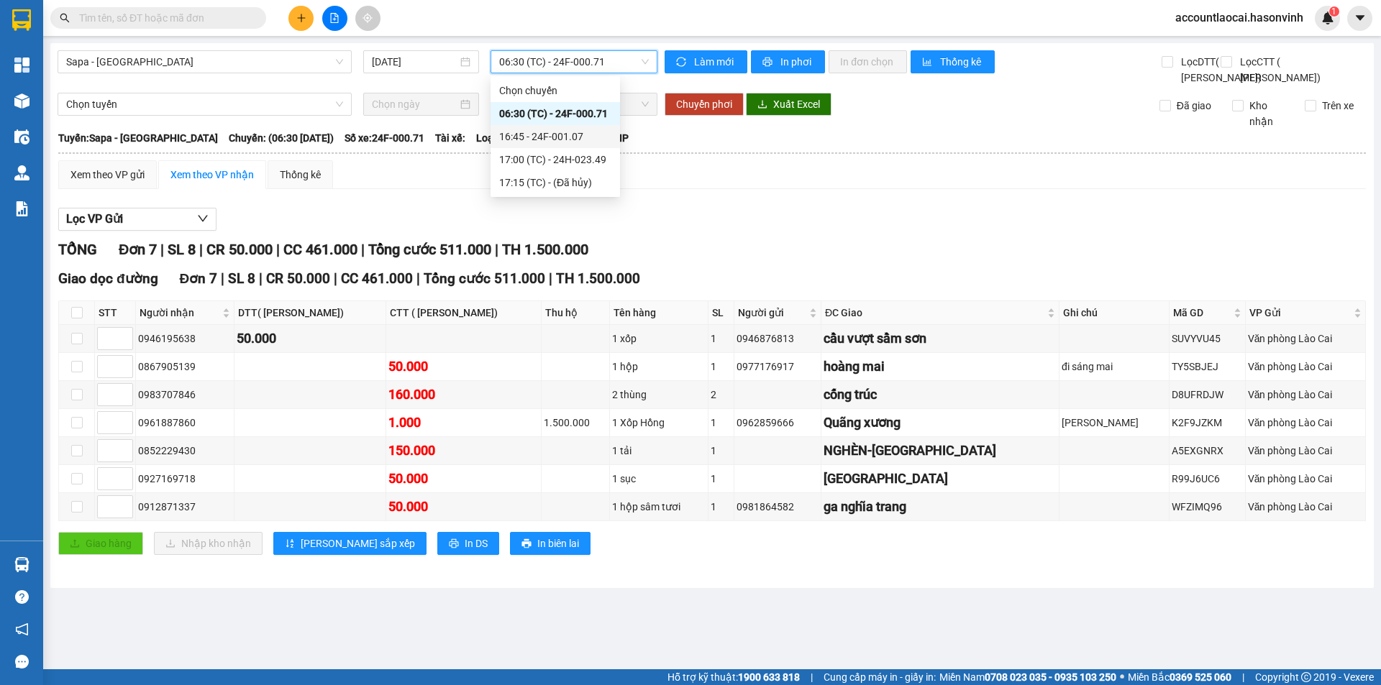
click at [567, 62] on span "06:30 (TC) - 24F-000.71" at bounding box center [574, 62] width 150 height 22
click at [562, 78] on div "Sapa - Hà Tĩnh 14/10/2025 06:30 06:30 (TC) - 24F-000.71" at bounding box center [358, 67] width 600 height 35
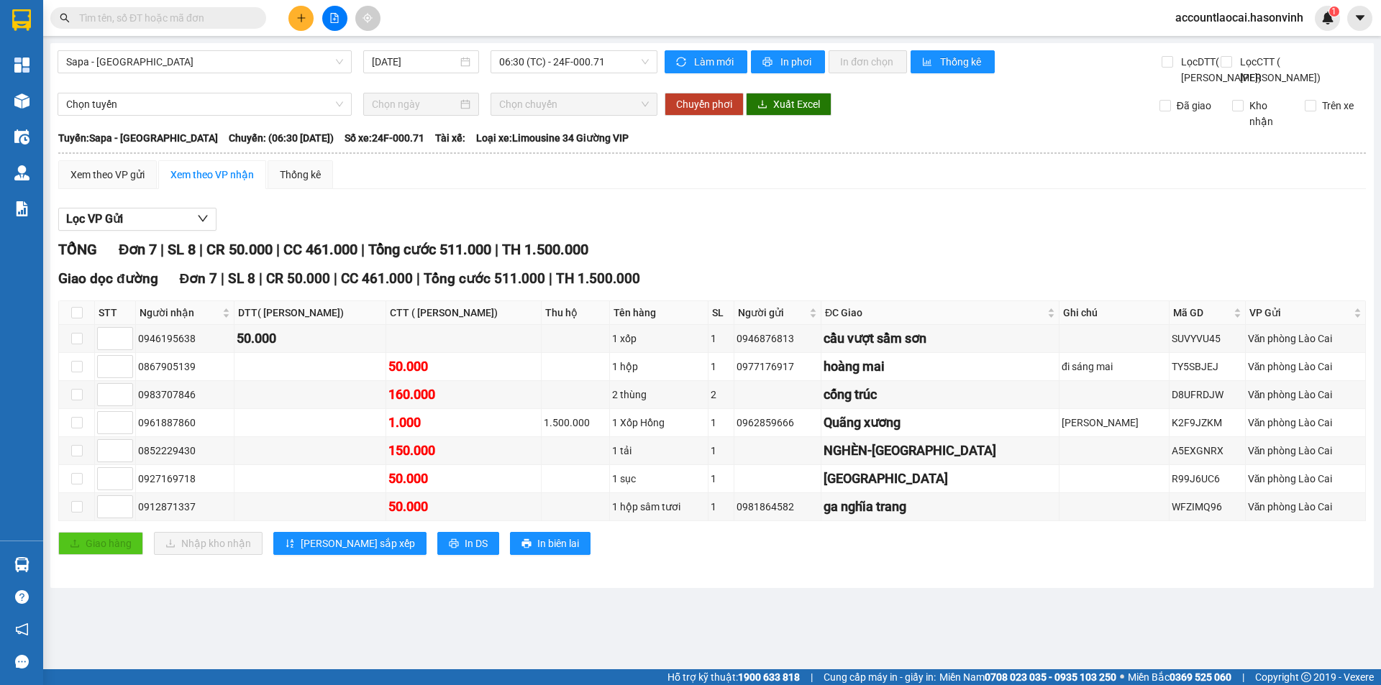
click at [561, 78] on div "Sapa - Hà Tĩnh 14/10/2025 06:30 (TC) - 24F-000.71" at bounding box center [358, 67] width 600 height 35
click at [556, 63] on span "06:30 (TC) - 24F-000.71" at bounding box center [574, 62] width 150 height 22
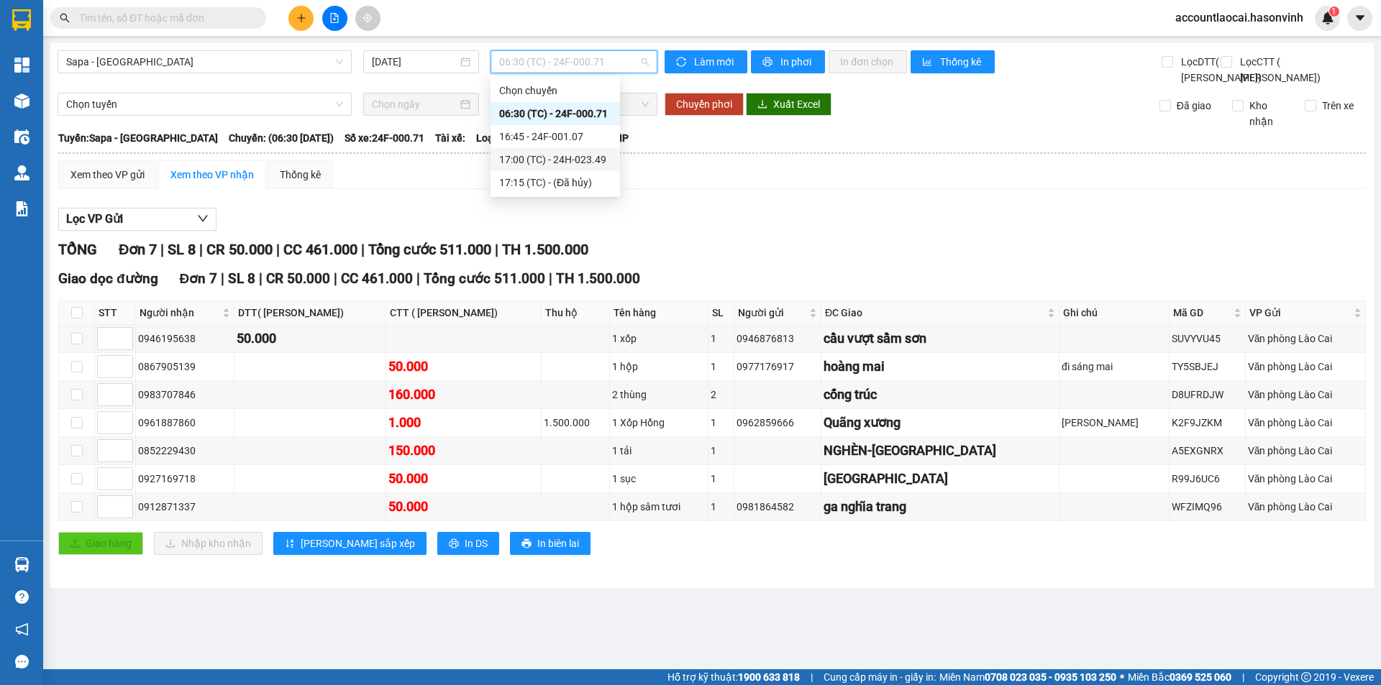
click at [582, 158] on div "17:00 (TC) - 24H-023.49" at bounding box center [555, 160] width 112 height 16
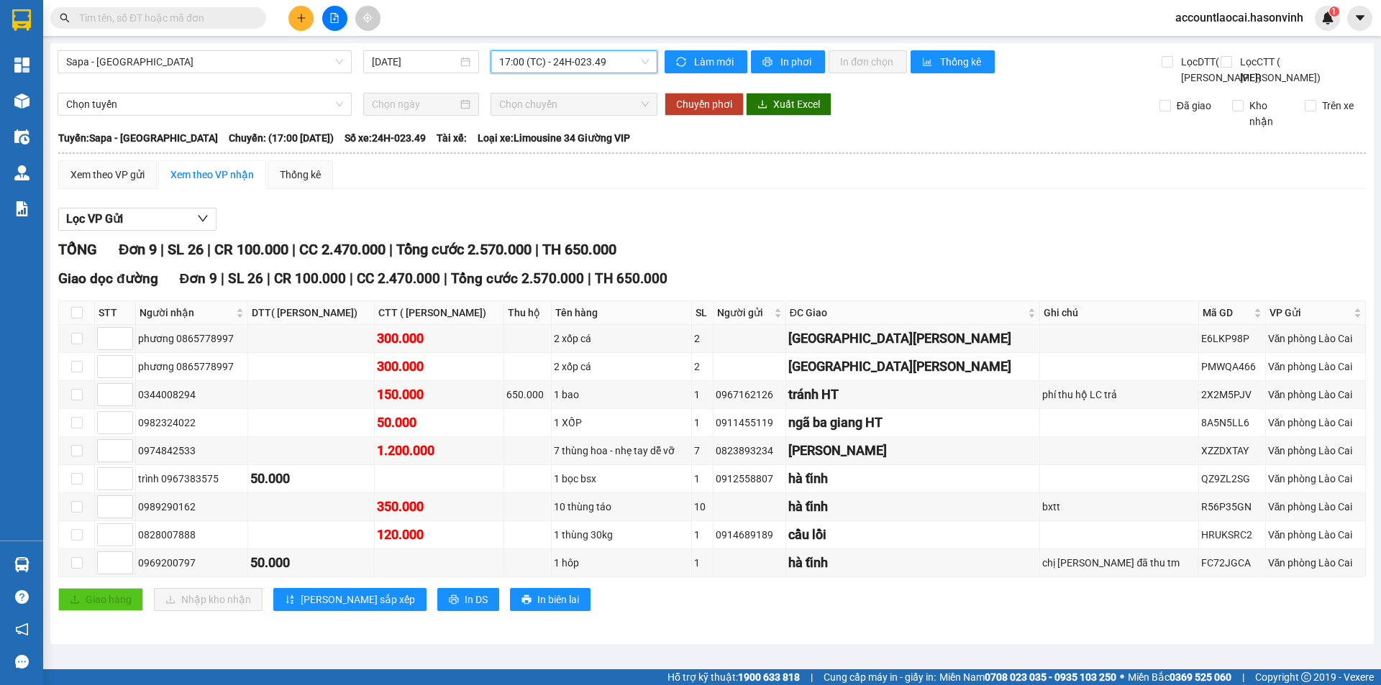
click at [534, 65] on span "17:00 (TC) - 24H-023.49" at bounding box center [574, 62] width 150 height 22
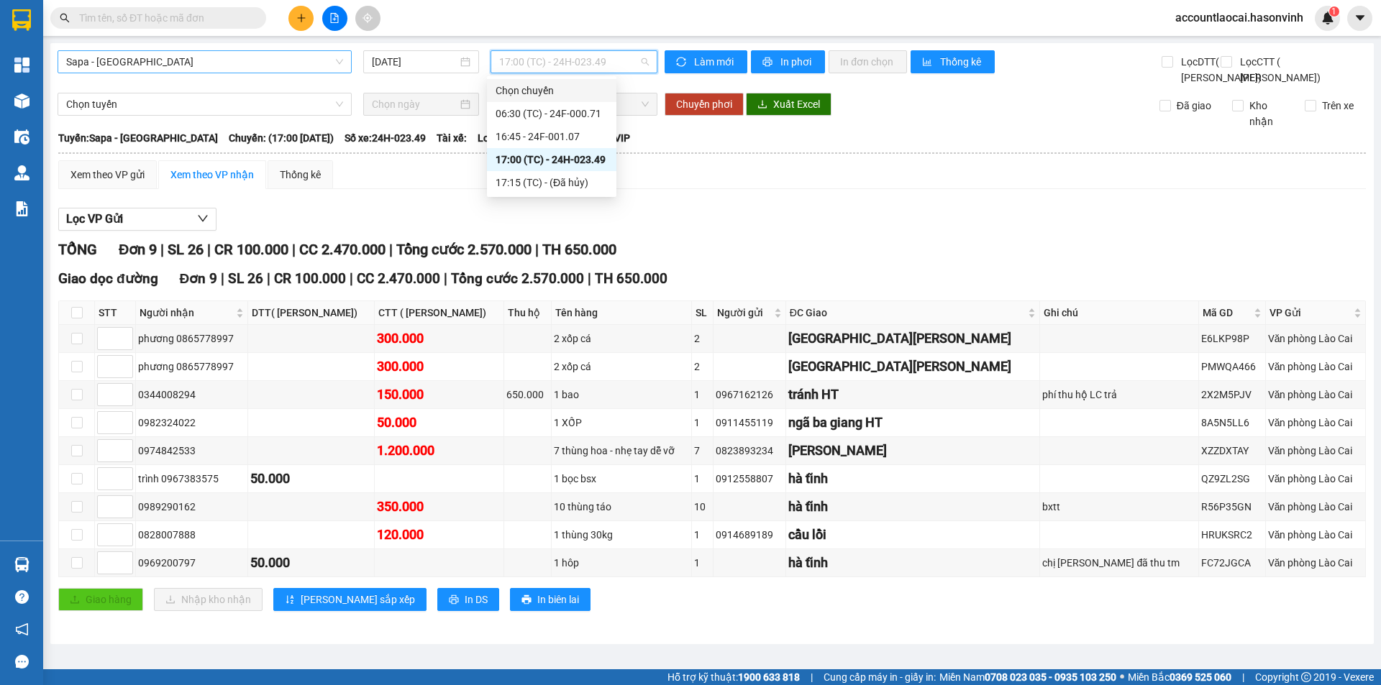
click at [175, 68] on span "Sapa - [GEOGRAPHIC_DATA]" at bounding box center [204, 62] width 277 height 22
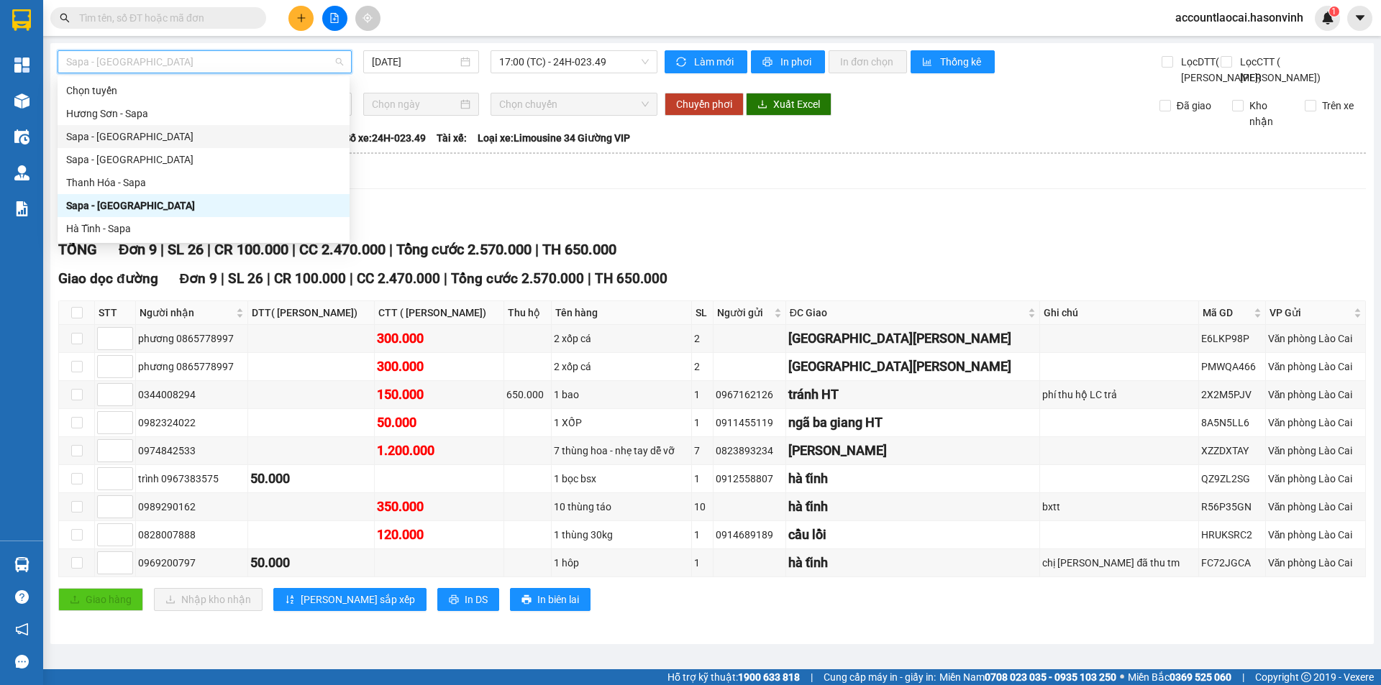
click at [160, 138] on div "Sapa - [GEOGRAPHIC_DATA]" at bounding box center [203, 137] width 275 height 16
type input "[DATE]"
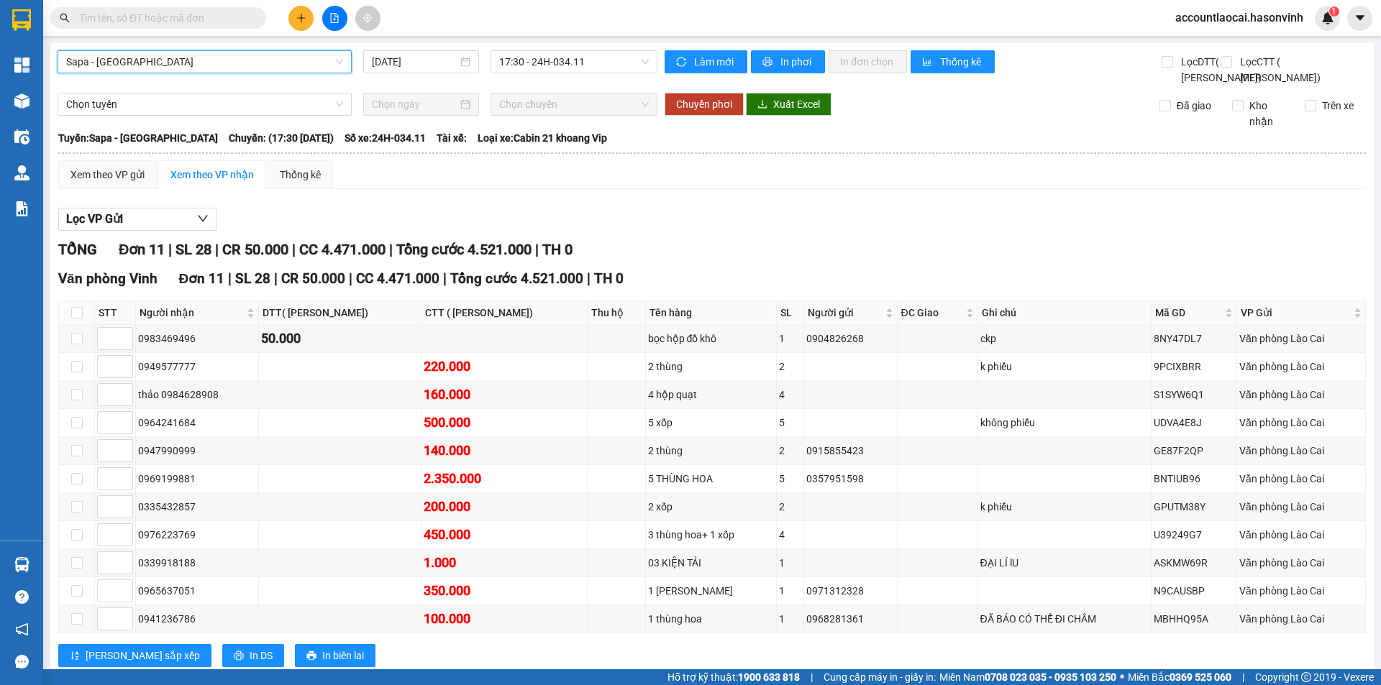
scroll to position [70, 0]
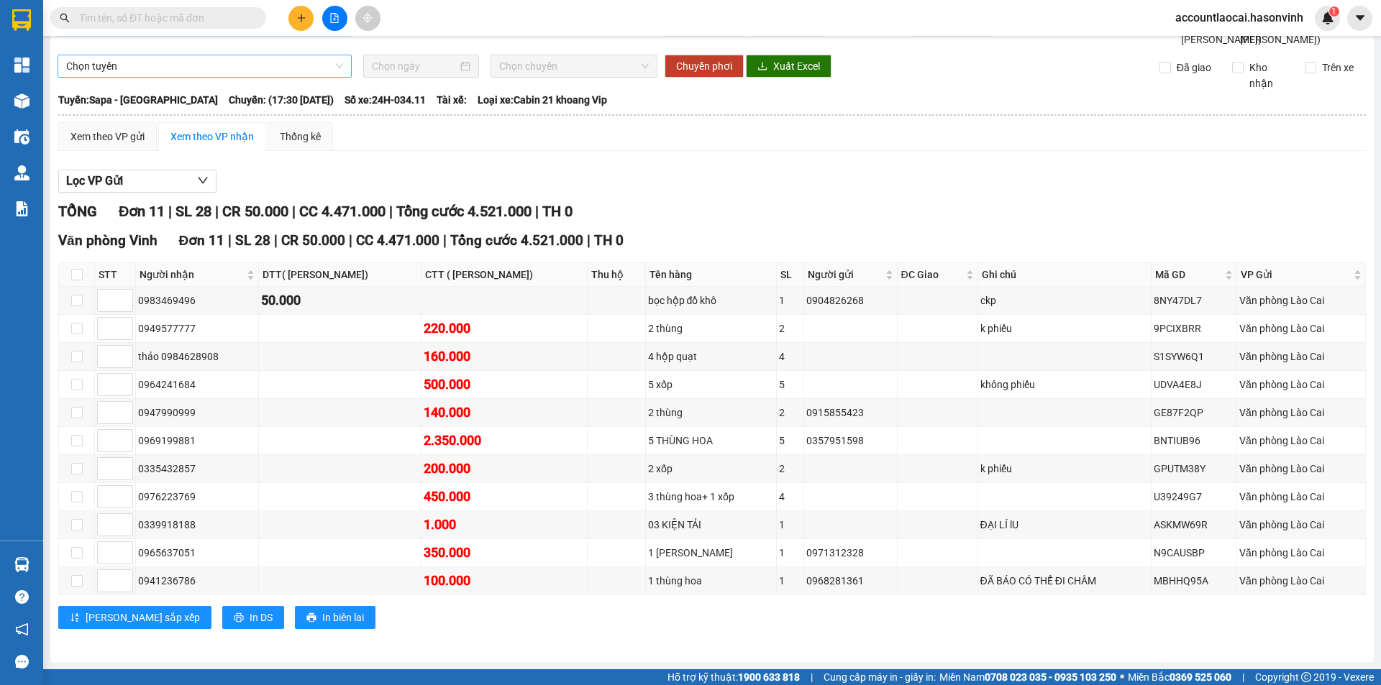
click at [274, 58] on span "Chọn tuyến" at bounding box center [204, 66] width 277 height 22
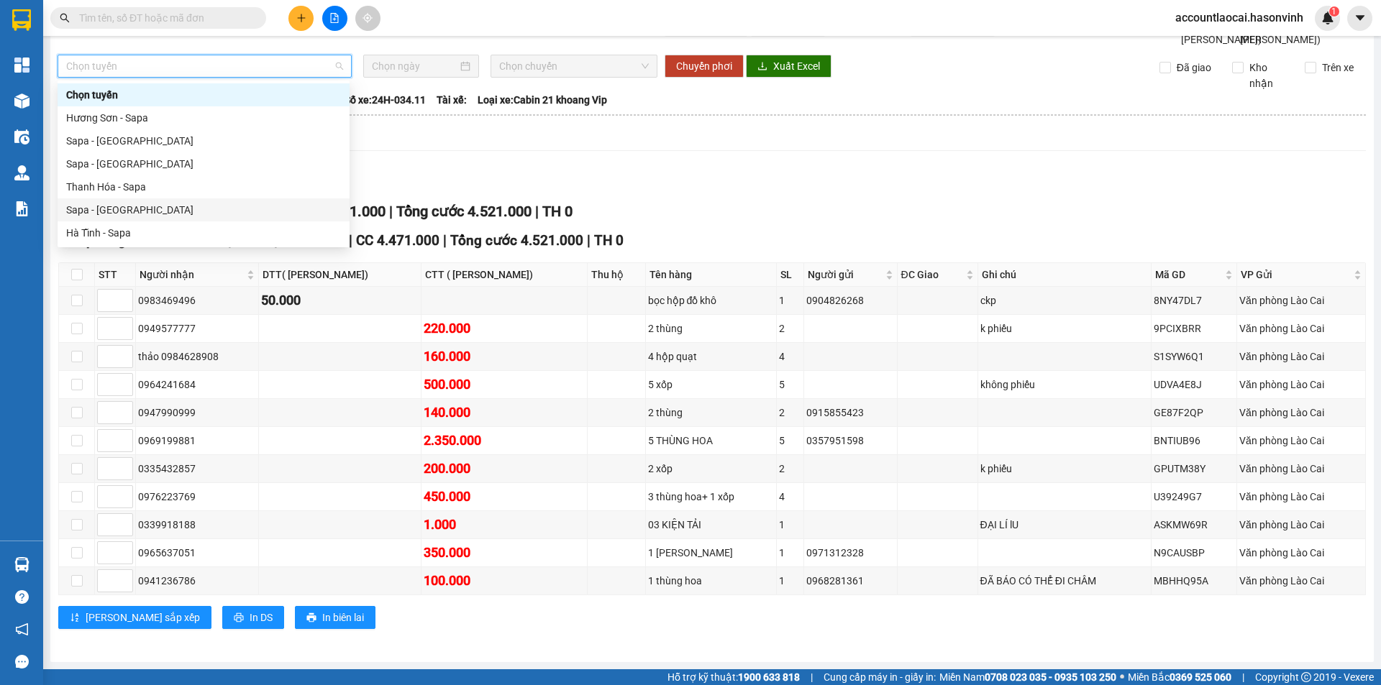
click at [201, 209] on div "Sapa - [GEOGRAPHIC_DATA]" at bounding box center [203, 210] width 275 height 16
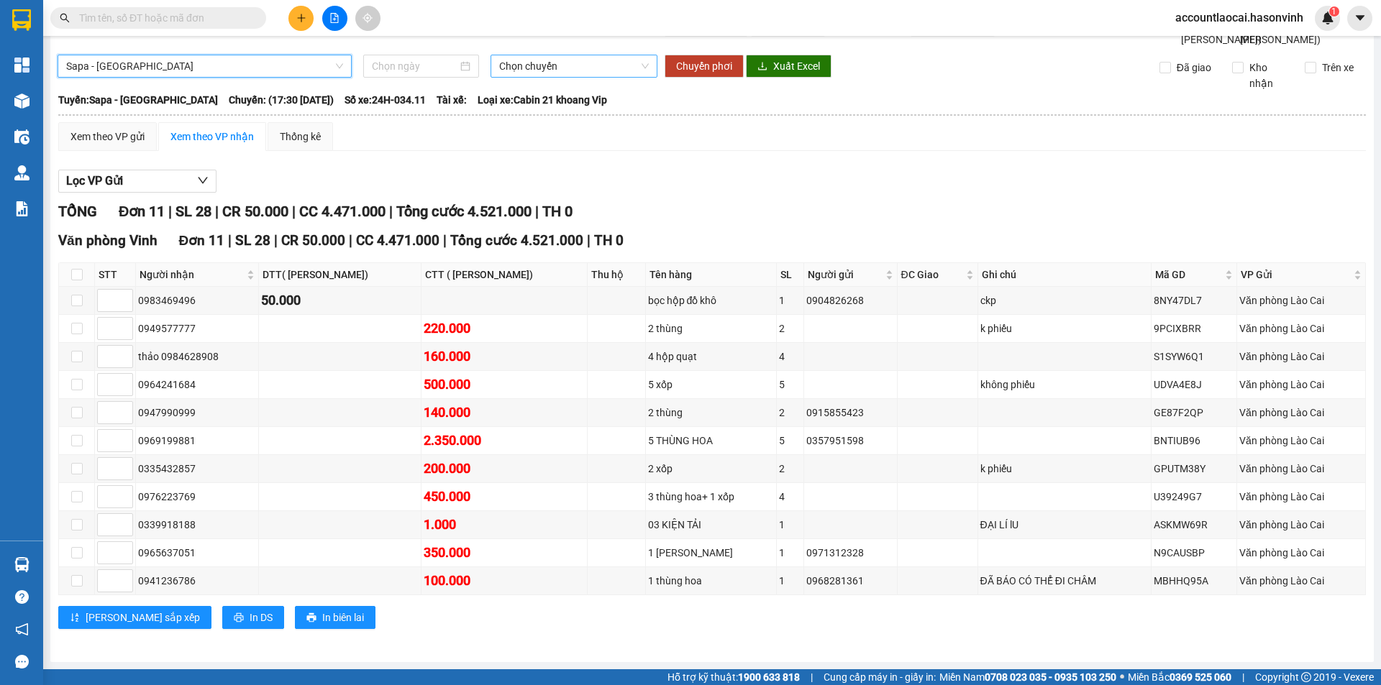
click at [513, 65] on span "Chọn chuyến" at bounding box center [574, 66] width 150 height 22
click at [512, 104] on div "Chọn chuyến" at bounding box center [551, 94] width 129 height 23
click at [255, 75] on span "Sapa - [GEOGRAPHIC_DATA]" at bounding box center [204, 66] width 277 height 22
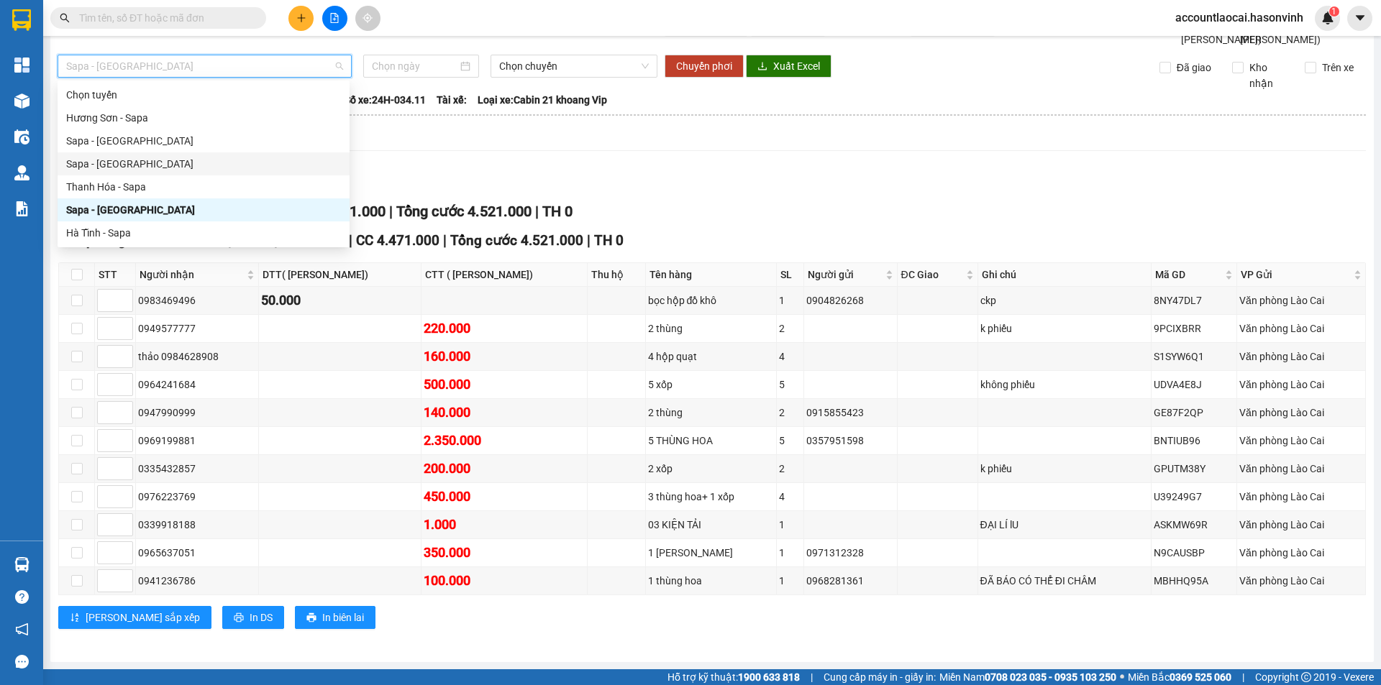
click at [488, 188] on div "Lọc VP Gửi" at bounding box center [711, 182] width 1307 height 24
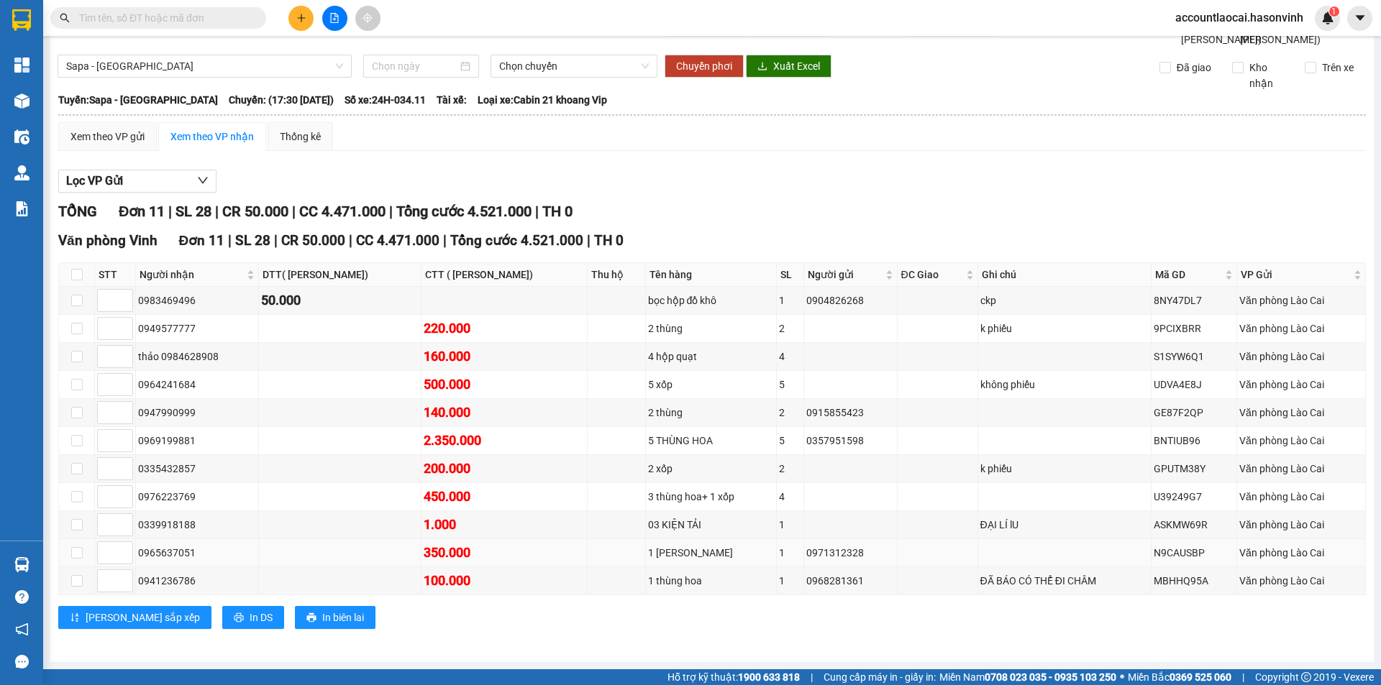
click at [228, 552] on div "0965637051" at bounding box center [197, 553] width 118 height 16
click at [84, 133] on div "Xem theo VP gửi" at bounding box center [107, 137] width 74 height 16
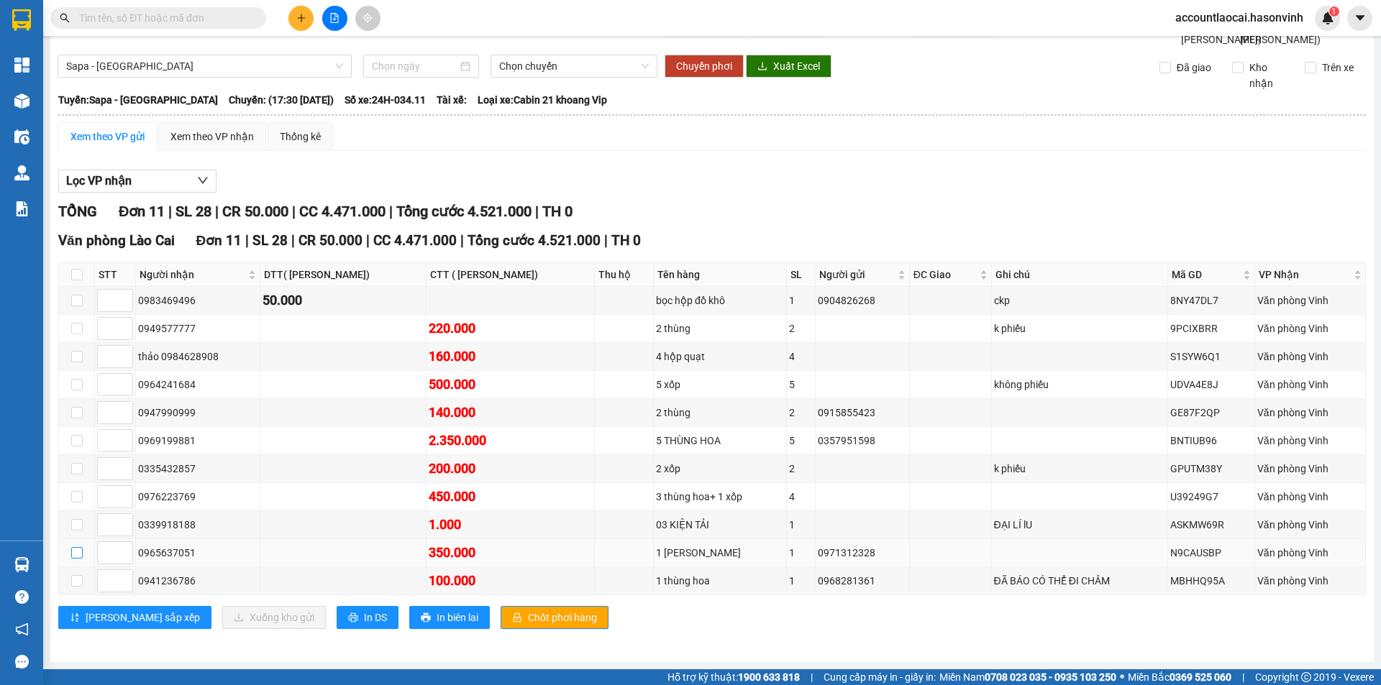
drag, startPoint x: 72, startPoint y: 550, endPoint x: 90, endPoint y: 557, distance: 19.4
click at [74, 551] on input "checkbox" at bounding box center [77, 553] width 12 height 12
checkbox input "true"
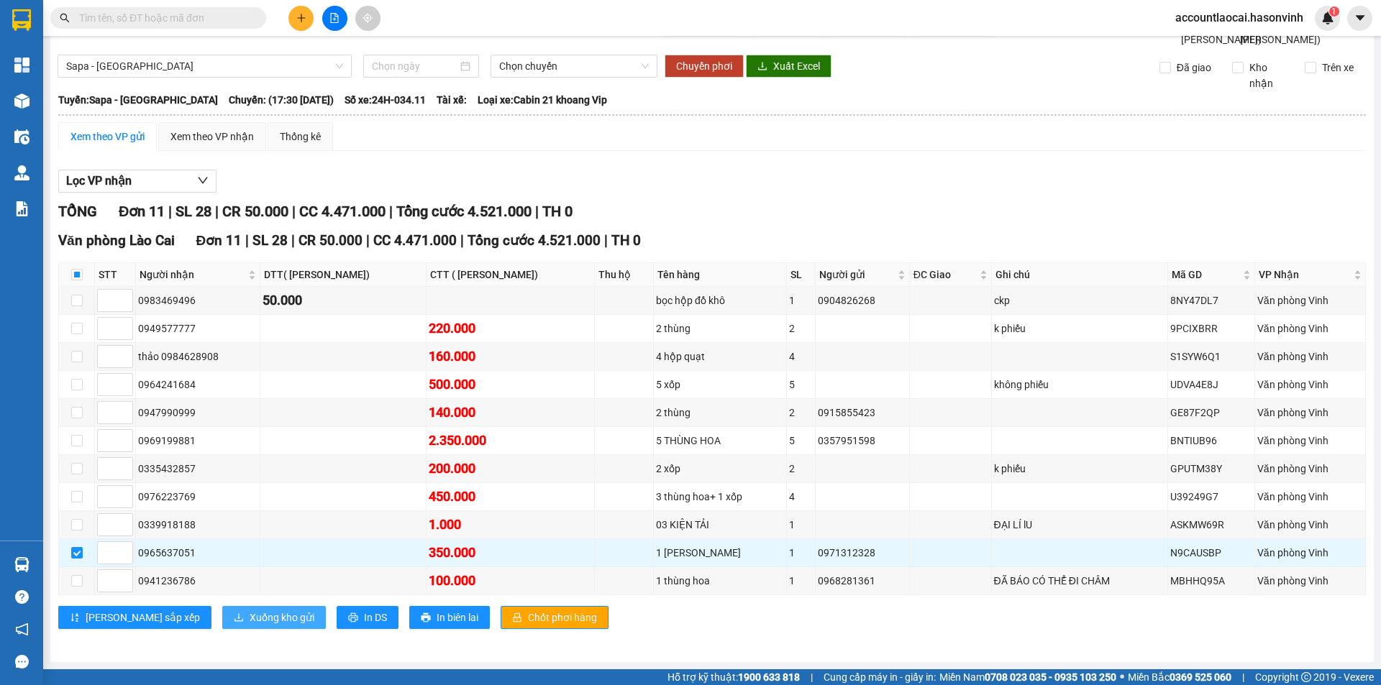
click at [250, 617] on span "Xuống kho gửi" at bounding box center [282, 618] width 65 height 16
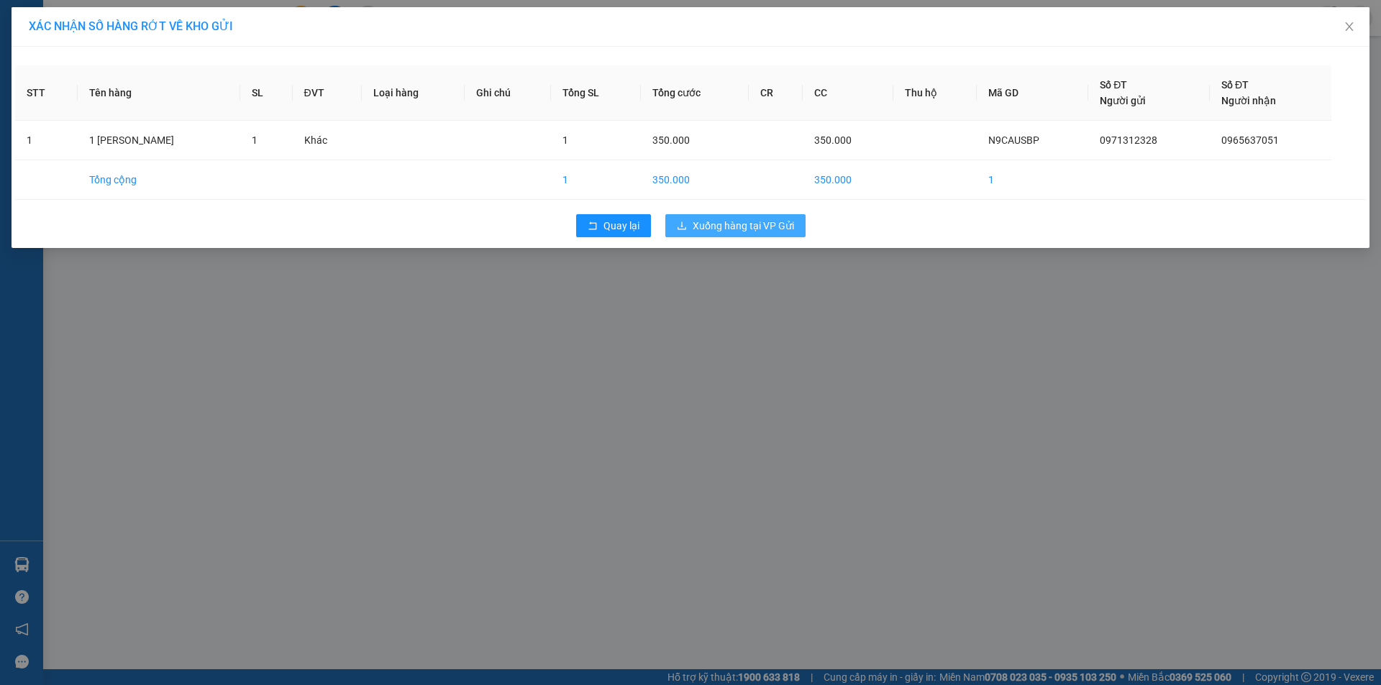
click at [727, 227] on span "Xuống hàng tại VP Gửi" at bounding box center [742, 226] width 101 height 16
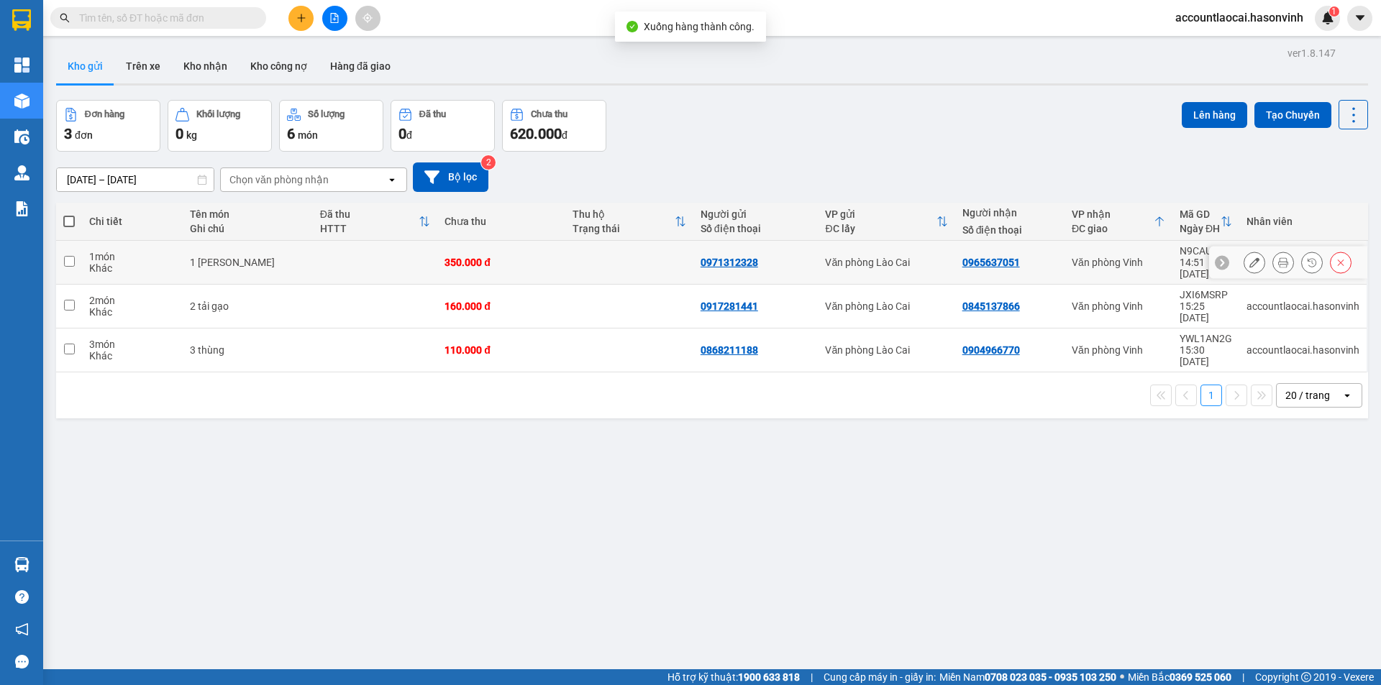
click at [138, 255] on div "1 món" at bounding box center [132, 257] width 86 height 12
checkbox input "true"
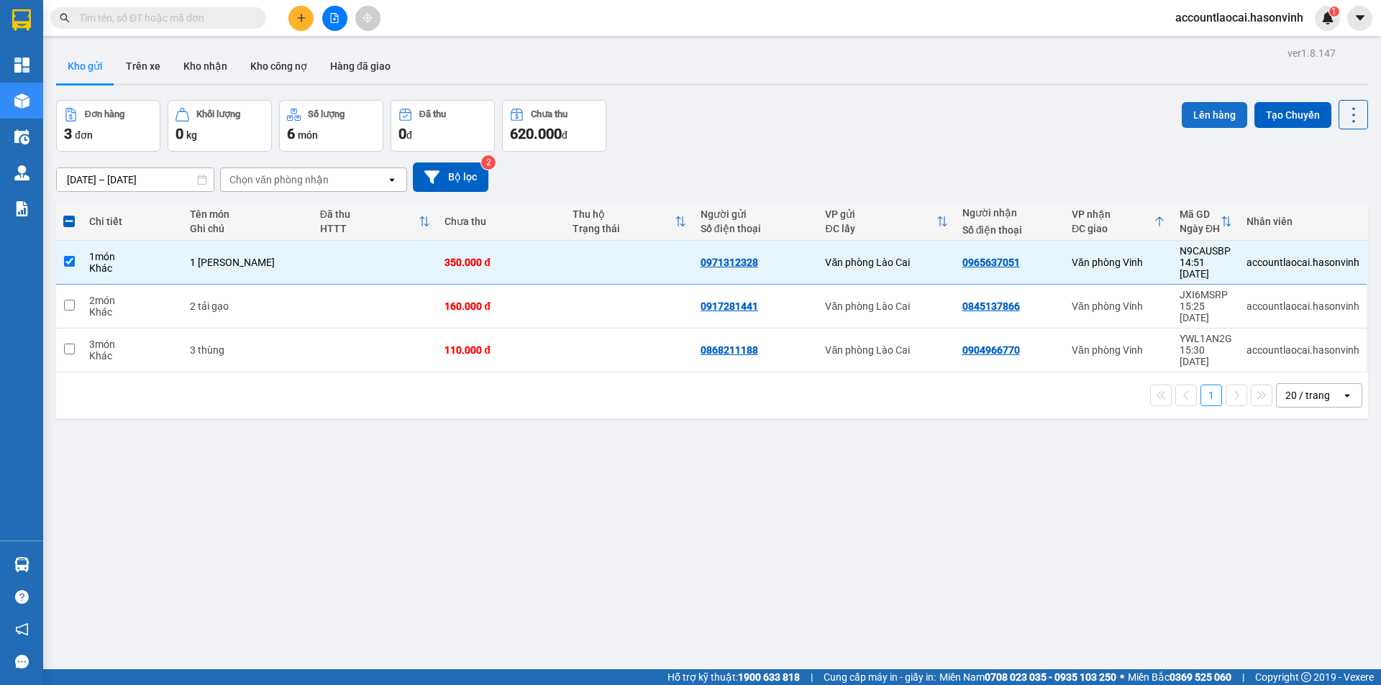
click at [1217, 111] on button "Lên hàng" at bounding box center [1213, 115] width 65 height 26
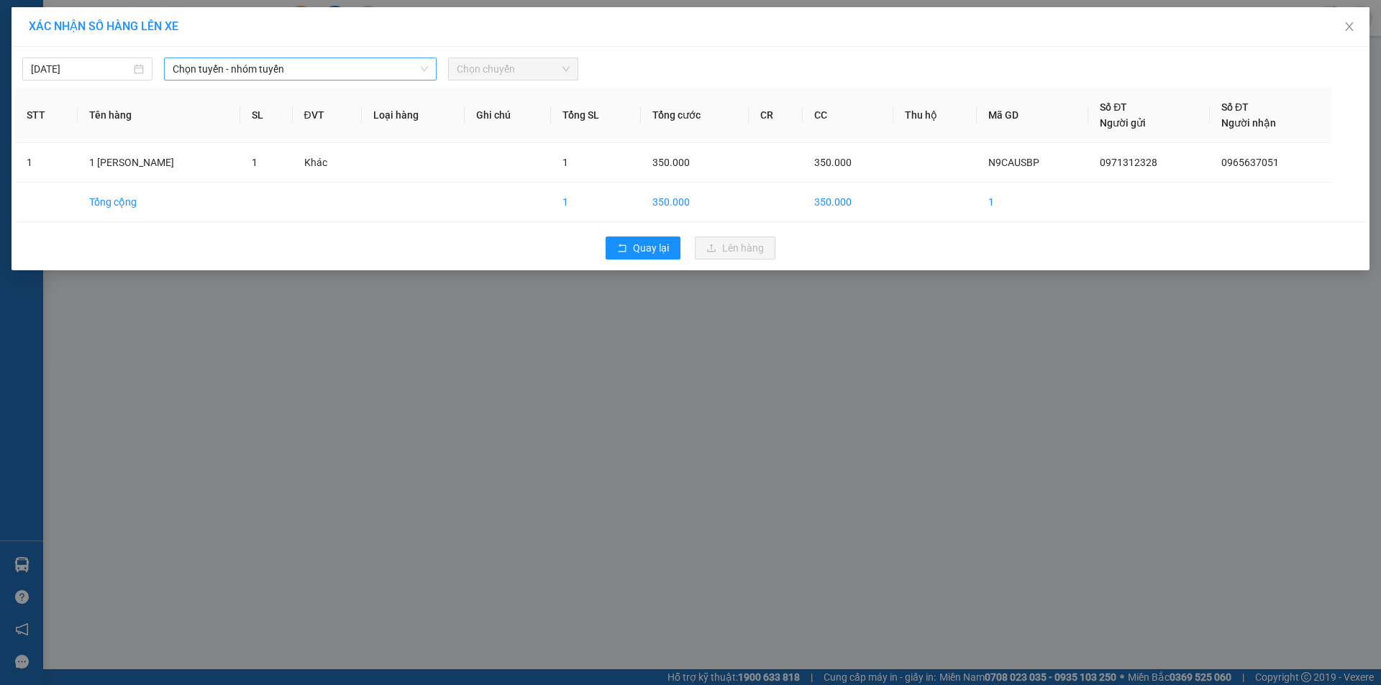
click at [393, 59] on span "Chọn tuyến - nhóm tuyến" at bounding box center [300, 69] width 255 height 22
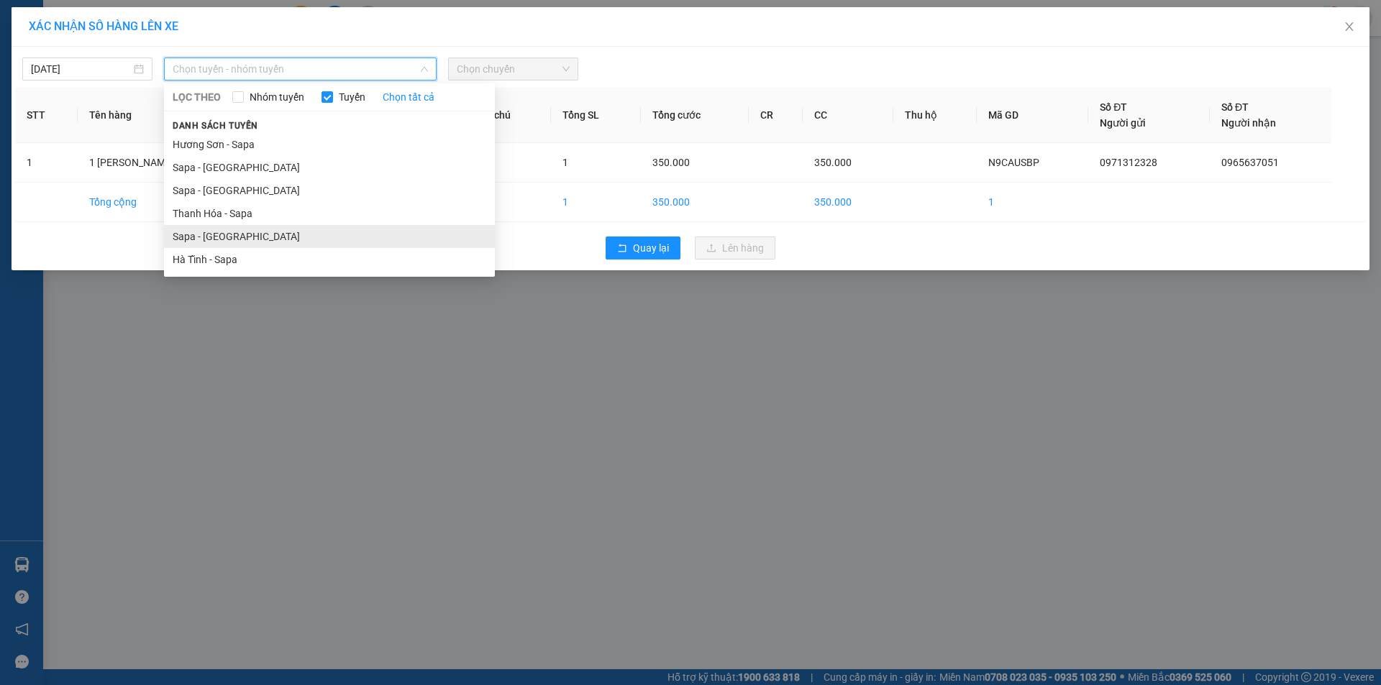
click at [193, 234] on li "Sapa - [GEOGRAPHIC_DATA]" at bounding box center [329, 236] width 331 height 23
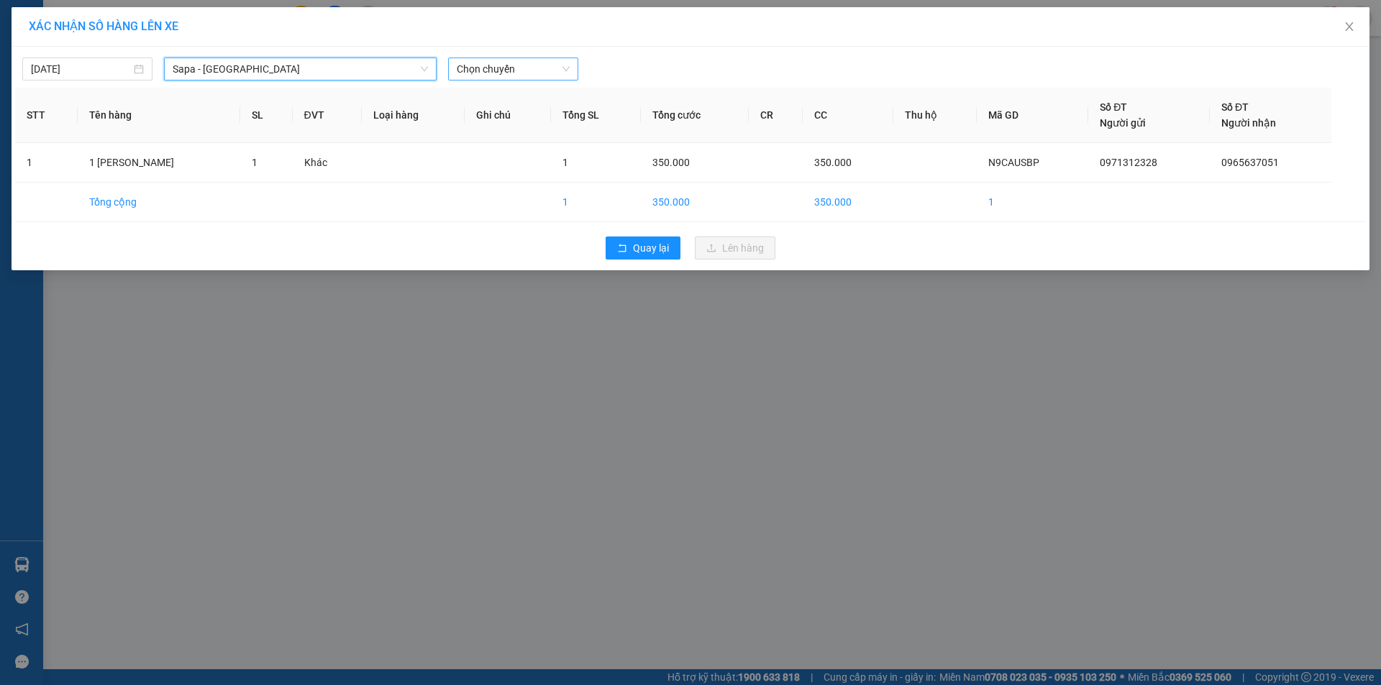
drag, startPoint x: 518, startPoint y: 62, endPoint x: 515, endPoint y: 72, distance: 10.5
click at [518, 61] on span "Chọn chuyến" at bounding box center [513, 69] width 113 height 22
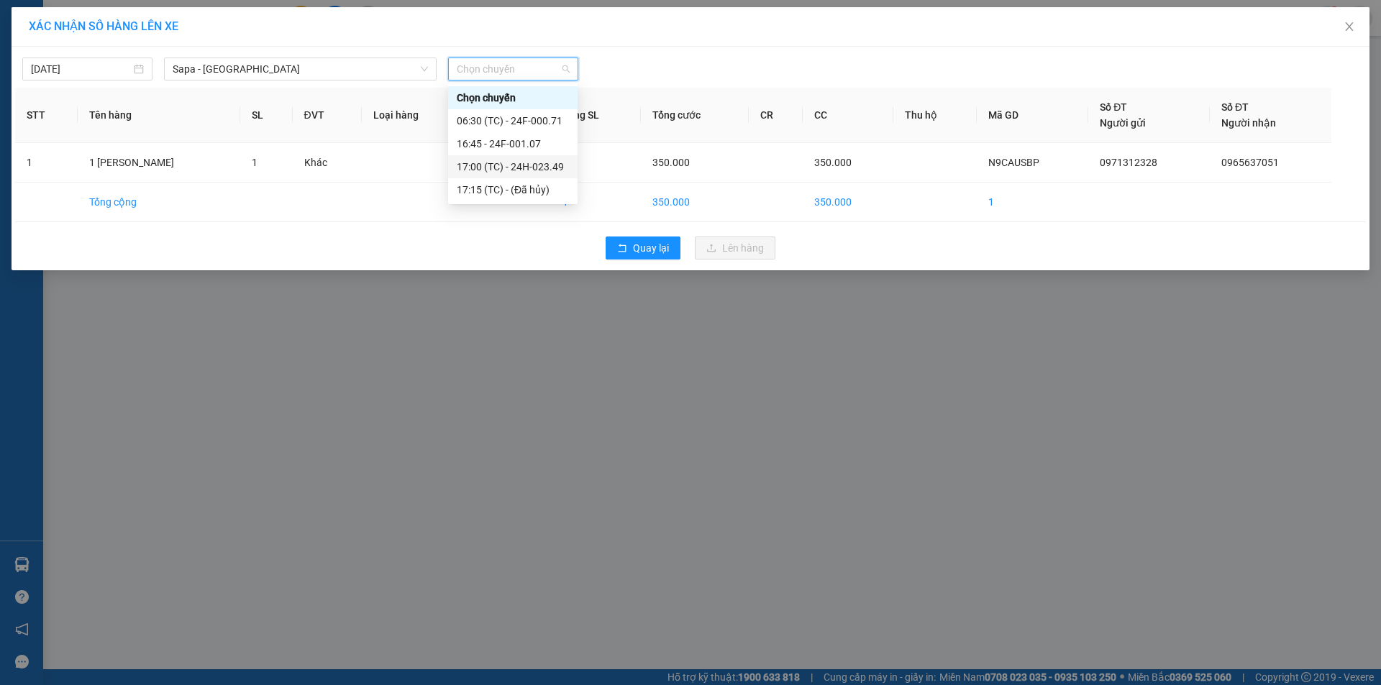
click at [523, 162] on div "17:00 (TC) - 24H-023.49" at bounding box center [513, 167] width 112 height 16
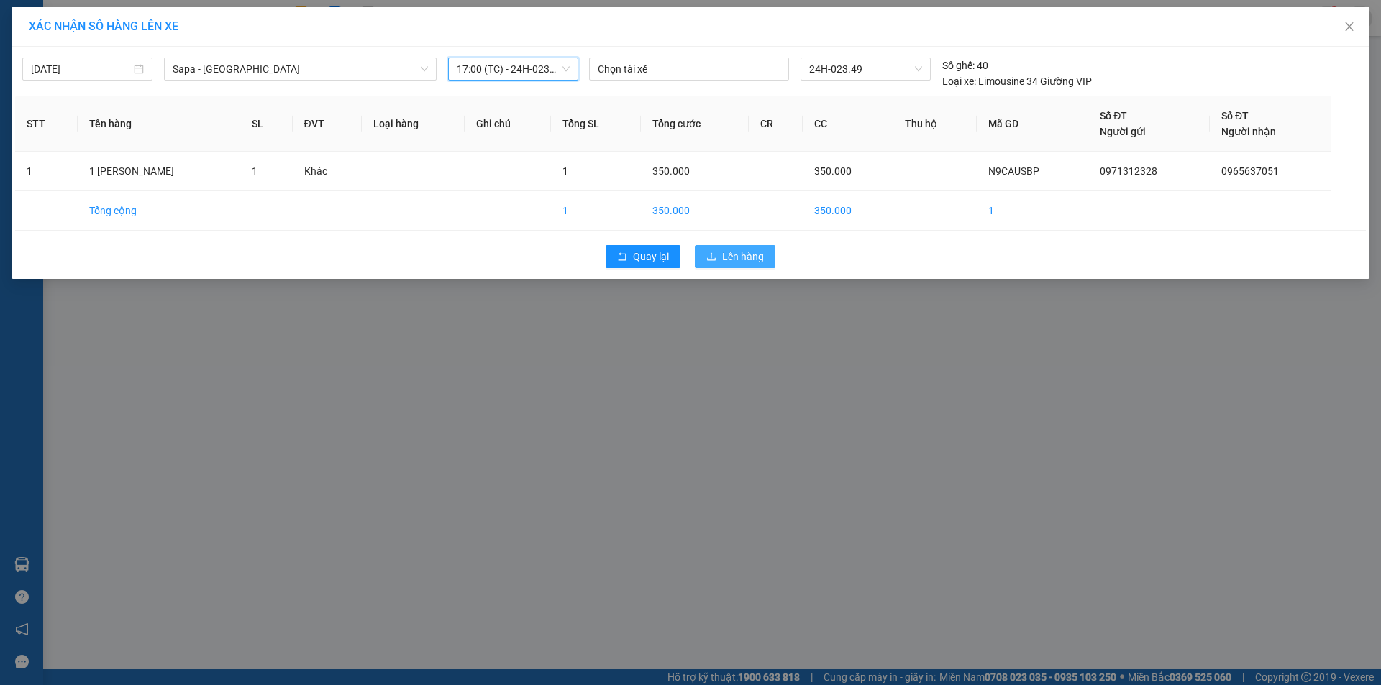
drag, startPoint x: 749, startPoint y: 257, endPoint x: 744, endPoint y: 249, distance: 9.0
click at [748, 256] on span "Lên hàng" at bounding box center [743, 257] width 42 height 16
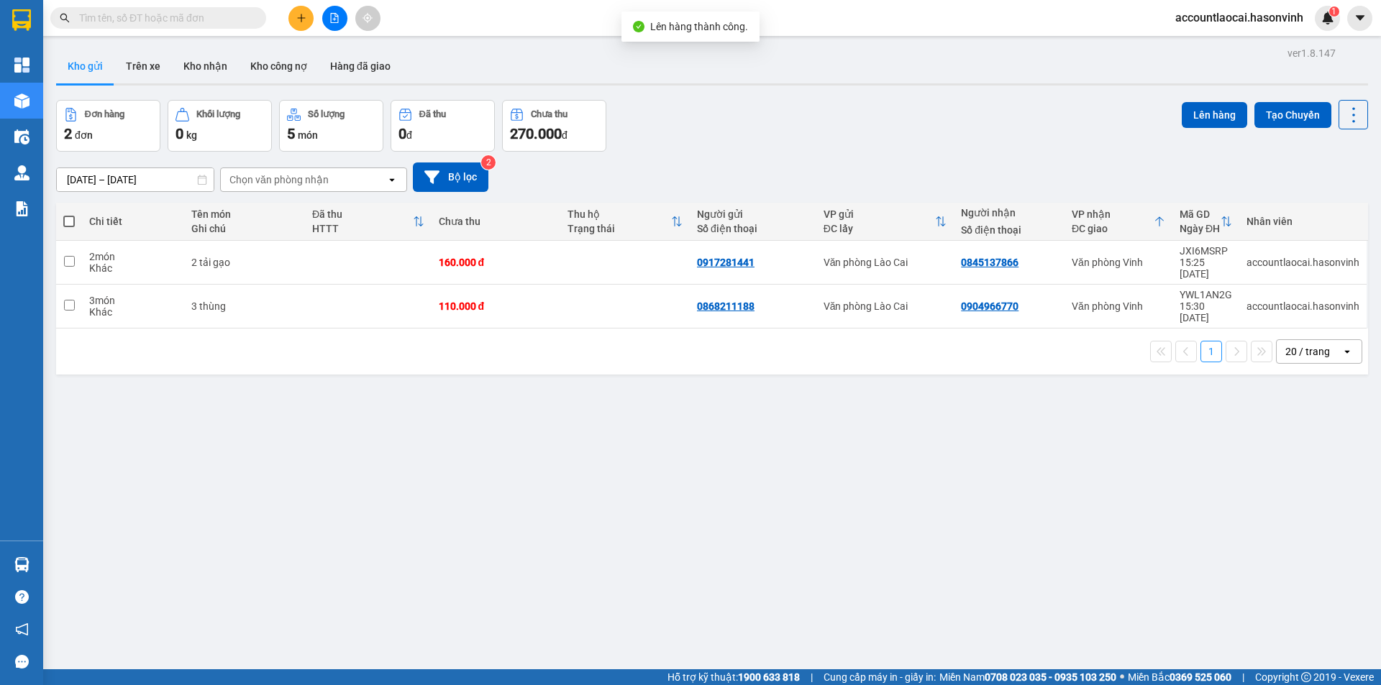
click at [334, 16] on icon "file-add" at bounding box center [334, 18] width 10 height 10
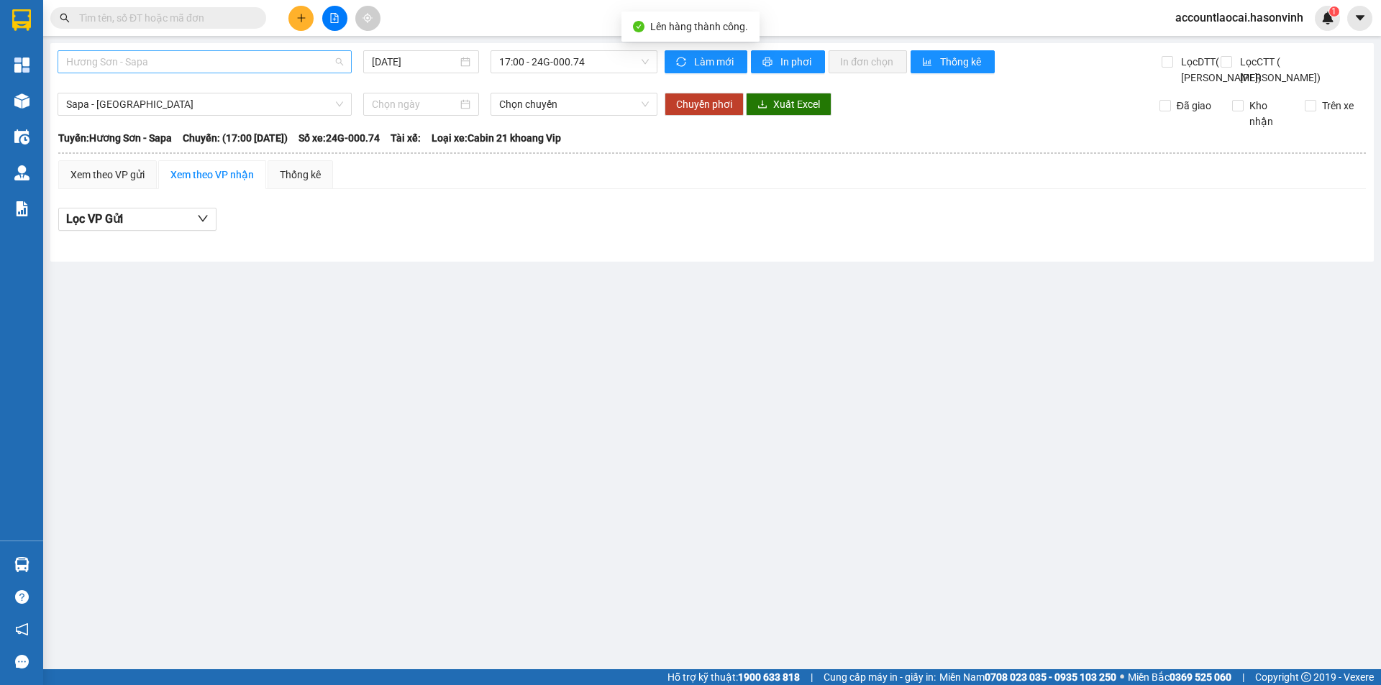
click at [124, 65] on span "Hương Sơn - Sapa" at bounding box center [204, 62] width 277 height 22
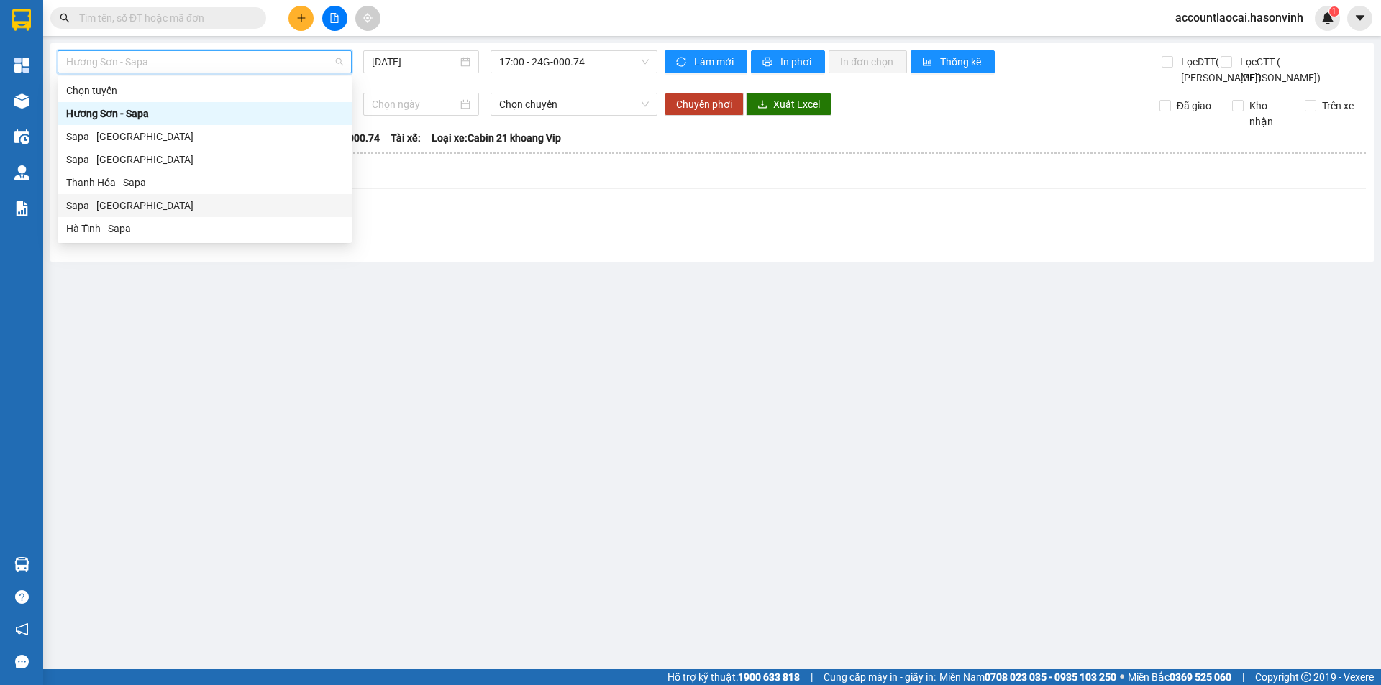
click at [155, 204] on div "Sapa - [GEOGRAPHIC_DATA]" at bounding box center [204, 206] width 277 height 16
type input "[DATE]"
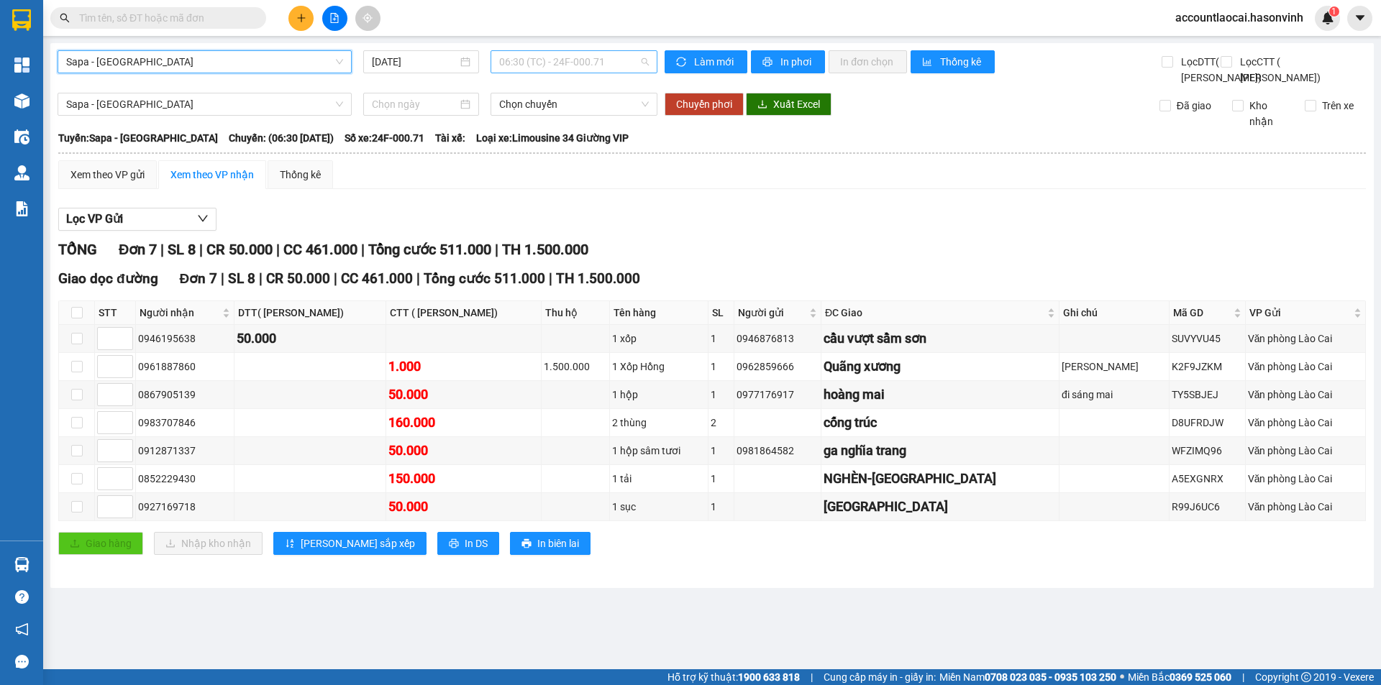
click at [526, 68] on span "06:30 (TC) - 24F-000.71" at bounding box center [574, 62] width 150 height 22
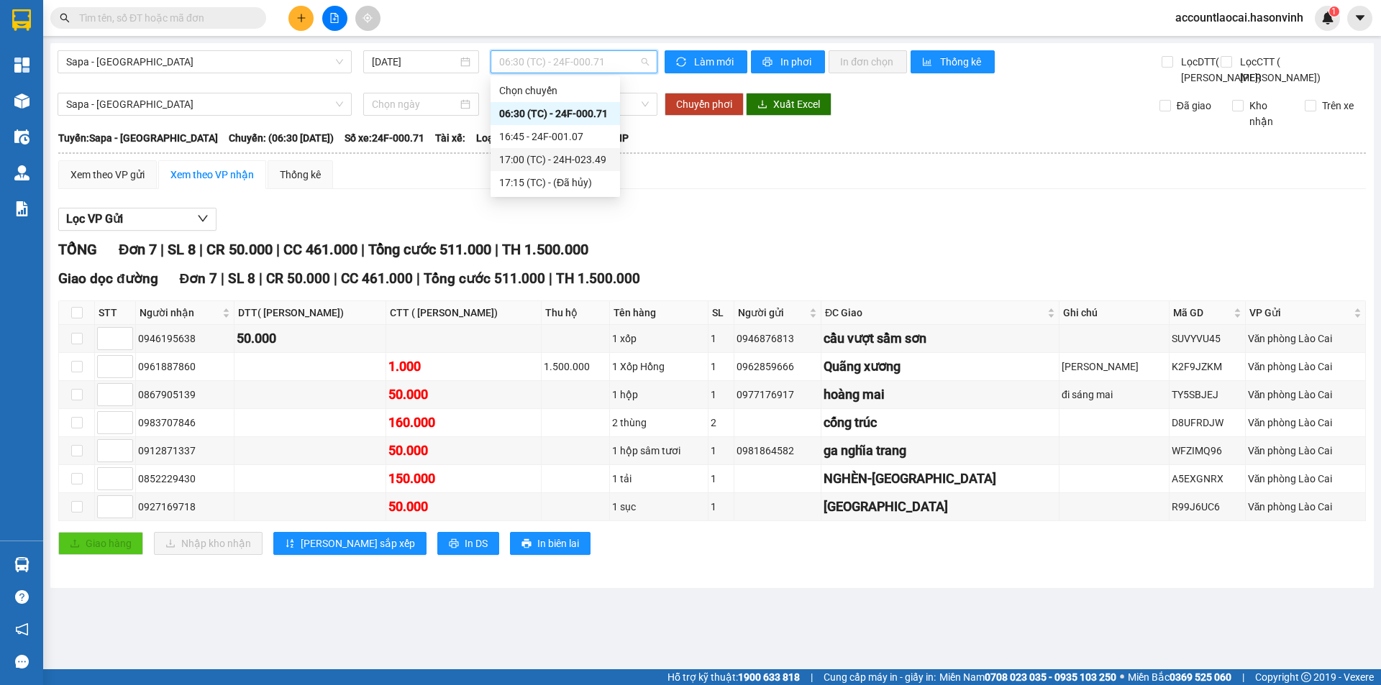
click at [536, 152] on div "17:00 (TC) - 24H-023.49" at bounding box center [555, 160] width 112 height 16
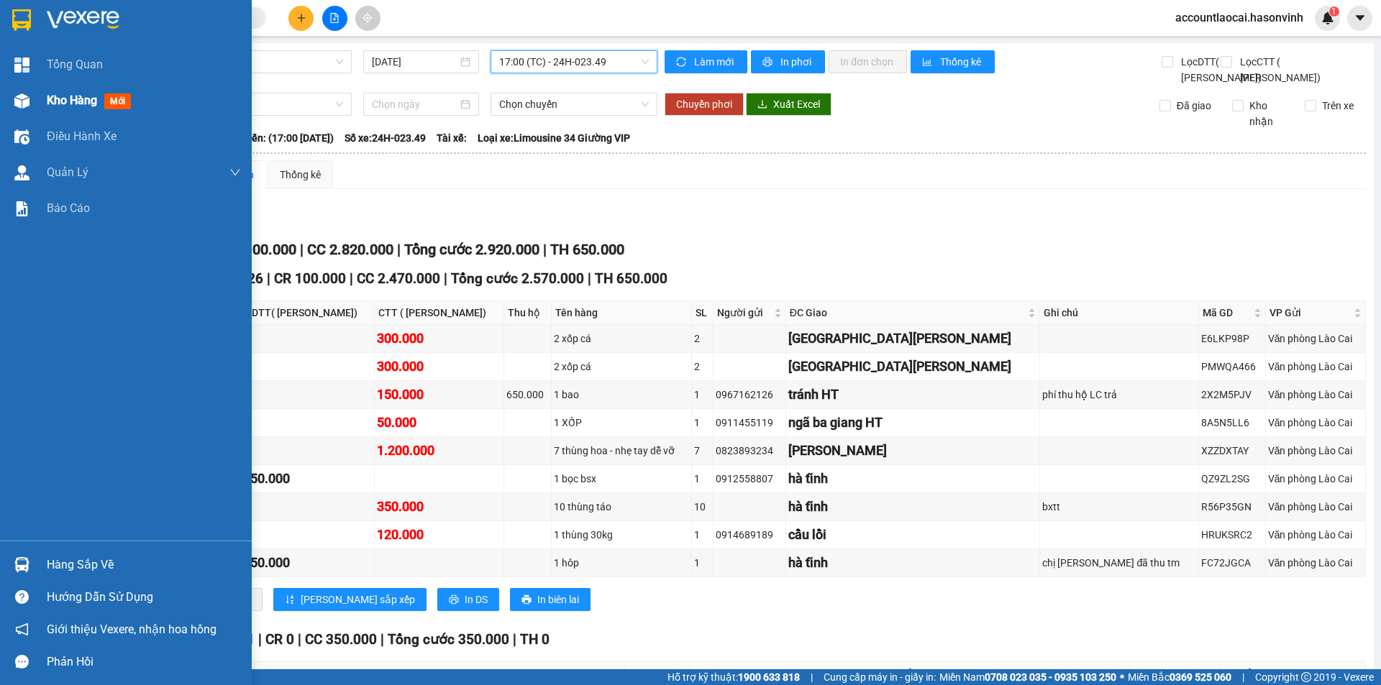
click at [24, 100] on img at bounding box center [21, 100] width 15 height 15
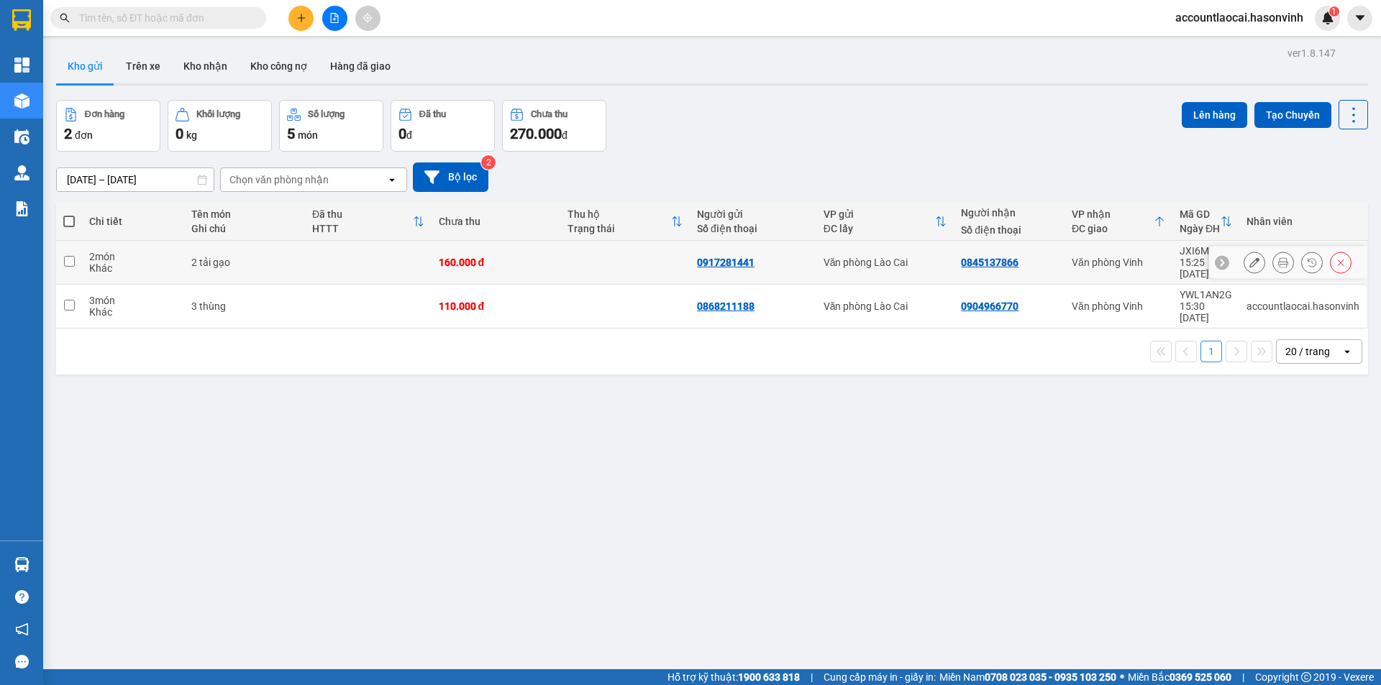
click at [182, 267] on td "2 món Khác" at bounding box center [133, 263] width 102 height 44
checkbox input "true"
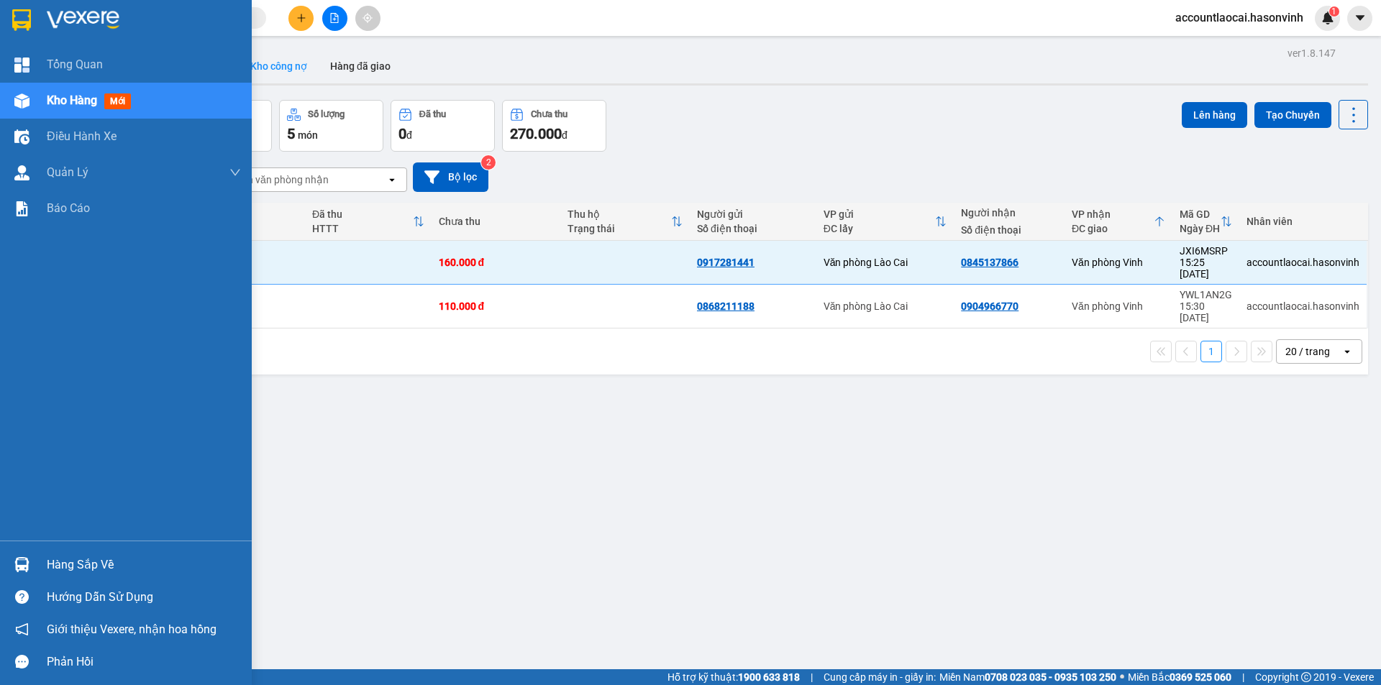
drag, startPoint x: 25, startPoint y: 98, endPoint x: 301, endPoint y: 81, distance: 275.9
click at [27, 98] on img at bounding box center [21, 100] width 15 height 15
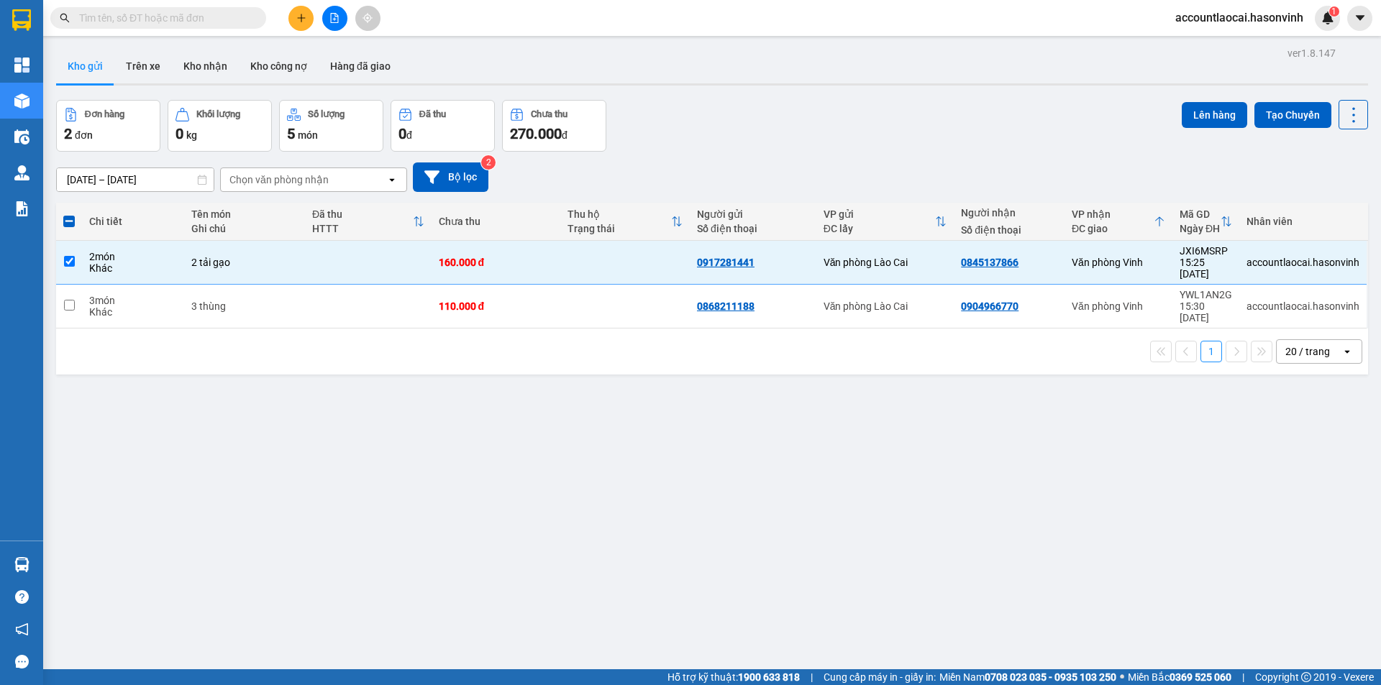
click at [351, 13] on div at bounding box center [334, 18] width 108 height 25
click at [330, 18] on icon "file-add" at bounding box center [334, 18] width 10 height 10
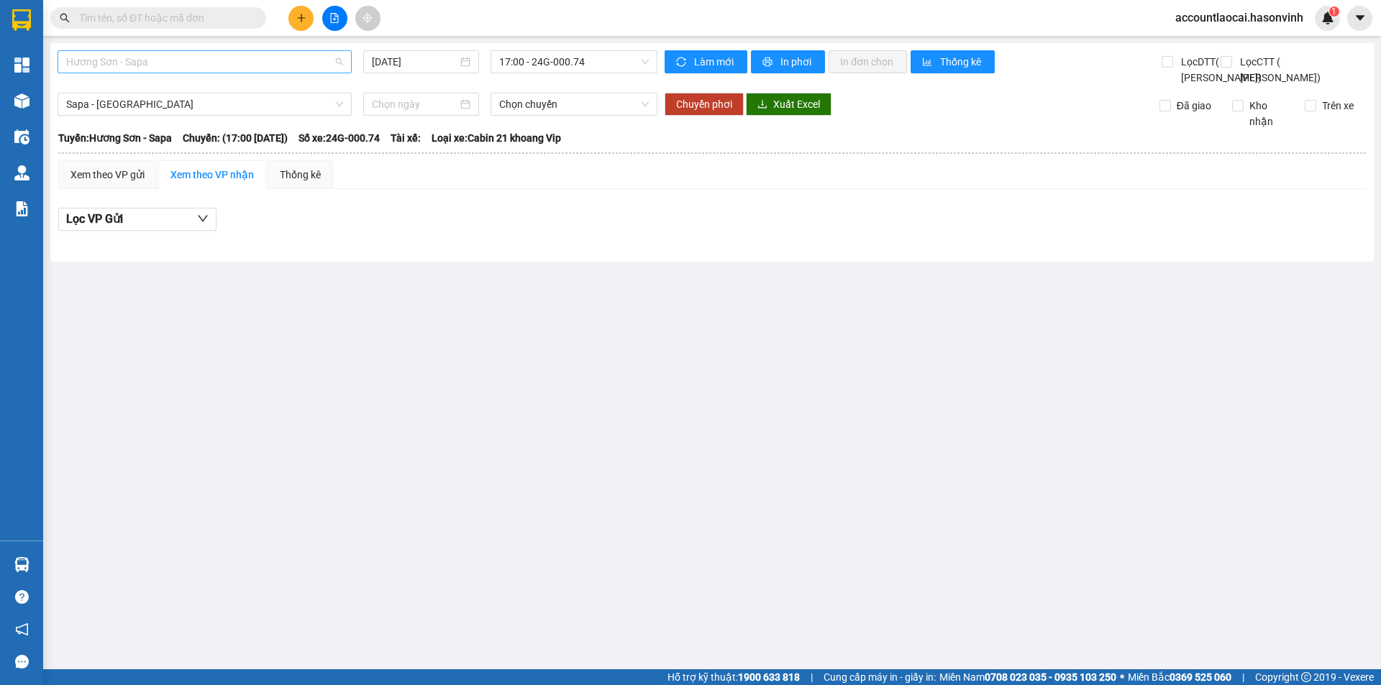
click at [293, 69] on span "Hương Sơn - Sapa" at bounding box center [204, 62] width 277 height 22
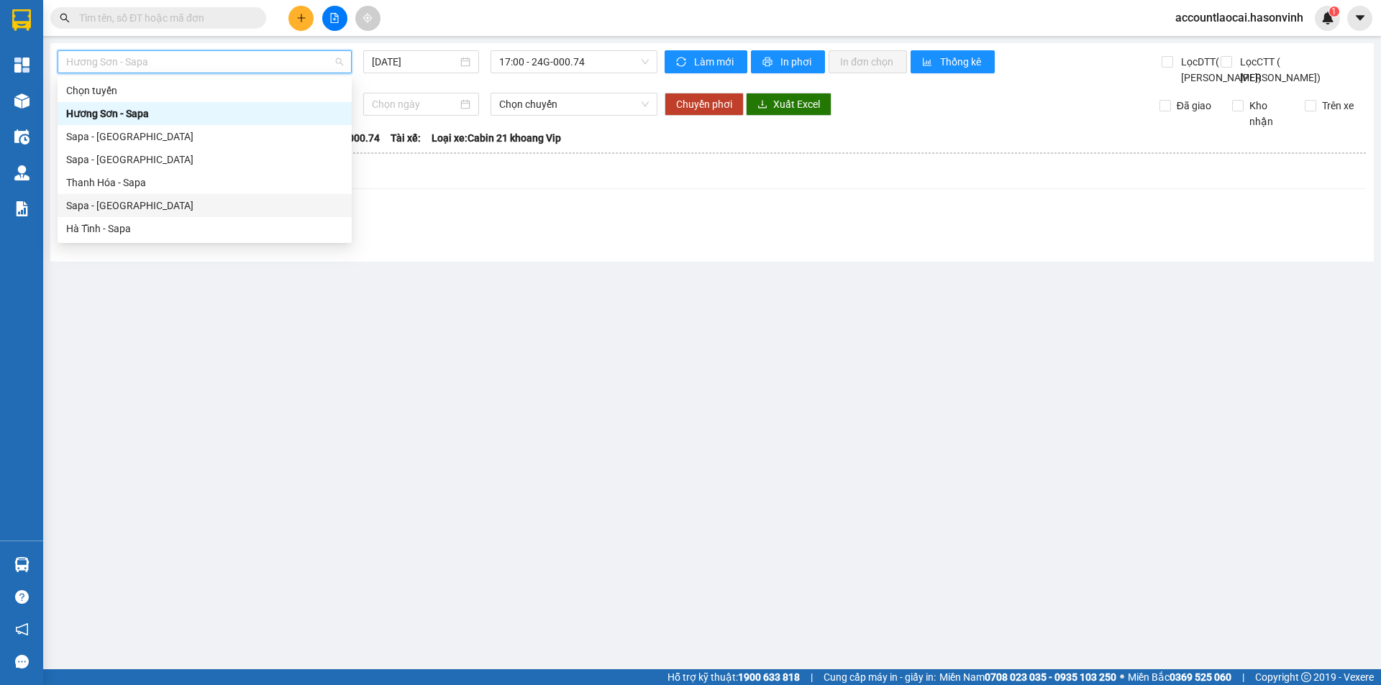
click at [205, 209] on div "Sapa - [GEOGRAPHIC_DATA]" at bounding box center [204, 206] width 277 height 16
type input "[DATE]"
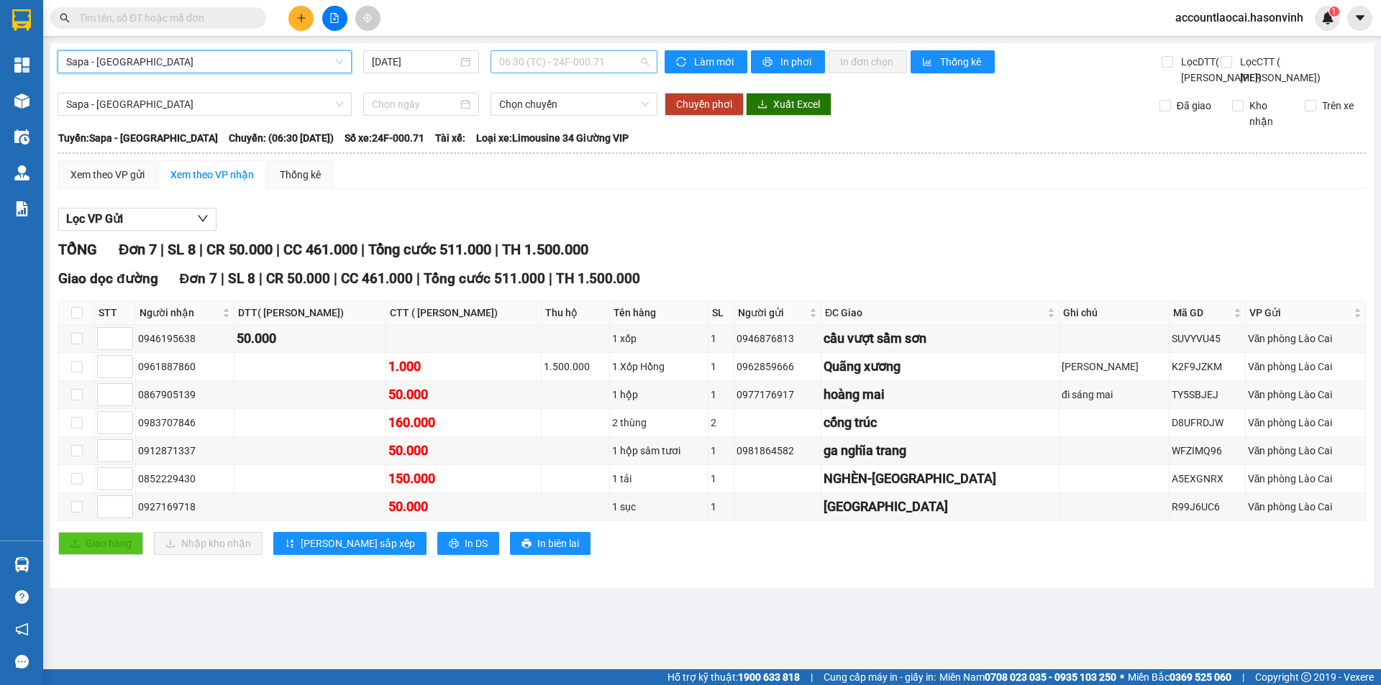
click at [548, 65] on span "06:30 (TC) - 24F-000.71" at bounding box center [574, 62] width 150 height 22
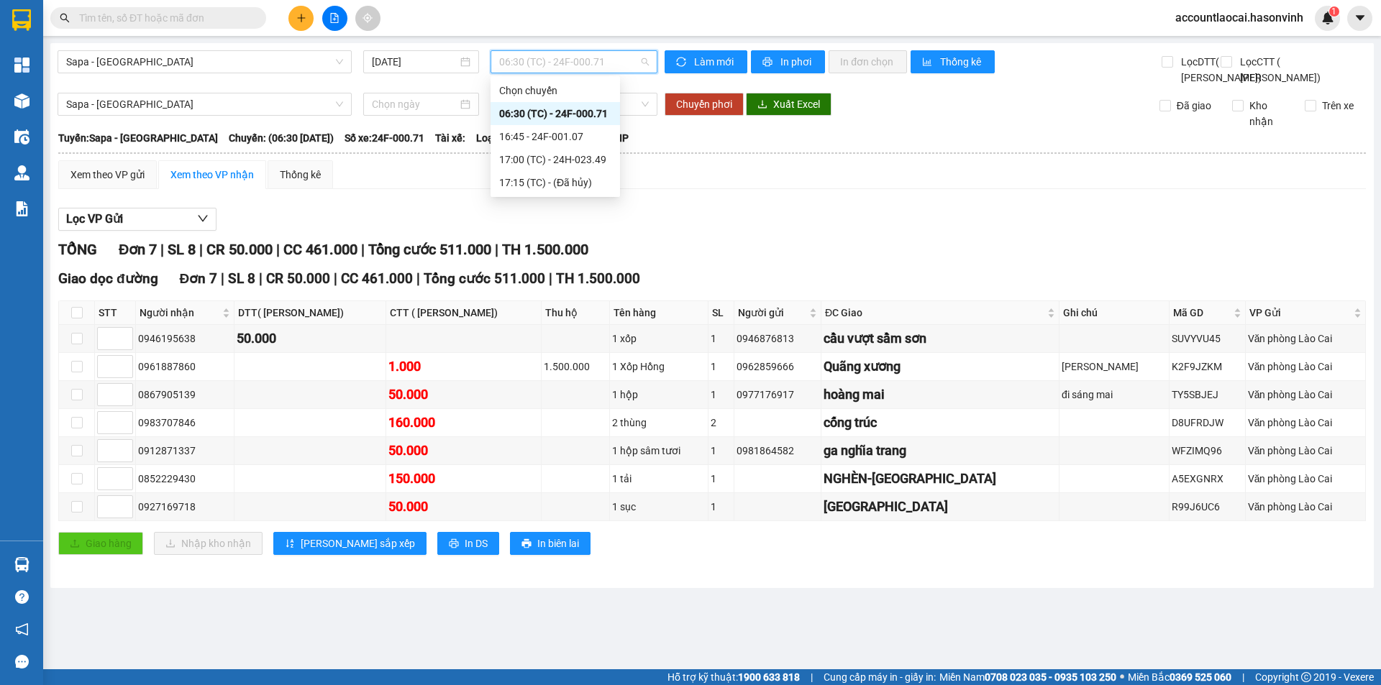
click at [829, 232] on div "Lọc VP Gửi" at bounding box center [711, 220] width 1307 height 24
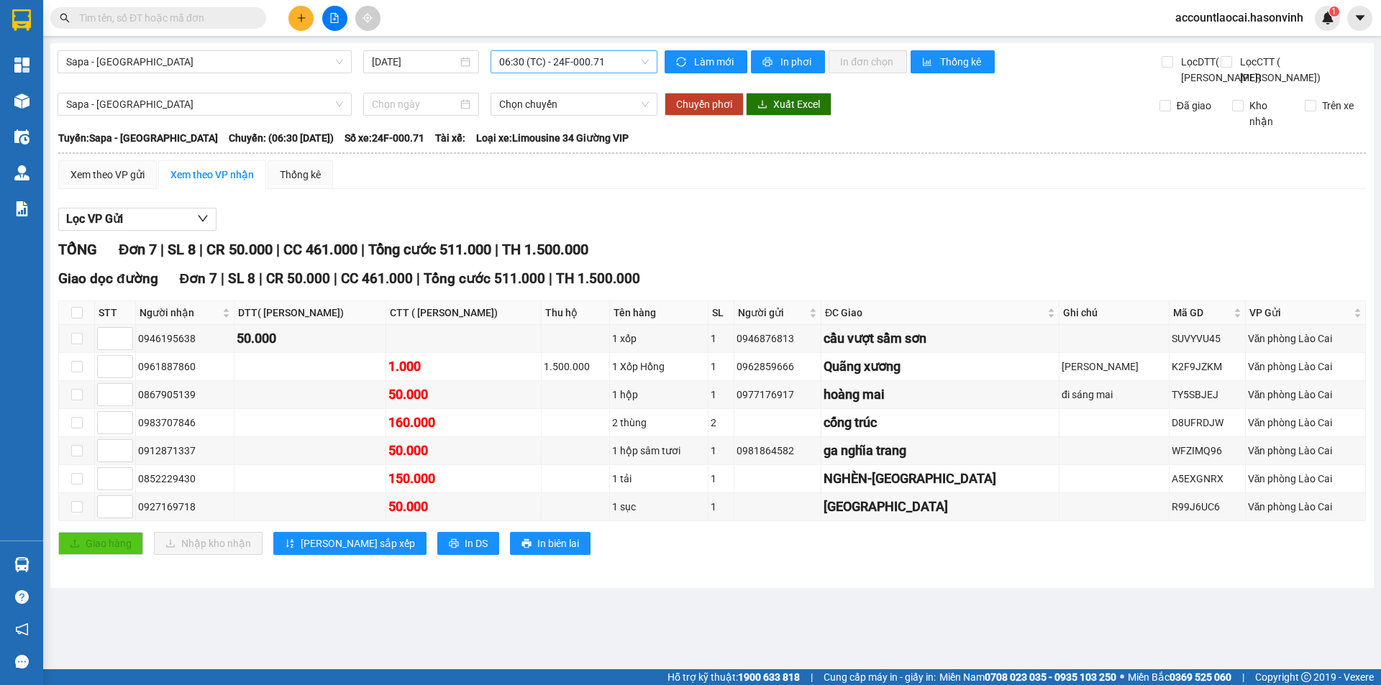
click at [599, 61] on span "06:30 (TC) - 24F-000.71" at bounding box center [574, 62] width 150 height 22
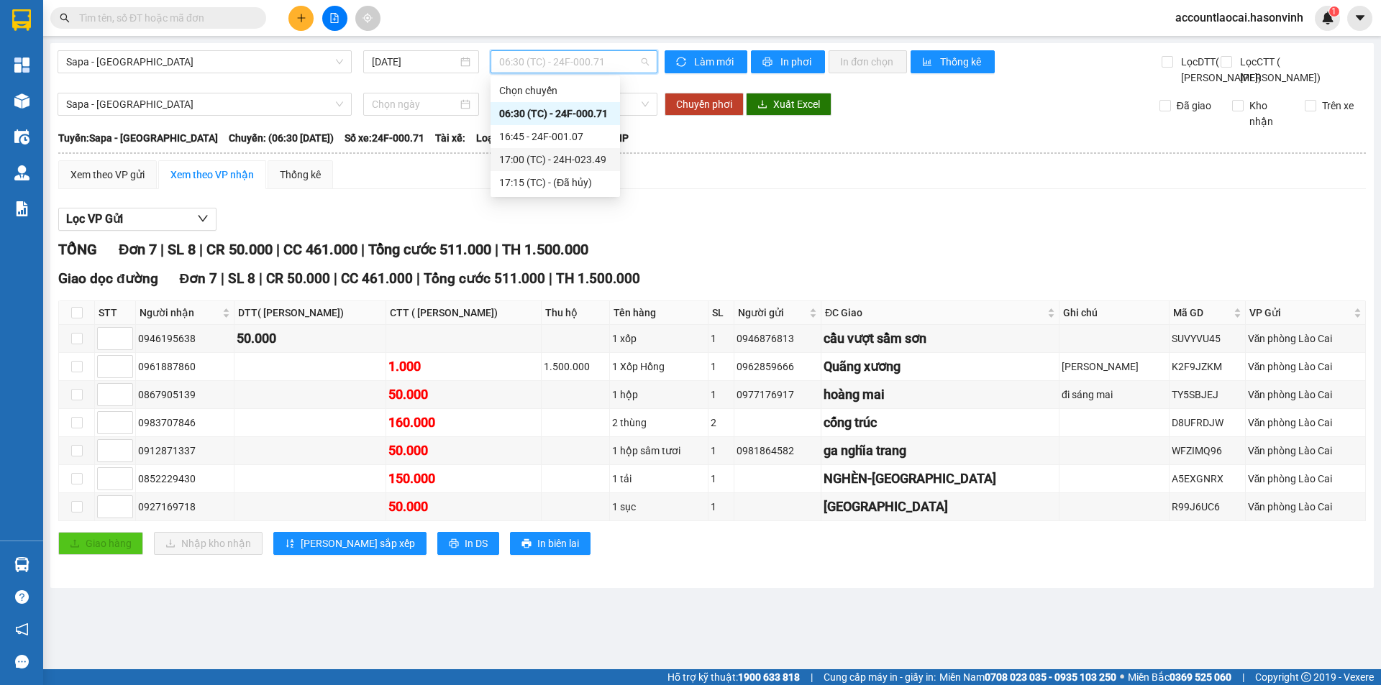
click at [613, 155] on div "17:00 (TC) - 24H-023.49" at bounding box center [554, 159] width 129 height 23
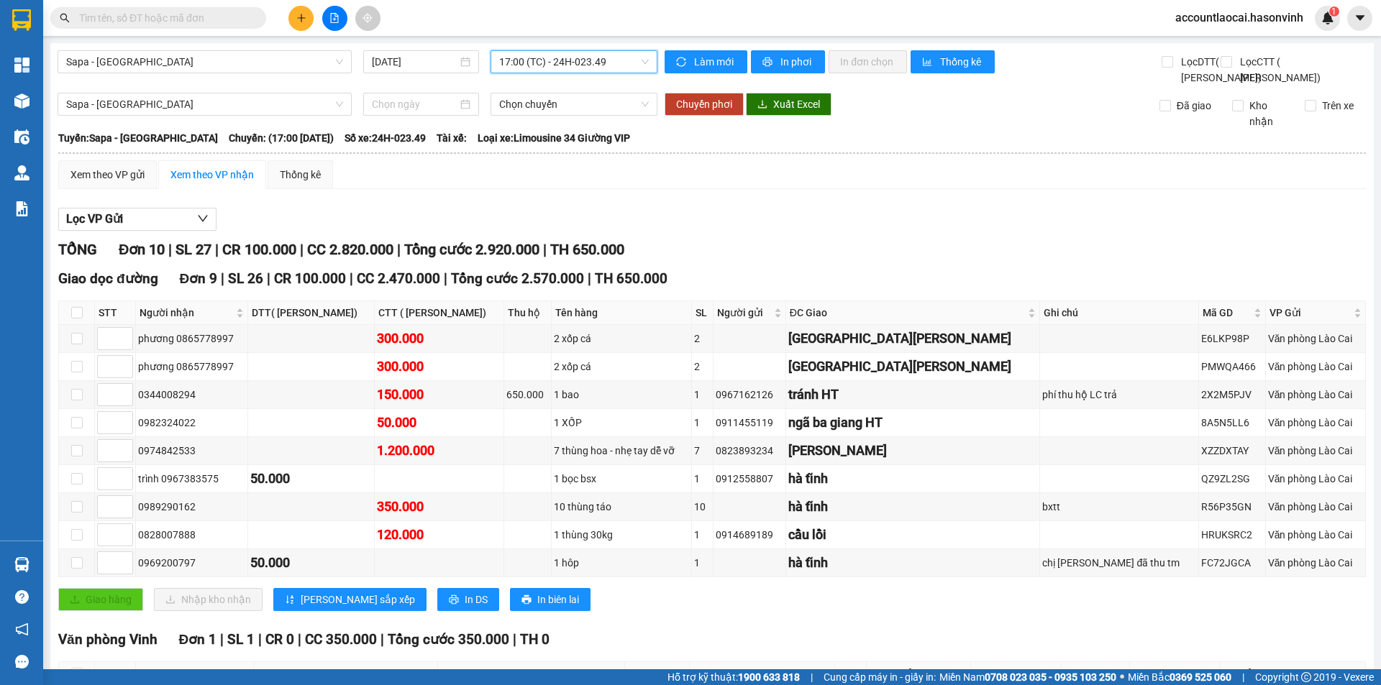
click at [602, 71] on span "17:00 (TC) - 24H-023.49" at bounding box center [574, 62] width 150 height 22
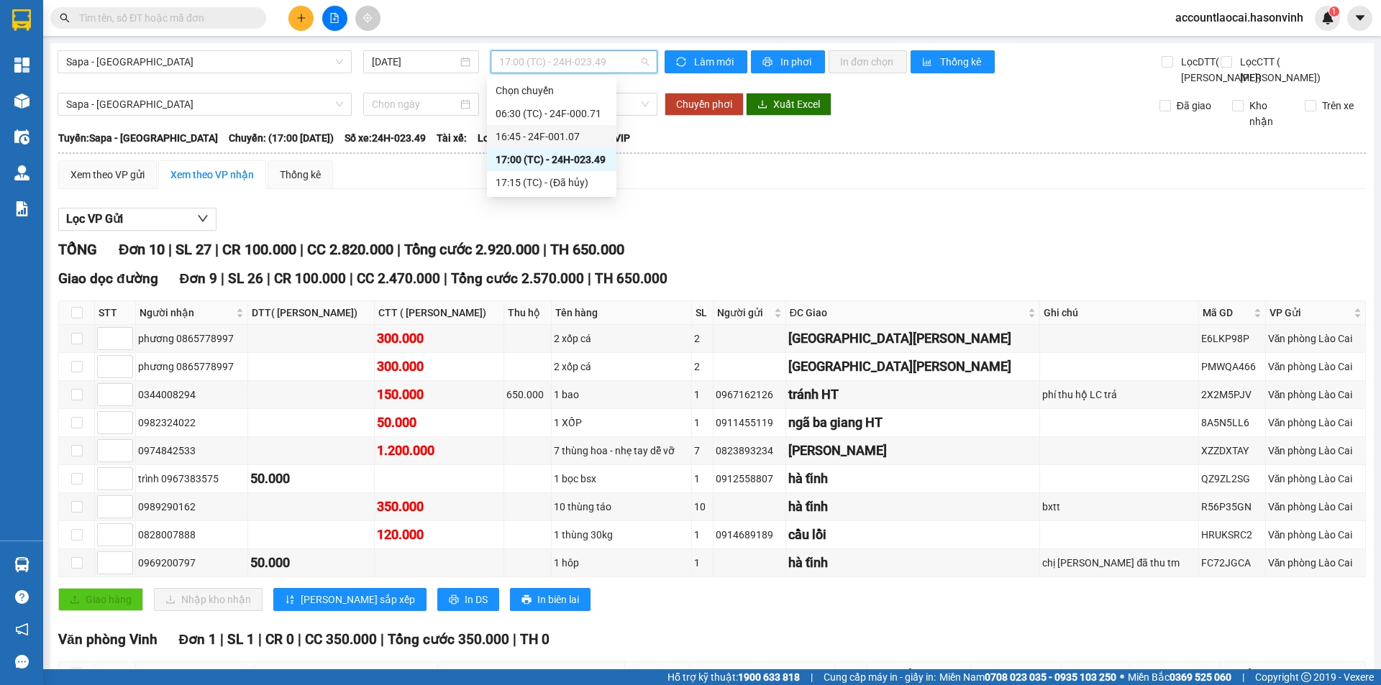
click at [589, 126] on div "16:45 - 24F-001.07" at bounding box center [551, 136] width 129 height 23
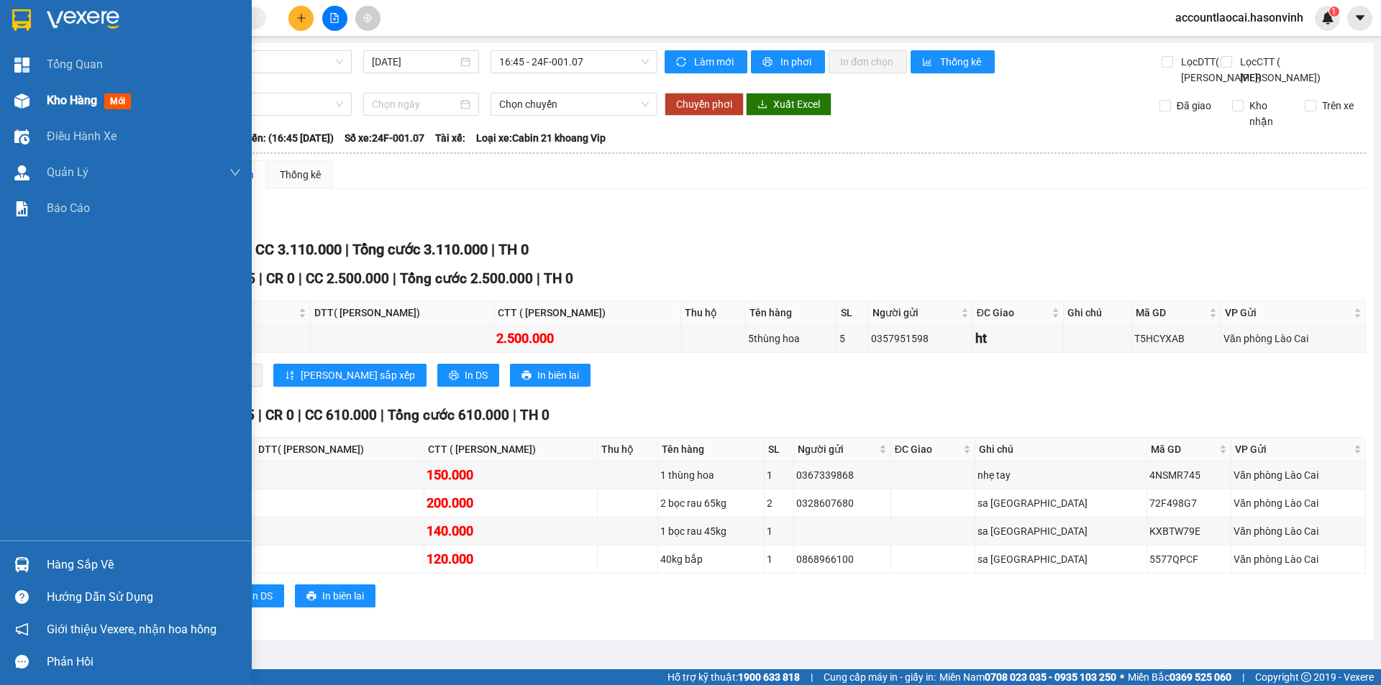
click at [47, 93] on span "Kho hàng" at bounding box center [72, 100] width 50 height 14
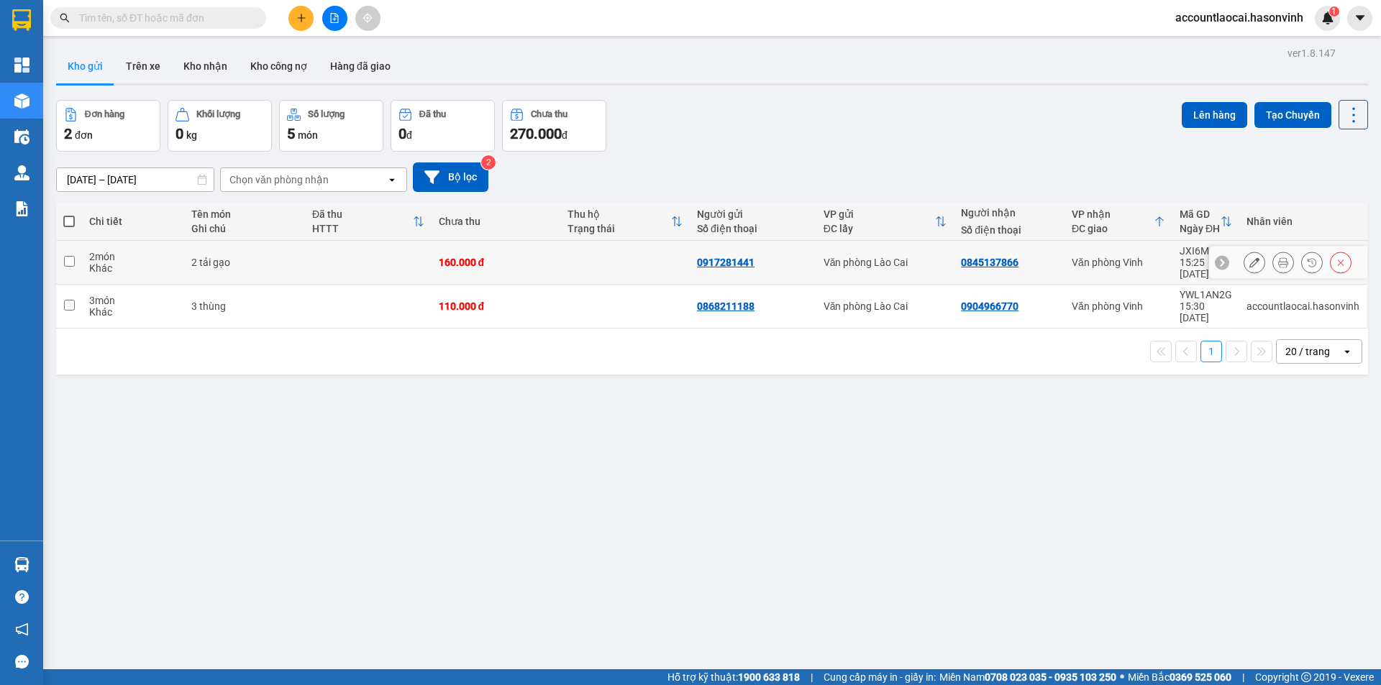
click at [95, 263] on div "Khác" at bounding box center [133, 268] width 88 height 12
checkbox input "true"
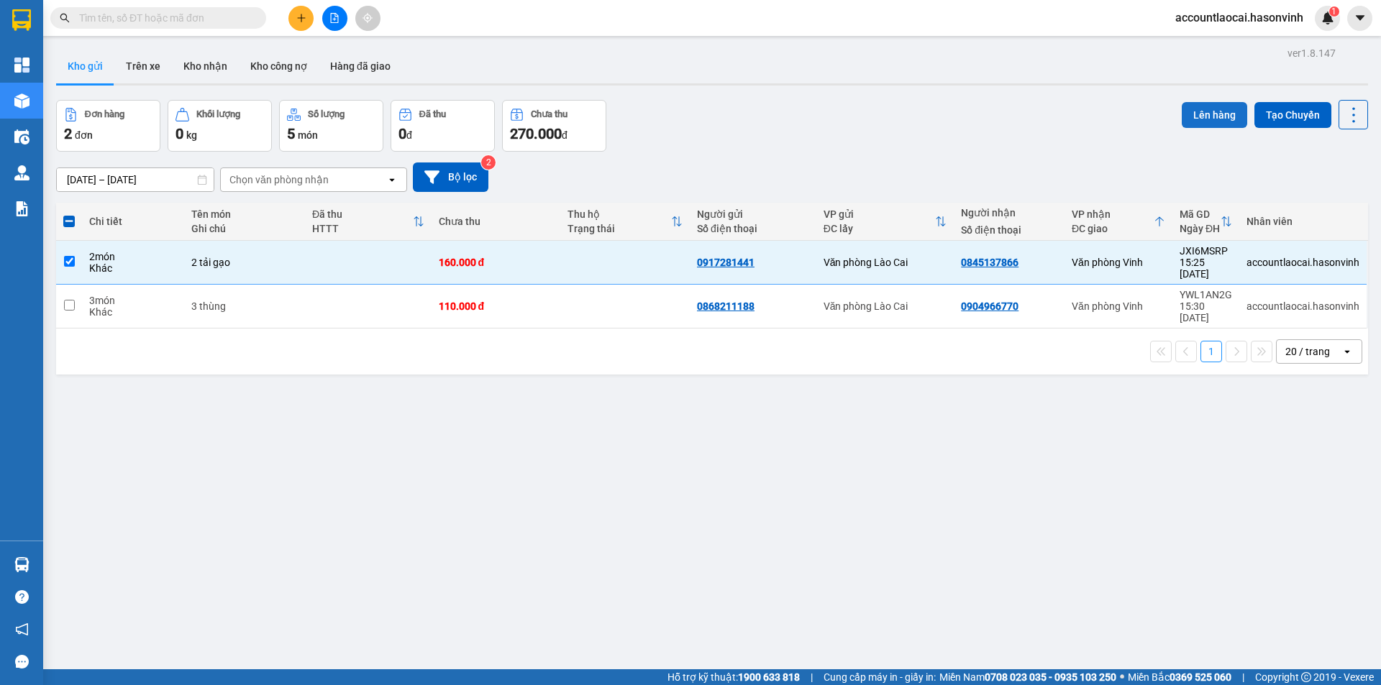
click at [1217, 114] on button "Lên hàng" at bounding box center [1213, 115] width 65 height 26
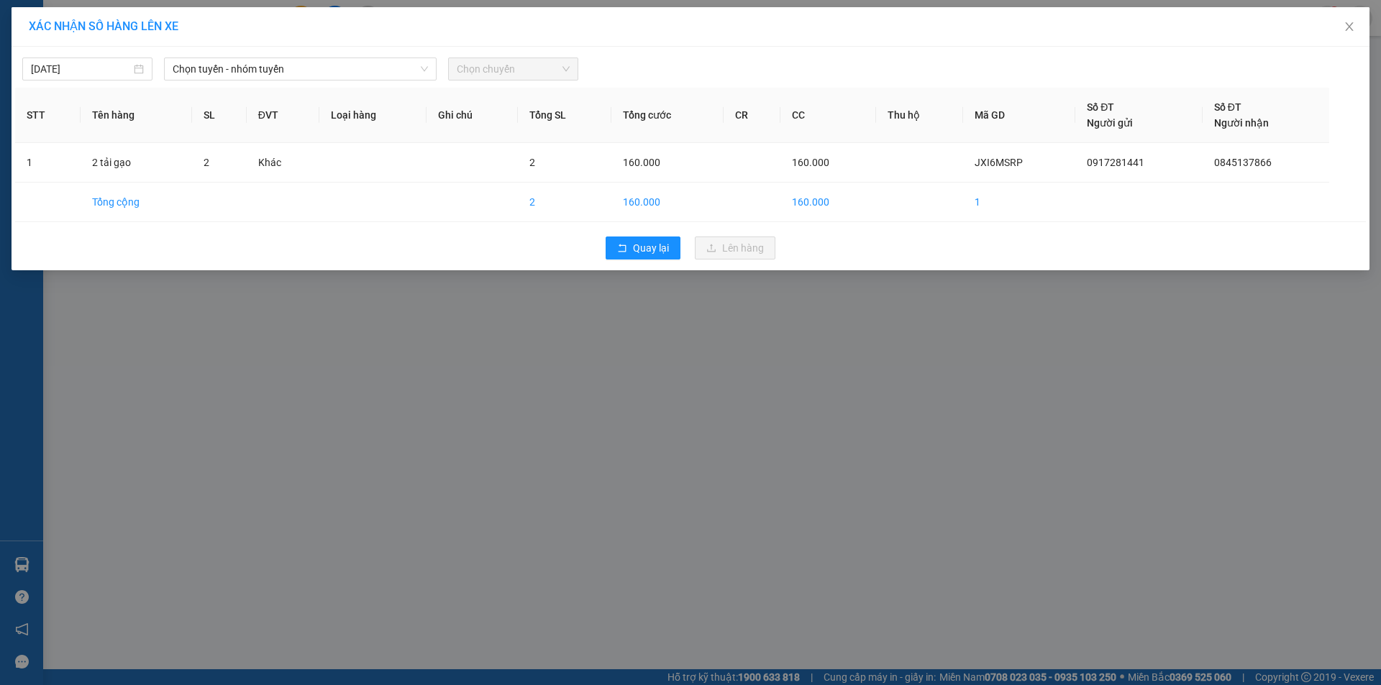
click at [322, 82] on div "[DATE] Chọn tuyến - nhóm tuyến Chọn chuyến STT Tên hàng SL ĐVT Loại hàng Ghi ch…" at bounding box center [691, 159] width 1358 height 224
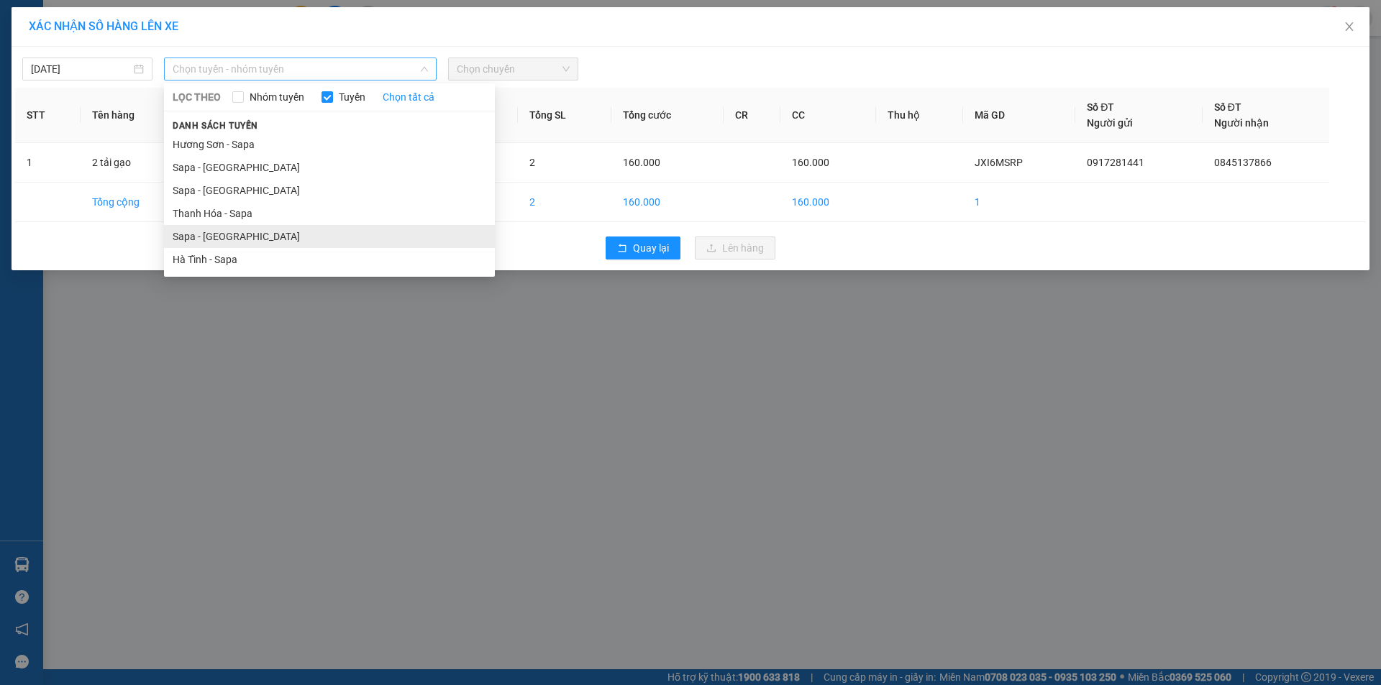
click at [228, 227] on li "Sapa - [GEOGRAPHIC_DATA]" at bounding box center [329, 236] width 331 height 23
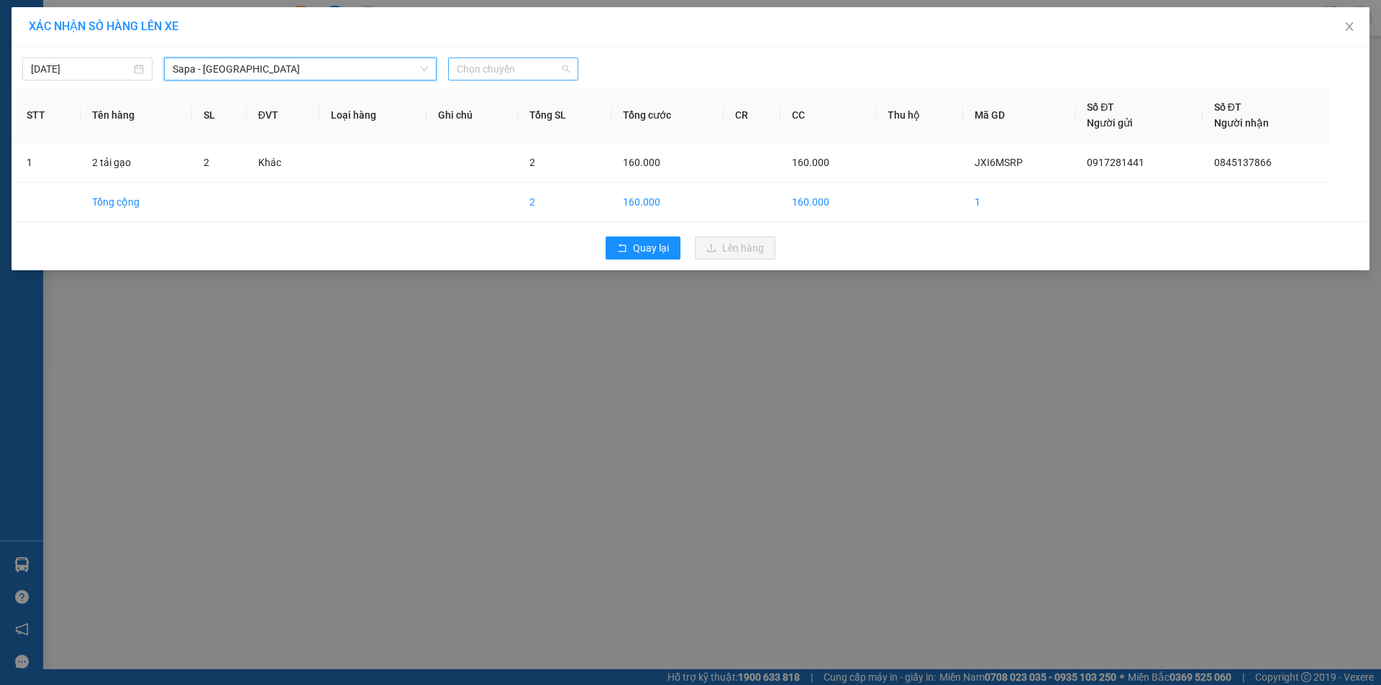
click at [552, 75] on span "Chọn chuyến" at bounding box center [513, 69] width 113 height 22
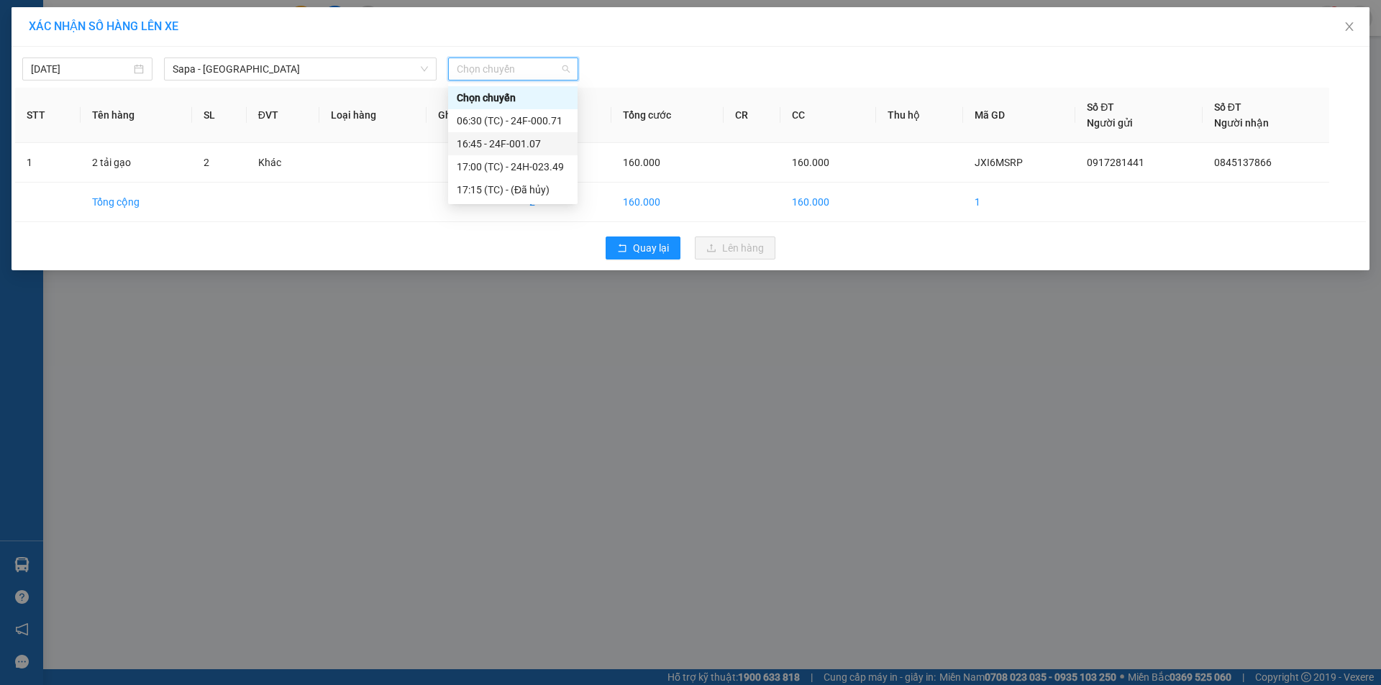
click at [536, 144] on div "16:45 - 24F-001.07" at bounding box center [513, 144] width 112 height 16
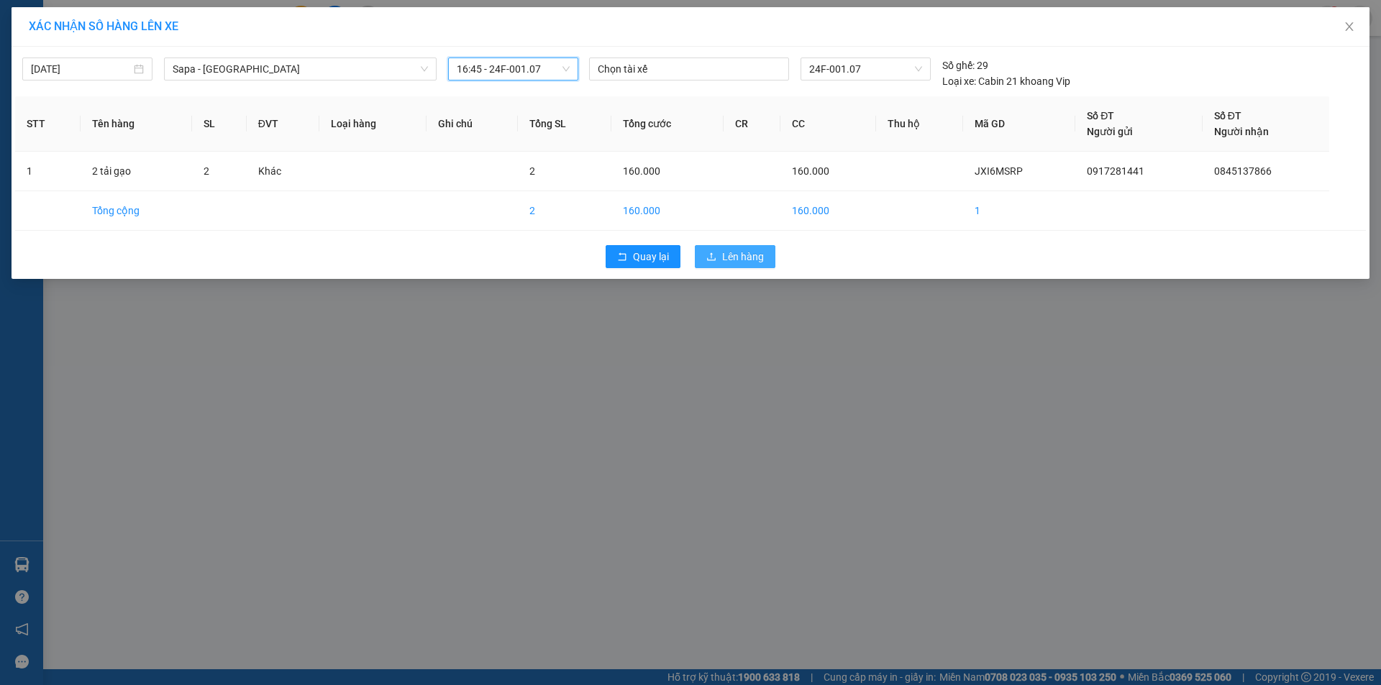
click at [708, 252] on icon "upload" at bounding box center [711, 257] width 10 height 10
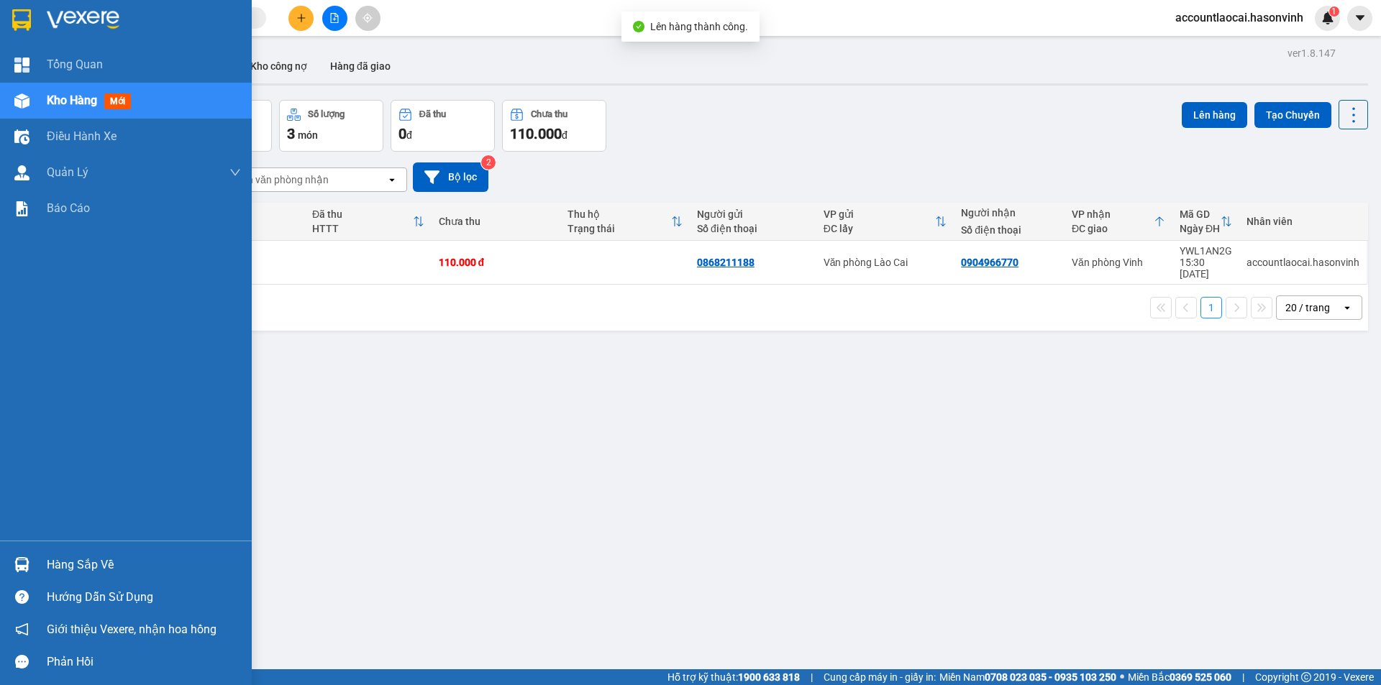
click at [42, 110] on div "Kho hàng mới" at bounding box center [126, 101] width 252 height 36
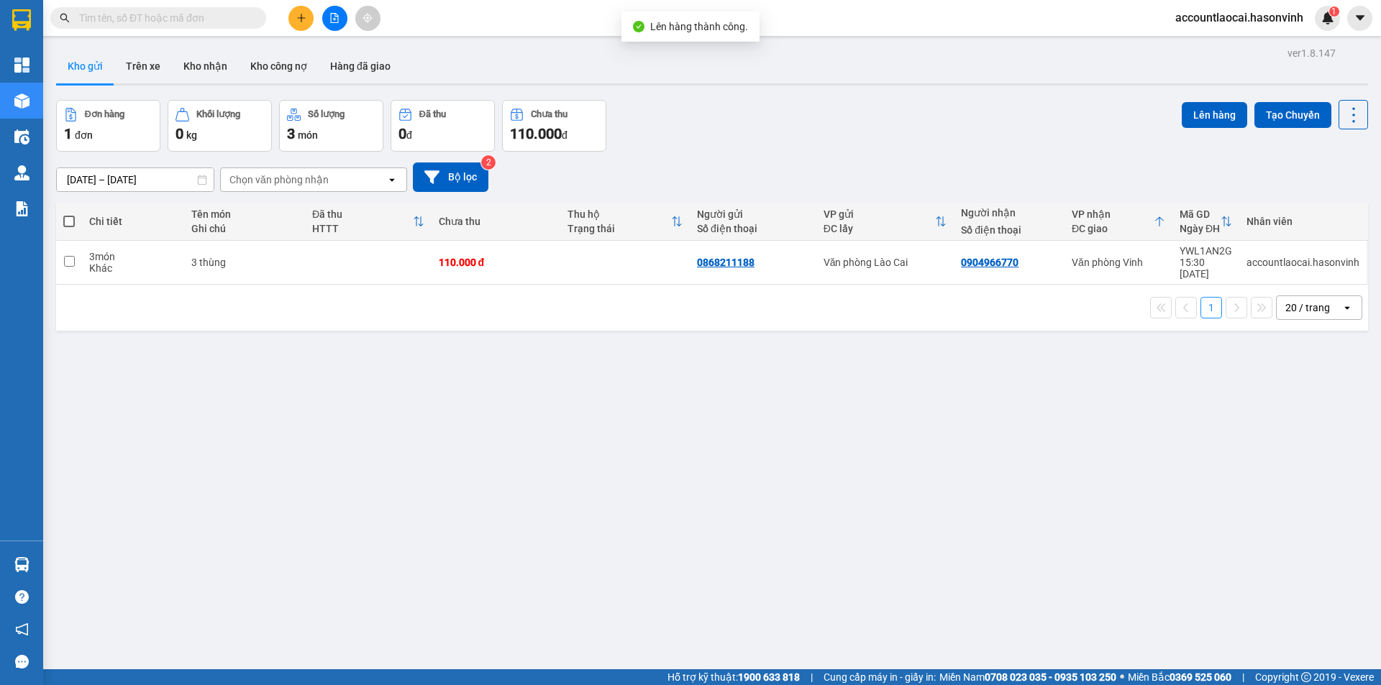
click at [338, 11] on button at bounding box center [334, 18] width 25 height 25
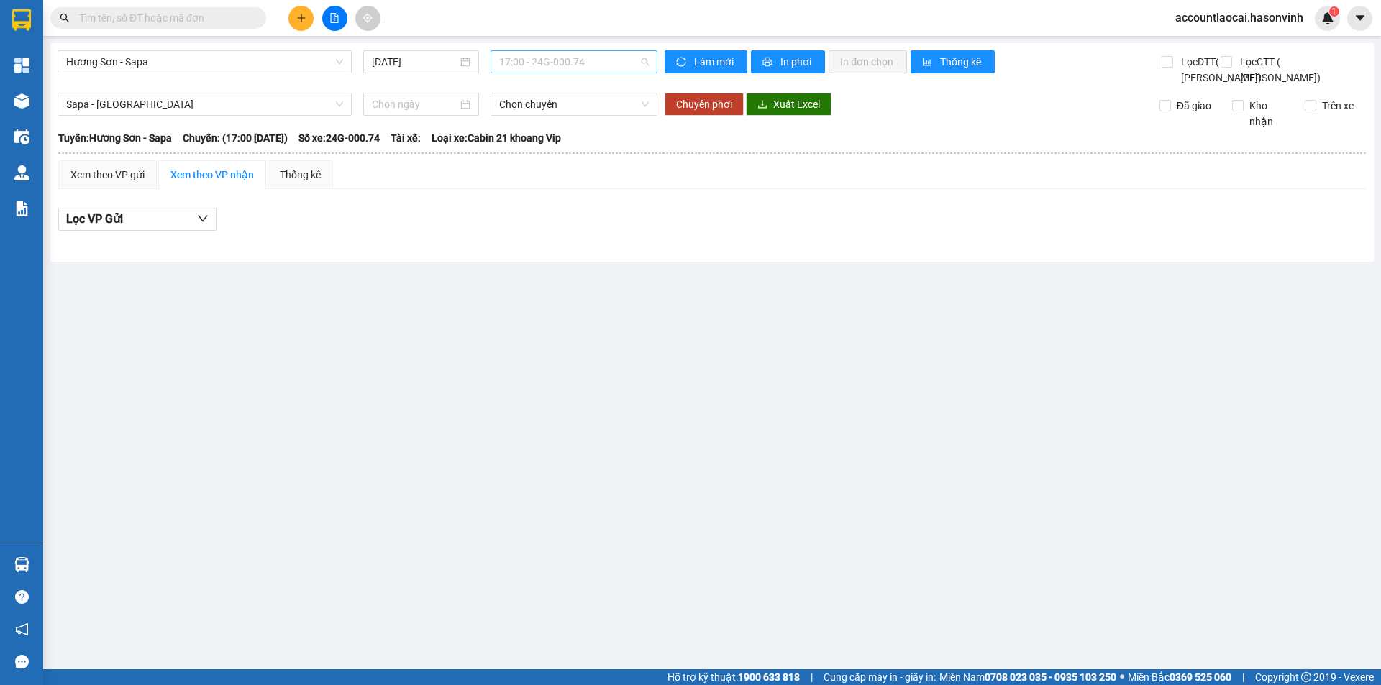
click at [539, 65] on span "17:00 - 24G-000.74" at bounding box center [574, 62] width 150 height 22
click at [206, 63] on span "Hương Sơn - Sapa" at bounding box center [204, 62] width 277 height 22
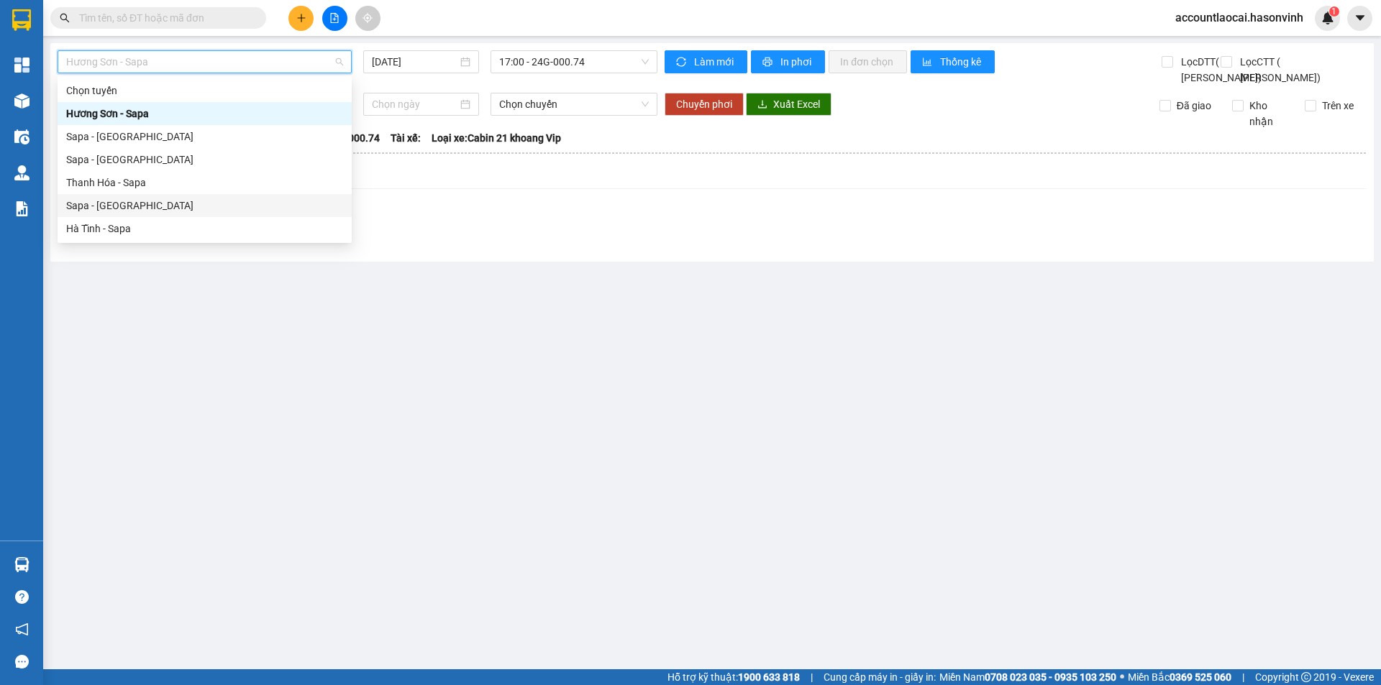
click at [152, 216] on div "Sapa - [GEOGRAPHIC_DATA]" at bounding box center [205, 205] width 294 height 23
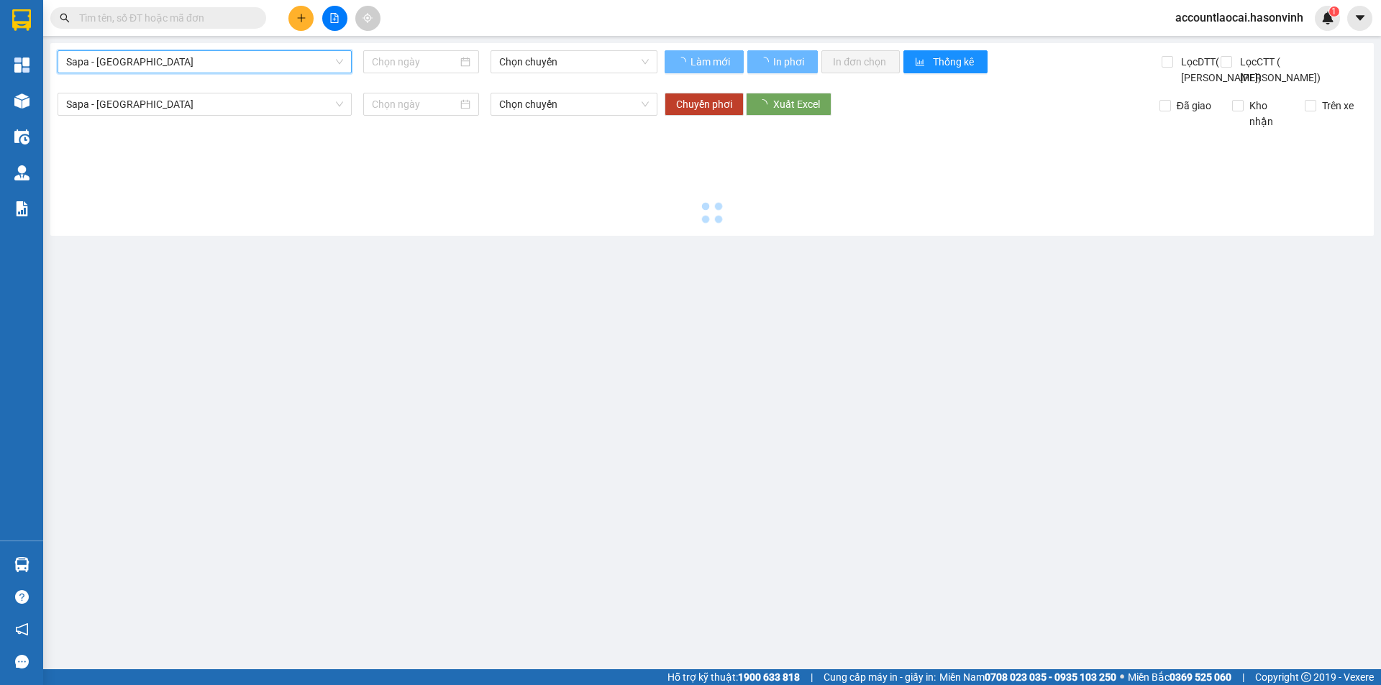
type input "[DATE]"
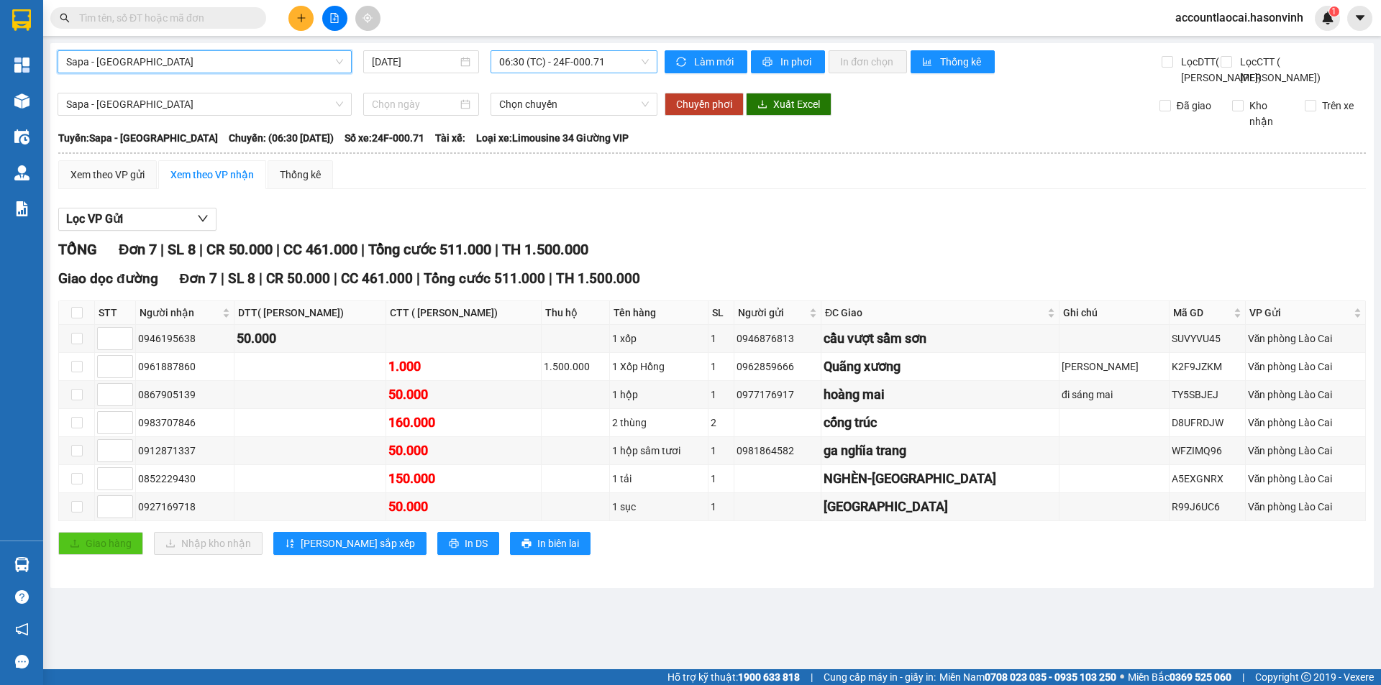
click at [563, 67] on span "06:30 (TC) - 24F-000.71" at bounding box center [574, 62] width 150 height 22
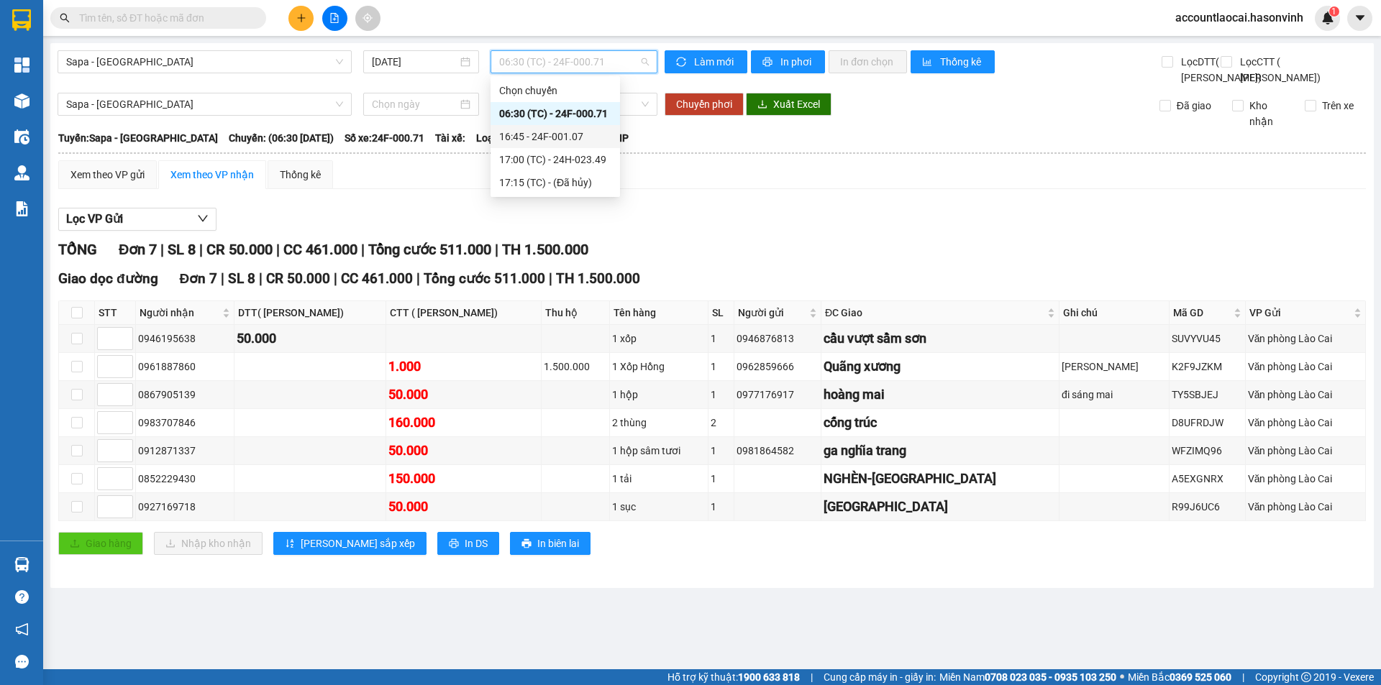
click at [572, 142] on div "16:45 - 24F-001.07" at bounding box center [555, 137] width 112 height 16
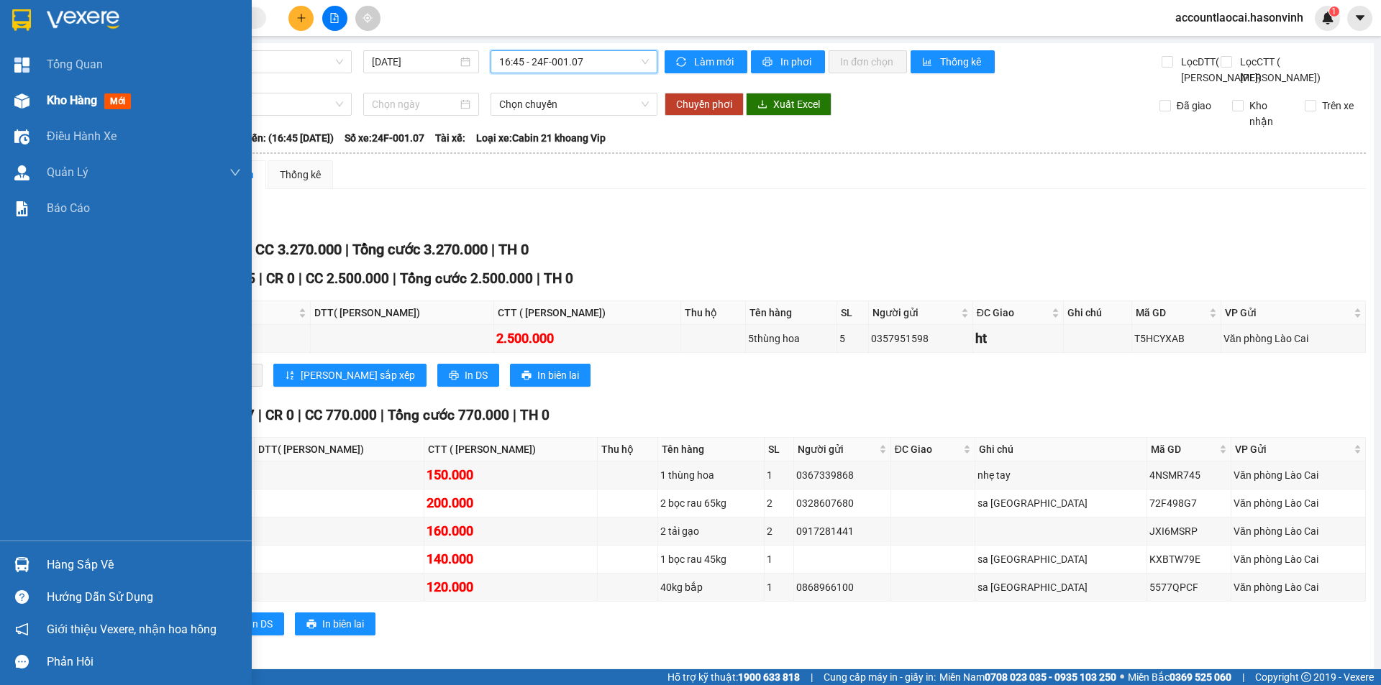
click at [52, 101] on span "Kho hàng" at bounding box center [72, 100] width 50 height 14
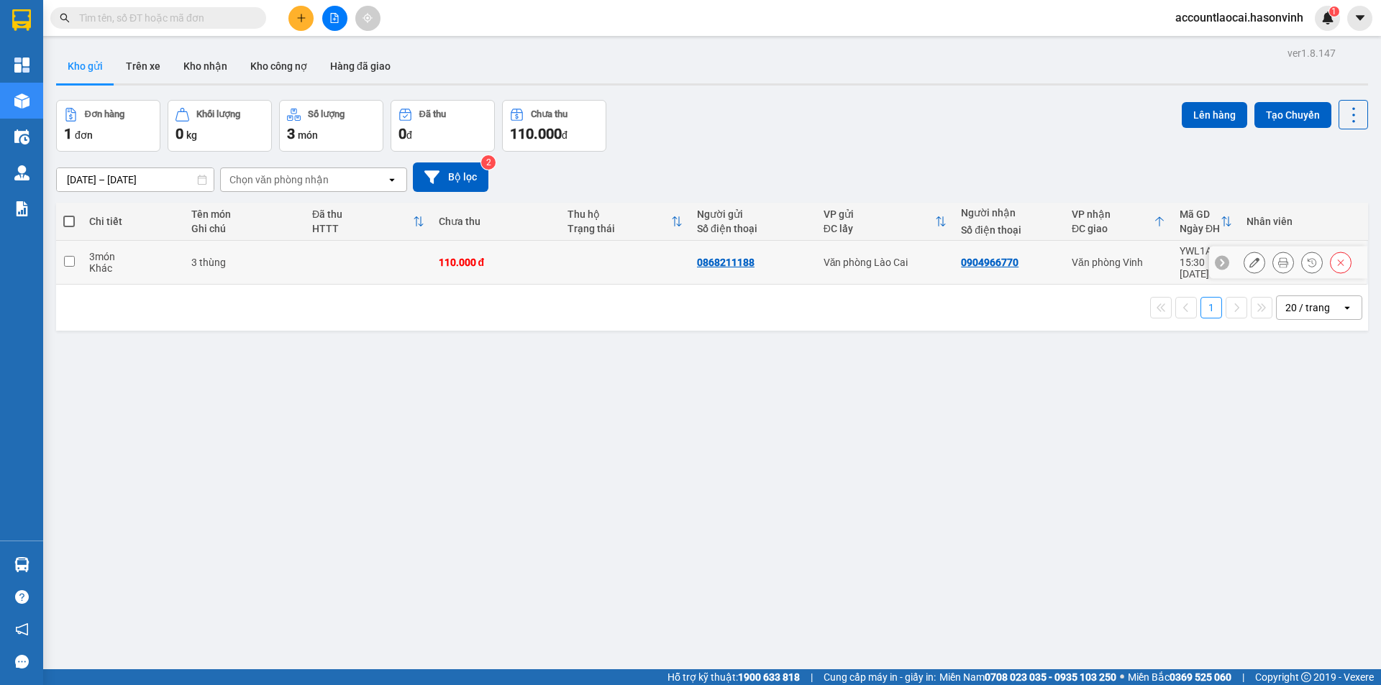
click at [334, 260] on td at bounding box center [368, 263] width 127 height 44
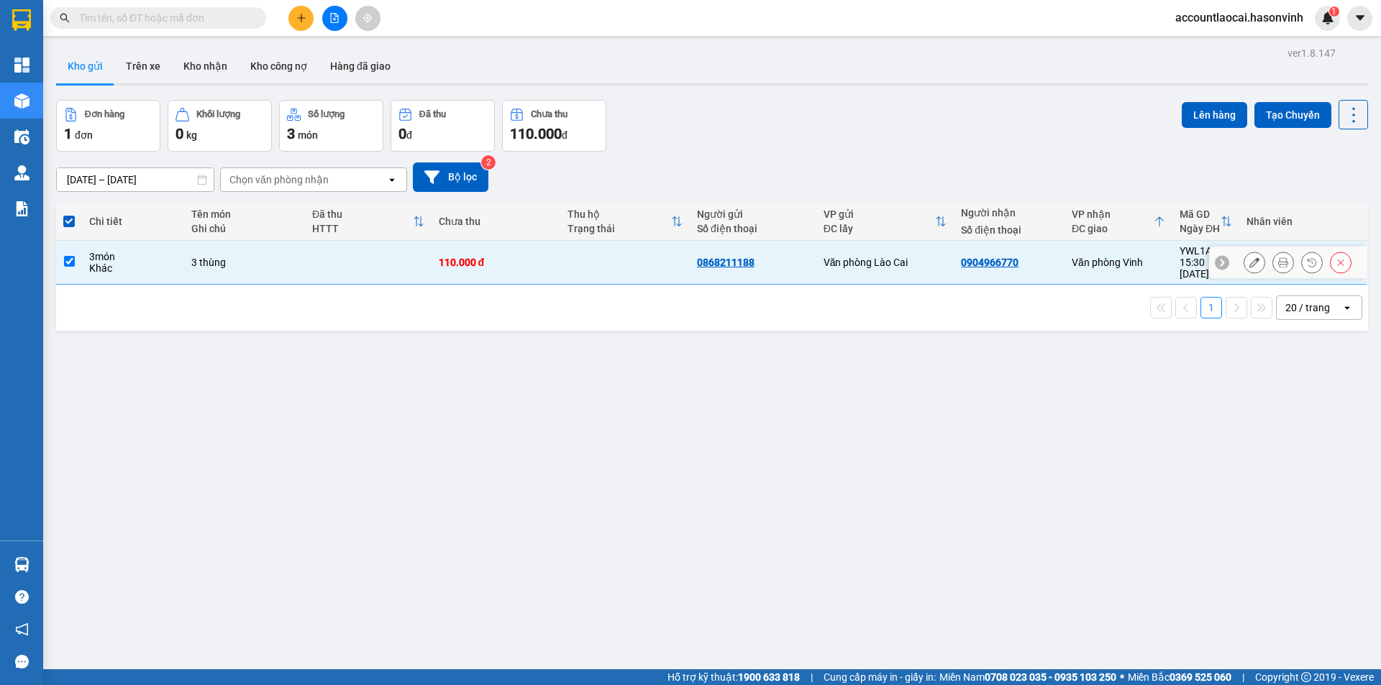
drag, startPoint x: 219, startPoint y: 251, endPoint x: 480, endPoint y: 251, distance: 261.7
click at [219, 257] on div "3 thùng" at bounding box center [244, 263] width 106 height 12
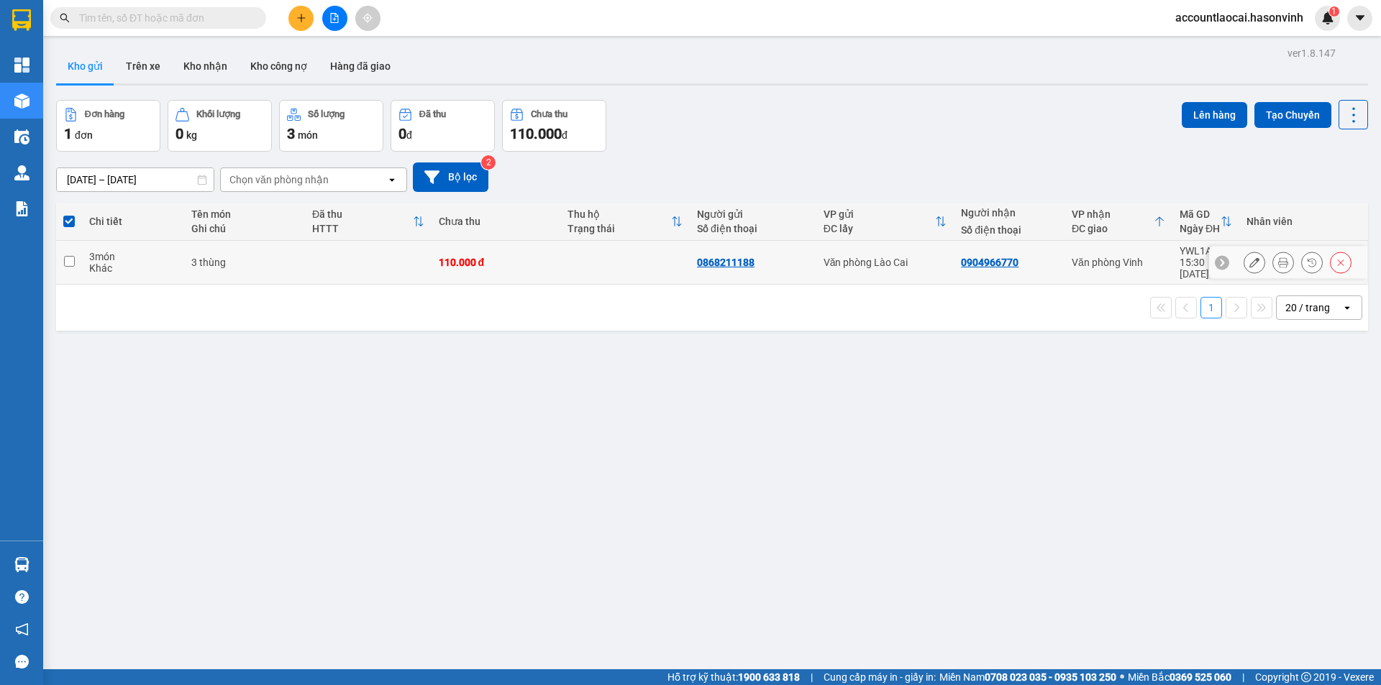
drag, startPoint x: 494, startPoint y: 251, endPoint x: 375, endPoint y: 270, distance: 120.2
click at [488, 257] on div "110.000 đ" at bounding box center [496, 263] width 115 height 12
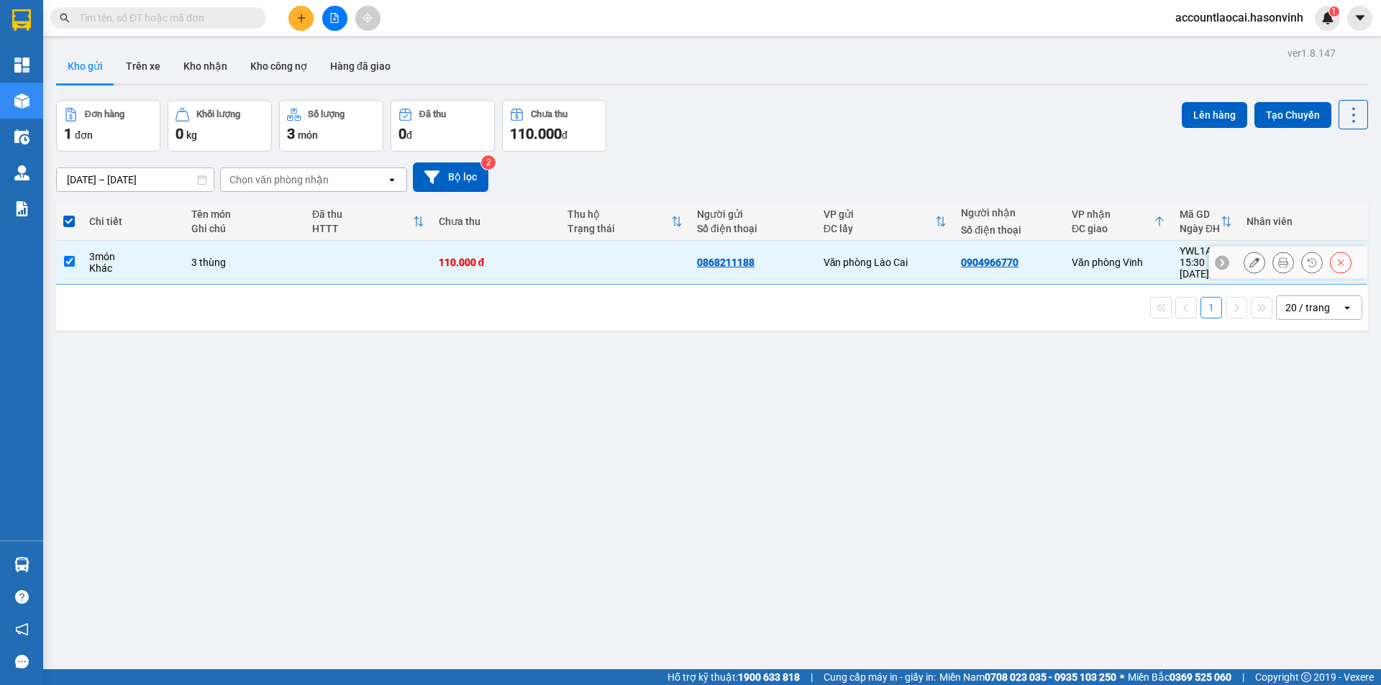
click at [368, 285] on div "1 20 / trang open" at bounding box center [712, 308] width 1312 height 46
click at [362, 262] on td at bounding box center [368, 263] width 127 height 44
checkbox input "false"
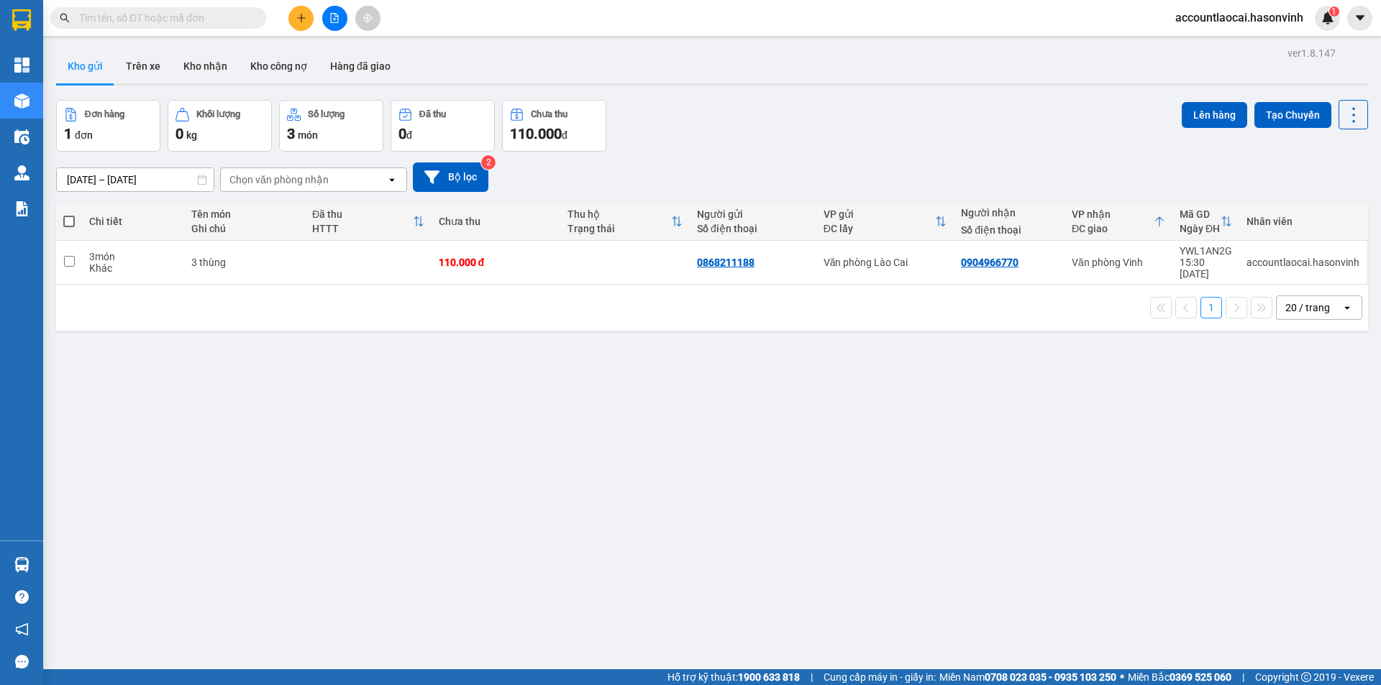
click at [337, 26] on button at bounding box center [334, 18] width 25 height 25
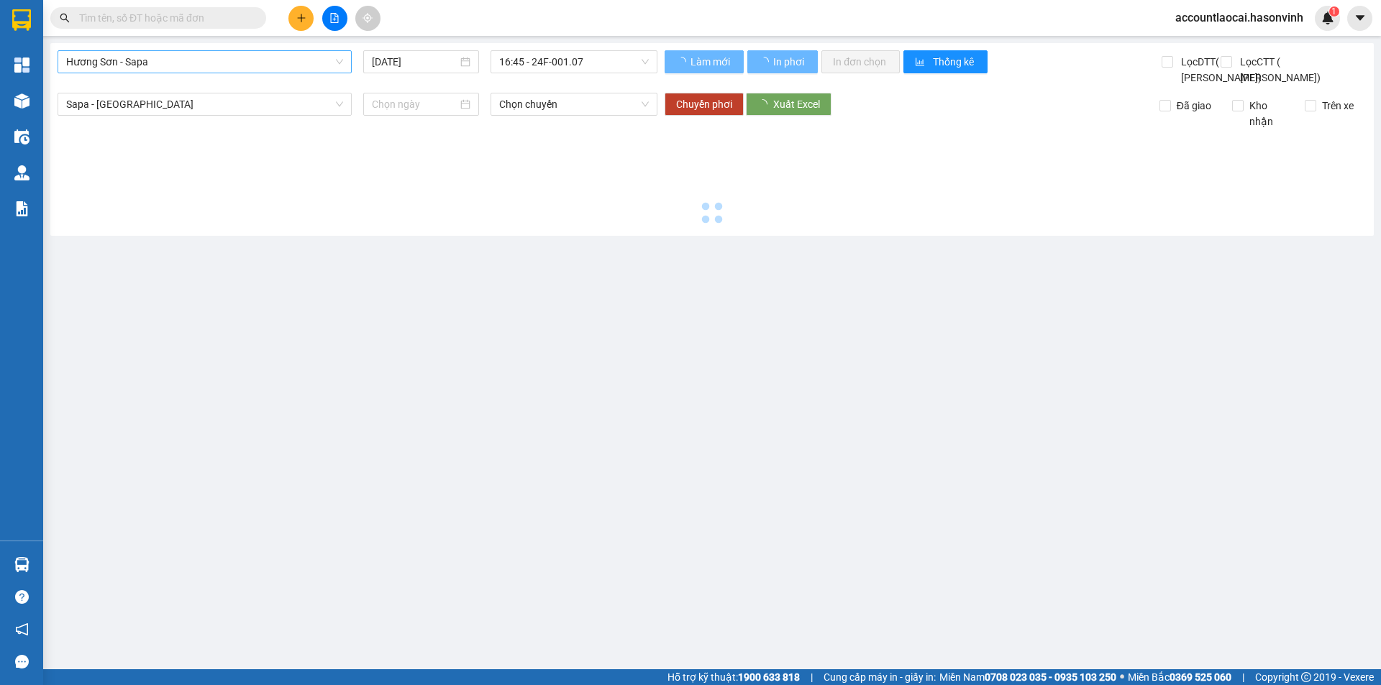
click at [140, 55] on span "Hương Sơn - Sapa" at bounding box center [204, 62] width 277 height 22
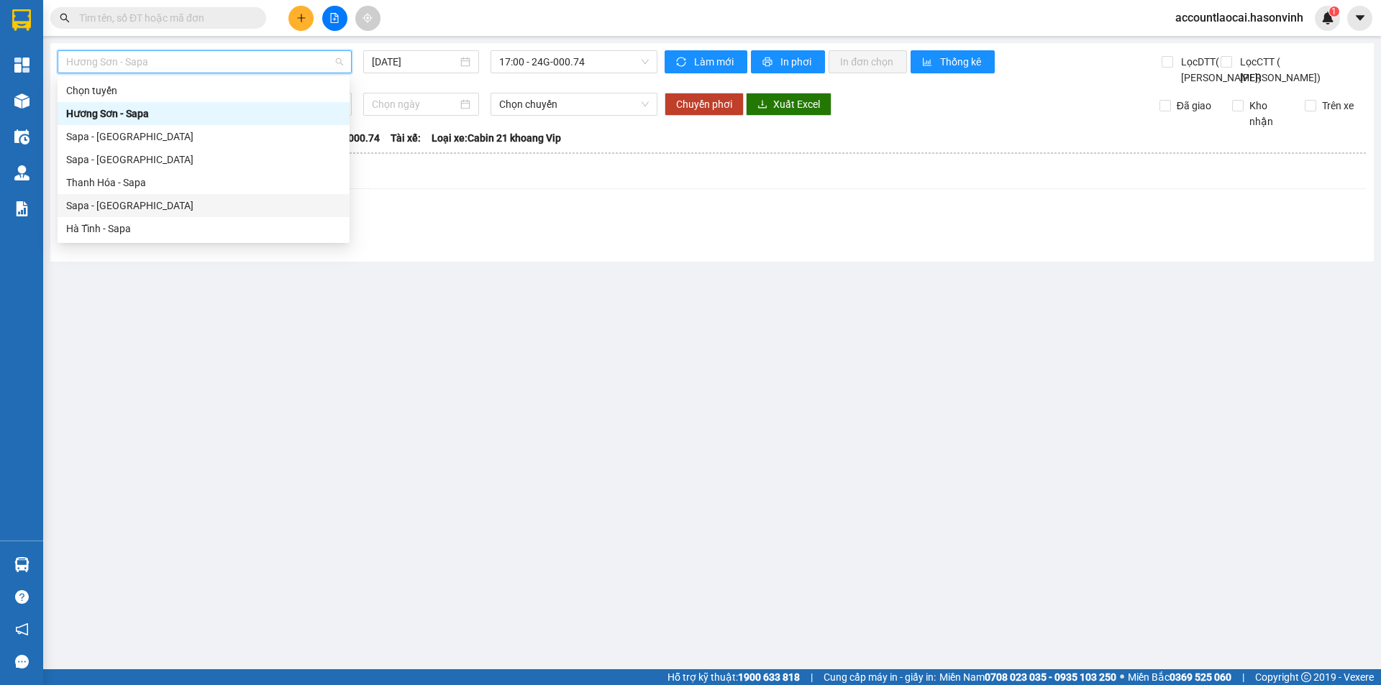
click at [139, 208] on div "Sapa - [GEOGRAPHIC_DATA]" at bounding box center [203, 206] width 275 height 16
type input "[DATE]"
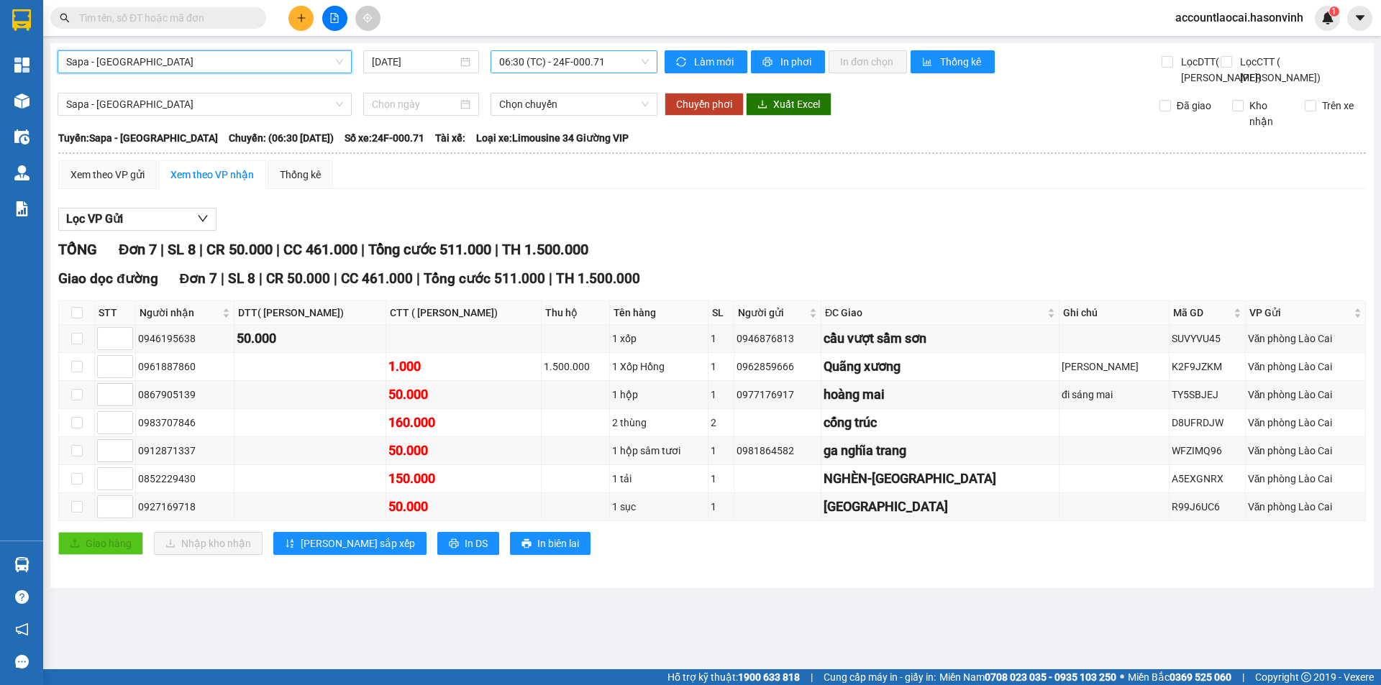
click at [529, 61] on span "06:30 (TC) - 24F-000.71" at bounding box center [574, 62] width 150 height 22
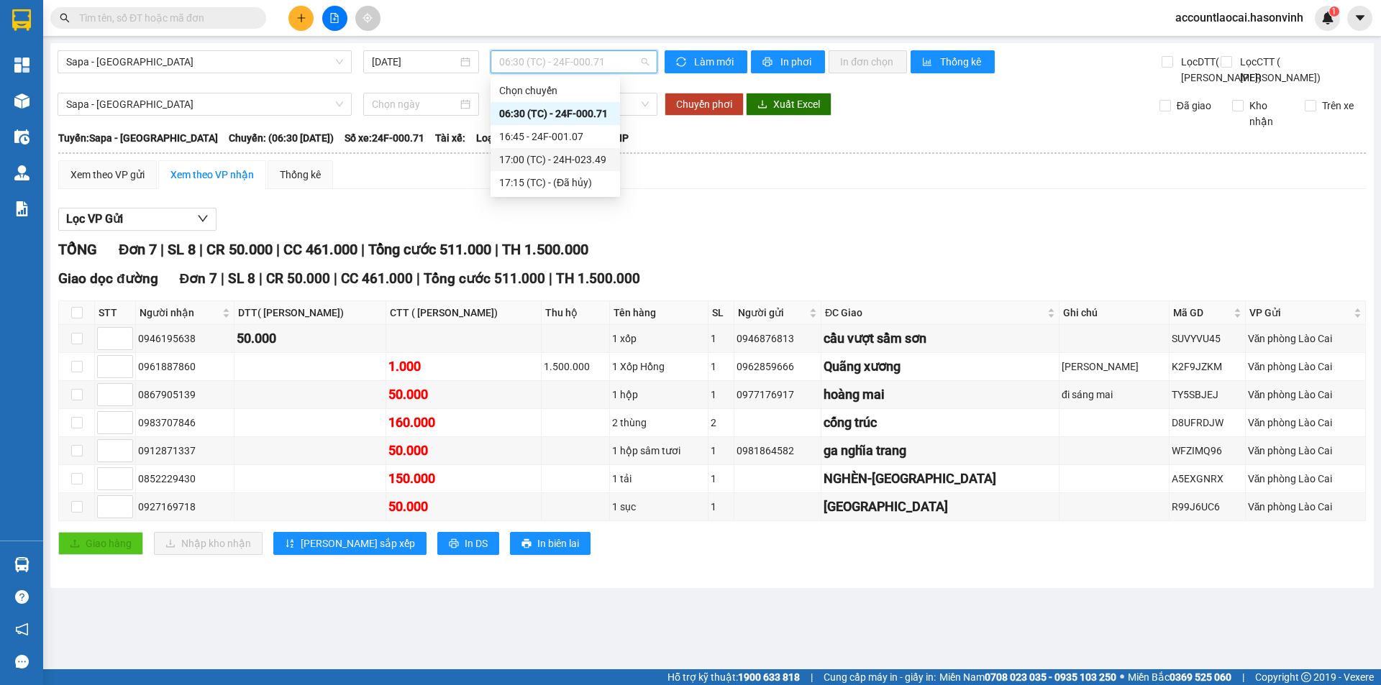
click at [571, 155] on div "17:00 (TC) - 24H-023.49" at bounding box center [555, 160] width 112 height 16
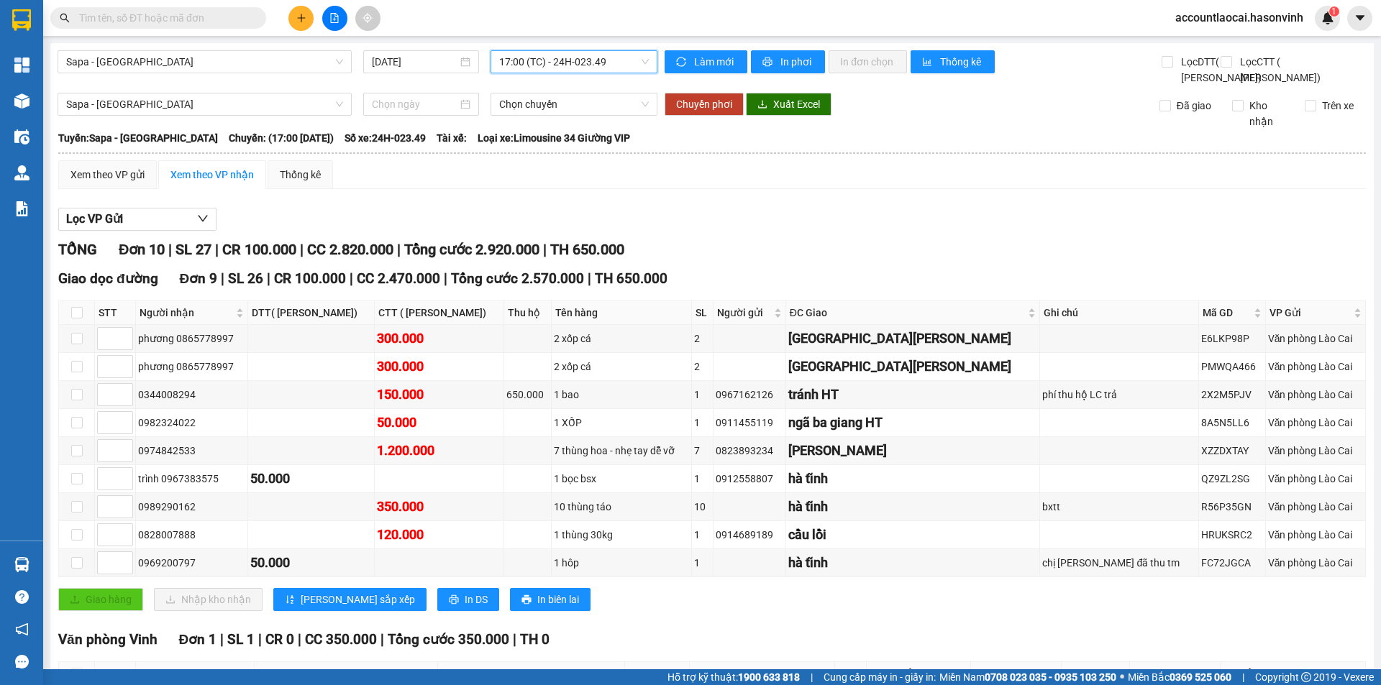
scroll to position [150, 0]
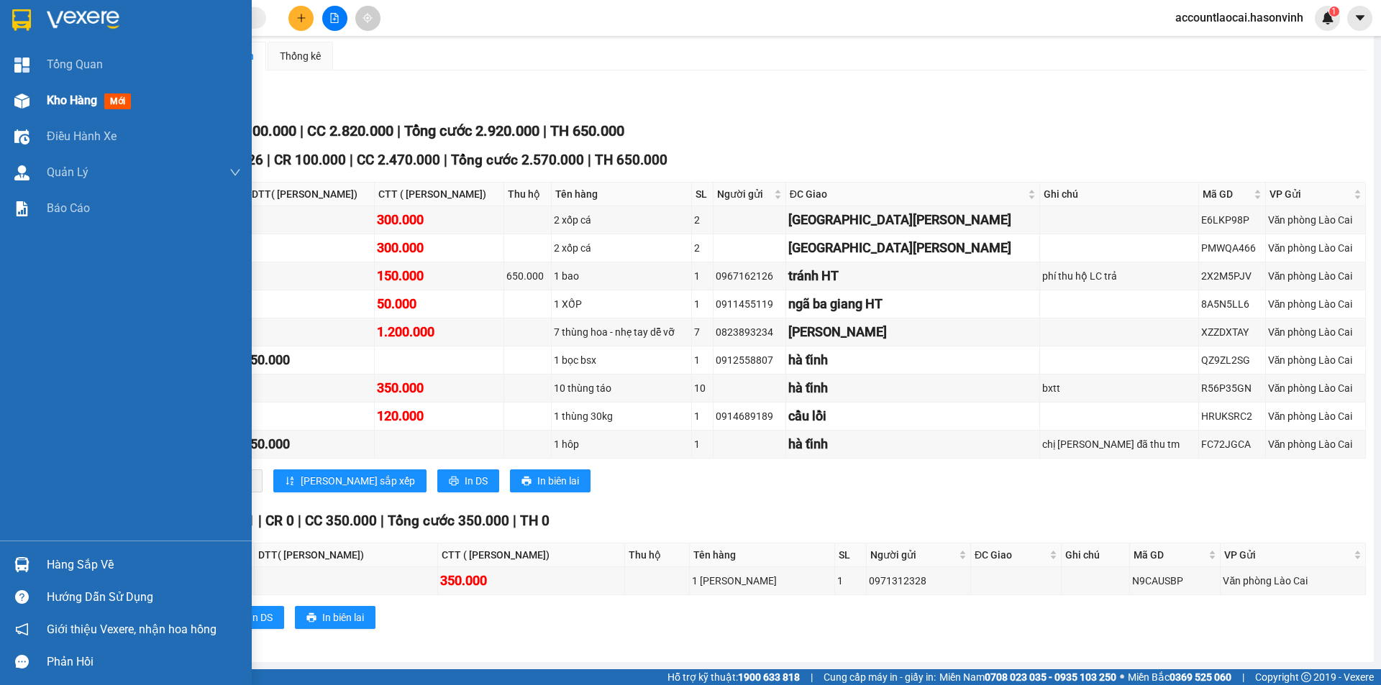
click at [65, 102] on span "Kho hàng" at bounding box center [72, 100] width 50 height 14
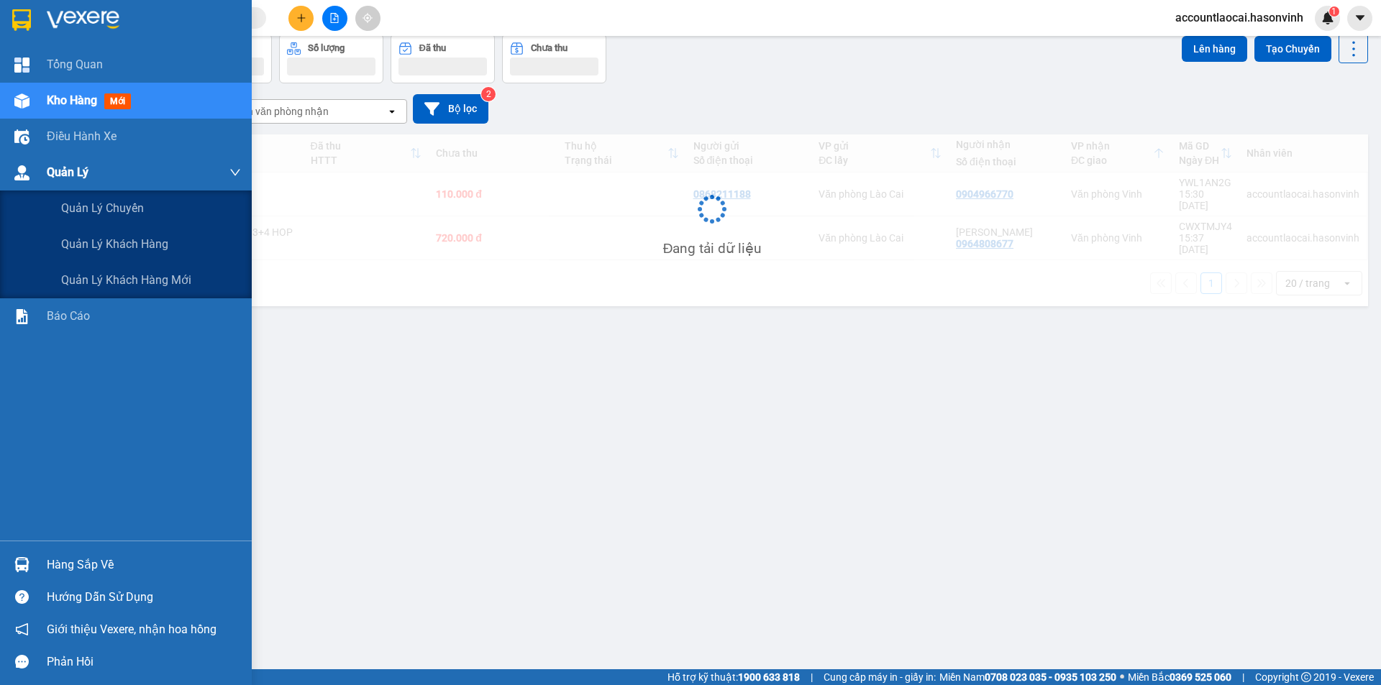
scroll to position [66, 0]
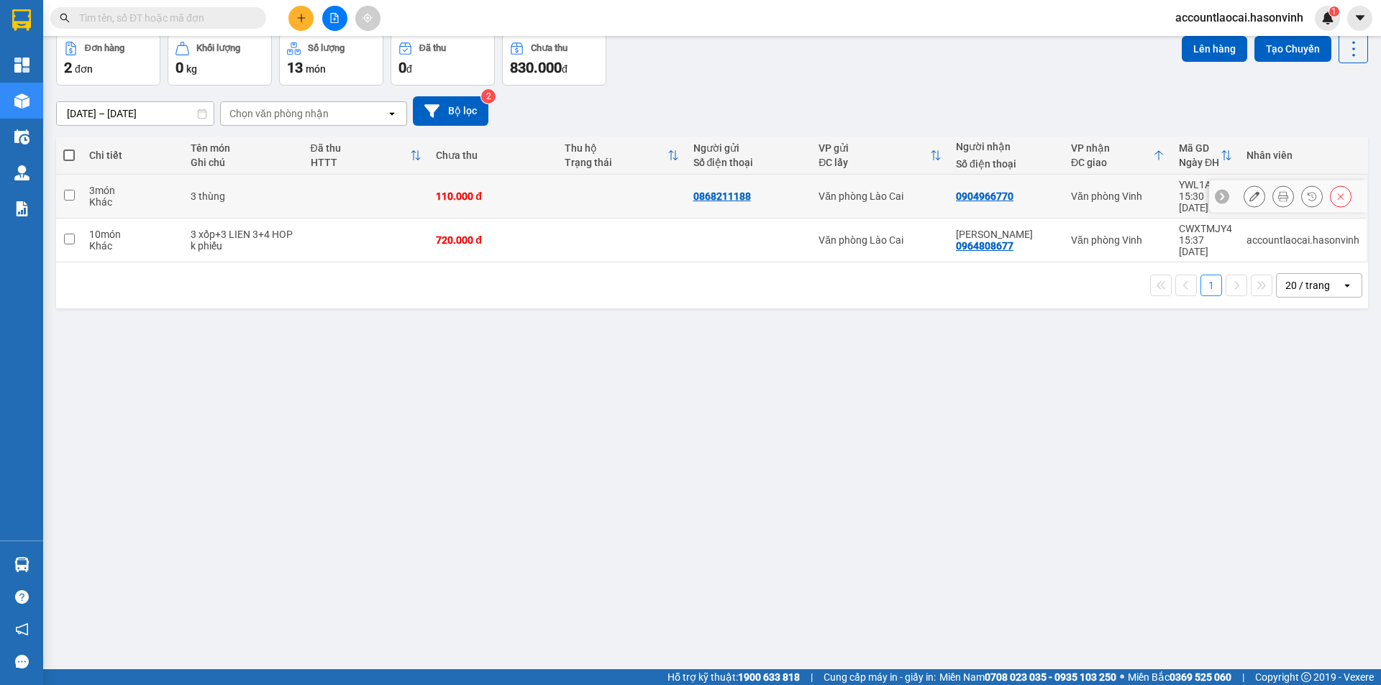
click at [144, 192] on div "3 món Khác" at bounding box center [132, 196] width 87 height 23
checkbox input "true"
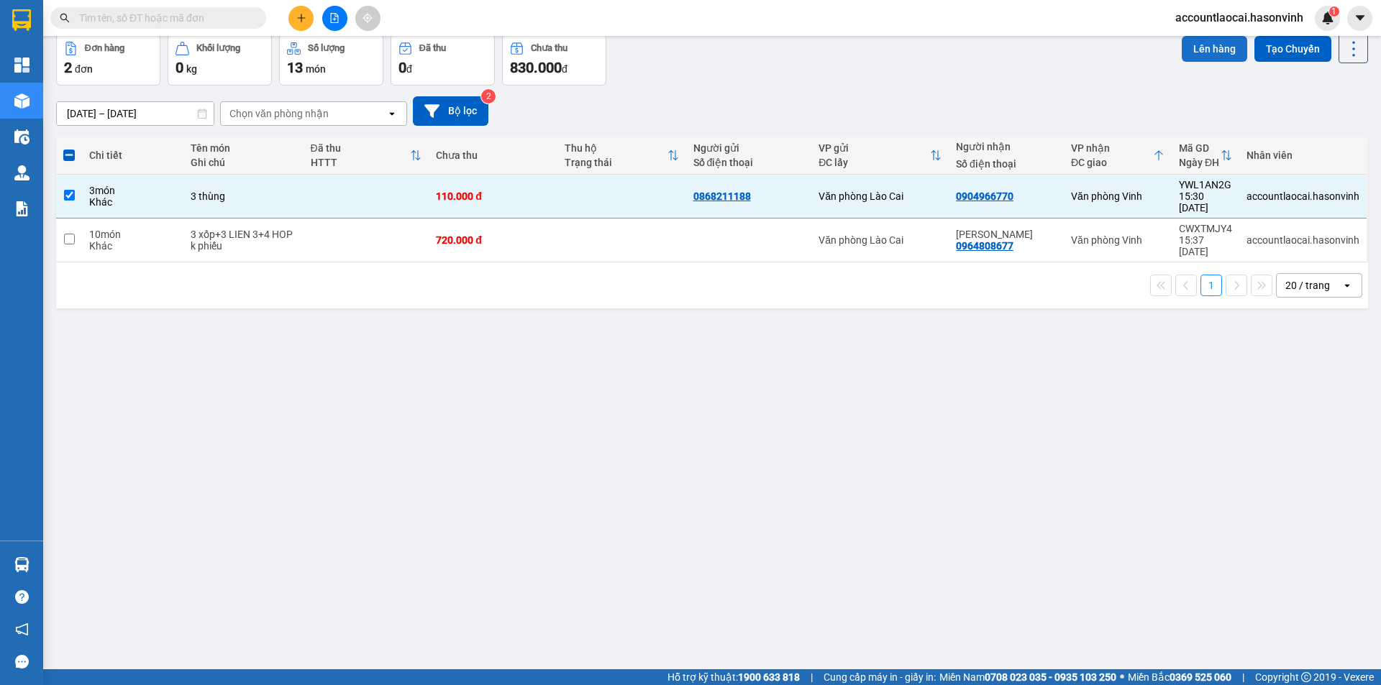
click at [1189, 57] on button "Lên hàng" at bounding box center [1213, 49] width 65 height 26
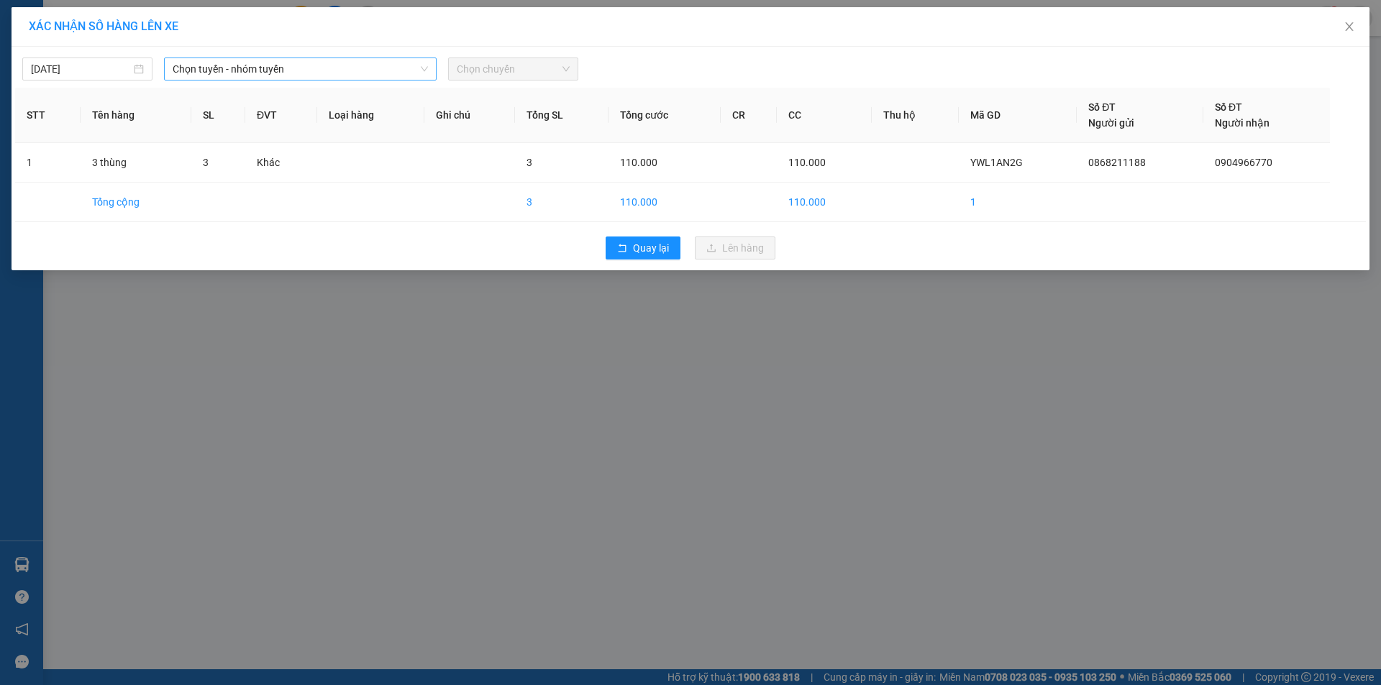
click at [283, 73] on span "Chọn tuyến - nhóm tuyến" at bounding box center [300, 69] width 255 height 22
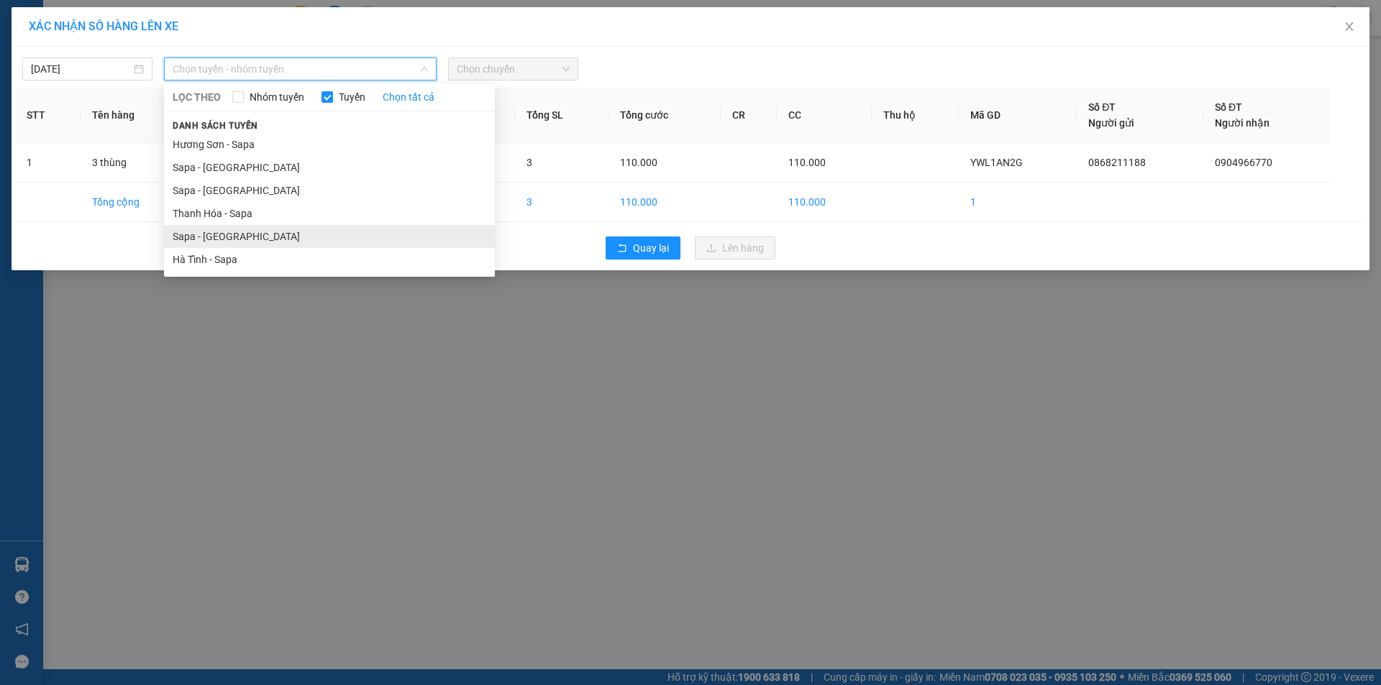
click at [291, 241] on li "Sapa - [GEOGRAPHIC_DATA]" at bounding box center [329, 236] width 331 height 23
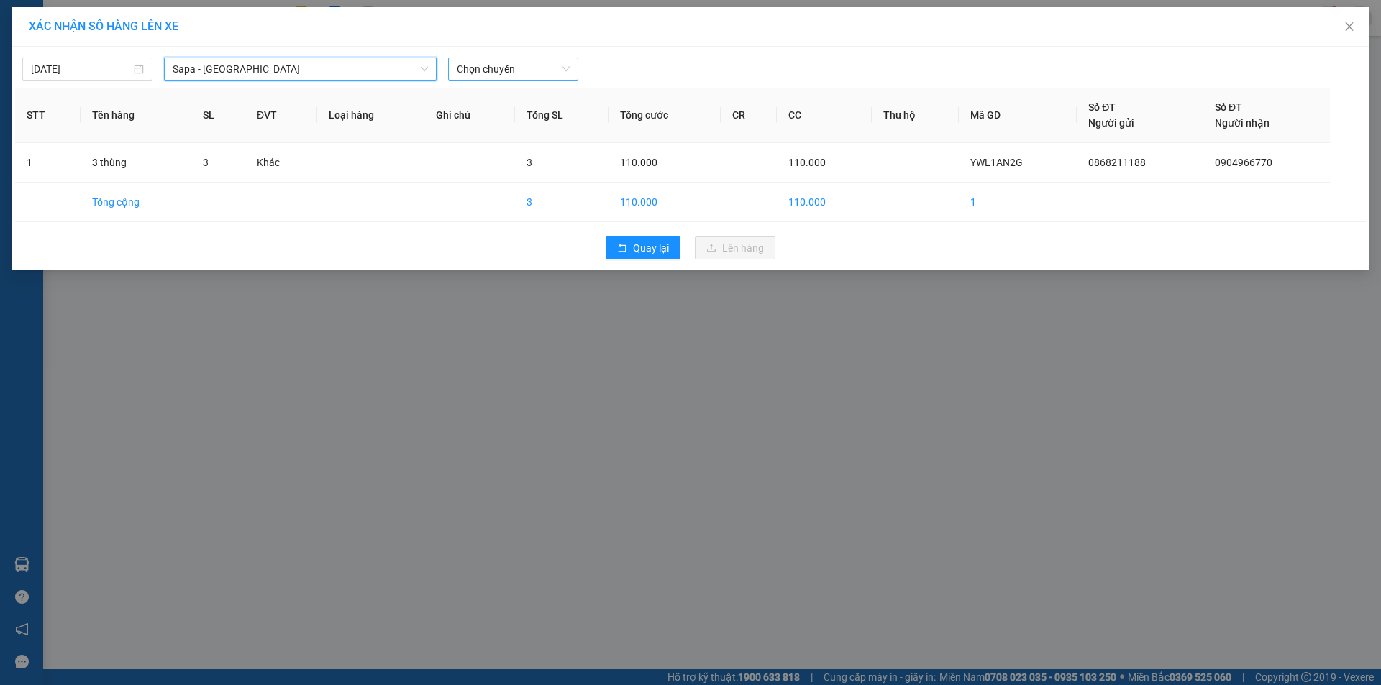
click at [486, 65] on span "Chọn chuyến" at bounding box center [513, 69] width 113 height 22
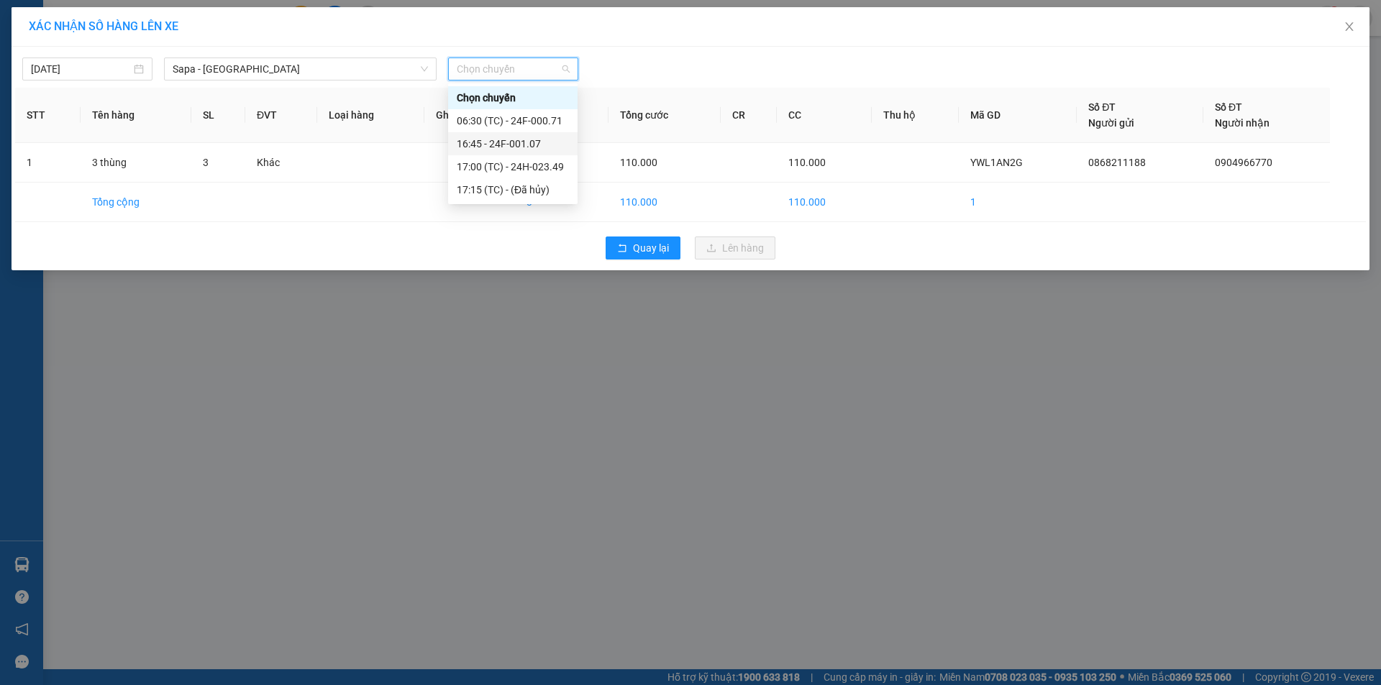
click at [508, 139] on div "16:45 - 24F-001.07" at bounding box center [513, 144] width 112 height 16
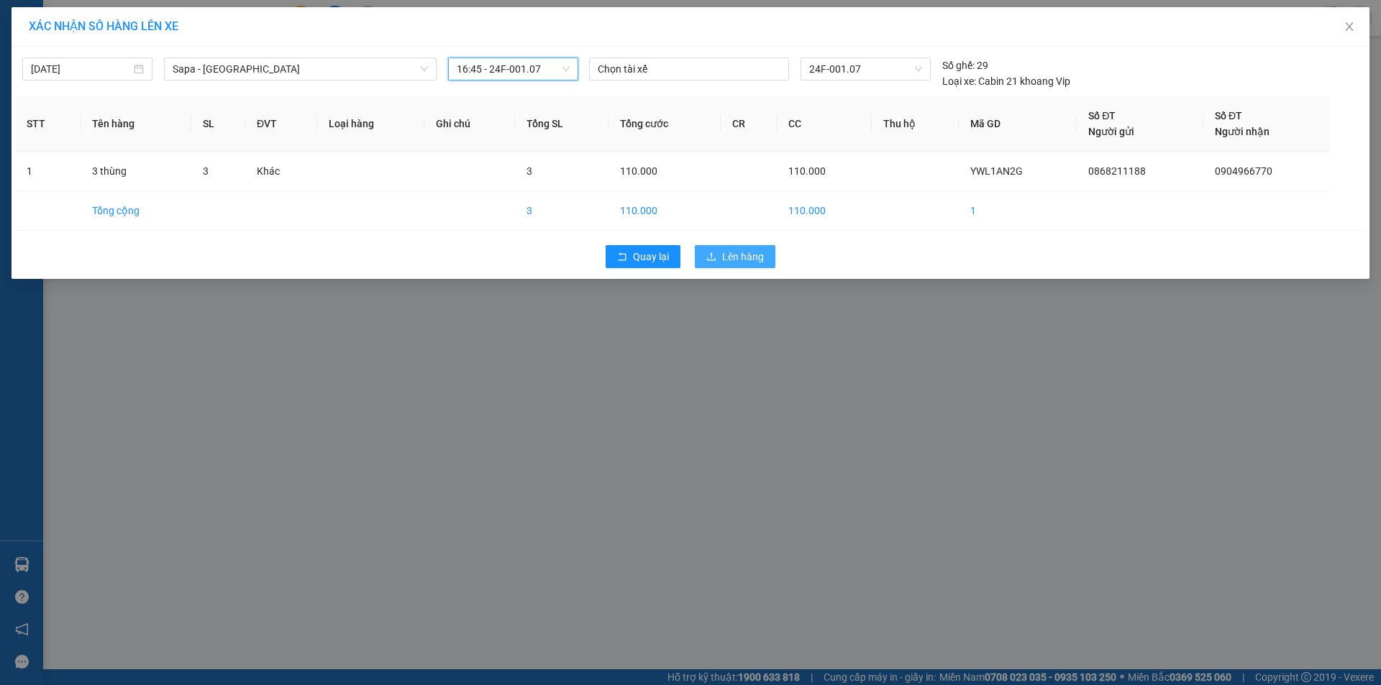
click at [716, 250] on button "Lên hàng" at bounding box center [735, 256] width 81 height 23
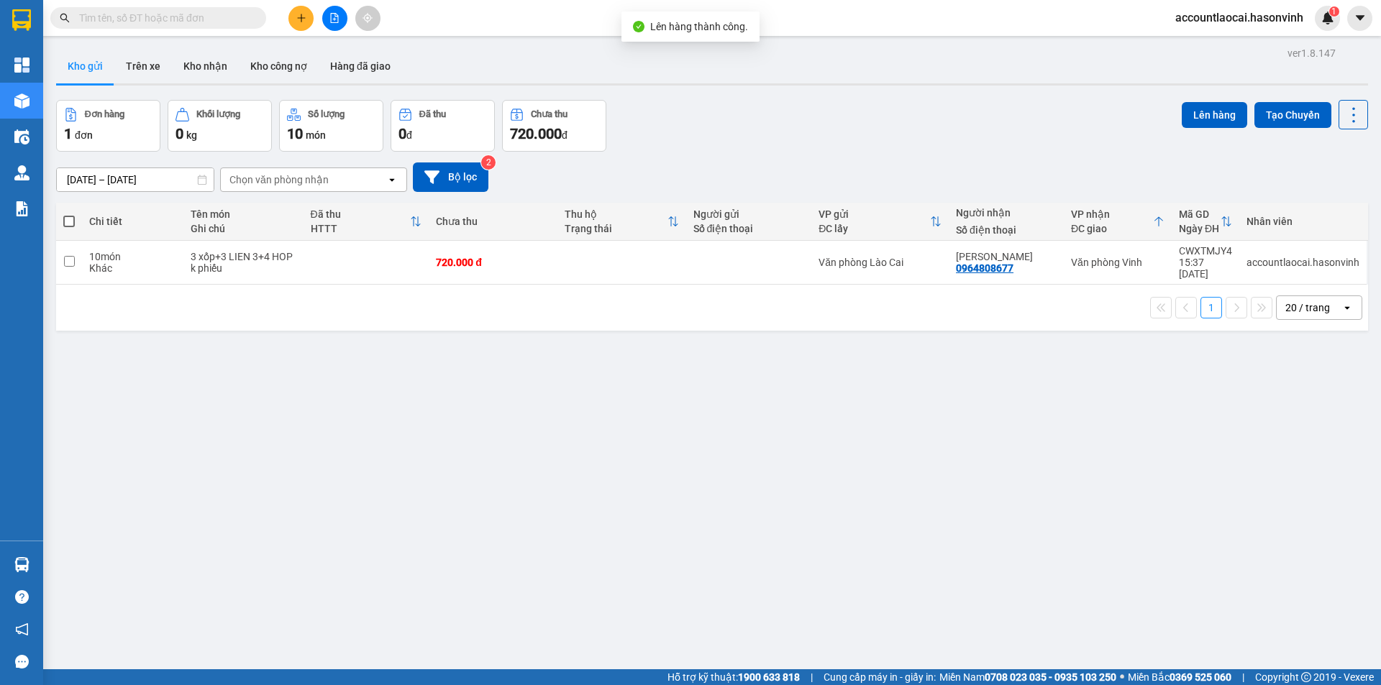
click at [394, 328] on div "ver 1.8.147 Kho gửi Trên xe Kho nhận Kho công nợ Hàng đã giao Đơn hàng 1 đơn Kh…" at bounding box center [711, 385] width 1323 height 685
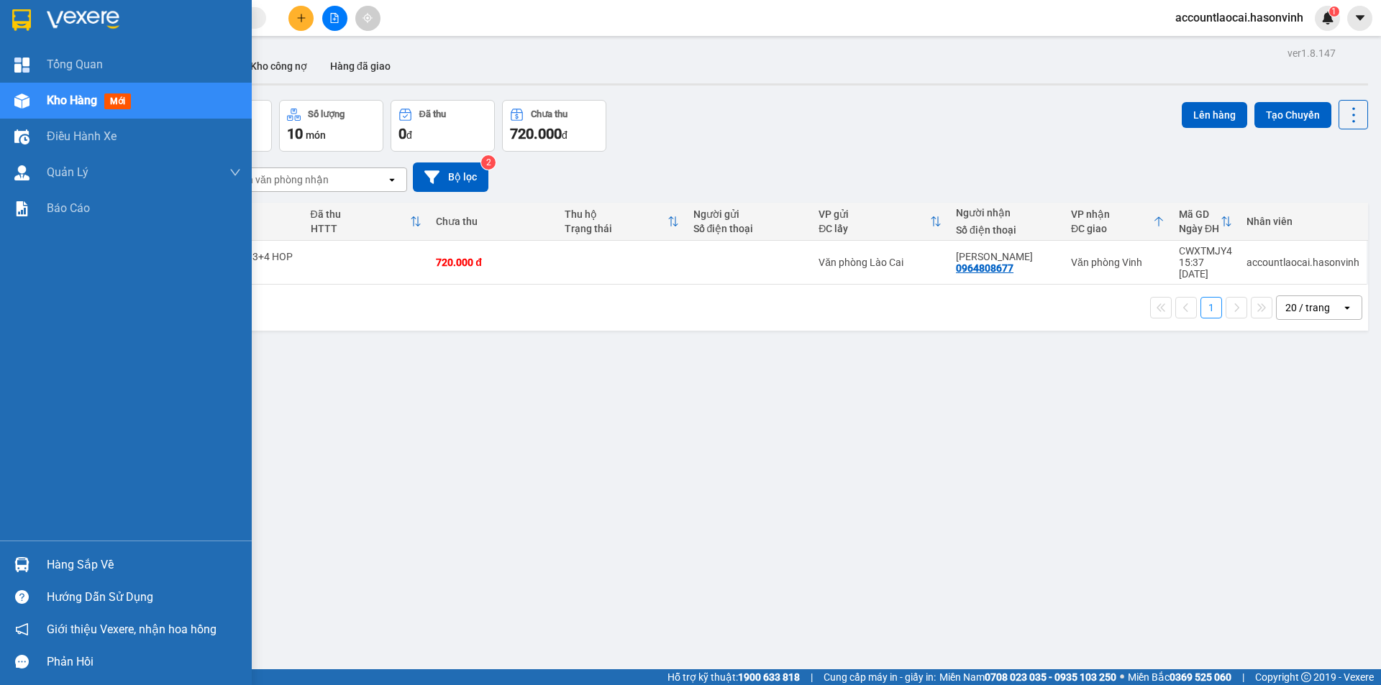
click at [14, 88] on div at bounding box center [21, 100] width 25 height 25
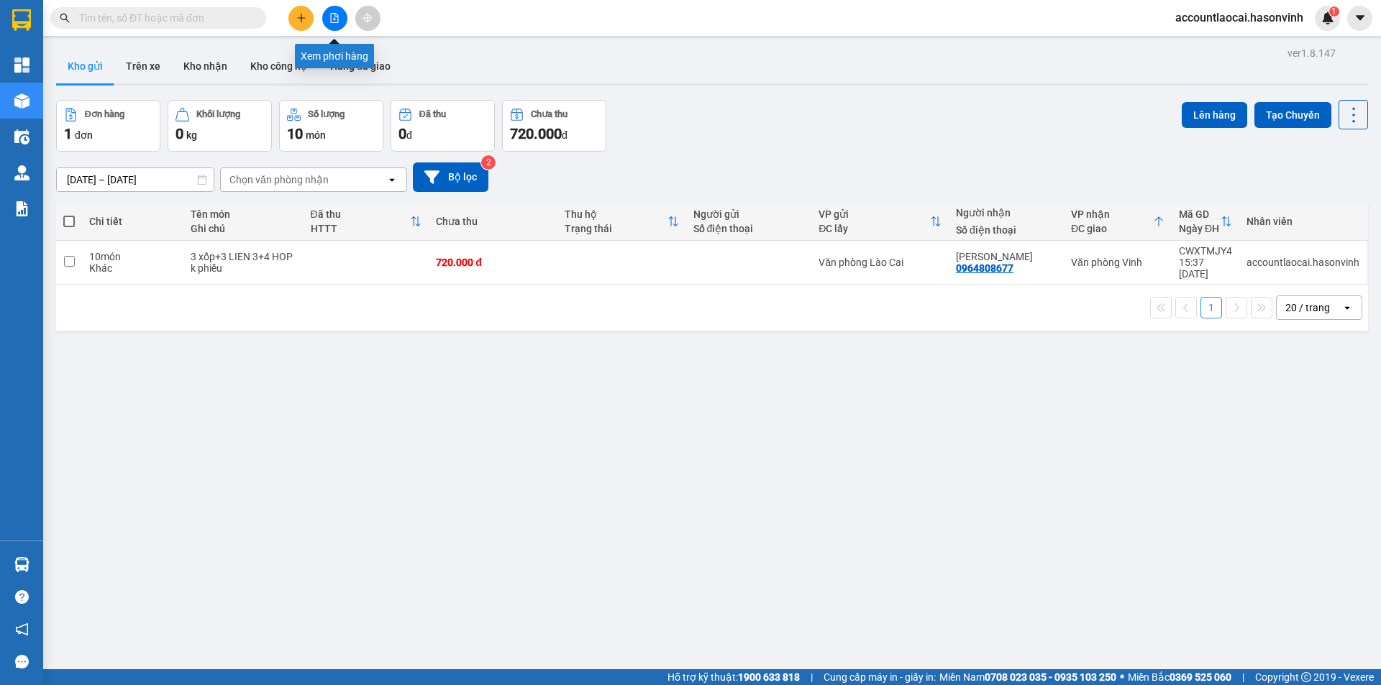
click at [333, 14] on icon "file-add" at bounding box center [334, 18] width 10 height 10
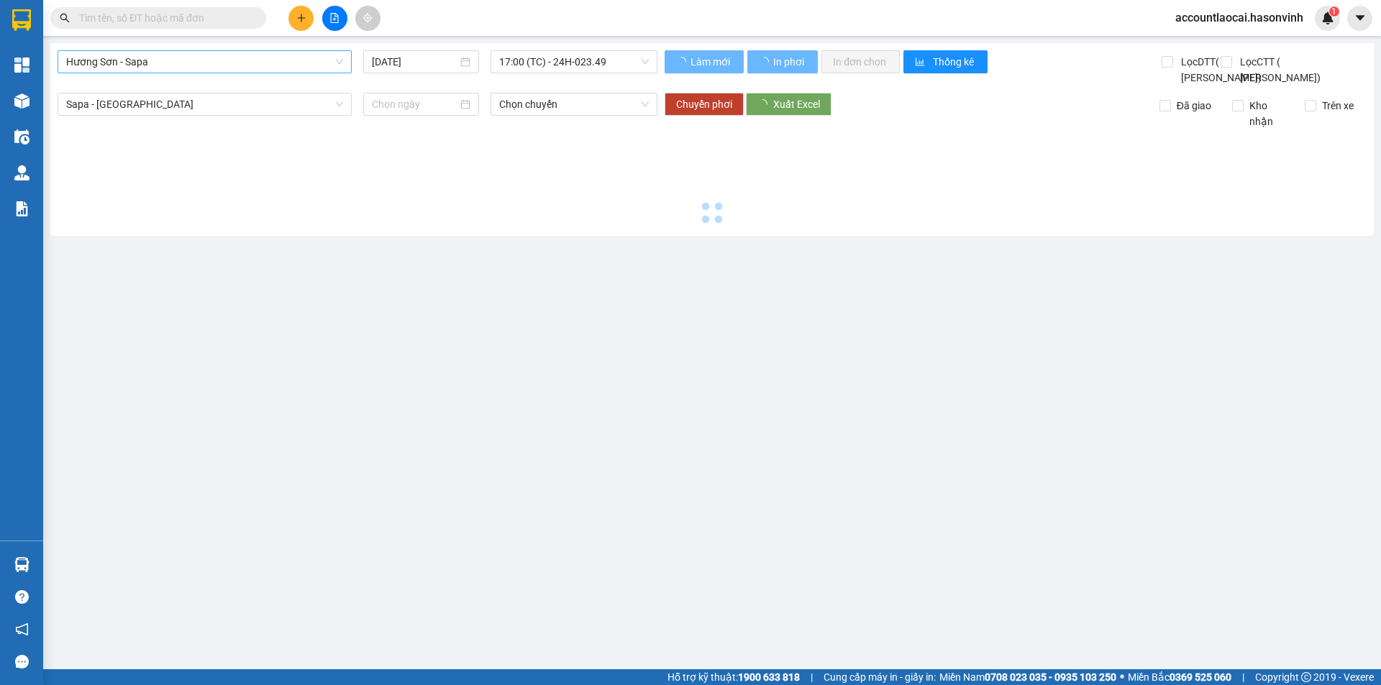
click at [194, 59] on span "Hương Sơn - Sapa" at bounding box center [204, 62] width 277 height 22
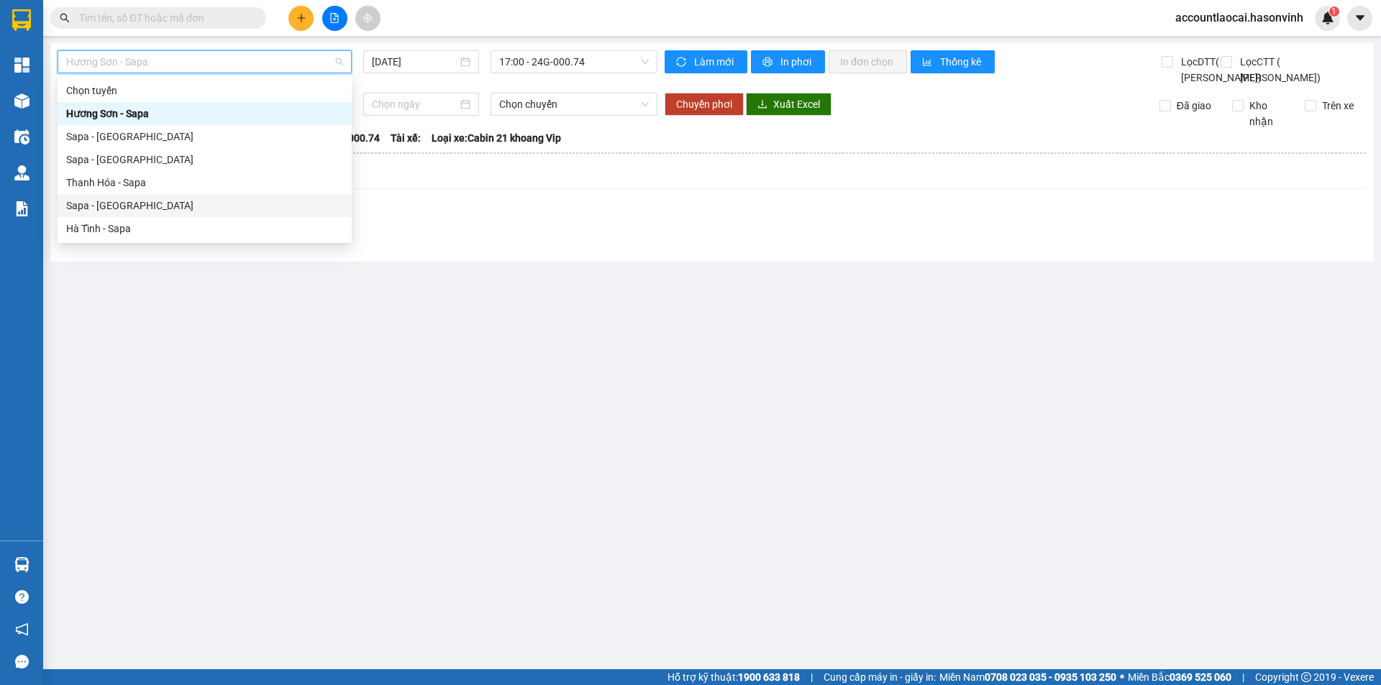
click at [130, 214] on div "Sapa - [GEOGRAPHIC_DATA]" at bounding box center [205, 205] width 294 height 23
type input "[DATE]"
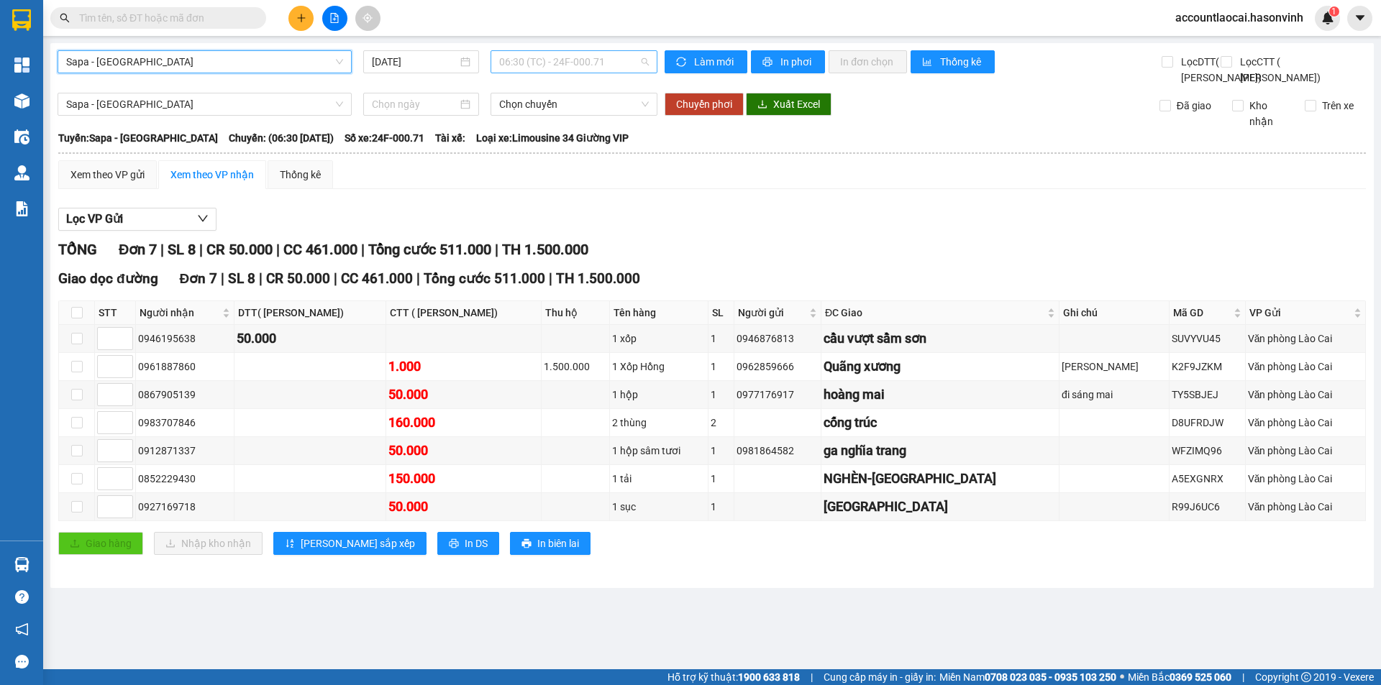
click at [580, 72] on span "06:30 (TC) - 24F-000.71" at bounding box center [574, 62] width 150 height 22
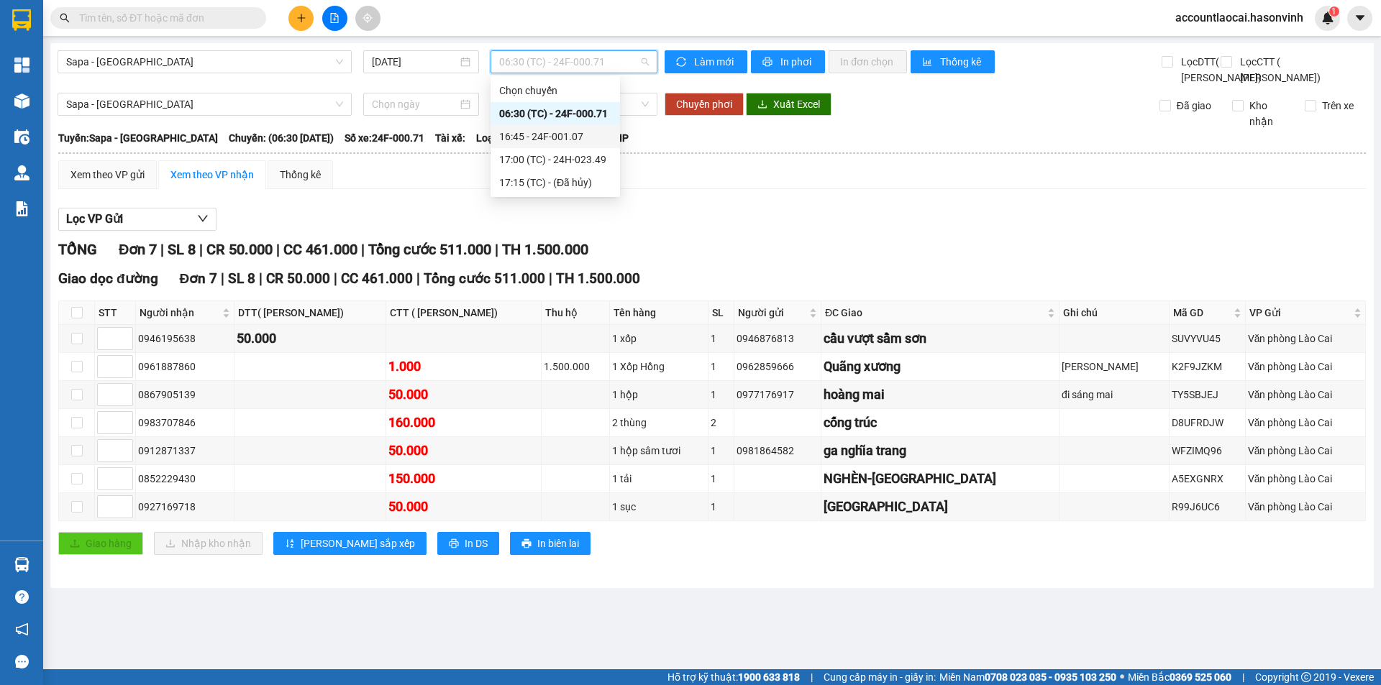
click at [582, 132] on div "16:45 - 24F-001.07" at bounding box center [555, 137] width 112 height 16
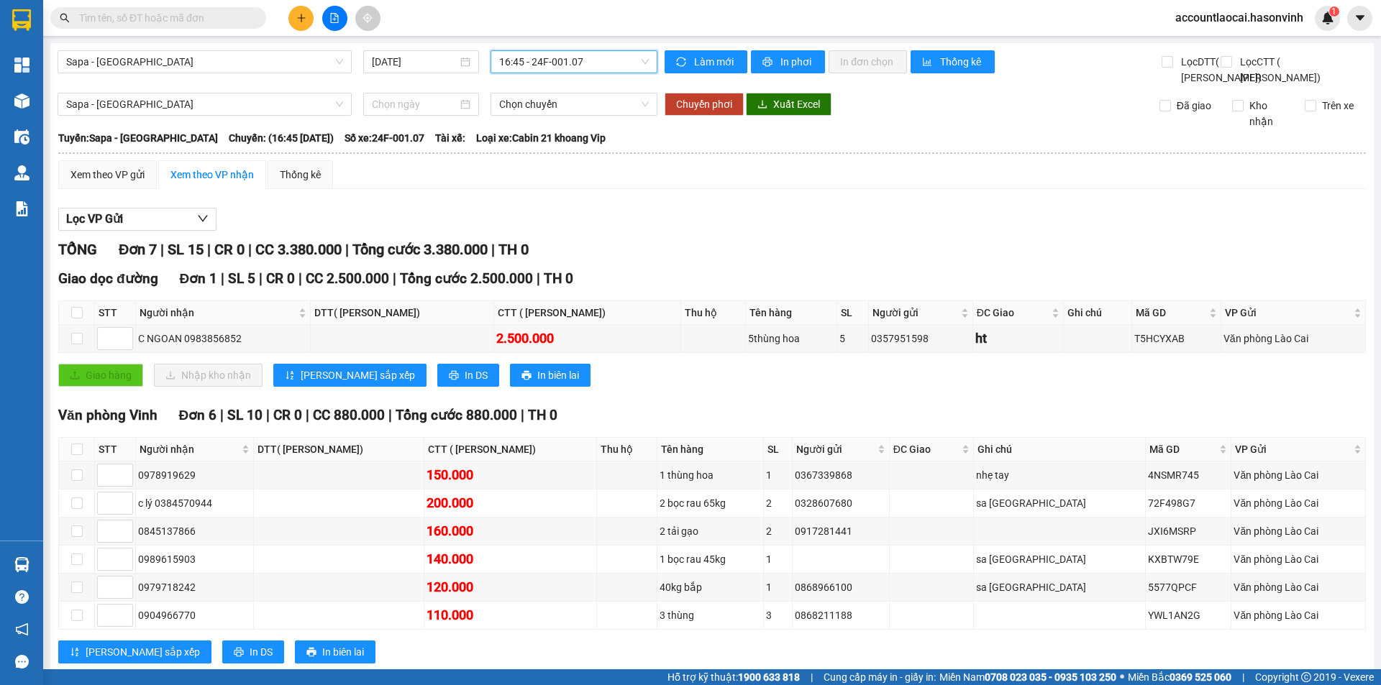
scroll to position [66, 0]
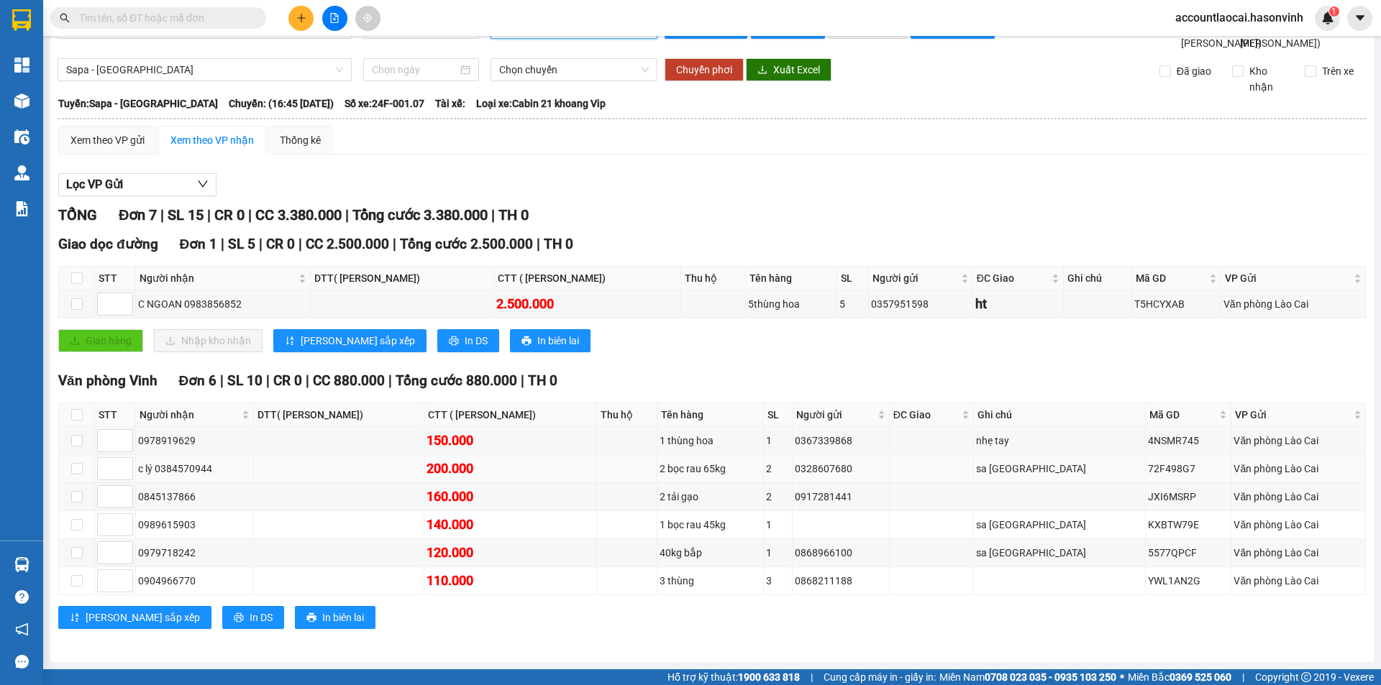
click at [234, 467] on div "c lý 0384570944" at bounding box center [194, 469] width 113 height 16
click at [291, 14] on button at bounding box center [300, 18] width 25 height 25
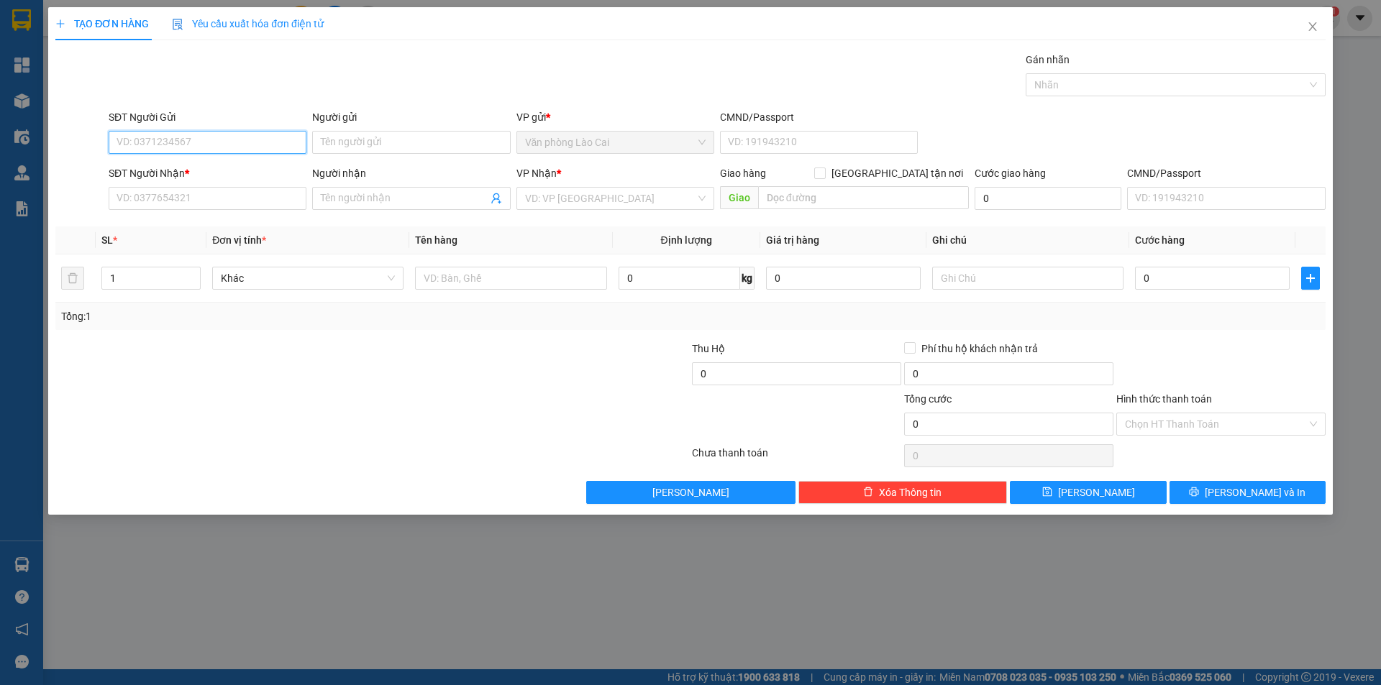
click at [180, 132] on input "SĐT Người Gửi" at bounding box center [208, 142] width 198 height 23
click at [151, 191] on input "SĐT Người Nhận *" at bounding box center [208, 198] width 198 height 23
click at [189, 207] on input "03679" at bounding box center [208, 198] width 198 height 23
type input "0367937637"
click at [362, 199] on input "Người nhận" at bounding box center [404, 199] width 166 height 16
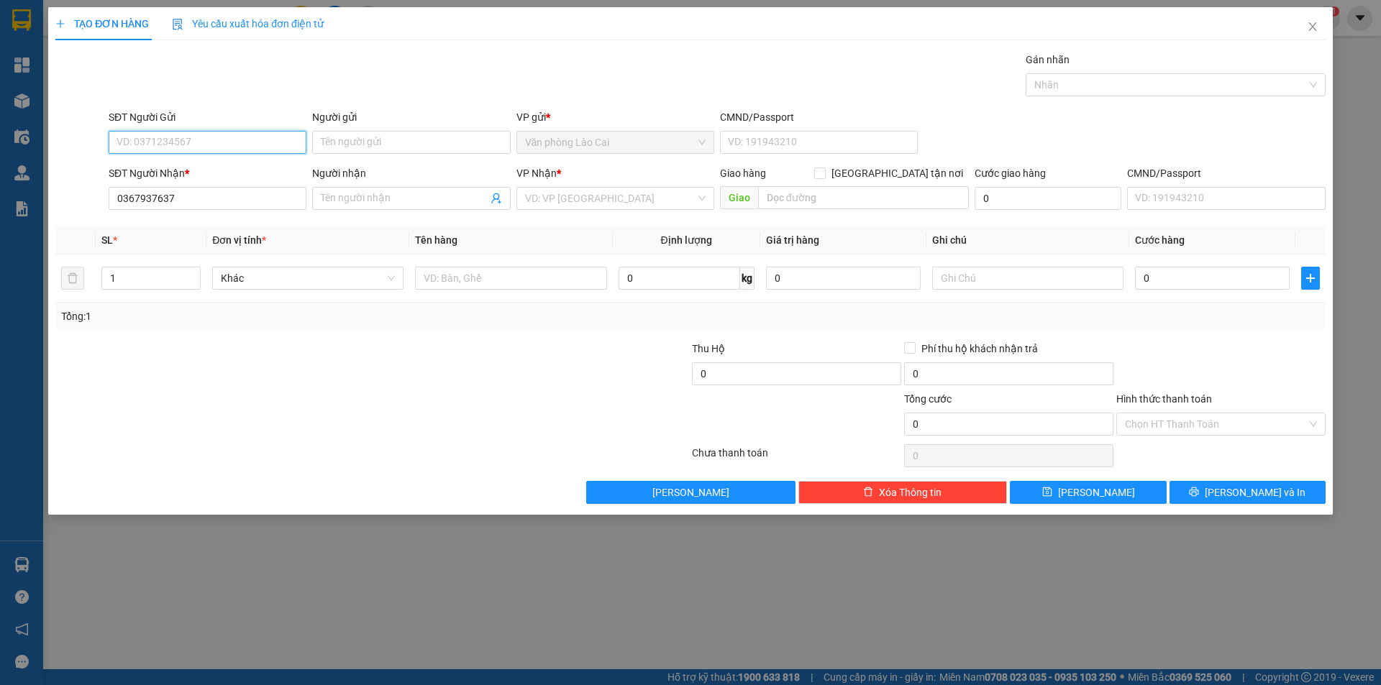
click at [199, 142] on input "SĐT Người Gửi" at bounding box center [208, 142] width 198 height 23
type input "0343032678"
click at [122, 277] on input "1" at bounding box center [151, 278] width 98 height 22
type input "2"
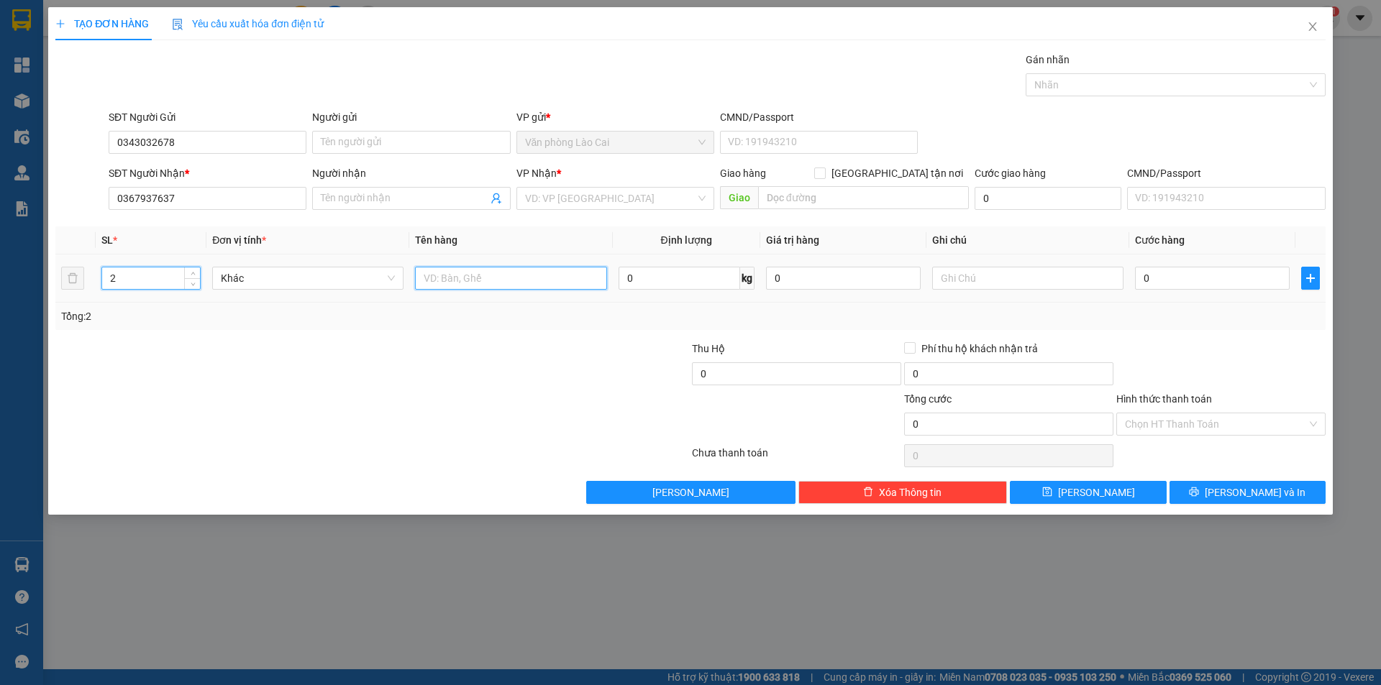
click at [488, 280] on input "text" at bounding box center [510, 278] width 191 height 23
type input "2 xốp"
click at [967, 277] on input "text" at bounding box center [1027, 278] width 191 height 23
type input "sapa"
click at [1177, 285] on input "0" at bounding box center [1212, 278] width 155 height 23
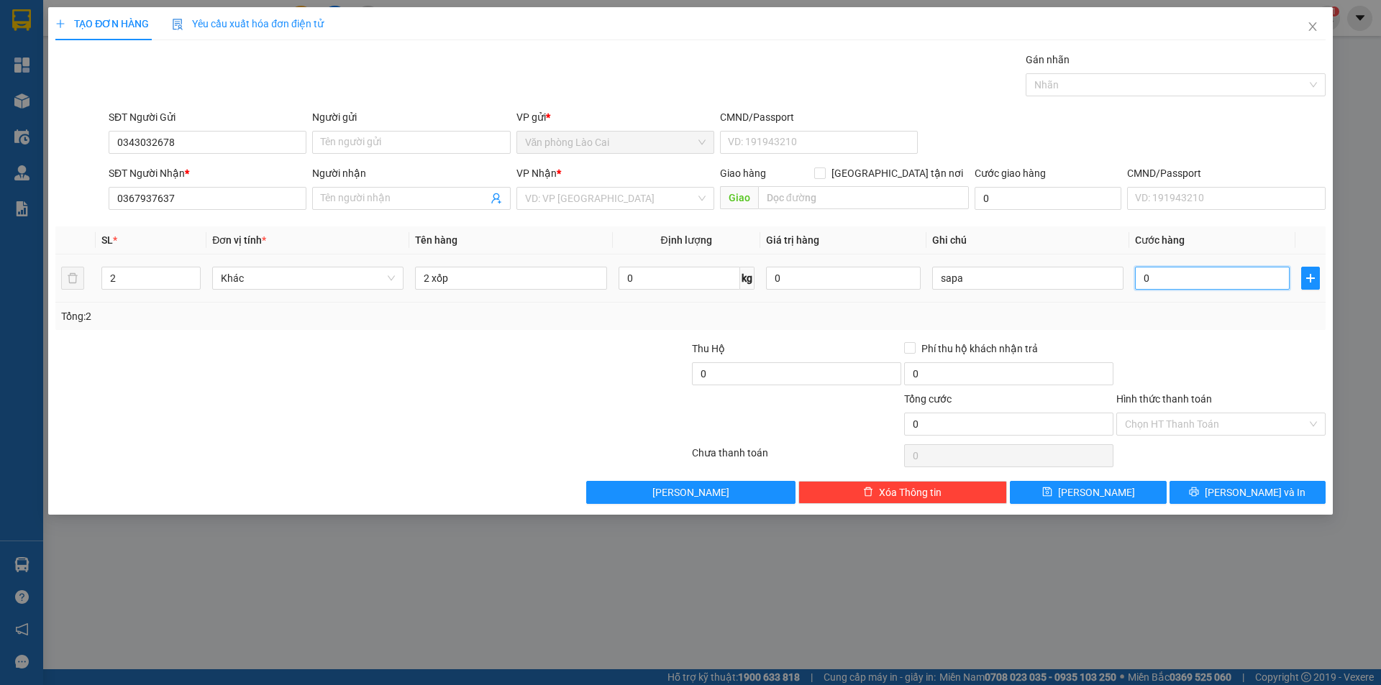
type input "2"
type input "20"
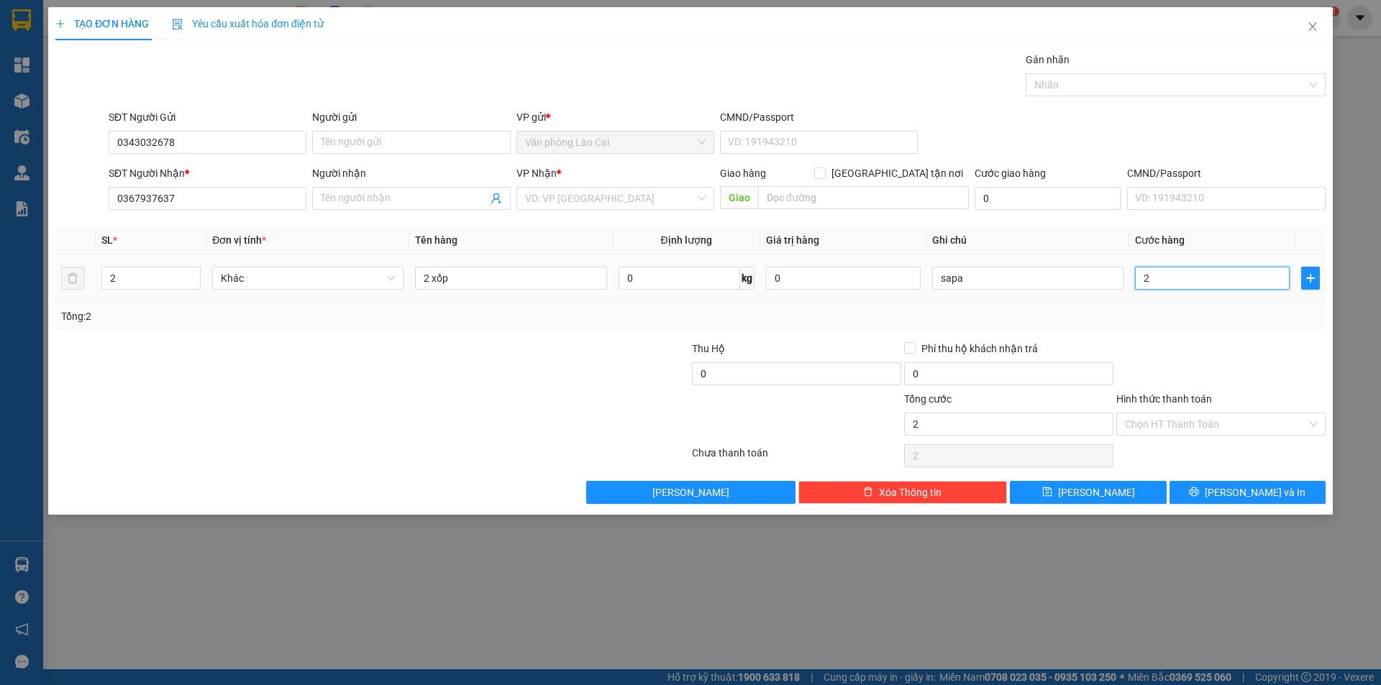
type input "20"
type input "200"
type input "200.000"
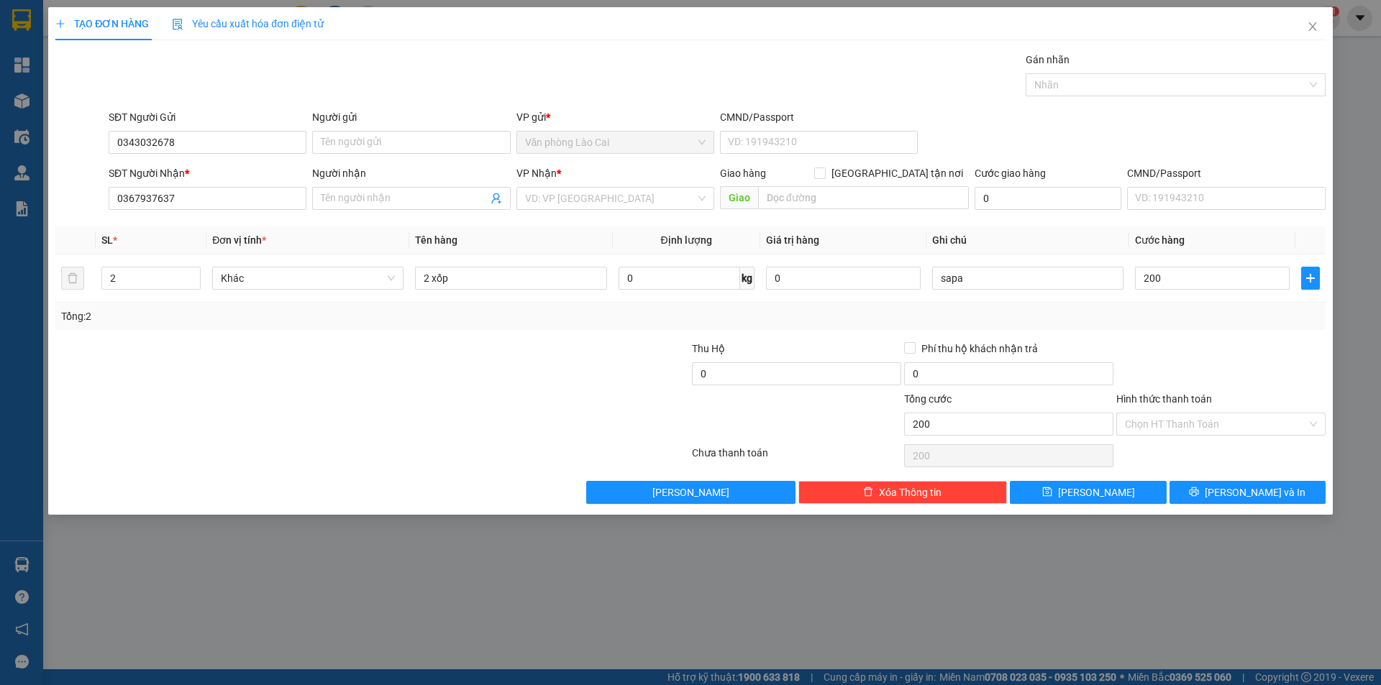
type input "200.000"
click at [1151, 341] on div at bounding box center [1221, 366] width 212 height 50
click at [1052, 490] on icon "save" at bounding box center [1047, 492] width 10 height 10
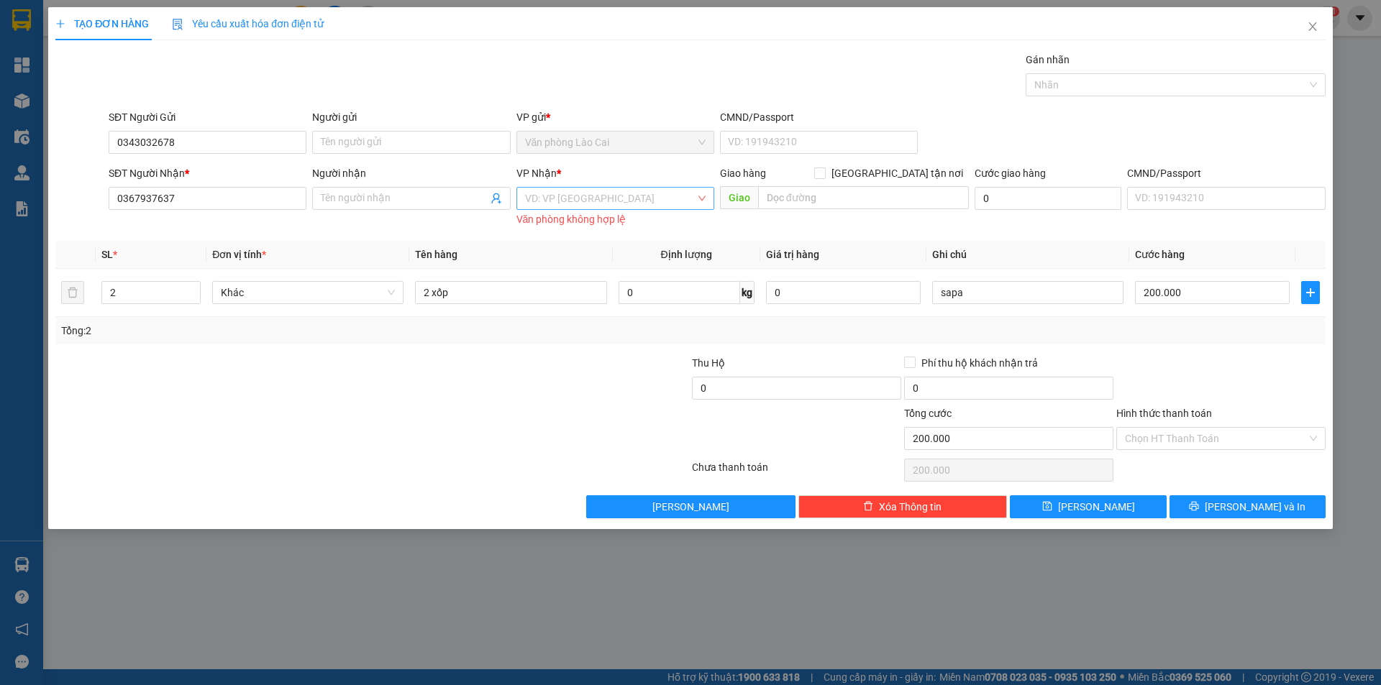
click at [587, 203] on input "search" at bounding box center [610, 199] width 170 height 22
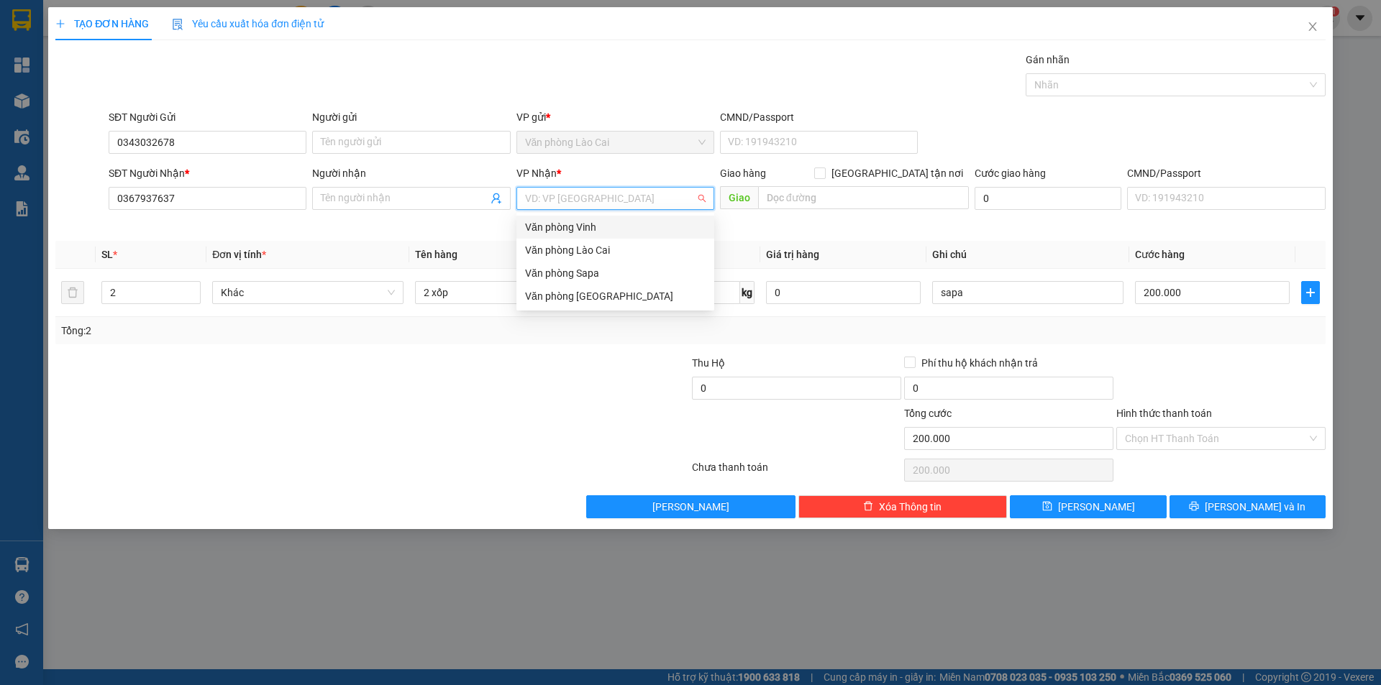
click at [579, 221] on div "Văn phòng Vinh" at bounding box center [615, 227] width 180 height 16
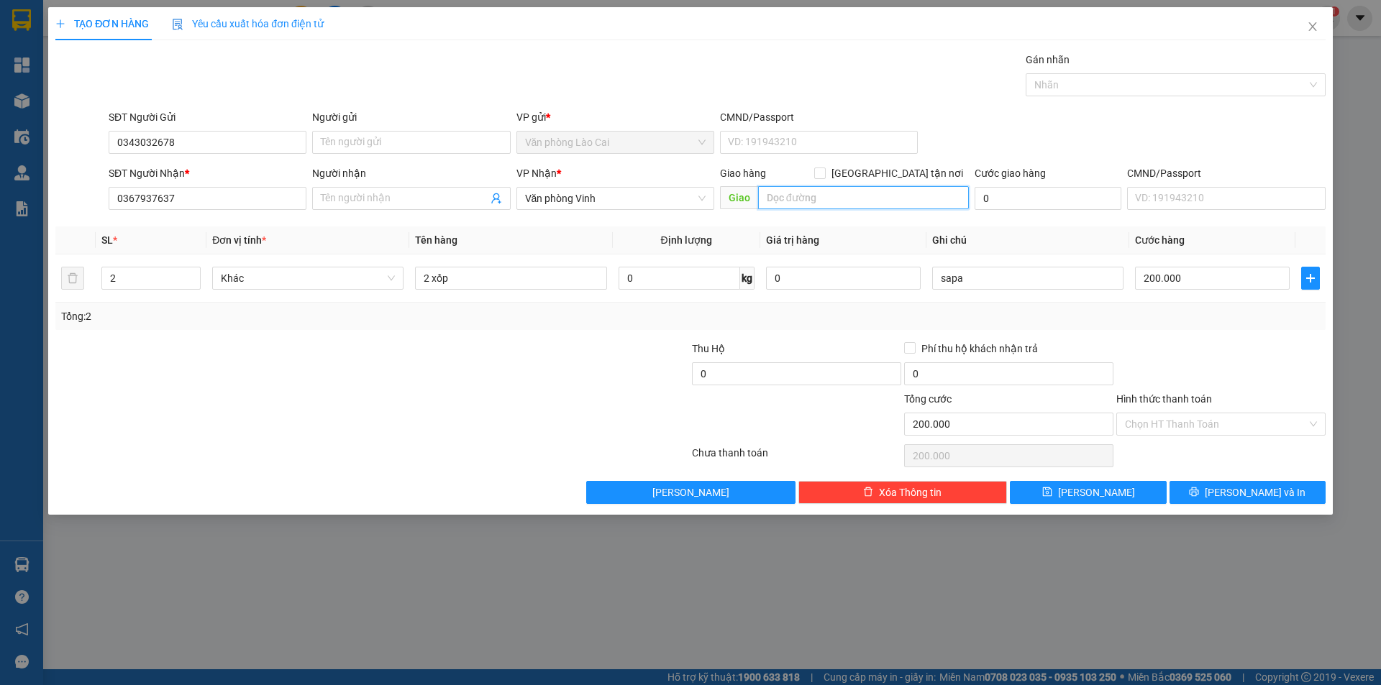
click at [795, 196] on input "text" at bounding box center [863, 197] width 211 height 23
type input "thanh hóa"
click at [1061, 488] on button "Lưu" at bounding box center [1088, 492] width 156 height 23
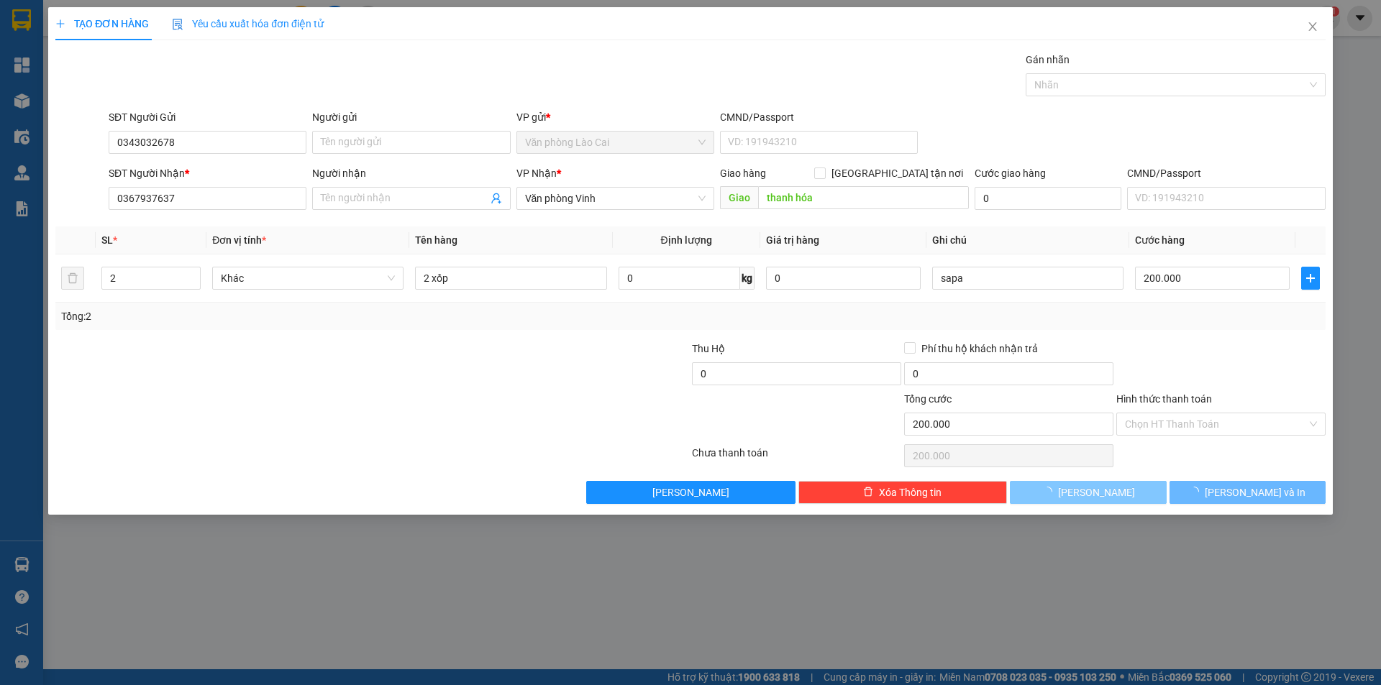
type input "1"
type input "0"
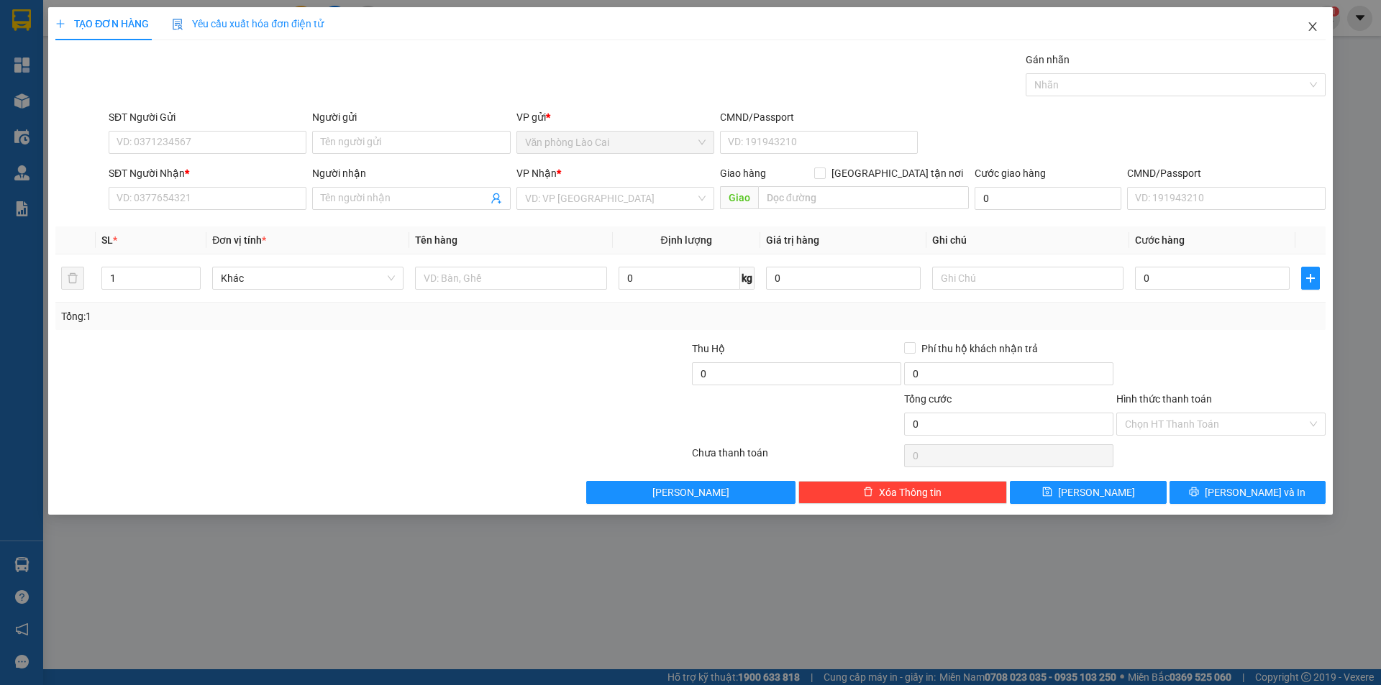
click at [1322, 17] on span "Close" at bounding box center [1312, 27] width 40 height 40
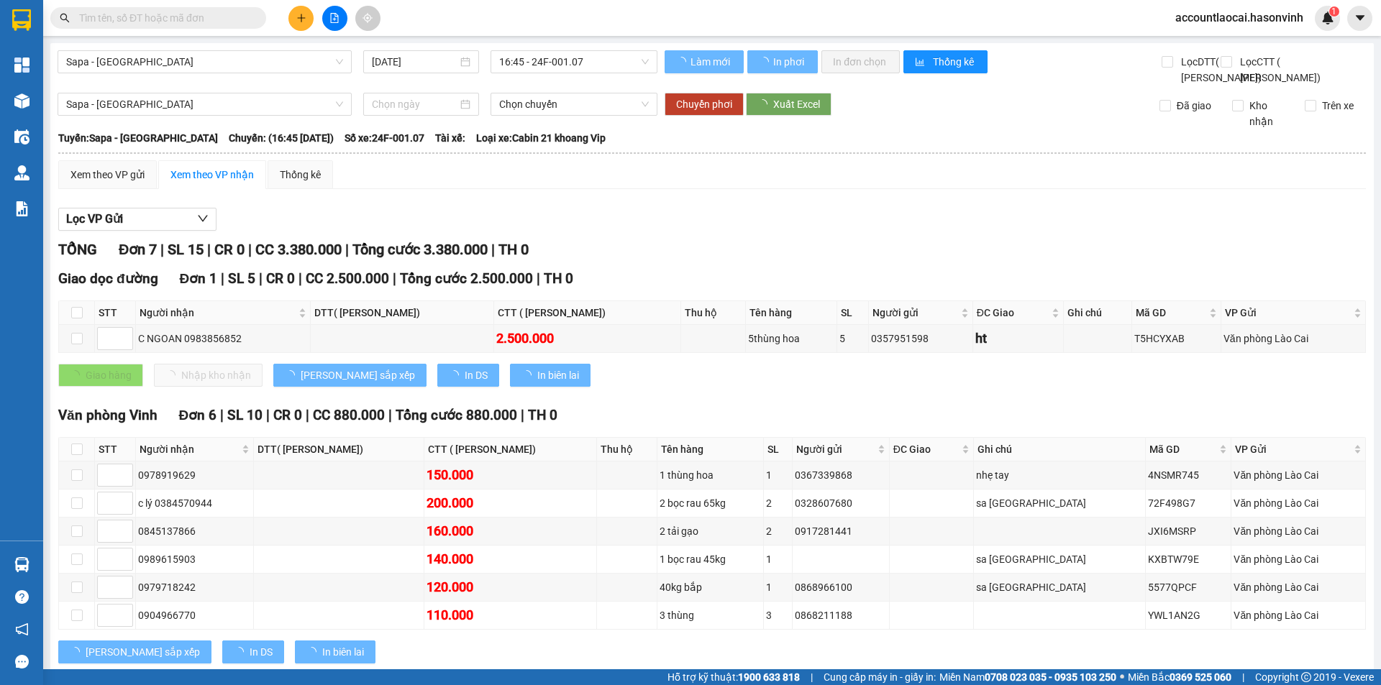
scroll to position [66, 0]
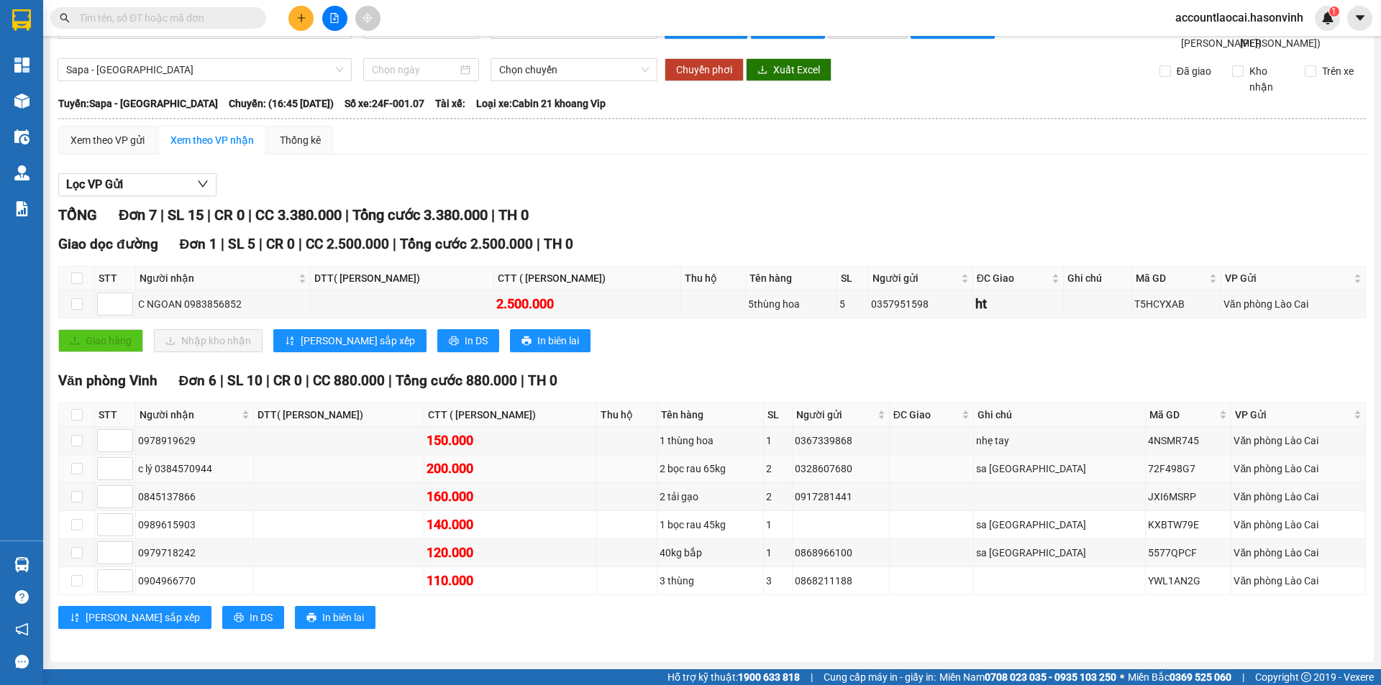
click at [230, 470] on div "c lý 0384570944" at bounding box center [194, 469] width 113 height 16
click at [511, 462] on div "200.000" at bounding box center [510, 469] width 168 height 20
click at [498, 465] on div "200.000" at bounding box center [510, 469] width 168 height 20
click at [494, 467] on div "200.000" at bounding box center [510, 469] width 168 height 20
drag, startPoint x: 489, startPoint y: 467, endPoint x: 275, endPoint y: 466, distance: 213.6
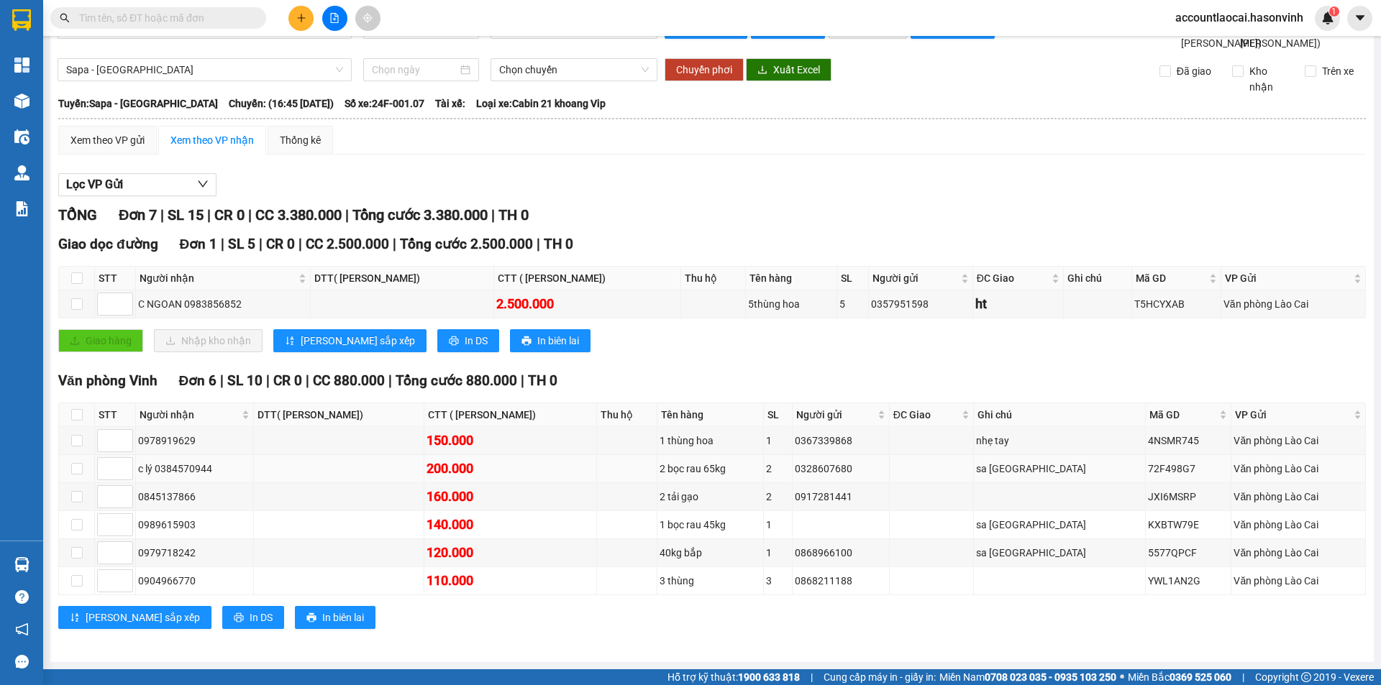
click at [488, 467] on div "200.000" at bounding box center [510, 469] width 168 height 20
click at [121, 129] on div "Xem theo VP gửi" at bounding box center [107, 140] width 99 height 29
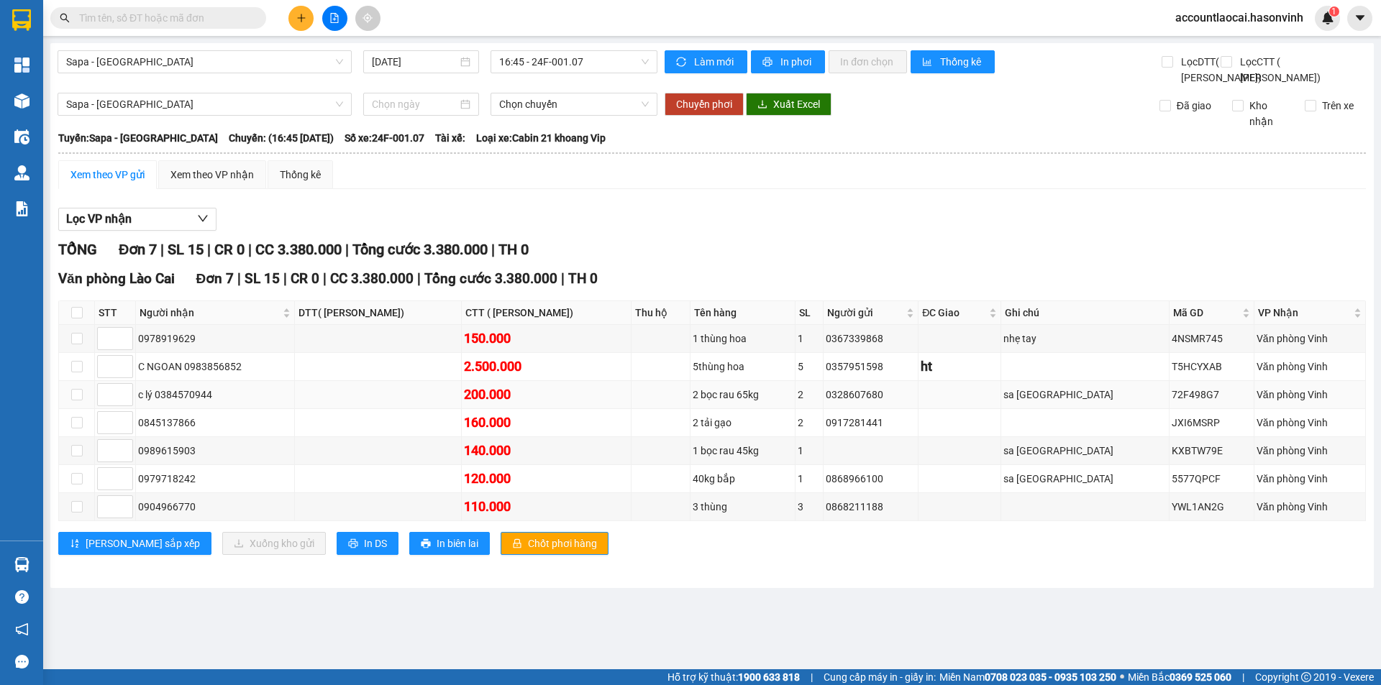
click at [84, 409] on td at bounding box center [77, 395] width 36 height 28
click at [81, 401] on input "checkbox" at bounding box center [77, 395] width 12 height 12
checkbox input "true"
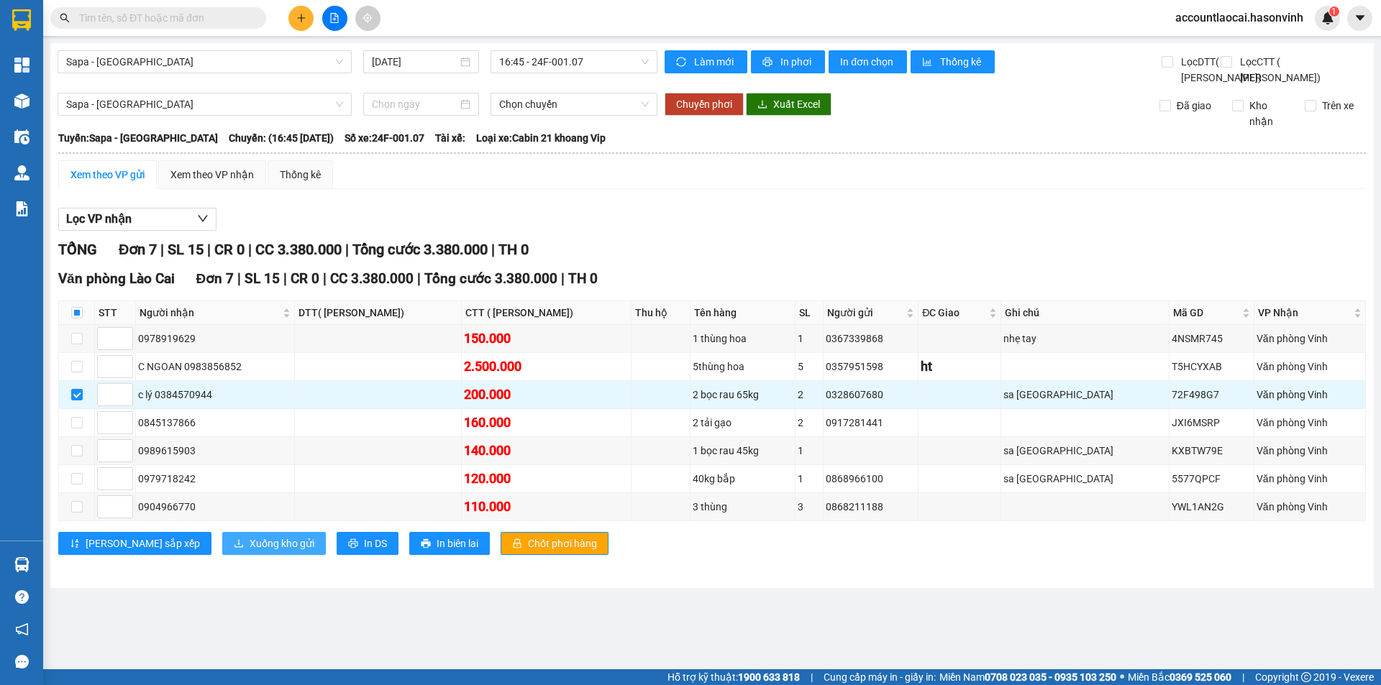
click at [222, 555] on button "Xuống kho gửi" at bounding box center [274, 543] width 104 height 23
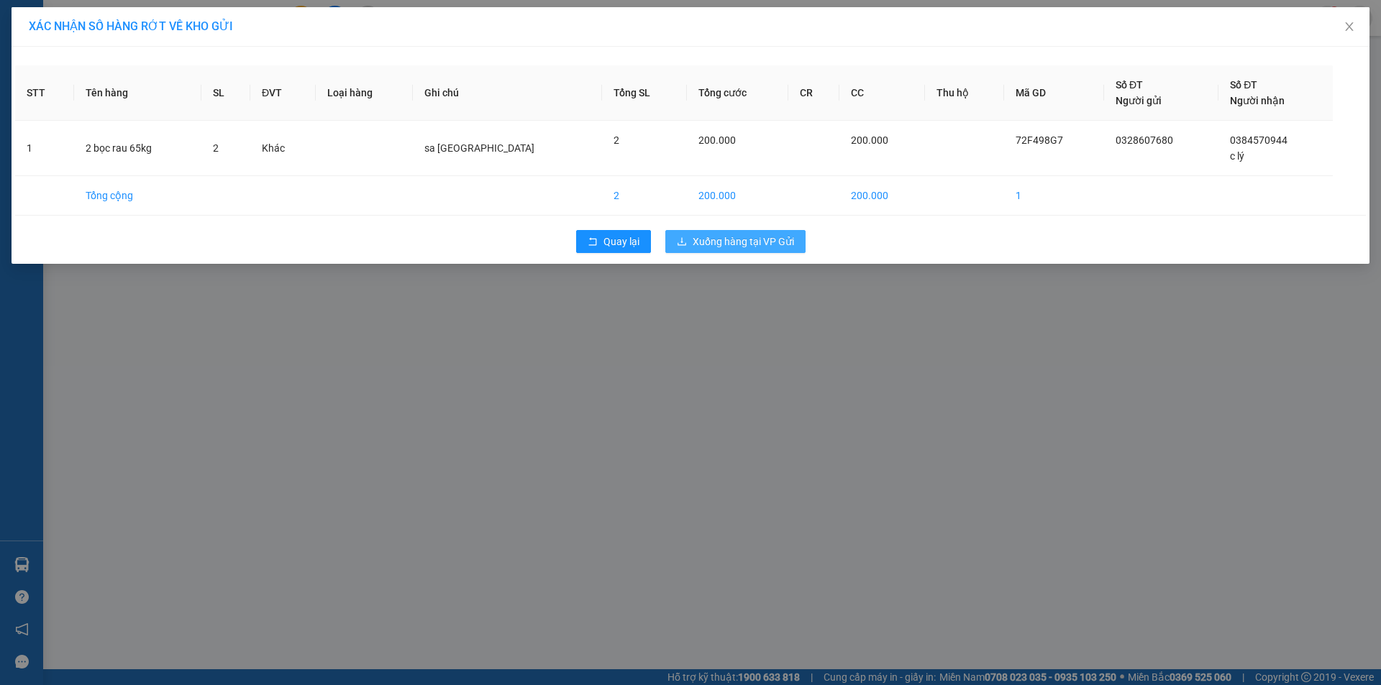
click at [782, 239] on span "Xuống hàng tại VP Gửi" at bounding box center [742, 242] width 101 height 16
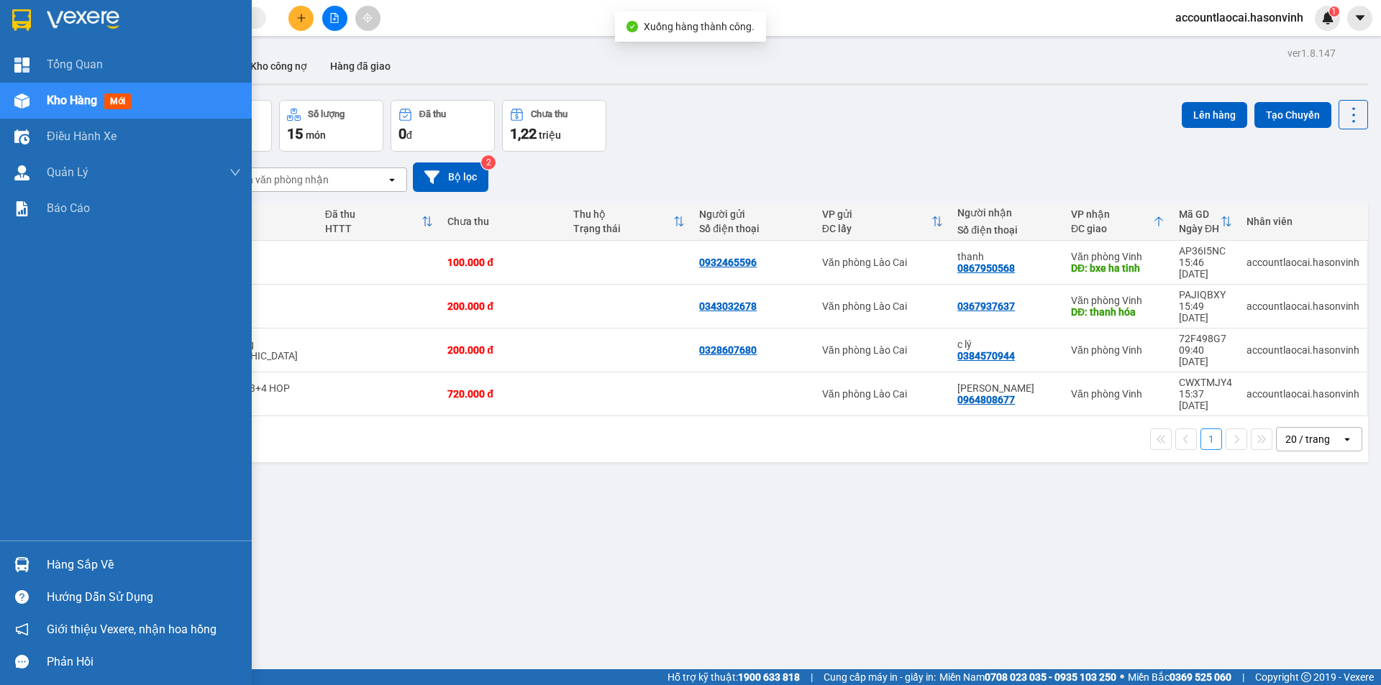
click at [14, 105] on img at bounding box center [21, 100] width 15 height 15
click at [14, 109] on div at bounding box center [21, 100] width 25 height 25
click at [37, 95] on div "Kho hàng mới" at bounding box center [126, 101] width 252 height 36
click at [40, 96] on div "Kho hàng mới" at bounding box center [126, 101] width 252 height 36
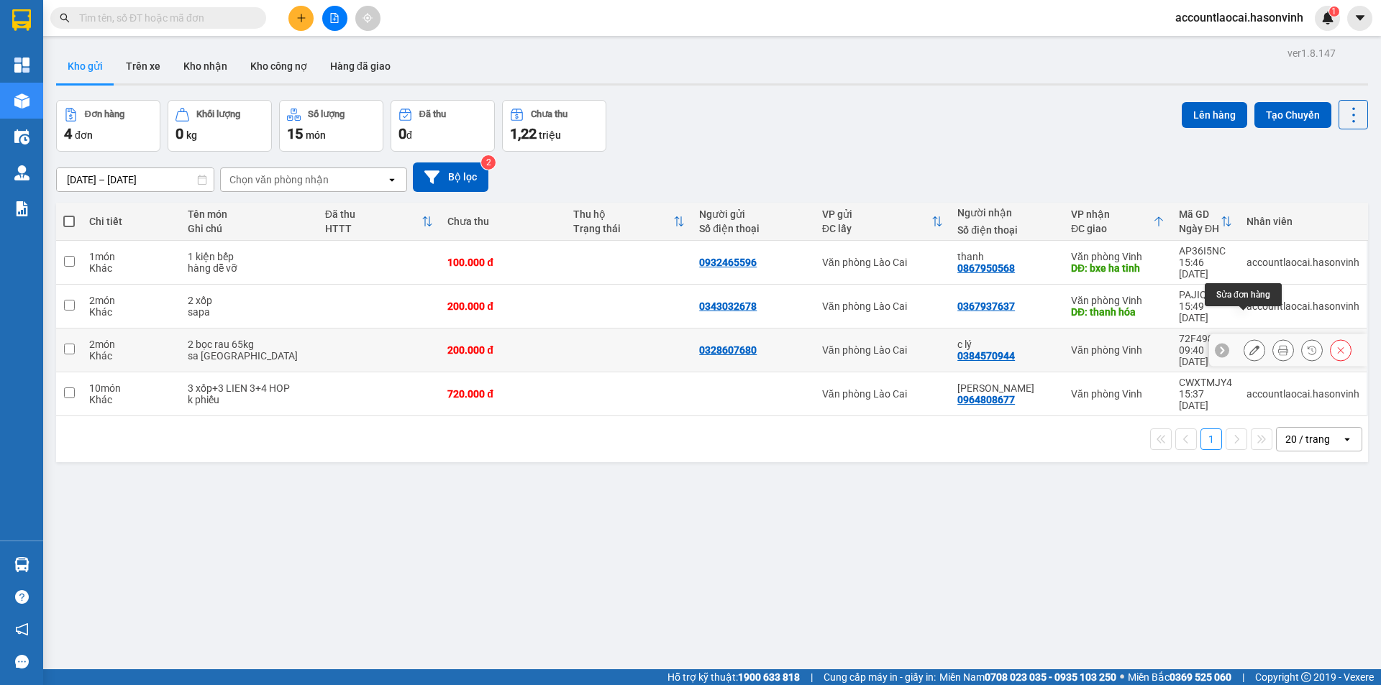
click at [1244, 338] on button at bounding box center [1254, 350] width 20 height 25
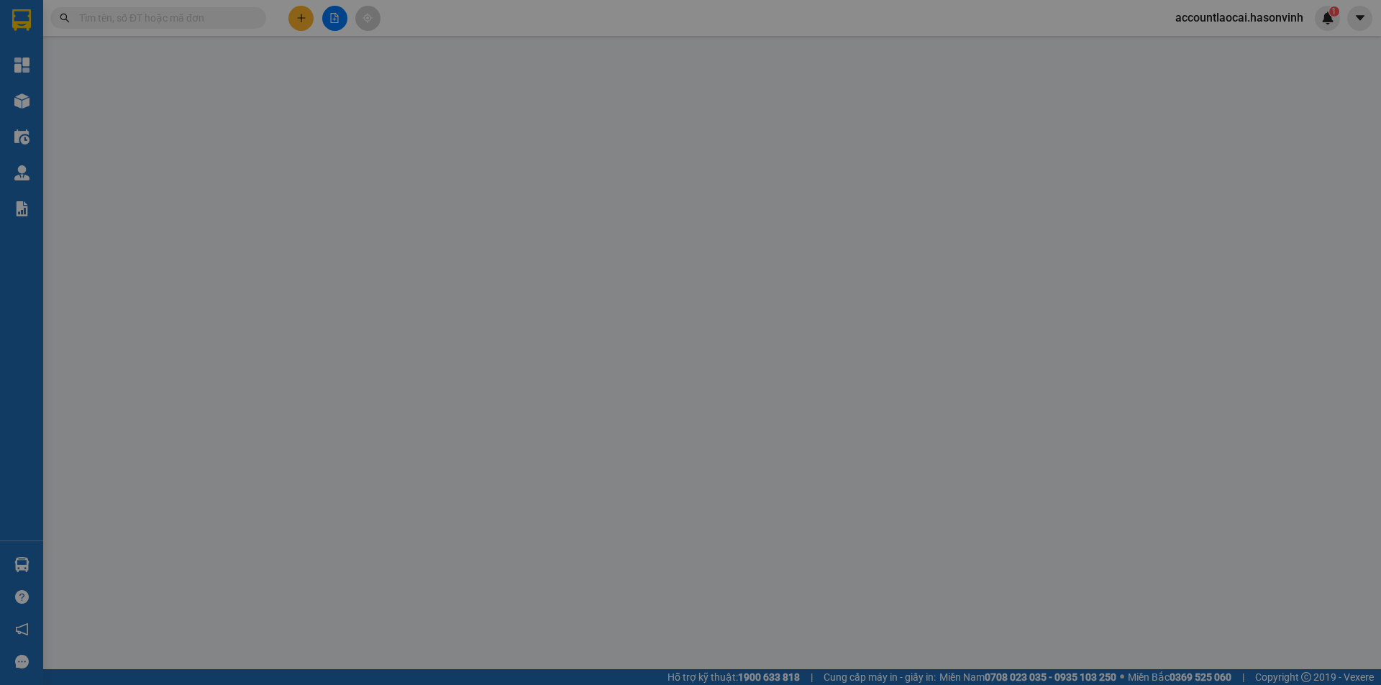
type input "0328607680"
type input "0384570944"
type input "c lý"
type input "0"
type input "200.000"
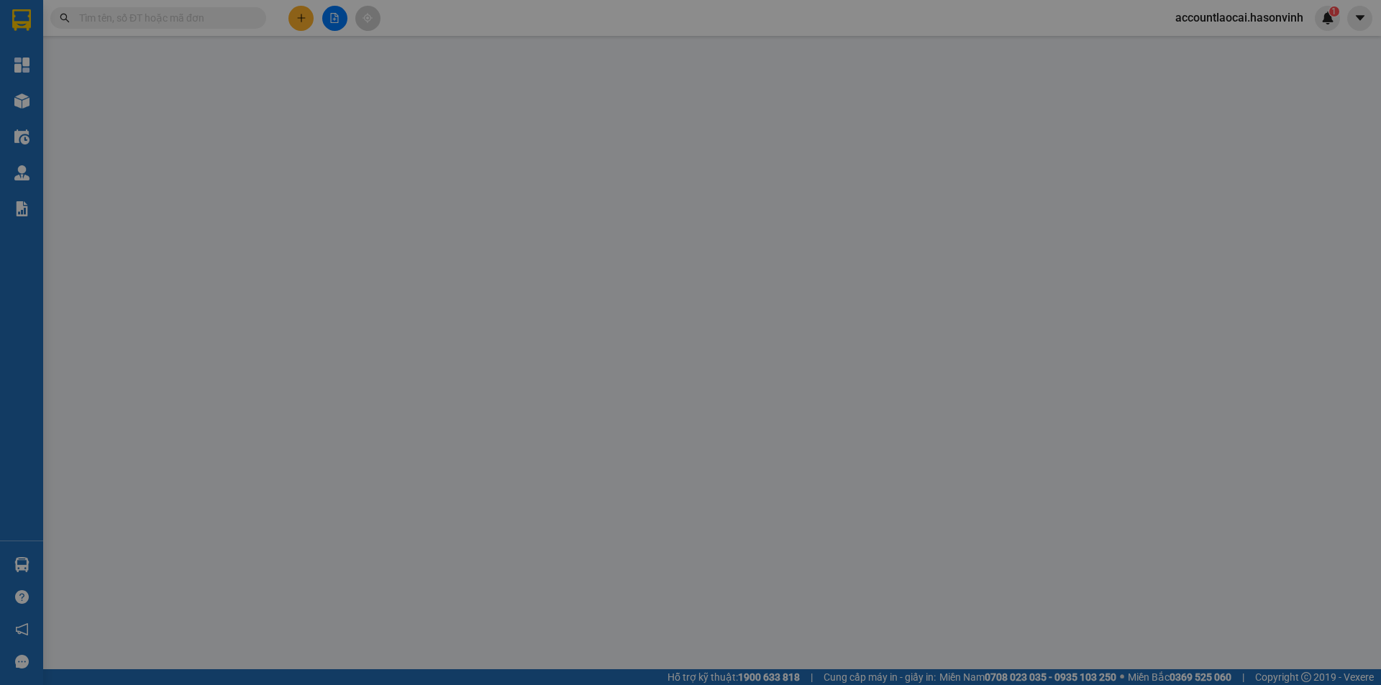
type input "200.000"
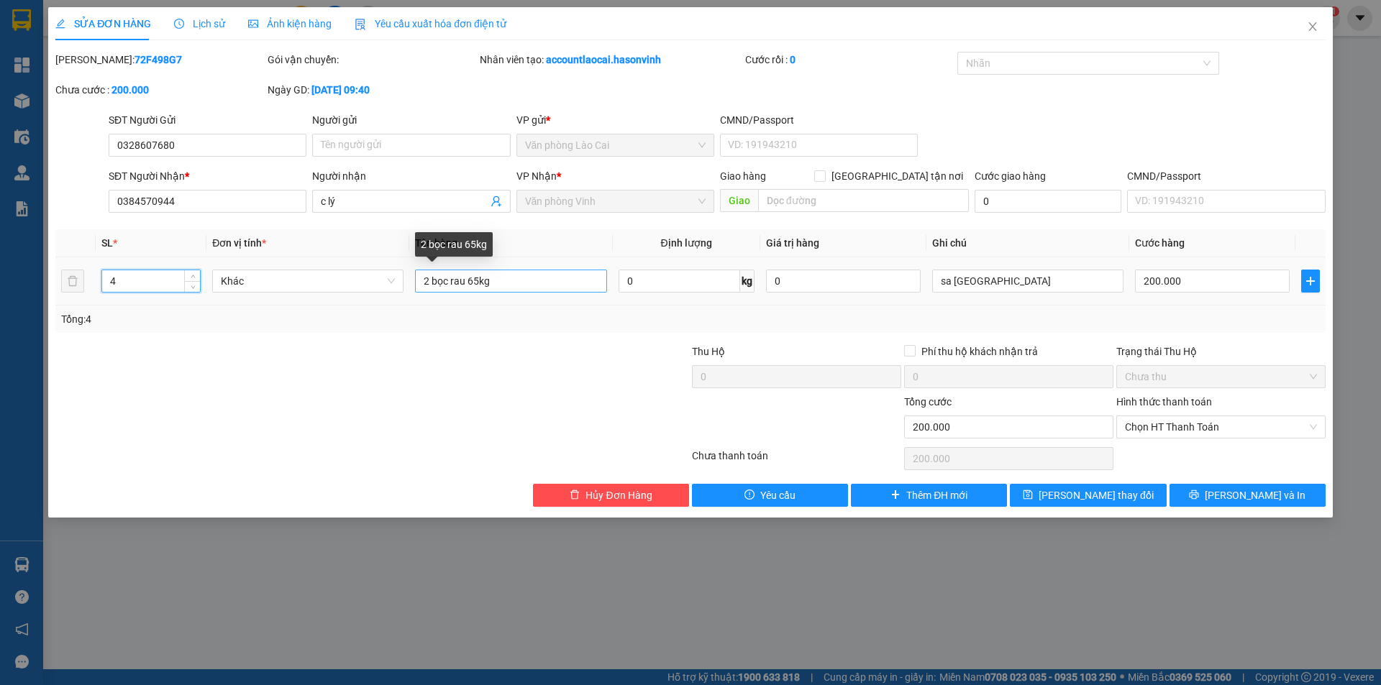
type input "4"
drag, startPoint x: 429, startPoint y: 280, endPoint x: 407, endPoint y: 281, distance: 21.6
click at [409, 282] on td "2 bọc rau 65kg" at bounding box center [510, 281] width 203 height 48
drag, startPoint x: 463, startPoint y: 280, endPoint x: 493, endPoint y: 279, distance: 29.5
click at [493, 279] on input "4 bọc rau 65kg" at bounding box center [510, 281] width 191 height 23
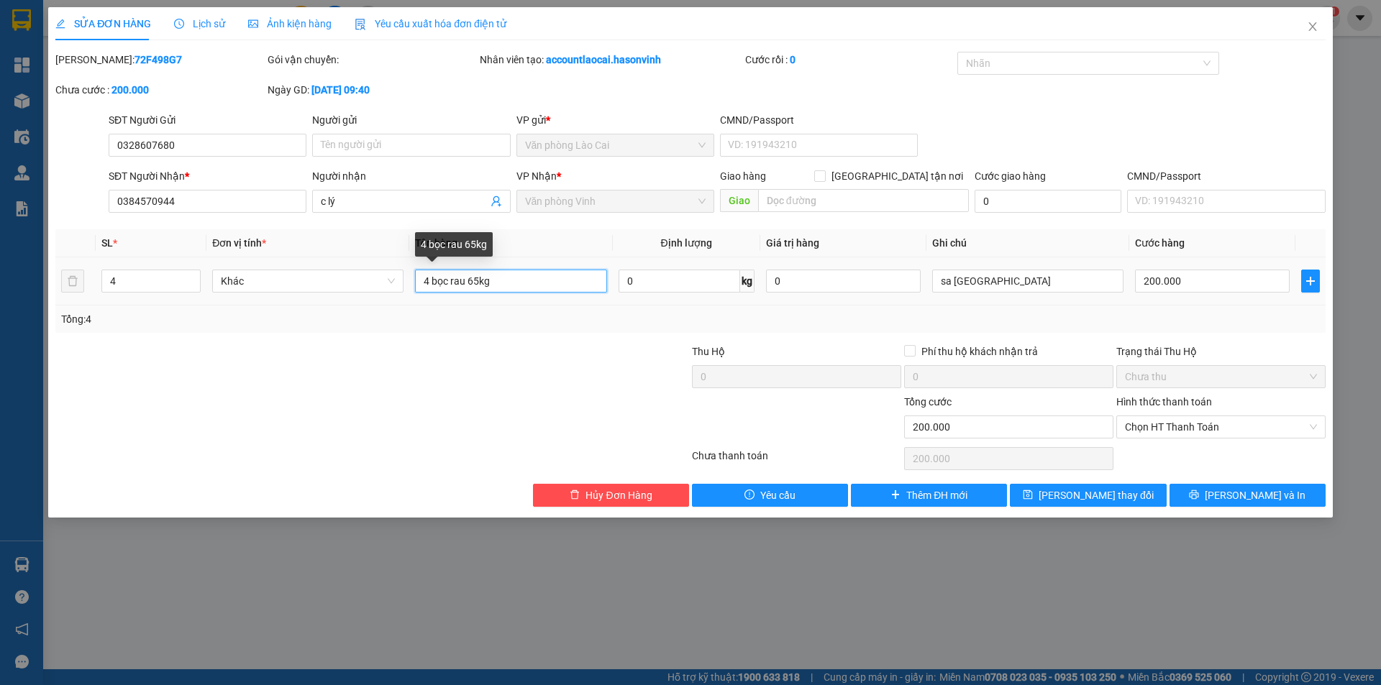
drag, startPoint x: 488, startPoint y: 280, endPoint x: 495, endPoint y: 283, distance: 8.4
click at [488, 281] on input "4 bọc rau 65kg" at bounding box center [510, 281] width 191 height 23
click at [498, 284] on input "4 bọc rau 65kg" at bounding box center [510, 281] width 191 height 23
click at [499, 276] on input "4 bọc rau 65kg" at bounding box center [510, 281] width 191 height 23
type input "4 bọc rau 65kg"
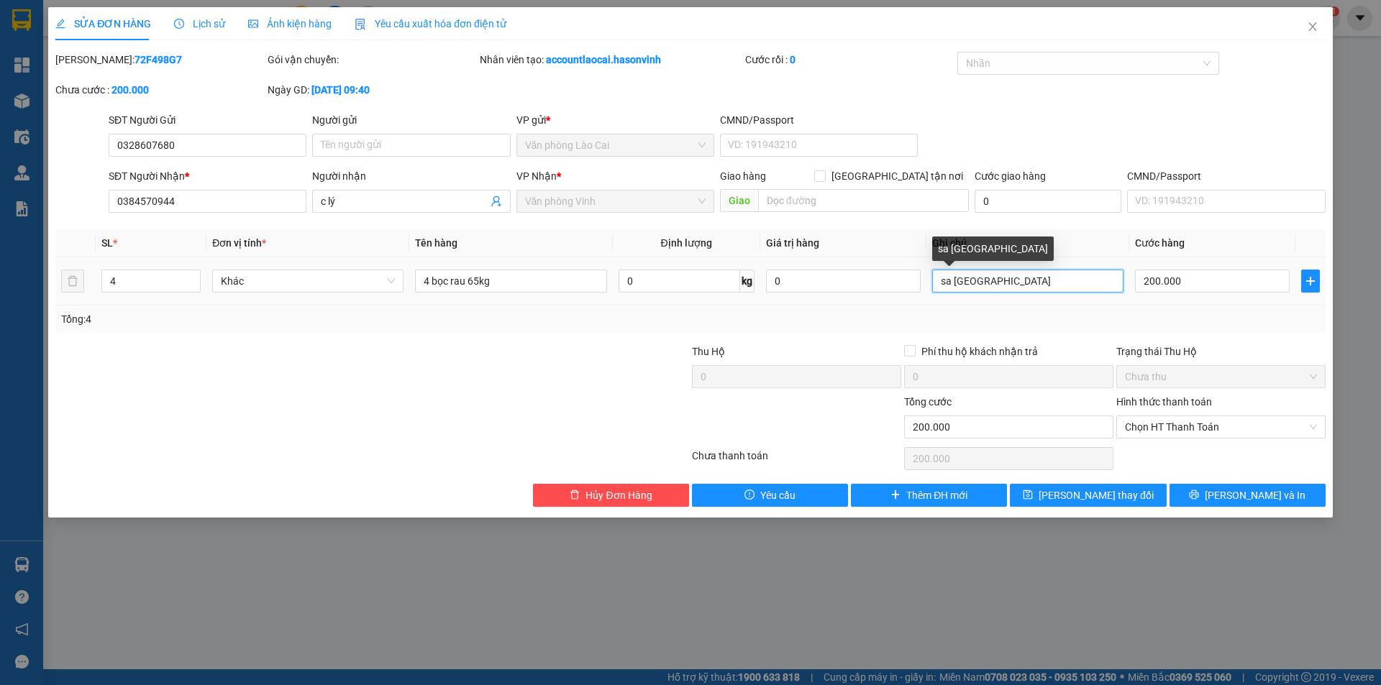
click at [1025, 286] on input "sa [GEOGRAPHIC_DATA]" at bounding box center [1027, 281] width 191 height 23
type input "sa pa- 2 bọc k báo"
click at [1146, 276] on input "200.000" at bounding box center [1212, 281] width 155 height 23
type input "4"
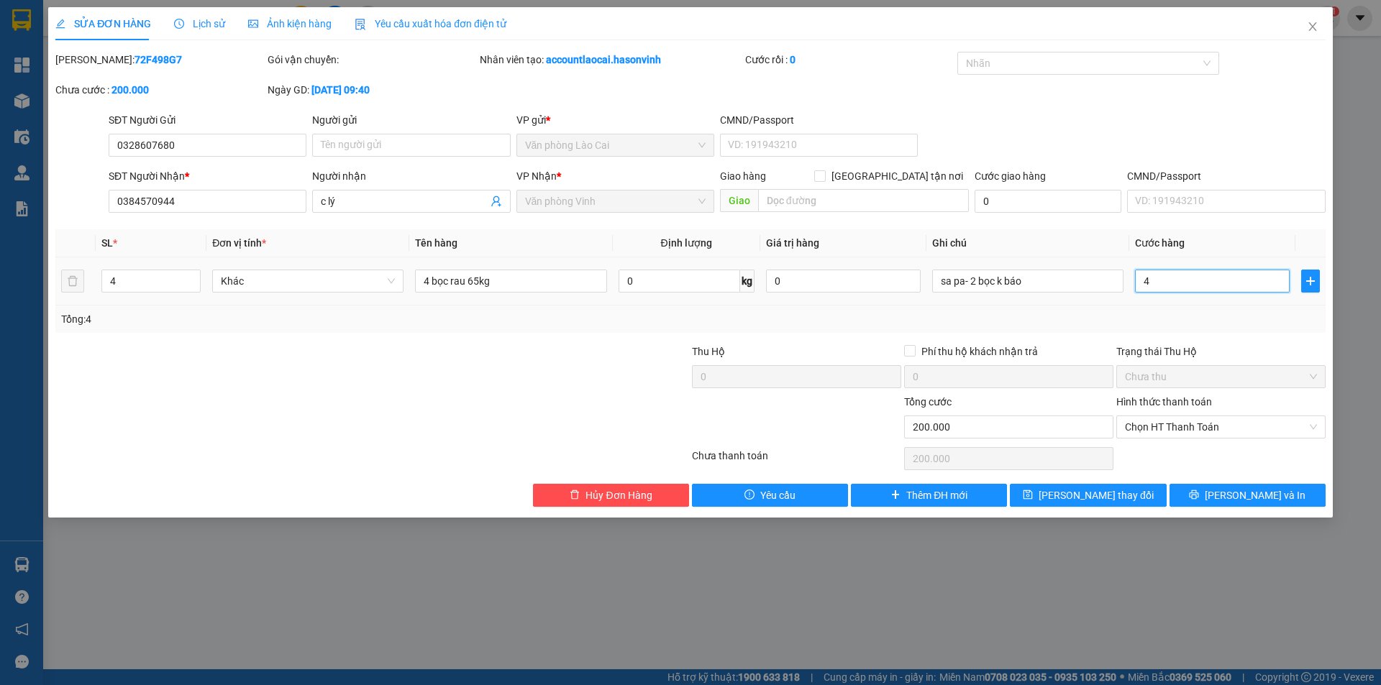
type input "4"
type input "40"
type input "400"
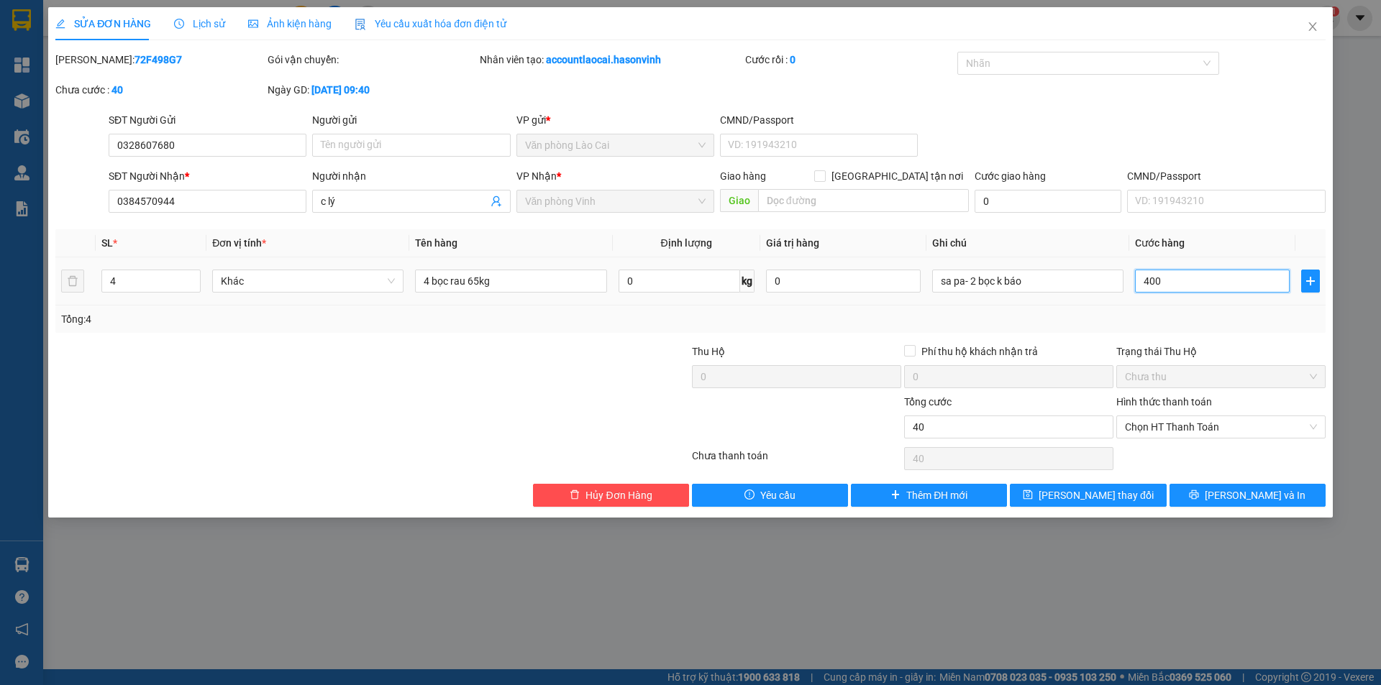
type input "400"
type input "400.000"
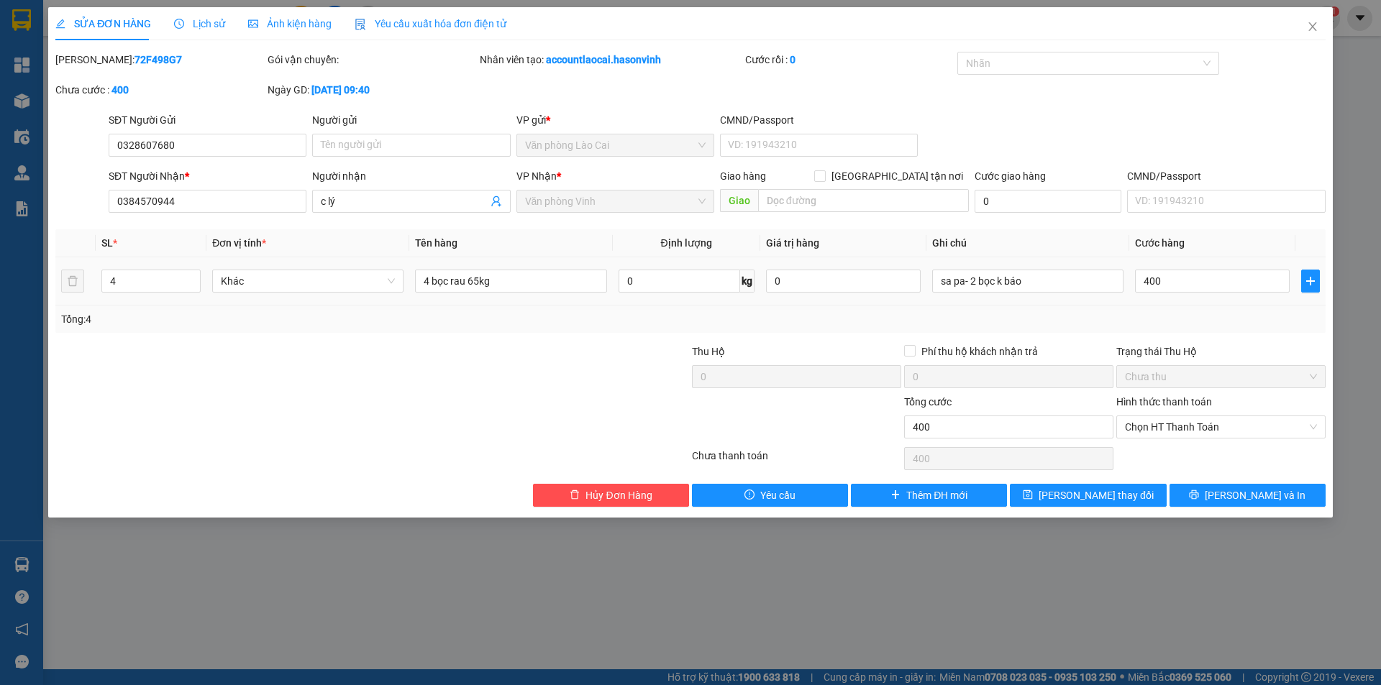
type input "400.000"
click at [1141, 298] on td "400.000" at bounding box center [1212, 281] width 166 height 48
click at [1084, 506] on button "Lưu thay đổi" at bounding box center [1088, 495] width 156 height 23
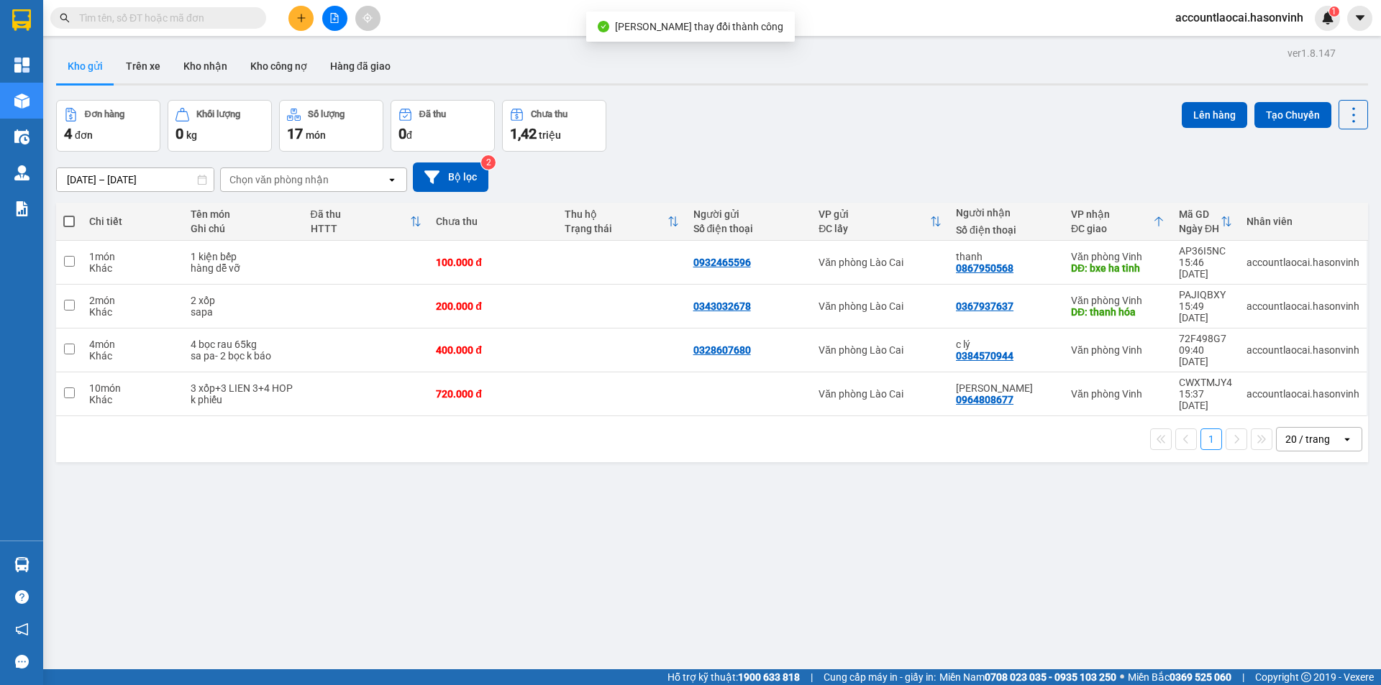
click at [302, 16] on icon "plus" at bounding box center [301, 18] width 10 height 10
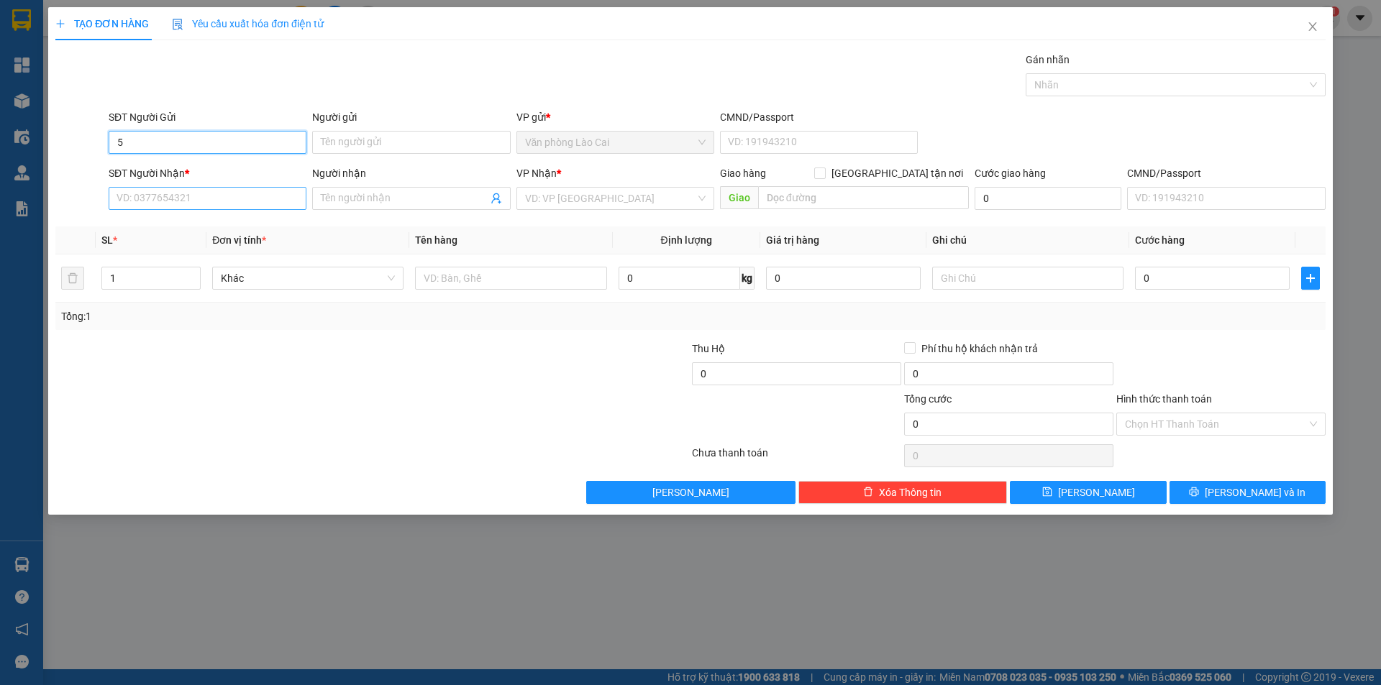
type input "5"
click at [142, 201] on input "SĐT Người Nhận *" at bounding box center [208, 198] width 198 height 23
click at [152, 230] on div "0973735297" at bounding box center [207, 227] width 180 height 16
type input "0973735297"
type input "THANH HOA"
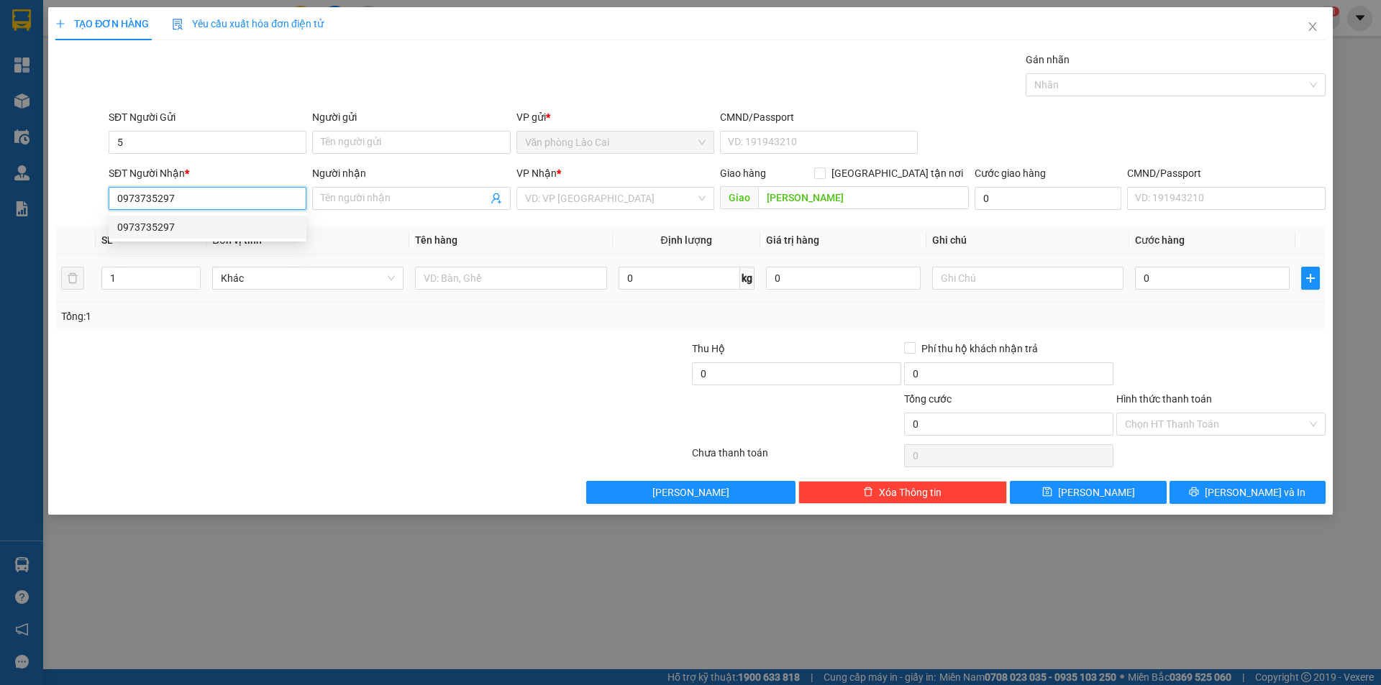
type input "150.000"
type input "0973735297"
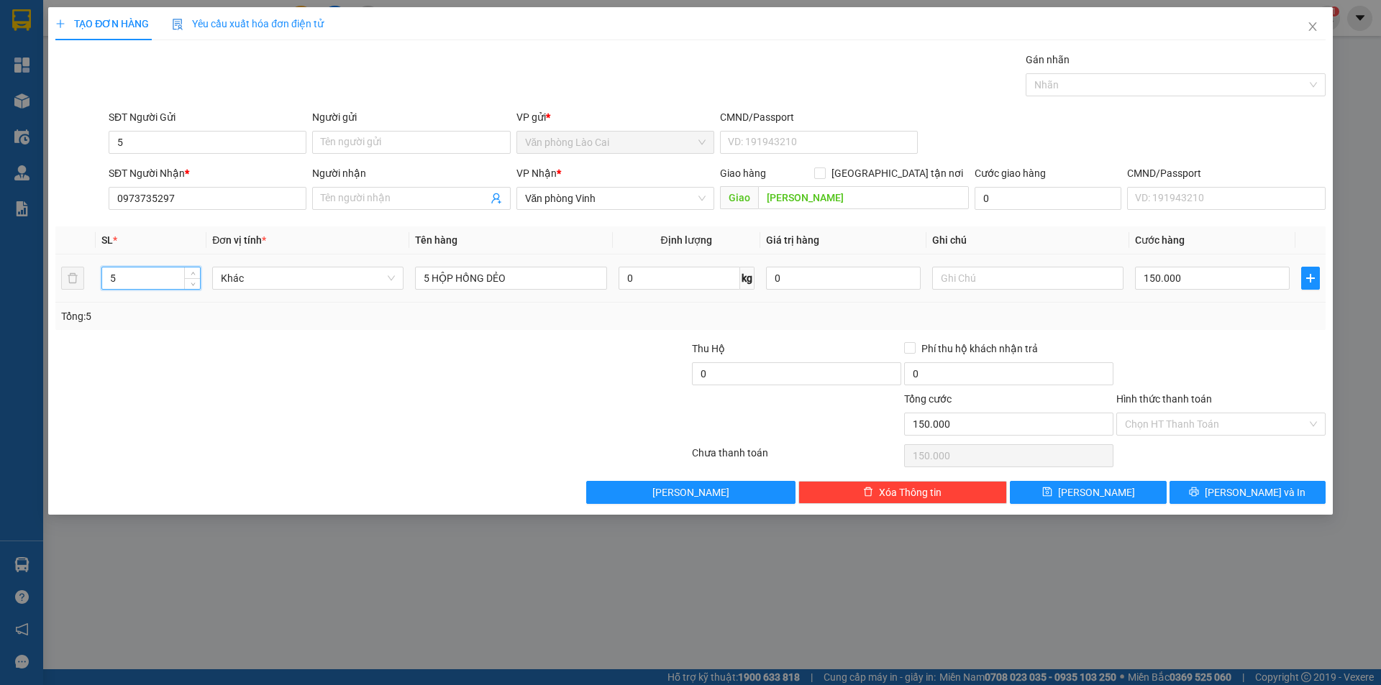
click at [81, 282] on tr "5 Khác 5 HỘP HỒNG DẺO 0 kg 0 150.000" at bounding box center [690, 279] width 1270 height 48
drag, startPoint x: 196, startPoint y: 197, endPoint x: 0, endPoint y: 196, distance: 195.6
click at [0, 196] on div "TẠO ĐƠN HÀNG Yêu cầu xuất hóa đơn điện tử Transit Pickup Surcharge Ids Transit …" at bounding box center [690, 342] width 1381 height 685
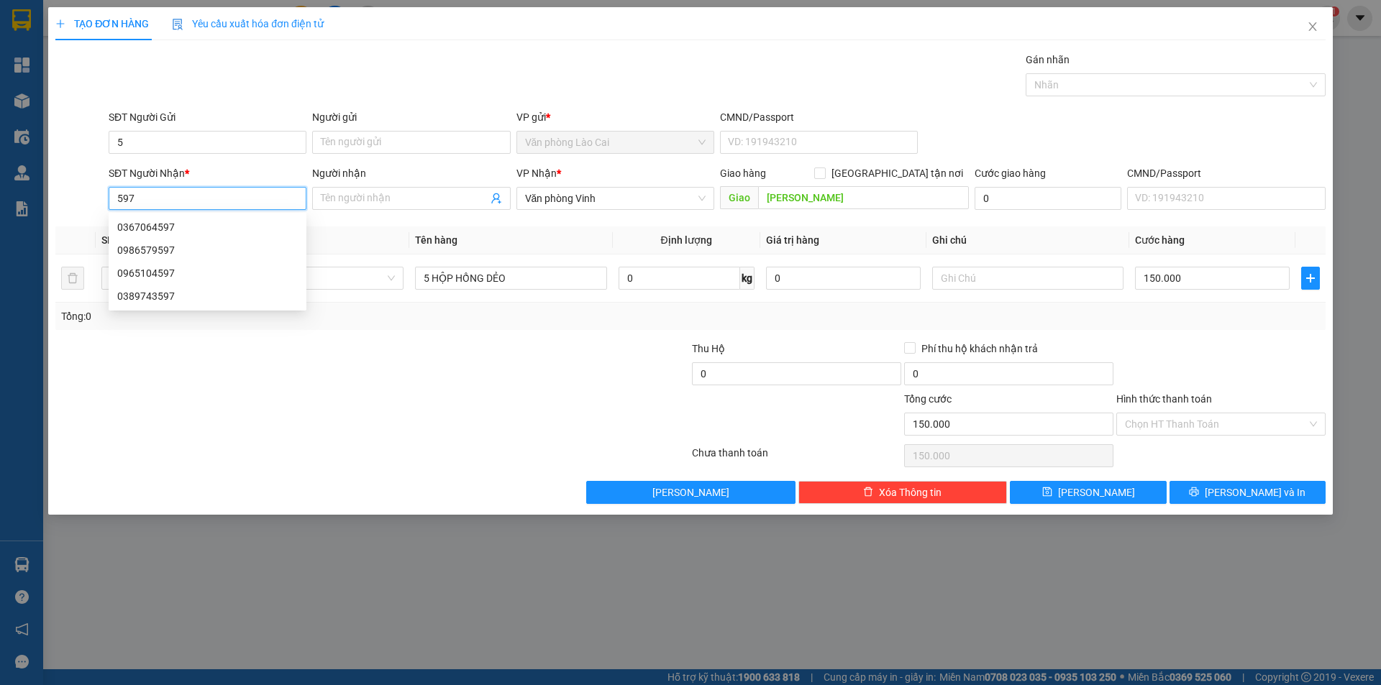
drag, startPoint x: 122, startPoint y: 198, endPoint x: 108, endPoint y: 200, distance: 13.8
click at [112, 200] on input "597" at bounding box center [208, 198] width 198 height 23
click at [158, 228] on div "0962318297" at bounding box center [207, 227] width 180 height 16
type input "0962318297"
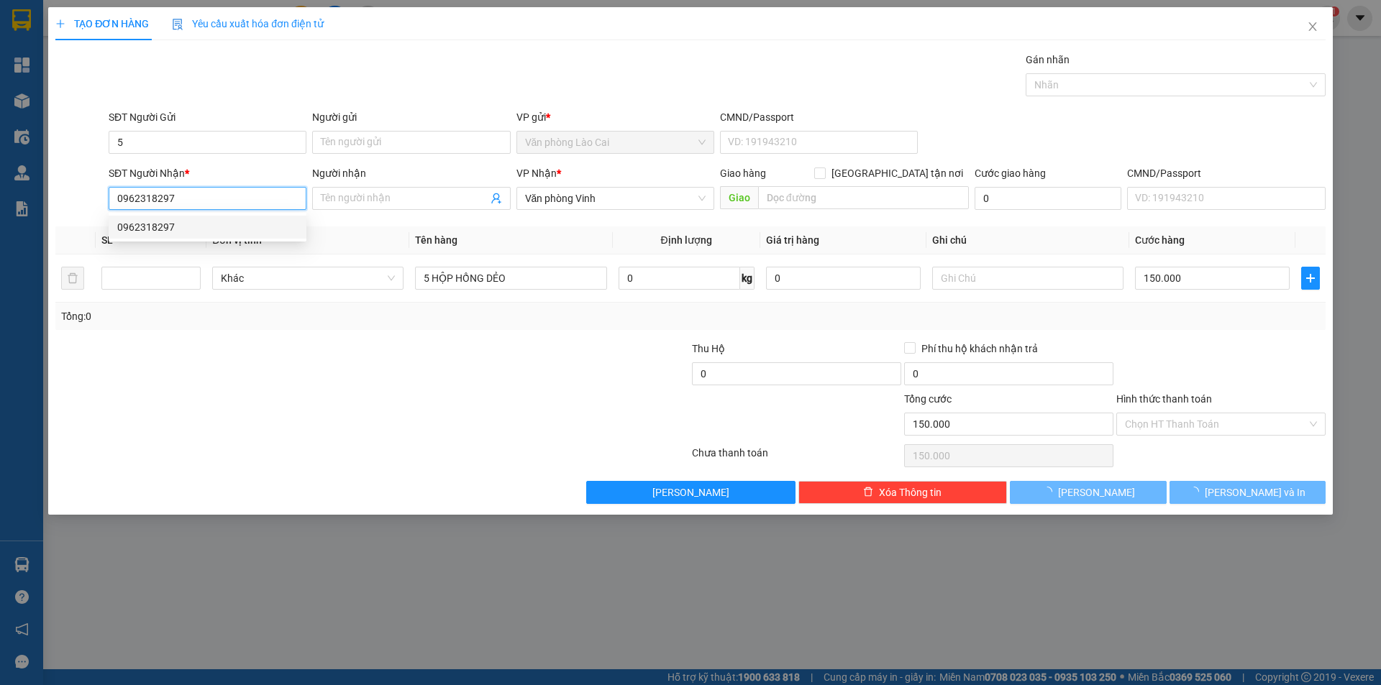
type input "800.000"
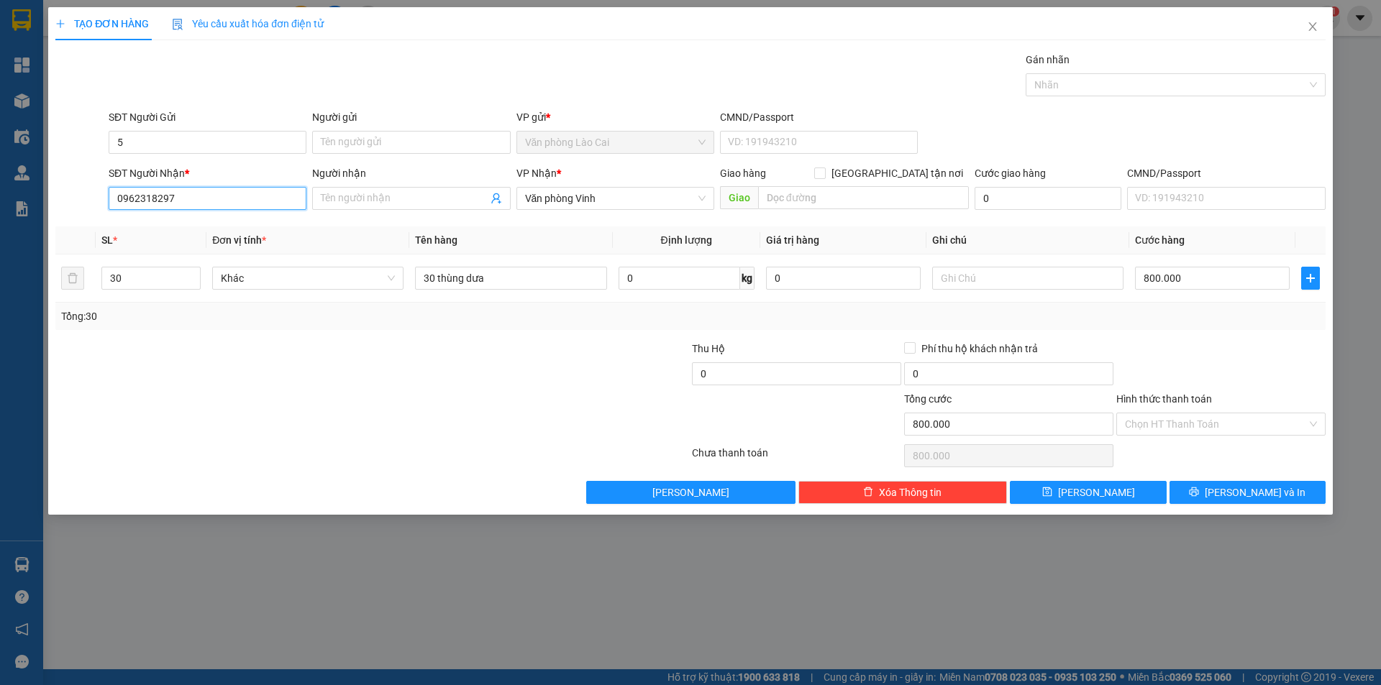
drag, startPoint x: 151, startPoint y: 199, endPoint x: 94, endPoint y: 199, distance: 56.8
click at [94, 199] on div "SĐT Người Nhận * 0962318297 Người nhận Tên người nhận VP Nhận * Văn phòng Vinh …" at bounding box center [690, 190] width 1273 height 50
drag, startPoint x: 155, startPoint y: 200, endPoint x: 52, endPoint y: 199, distance: 103.5
click at [52, 199] on div "TẠO ĐƠN HÀNG Yêu cầu xuất hóa đơn điện tử Transit Pickup Surcharge Ids Transit …" at bounding box center [690, 261] width 1284 height 508
click at [166, 247] on div "0326566297" at bounding box center [207, 250] width 180 height 16
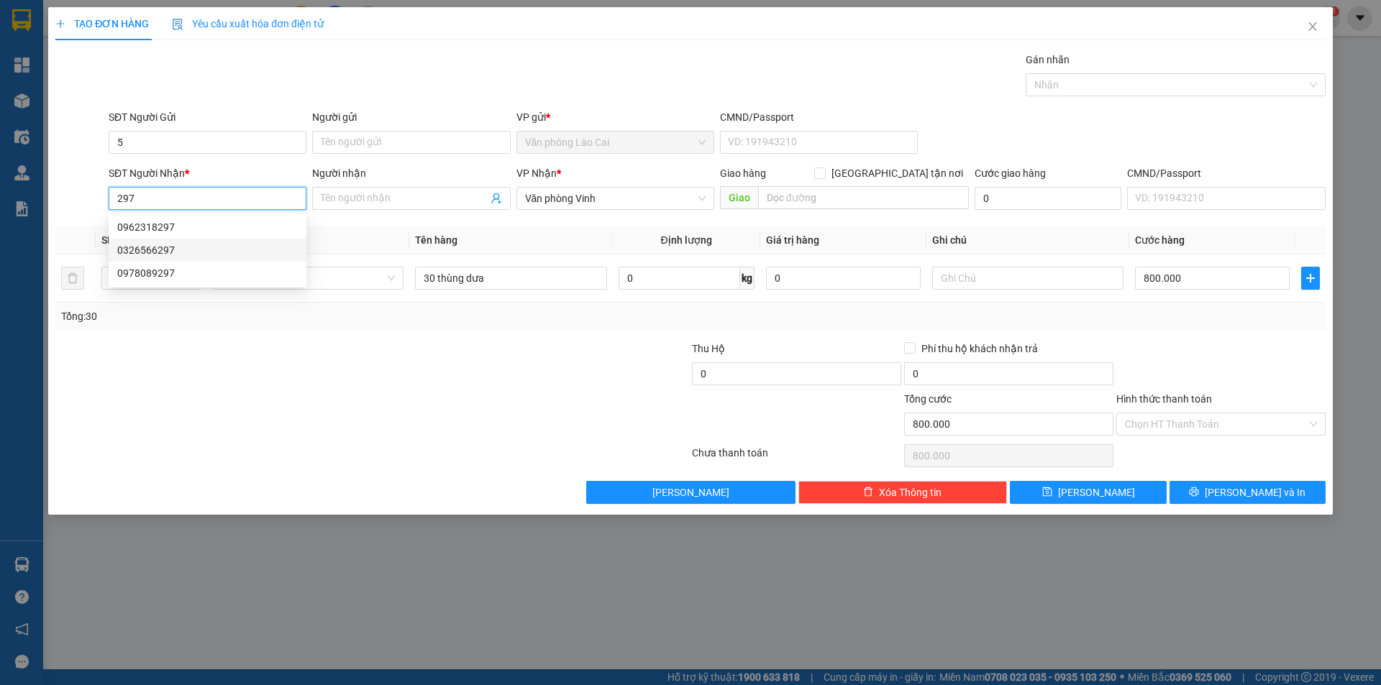
type input "0326566297"
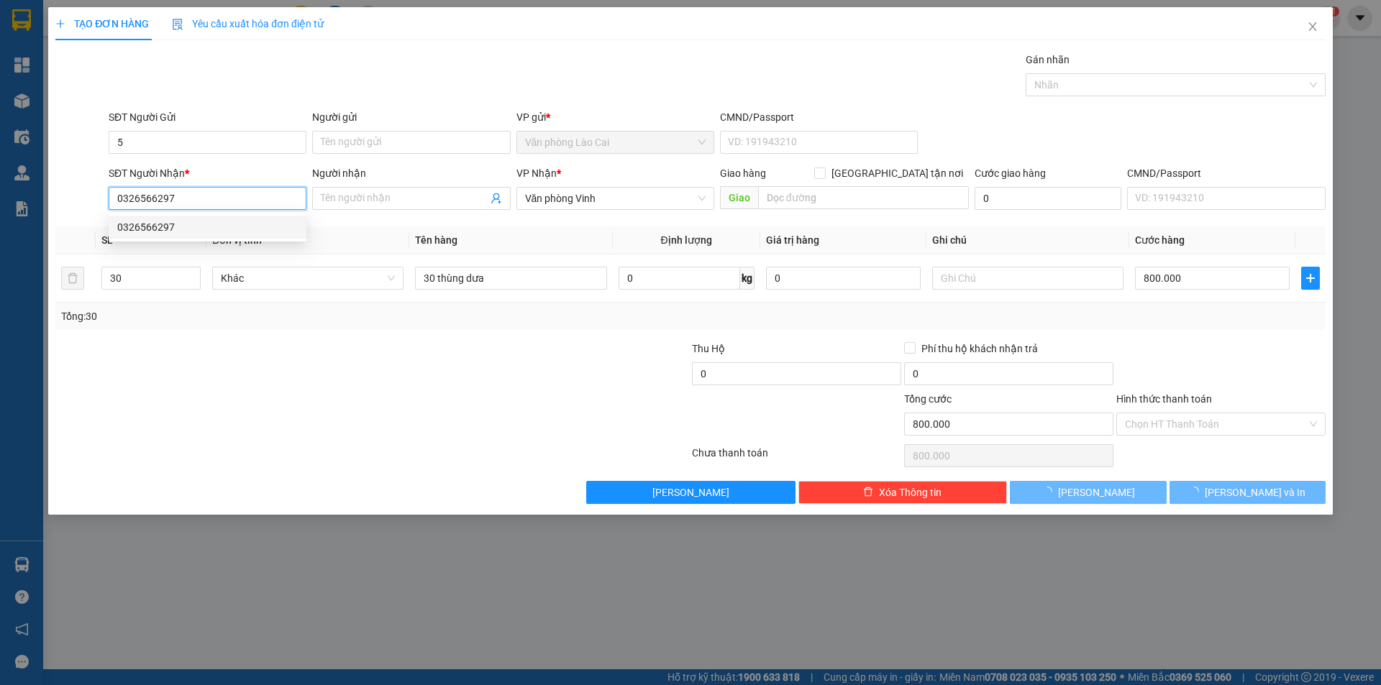
type input "100.000"
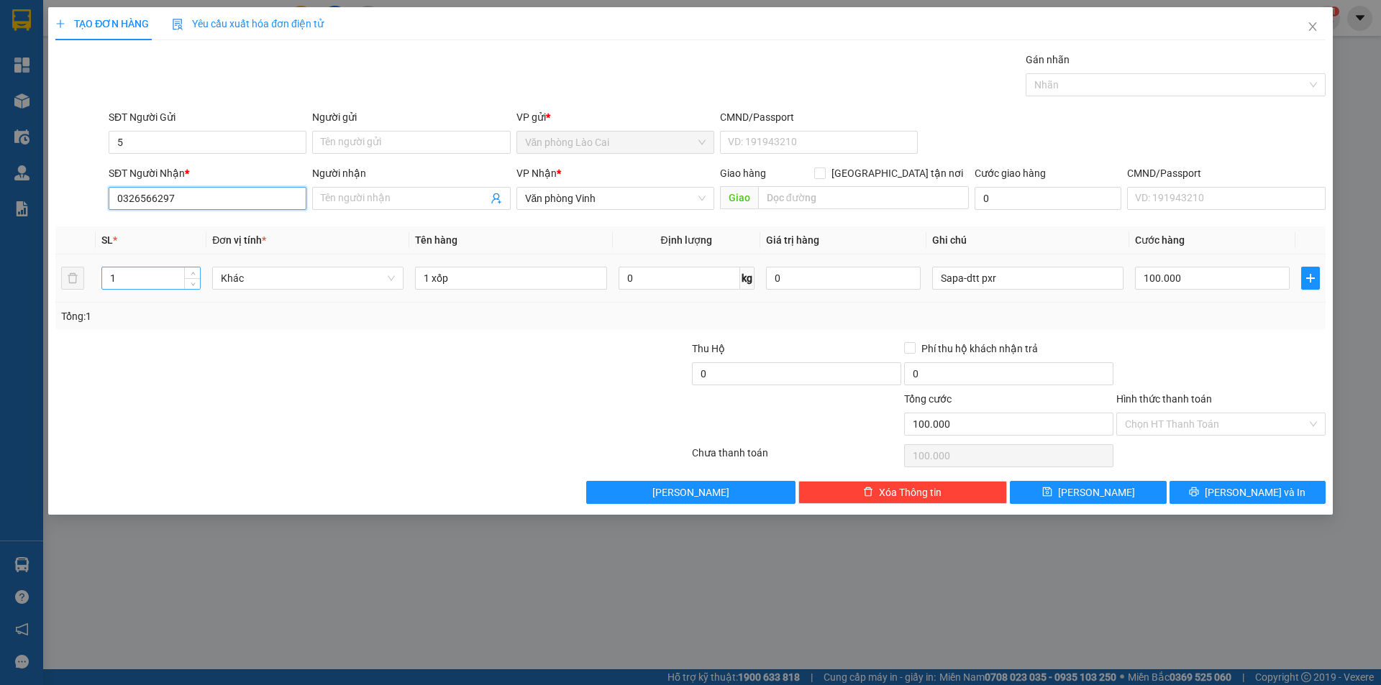
type input "0326566297"
drag, startPoint x: 131, startPoint y: 278, endPoint x: 12, endPoint y: 279, distance: 118.7
click at [12, 279] on div "TẠO ĐƠN HÀNG Yêu cầu xuất hóa đơn điện tử Transit Pickup Surcharge Ids Transit …" at bounding box center [690, 342] width 1381 height 685
click at [457, 279] on input "1 xốp" at bounding box center [510, 278] width 191 height 23
click at [1055, 288] on input "Sapa-dtt pxr" at bounding box center [1027, 278] width 191 height 23
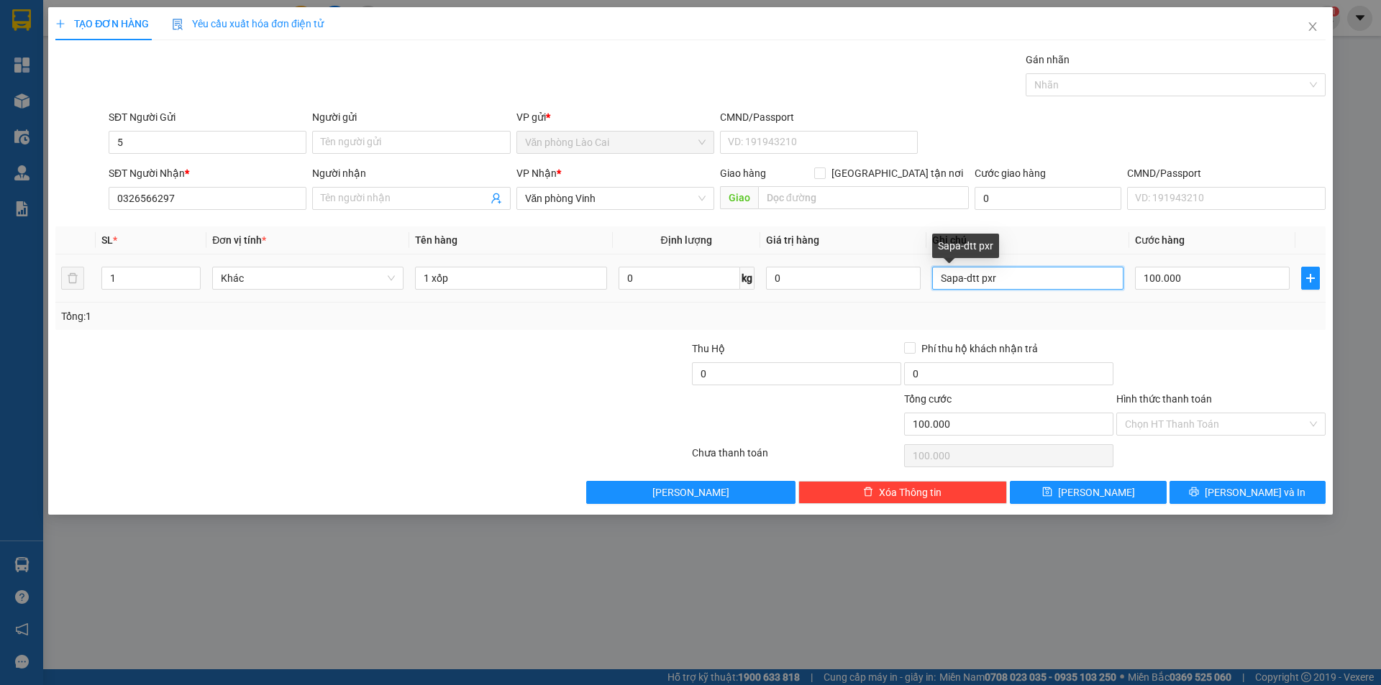
drag, startPoint x: 960, startPoint y: 275, endPoint x: 998, endPoint y: 276, distance: 38.1
click at [998, 276] on input "Sapa-dtt pxr" at bounding box center [1027, 278] width 191 height 23
type input "Sapa"
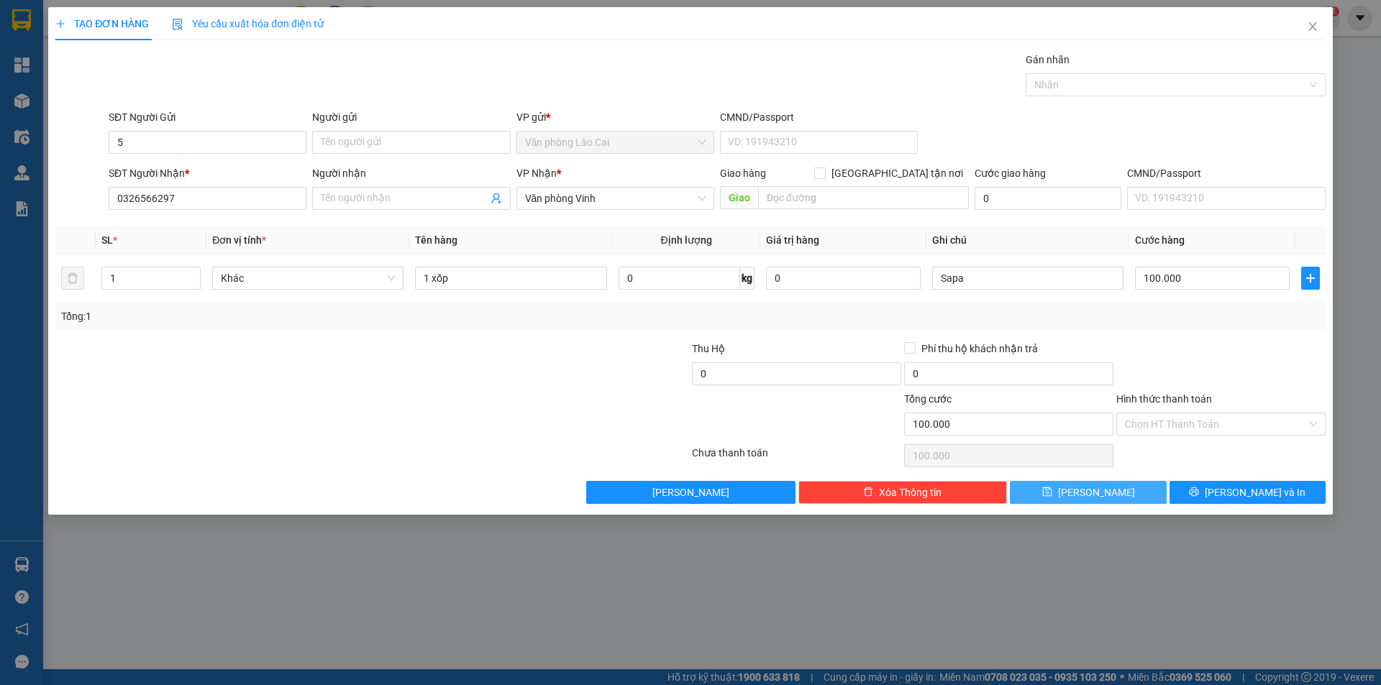
click at [1122, 494] on button "Lưu" at bounding box center [1088, 492] width 156 height 23
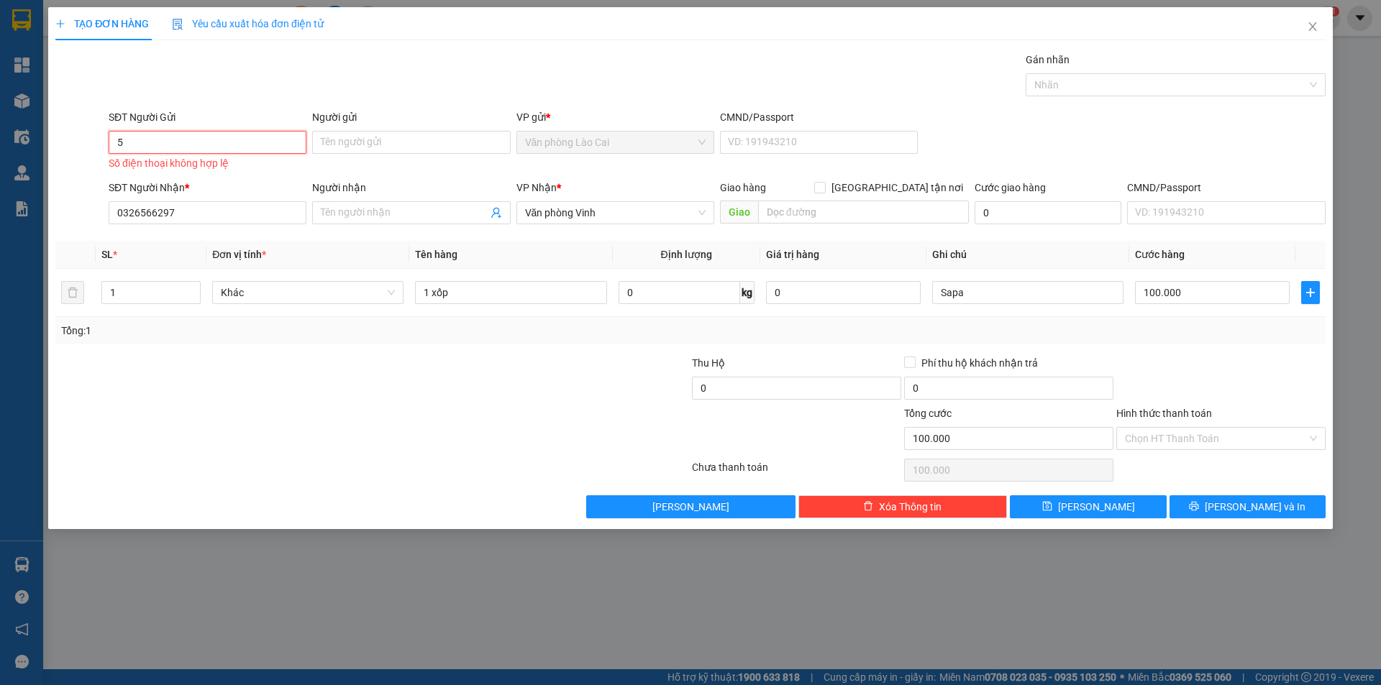
drag, startPoint x: 130, startPoint y: 150, endPoint x: 96, endPoint y: 142, distance: 34.6
click at [96, 142] on div "SĐT Người Gửi 5 5 Số điện thoại không hợp lệ Người gửi Tên người gửi VP gửi * V…" at bounding box center [690, 141] width 1273 height 65
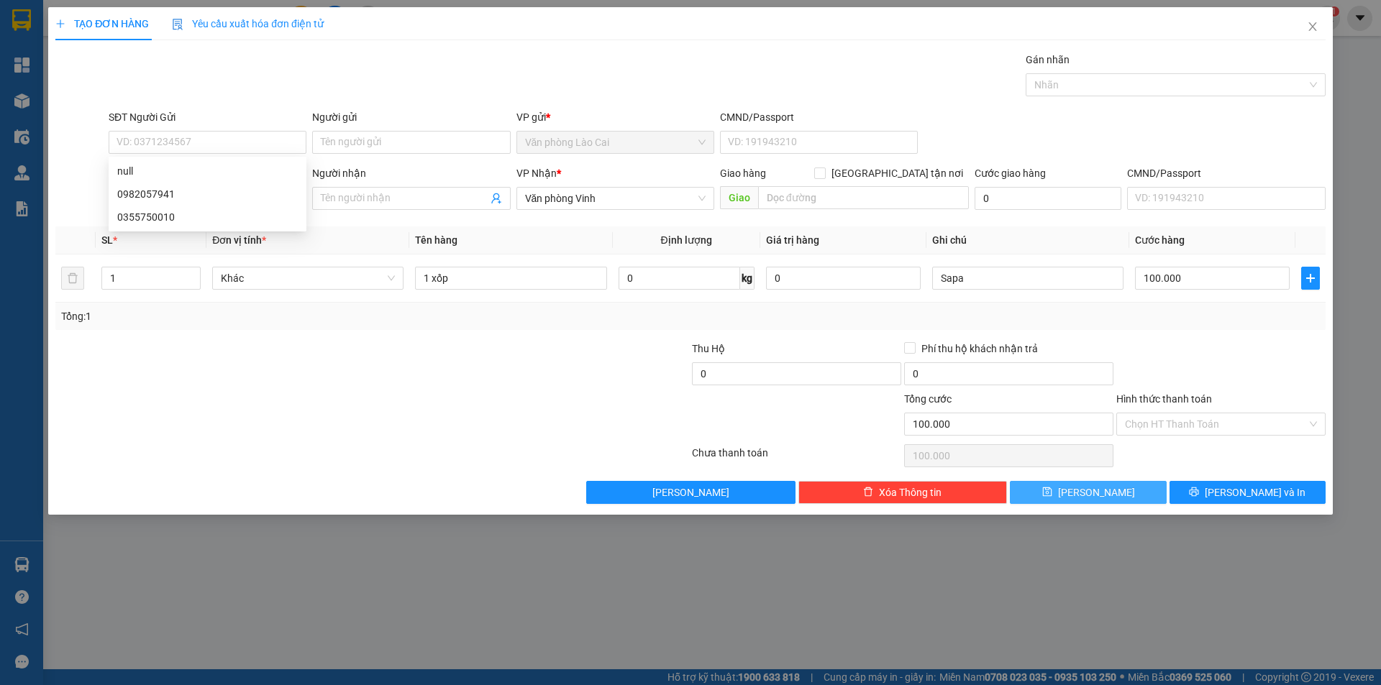
click at [1102, 495] on span "Lưu" at bounding box center [1096, 493] width 77 height 16
type input "0"
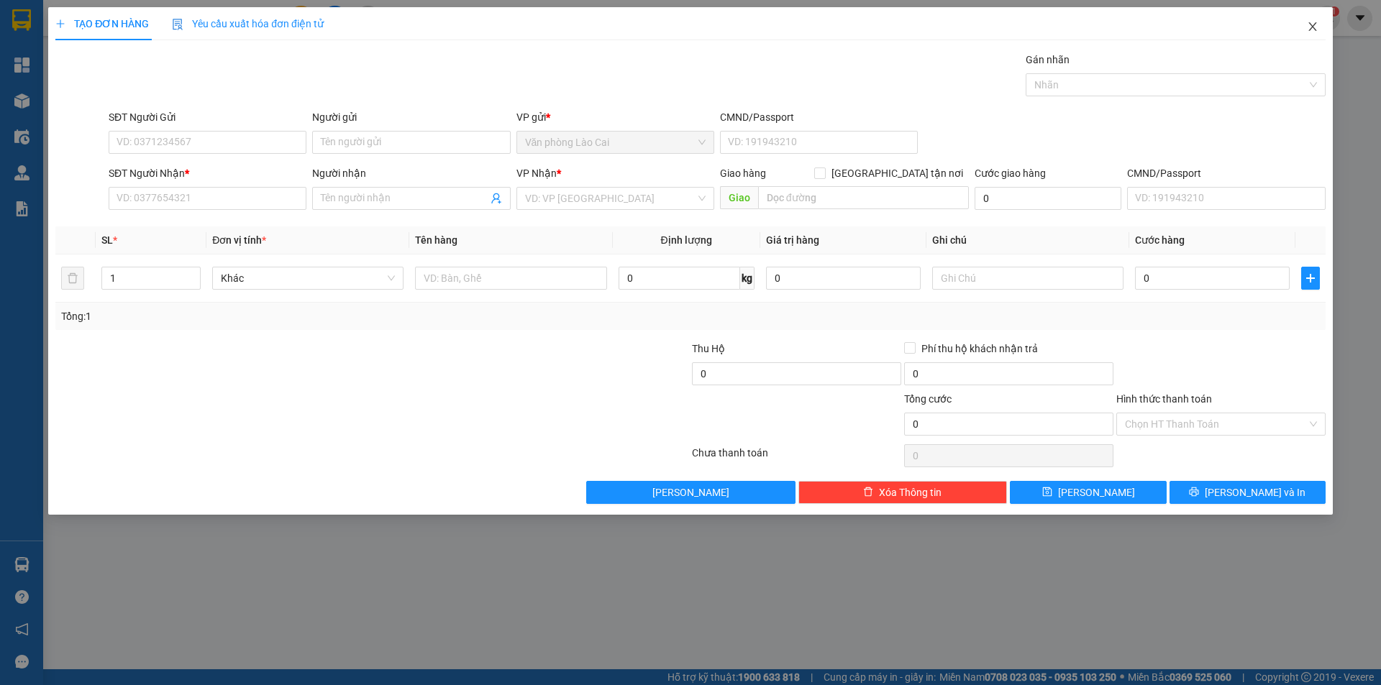
click at [1325, 27] on span "Close" at bounding box center [1312, 27] width 40 height 40
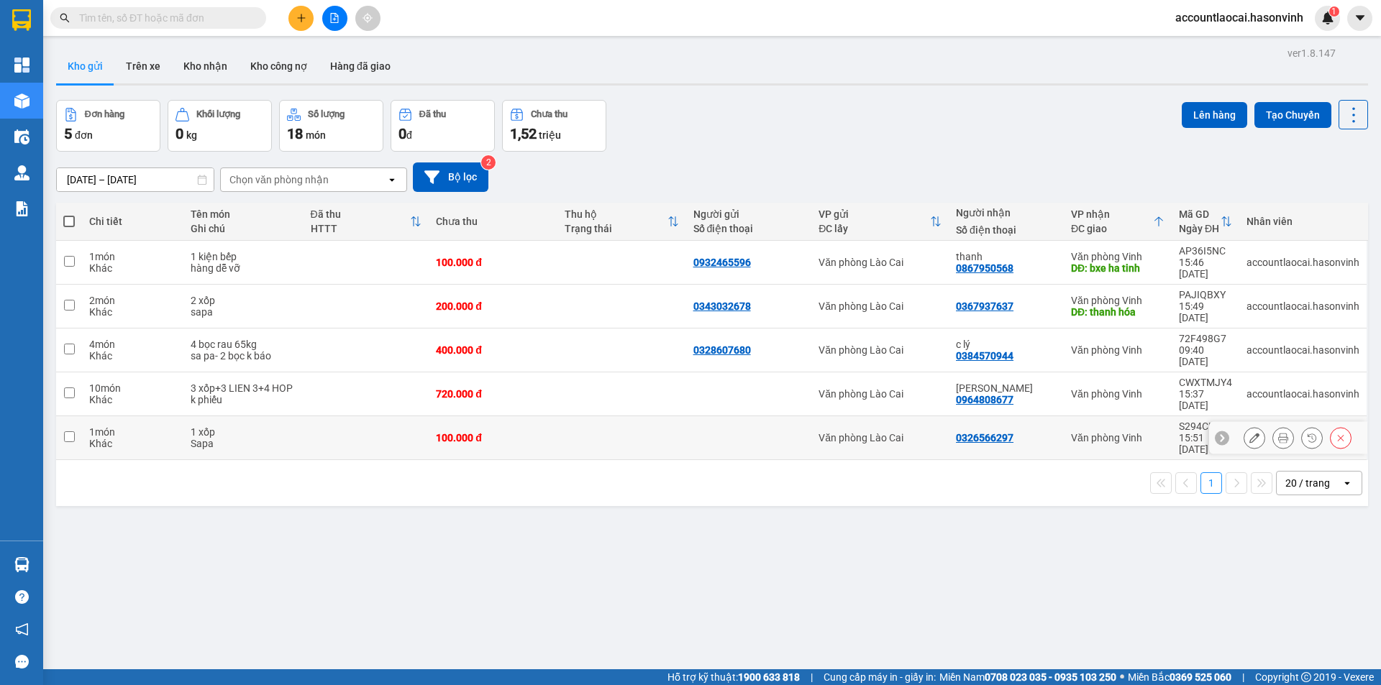
click at [126, 438] on div "Khác" at bounding box center [132, 444] width 87 height 12
checkbox input "true"
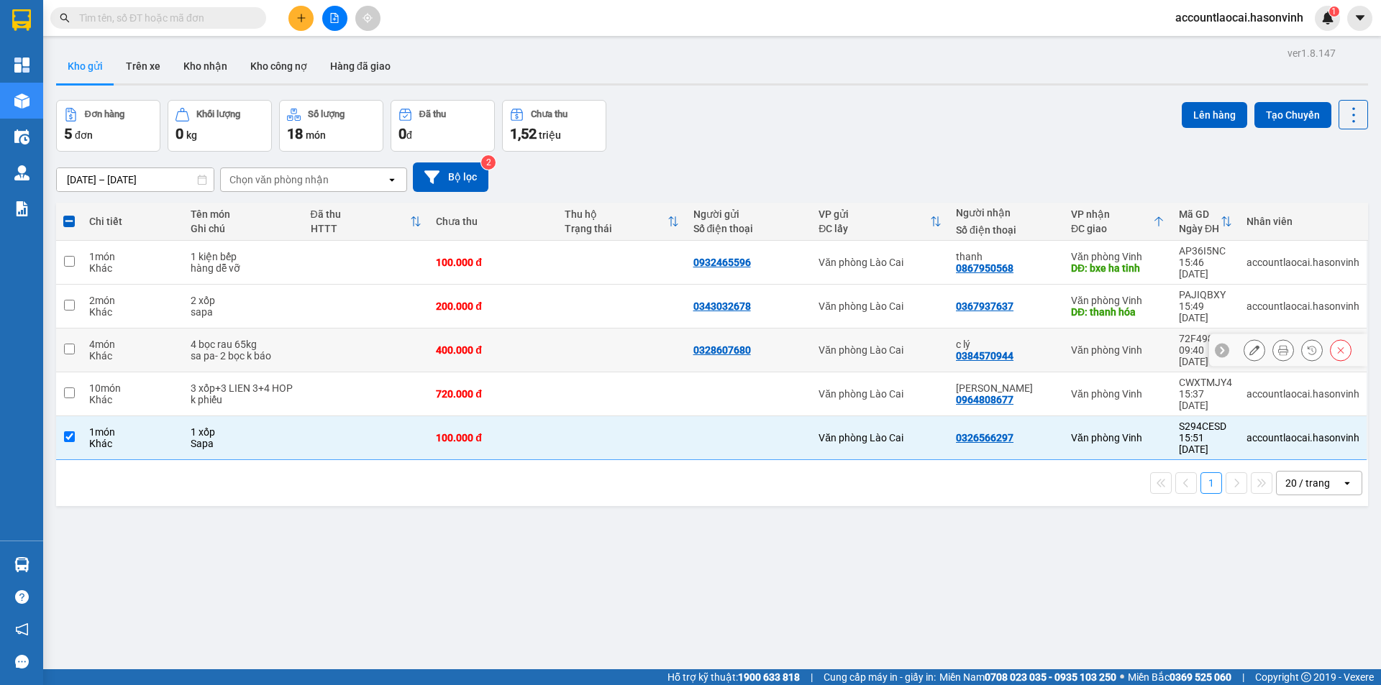
click at [125, 350] on div "Khác" at bounding box center [132, 356] width 87 height 12
checkbox input "true"
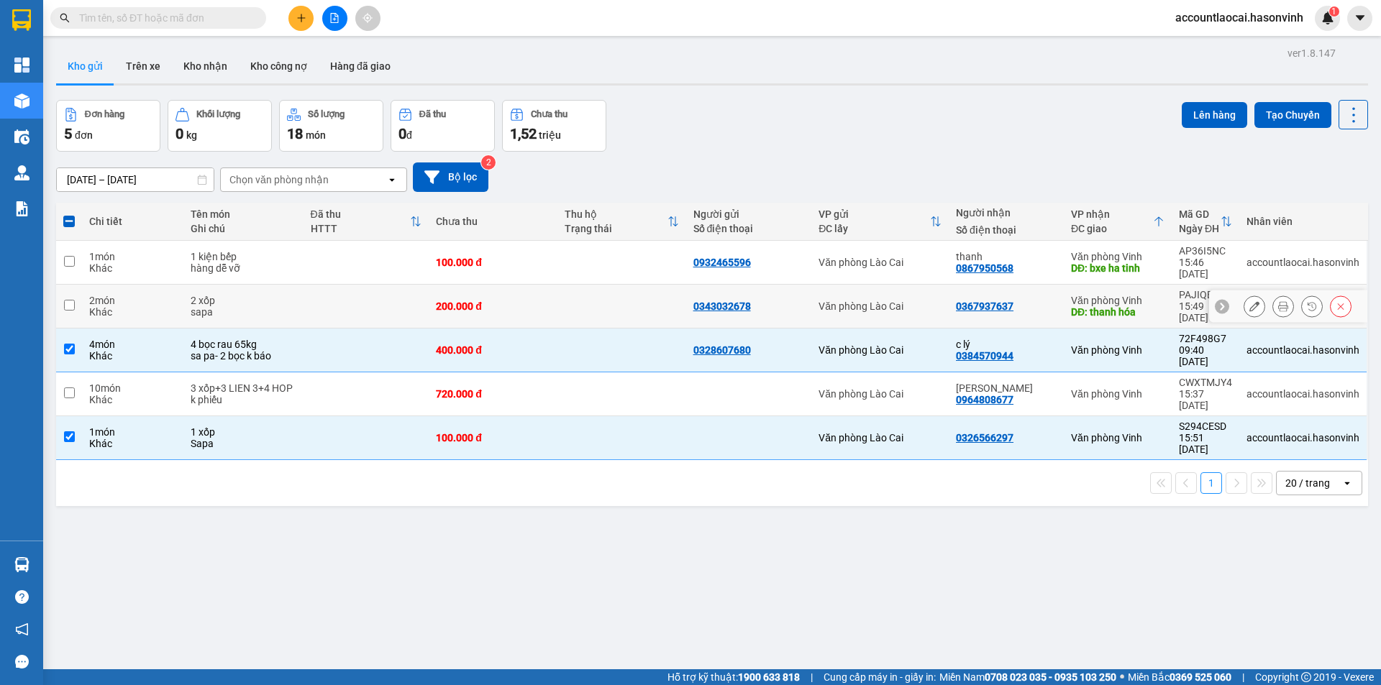
click at [141, 306] on div "Khác" at bounding box center [132, 312] width 87 height 12
checkbox input "true"
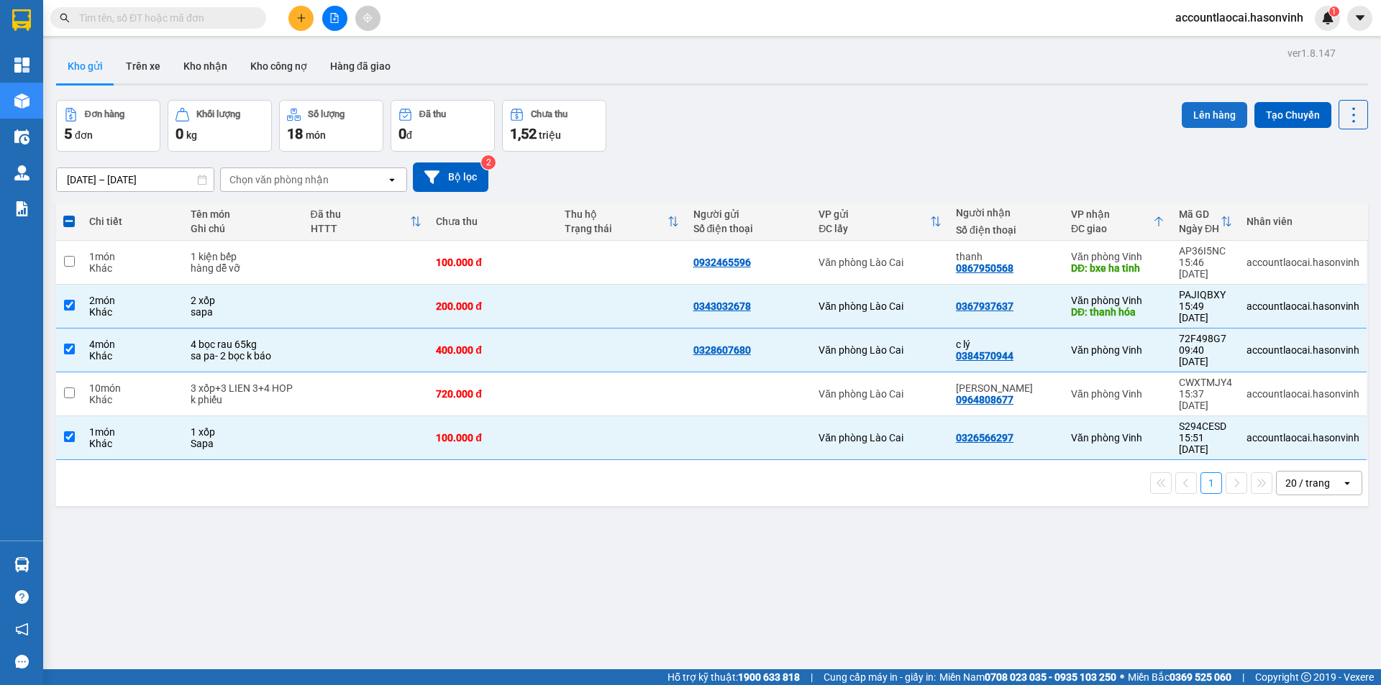
click at [1209, 112] on button "Lên hàng" at bounding box center [1213, 115] width 65 height 26
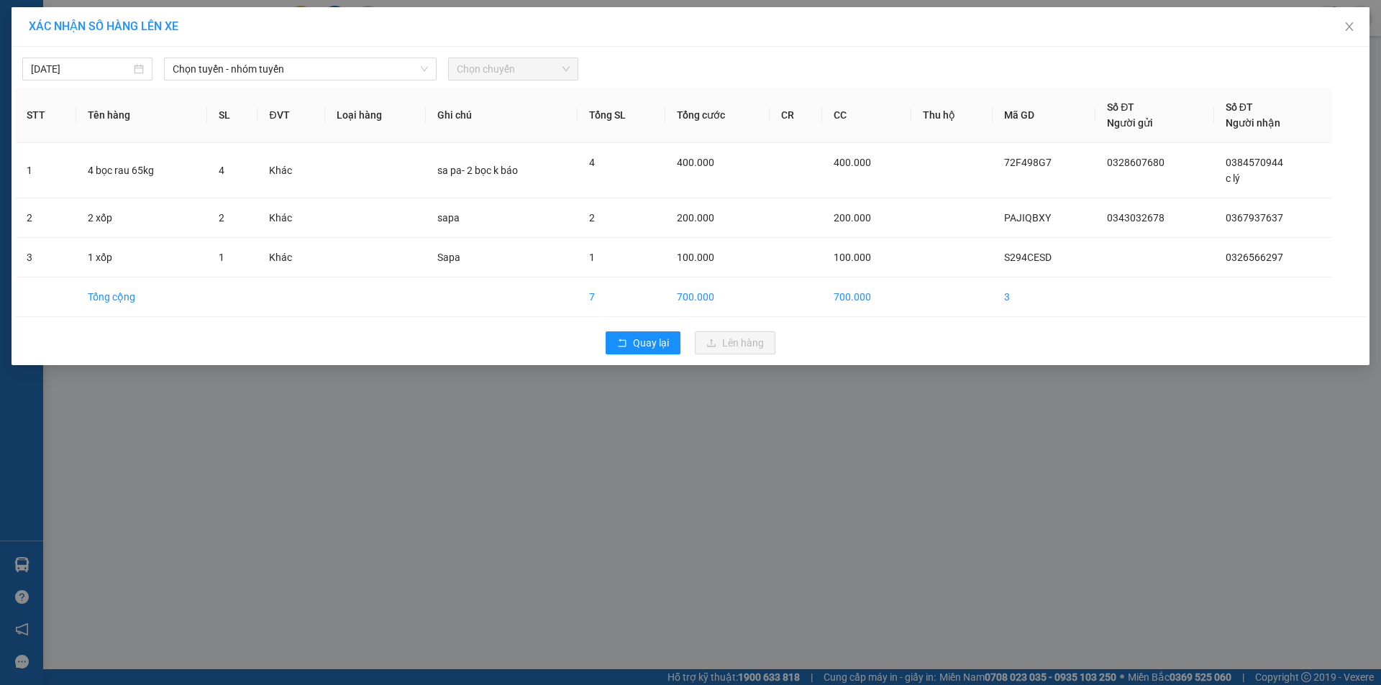
click at [448, 76] on div "Chọn chuyến" at bounding box center [513, 69] width 130 height 23
click at [340, 64] on span "Chọn tuyến - nhóm tuyến" at bounding box center [300, 69] width 255 height 22
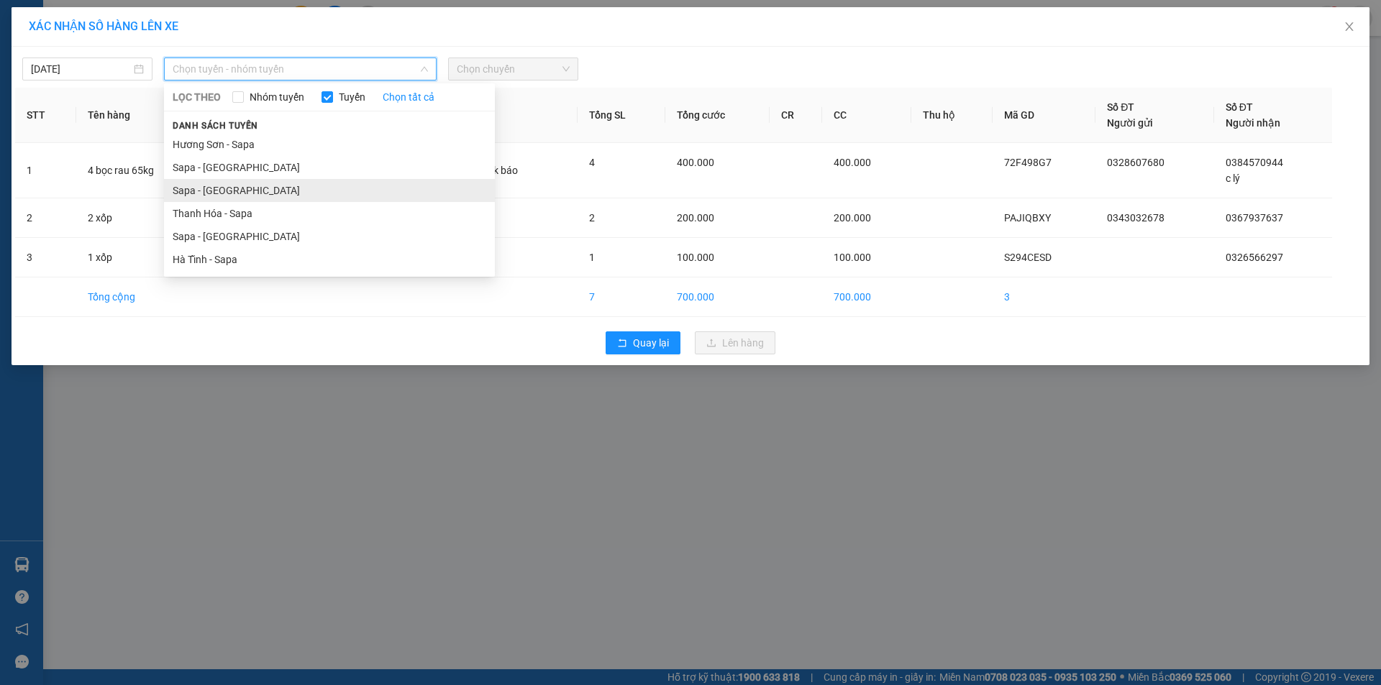
click at [230, 193] on li "Sapa - [GEOGRAPHIC_DATA]" at bounding box center [329, 190] width 331 height 23
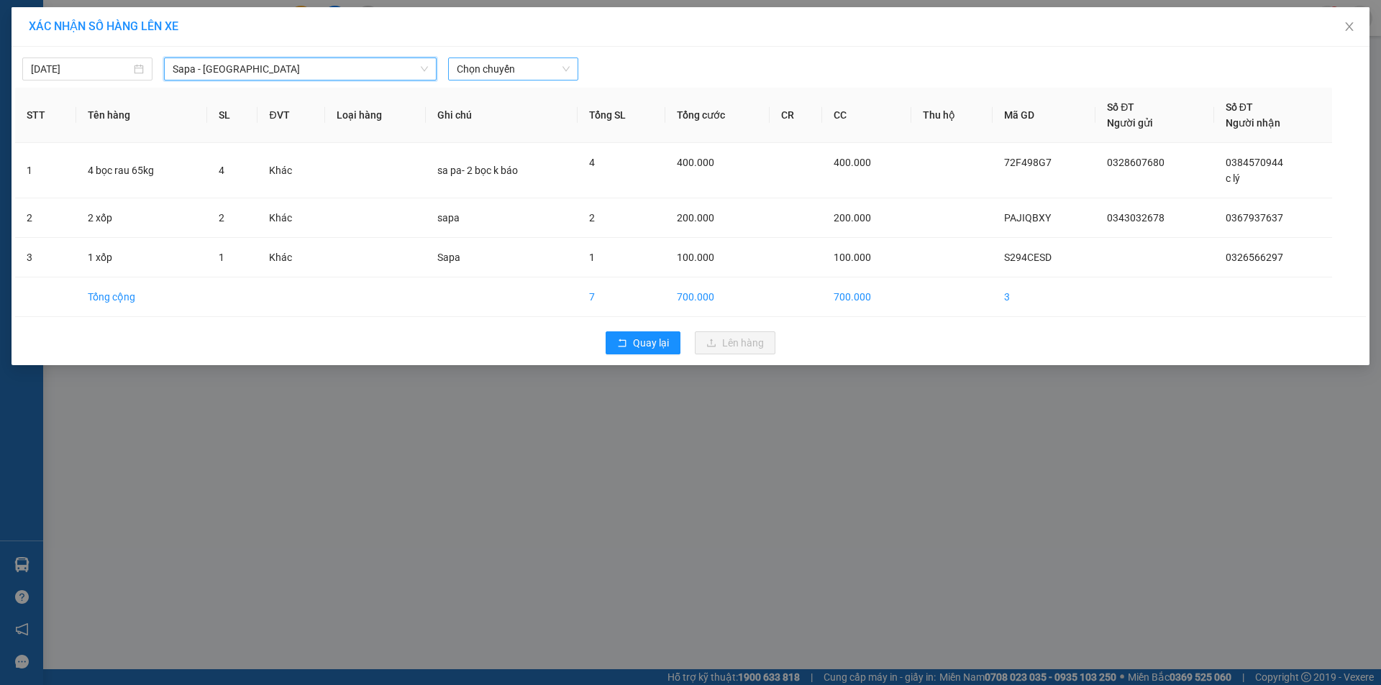
click at [478, 69] on span "Chọn chuyến" at bounding box center [513, 69] width 113 height 22
click at [336, 65] on span "Sapa - [GEOGRAPHIC_DATA]" at bounding box center [300, 69] width 255 height 22
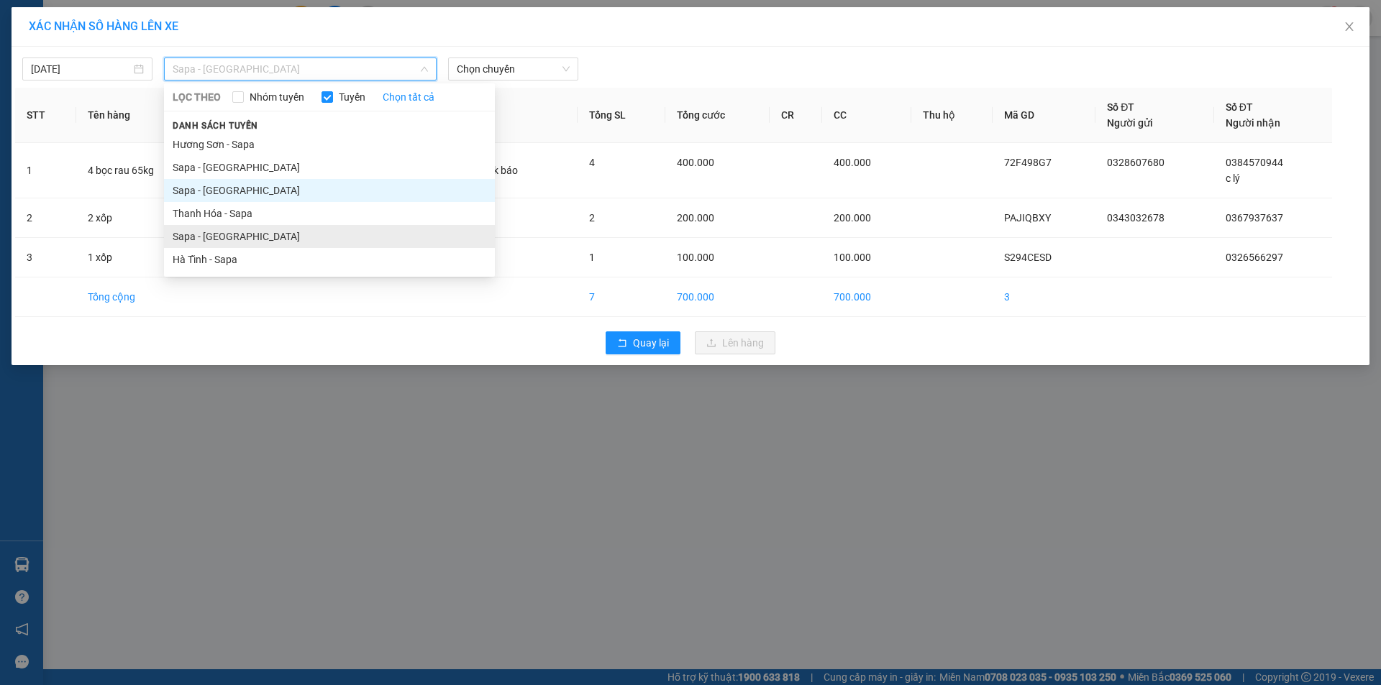
click at [257, 227] on li "Sapa - [GEOGRAPHIC_DATA]" at bounding box center [329, 236] width 331 height 23
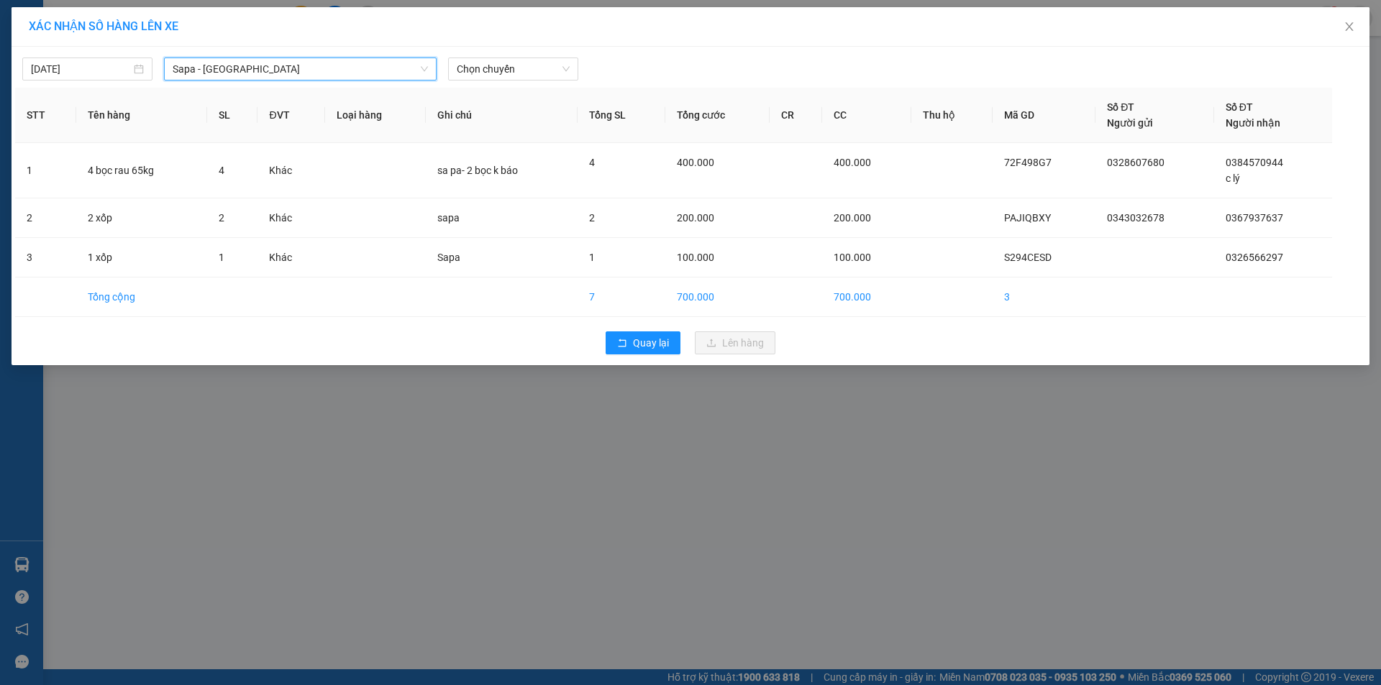
drag, startPoint x: 469, startPoint y: 72, endPoint x: 472, endPoint y: 90, distance: 18.2
click at [470, 73] on span "Chọn chuyến" at bounding box center [513, 69] width 113 height 22
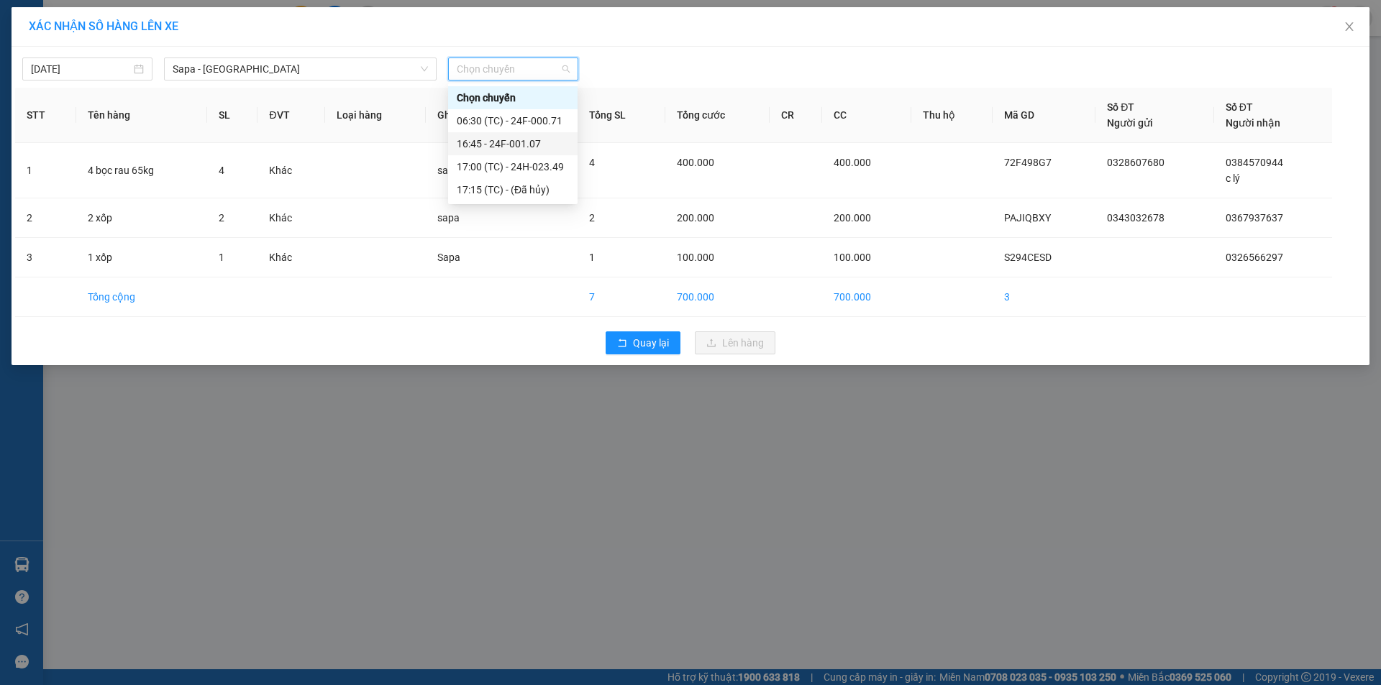
click at [488, 147] on div "16:45 - 24F-001.07" at bounding box center [513, 144] width 112 height 16
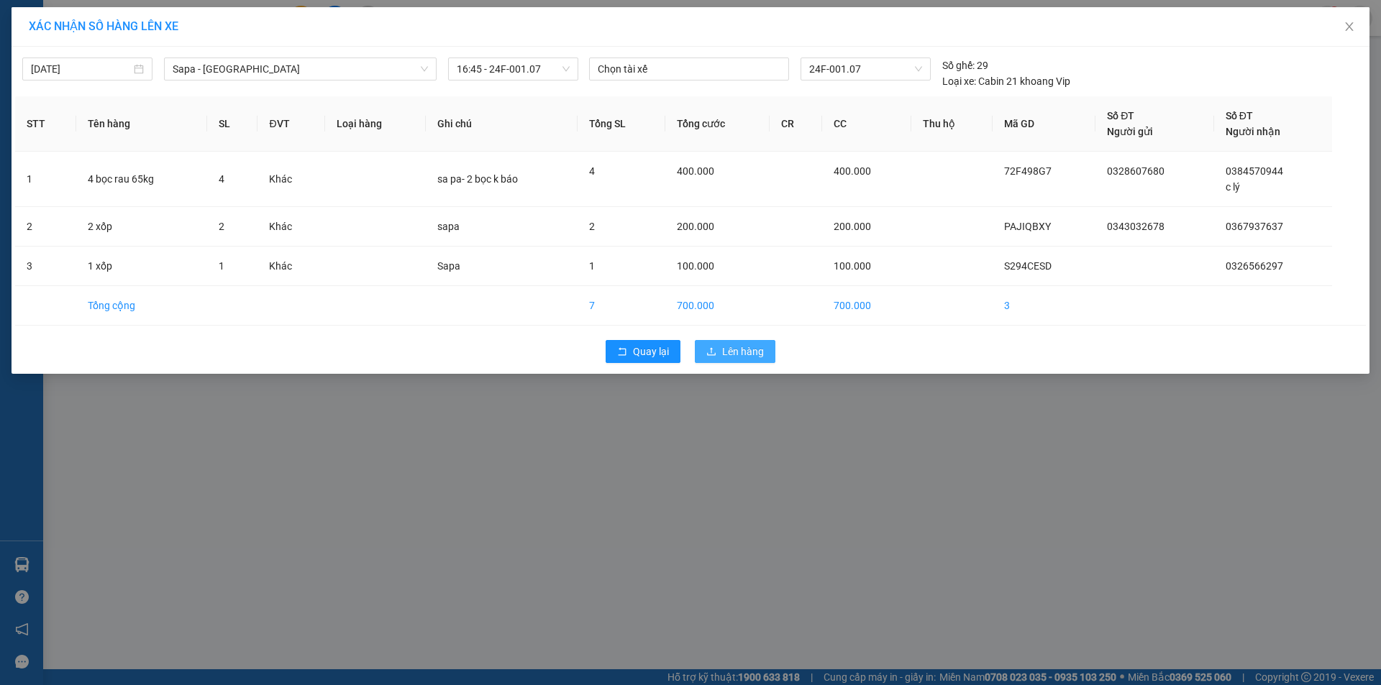
click at [751, 354] on span "Lên hàng" at bounding box center [743, 352] width 42 height 16
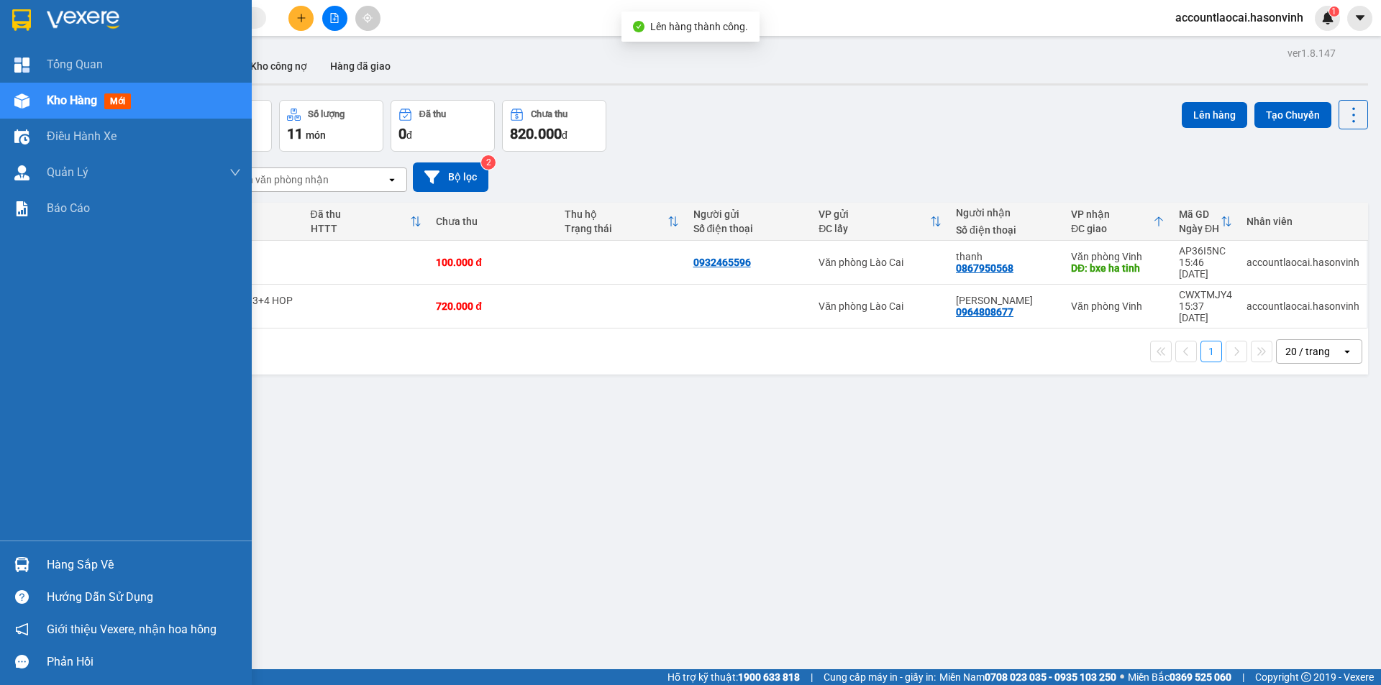
click at [39, 96] on div "Kho hàng mới" at bounding box center [126, 101] width 252 height 36
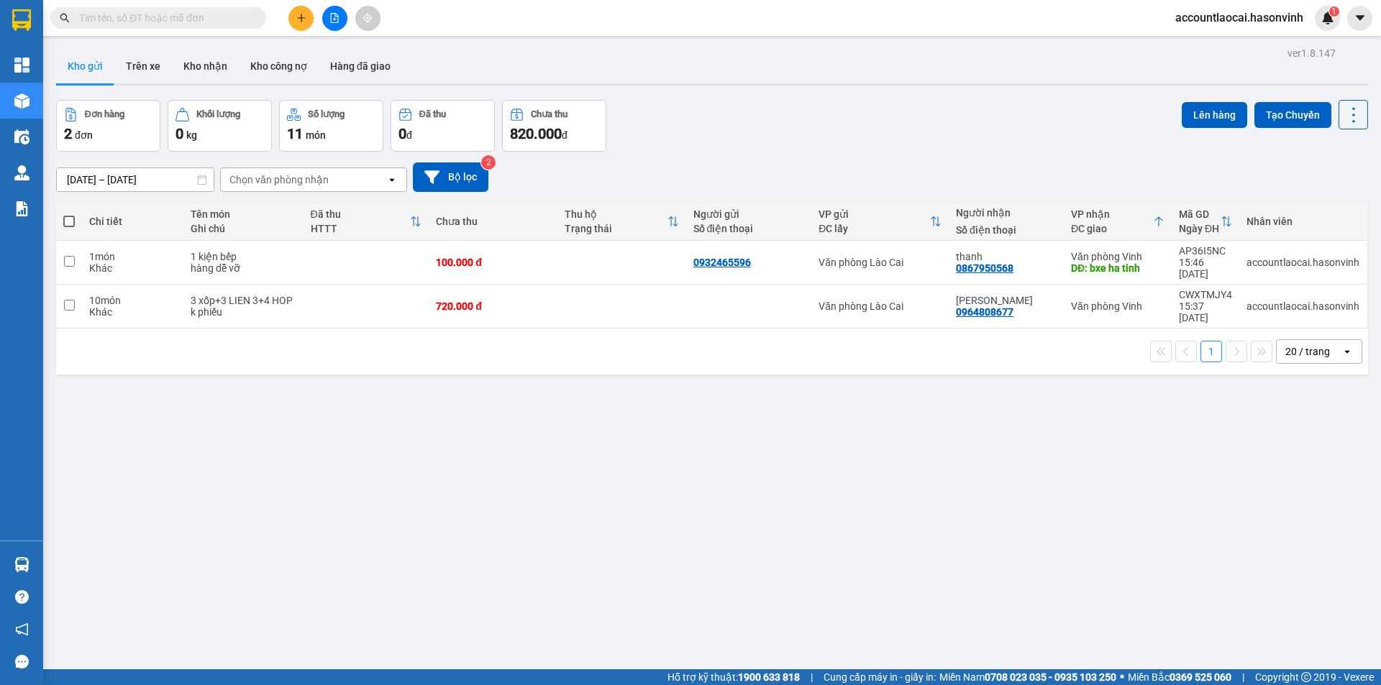
drag, startPoint x: 949, startPoint y: 142, endPoint x: 881, endPoint y: 161, distance: 70.8
click at [944, 142] on div "Đơn hàng 2 đơn Khối lượng 0 kg Số lượng 11 món Đã thu 0 đ Chưa thu 820.000 đ Lê…" at bounding box center [712, 126] width 1312 height 52
click at [342, 9] on button at bounding box center [334, 18] width 25 height 25
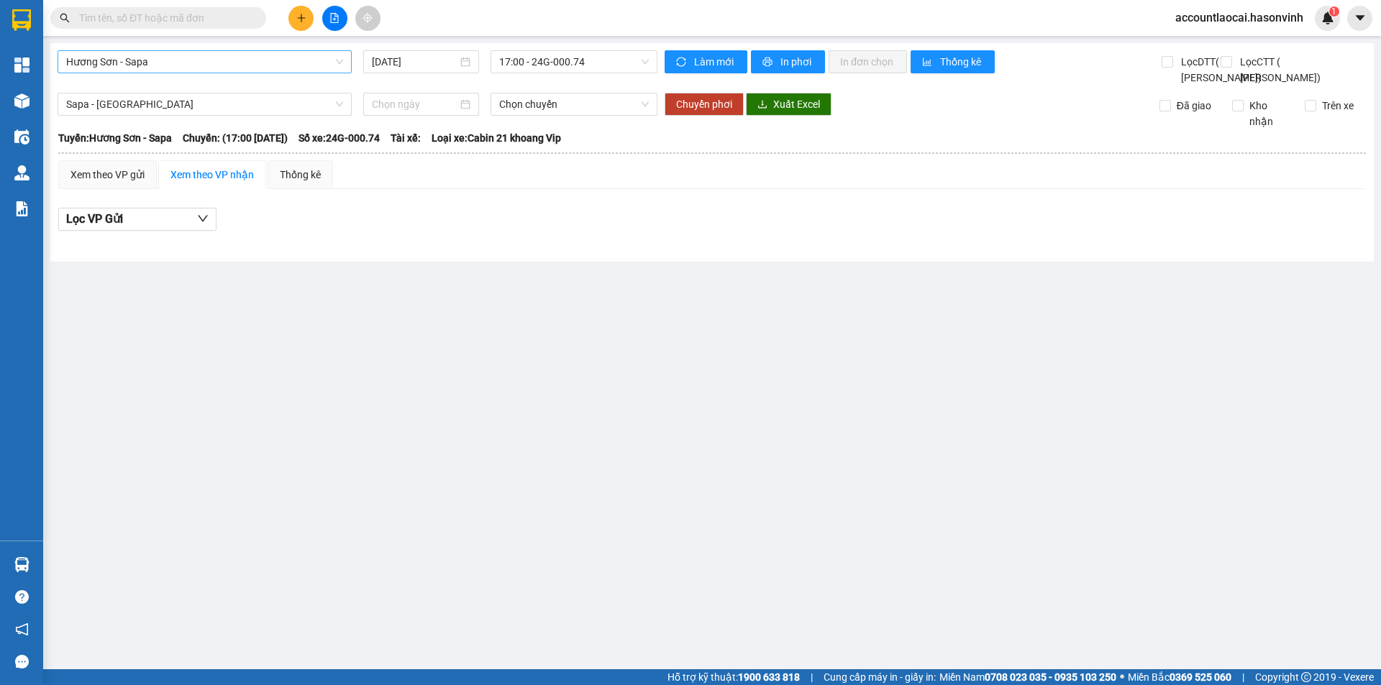
click at [240, 67] on span "Hương Sơn - Sapa" at bounding box center [204, 62] width 277 height 22
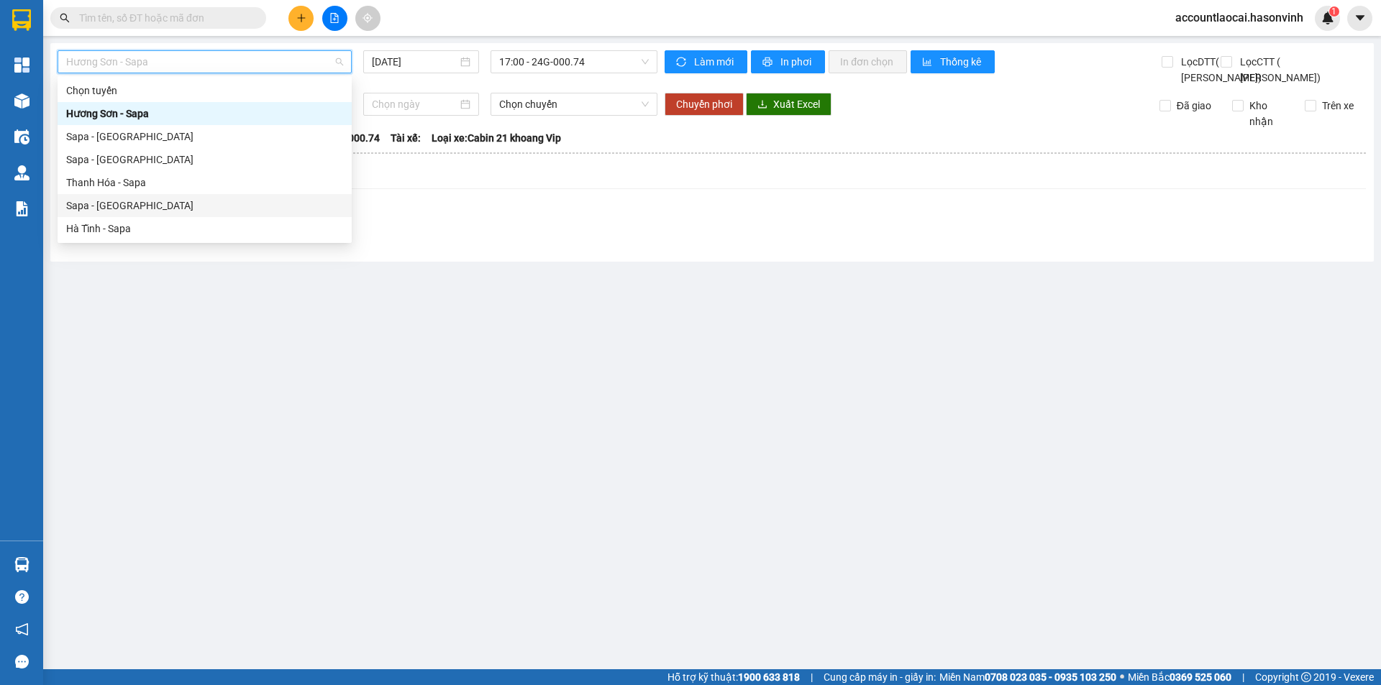
click at [170, 200] on div "Sapa - [GEOGRAPHIC_DATA]" at bounding box center [204, 206] width 277 height 16
type input "[DATE]"
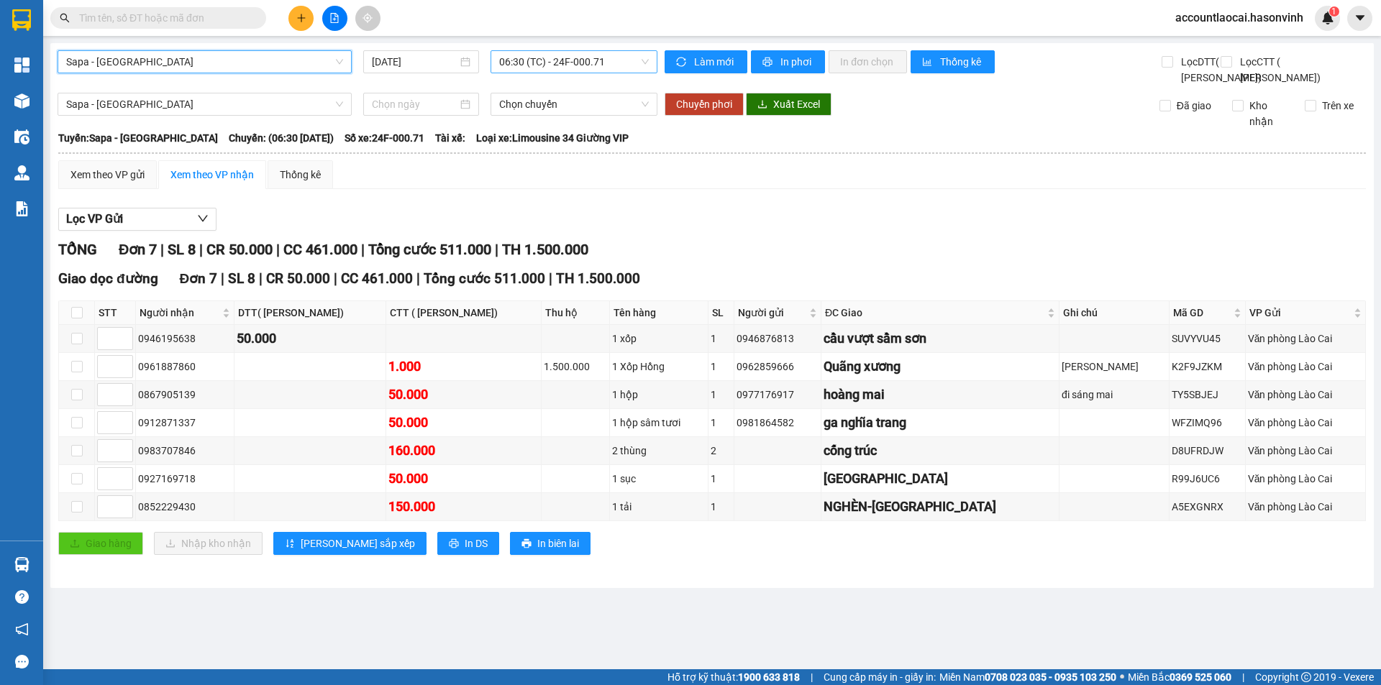
click at [526, 60] on span "06:30 (TC) - 24F-000.71" at bounding box center [574, 62] width 150 height 22
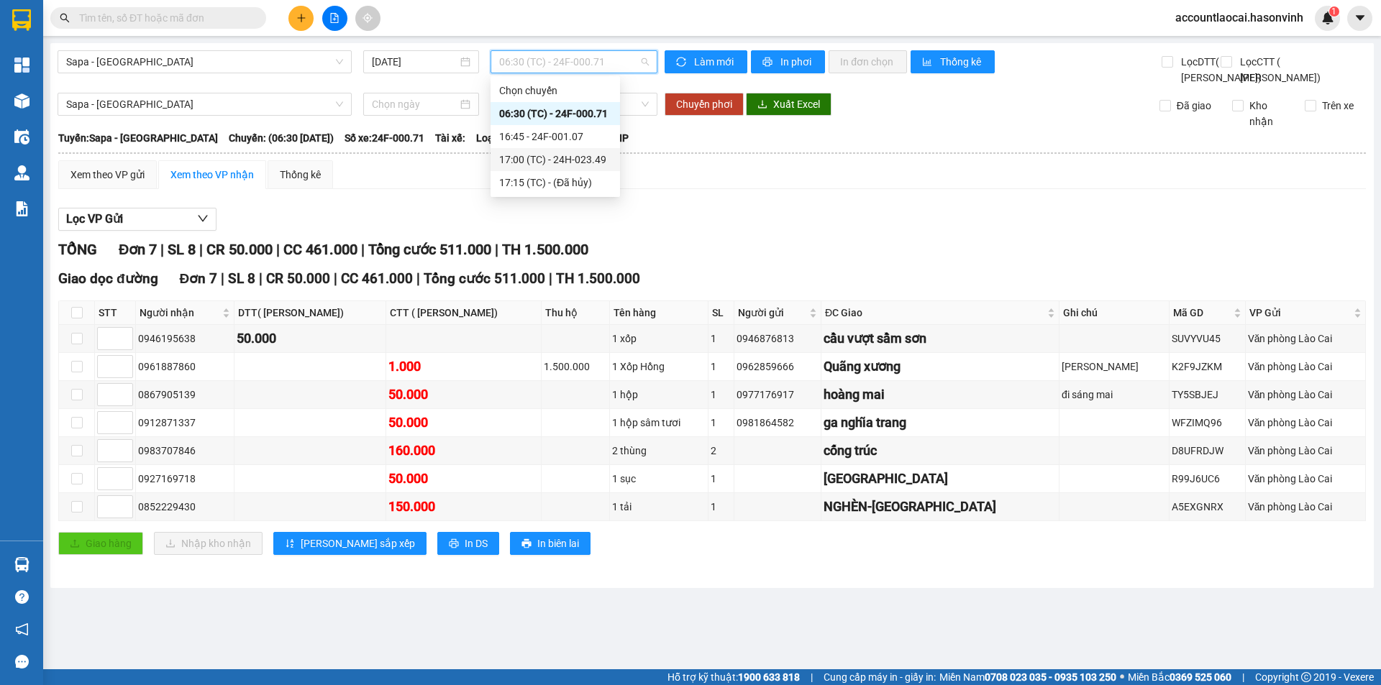
click at [520, 152] on div "17:00 (TC) - 24H-023.49" at bounding box center [555, 160] width 112 height 16
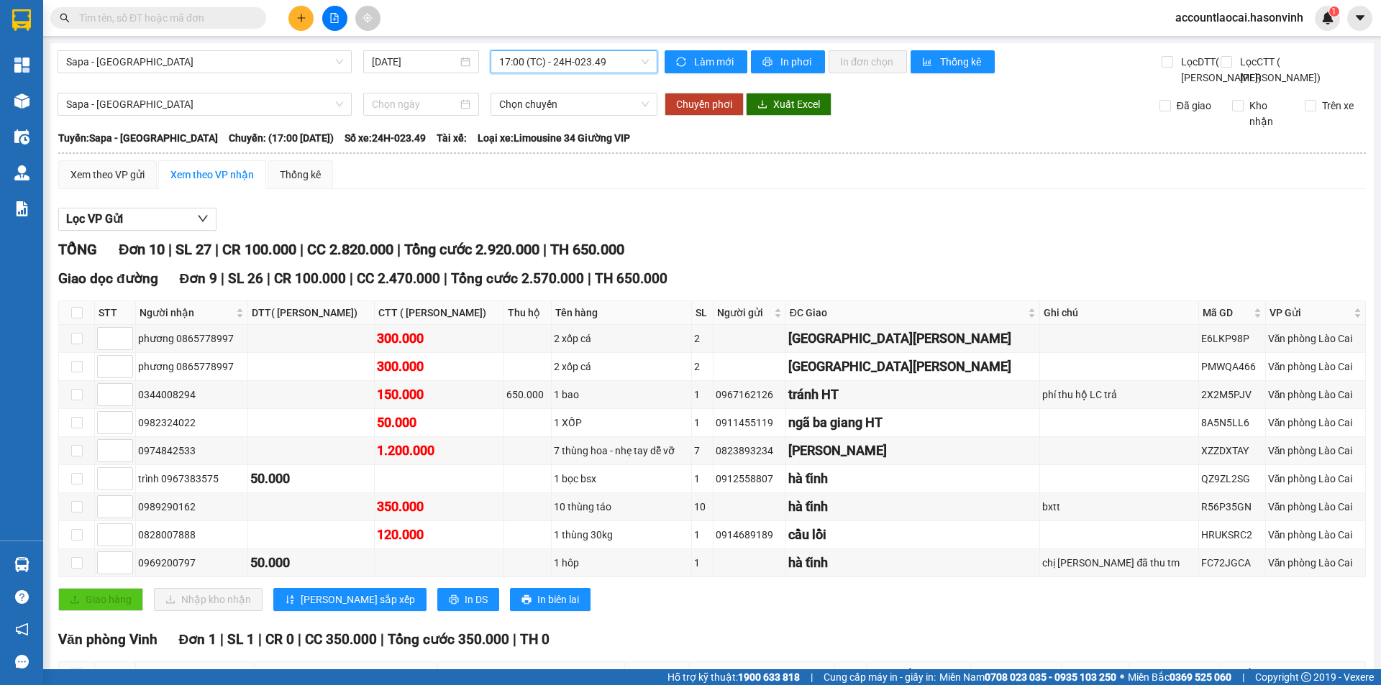
click at [571, 67] on span "17:00 (TC) - 24H-023.49" at bounding box center [574, 62] width 150 height 22
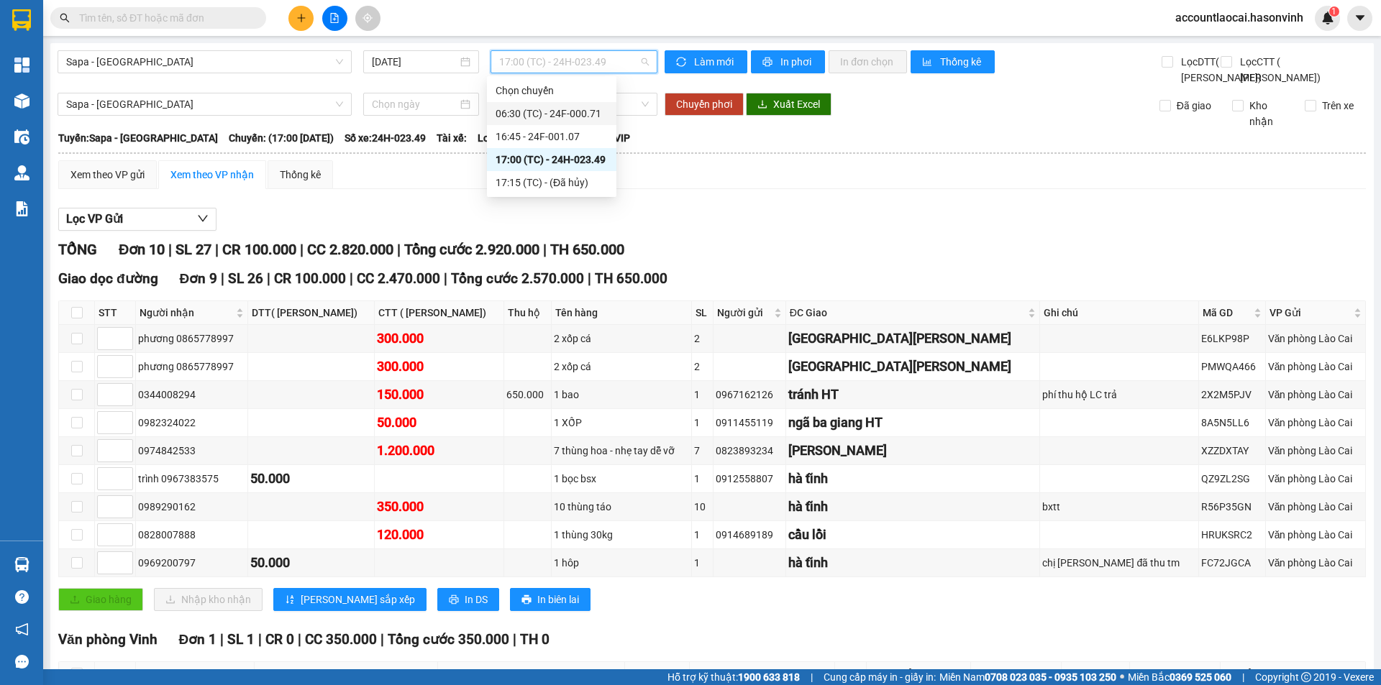
click at [564, 116] on div "06:30 (TC) - 24F-000.71" at bounding box center [551, 114] width 112 height 16
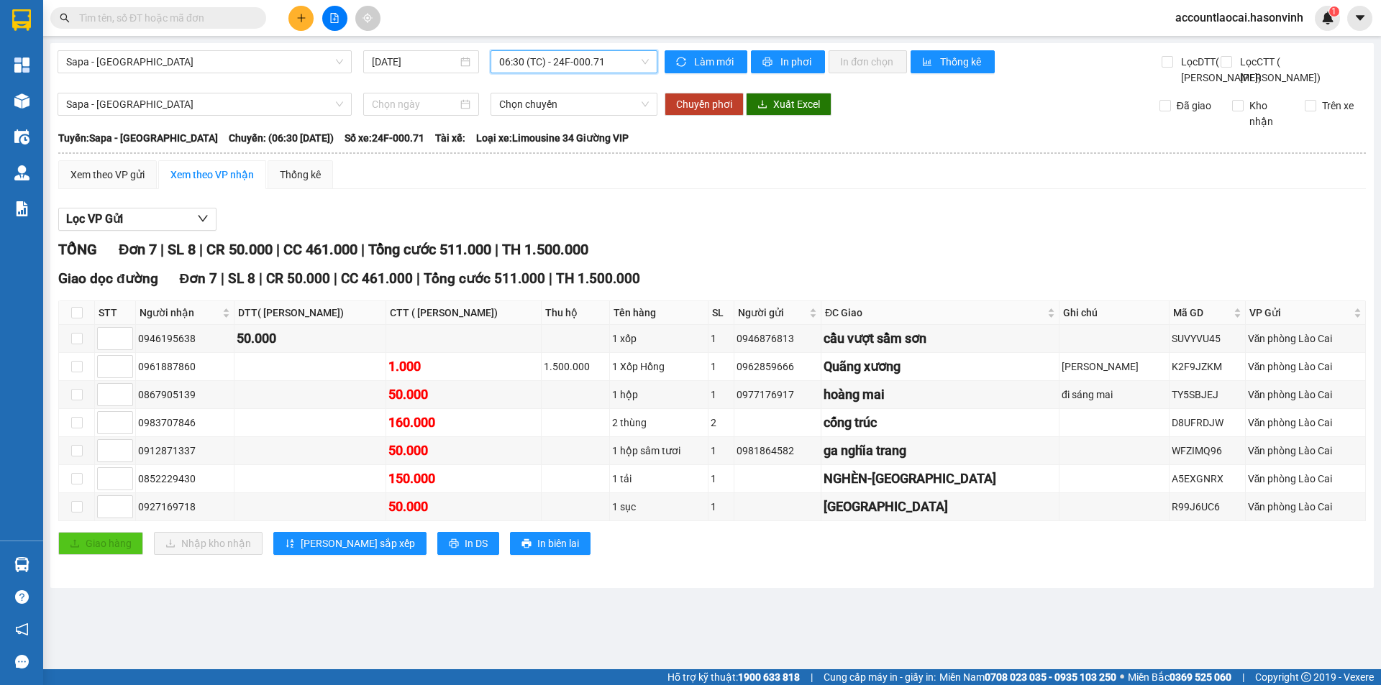
click at [569, 58] on span "06:30 (TC) - 24F-000.71" at bounding box center [574, 62] width 150 height 22
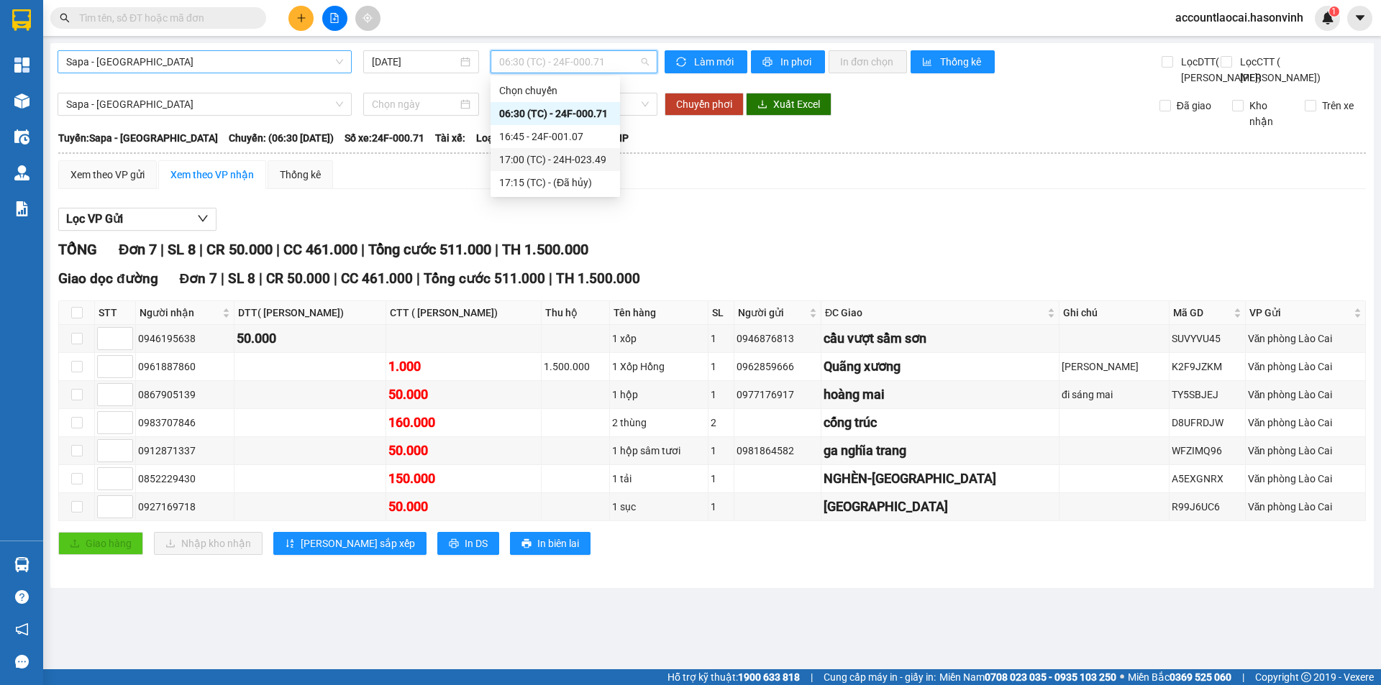
drag, startPoint x: 133, startPoint y: 48, endPoint x: 144, endPoint y: 67, distance: 21.6
click at [132, 48] on div "Sapa - Hà Tĩnh 14/10/2025 06:30 (TC) - 24F-000.71 Làm mới In phơi In đơn chọn T…" at bounding box center [711, 315] width 1323 height 545
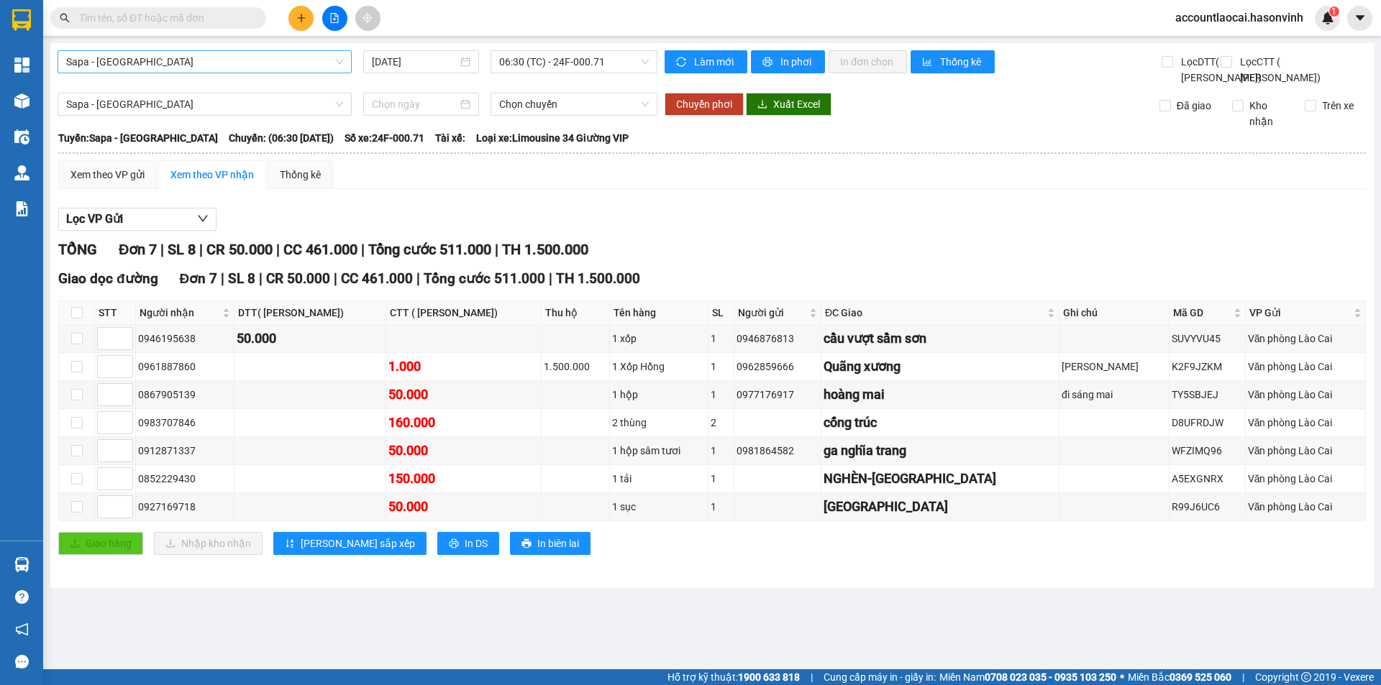
click at [144, 67] on span "Sapa - [GEOGRAPHIC_DATA]" at bounding box center [204, 62] width 277 height 22
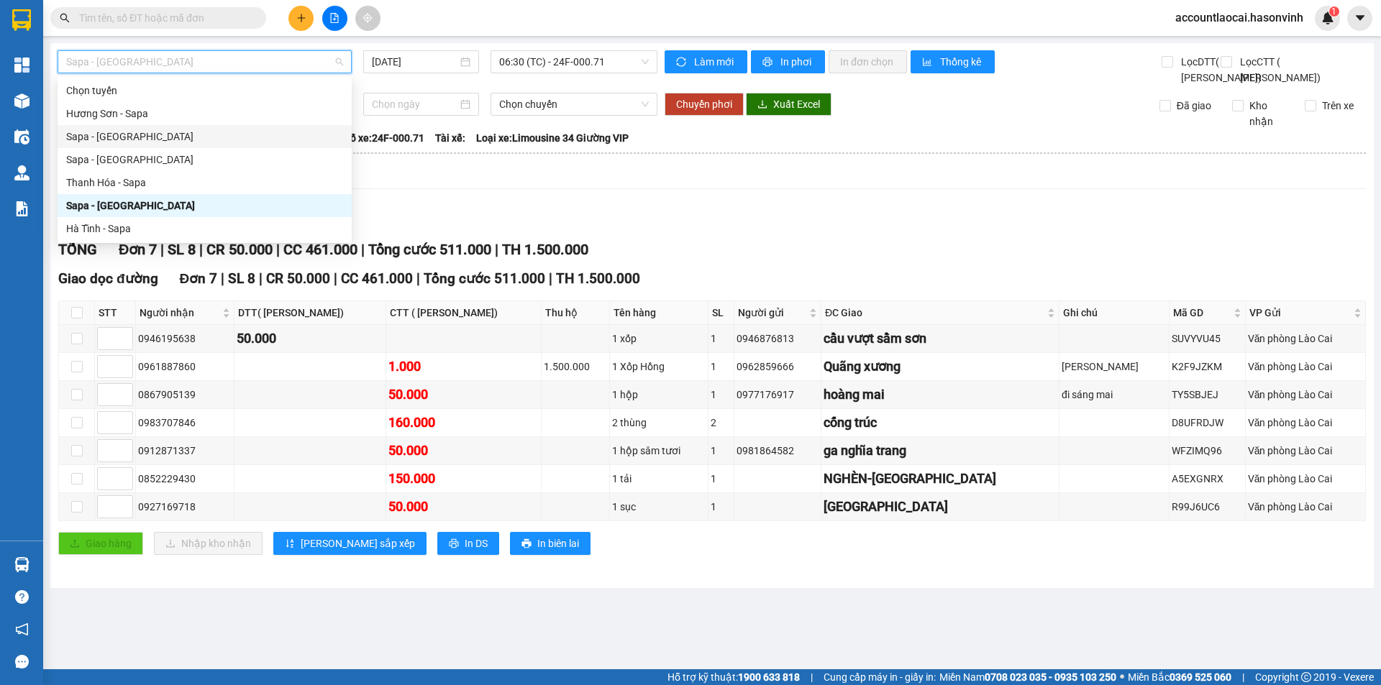
click at [121, 134] on div "Sapa - [GEOGRAPHIC_DATA]" at bounding box center [204, 137] width 277 height 16
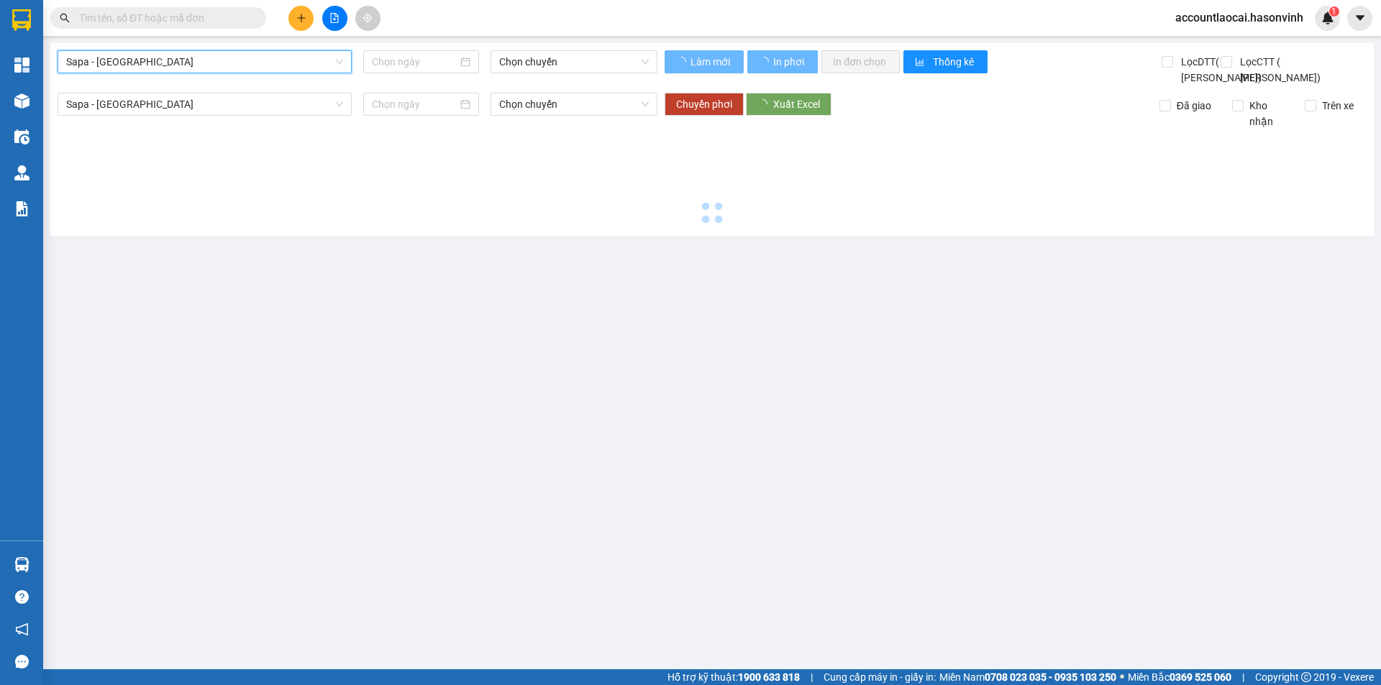
type input "[DATE]"
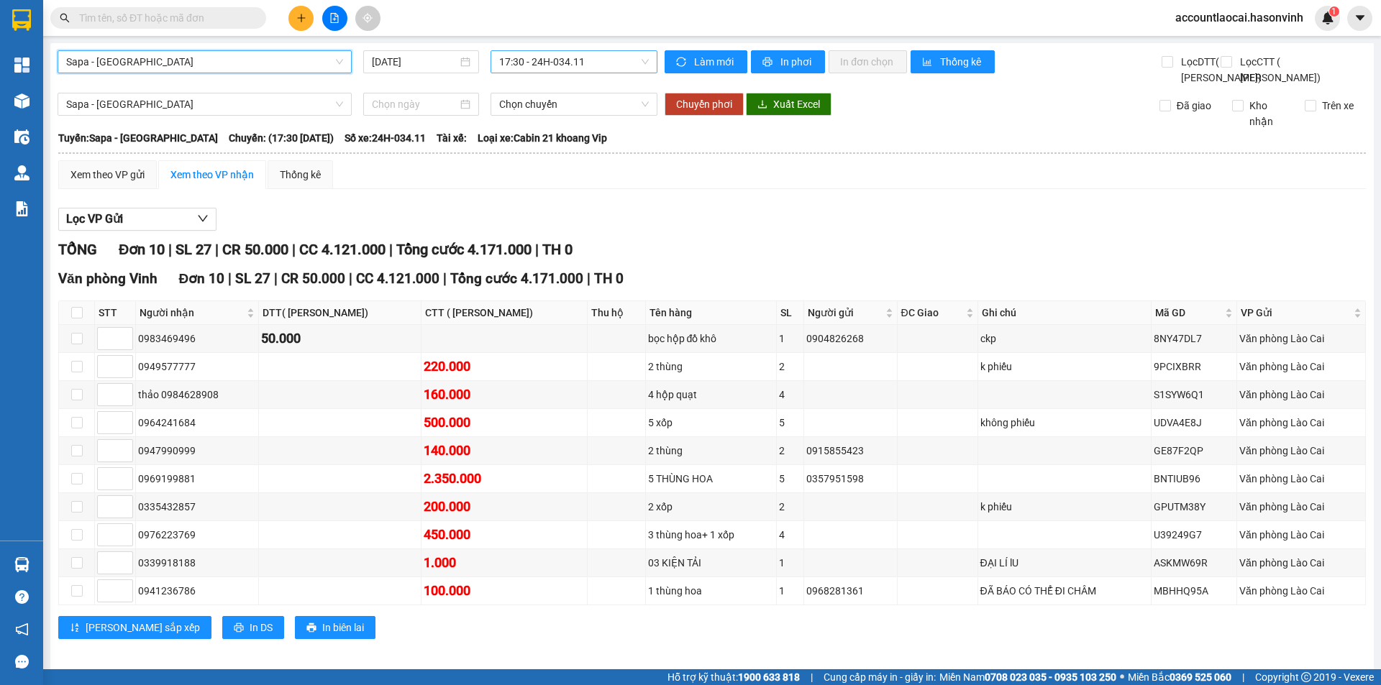
click at [508, 63] on span "17:30 - 24H-034.11" at bounding box center [574, 62] width 150 height 22
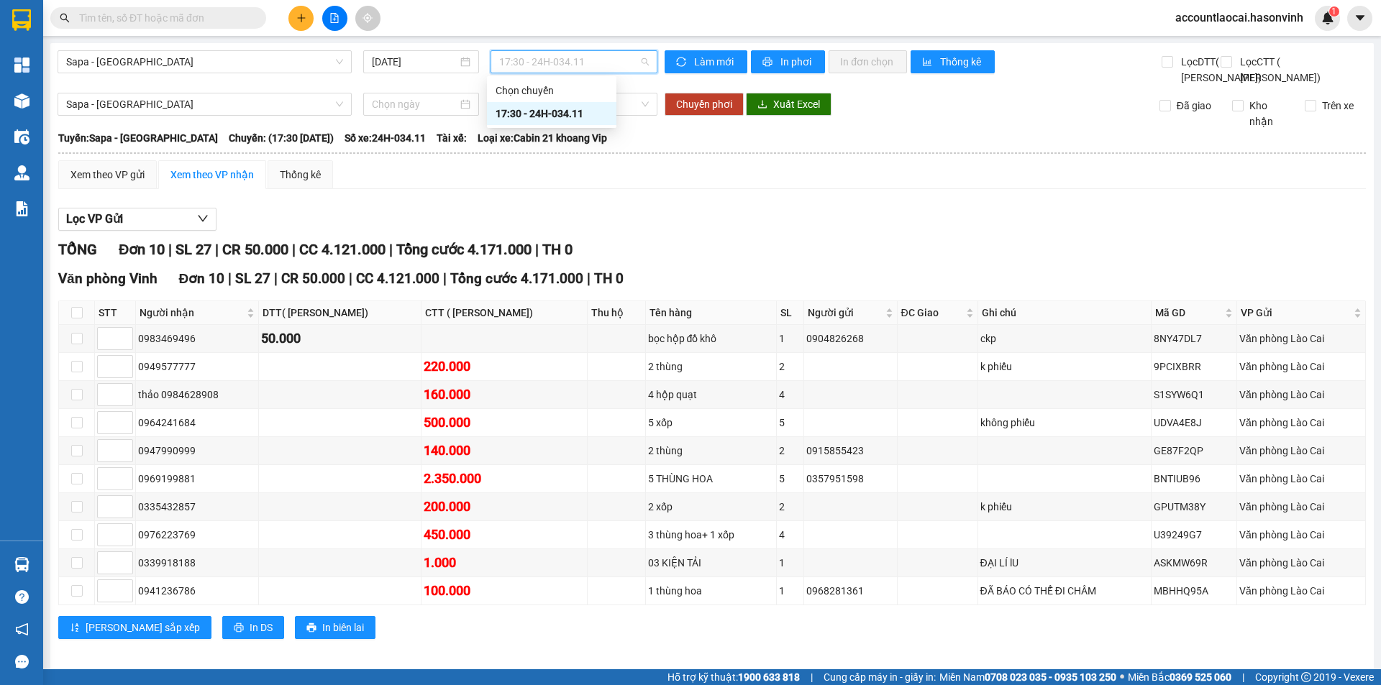
click at [531, 111] on div "17:30 - 24H-034.11" at bounding box center [551, 114] width 112 height 16
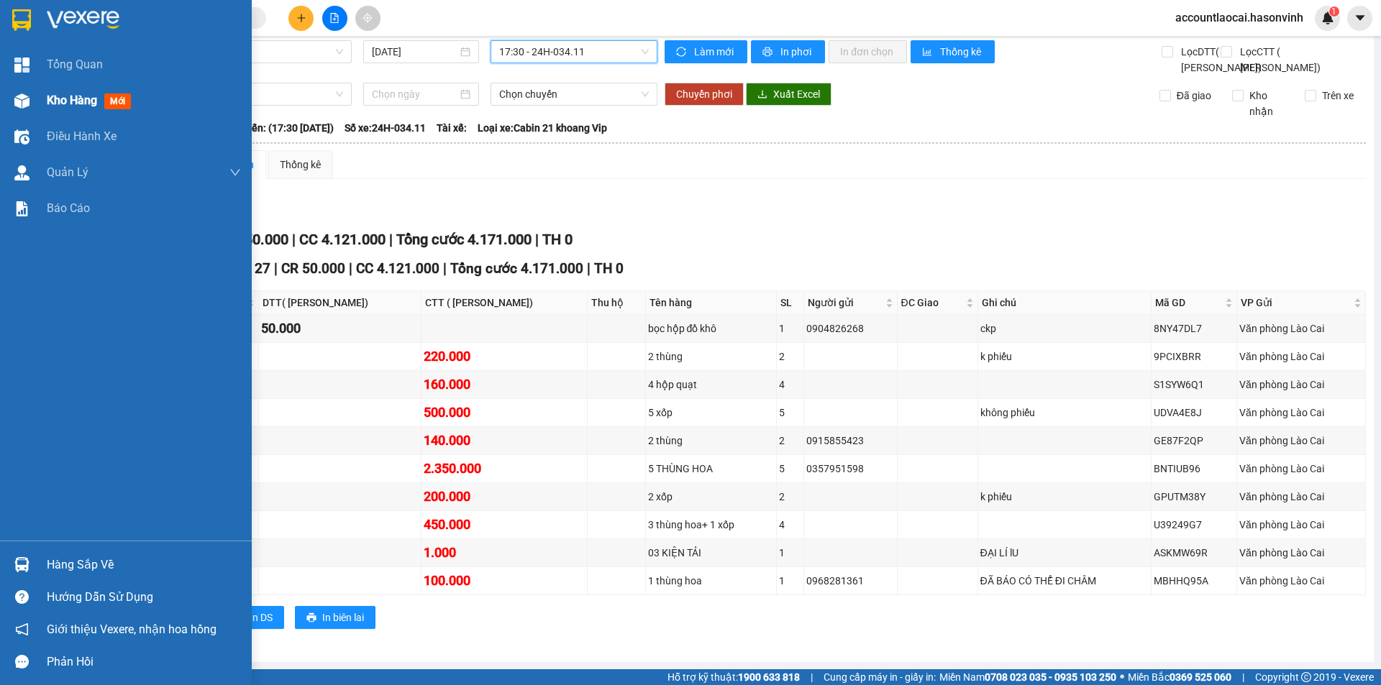
click at [33, 107] on div at bounding box center [21, 100] width 25 height 25
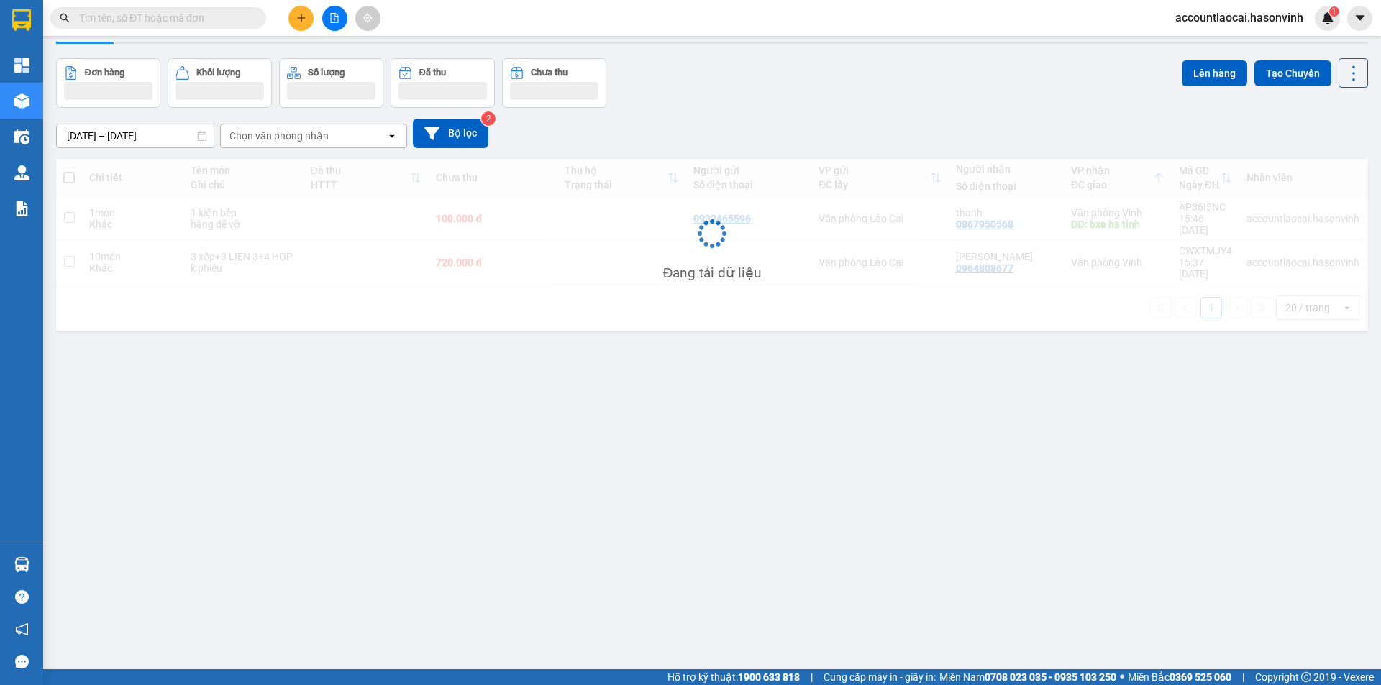
click at [329, 27] on button at bounding box center [334, 18] width 25 height 25
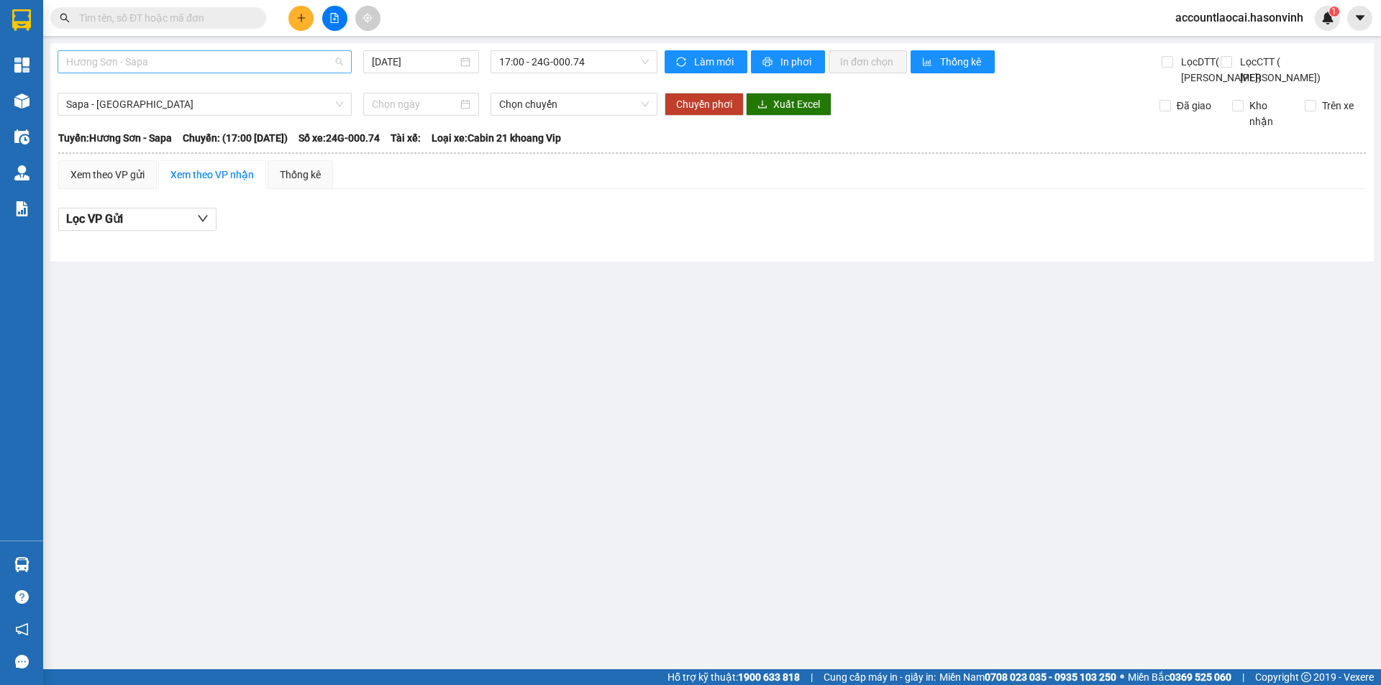
click at [225, 58] on span "Hương Sơn - Sapa" at bounding box center [204, 62] width 277 height 22
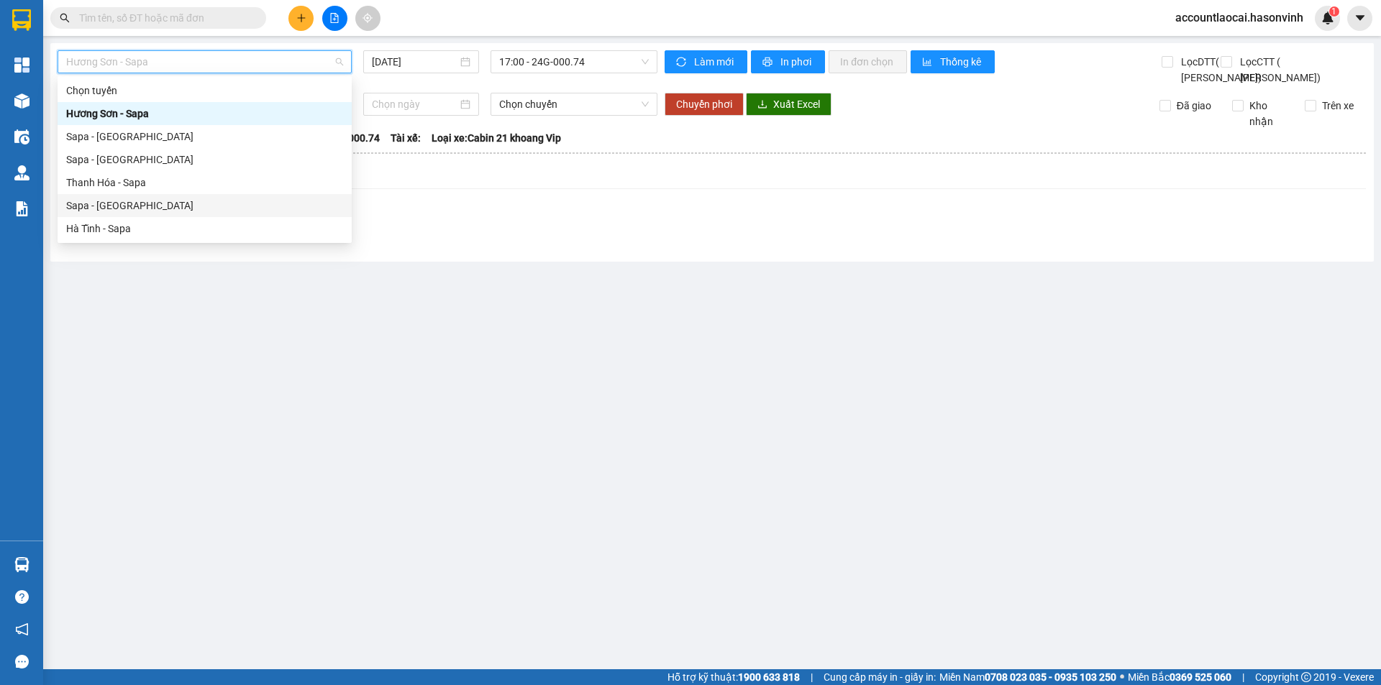
drag, startPoint x: 189, startPoint y: 203, endPoint x: 489, endPoint y: 106, distance: 315.2
click at [189, 204] on div "Sapa - [GEOGRAPHIC_DATA]" at bounding box center [204, 206] width 277 height 16
type input "[DATE]"
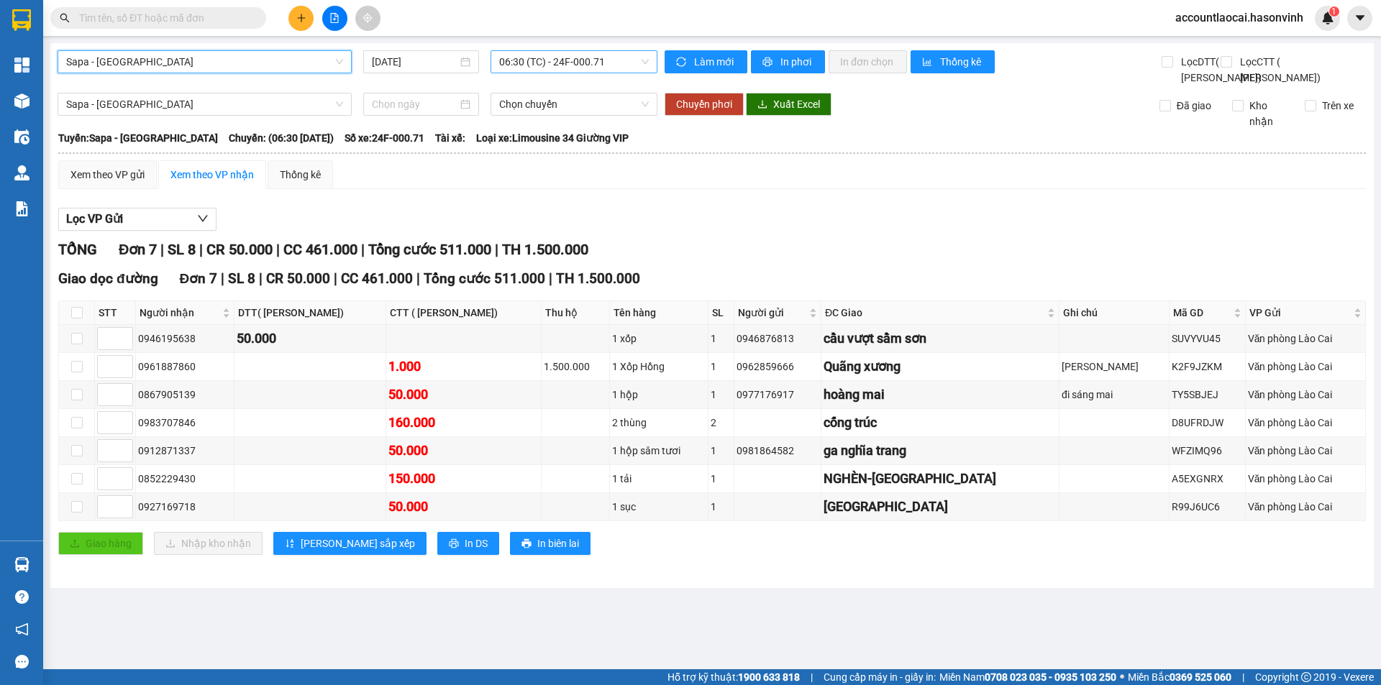
click at [562, 57] on span "06:30 (TC) - 24F-000.71" at bounding box center [574, 62] width 150 height 22
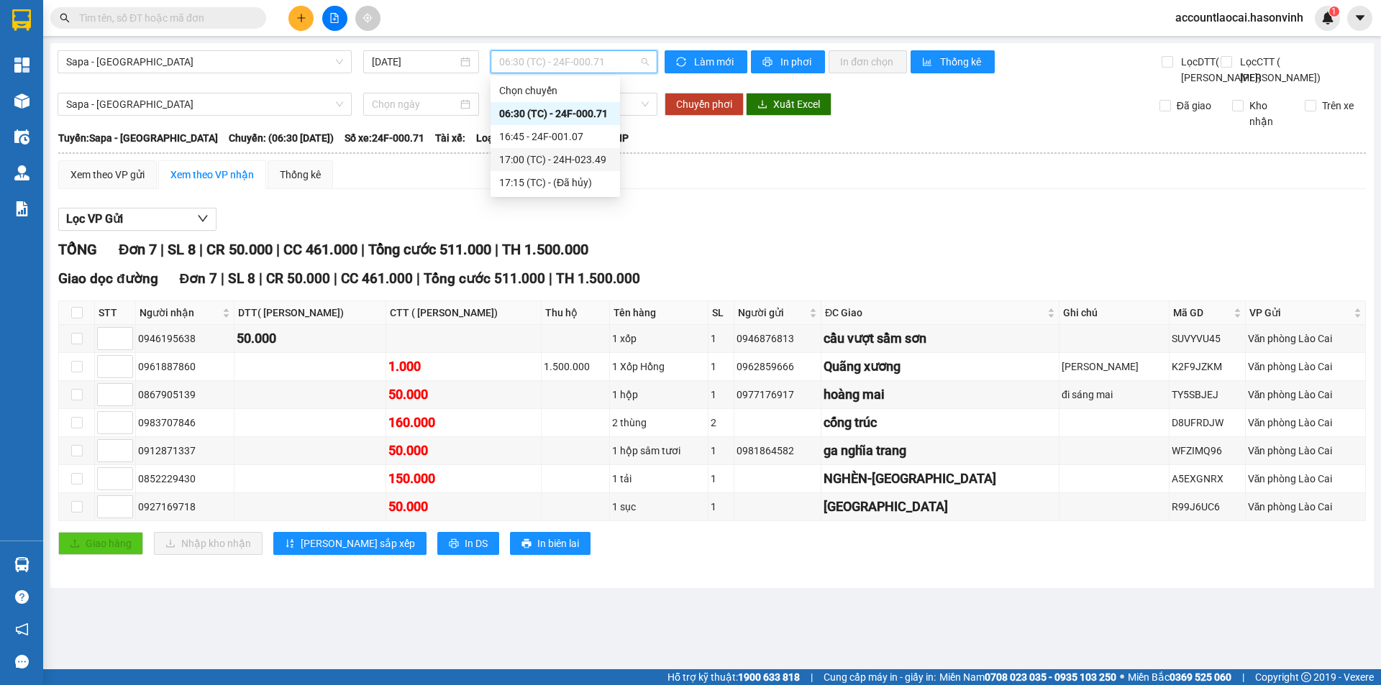
click at [562, 142] on div "16:45 - 24F-001.07" at bounding box center [555, 137] width 112 height 16
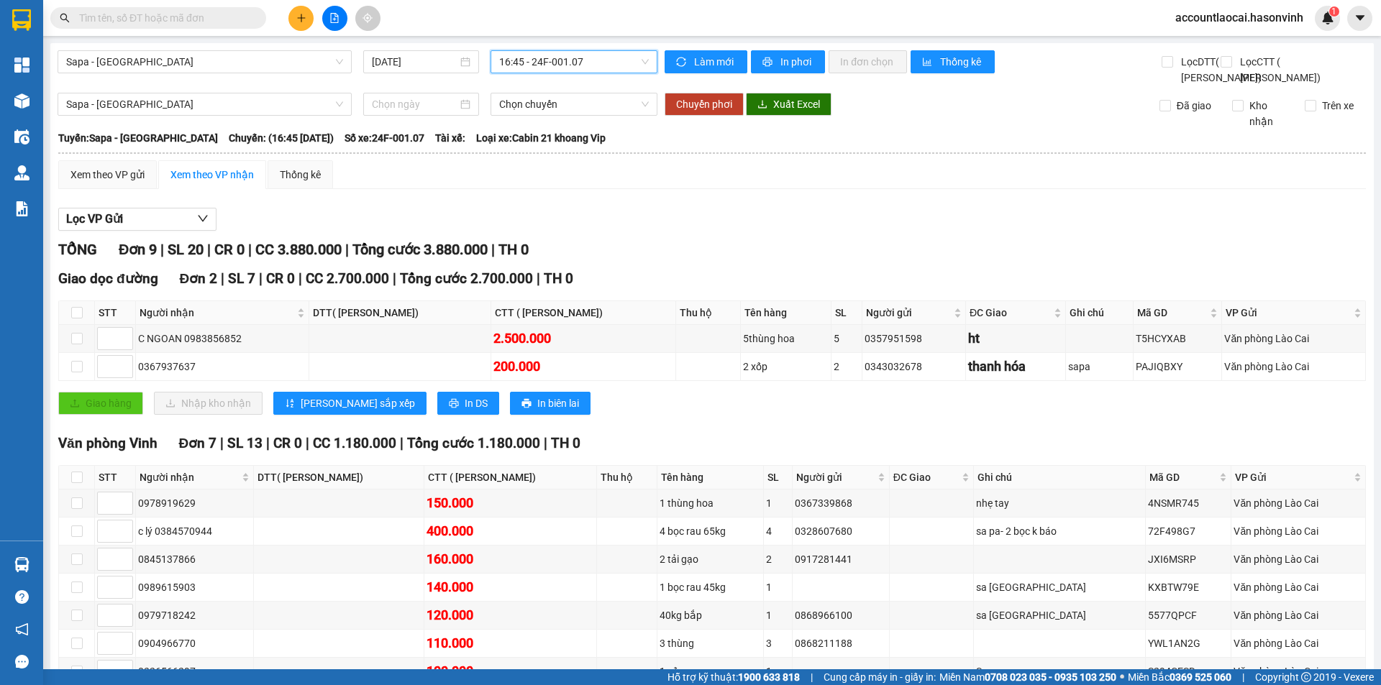
scroll to position [122, 0]
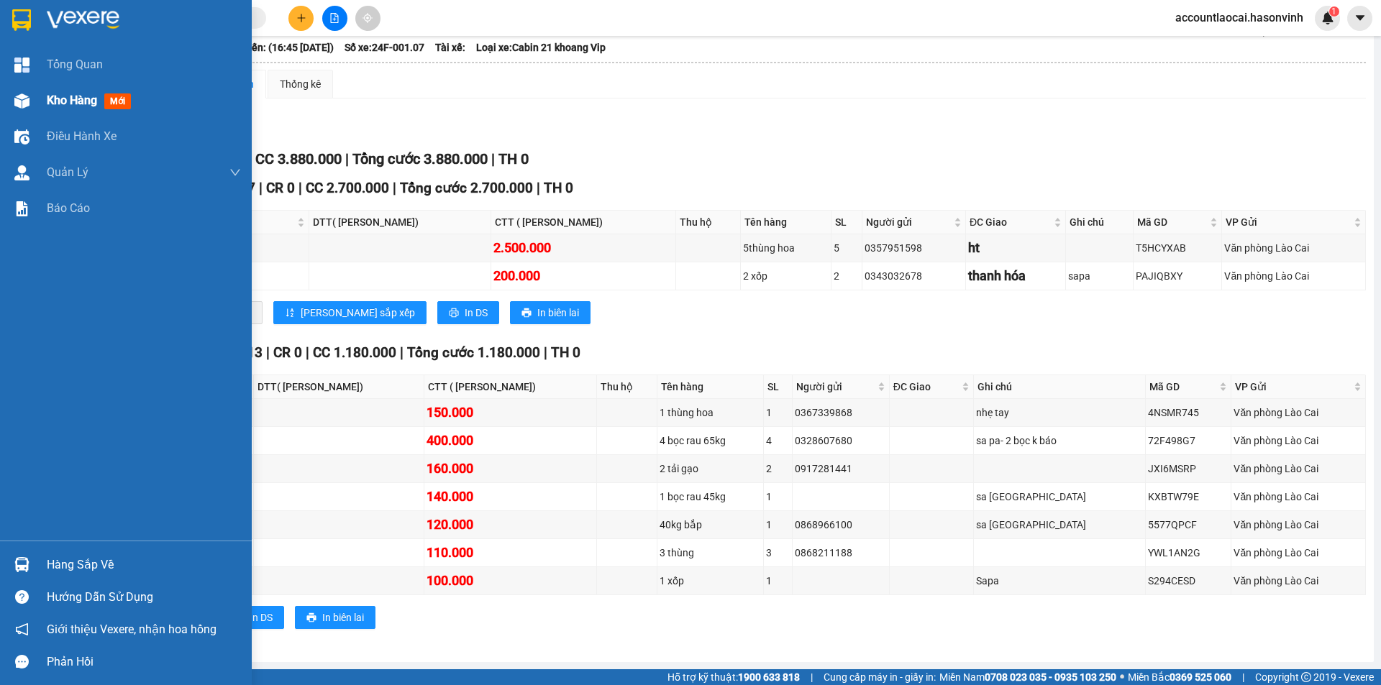
click at [29, 95] on img at bounding box center [21, 100] width 15 height 15
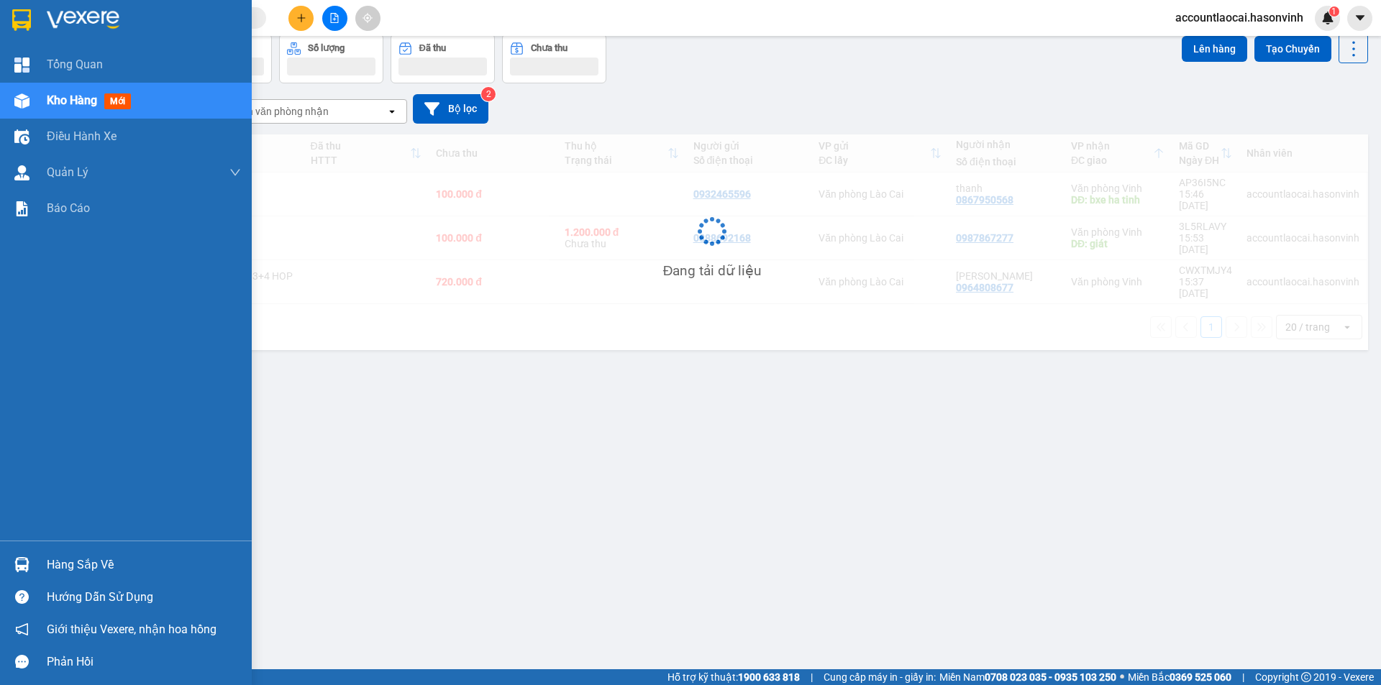
scroll to position [66, 0]
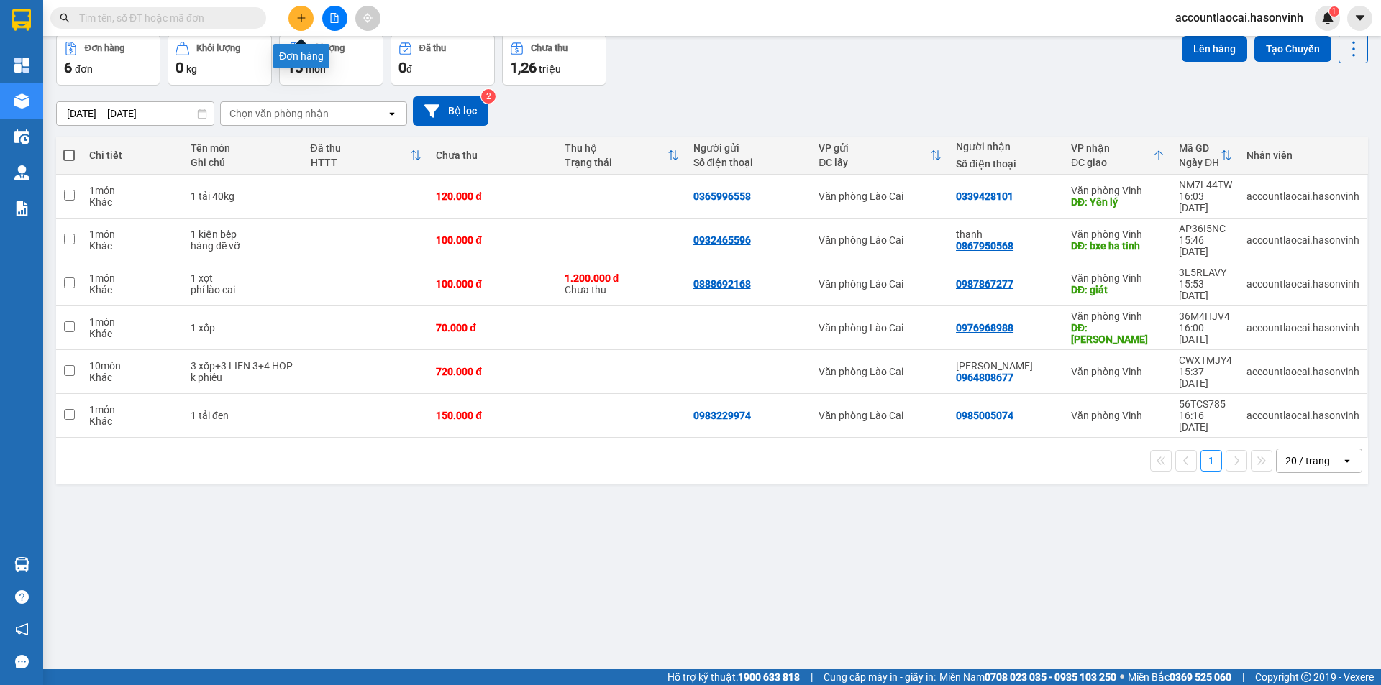
click at [308, 20] on button at bounding box center [300, 18] width 25 height 25
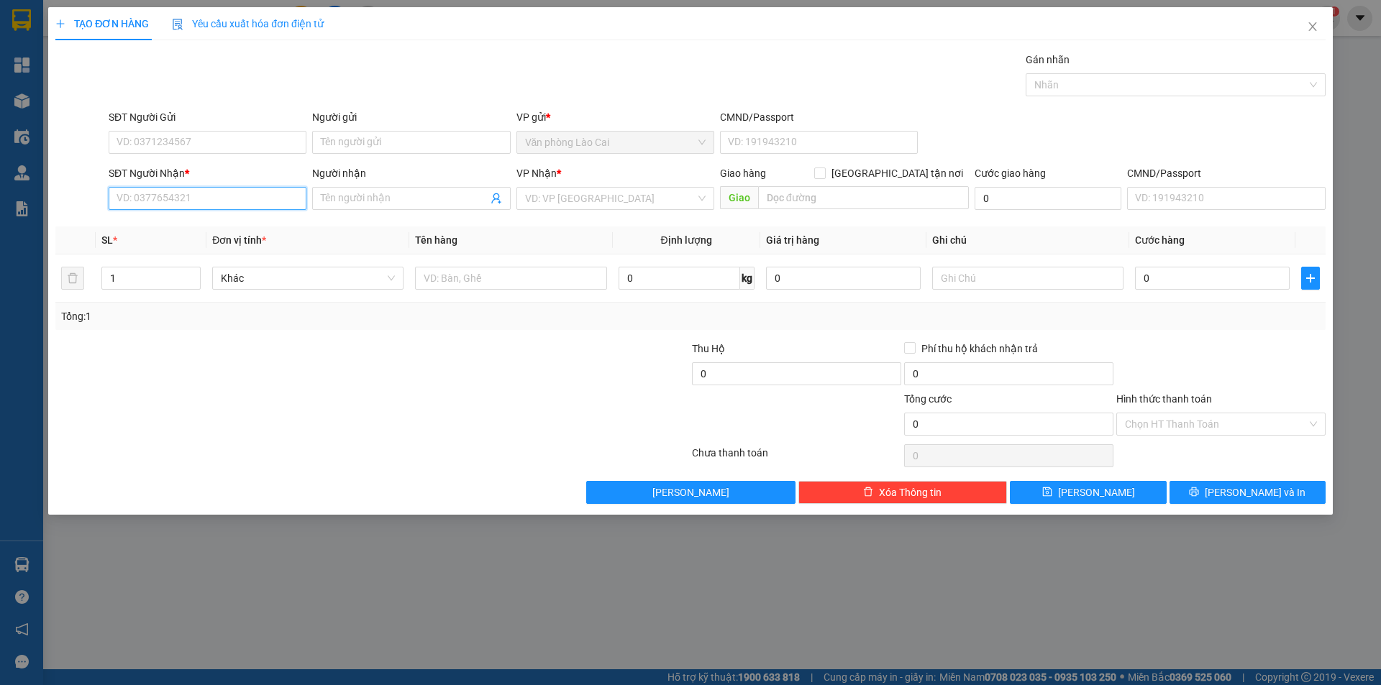
click at [165, 194] on input "SĐT Người Nhận *" at bounding box center [208, 198] width 198 height 23
click at [169, 232] on div "0972131367 - c lý" at bounding box center [207, 227] width 180 height 16
type input "0972131367"
type input "c lý"
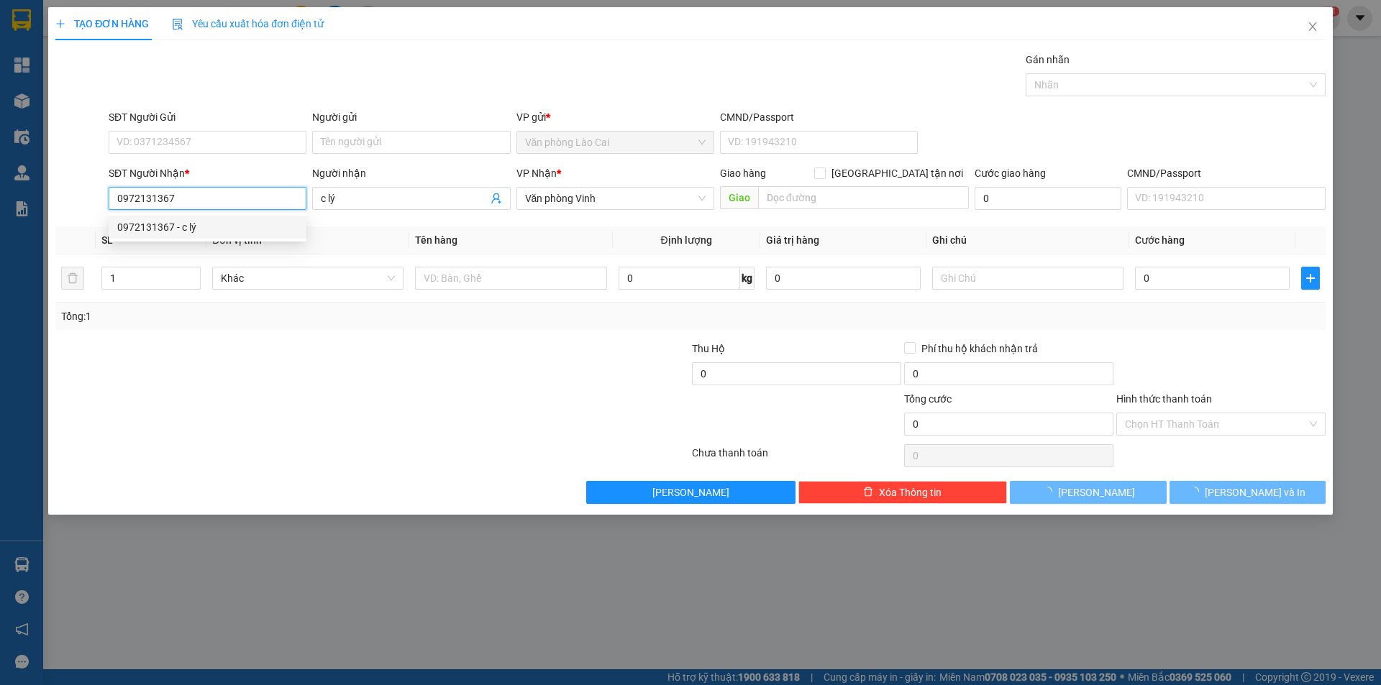
type input "120.000"
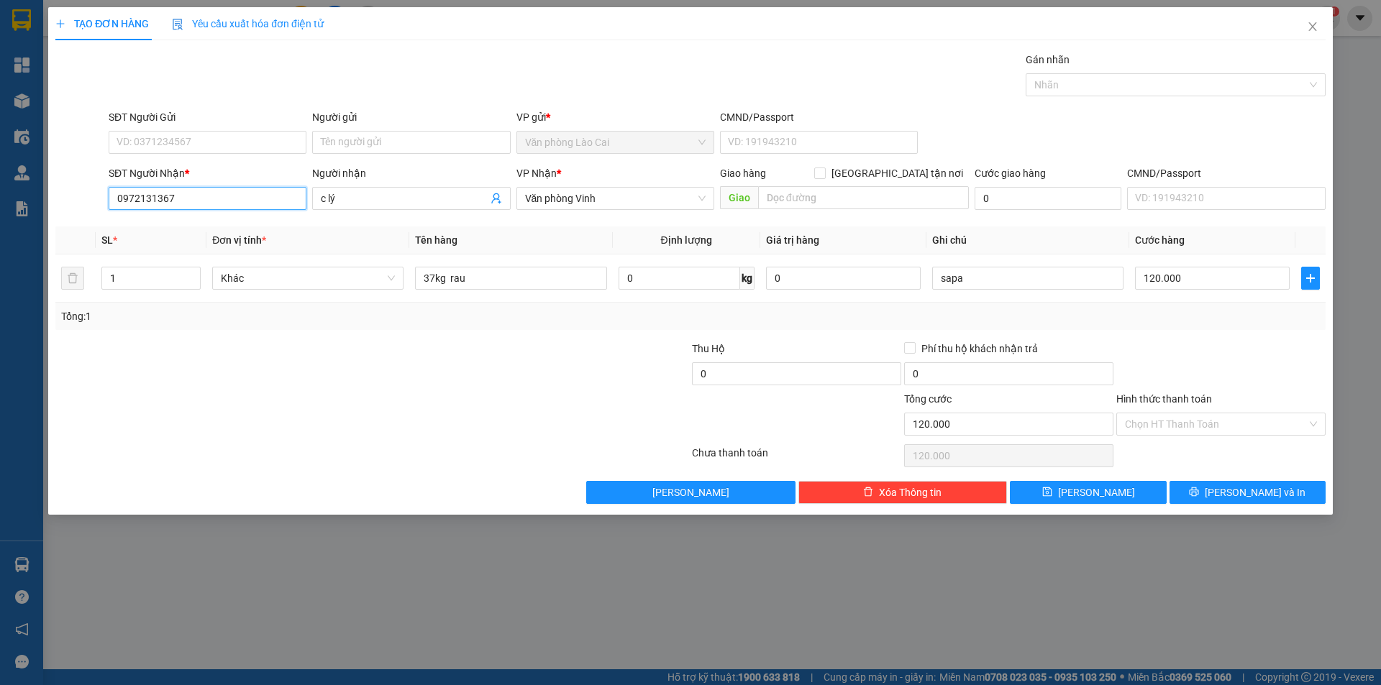
type input "0972131367"
click at [294, 193] on div "SĐT Người Nhận * 0972131367 Người nhận c lý c lý VP Nhận * Văn phòng Vinh Giao …" at bounding box center [717, 190] width 1222 height 50
click at [134, 293] on td "1" at bounding box center [151, 279] width 111 height 48
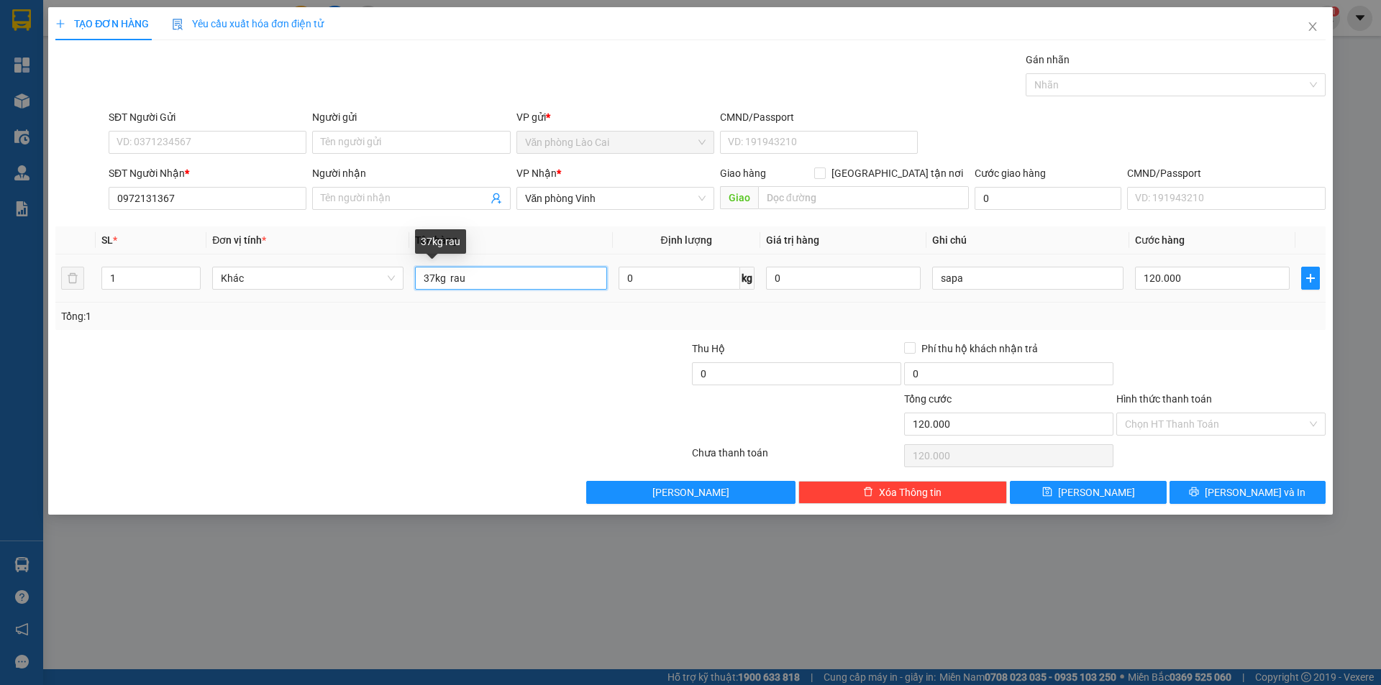
drag, startPoint x: 431, startPoint y: 280, endPoint x: 411, endPoint y: 280, distance: 20.9
click at [411, 280] on td "37kg rau" at bounding box center [510, 279] width 203 height 48
type input "1th 40kg rau"
click at [1182, 273] on input "120.000" at bounding box center [1212, 278] width 155 height 23
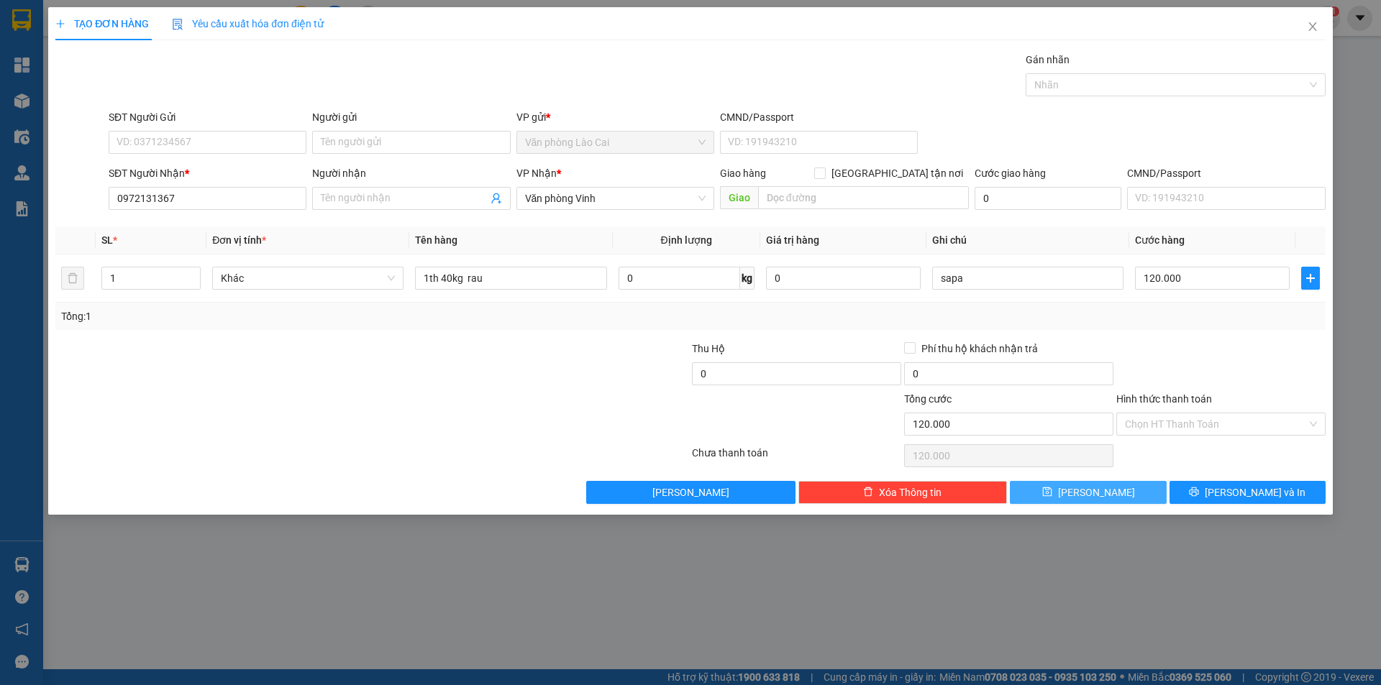
click at [1072, 481] on button "Lưu" at bounding box center [1088, 492] width 156 height 23
type input "0"
drag, startPoint x: 1319, startPoint y: 18, endPoint x: 1309, endPoint y: 24, distance: 12.0
click at [1319, 19] on span "Close" at bounding box center [1312, 27] width 40 height 40
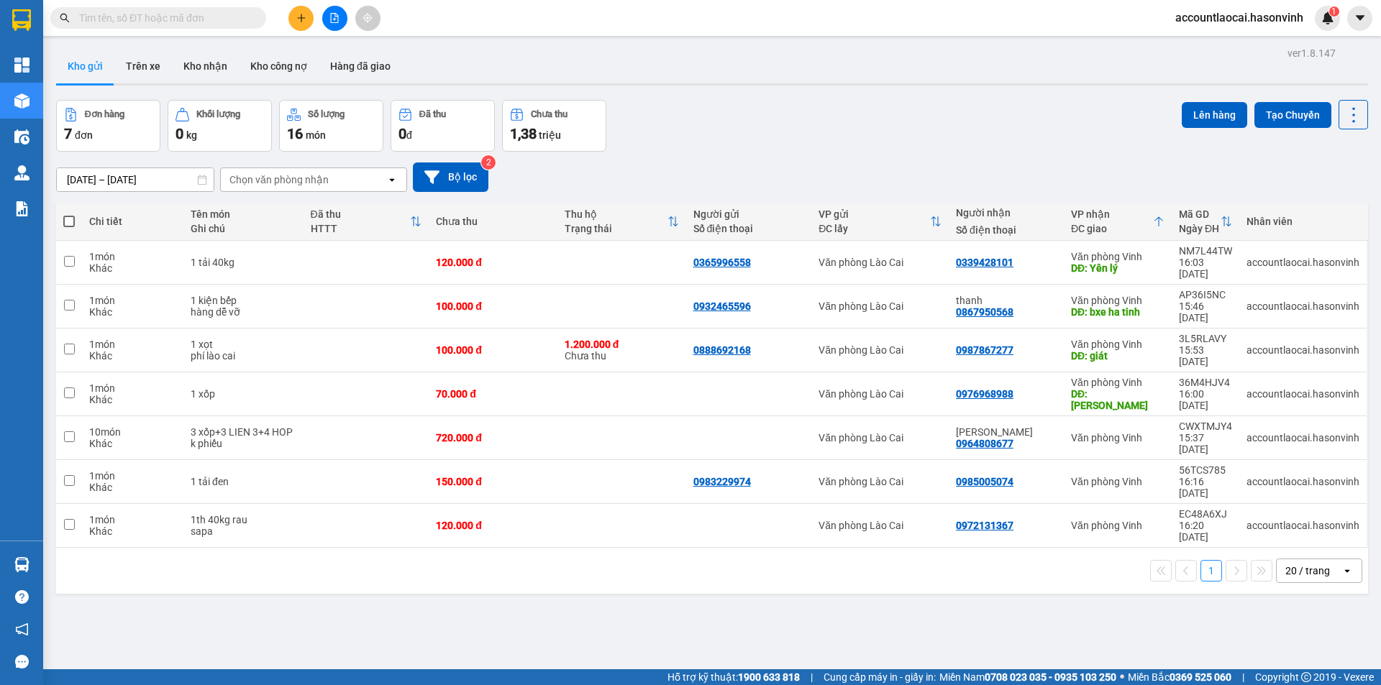
click at [145, 27] on span at bounding box center [158, 18] width 216 height 22
click at [142, 14] on input "text" at bounding box center [164, 18] width 170 height 16
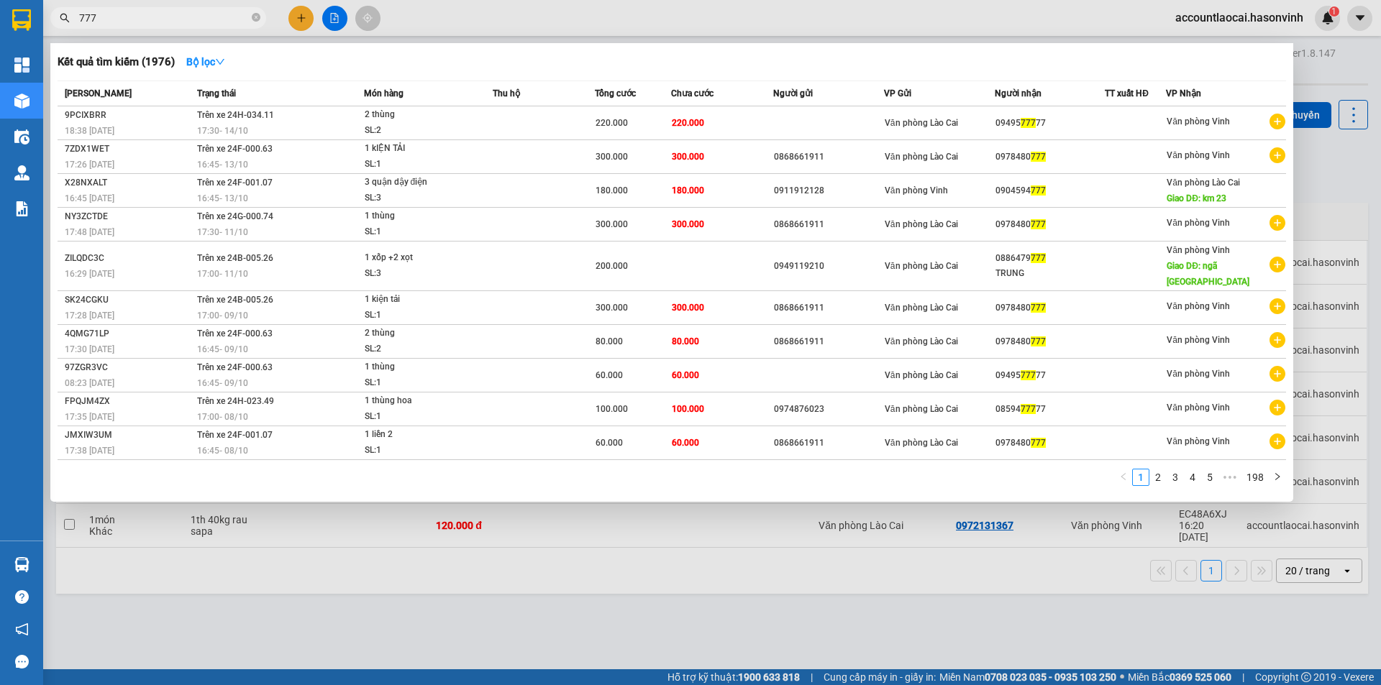
type input "777"
click at [303, 20] on div at bounding box center [690, 342] width 1381 height 685
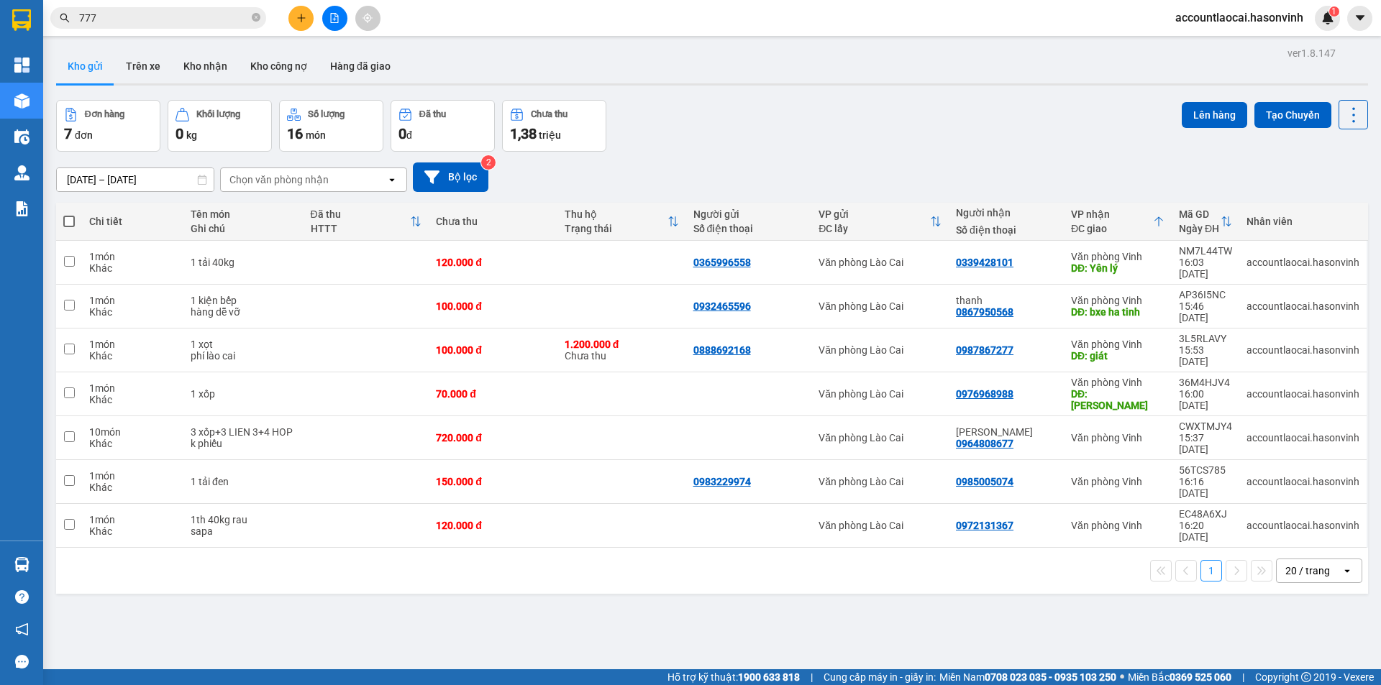
click at [301, 15] on icon "plus" at bounding box center [301, 18] width 1 height 8
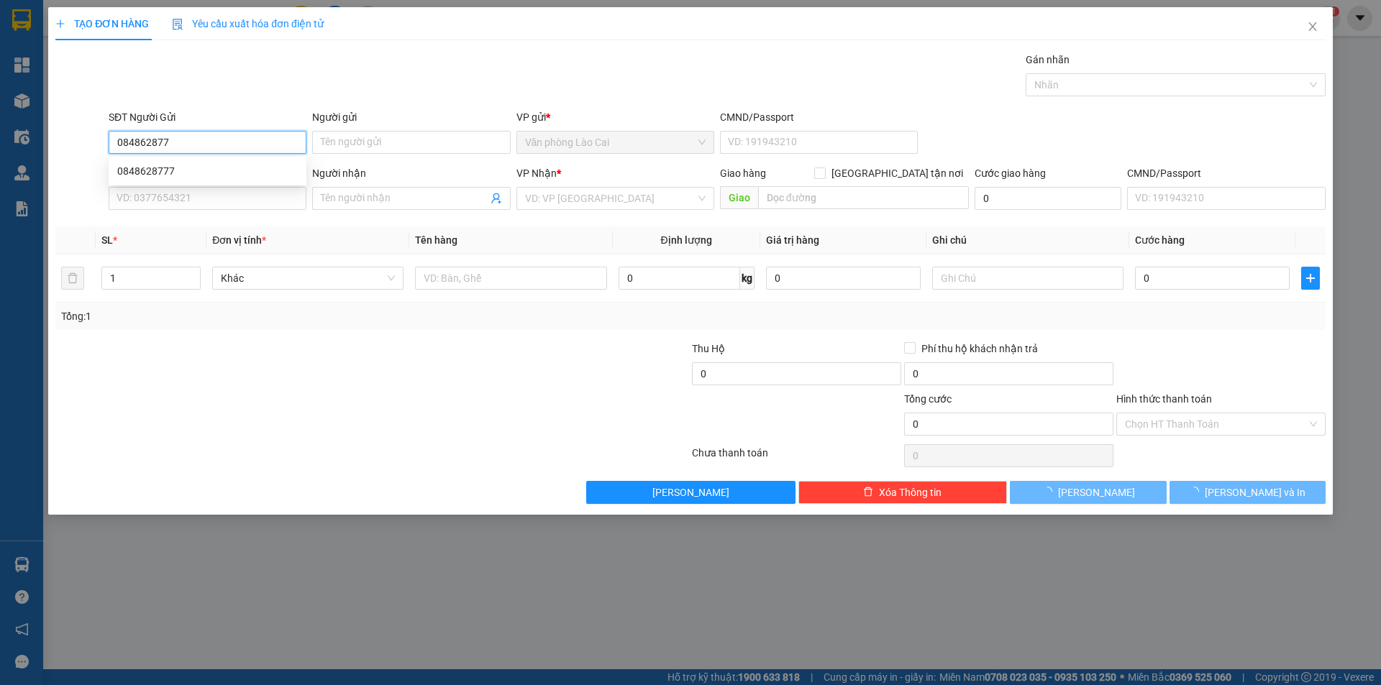
type input "0848628777"
click at [179, 168] on div "0848628777" at bounding box center [207, 171] width 180 height 16
type input "0904631999"
type input "nga 3 nghèn"
type input "100.000"
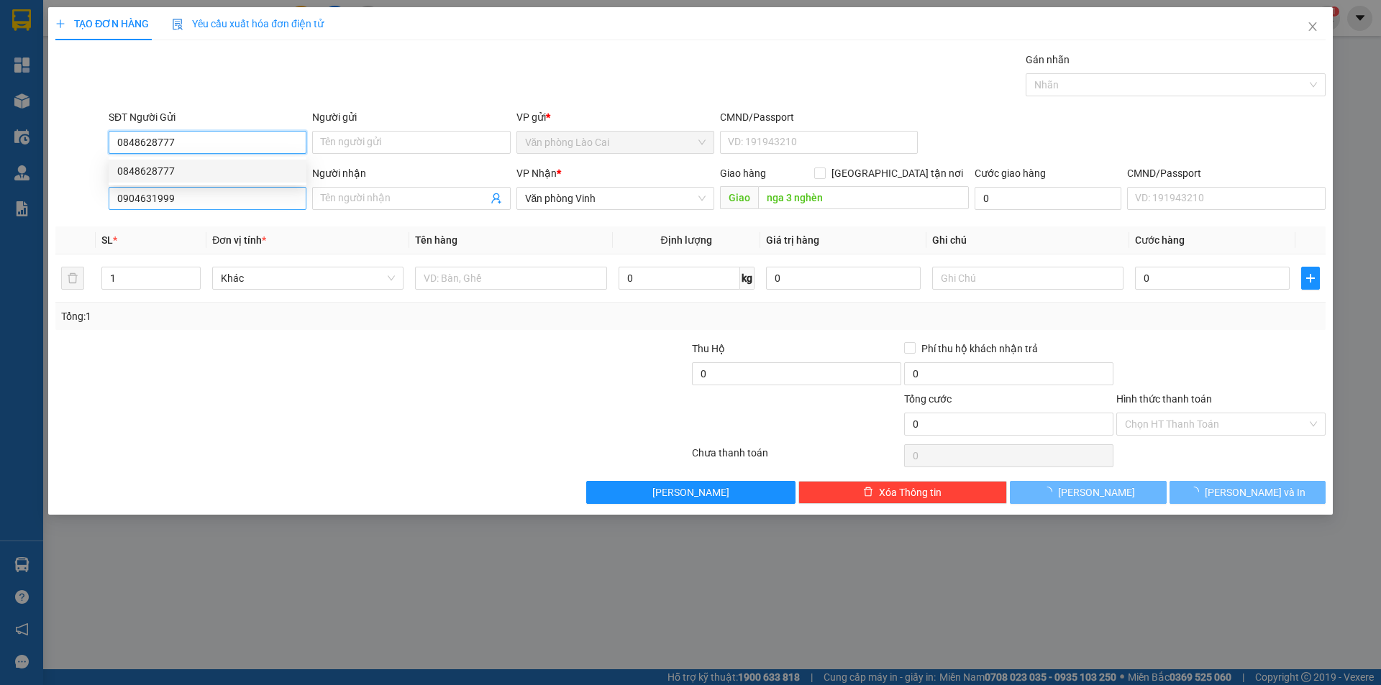
type input "100.000"
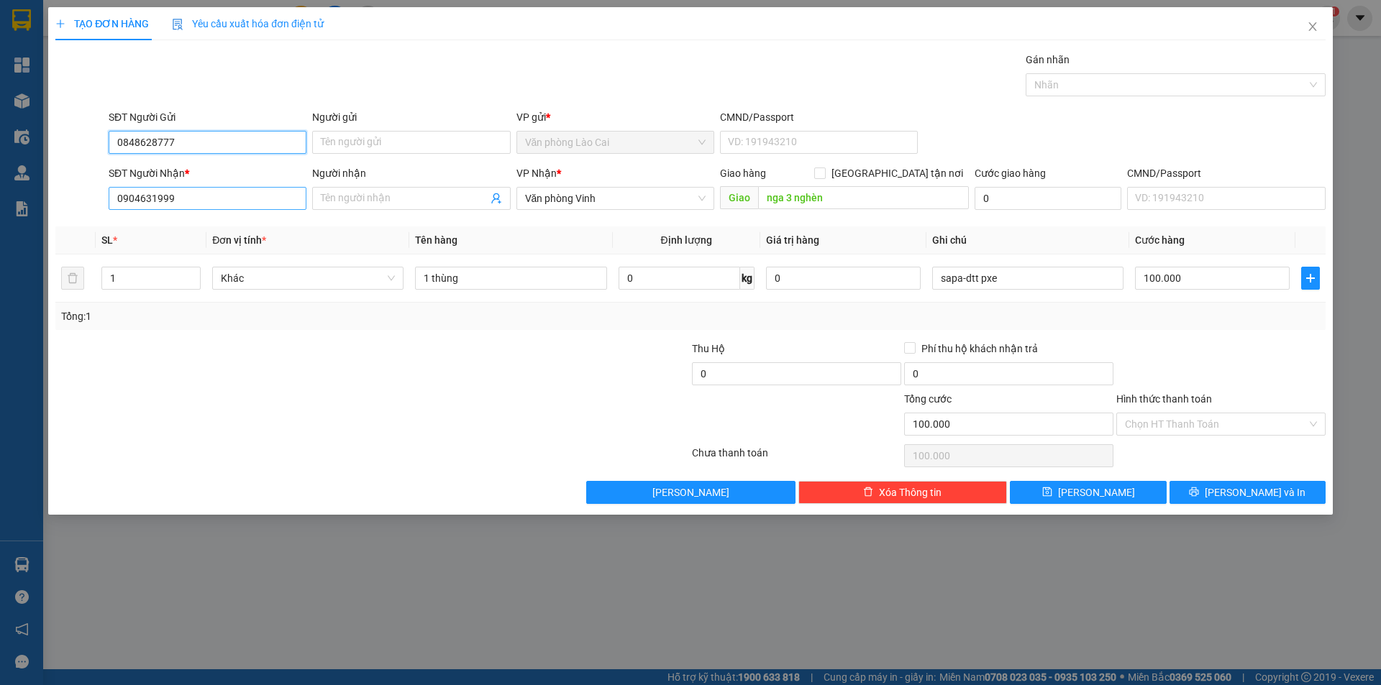
type input "0848628777"
click at [194, 191] on input "0904631999" at bounding box center [208, 198] width 198 height 23
drag, startPoint x: 192, startPoint y: 198, endPoint x: 86, endPoint y: 208, distance: 106.2
click at [86, 208] on div "SĐT Người Nhận * 0904631999 Người nhận Tên người nhận VP Nhận * Văn phòng Vinh …" at bounding box center [690, 190] width 1273 height 50
type input "0904721347"
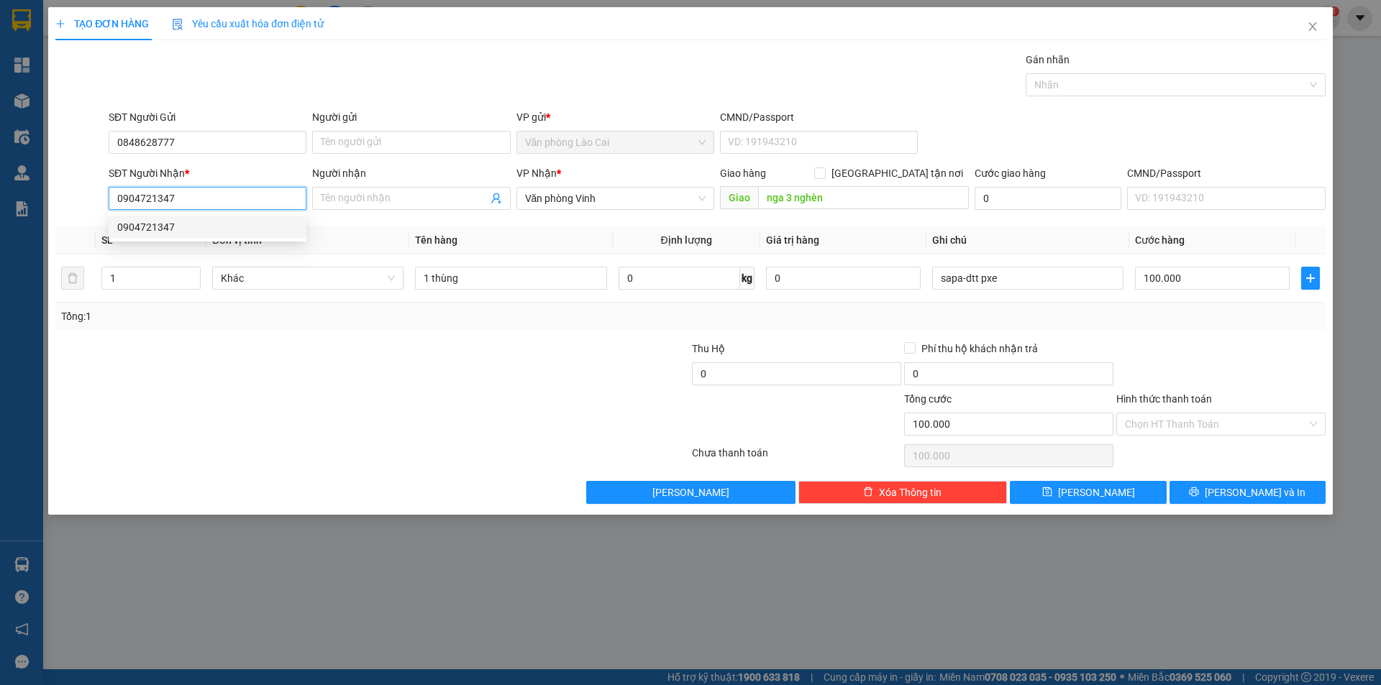
click at [180, 221] on div "0904721347" at bounding box center [207, 227] width 180 height 16
type input "CAN LỘC"
type input "0904721347"
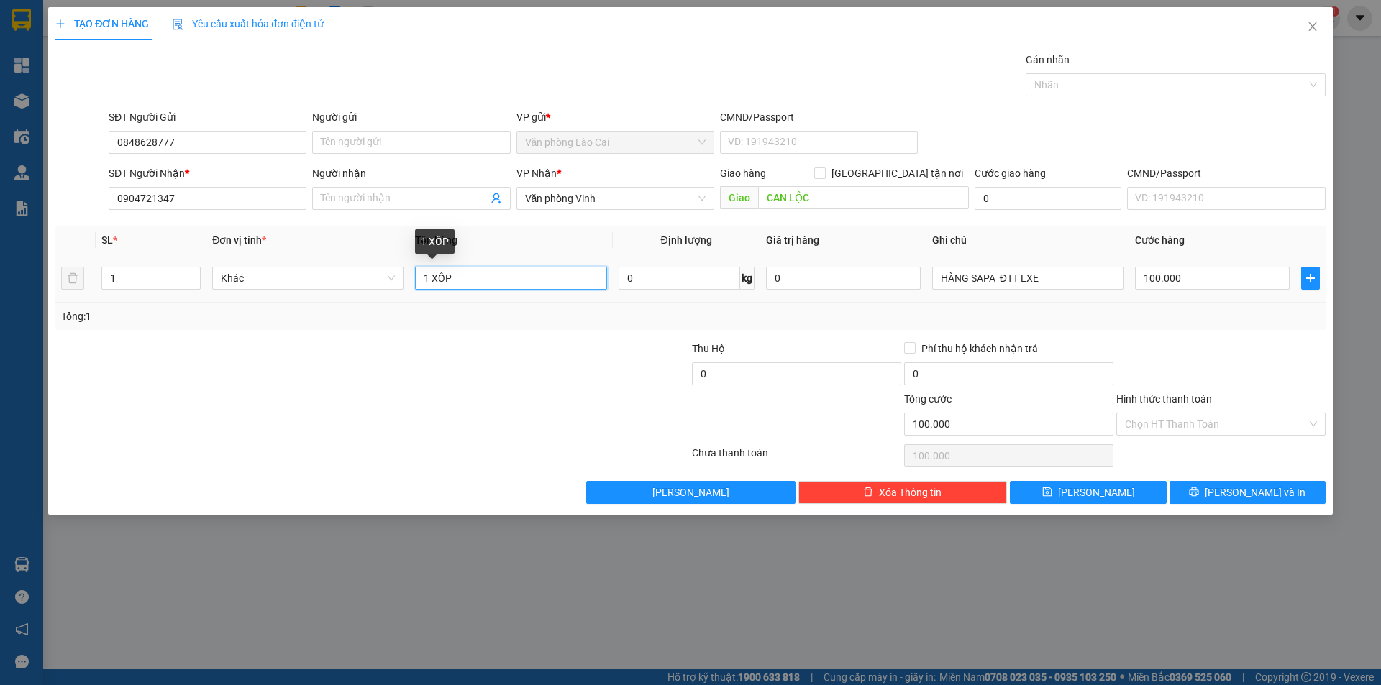
click at [454, 278] on input "1 XỐP" at bounding box center [510, 278] width 191 height 23
drag, startPoint x: 454, startPoint y: 278, endPoint x: 411, endPoint y: 267, distance: 45.0
click at [411, 267] on td "1 XỐP" at bounding box center [510, 279] width 203 height 48
type input "1 hộp"
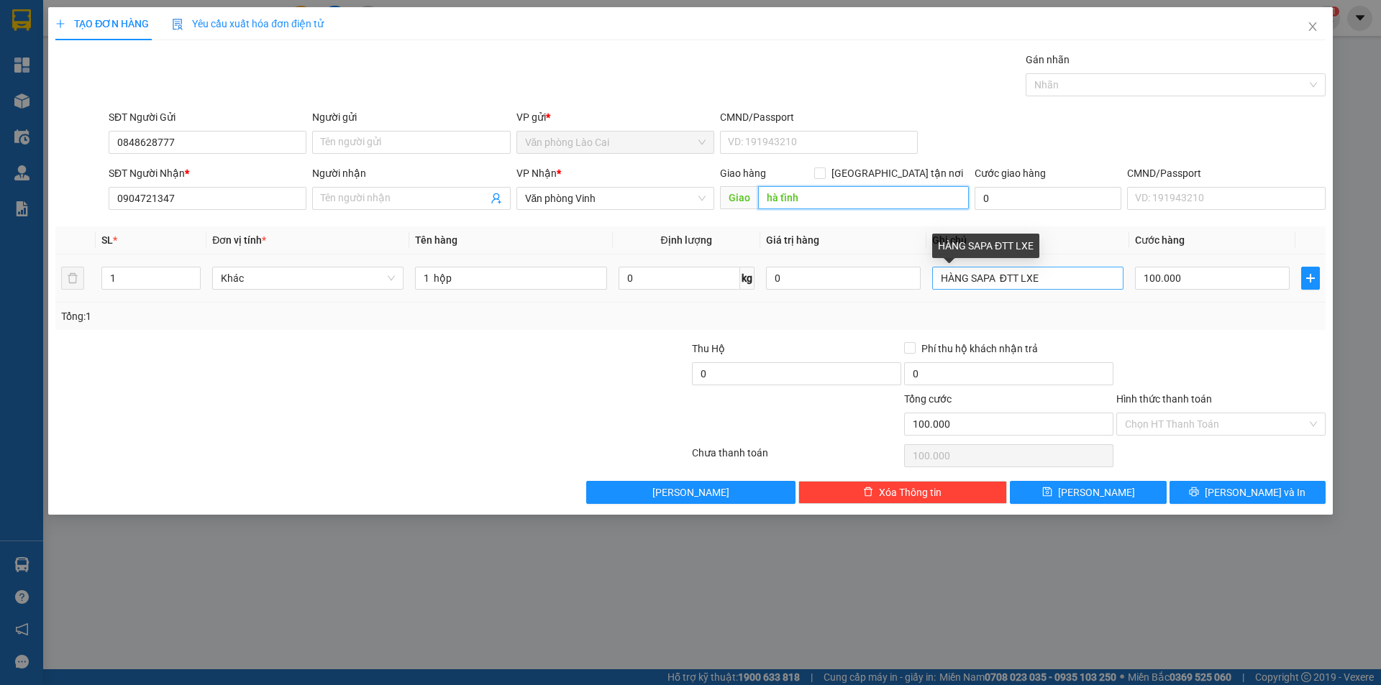
type input "hà tĩnh"
click at [1020, 277] on input "HÀNG SAPA ĐTT LXE" at bounding box center [1027, 278] width 191 height 23
click at [1020, 276] on input "HÀNG SAPA ĐTT LXE" at bounding box center [1027, 278] width 191 height 23
drag, startPoint x: 1066, startPoint y: 275, endPoint x: 927, endPoint y: 275, distance: 139.5
click at [928, 275] on td "HÀNG SAPA ĐTT LXE" at bounding box center [1027, 279] width 203 height 48
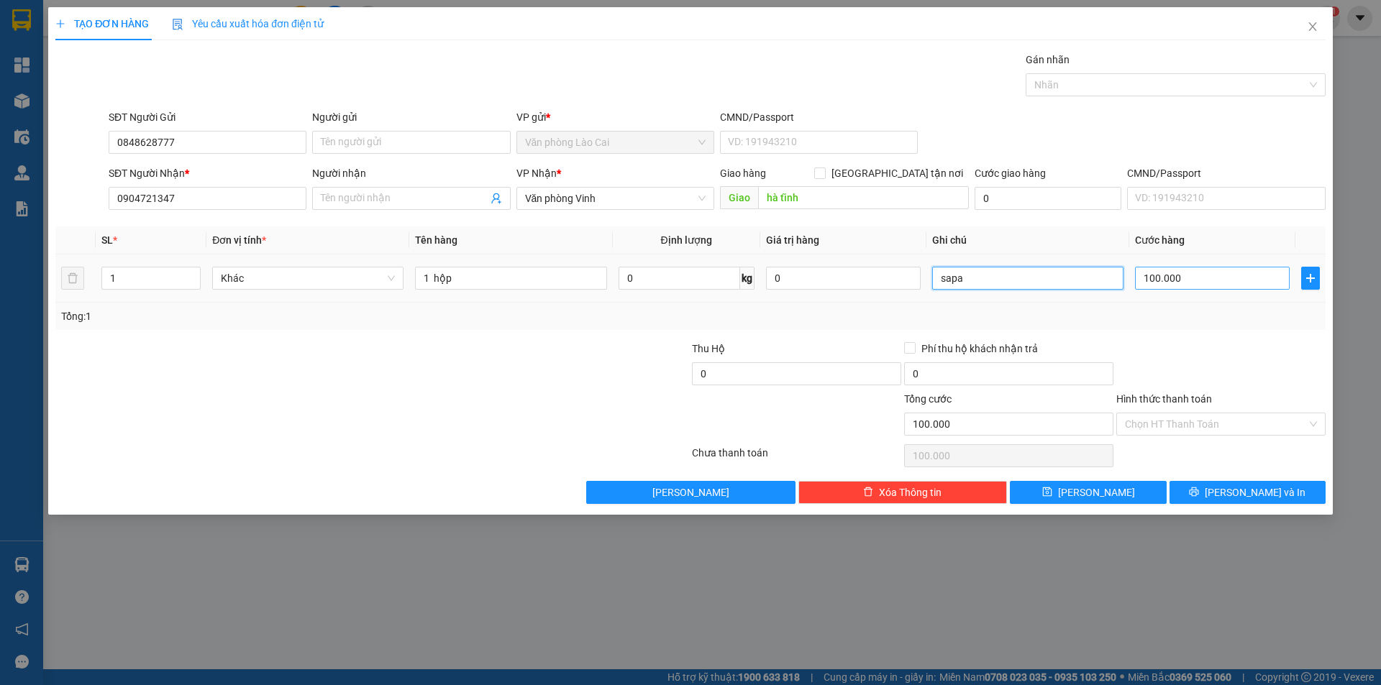
type input "sapa"
click at [1199, 280] on input "100.000" at bounding box center [1212, 278] width 155 height 23
type input "5"
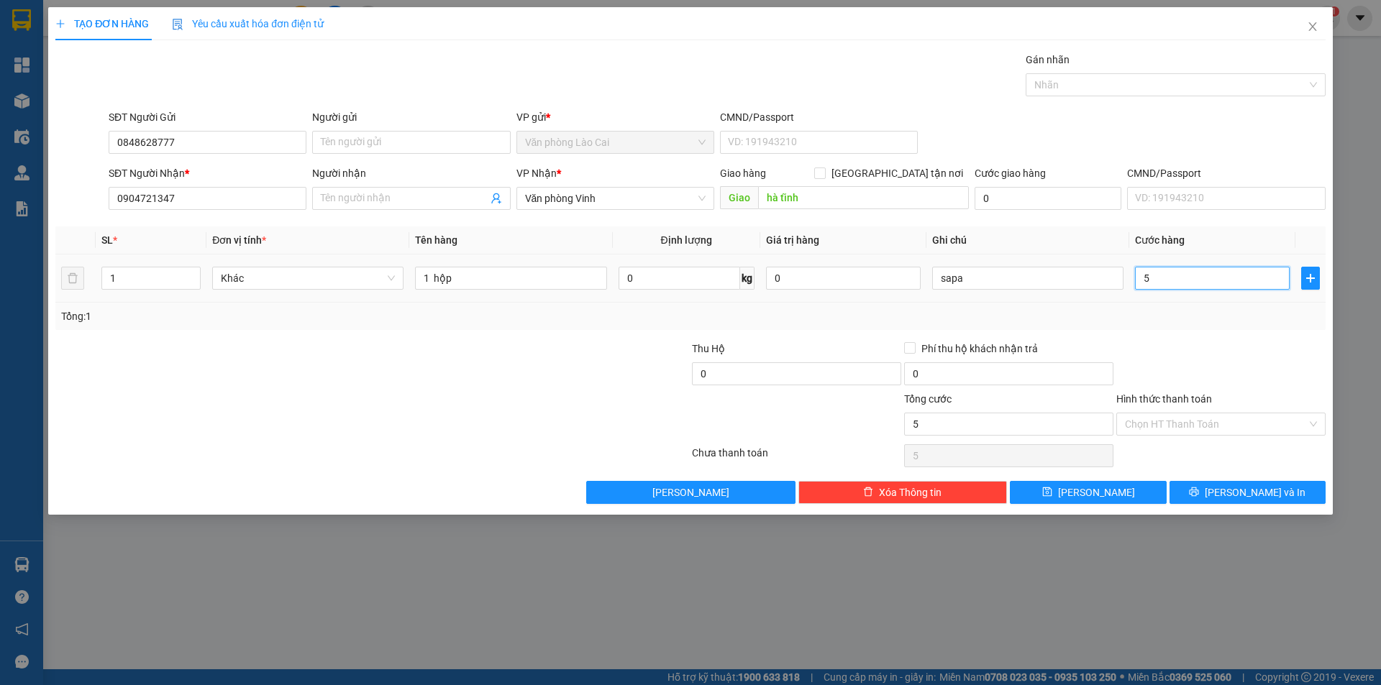
type input "50"
type input "50.000"
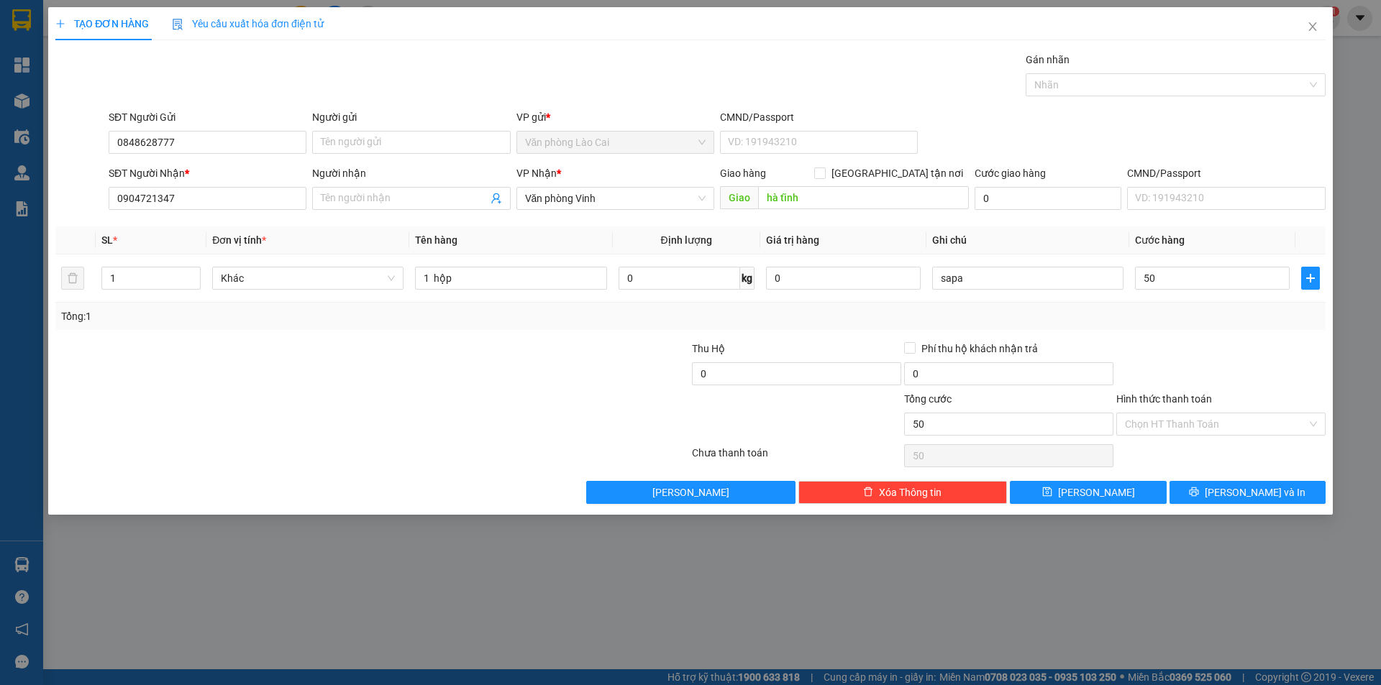
type input "50.000"
click at [1182, 341] on div at bounding box center [1221, 366] width 212 height 50
click at [1200, 416] on input "Hình thức thanh toán" at bounding box center [1216, 424] width 182 height 22
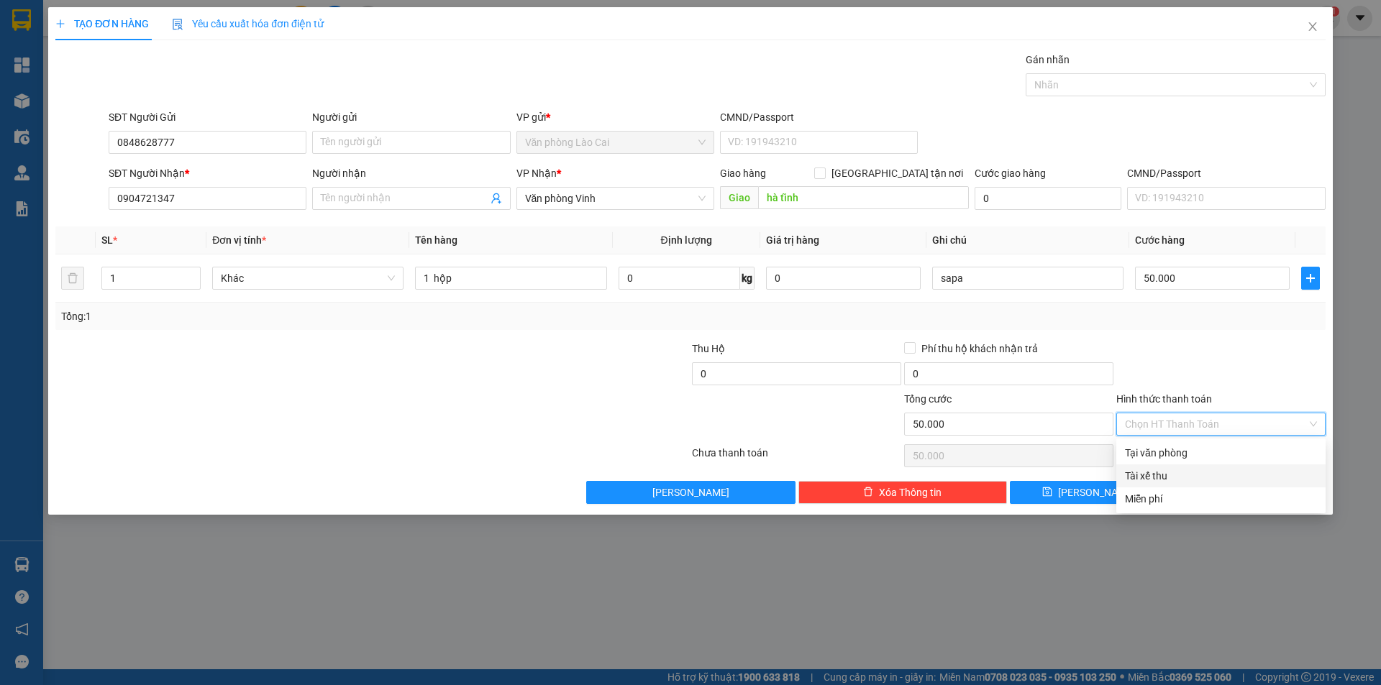
click at [1181, 476] on div "Tài xế thu" at bounding box center [1221, 476] width 192 height 16
type input "0"
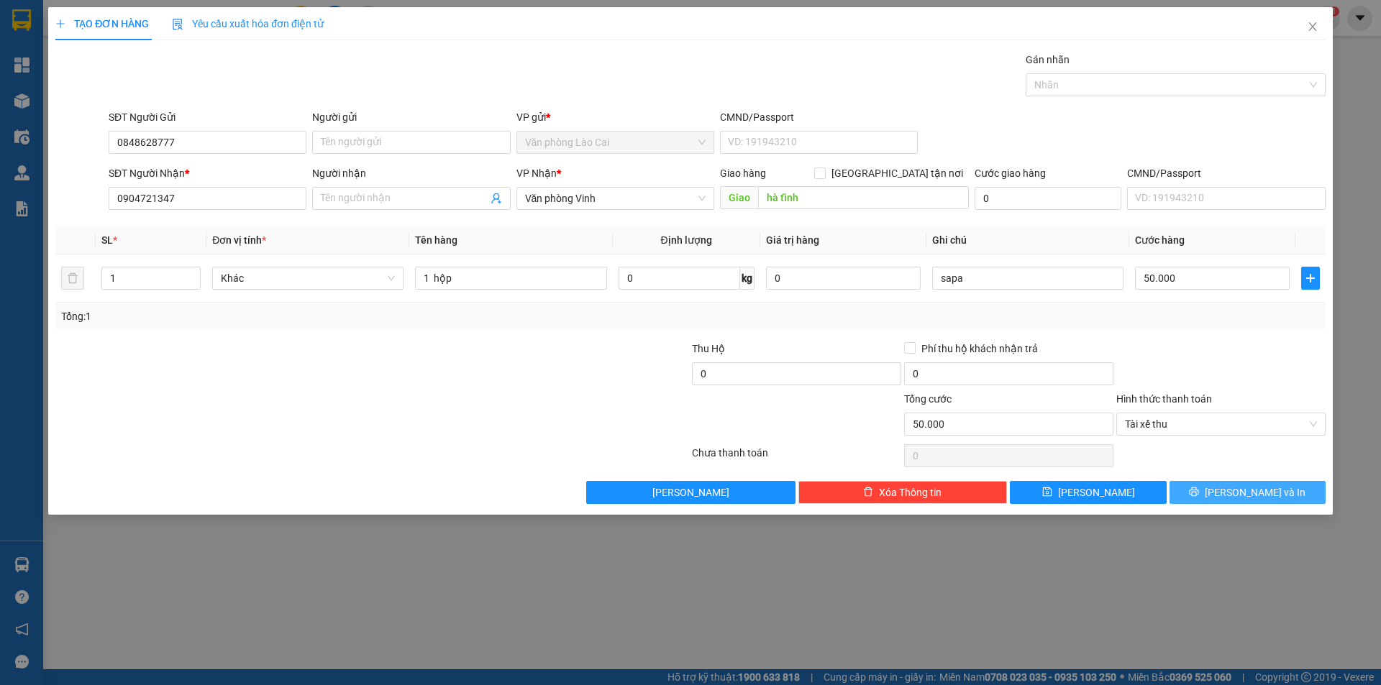
click at [1217, 489] on button "Lưu và In" at bounding box center [1247, 492] width 156 height 23
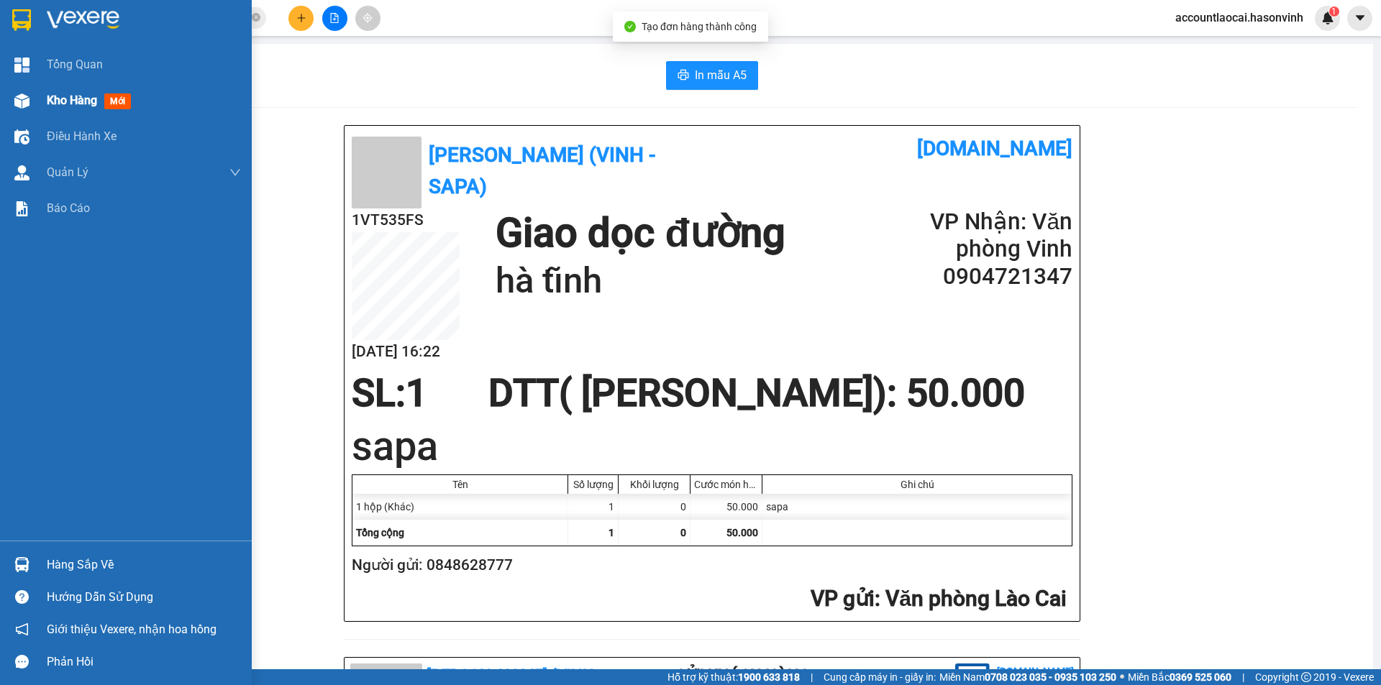
click at [34, 98] on div at bounding box center [21, 100] width 25 height 25
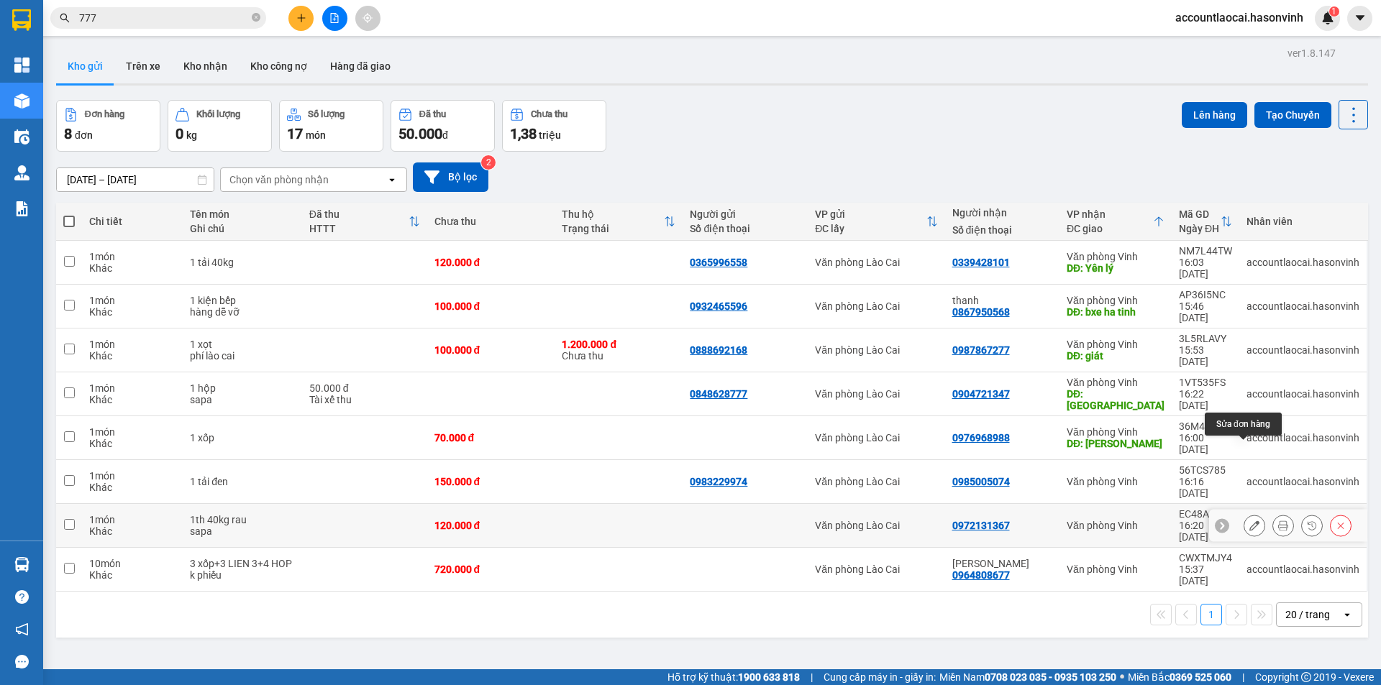
click at [1249, 521] on icon at bounding box center [1254, 526] width 10 height 10
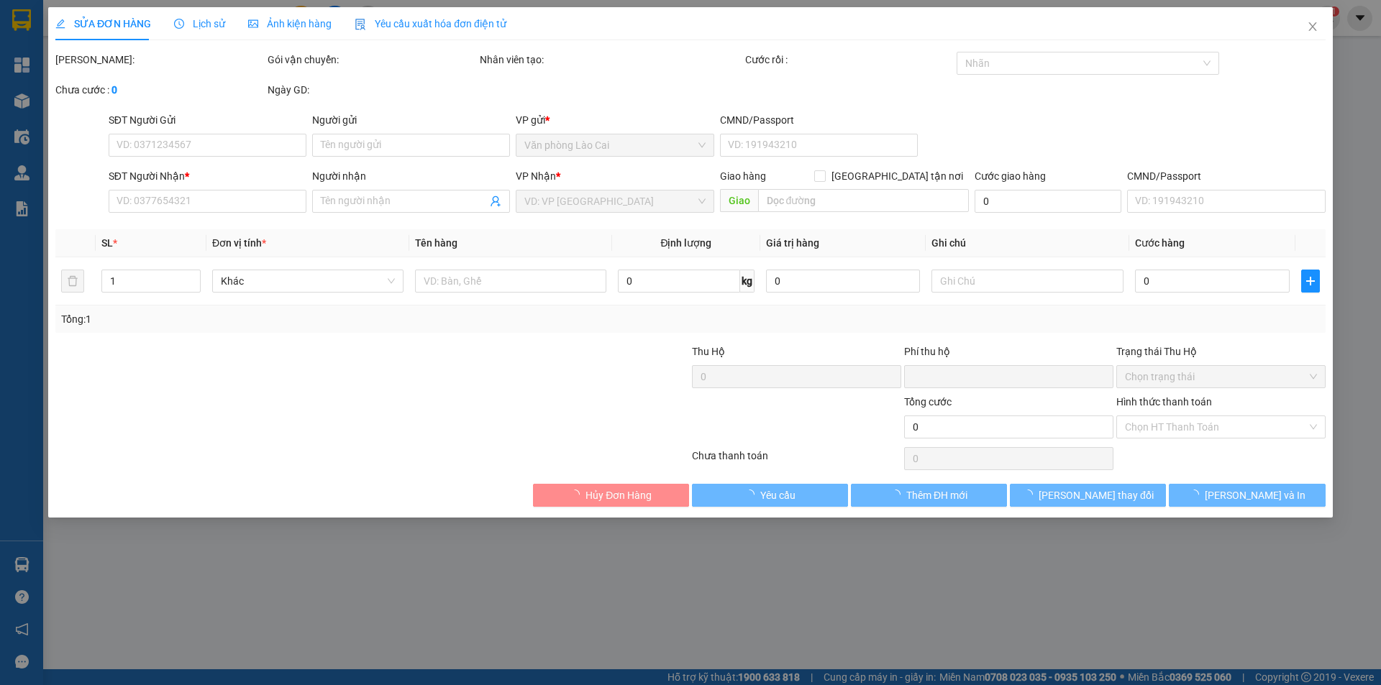
type input "0972131367"
type input "0"
type input "120.000"
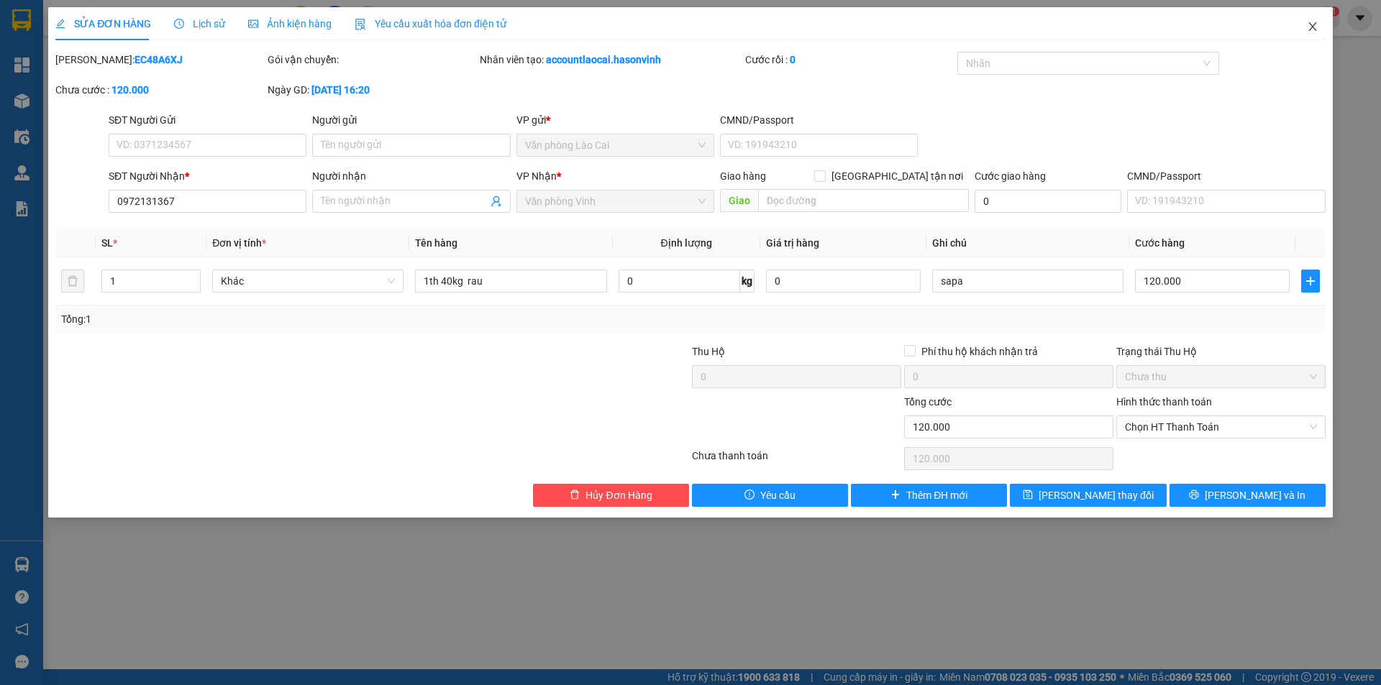
click at [1320, 19] on span "Close" at bounding box center [1312, 27] width 40 height 40
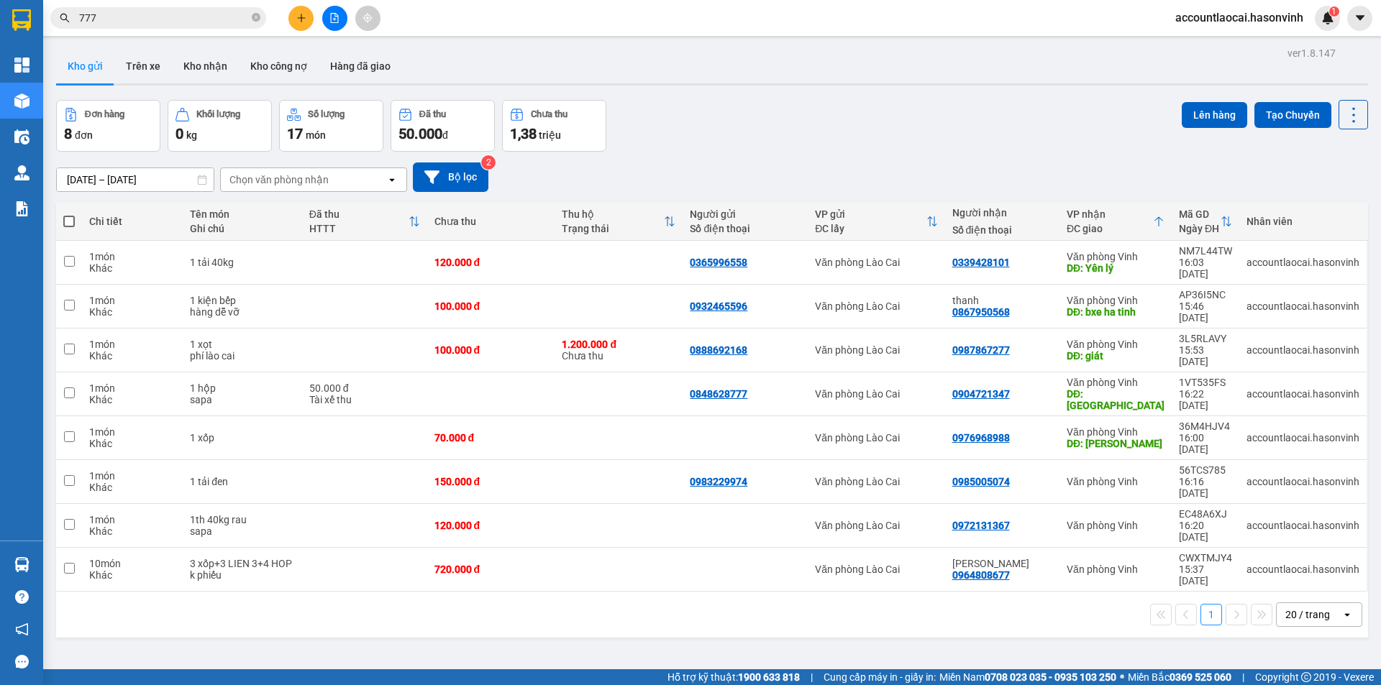
click at [308, 17] on button at bounding box center [300, 18] width 25 height 25
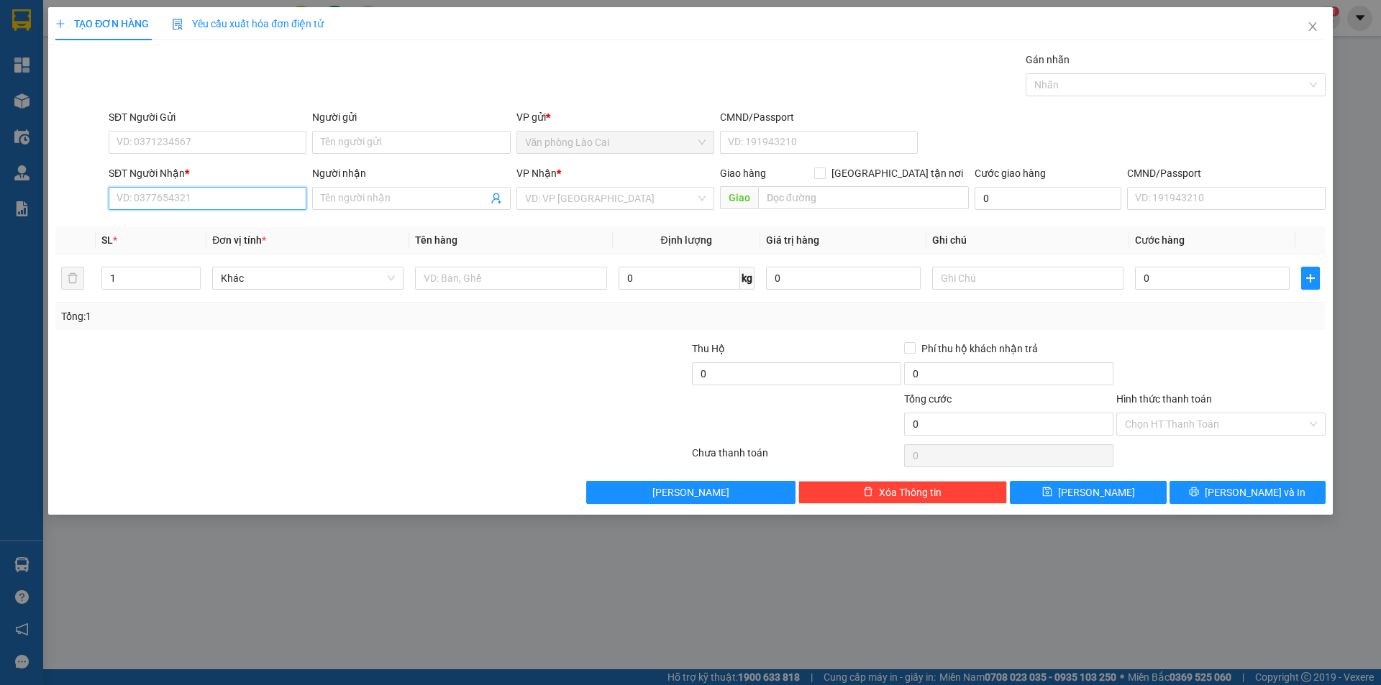
click at [170, 197] on input "SĐT Người Nhận *" at bounding box center [208, 198] width 198 height 23
type input "0948482884"
click at [176, 221] on div "0948482884" at bounding box center [207, 227] width 180 height 16
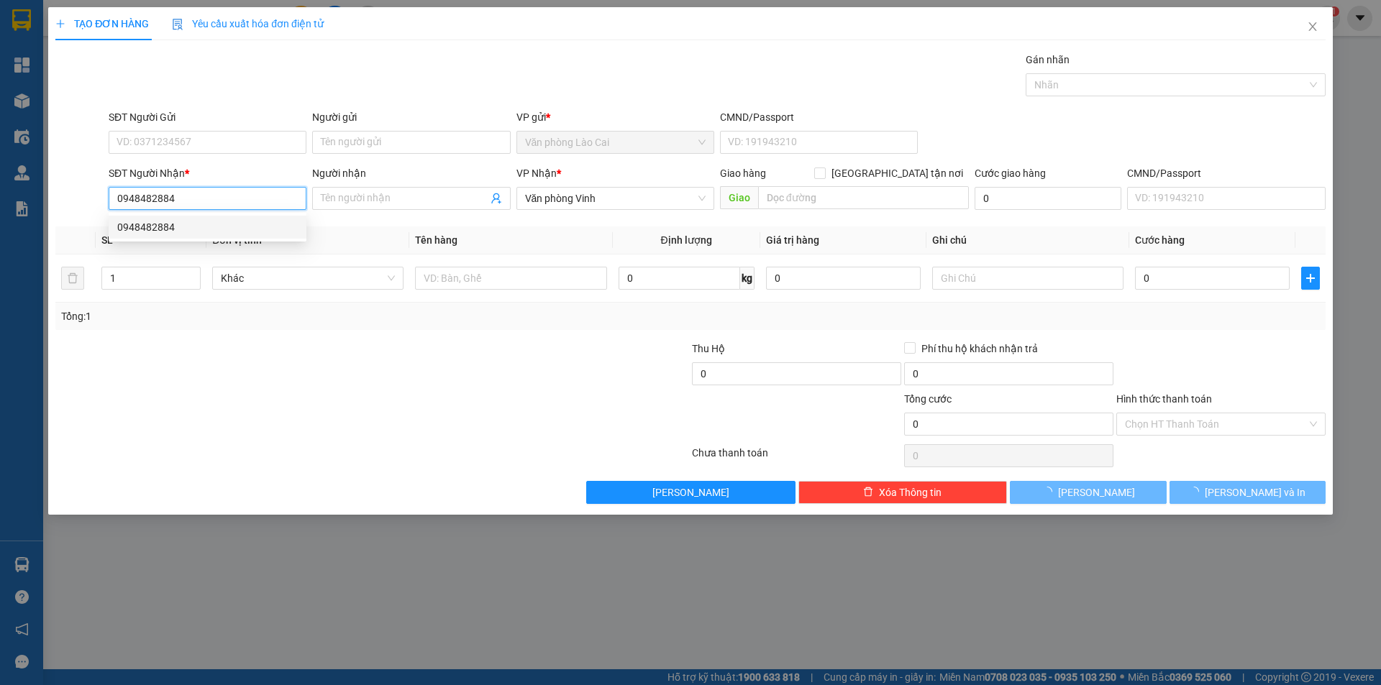
type input "50.000"
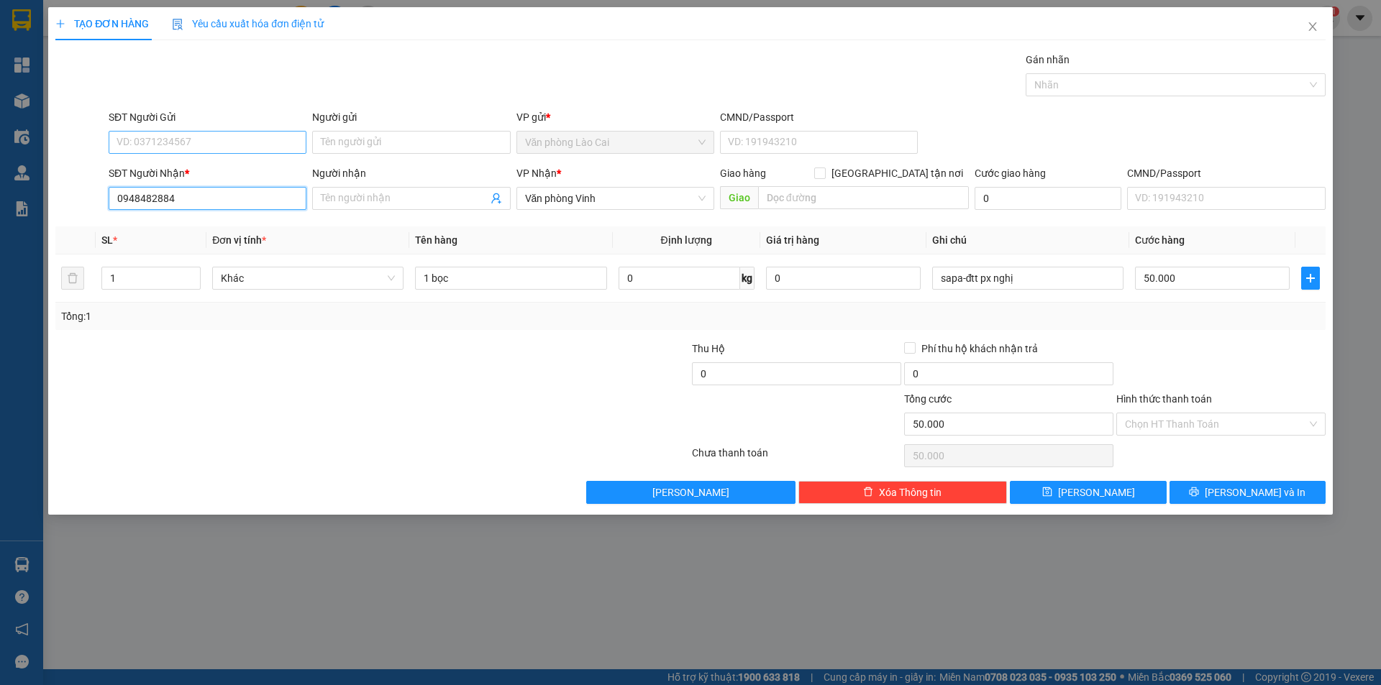
type input "0948482884"
click at [196, 142] on input "SĐT Người Gửi" at bounding box center [208, 142] width 198 height 23
click at [191, 163] on div "0396623875" at bounding box center [207, 171] width 180 height 16
type input "0396623875"
click at [186, 265] on div "1" at bounding box center [150, 278] width 99 height 29
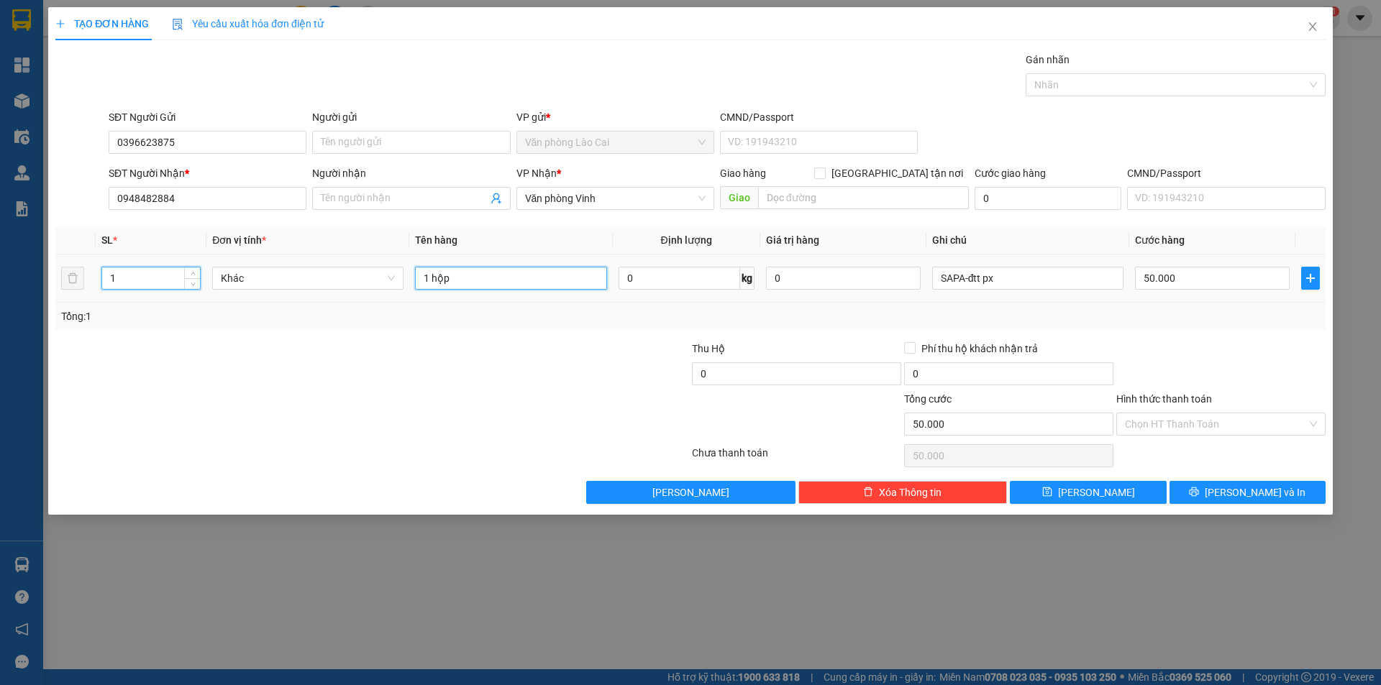
drag, startPoint x: 432, startPoint y: 277, endPoint x: 444, endPoint y: 277, distance: 11.5
click at [433, 277] on input "1 hộp" at bounding box center [510, 278] width 191 height 23
drag, startPoint x: 446, startPoint y: 278, endPoint x: 435, endPoint y: 282, distance: 11.6
click at [435, 282] on input "1 hộp" at bounding box center [510, 278] width 191 height 23
drag, startPoint x: 424, startPoint y: 280, endPoint x: 462, endPoint y: 273, distance: 38.7
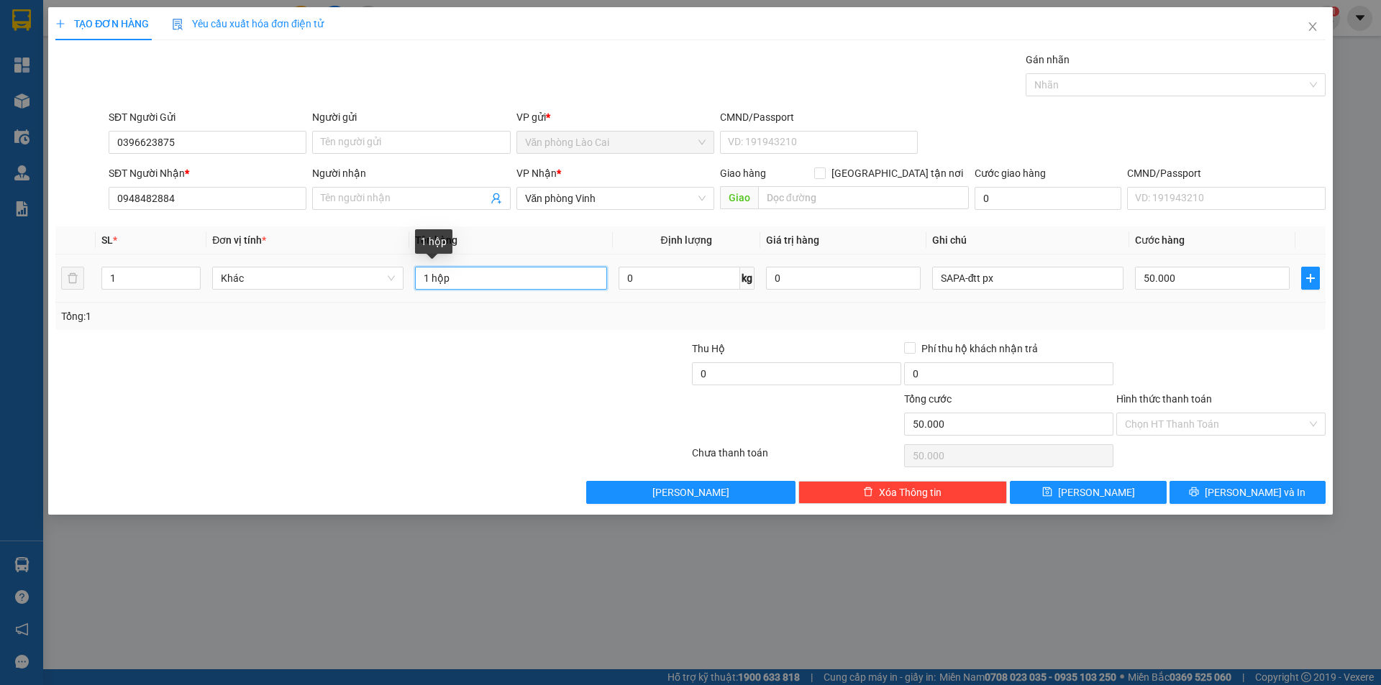
click at [462, 273] on input "1 hộp" at bounding box center [510, 278] width 191 height 23
type input "t"
type input "1 tải"
click at [976, 283] on input "SAPA-đtt px" at bounding box center [1027, 278] width 191 height 23
type input "1"
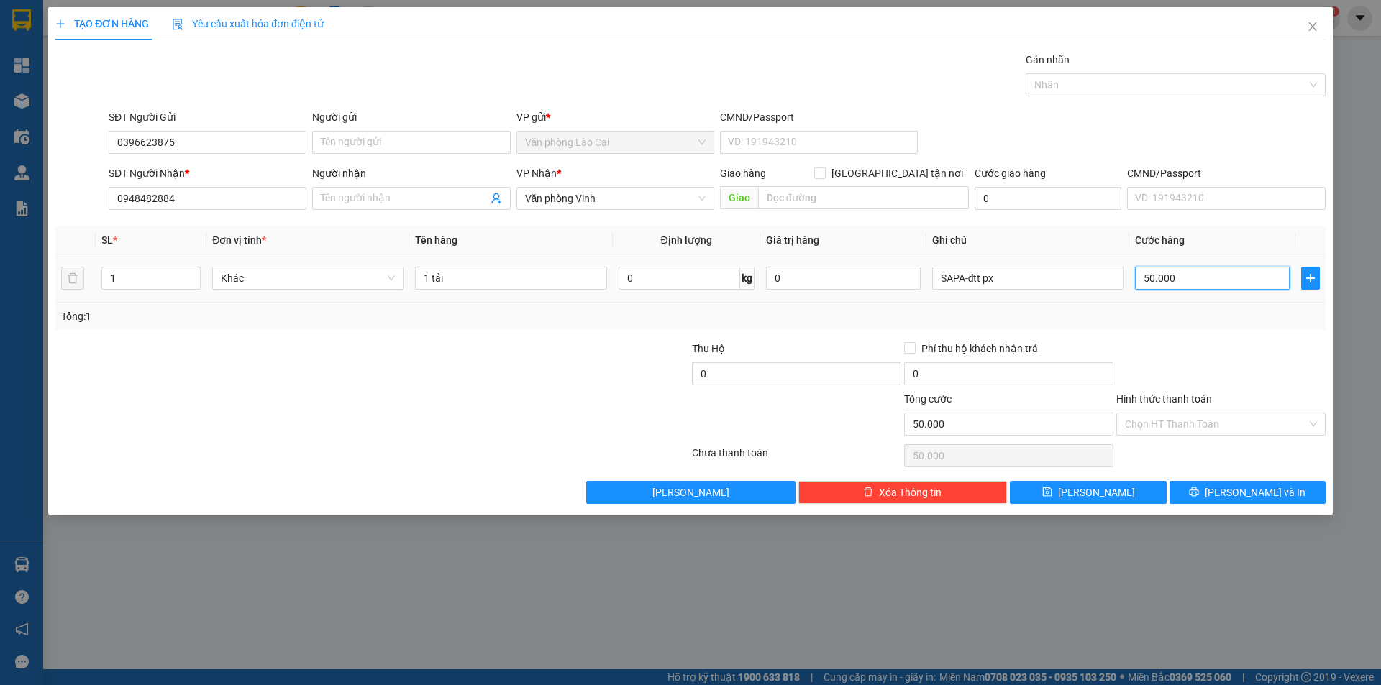
type input "1"
type input "10"
type input "100"
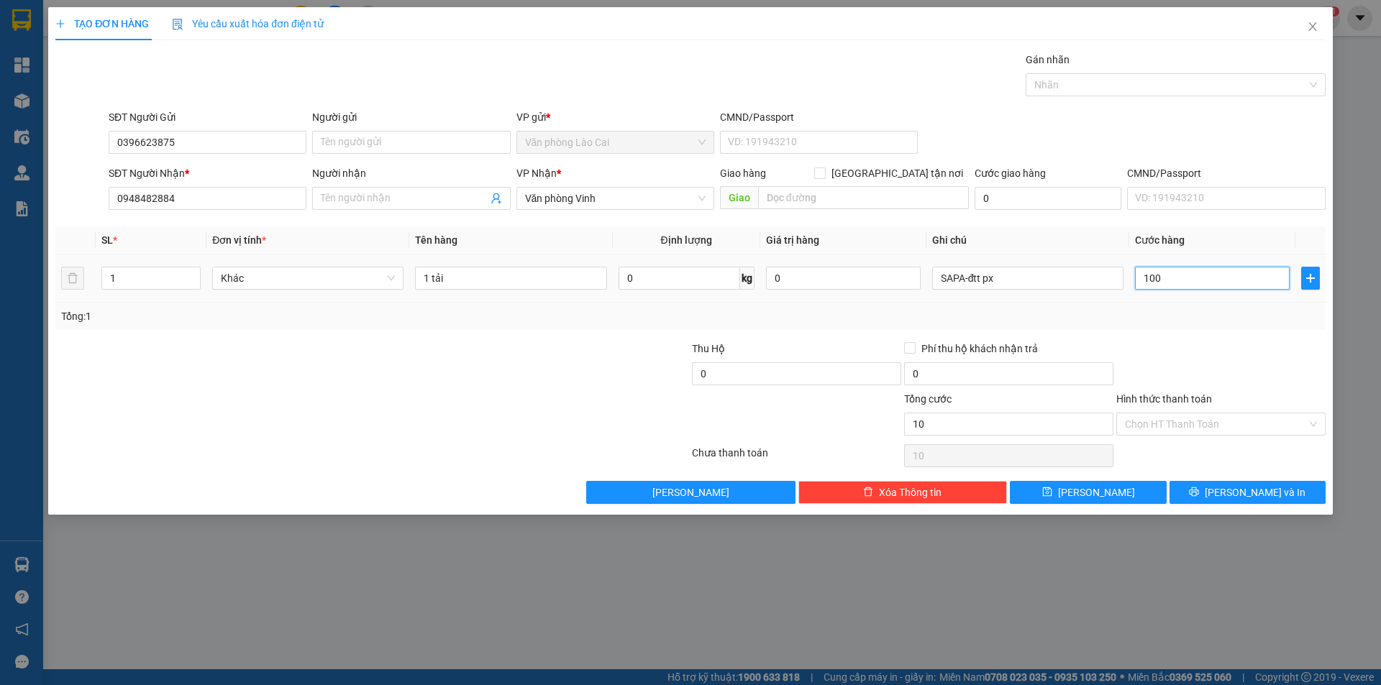
type input "100"
type input "100.000"
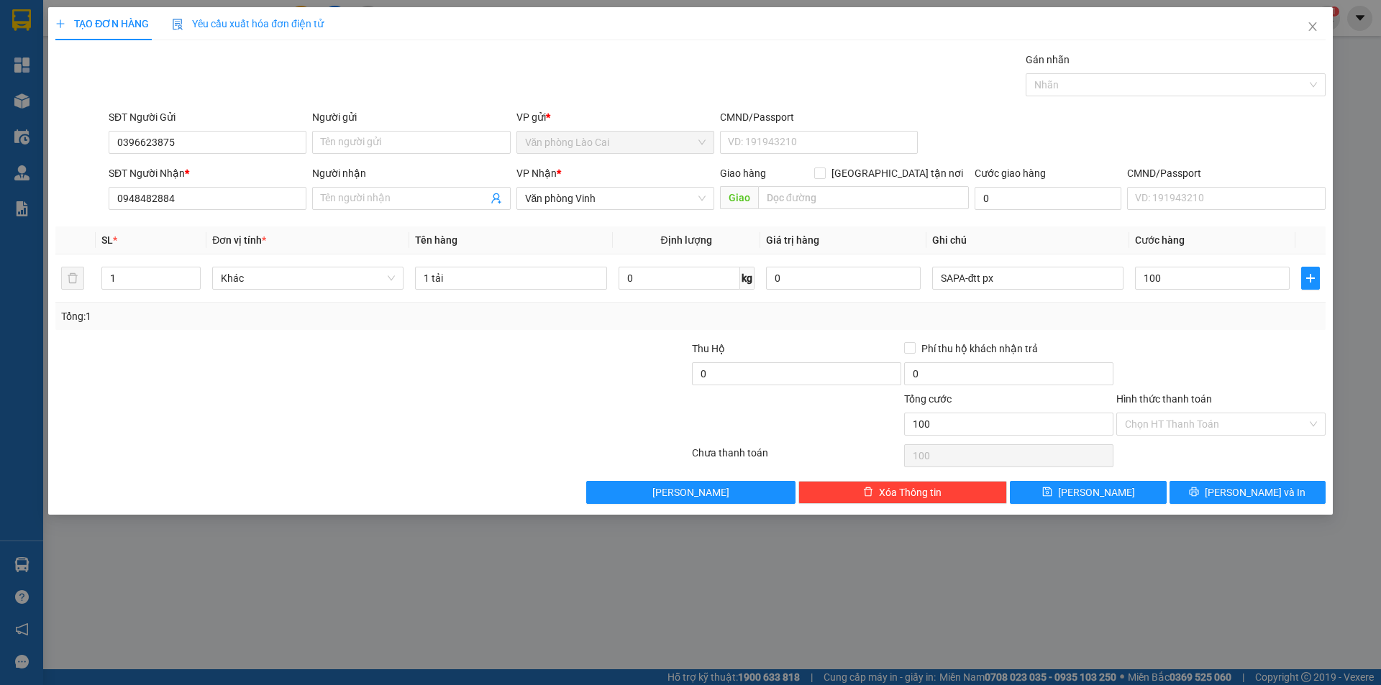
type input "100.000"
click at [1199, 352] on div at bounding box center [1221, 366] width 212 height 50
click at [1157, 432] on input "Hình thức thanh toán" at bounding box center [1216, 424] width 182 height 22
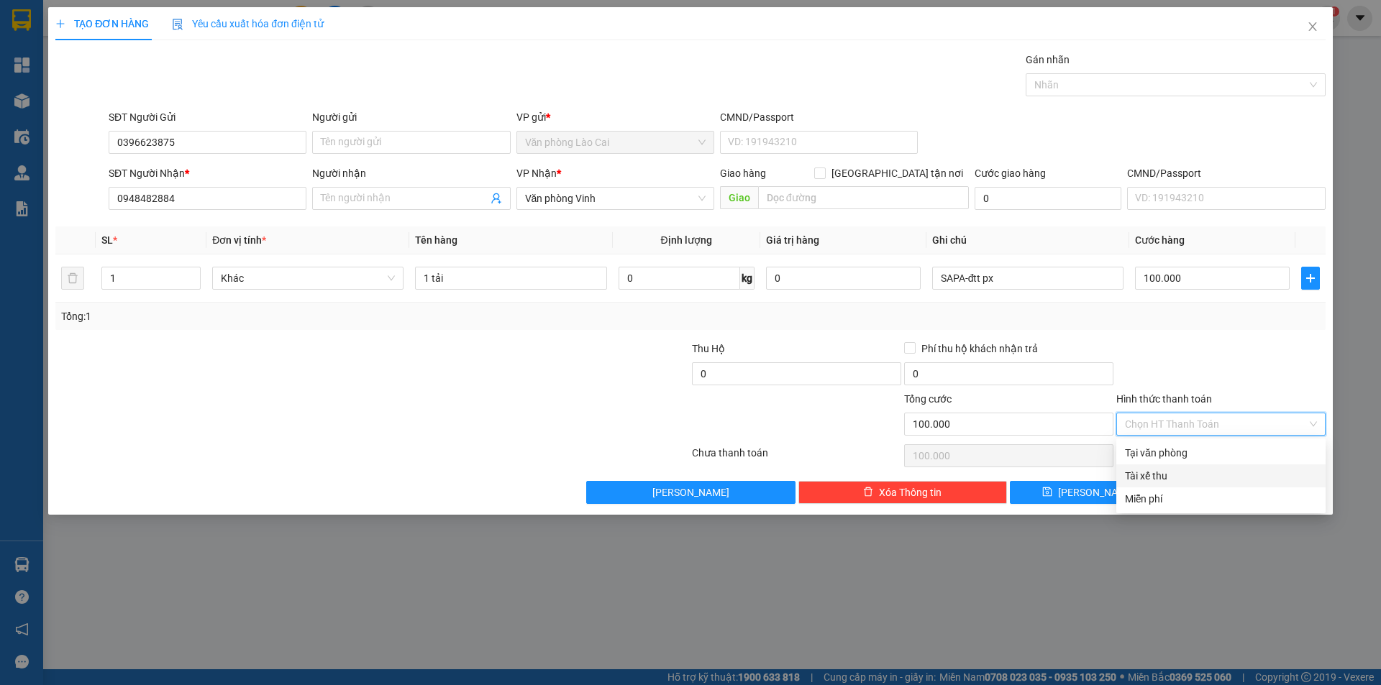
click at [1170, 469] on div "Tài xế thu" at bounding box center [1221, 476] width 192 height 16
type input "0"
click at [1204, 358] on div at bounding box center [1221, 366] width 212 height 50
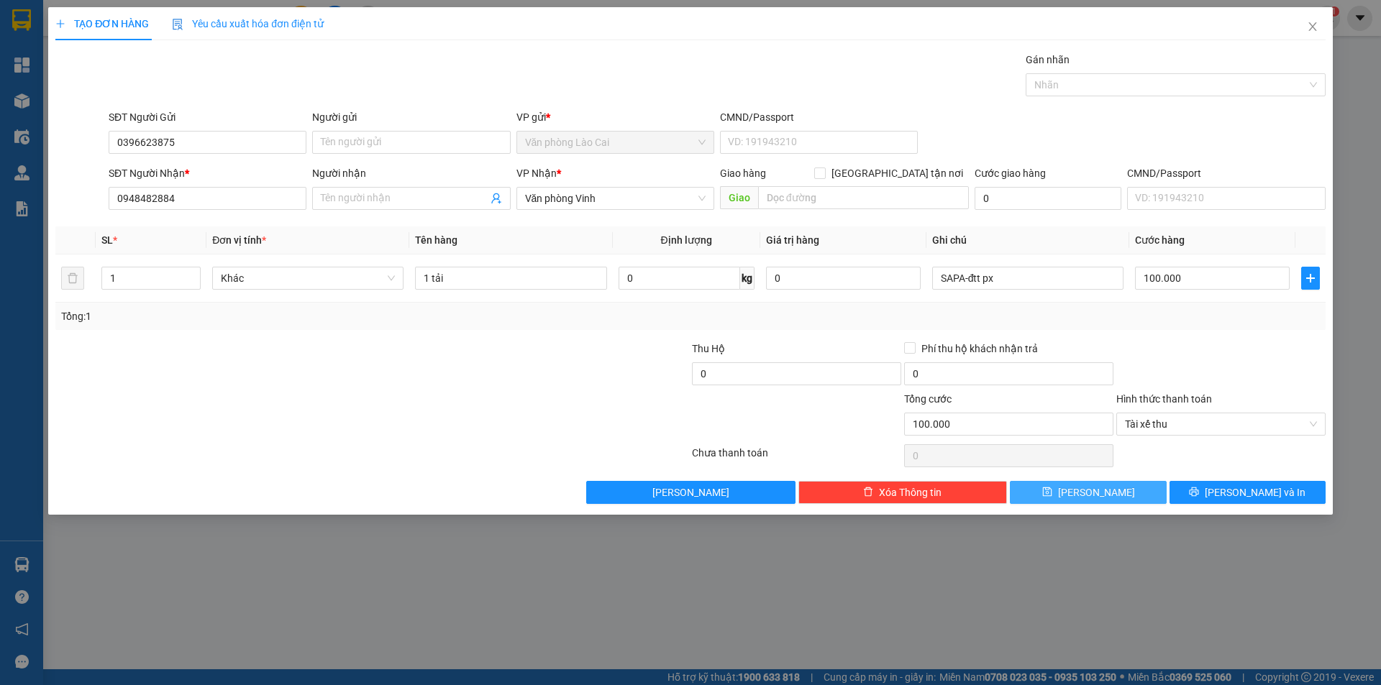
click at [1126, 494] on button "Lưu" at bounding box center [1088, 492] width 156 height 23
type input "0"
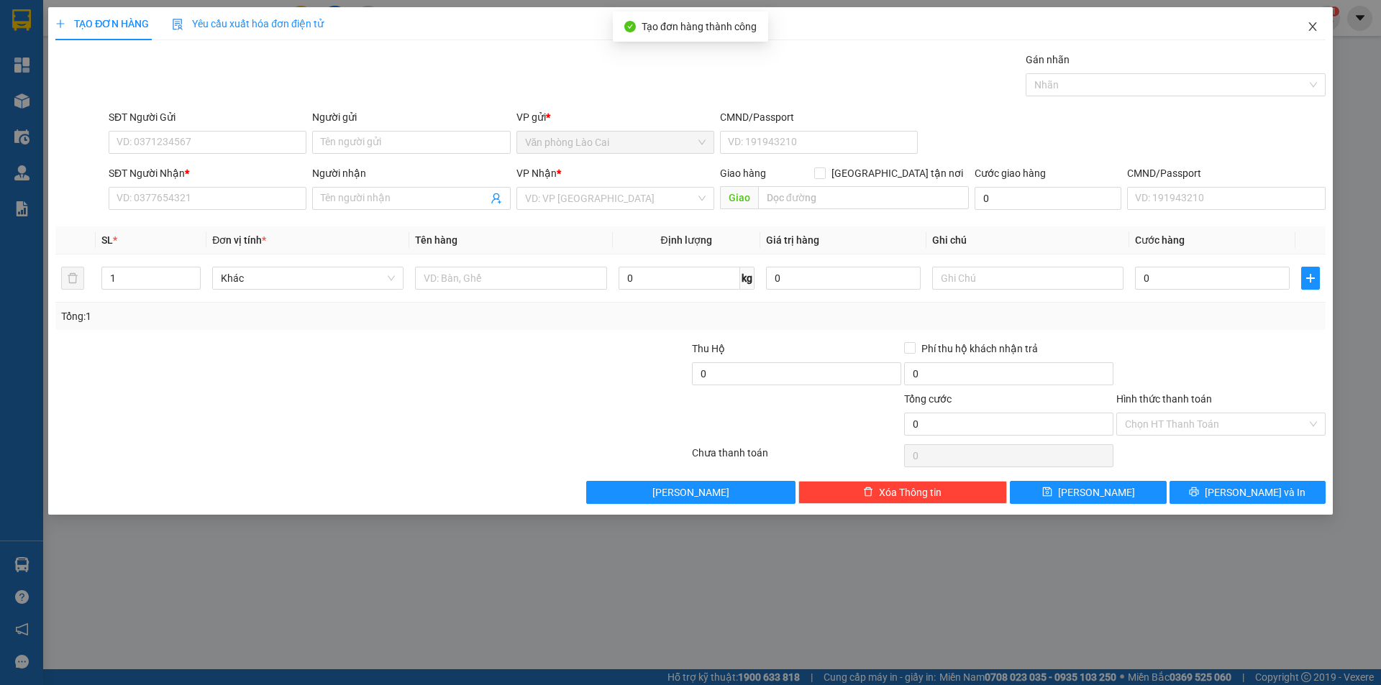
click at [1307, 30] on icon "close" at bounding box center [1313, 27] width 12 height 12
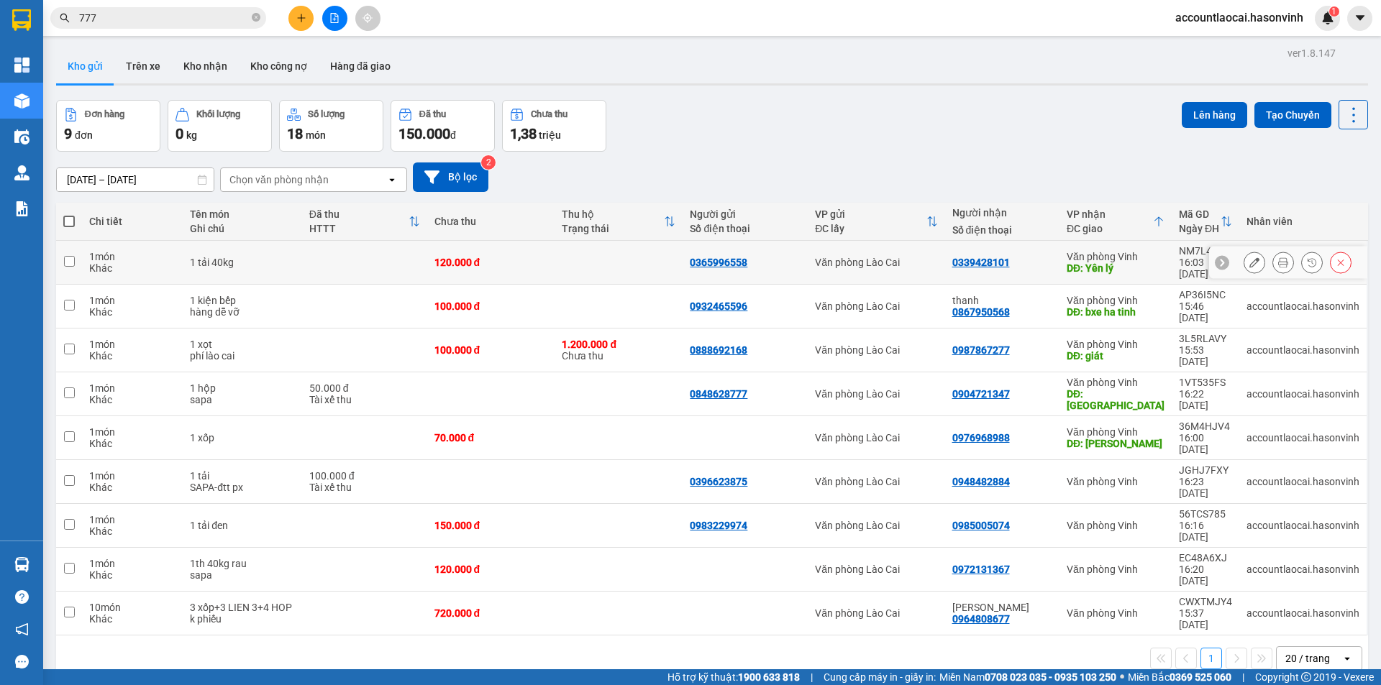
click at [132, 262] on div "Khác" at bounding box center [132, 268] width 86 height 12
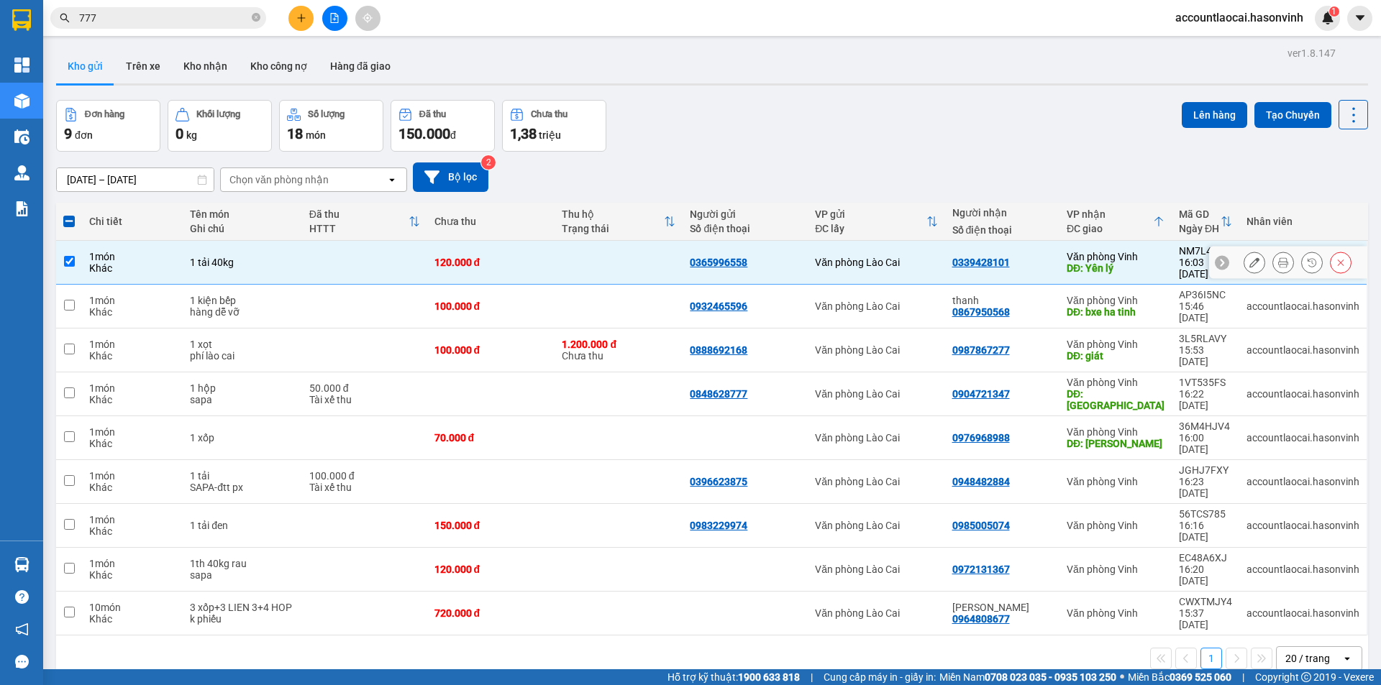
click at [133, 262] on div "Khác" at bounding box center [132, 268] width 86 height 12
checkbox input "false"
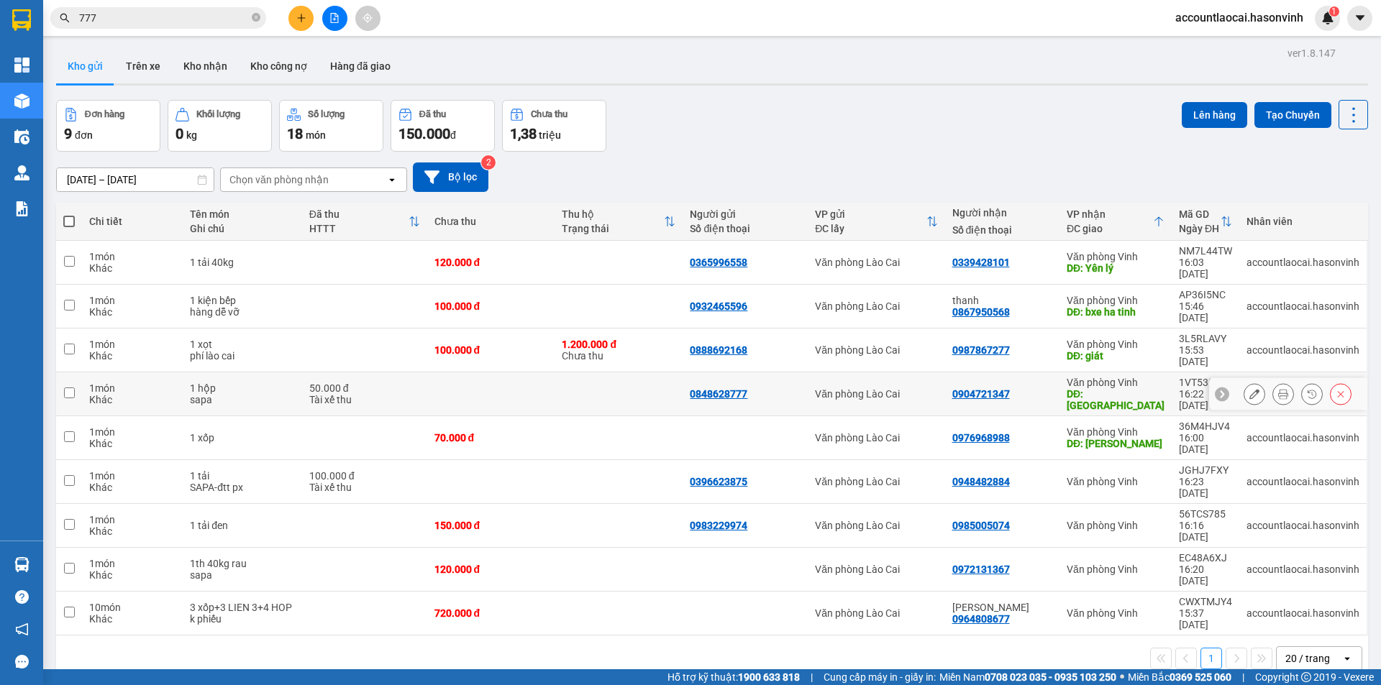
click at [129, 394] on div "Khác" at bounding box center [132, 400] width 86 height 12
checkbox input "true"
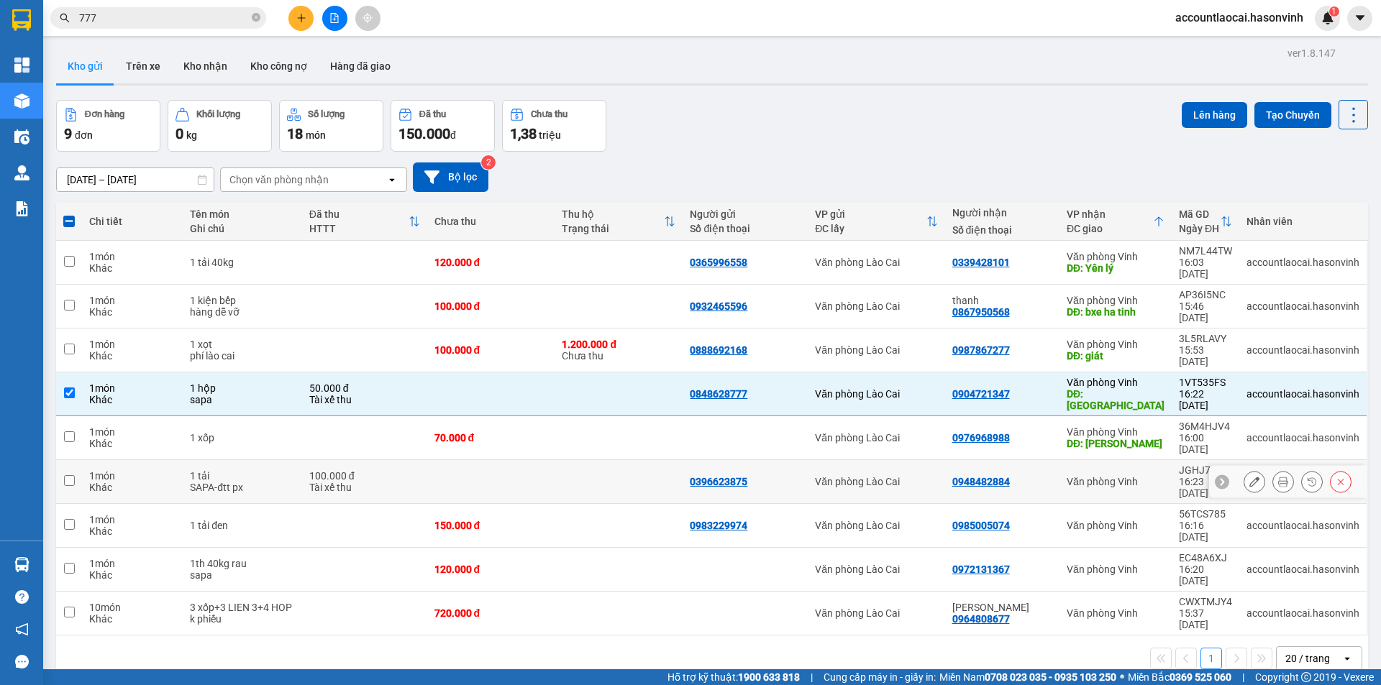
click at [146, 470] on div "1 món" at bounding box center [132, 476] width 86 height 12
checkbox input "true"
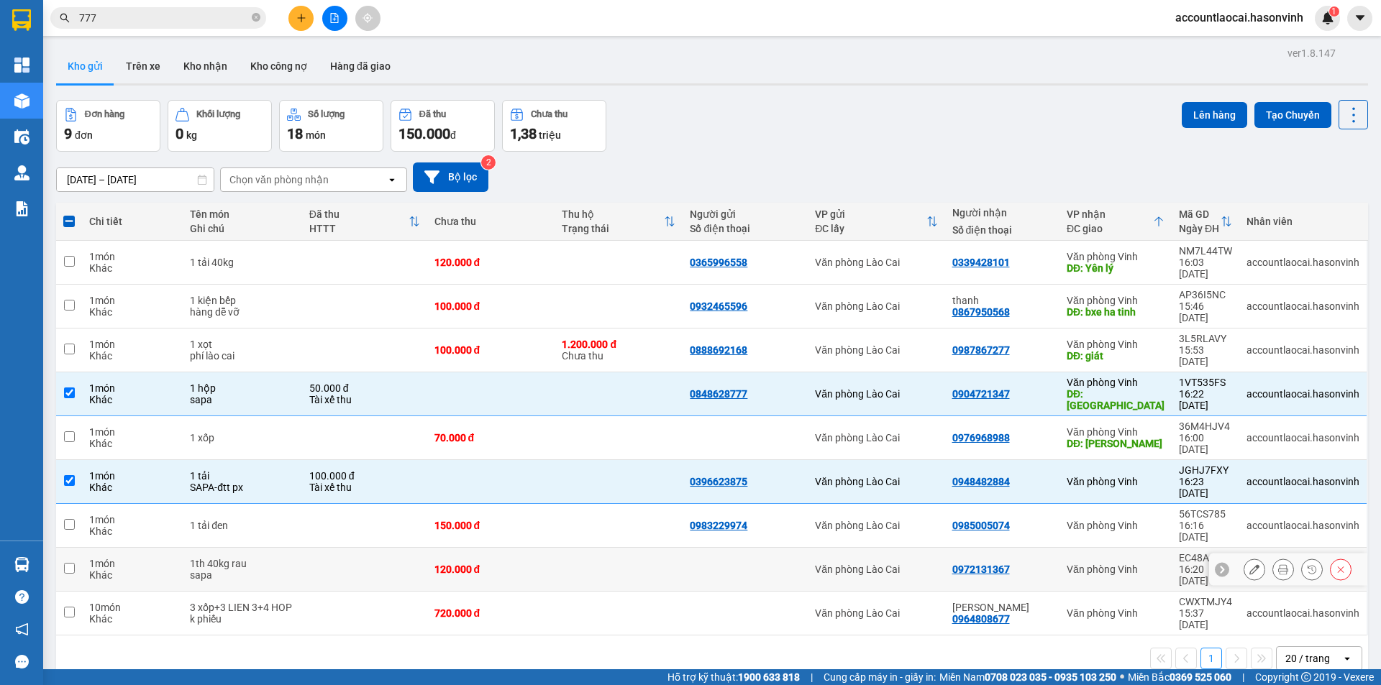
click at [170, 569] on div "Khác" at bounding box center [132, 575] width 86 height 12
checkbox input "true"
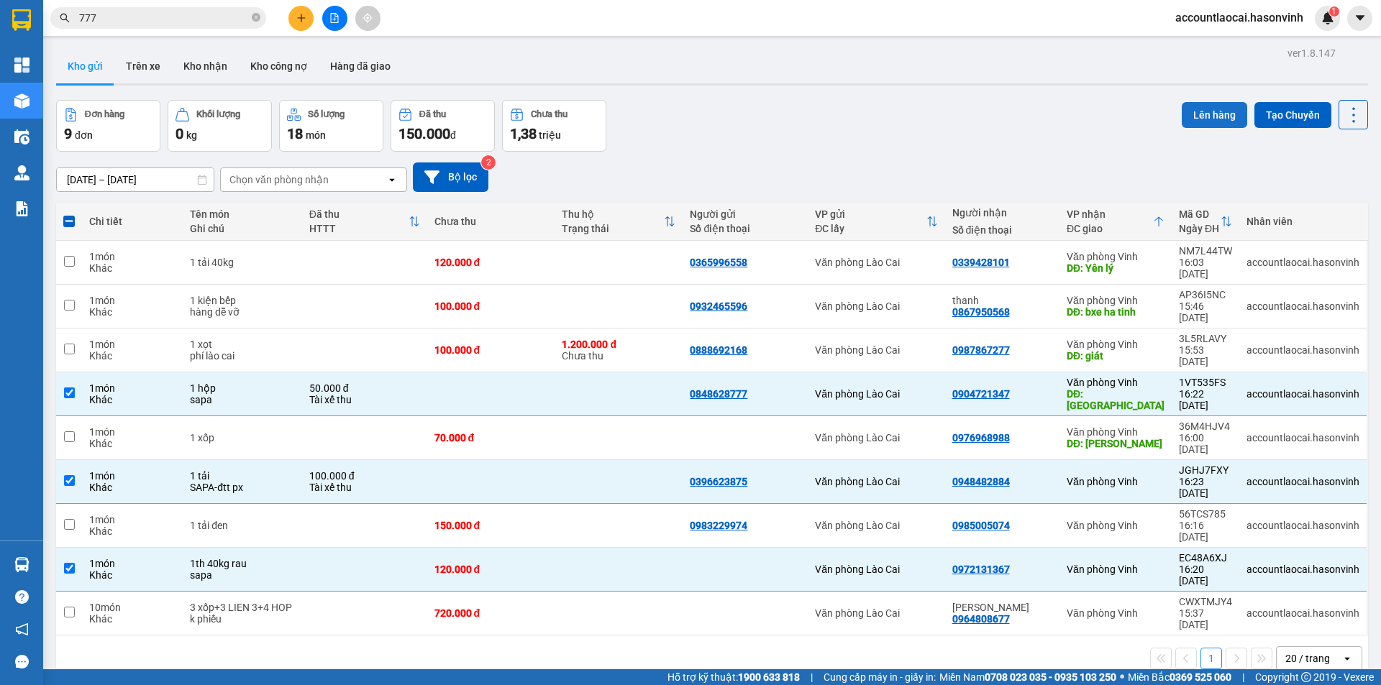
click at [1207, 109] on button "Lên hàng" at bounding box center [1213, 115] width 65 height 26
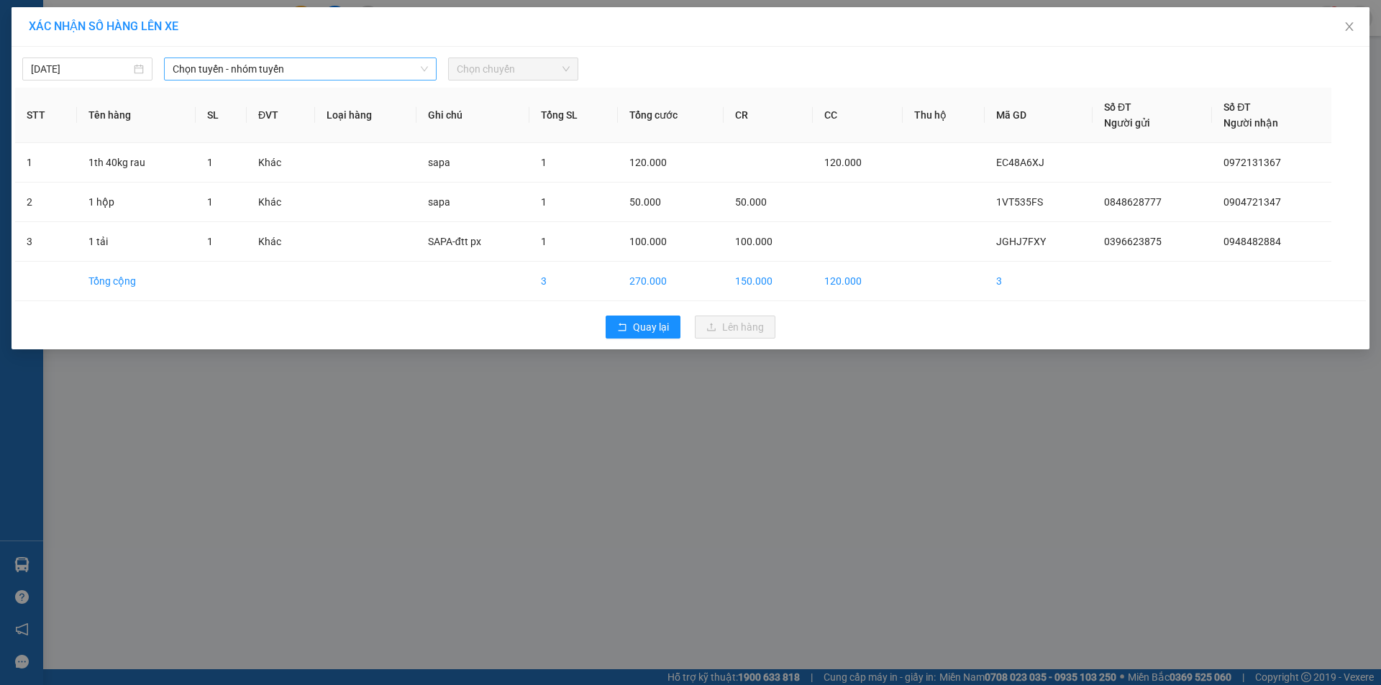
click at [255, 59] on span "Chọn tuyến - nhóm tuyến" at bounding box center [300, 69] width 255 height 22
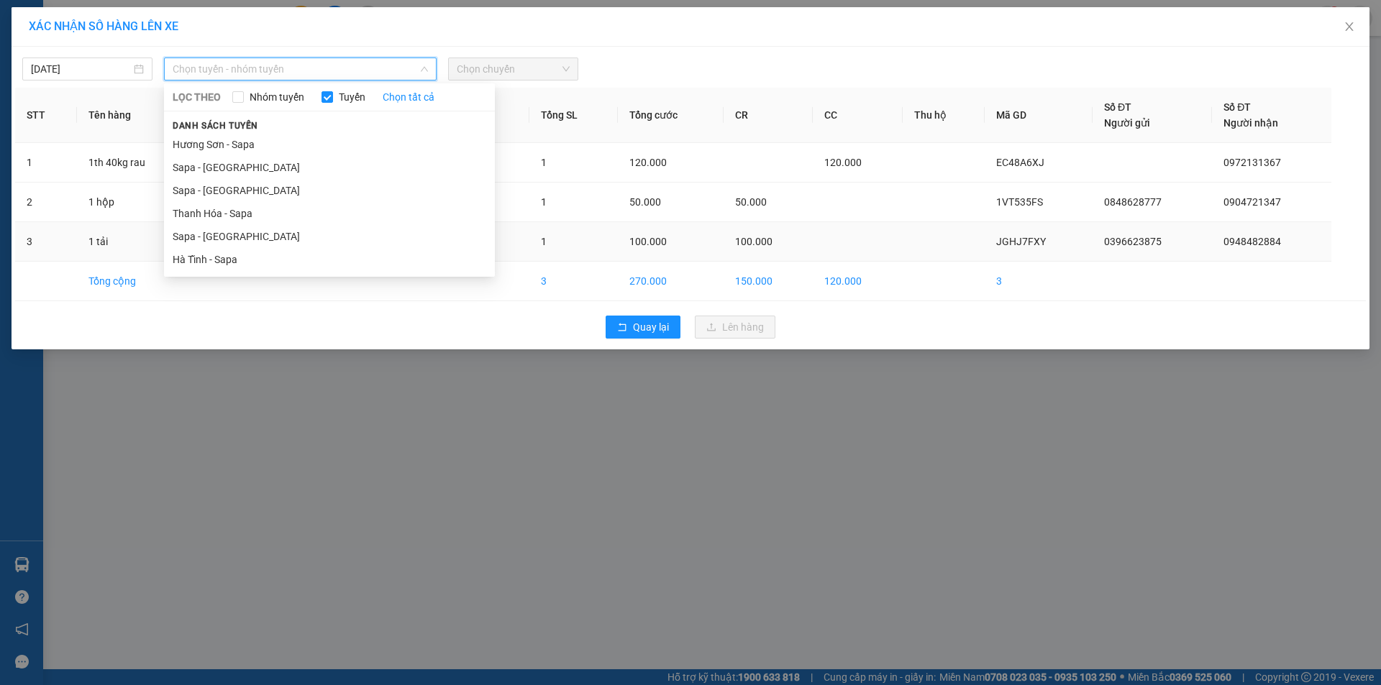
drag, startPoint x: 194, startPoint y: 241, endPoint x: 206, endPoint y: 236, distance: 12.6
click at [196, 241] on li "Sapa - [GEOGRAPHIC_DATA]" at bounding box center [329, 236] width 331 height 23
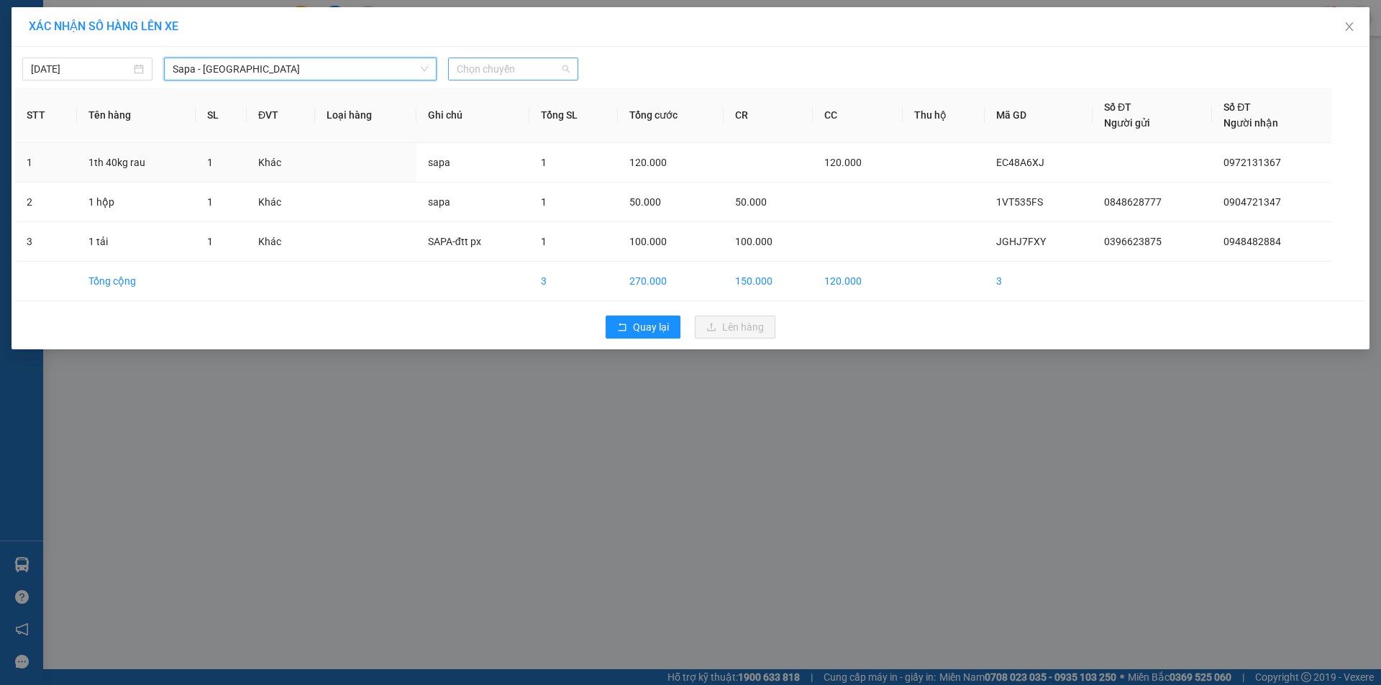
click at [497, 68] on span "Chọn chuyến" at bounding box center [513, 69] width 113 height 22
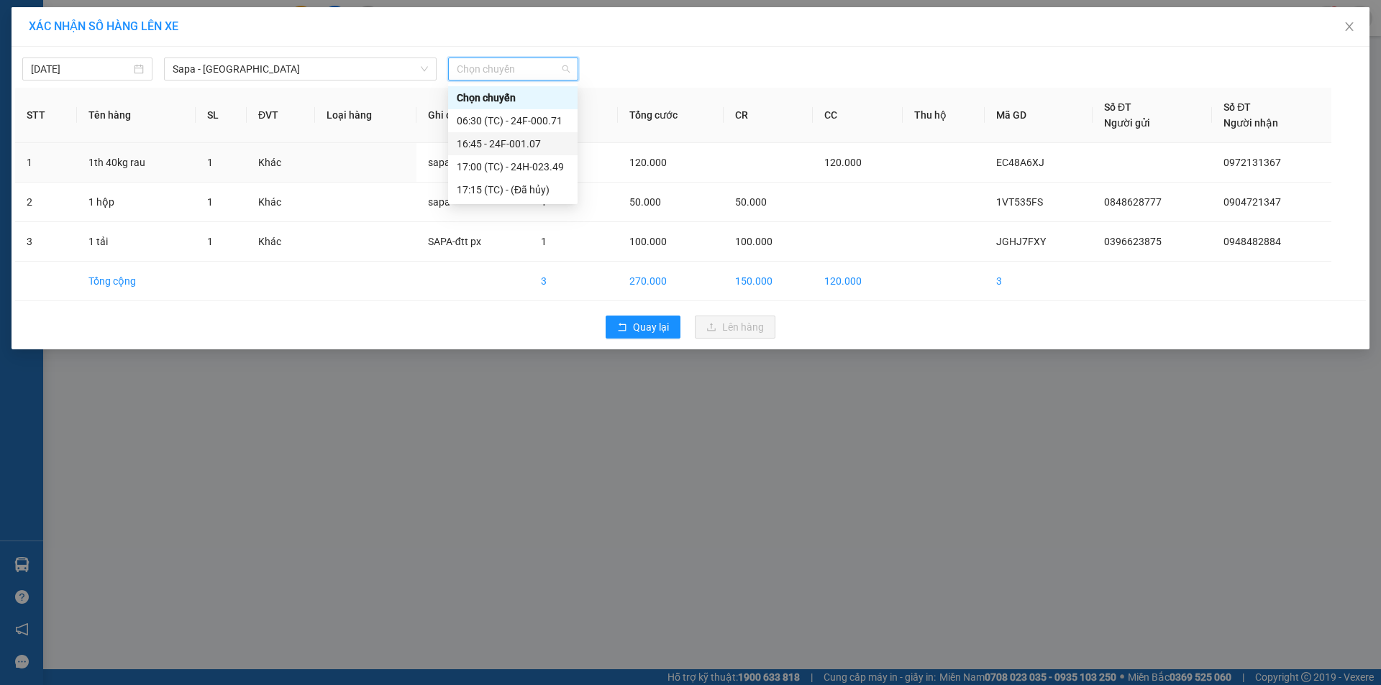
click at [503, 143] on div "16:45 - 24F-001.07" at bounding box center [513, 144] width 112 height 16
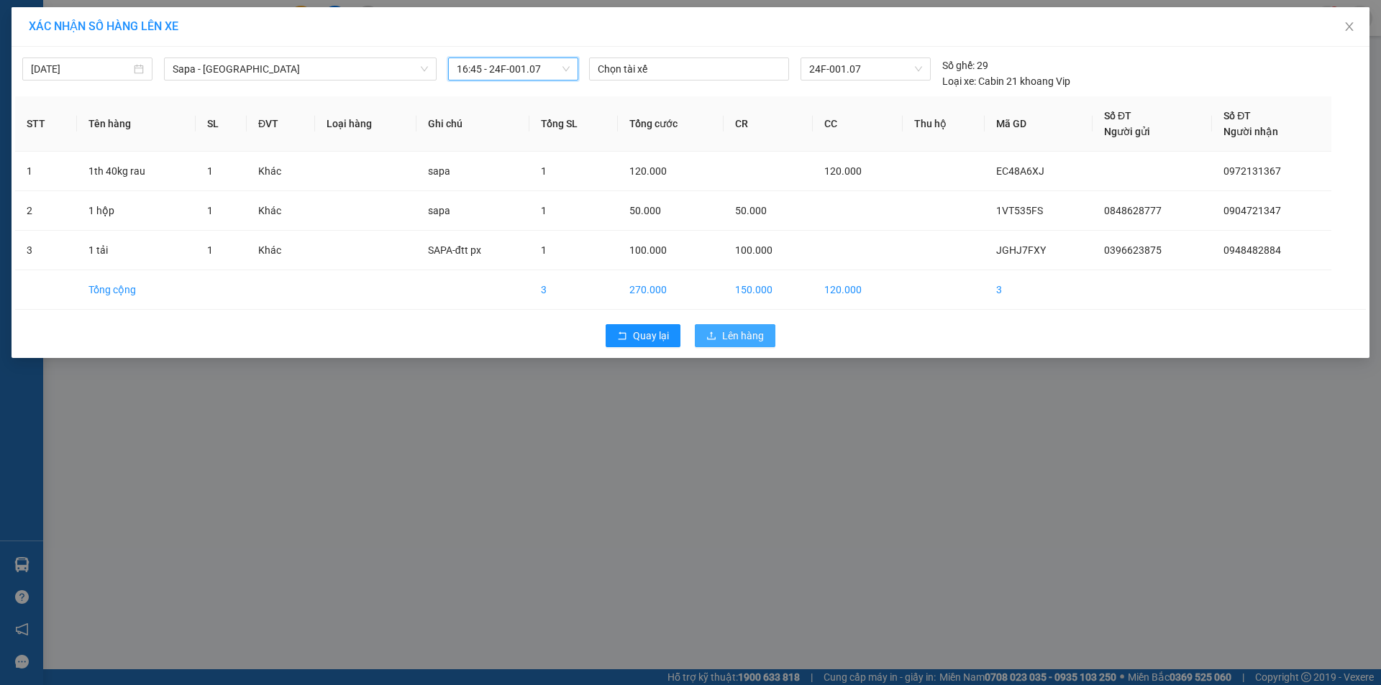
click at [705, 339] on button "Lên hàng" at bounding box center [735, 335] width 81 height 23
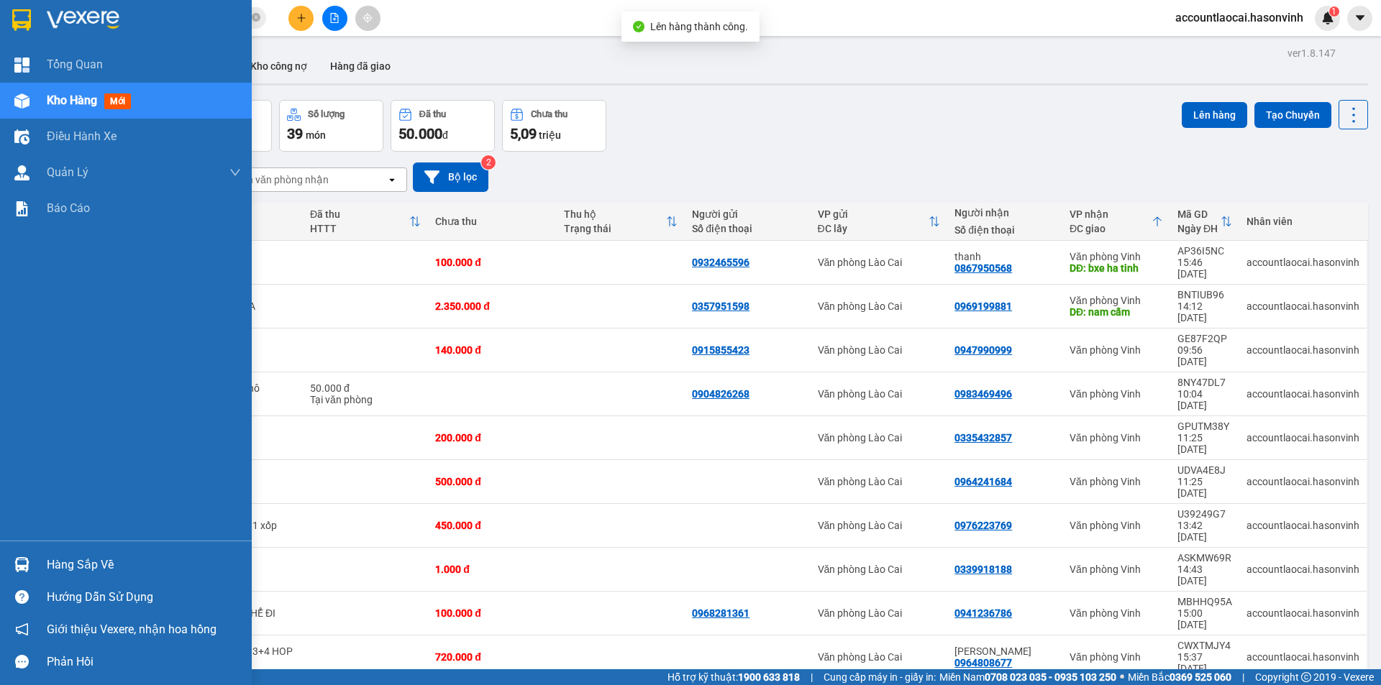
click at [52, 107] on span "Kho hàng" at bounding box center [72, 100] width 50 height 14
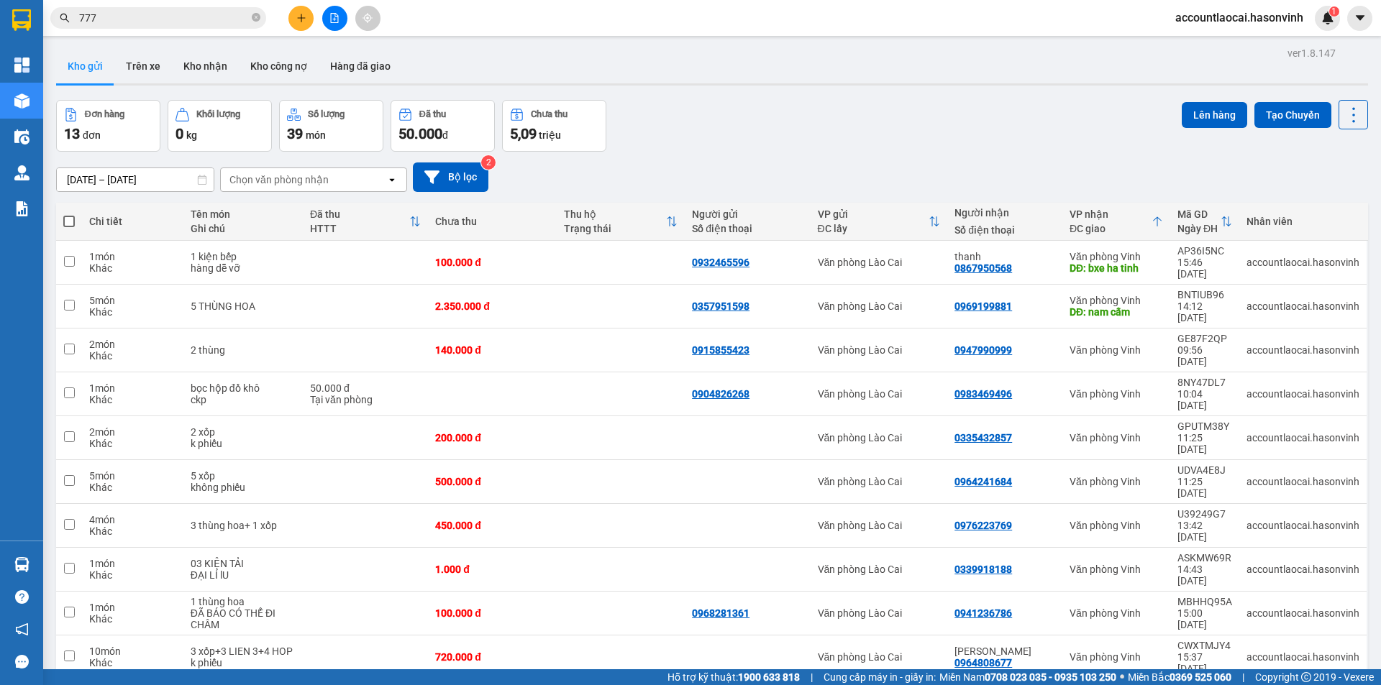
click at [324, 13] on button at bounding box center [334, 18] width 25 height 25
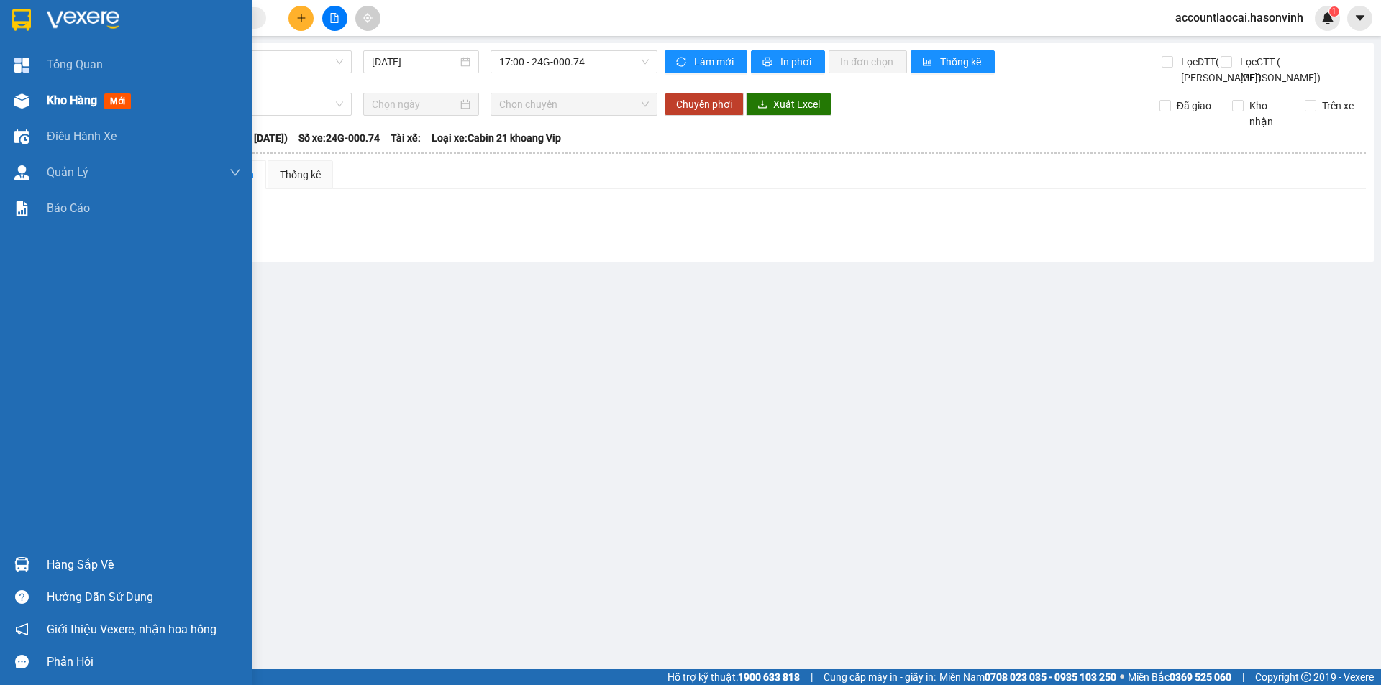
click at [33, 101] on div at bounding box center [21, 100] width 25 height 25
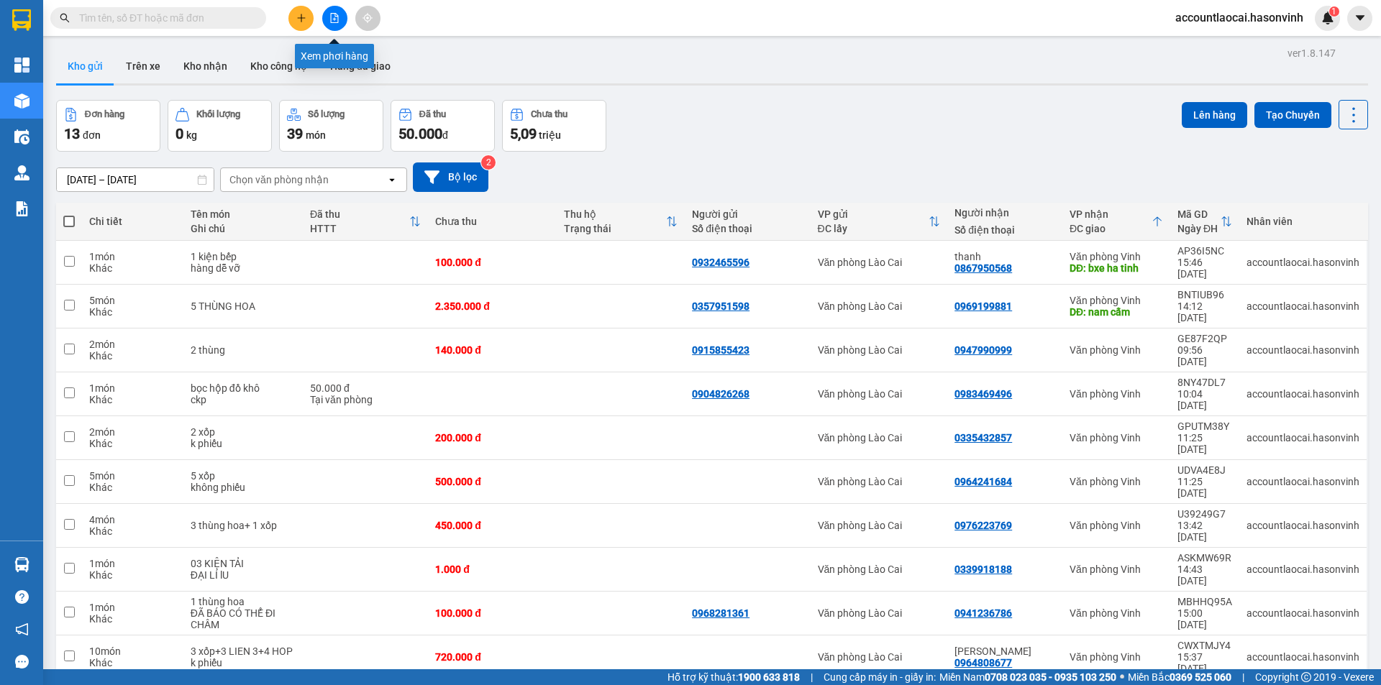
click at [339, 18] on button at bounding box center [334, 18] width 25 height 25
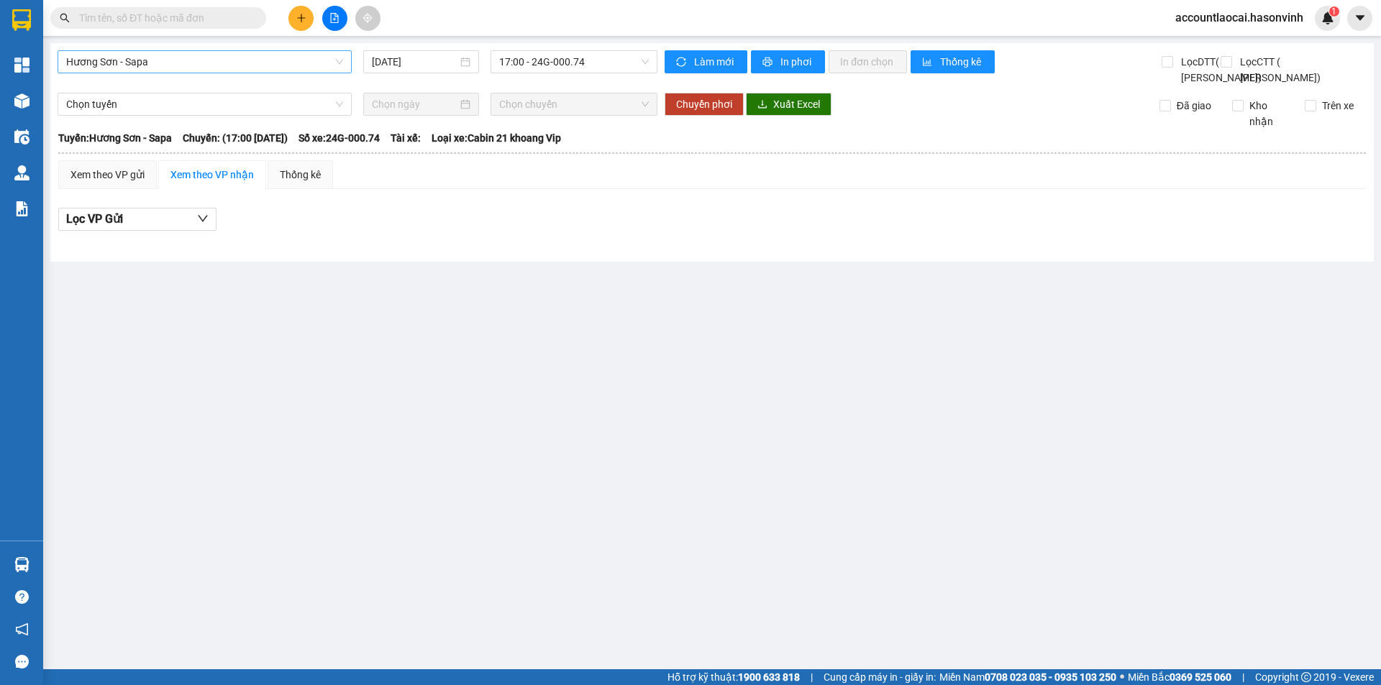
click at [311, 68] on span "Hương Sơn - Sapa" at bounding box center [204, 62] width 277 height 22
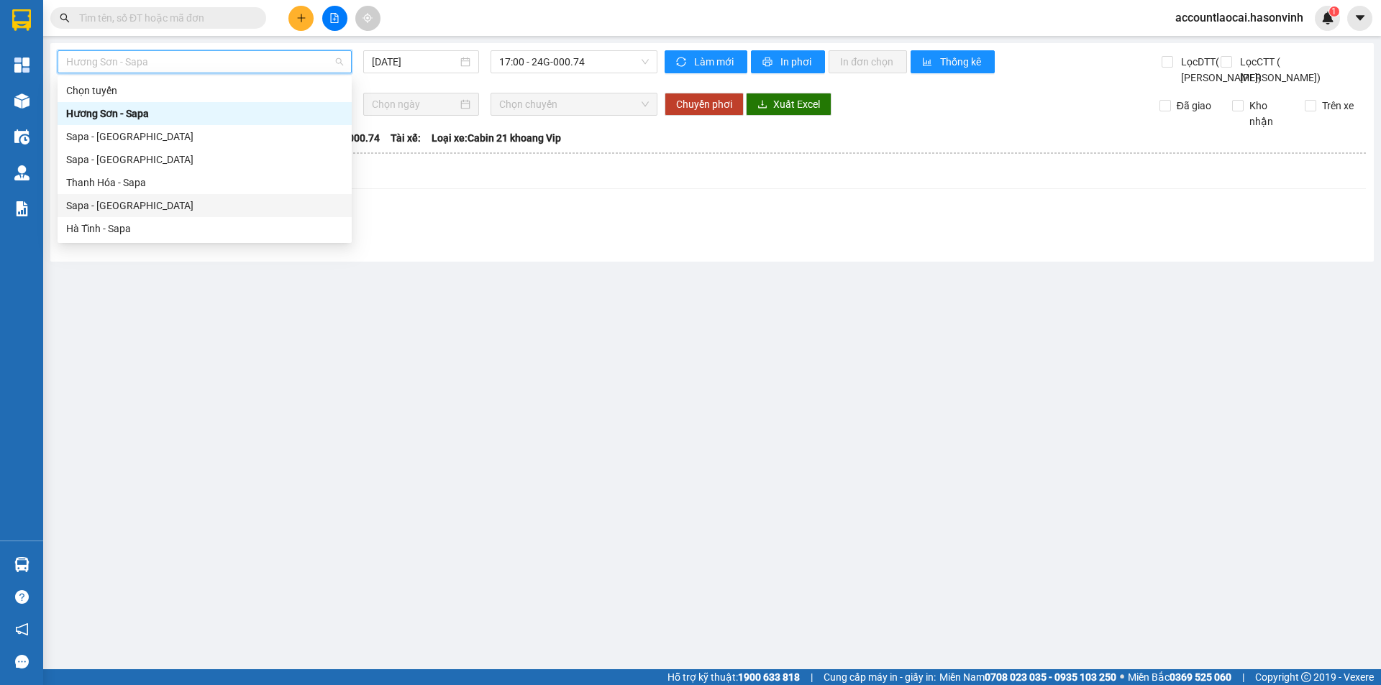
click at [213, 211] on div "Sapa - [GEOGRAPHIC_DATA]" at bounding box center [204, 206] width 277 height 16
type input "[DATE]"
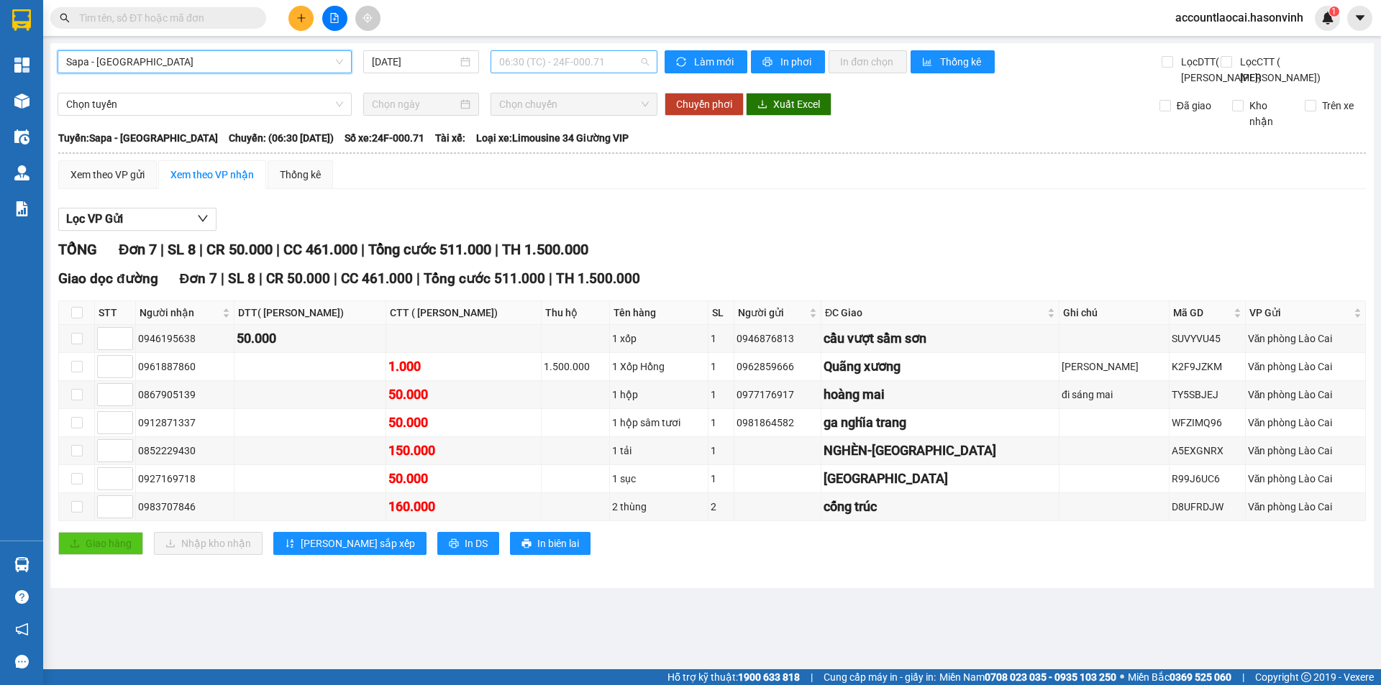
click at [515, 61] on span "06:30 (TC) - 24F-000.71" at bounding box center [574, 62] width 150 height 22
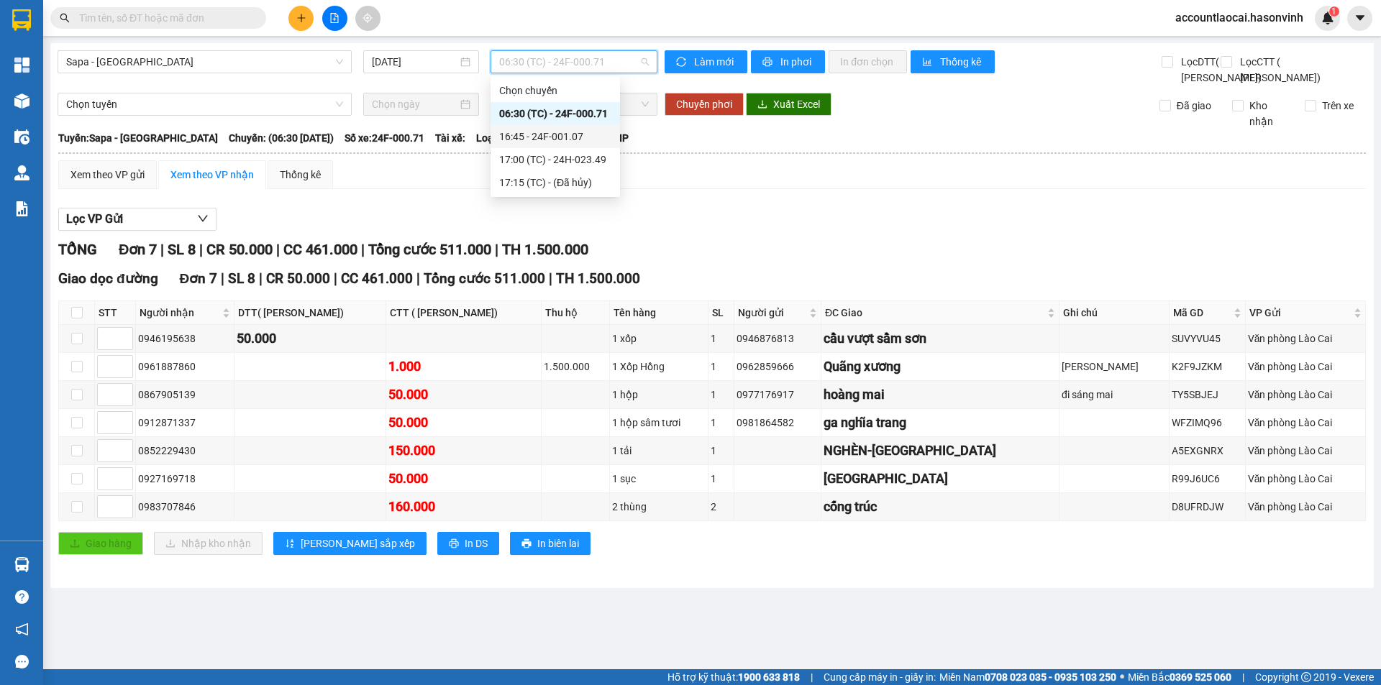
click at [520, 136] on div "16:45 - 24F-001.07" at bounding box center [555, 137] width 112 height 16
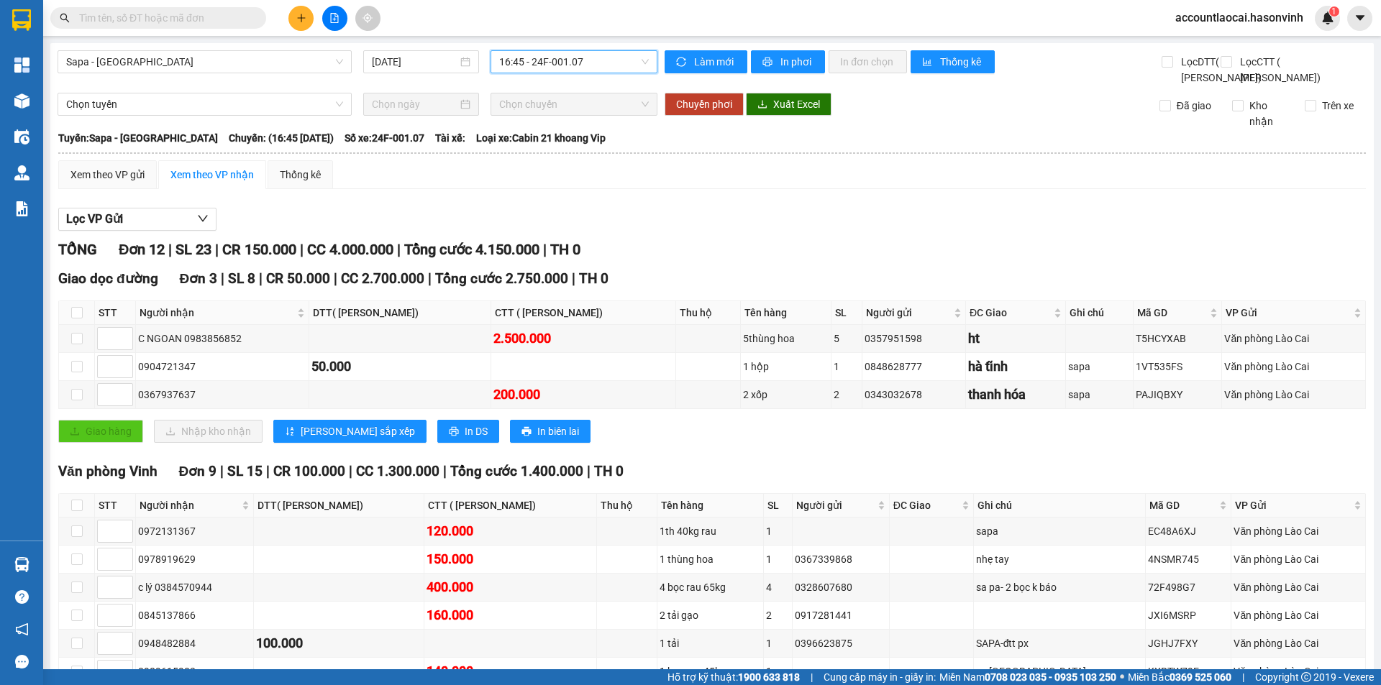
scroll to position [206, 0]
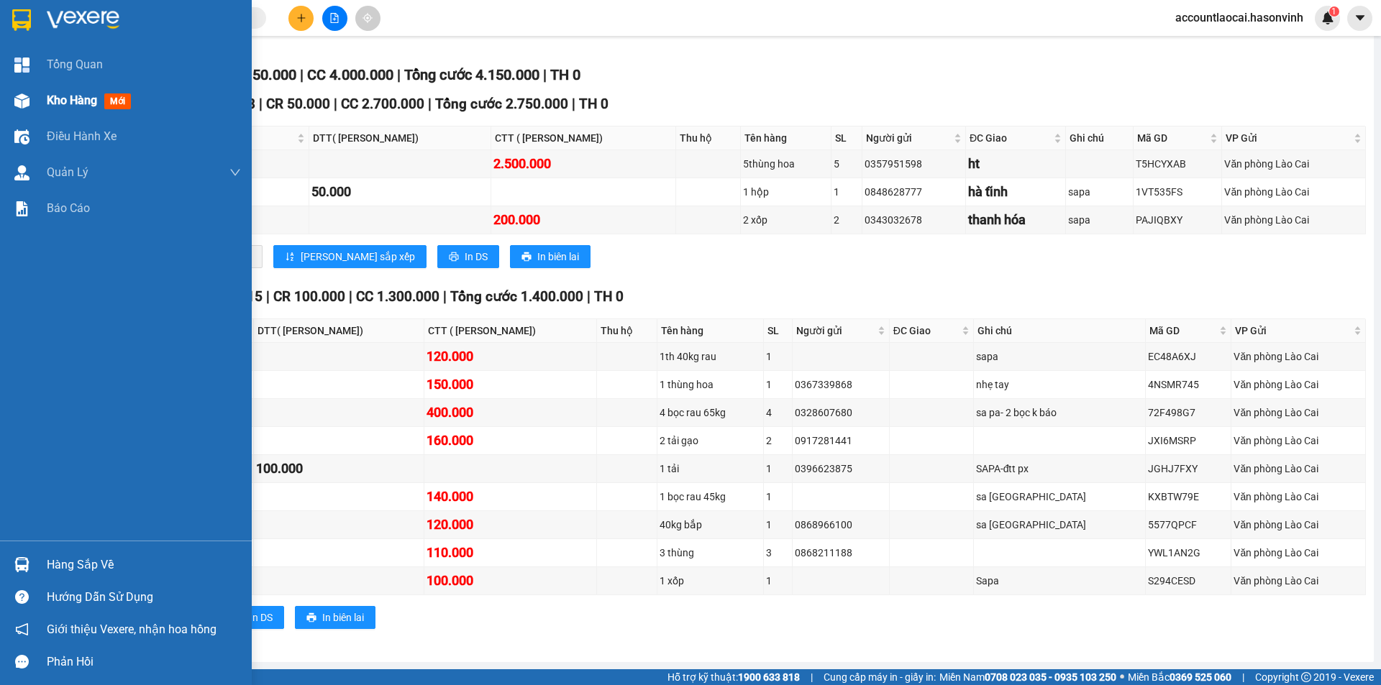
click at [17, 103] on img at bounding box center [21, 100] width 15 height 15
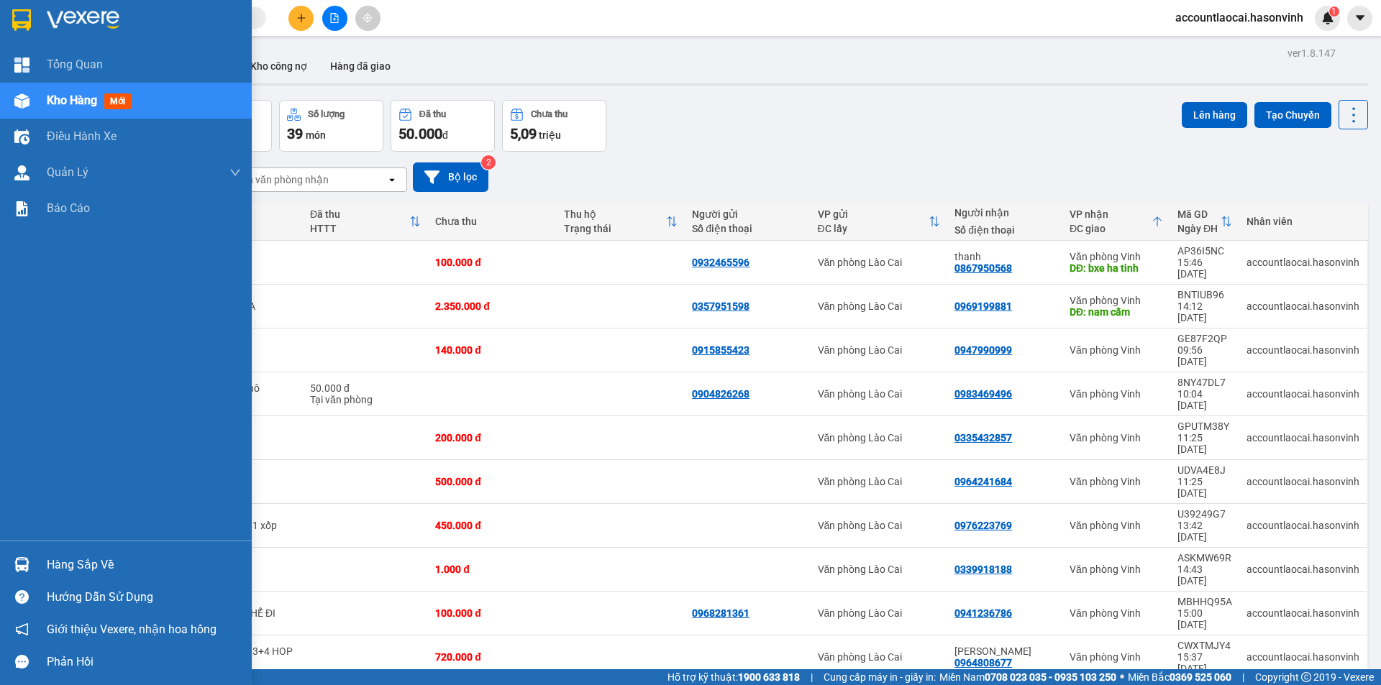
click at [36, 96] on div "Kho hàng mới" at bounding box center [126, 101] width 252 height 36
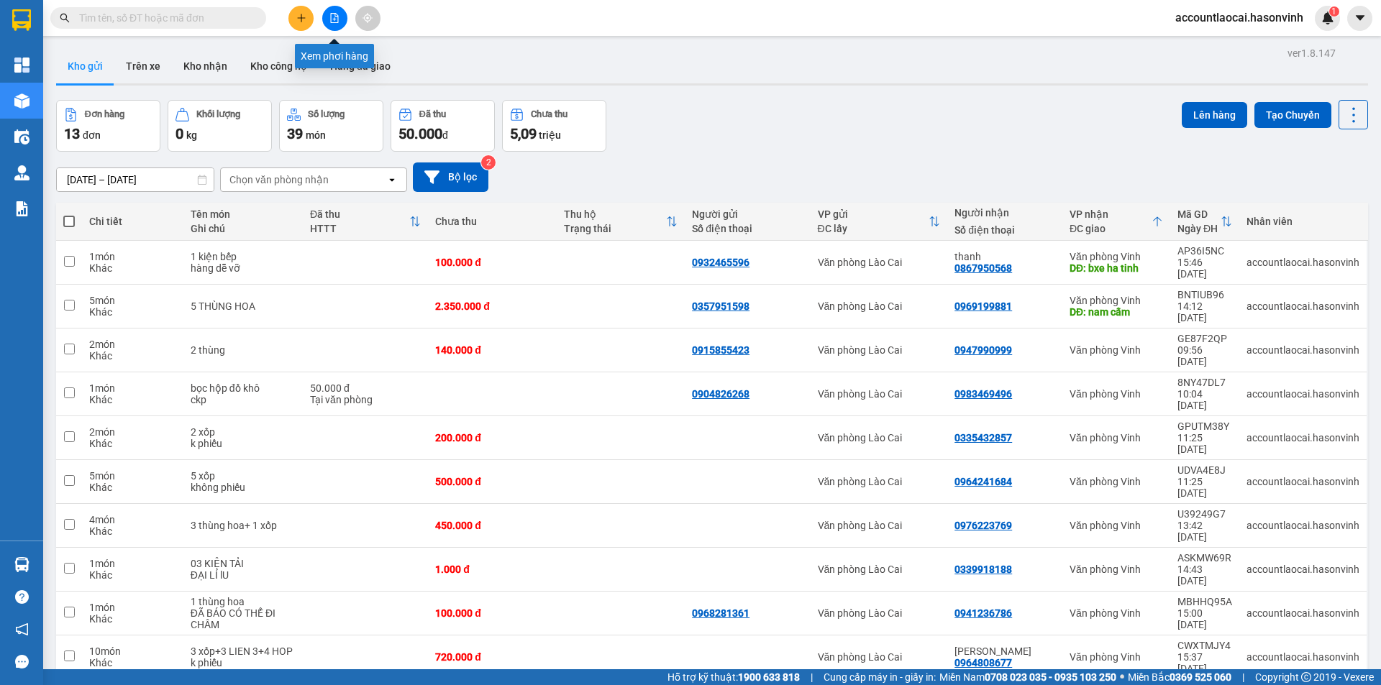
click at [336, 24] on button at bounding box center [334, 18] width 25 height 25
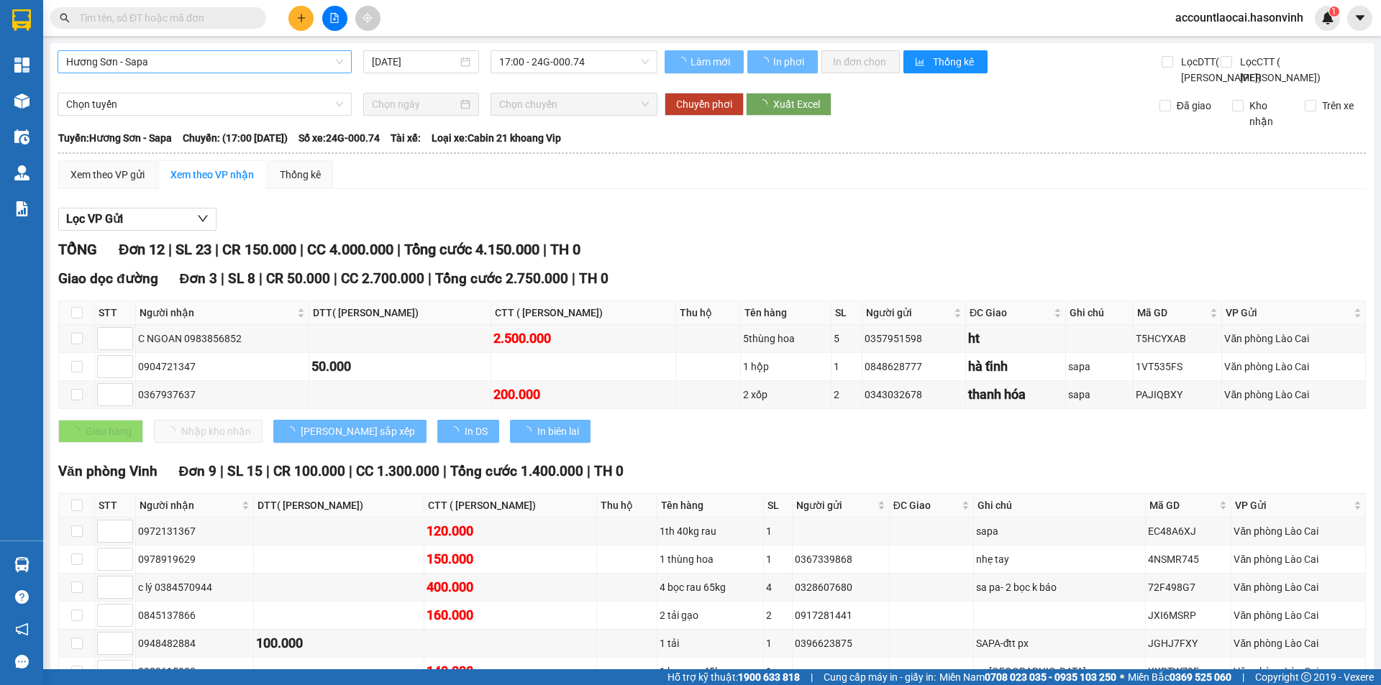
click at [296, 71] on span "Hương Sơn - Sapa" at bounding box center [204, 62] width 277 height 22
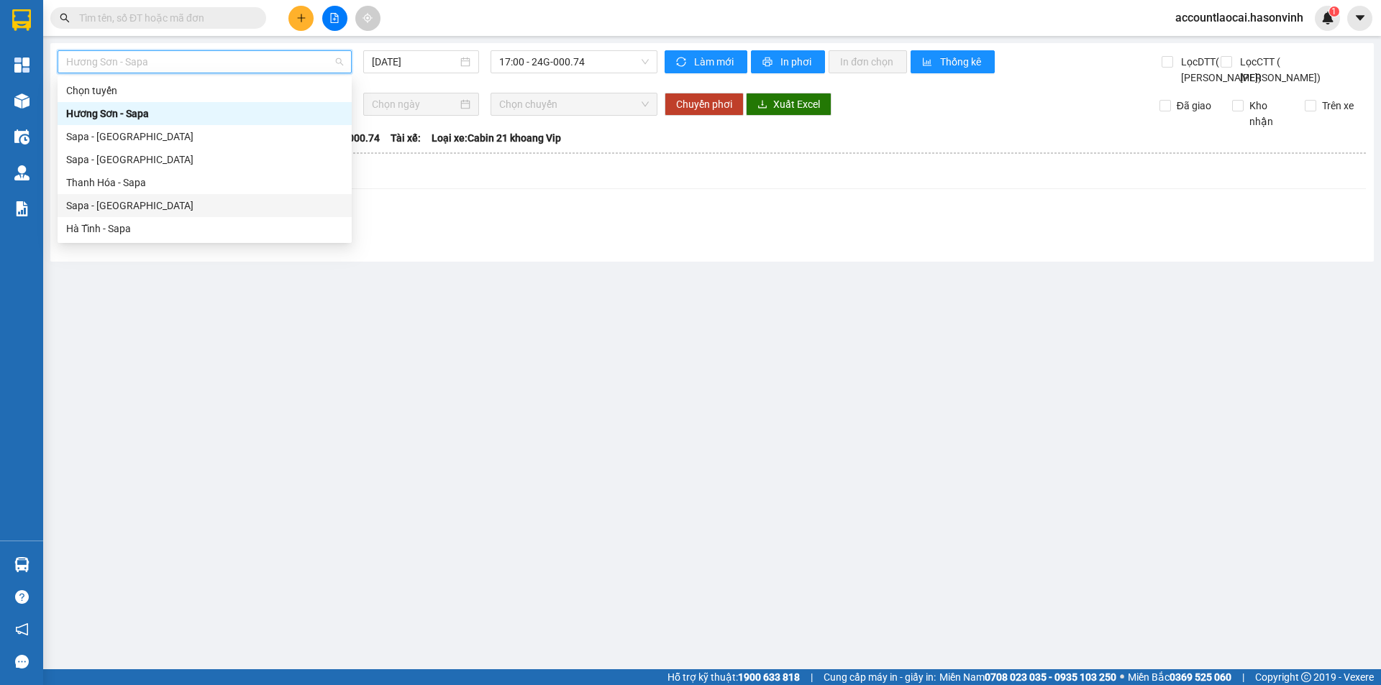
click at [122, 201] on div "Sapa - [GEOGRAPHIC_DATA]" at bounding box center [204, 206] width 277 height 16
type input "[DATE]"
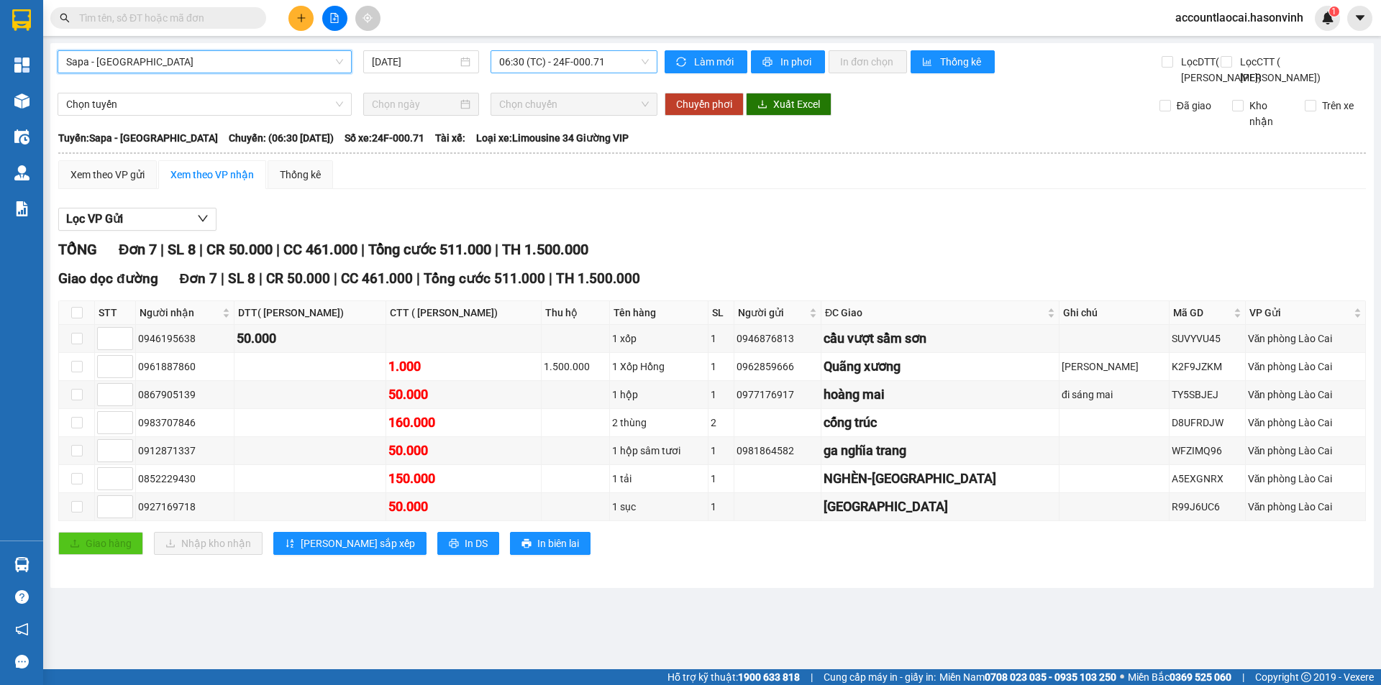
click at [494, 67] on div "06:30 (TC) - 24F-000.71" at bounding box center [573, 61] width 167 height 23
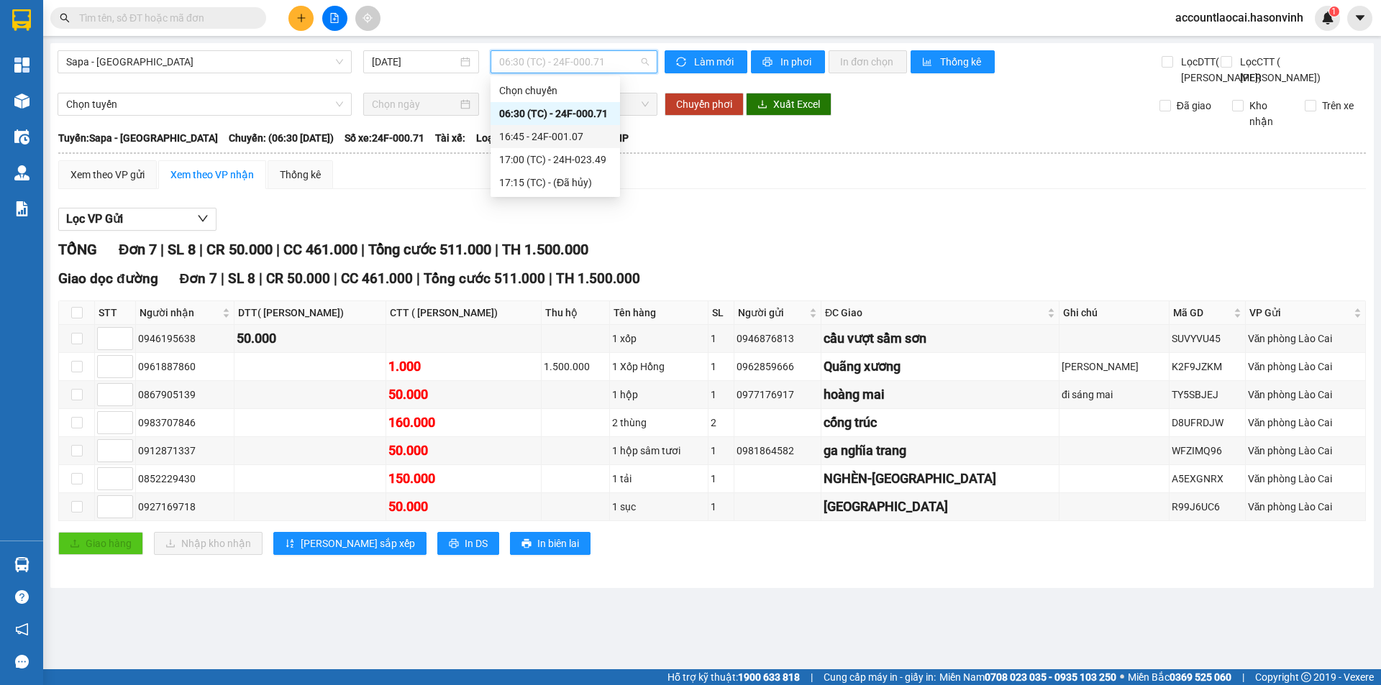
click at [534, 136] on div "16:45 - 24F-001.07" at bounding box center [555, 137] width 112 height 16
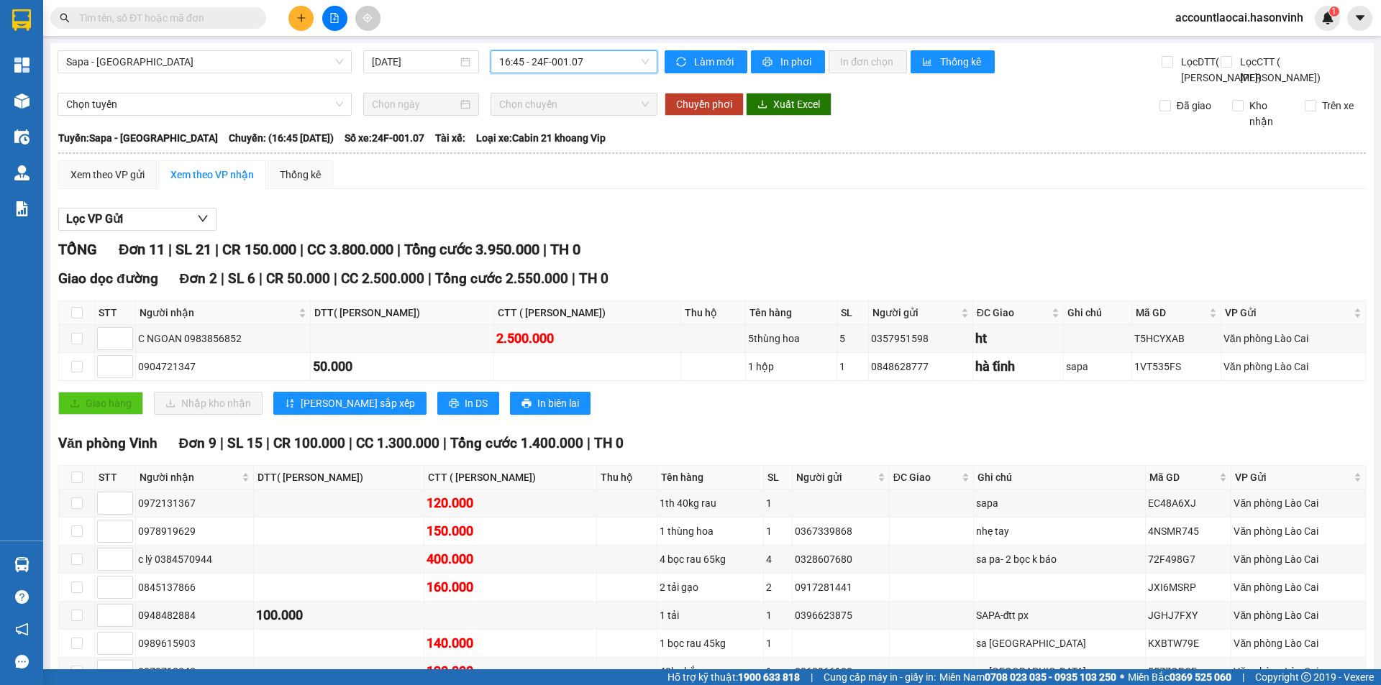
drag, startPoint x: 521, startPoint y: 47, endPoint x: 518, endPoint y: 65, distance: 18.2
click at [521, 48] on div "Sapa - [GEOGRAPHIC_DATA] [DATE] 16:45 16:45 - 24F-001.07 Làm mới In phơi In đơn…" at bounding box center [711, 426] width 1323 height 766
click at [518, 66] on span "16:45 - 24F-001.07" at bounding box center [574, 62] width 150 height 22
click at [541, 153] on div "17:00 (TC) - 24H-023.49" at bounding box center [551, 160] width 112 height 16
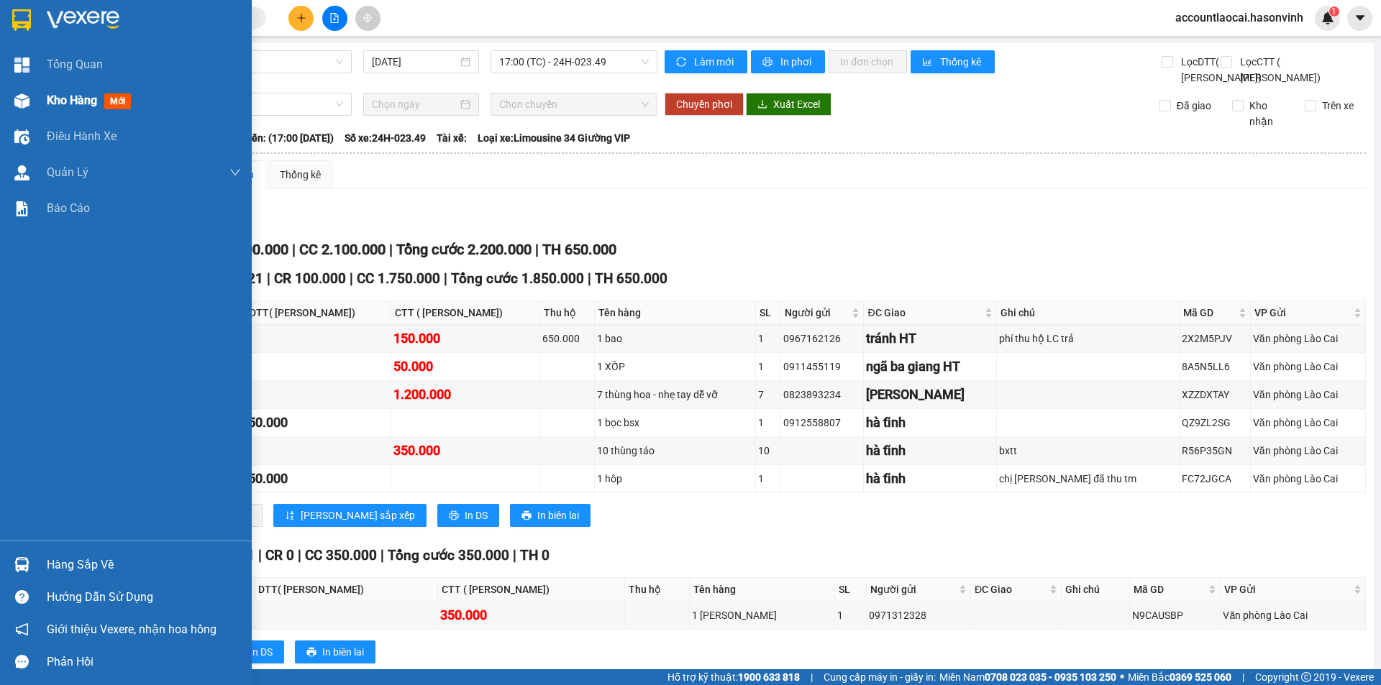
drag, startPoint x: 62, startPoint y: 88, endPoint x: 63, endPoint y: 96, distance: 8.0
click at [61, 88] on div "Kho hàng mới" at bounding box center [144, 101] width 194 height 36
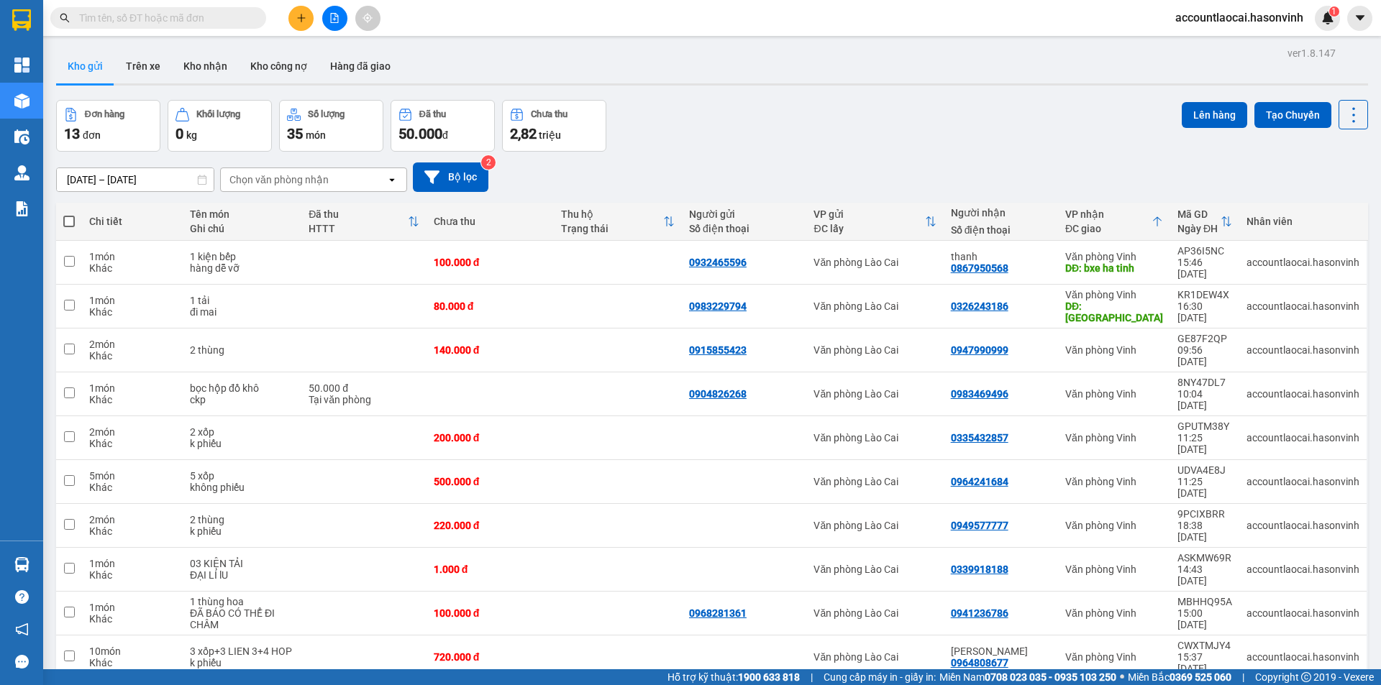
click at [176, 12] on input "text" at bounding box center [164, 18] width 170 height 16
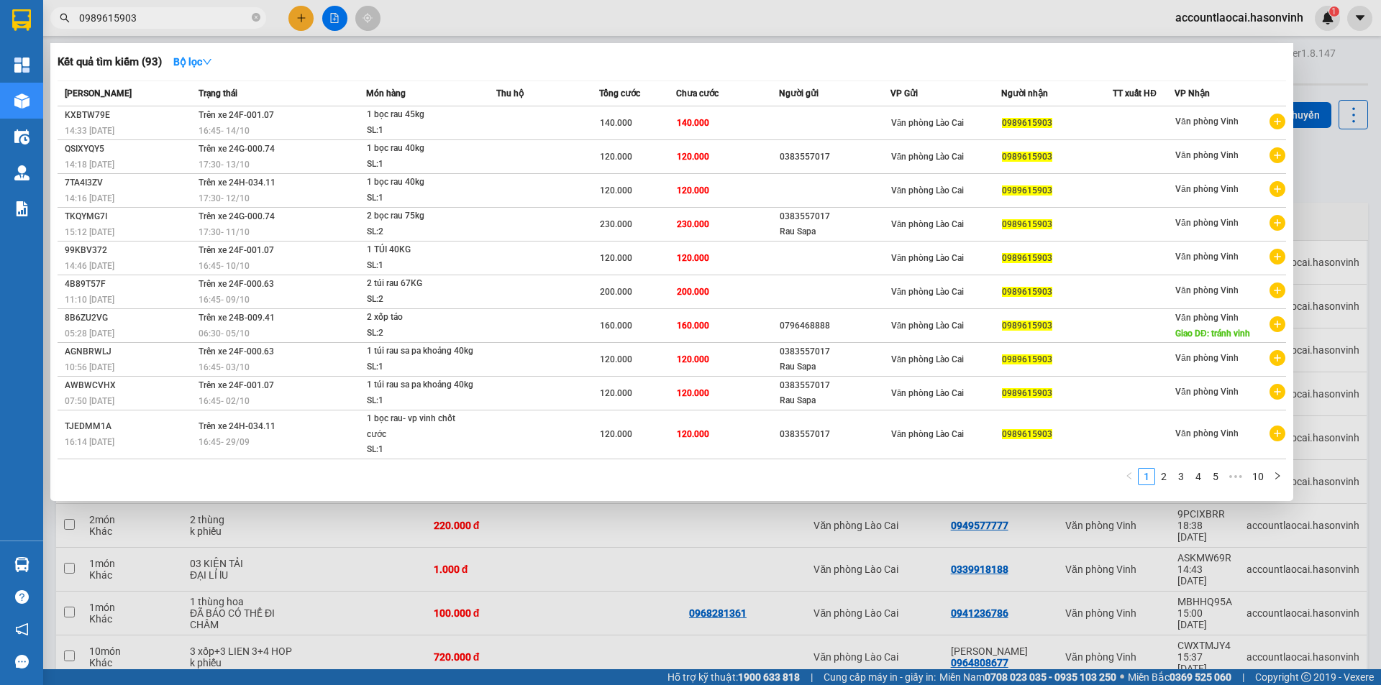
type input "0989615903"
click at [545, 575] on div at bounding box center [690, 342] width 1381 height 685
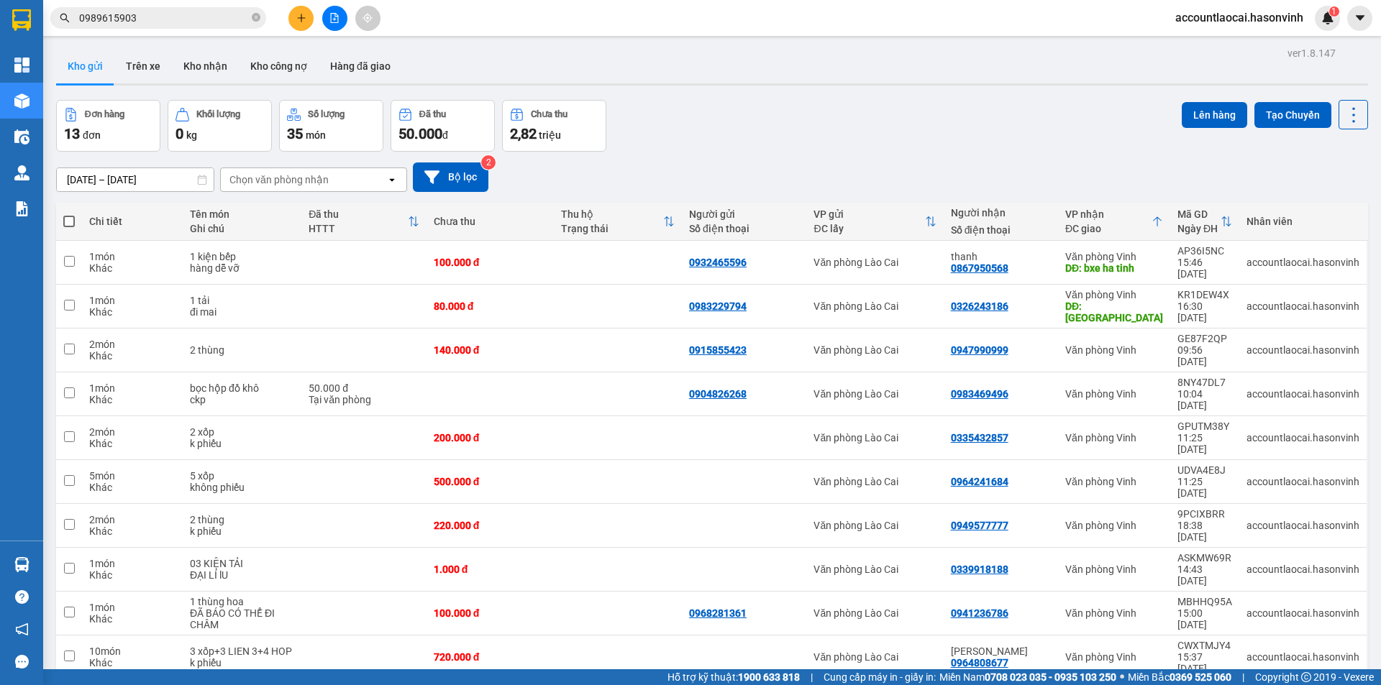
scroll to position [66, 0]
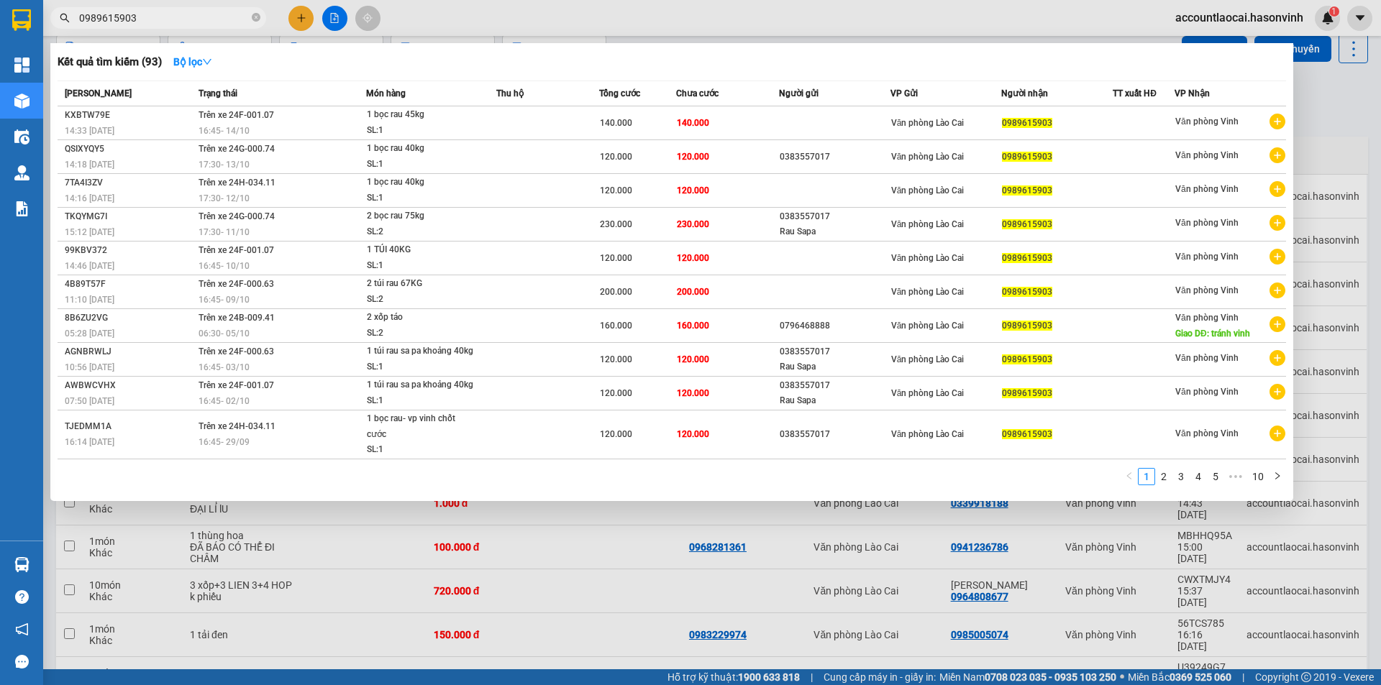
click at [142, 19] on input "0989615903" at bounding box center [164, 18] width 170 height 16
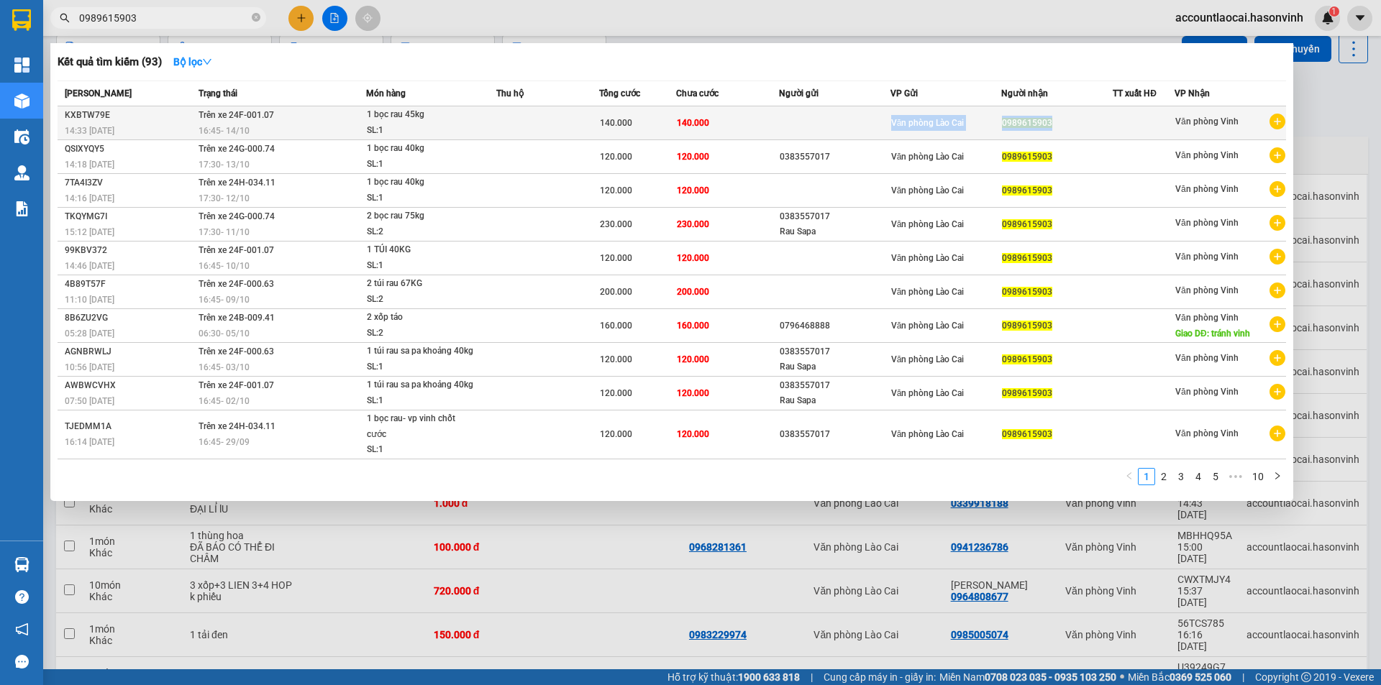
drag, startPoint x: 1084, startPoint y: 121, endPoint x: 1000, endPoint y: 115, distance: 84.3
click at [1000, 115] on tr "KXBTW79E 14:33 - 14/10 Trên xe 24F-001.07 16:45 - 14/10 1 bọc rau 45kg SL: 1 14…" at bounding box center [672, 123] width 1228 height 34
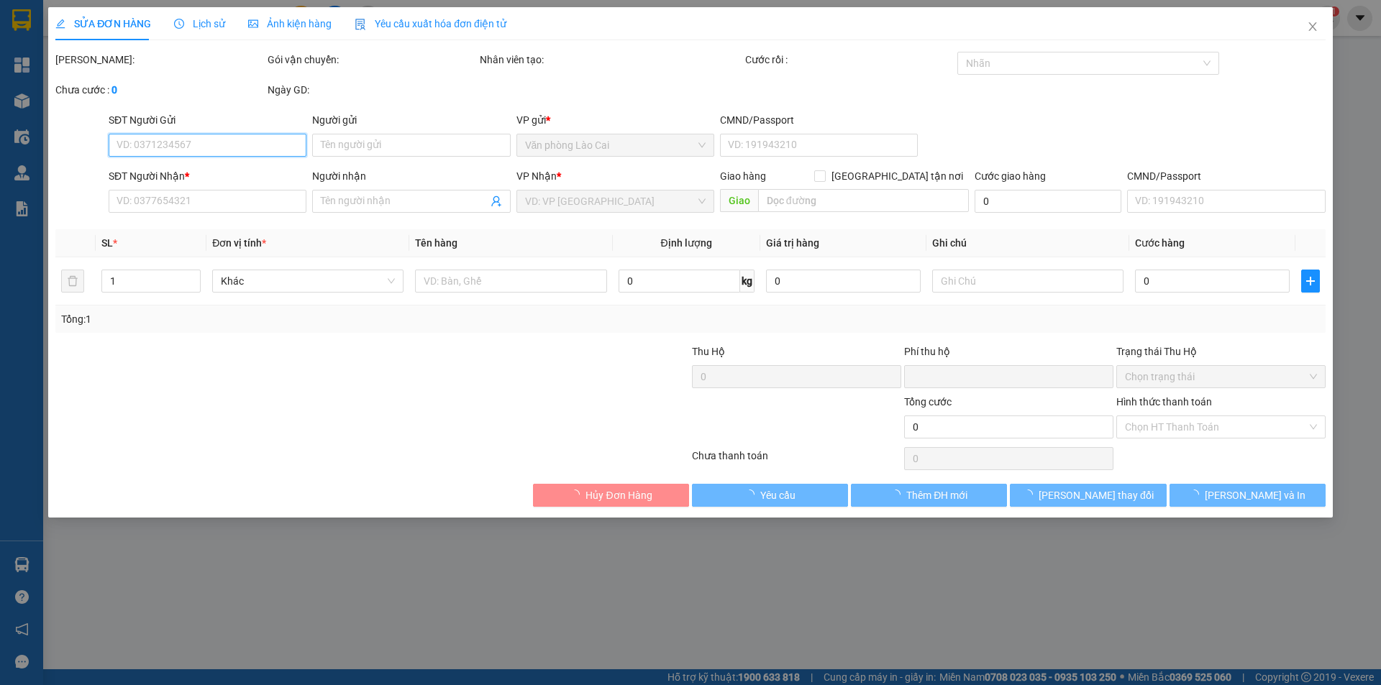
type input "0989615903"
type input "0"
type input "140.000"
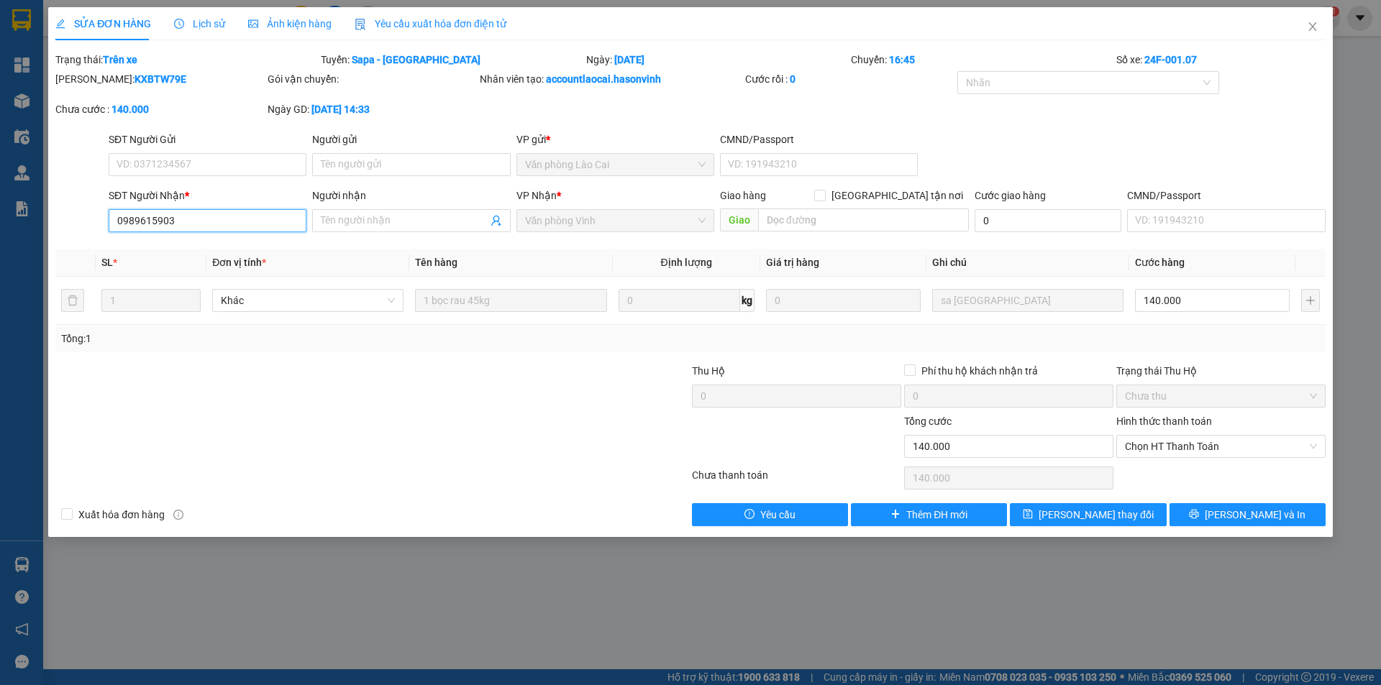
drag, startPoint x: 183, startPoint y: 219, endPoint x: 66, endPoint y: 223, distance: 116.5
click at [70, 224] on div "SĐT Người Nhận * 0989615903 0989615903 Người nhận Tên người nhận VP Nhận * Văn …" at bounding box center [690, 213] width 1273 height 50
click at [1316, 29] on icon "close" at bounding box center [1313, 27] width 12 height 12
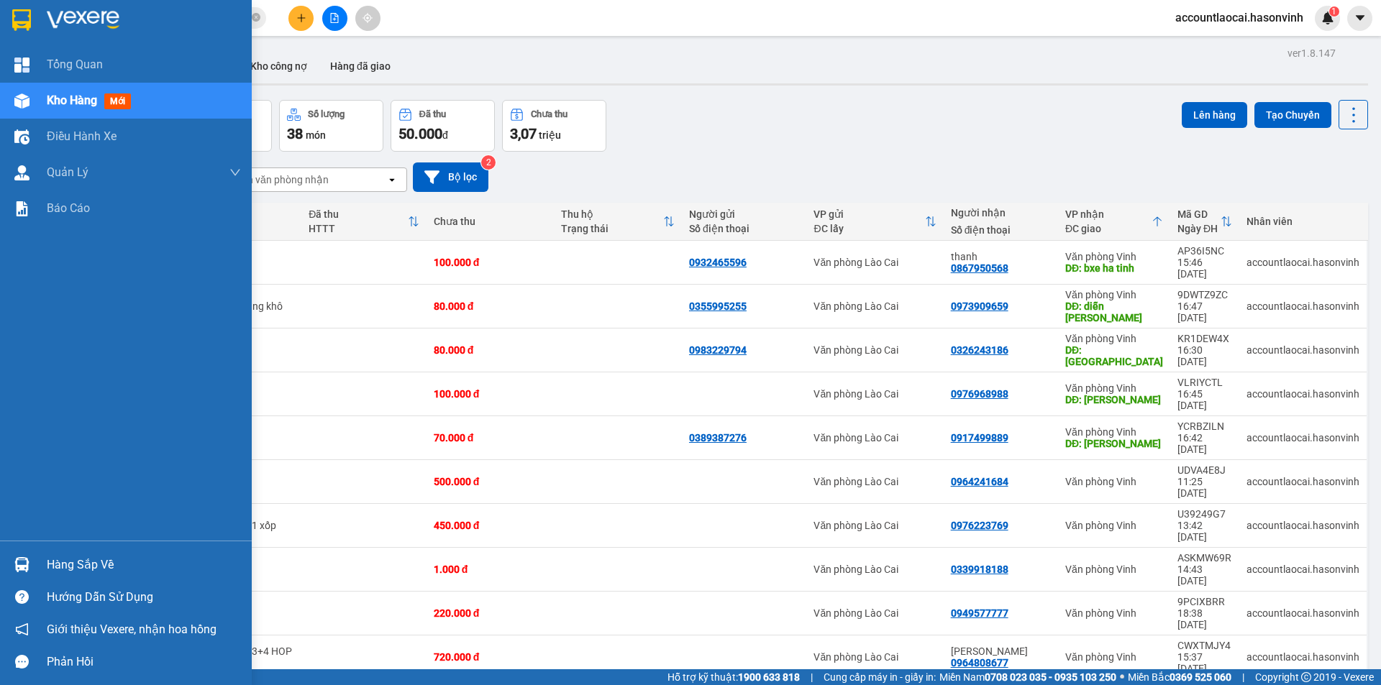
click at [22, 101] on img at bounding box center [21, 100] width 15 height 15
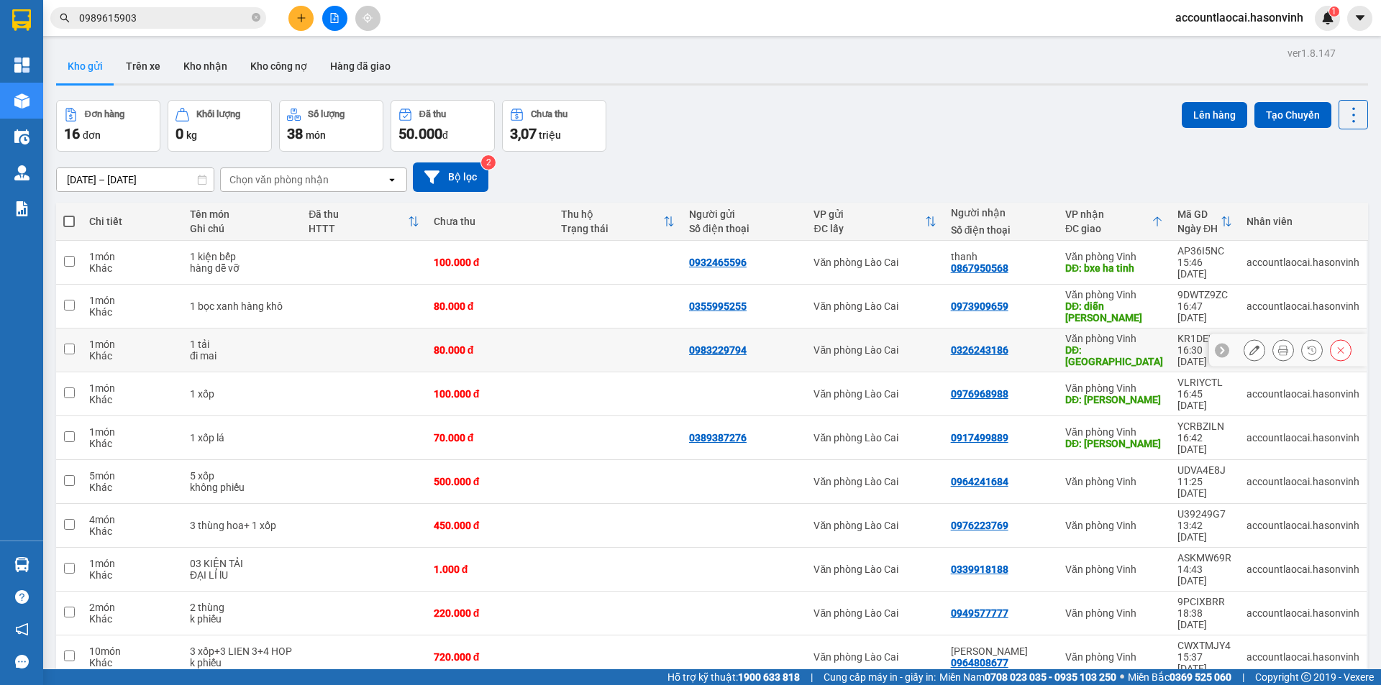
scroll to position [144, 0]
click at [331, 14] on icon "file-add" at bounding box center [335, 18] width 8 height 10
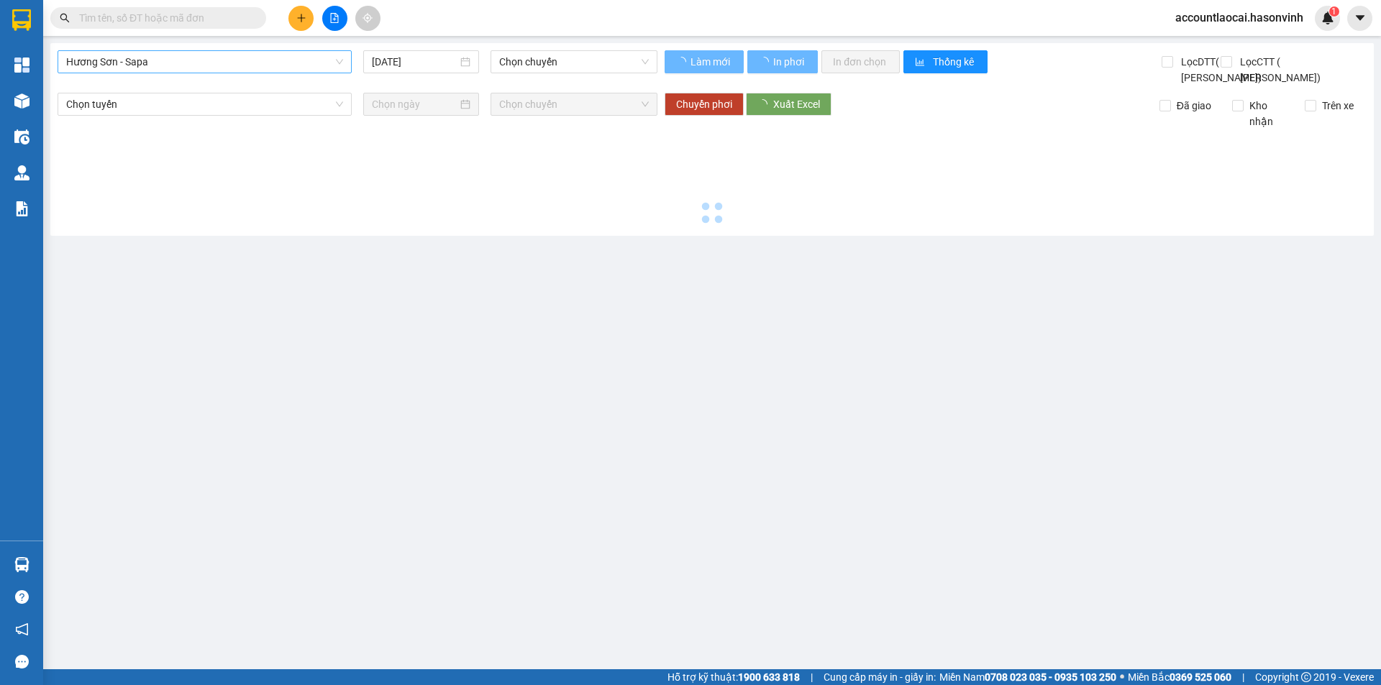
click at [220, 65] on span "Hương Sơn - Sapa" at bounding box center [204, 62] width 277 height 22
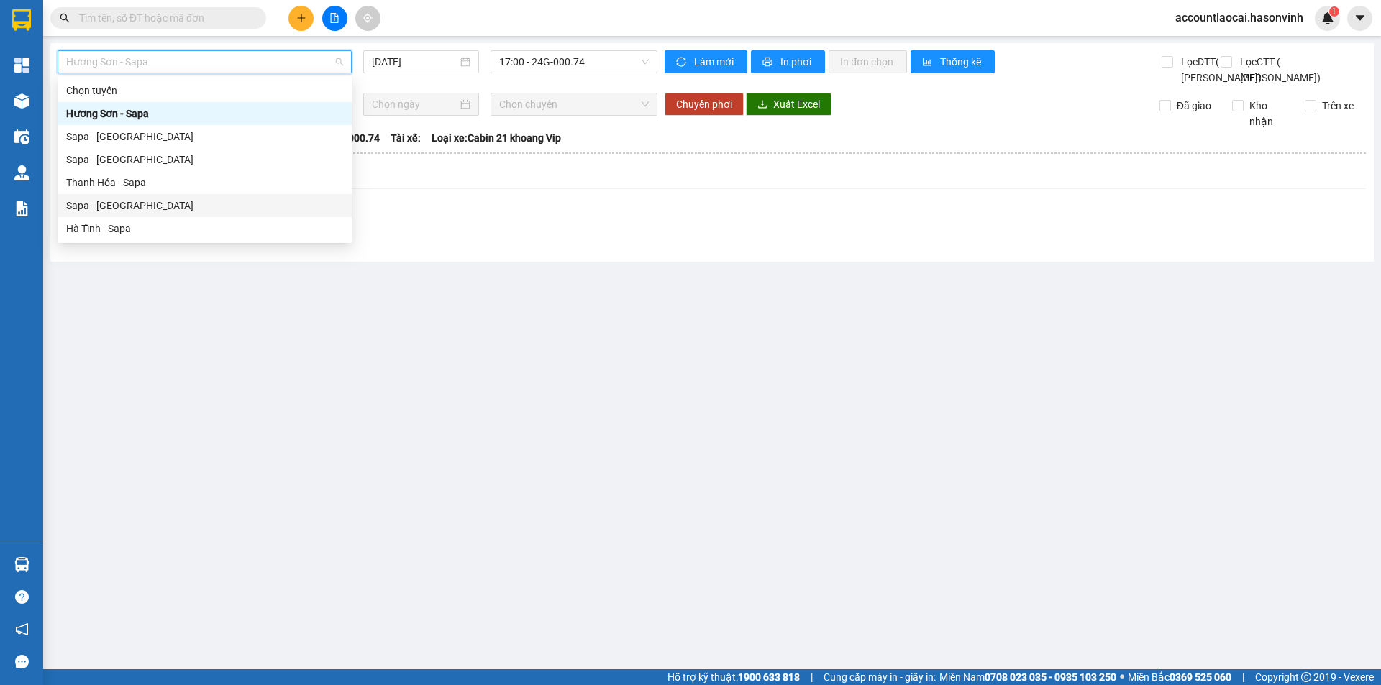
click at [160, 202] on div "Sapa - [GEOGRAPHIC_DATA]" at bounding box center [204, 206] width 277 height 16
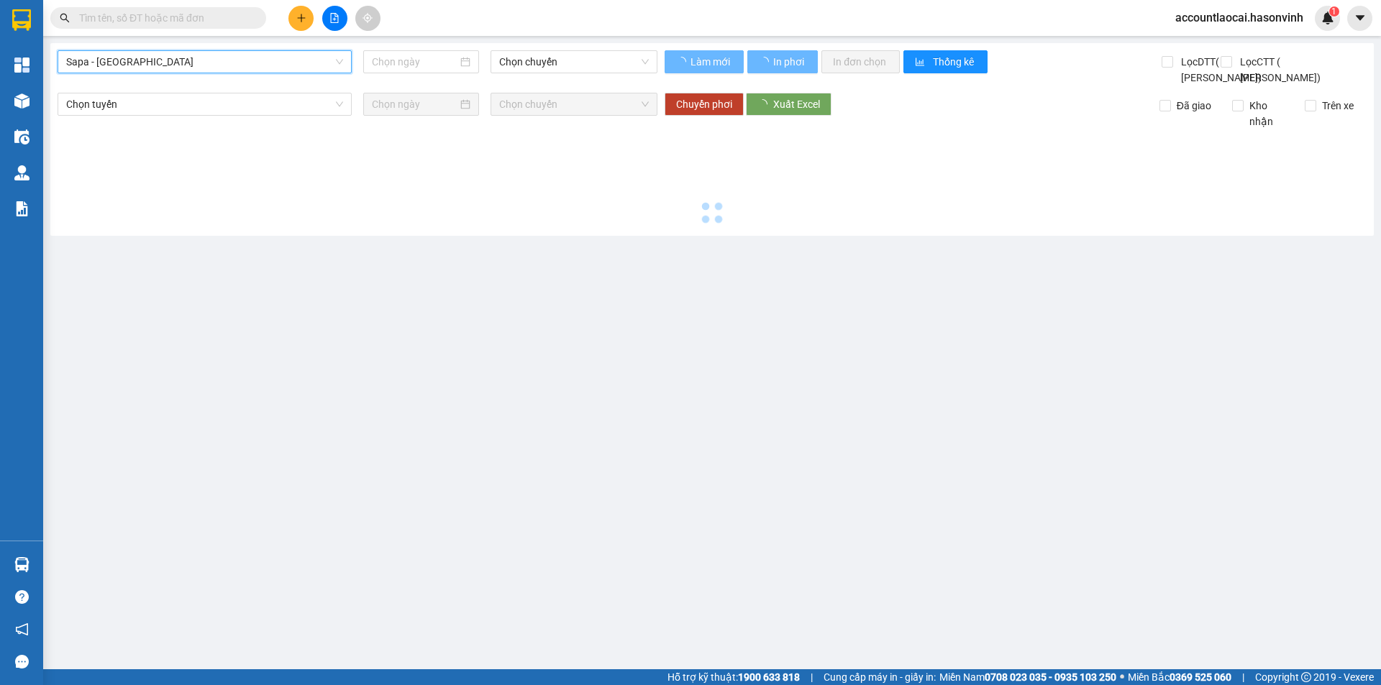
type input "[DATE]"
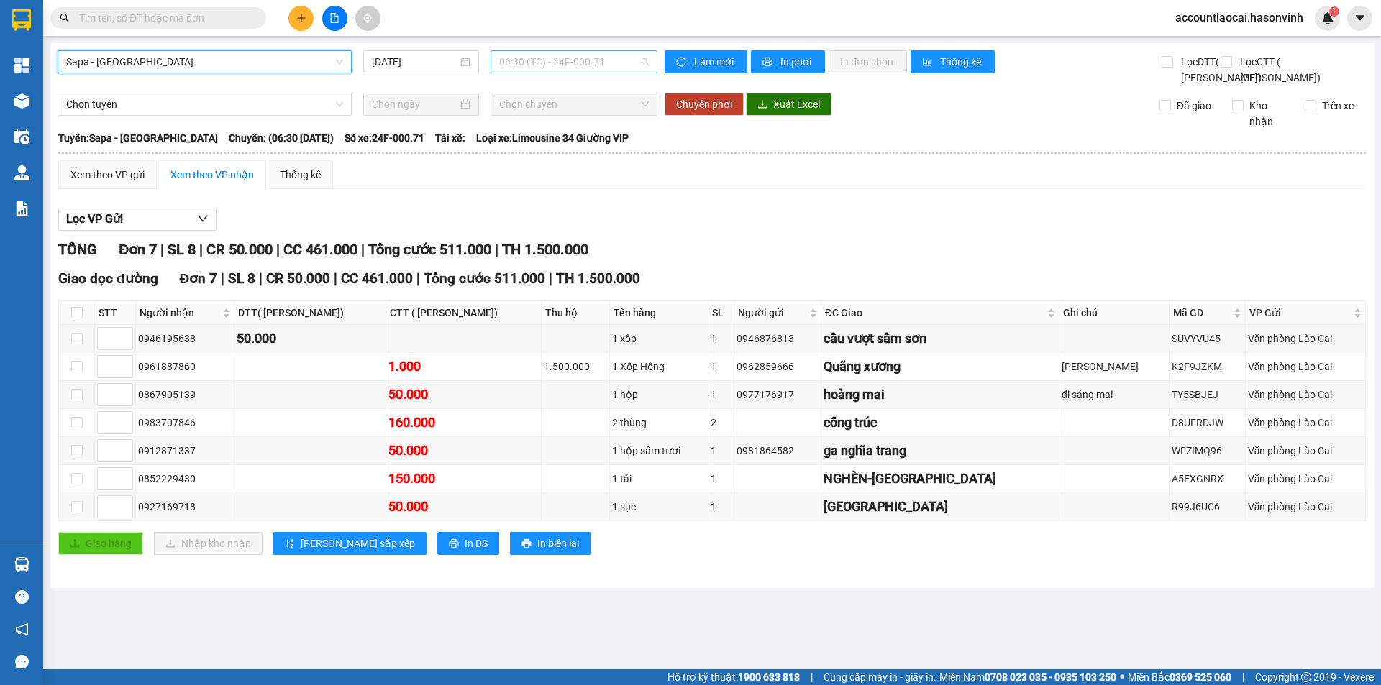
click at [534, 68] on span "06:30 (TC) - 24F-000.71" at bounding box center [574, 62] width 150 height 22
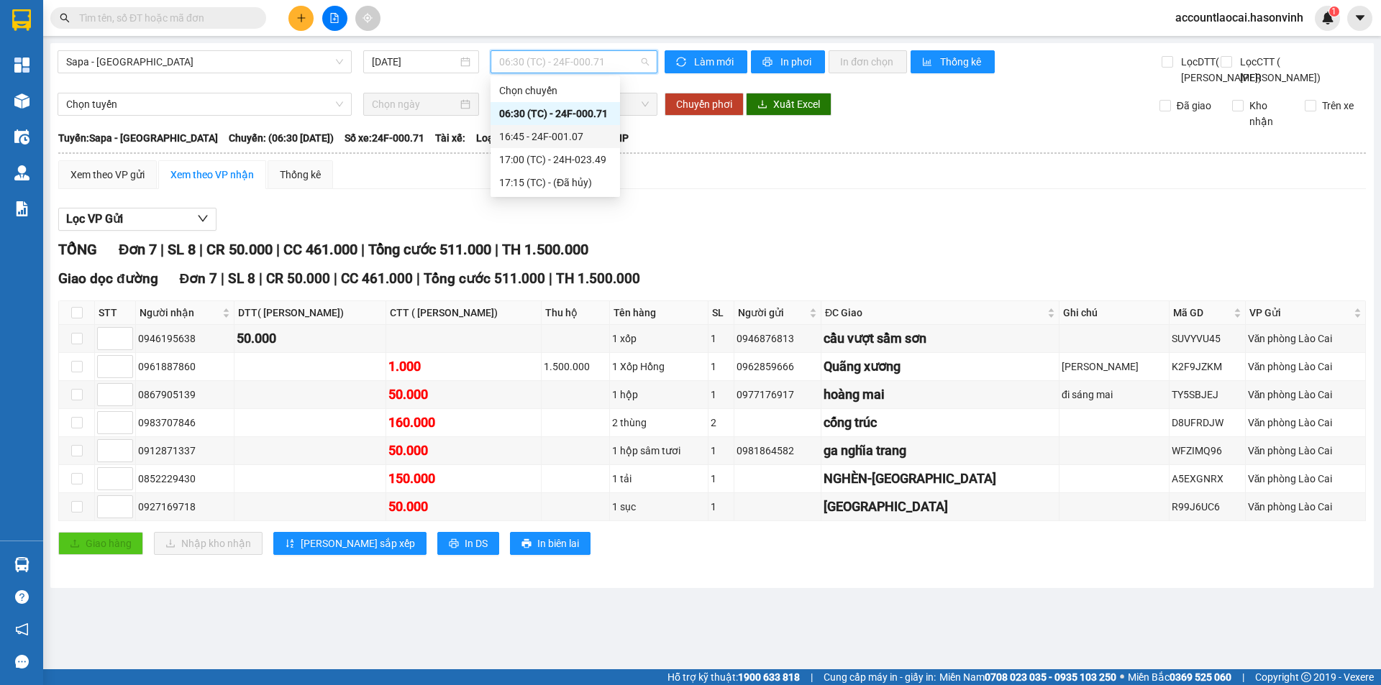
click at [546, 140] on div "16:45 - 24F-001.07" at bounding box center [555, 137] width 112 height 16
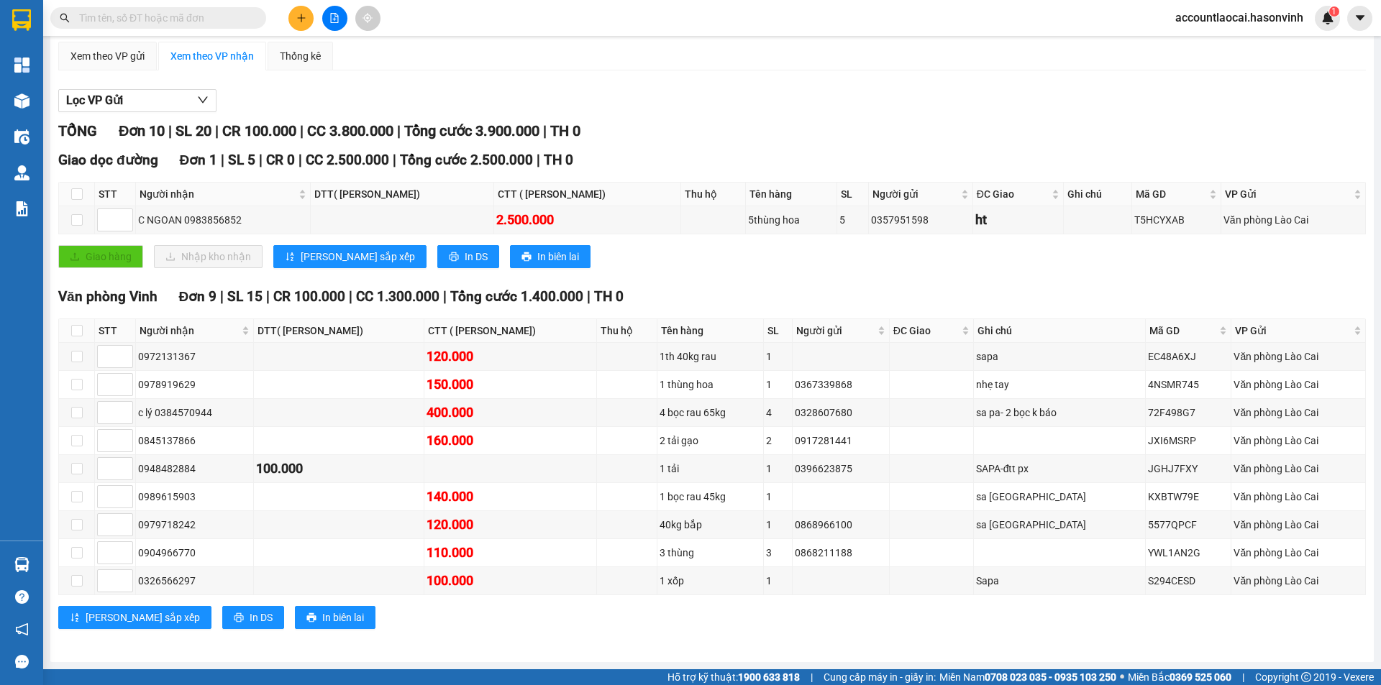
scroll to position [78, 0]
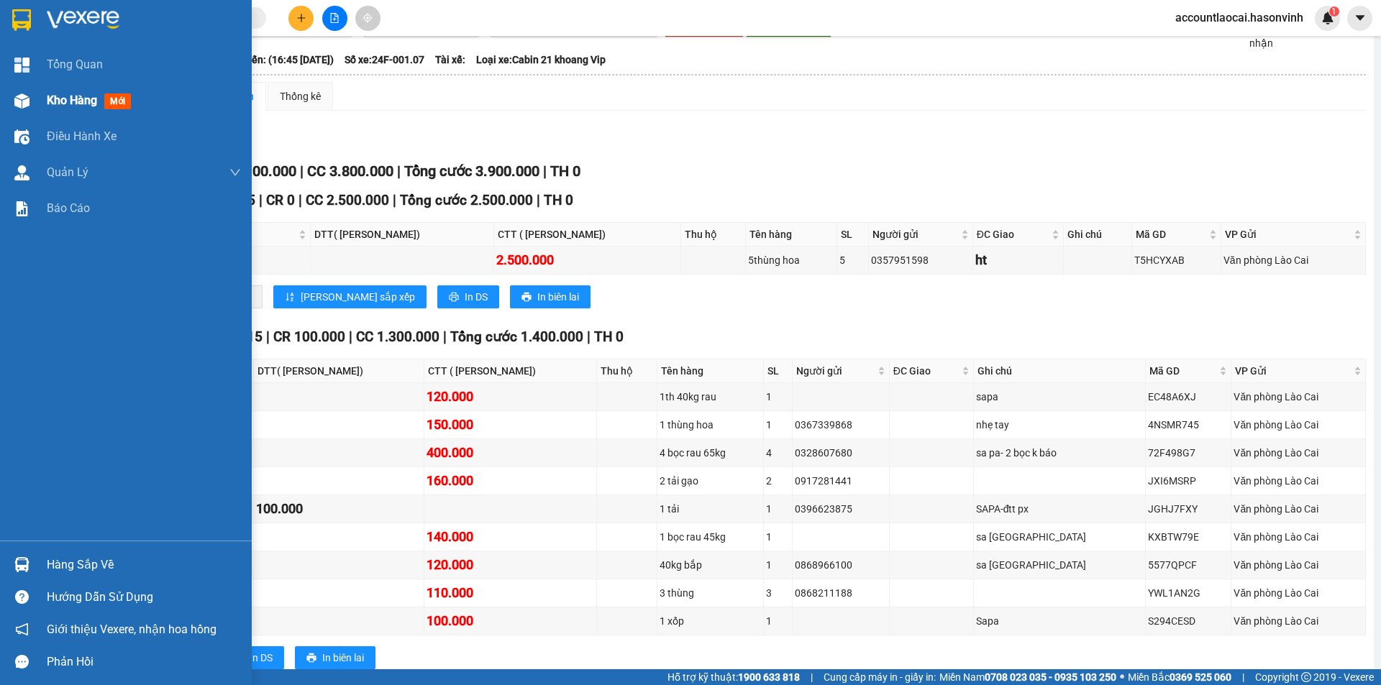
click at [31, 91] on div at bounding box center [21, 100] width 25 height 25
